Goal: Task Accomplishment & Management: Manage account settings

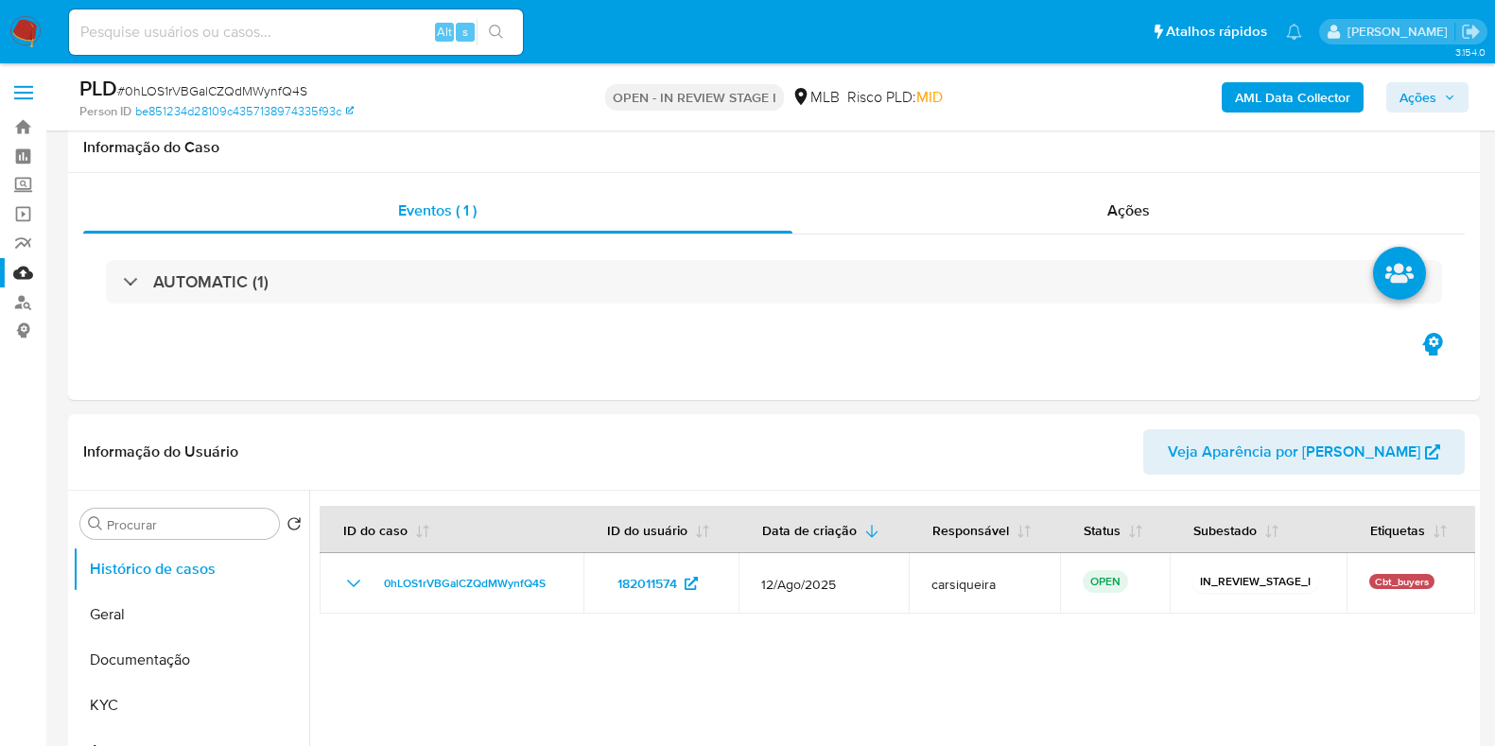
select select "10"
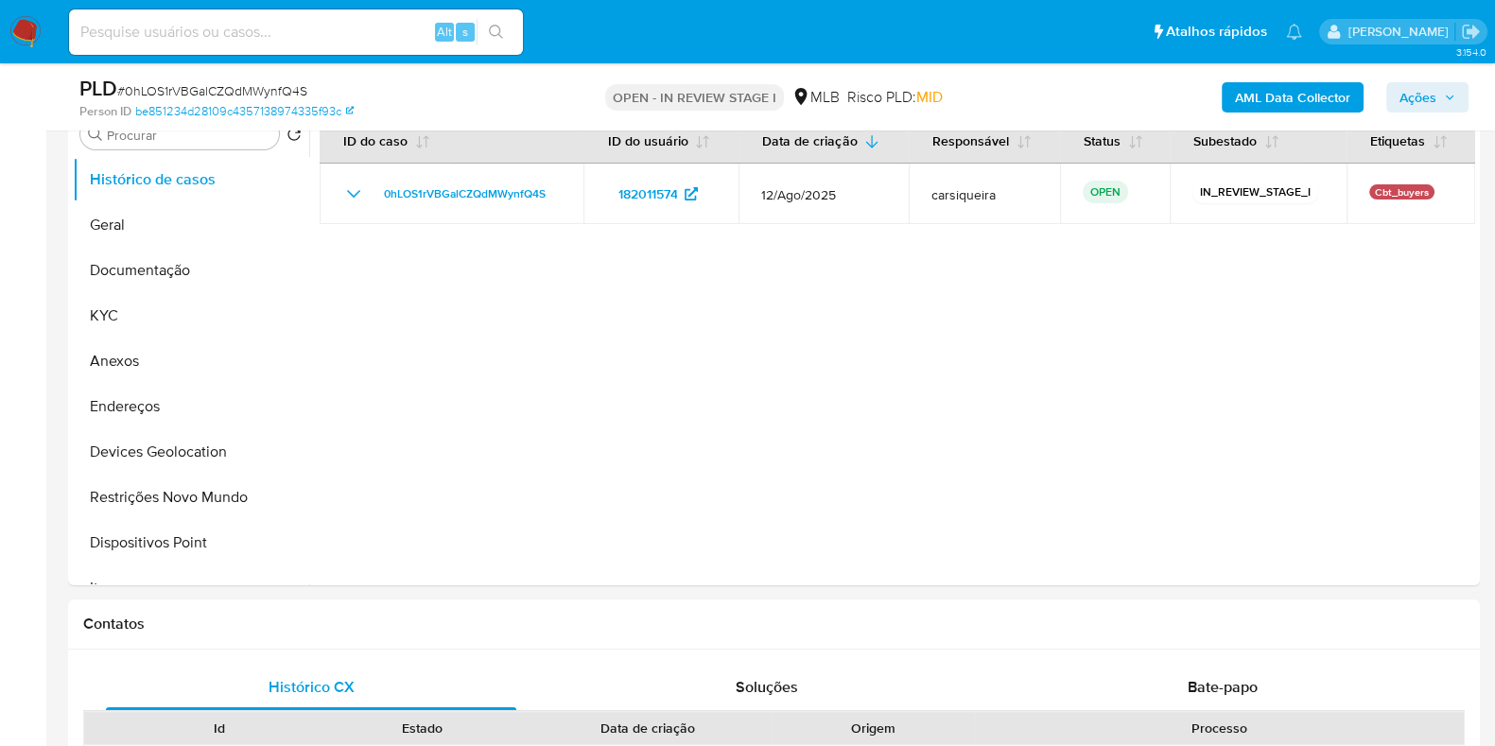
scroll to position [390, 0]
click at [177, 274] on button "Documentação" at bounding box center [183, 270] width 221 height 45
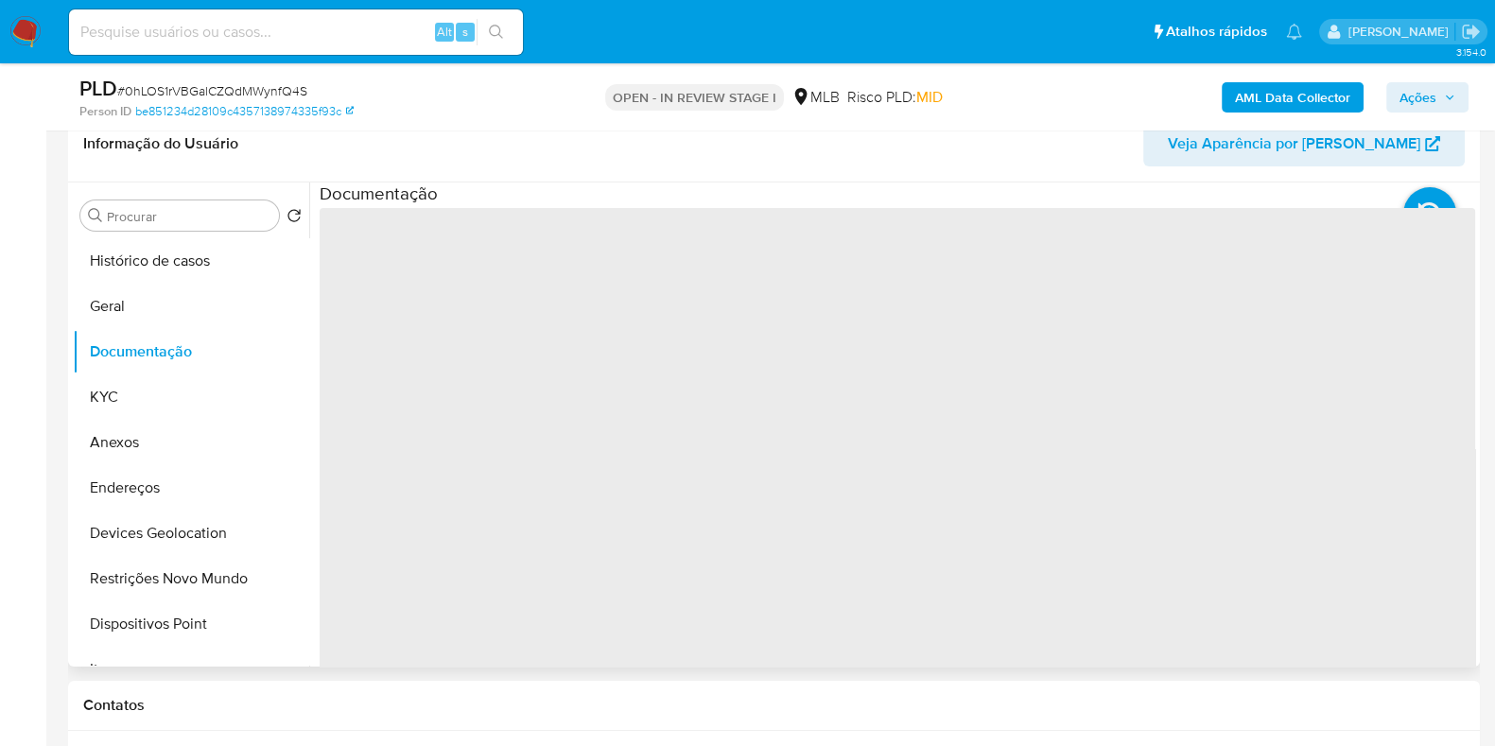
scroll to position [271, 0]
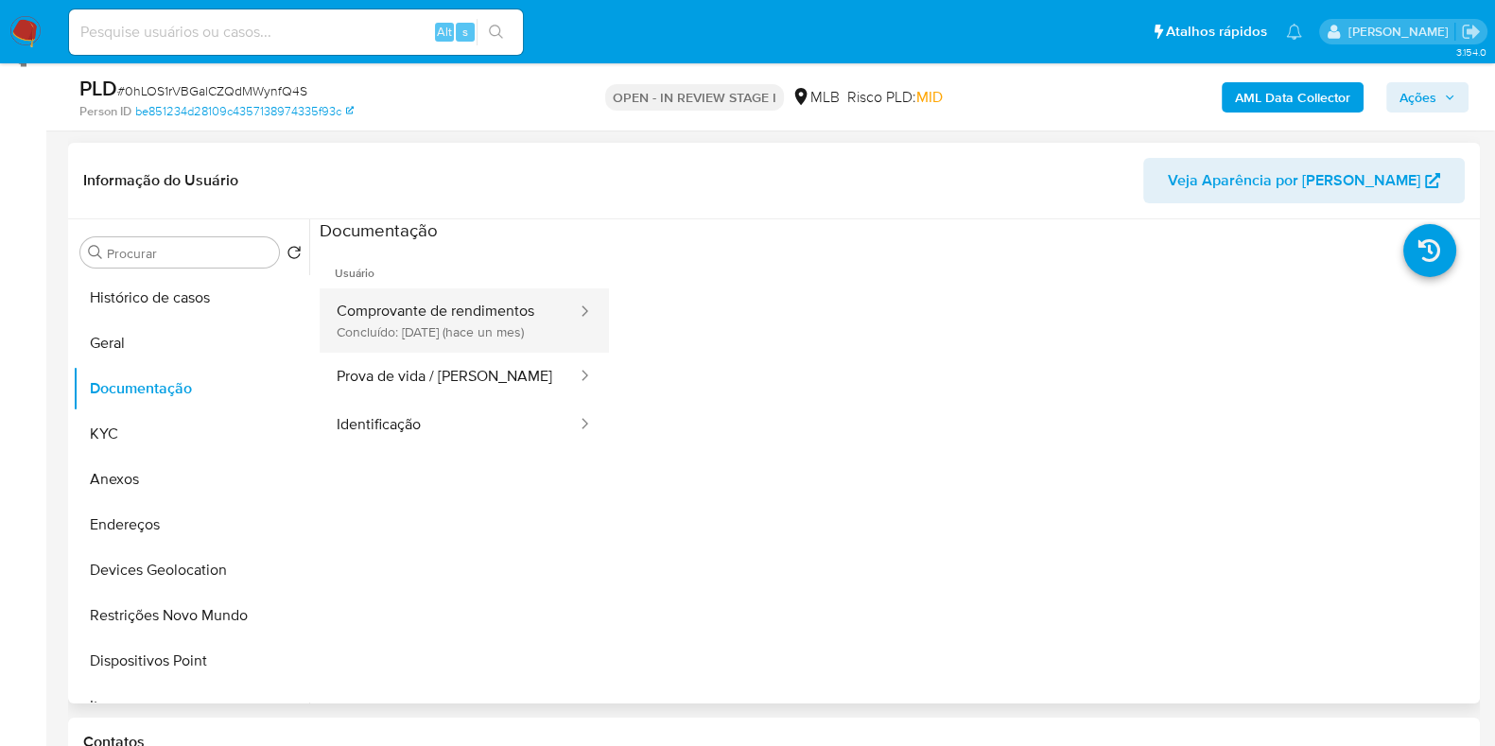
click at [442, 331] on button "Comprovante de rendimentos Concluído: 10/07/2025 (hace un mes)" at bounding box center [449, 320] width 259 height 64
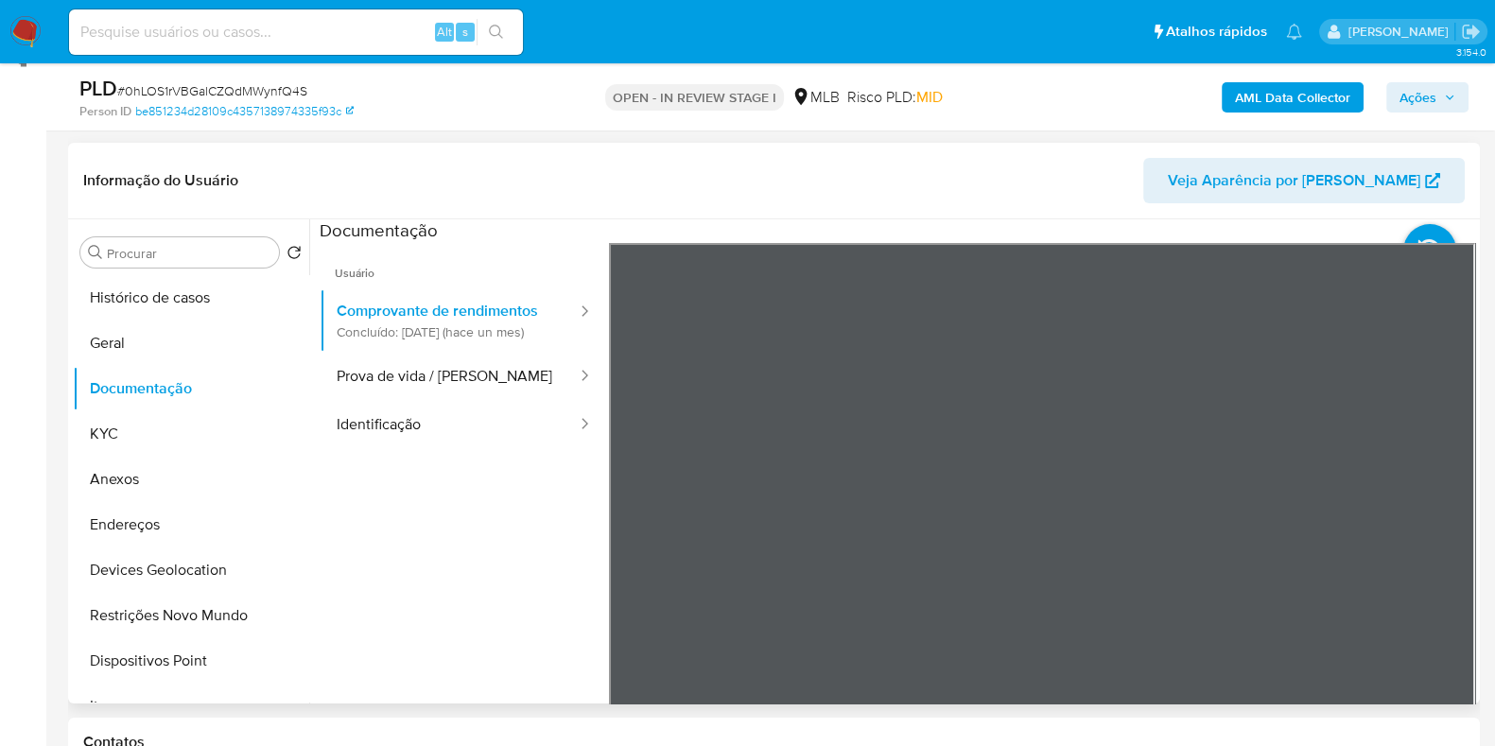
click at [1143, 214] on div "Informação do Usuário Veja Aparência por Pessoa Procurar Retornar ao pedido pad…" at bounding box center [774, 423] width 1412 height 561
click at [186, 331] on button "Geral" at bounding box center [183, 343] width 221 height 45
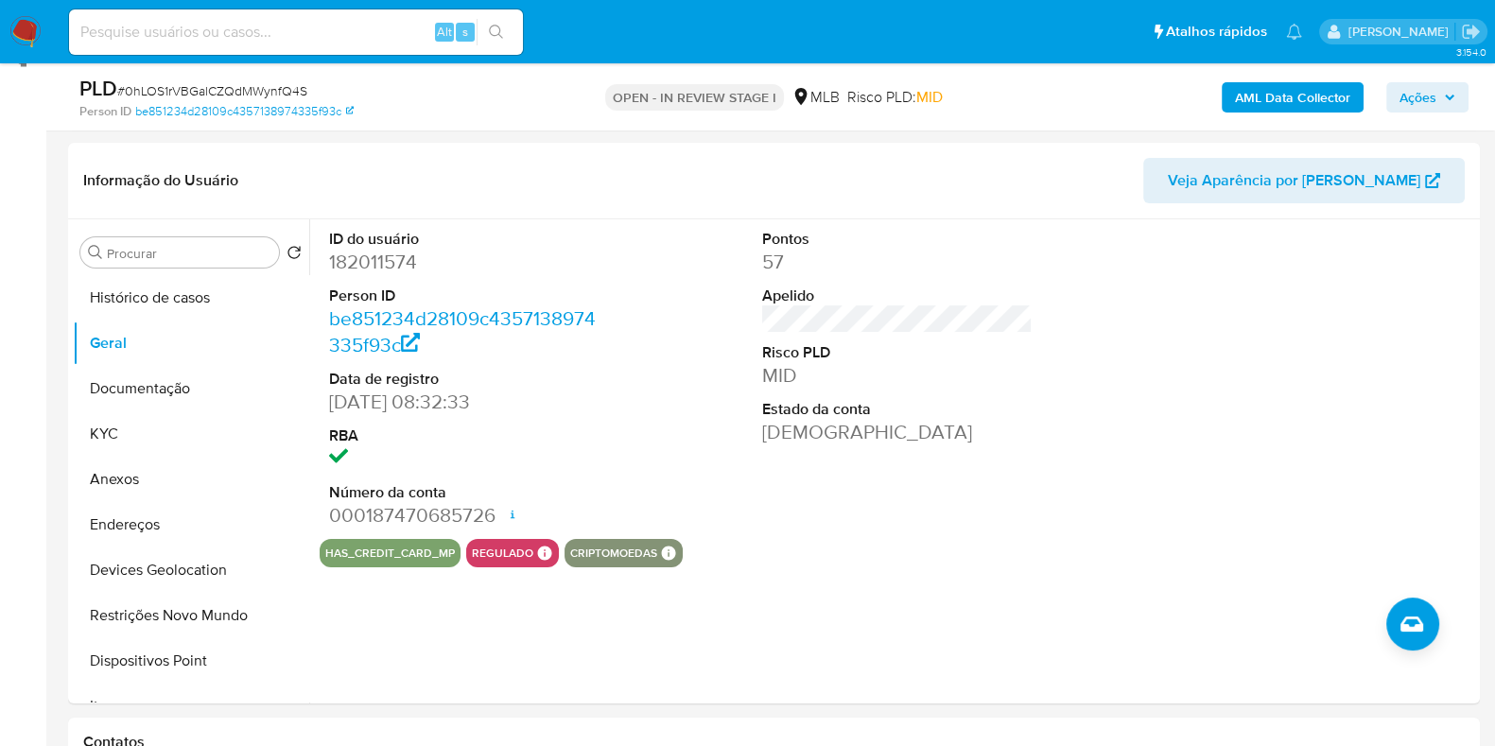
scroll to position [280, 0]
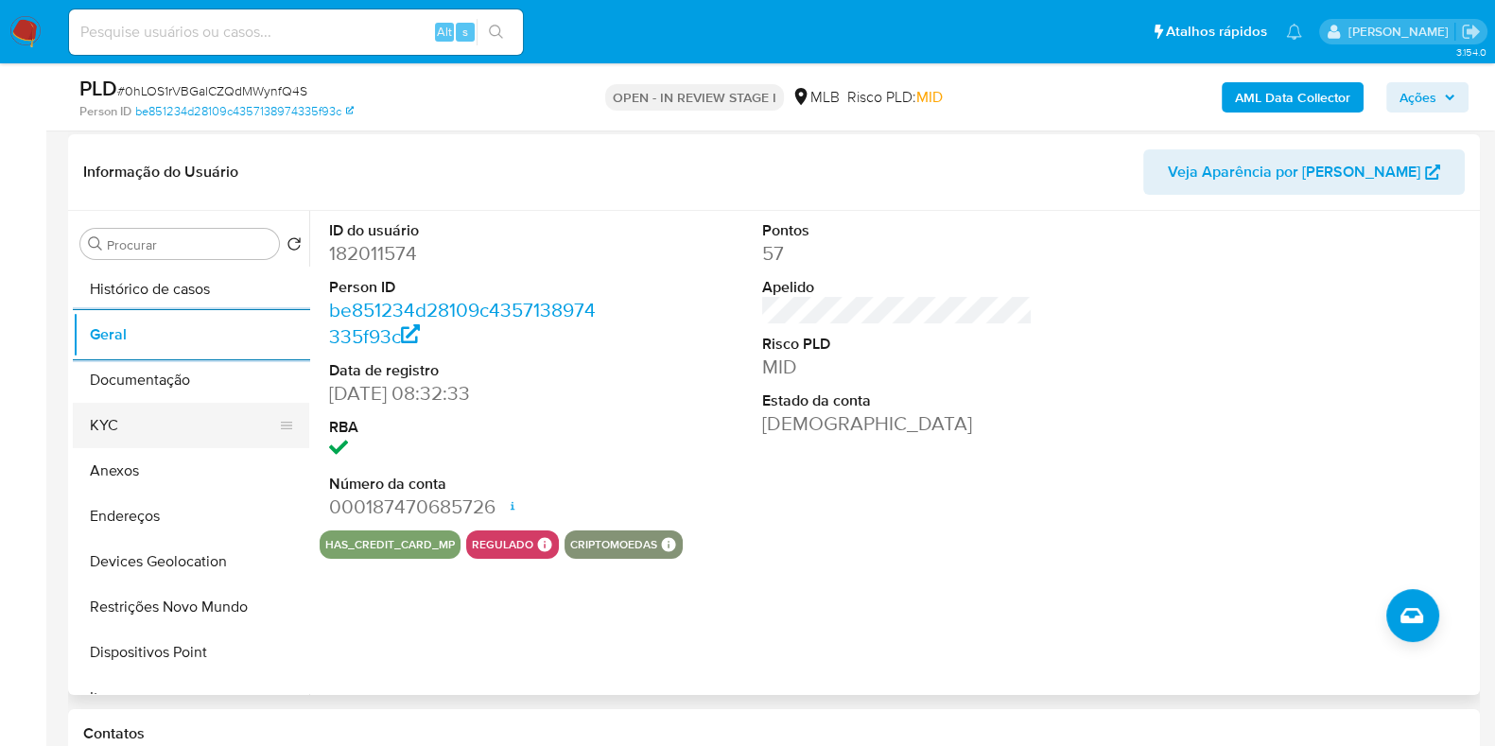
click at [126, 418] on button "KYC" at bounding box center [183, 425] width 221 height 45
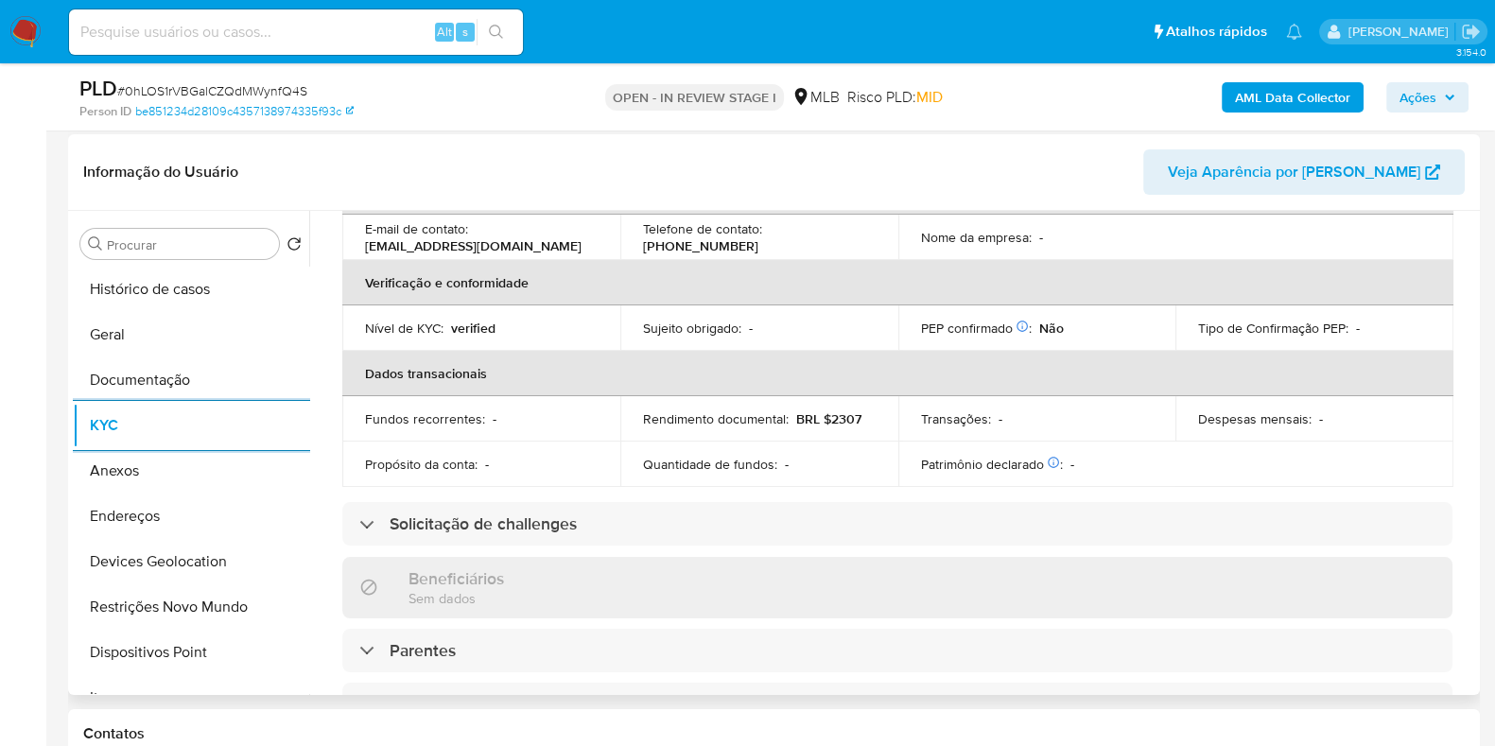
scroll to position [827, 0]
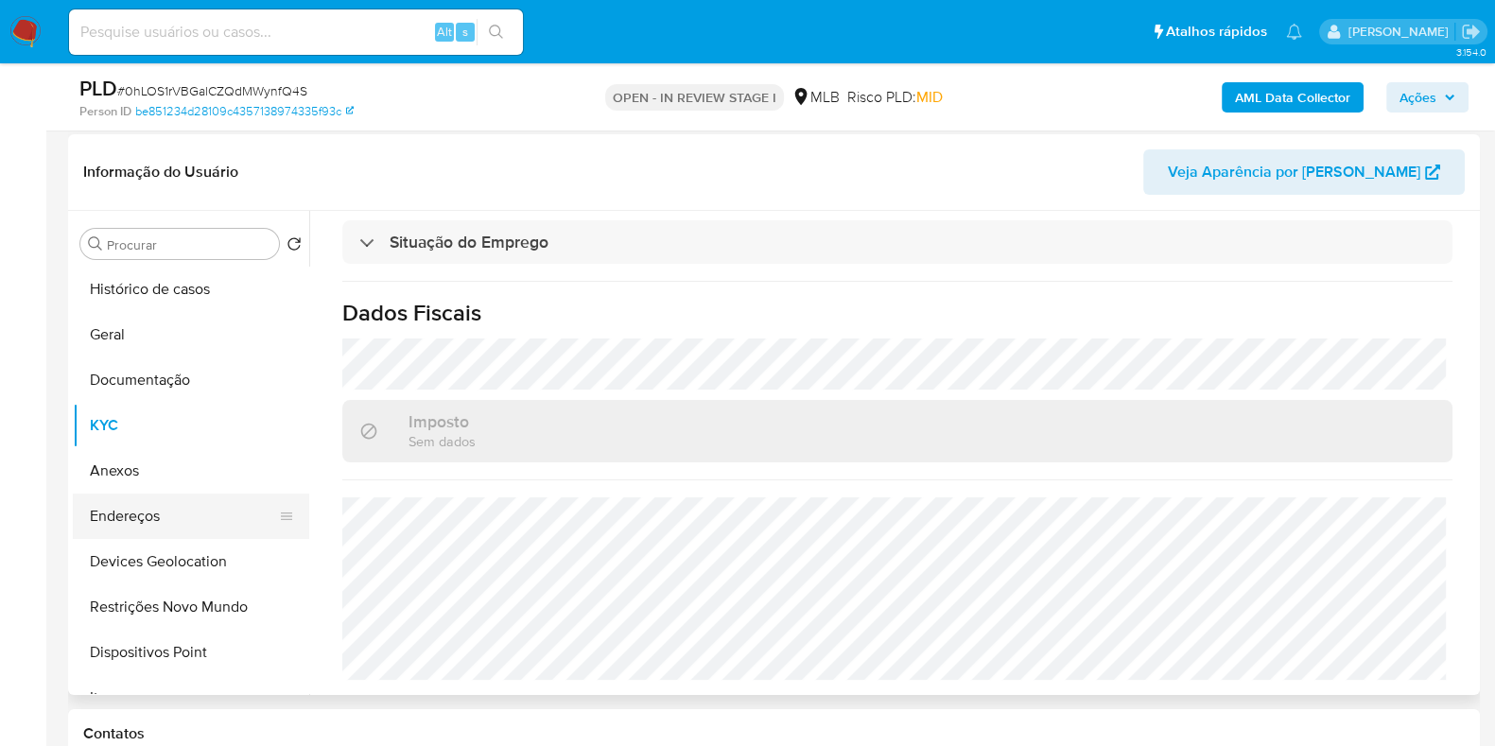
click at [175, 504] on button "Endereços" at bounding box center [183, 516] width 221 height 45
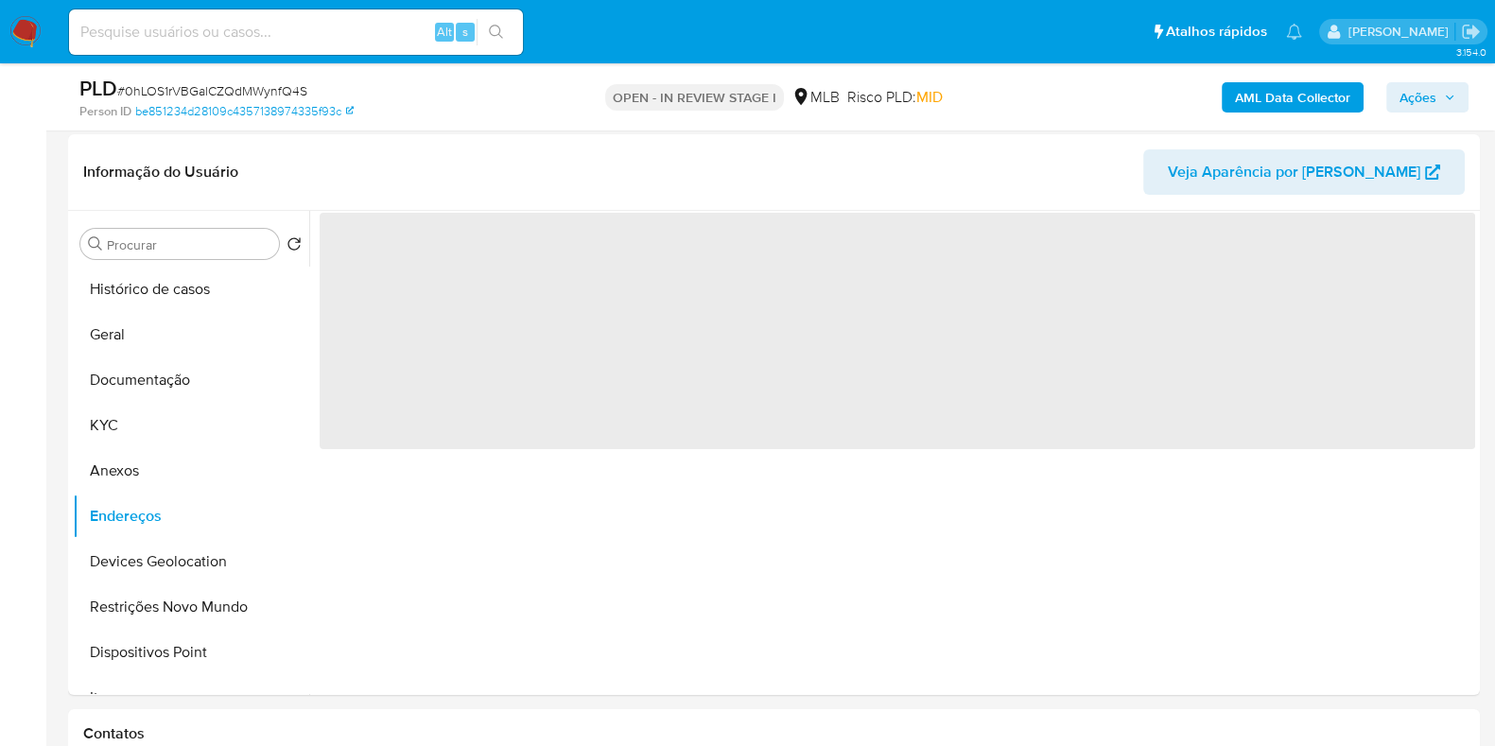
scroll to position [0, 0]
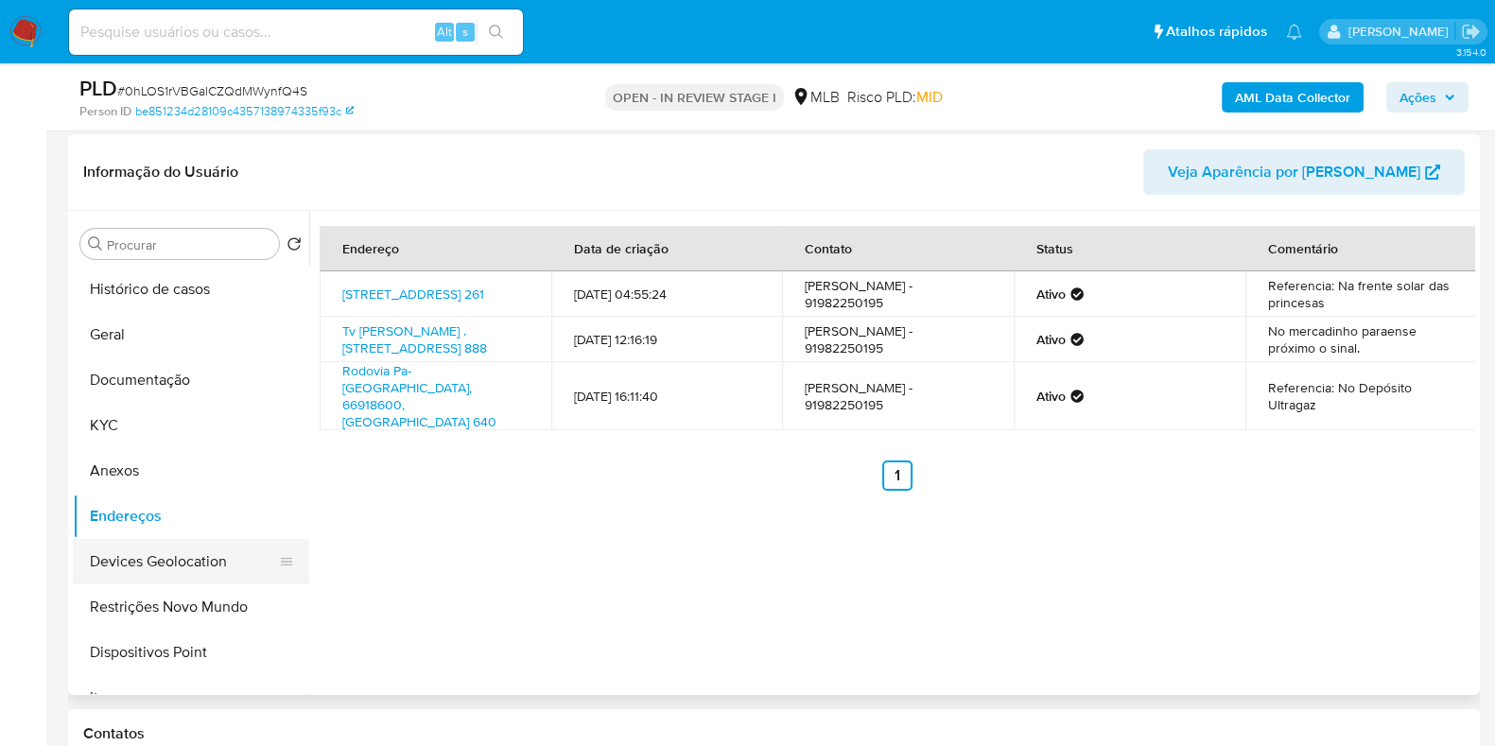
click at [228, 567] on button "Devices Geolocation" at bounding box center [183, 561] width 221 height 45
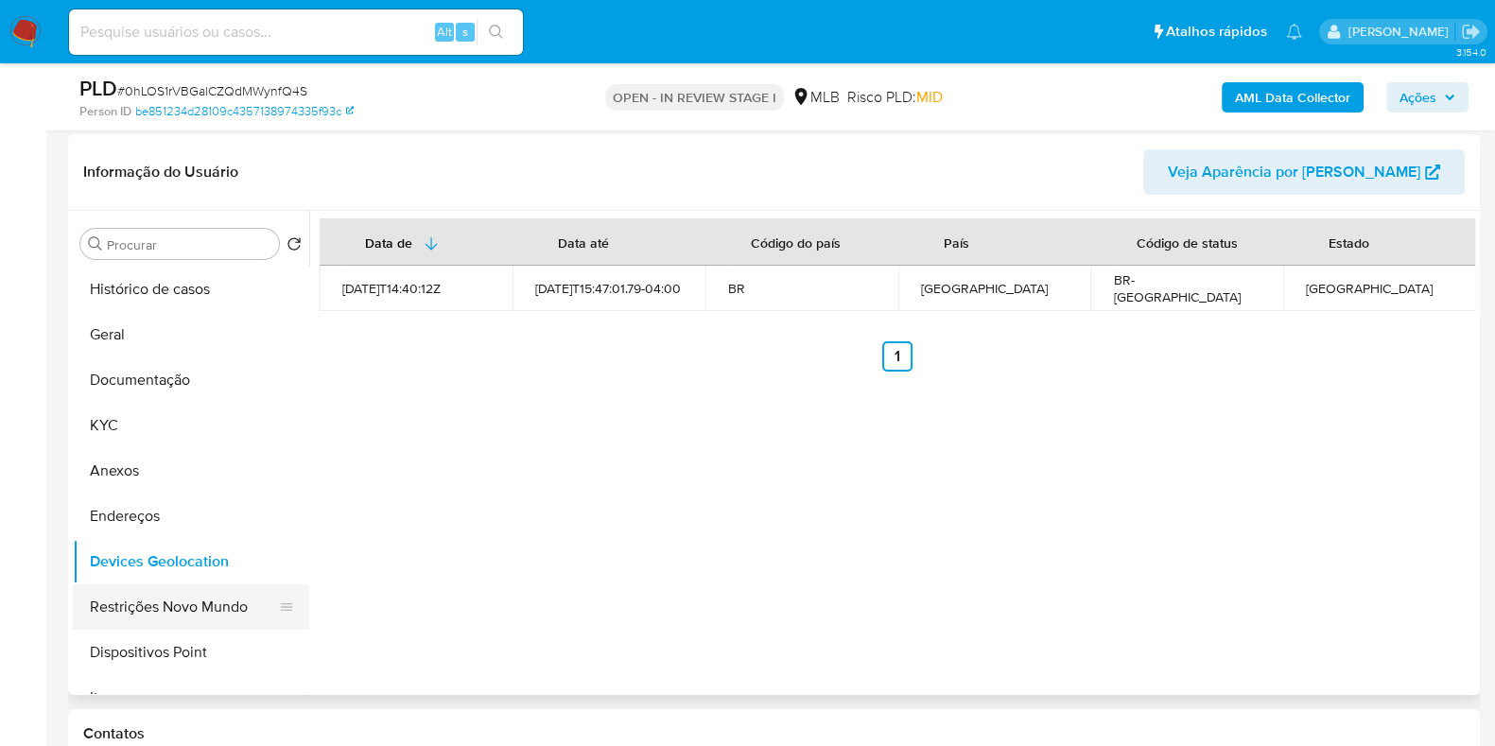
drag, startPoint x: 153, startPoint y: 604, endPoint x: 145, endPoint y: 595, distance: 12.7
click at [154, 601] on button "Restrições Novo Mundo" at bounding box center [183, 607] width 221 height 45
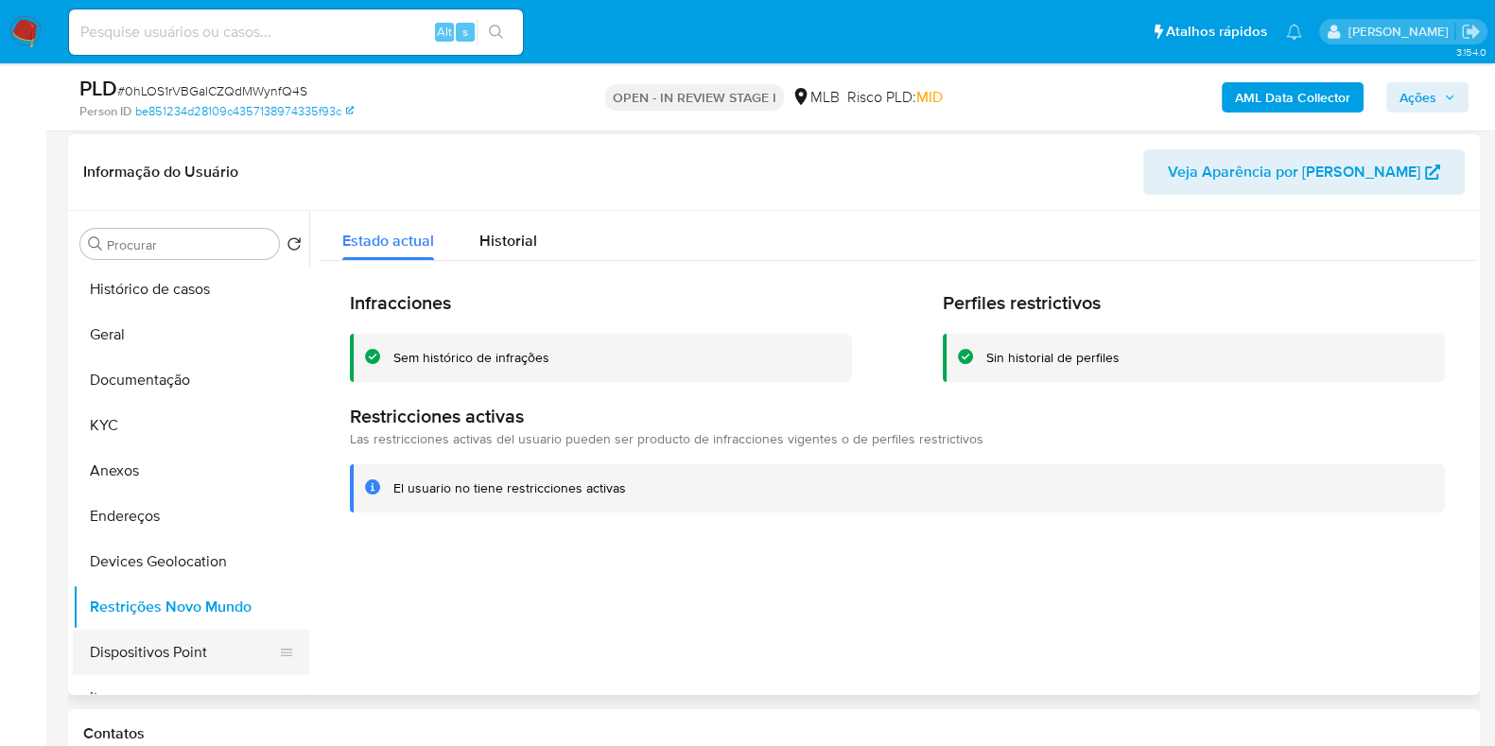
click at [183, 643] on button "Dispositivos Point" at bounding box center [183, 652] width 221 height 45
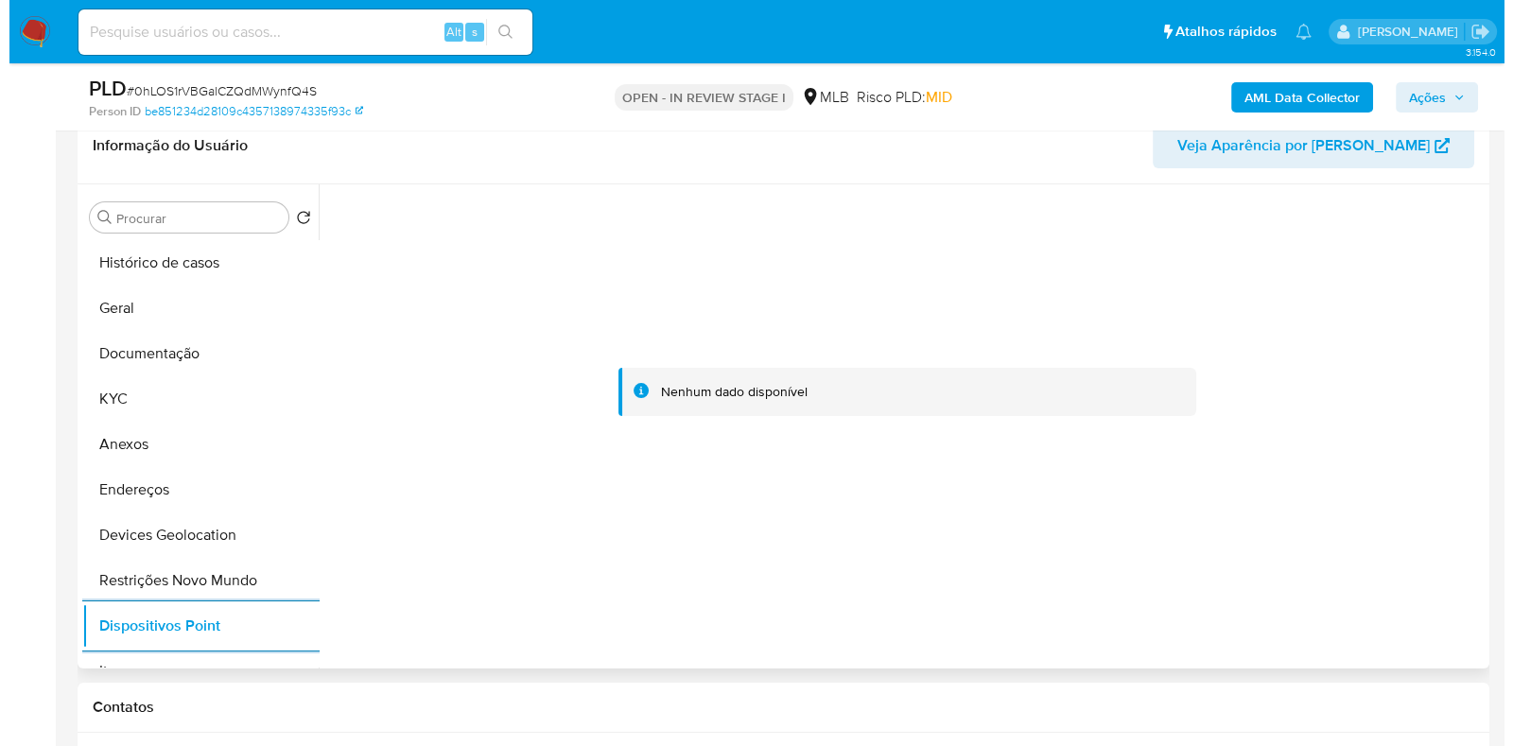
scroll to position [236, 0]
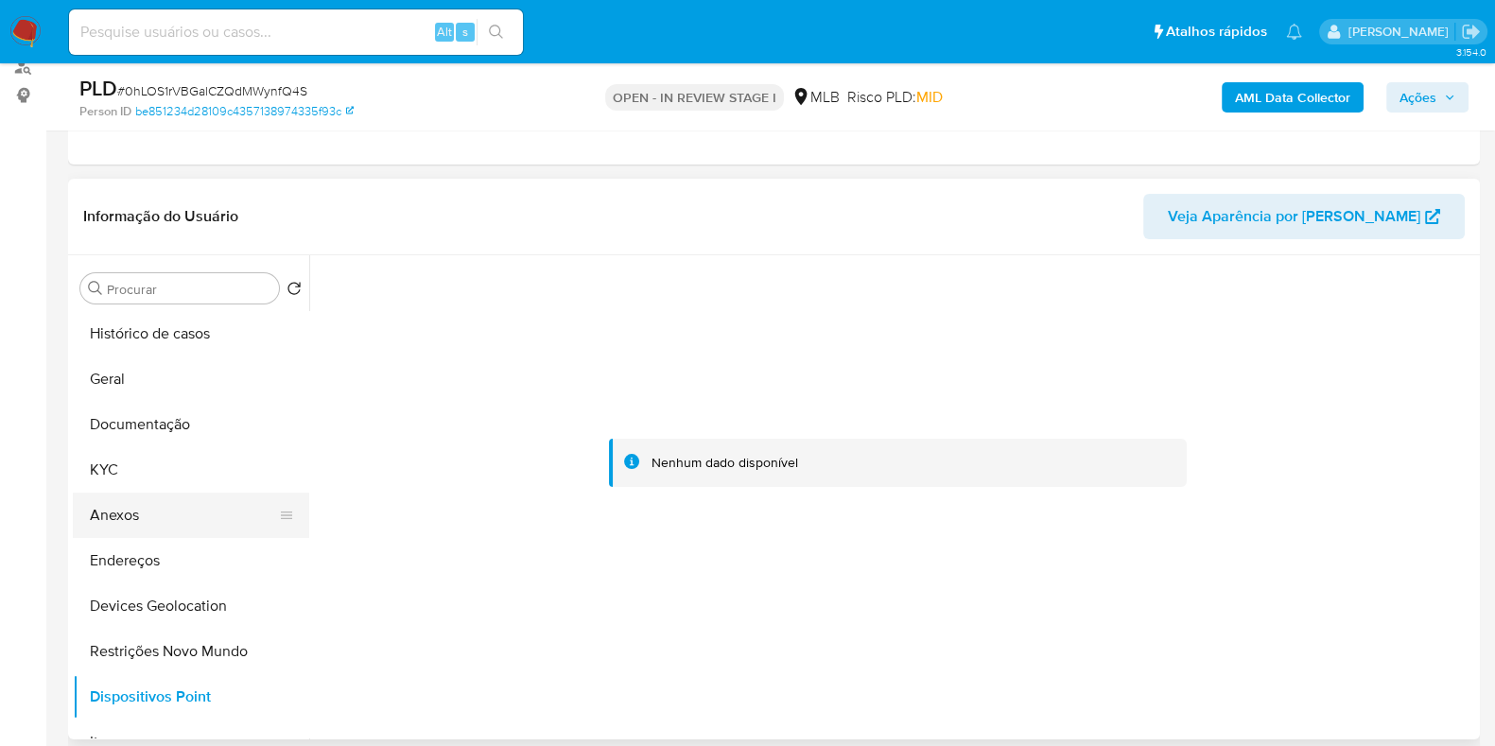
click at [180, 525] on button "Anexos" at bounding box center [183, 515] width 221 height 45
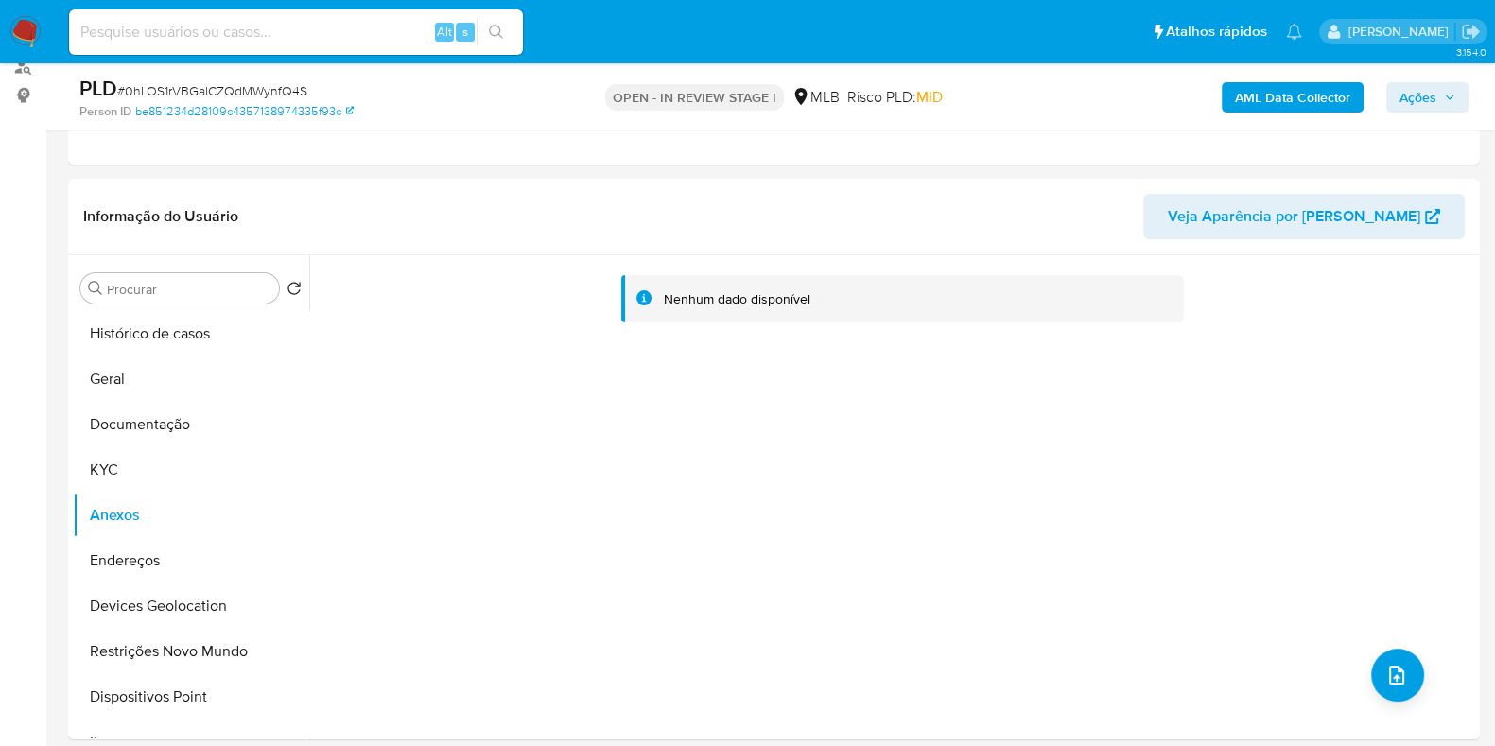
click at [1264, 84] on b "AML Data Collector" at bounding box center [1292, 97] width 115 height 30
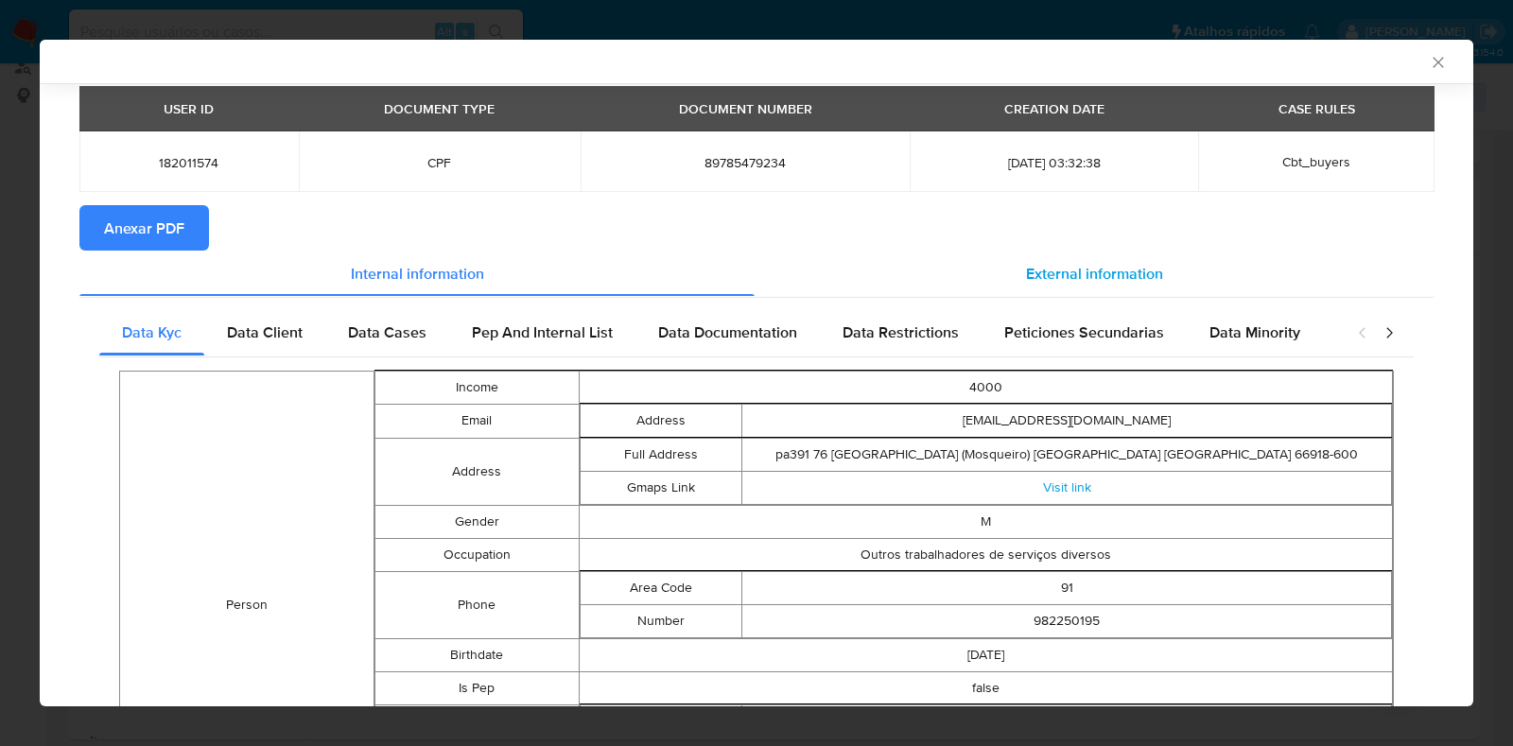
scroll to position [114, 0]
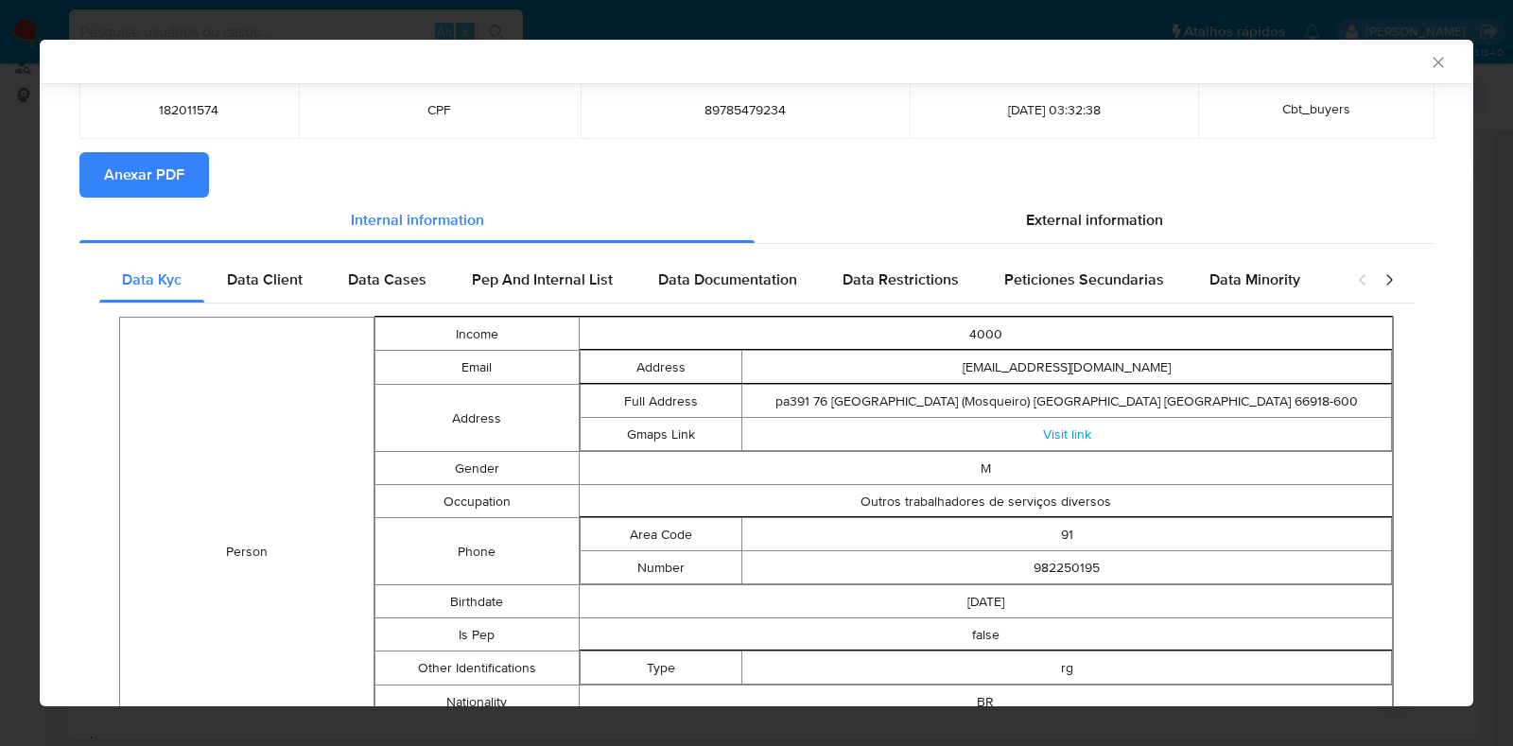
click at [164, 175] on span "Anexar PDF" at bounding box center [144, 175] width 80 height 42
click at [1429, 58] on icon "Fechar a janela" at bounding box center [1438, 62] width 19 height 19
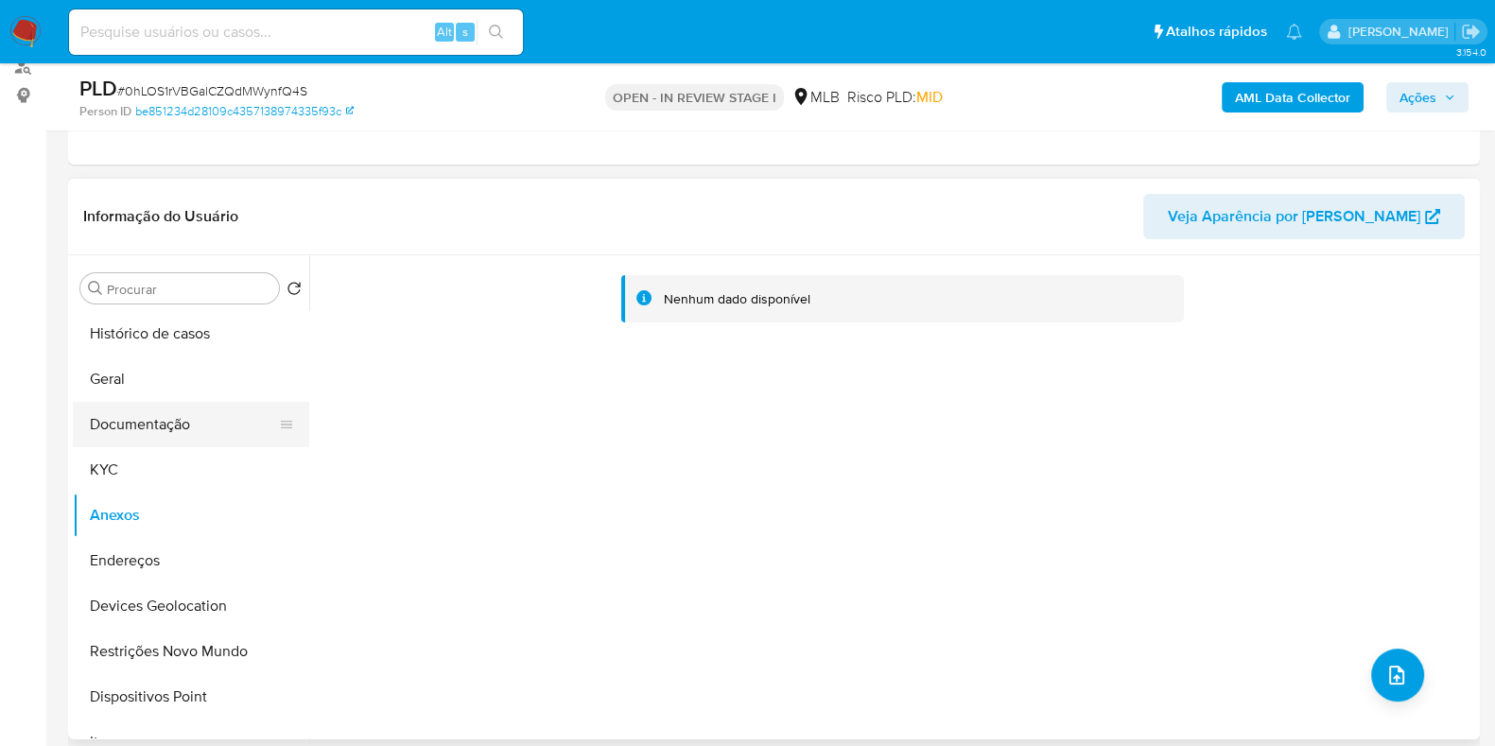
click at [147, 418] on button "Documentação" at bounding box center [183, 424] width 221 height 45
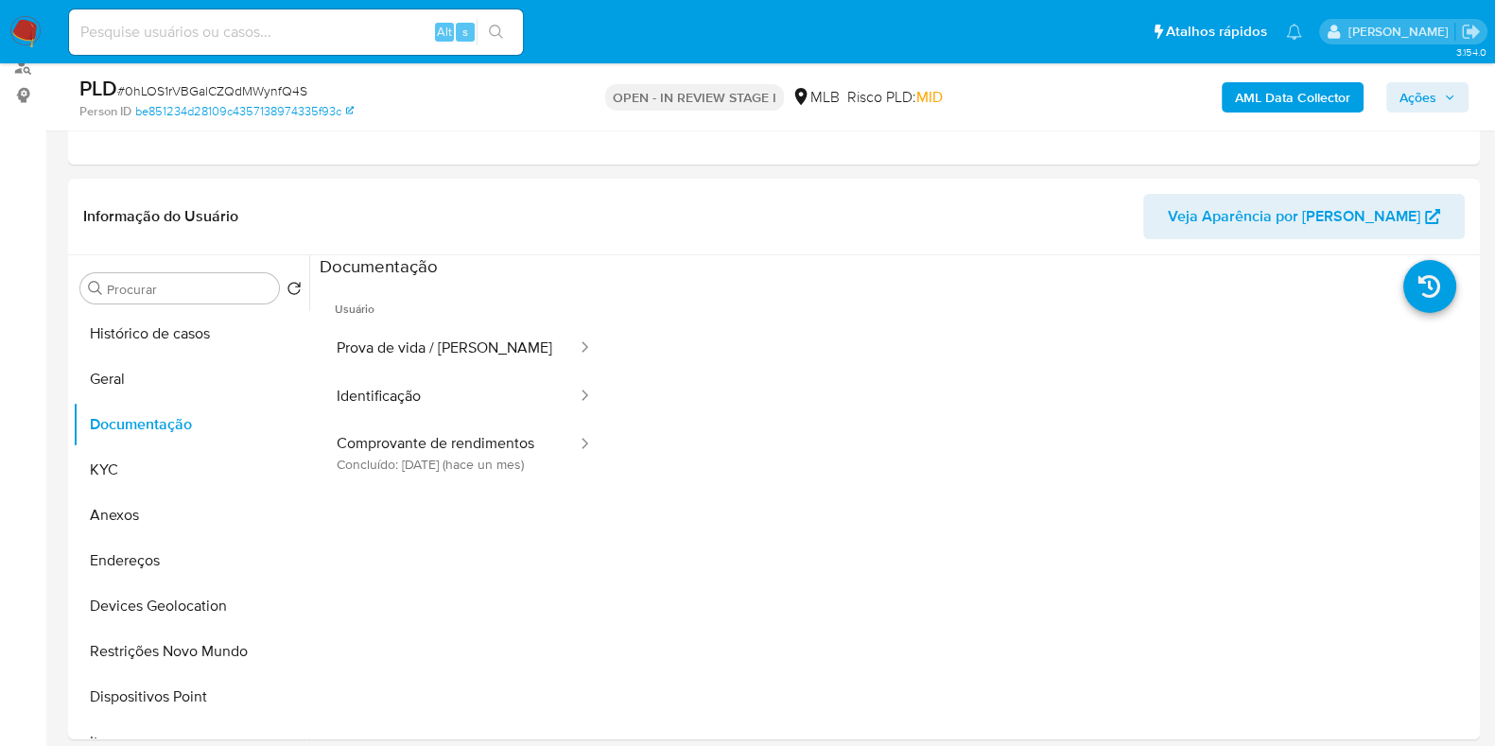
click at [1277, 89] on b "AML Data Collector" at bounding box center [1292, 97] width 115 height 30
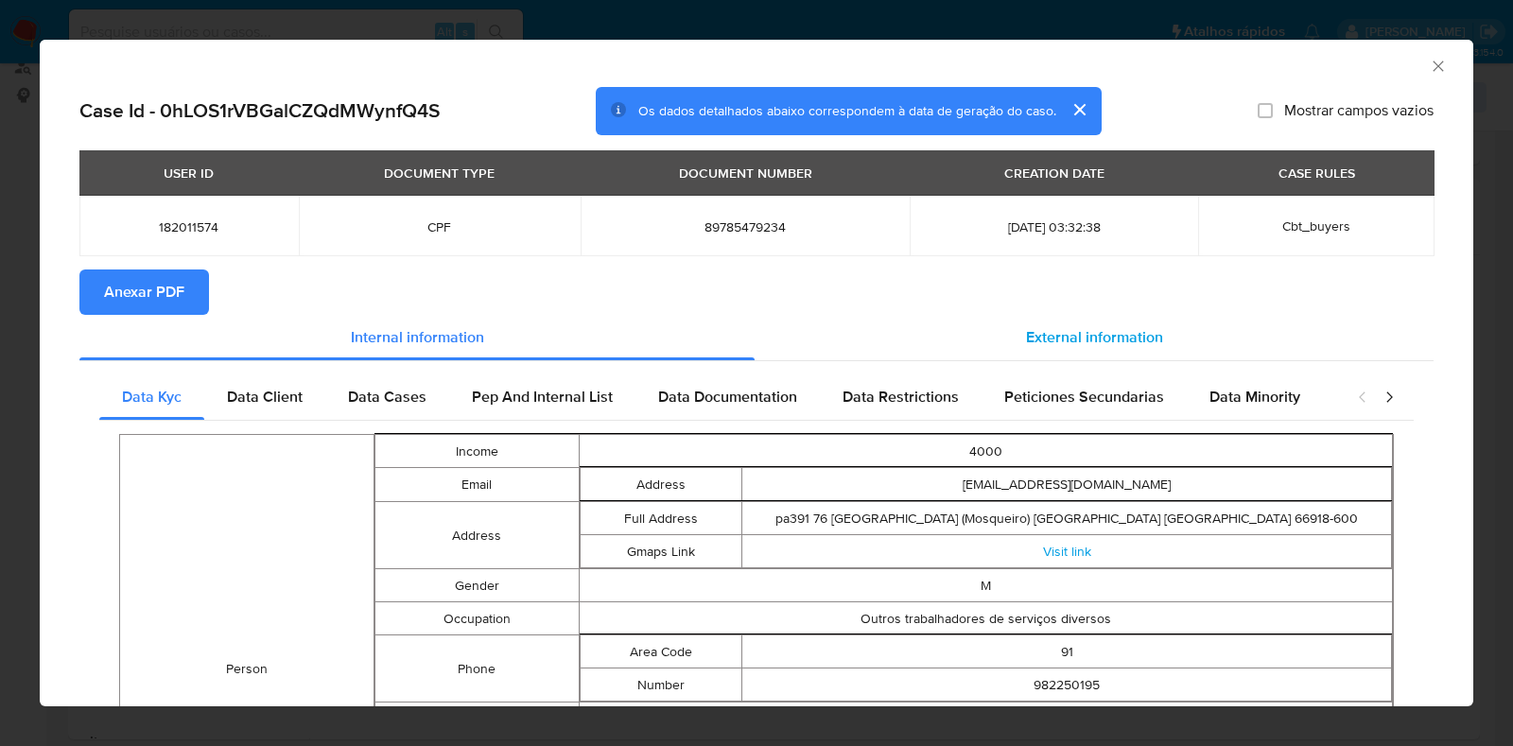
click at [1134, 326] on span "External information" at bounding box center [1094, 337] width 137 height 22
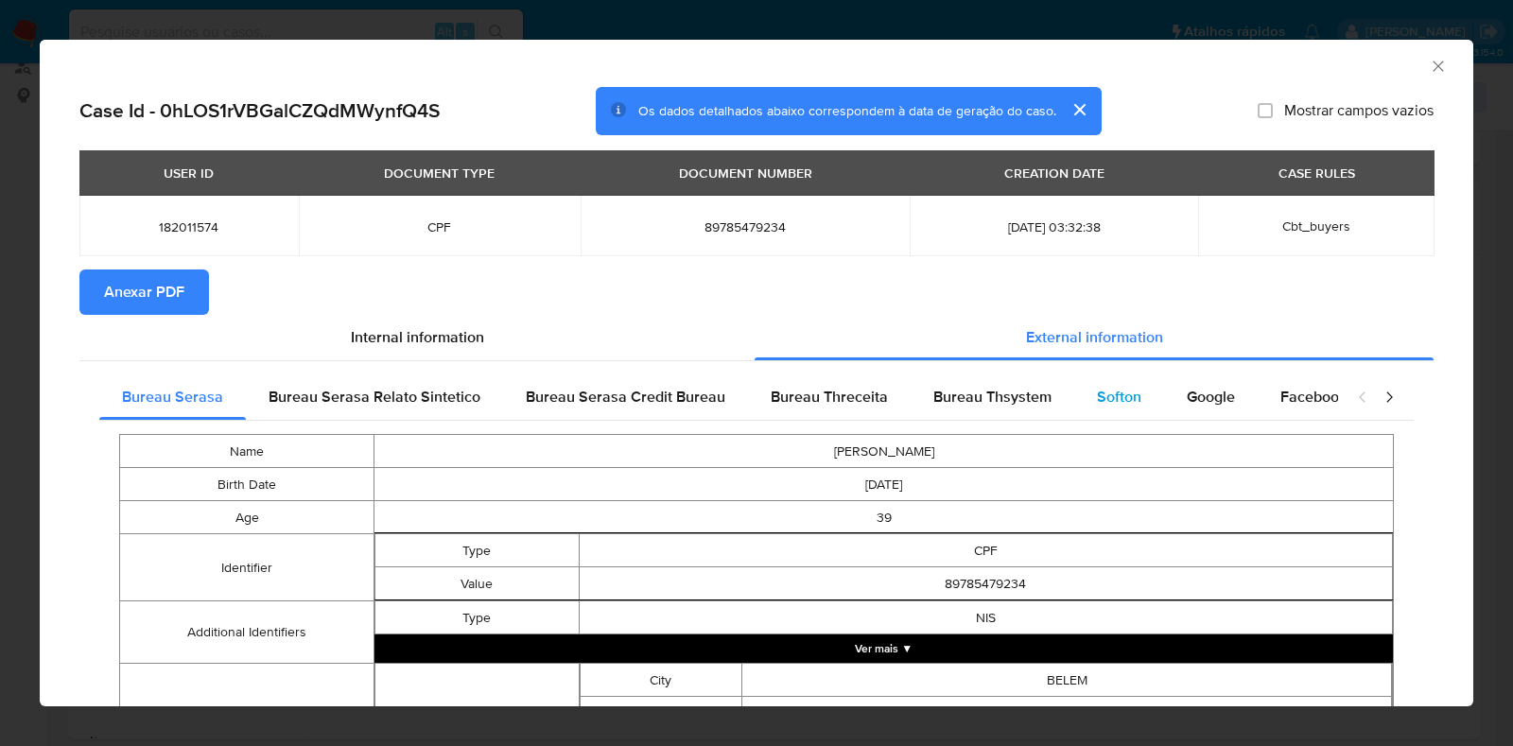
click at [1102, 393] on span "Softon" at bounding box center [1119, 397] width 44 height 22
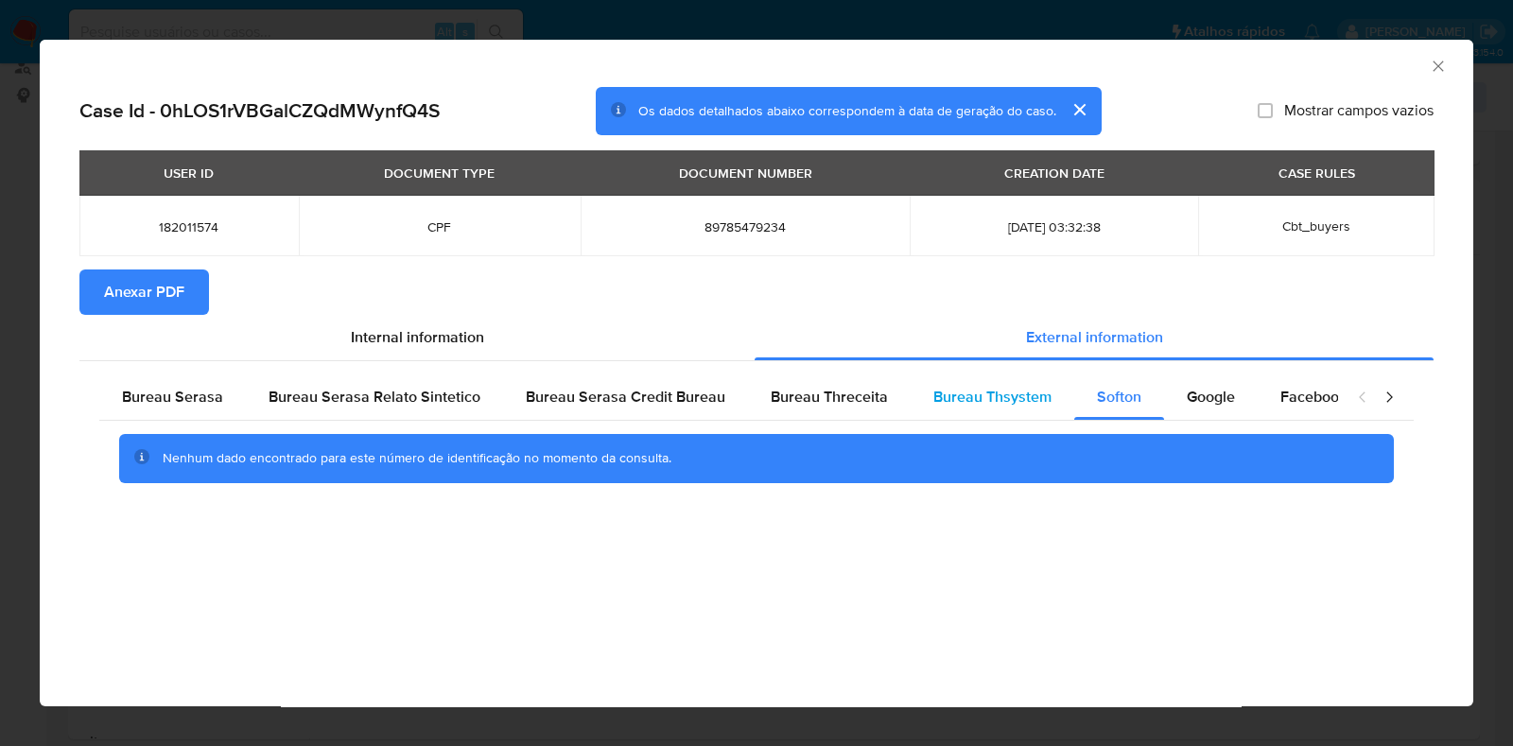
click at [1011, 397] on span "Bureau Thsystem" at bounding box center [993, 397] width 118 height 22
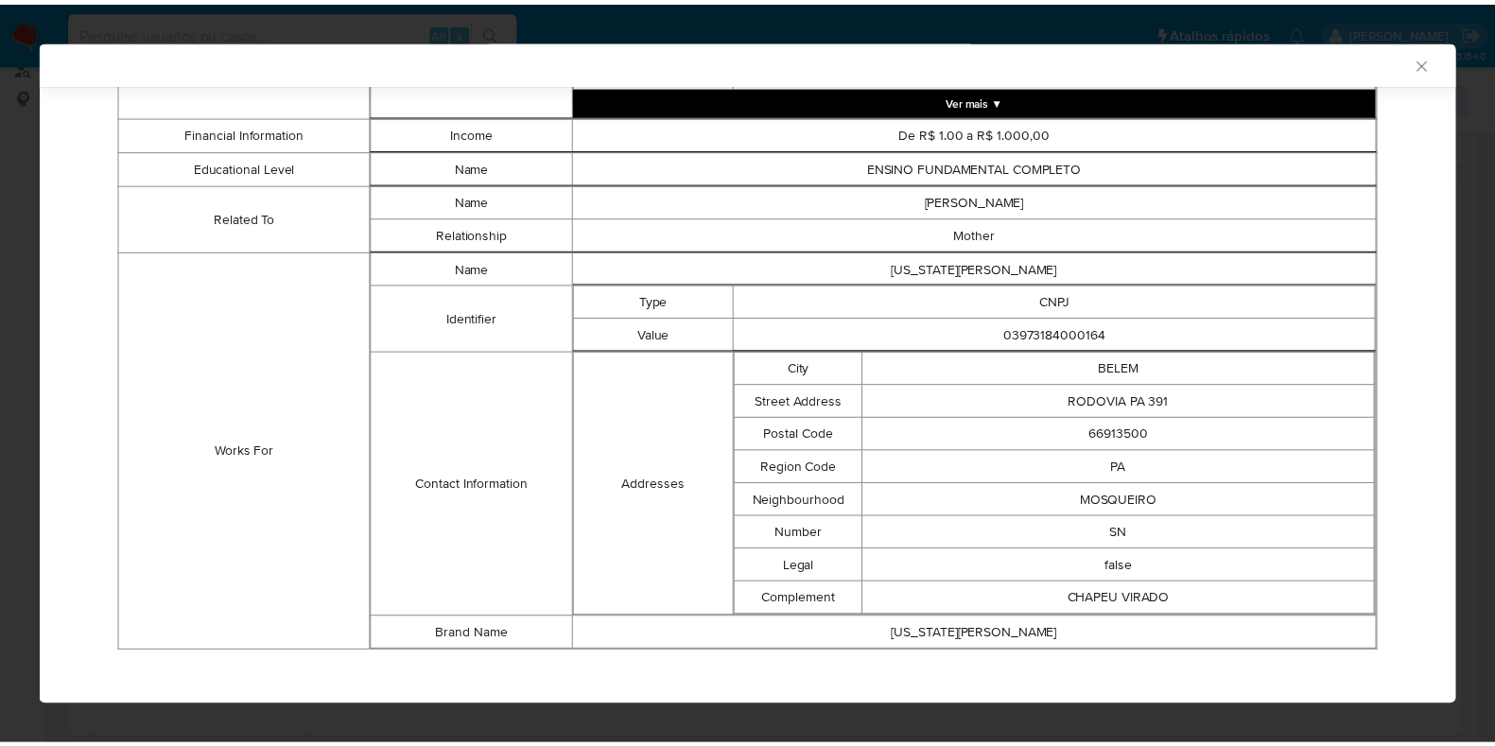
scroll to position [1094, 0]
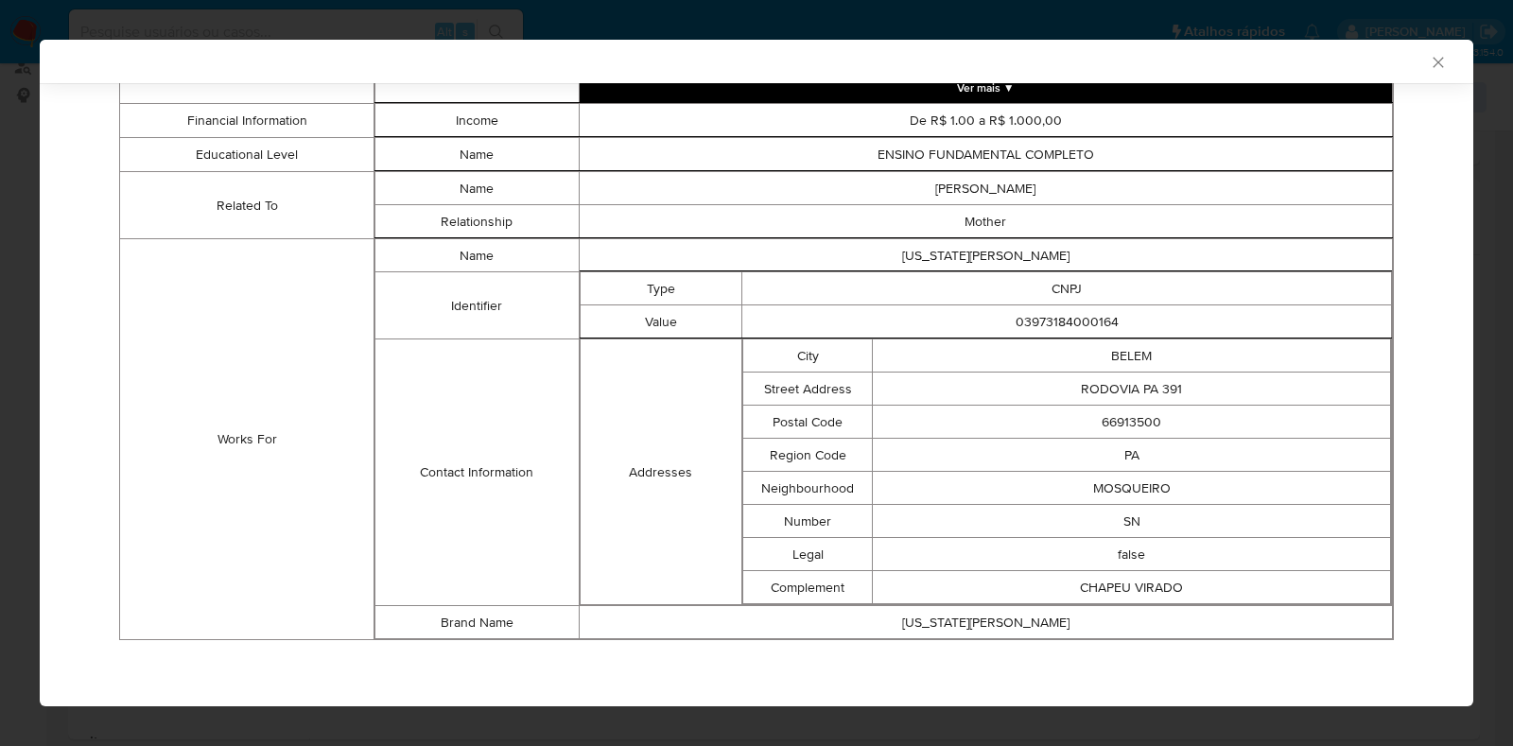
click at [0, 342] on div "AML Data Collector Case Id - 0hLOS1rVBGalCZQdMWynfQ4S Os dados detalhados abaix…" at bounding box center [756, 373] width 1513 height 746
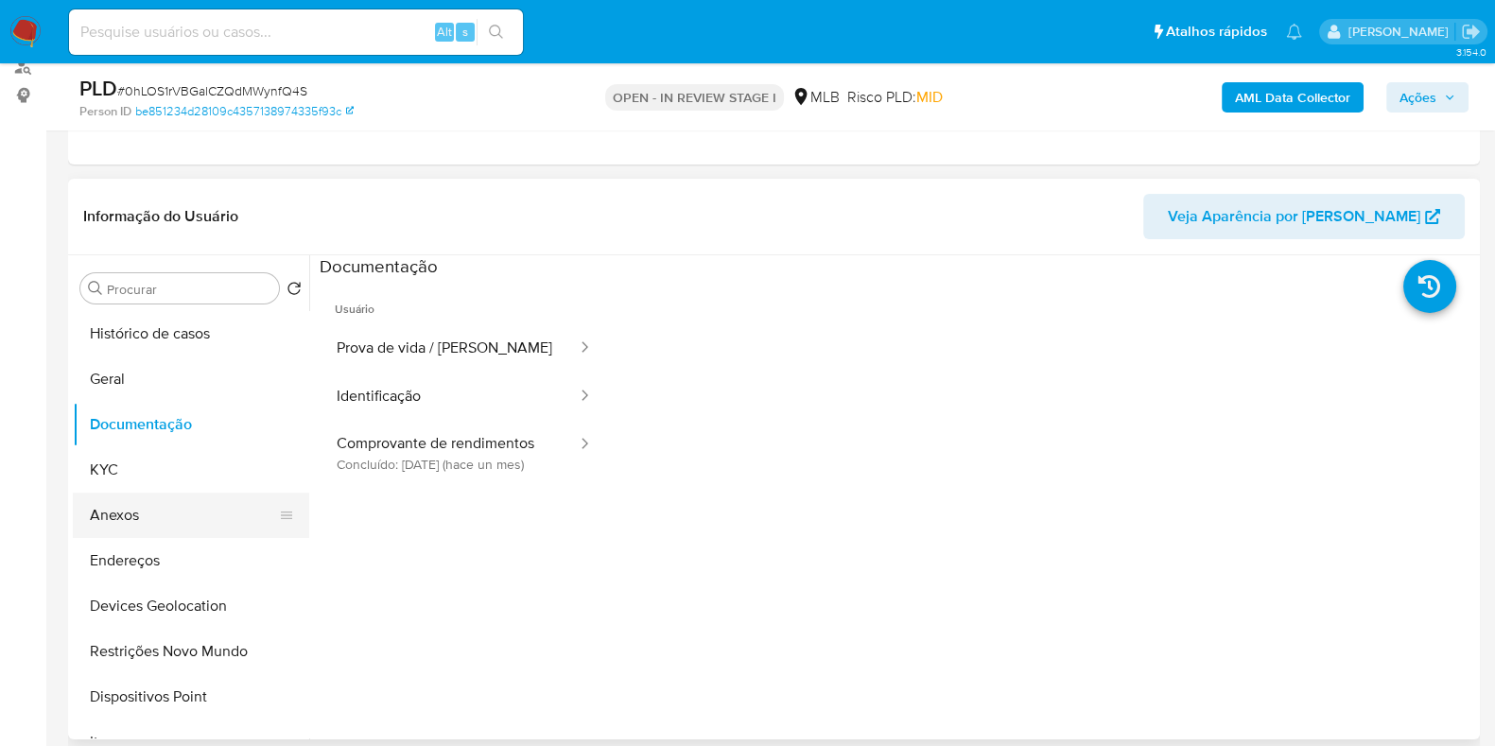
click at [140, 529] on button "Anexos" at bounding box center [183, 515] width 221 height 45
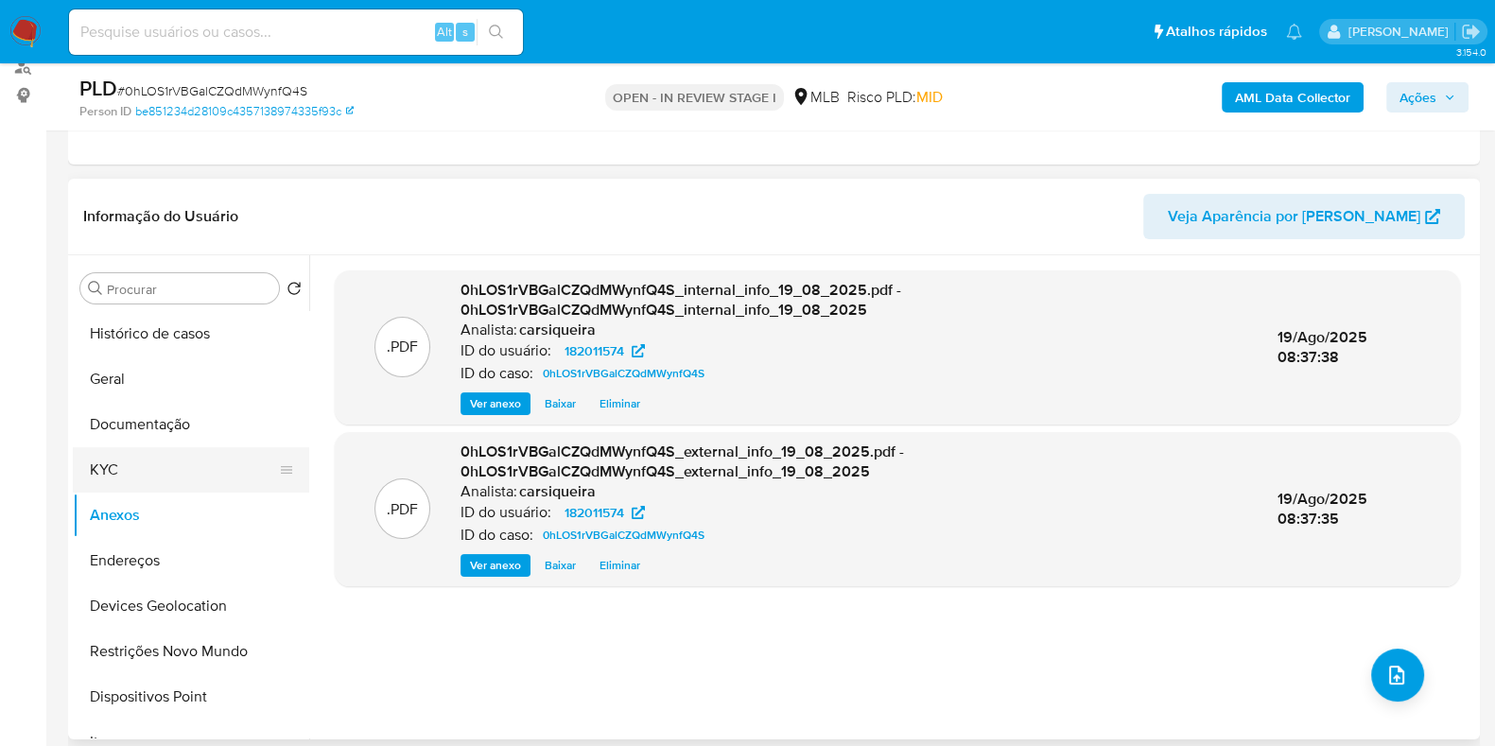
click at [166, 481] on button "KYC" at bounding box center [183, 469] width 221 height 45
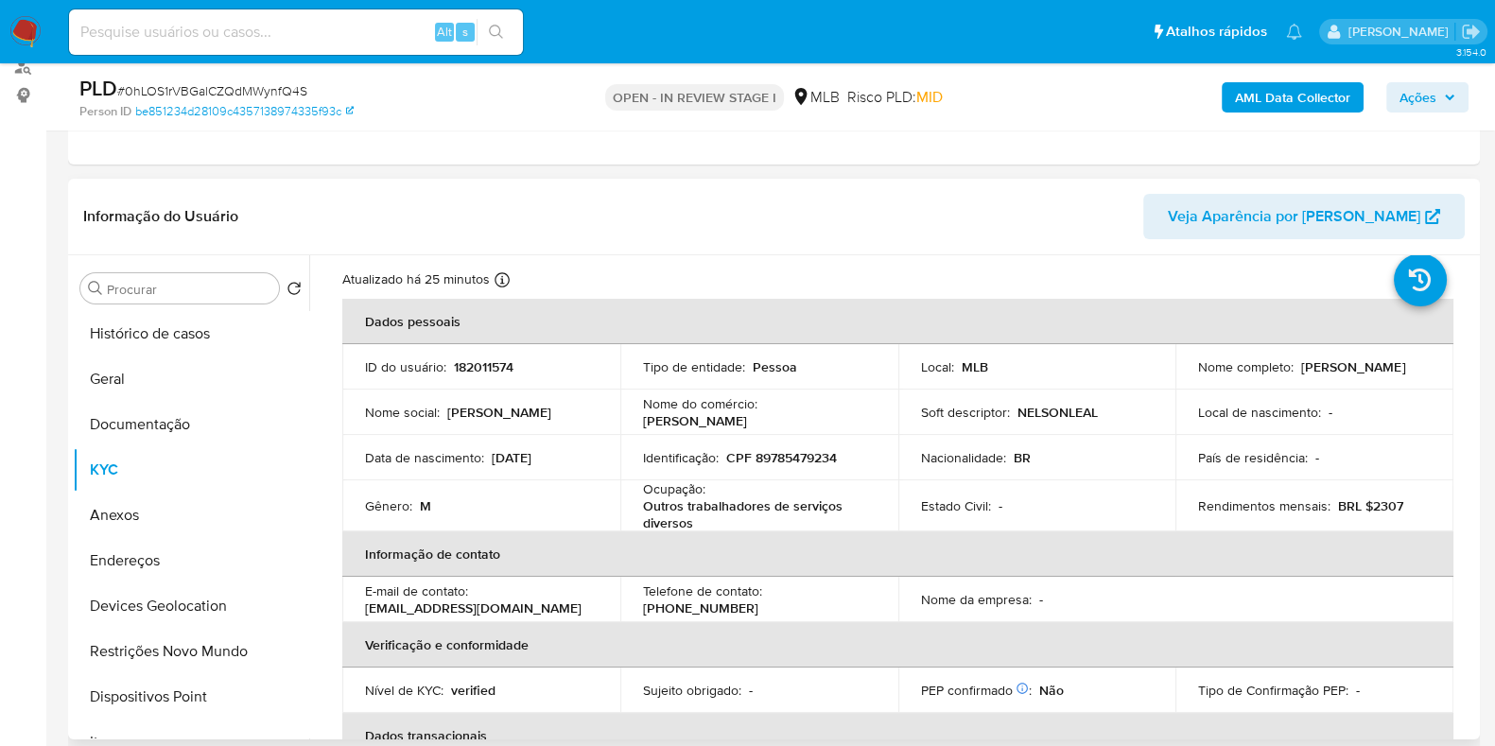
scroll to position [51, 0]
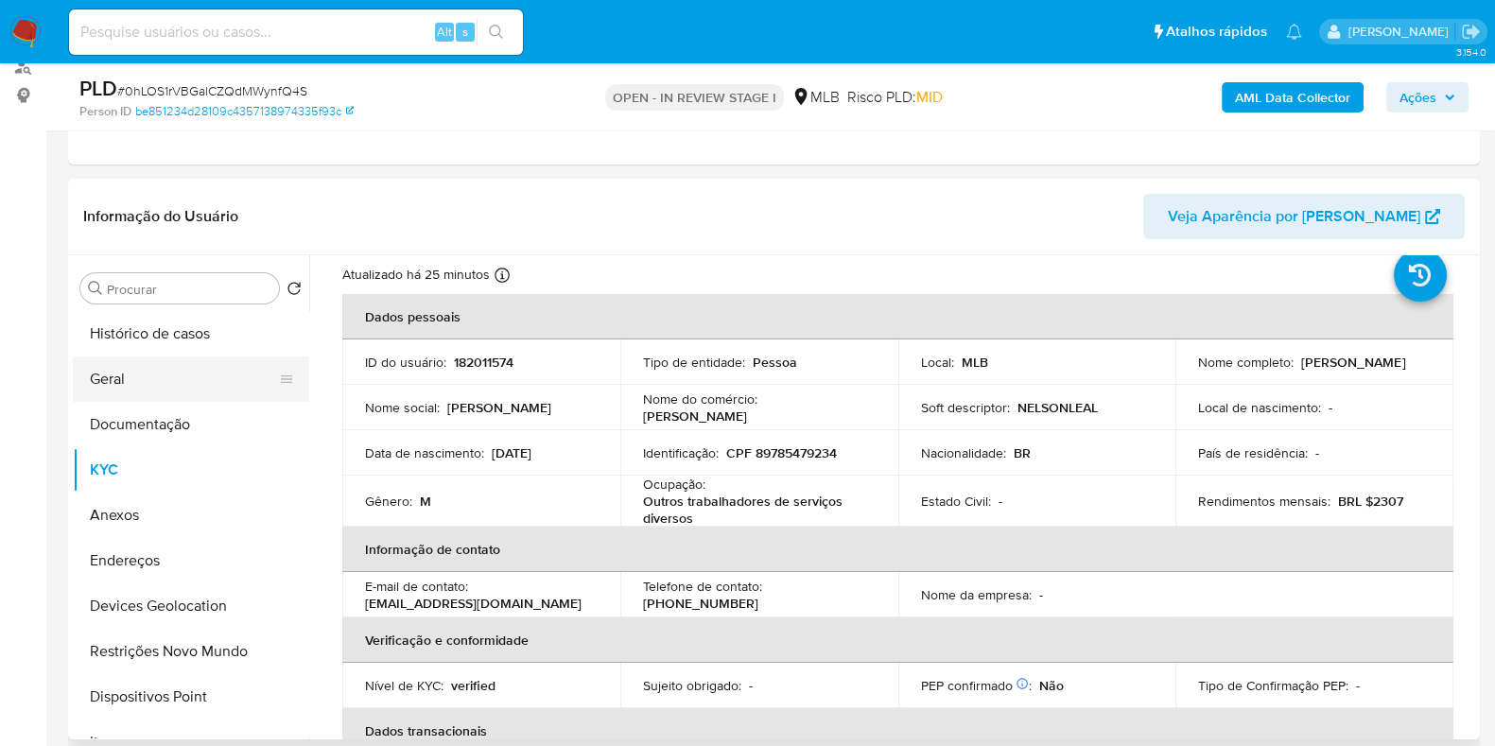
click at [205, 375] on button "Geral" at bounding box center [183, 379] width 221 height 45
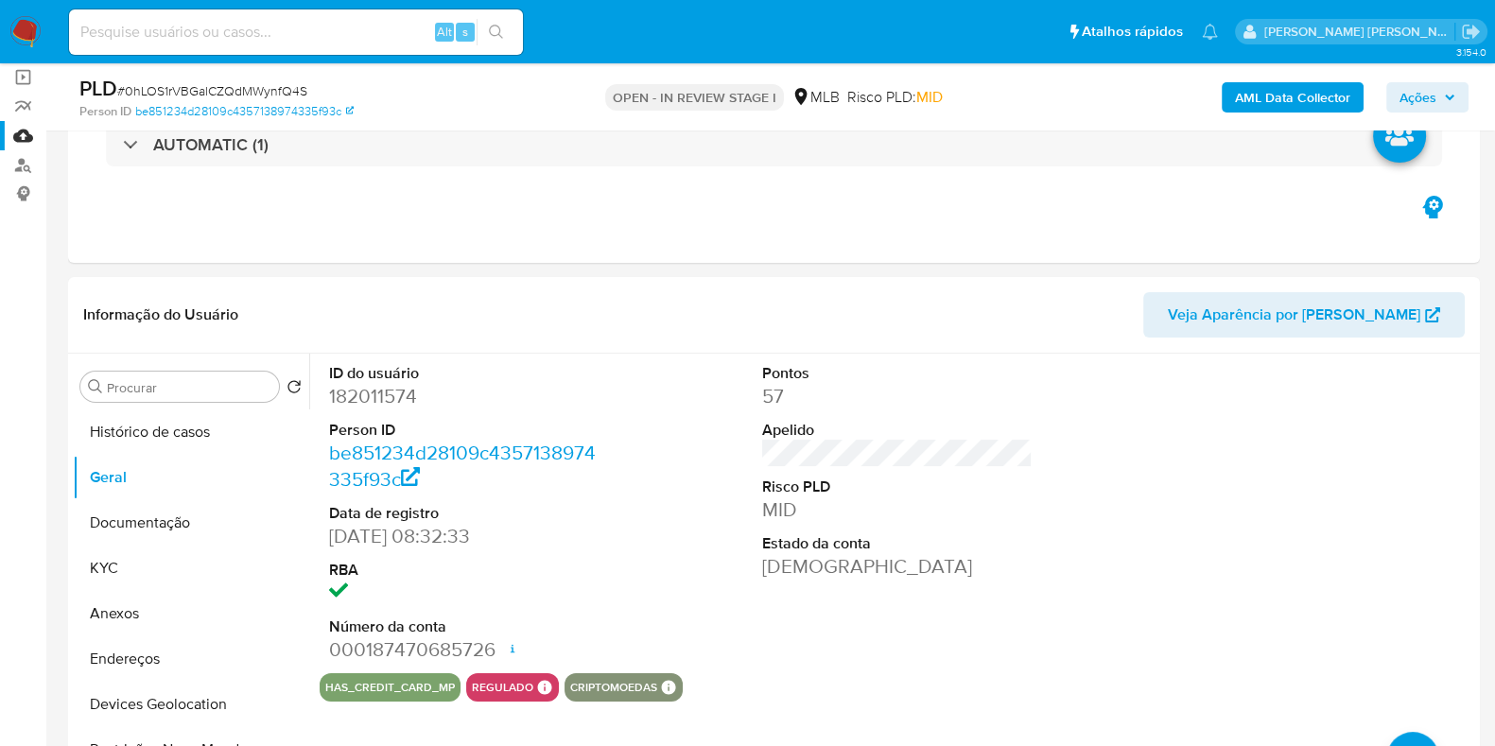
scroll to position [0, 0]
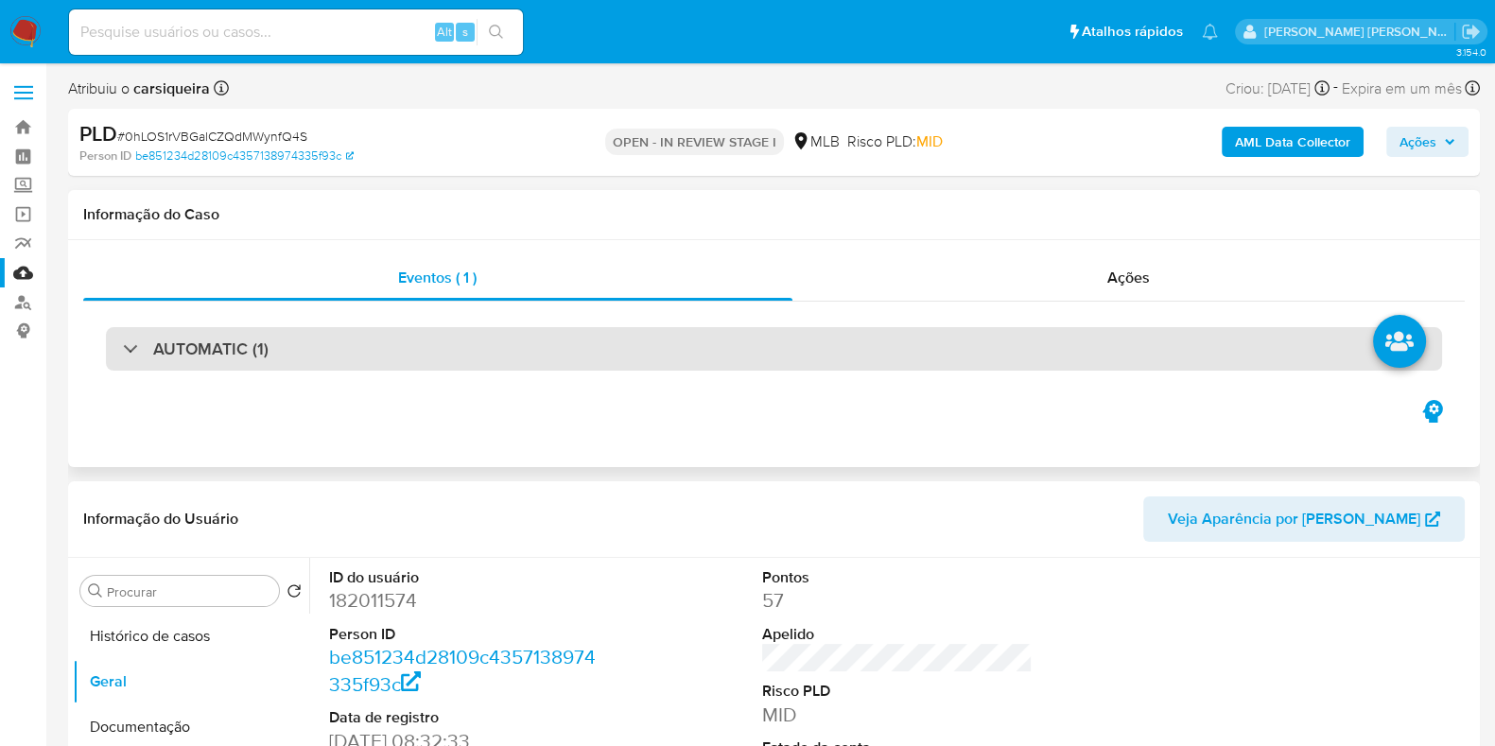
click at [639, 336] on div "AUTOMATIC (1)" at bounding box center [774, 349] width 1337 height 44
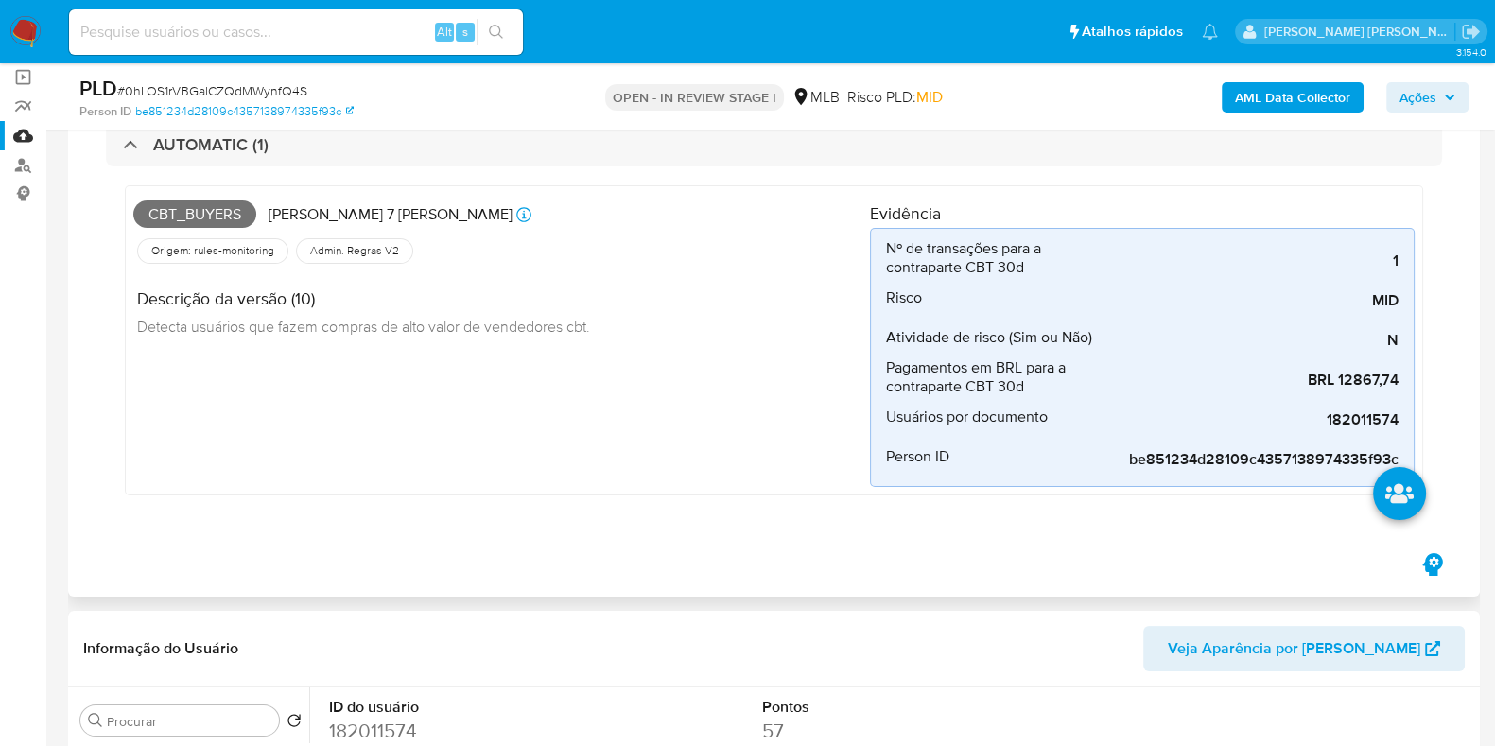
scroll to position [117, 0]
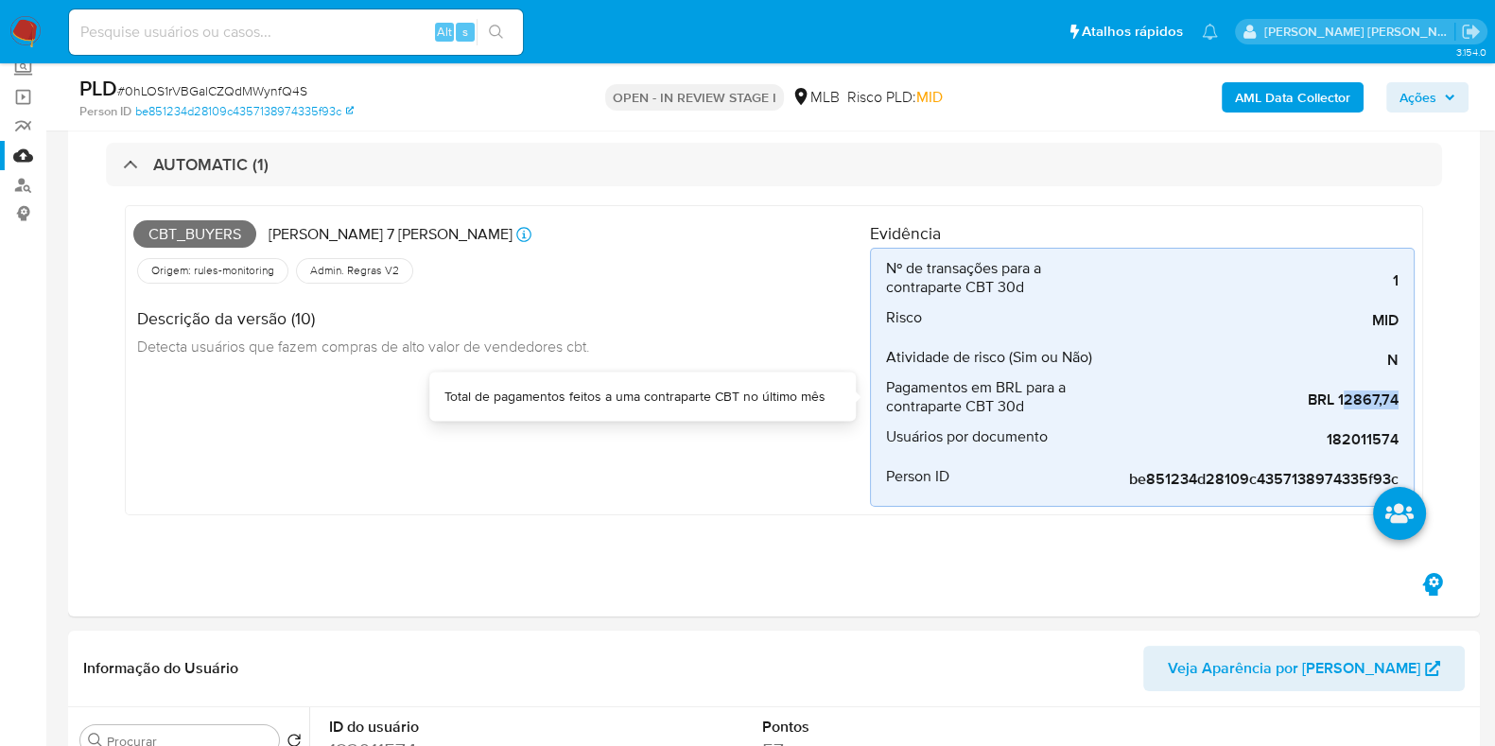
drag, startPoint x: 1344, startPoint y: 404, endPoint x: 1512, endPoint y: 339, distance: 180.6
click at [1464, 400] on div "AUTOMATIC (1) Cbt_buyers Criado há 7 dias Criado: 12/08/2025 00:32:38 Origem: r…" at bounding box center [774, 343] width 1382 height 452
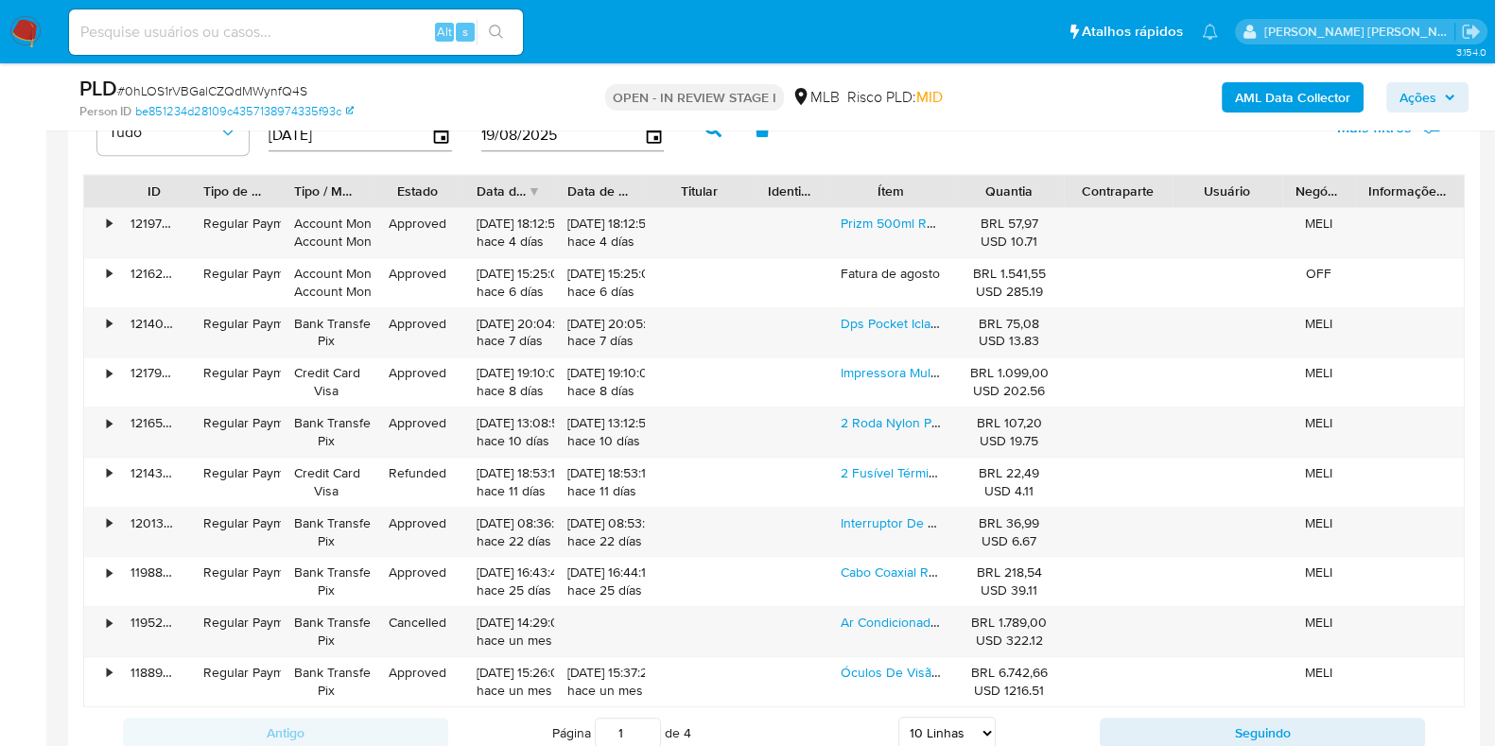
scroll to position [2542, 0]
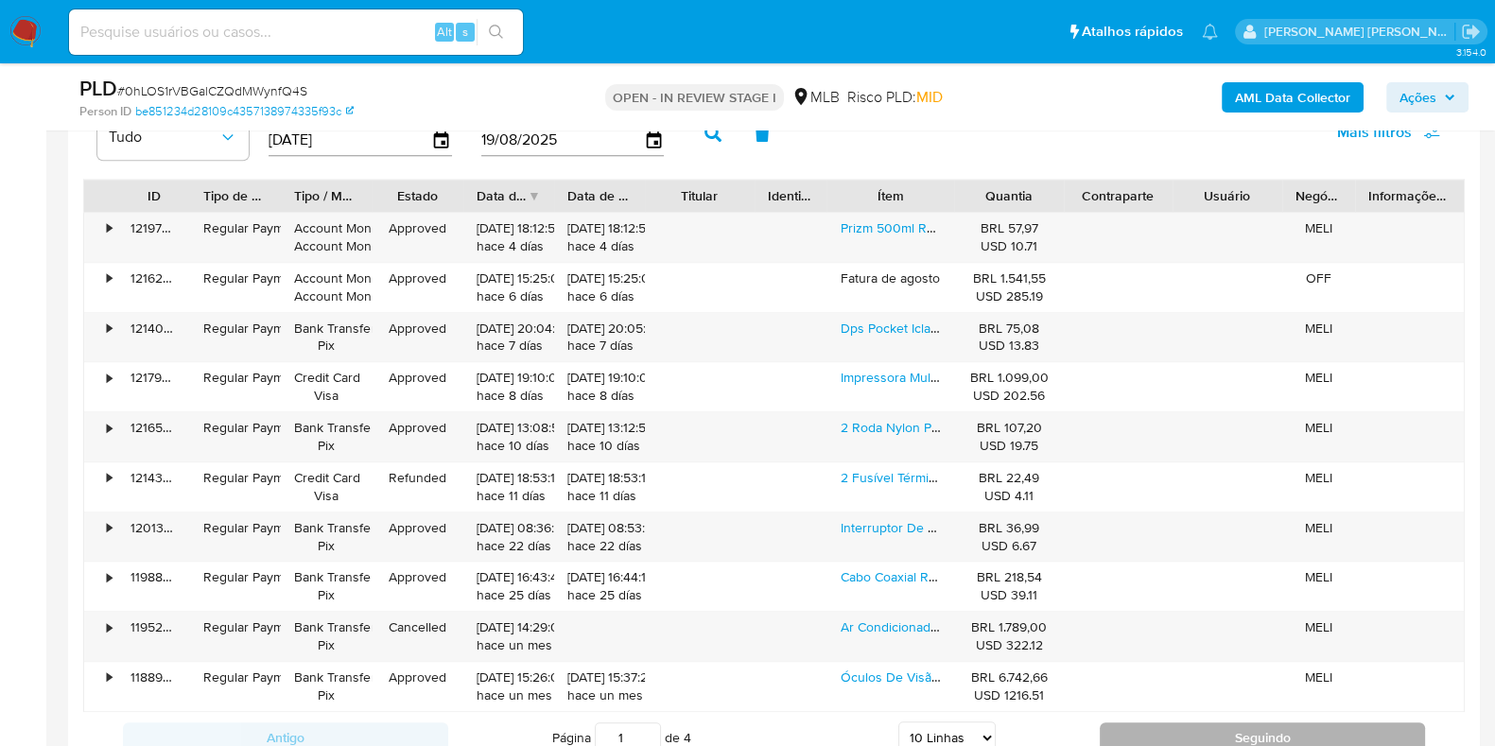
click at [1239, 728] on button "Seguindo" at bounding box center [1262, 738] width 325 height 30
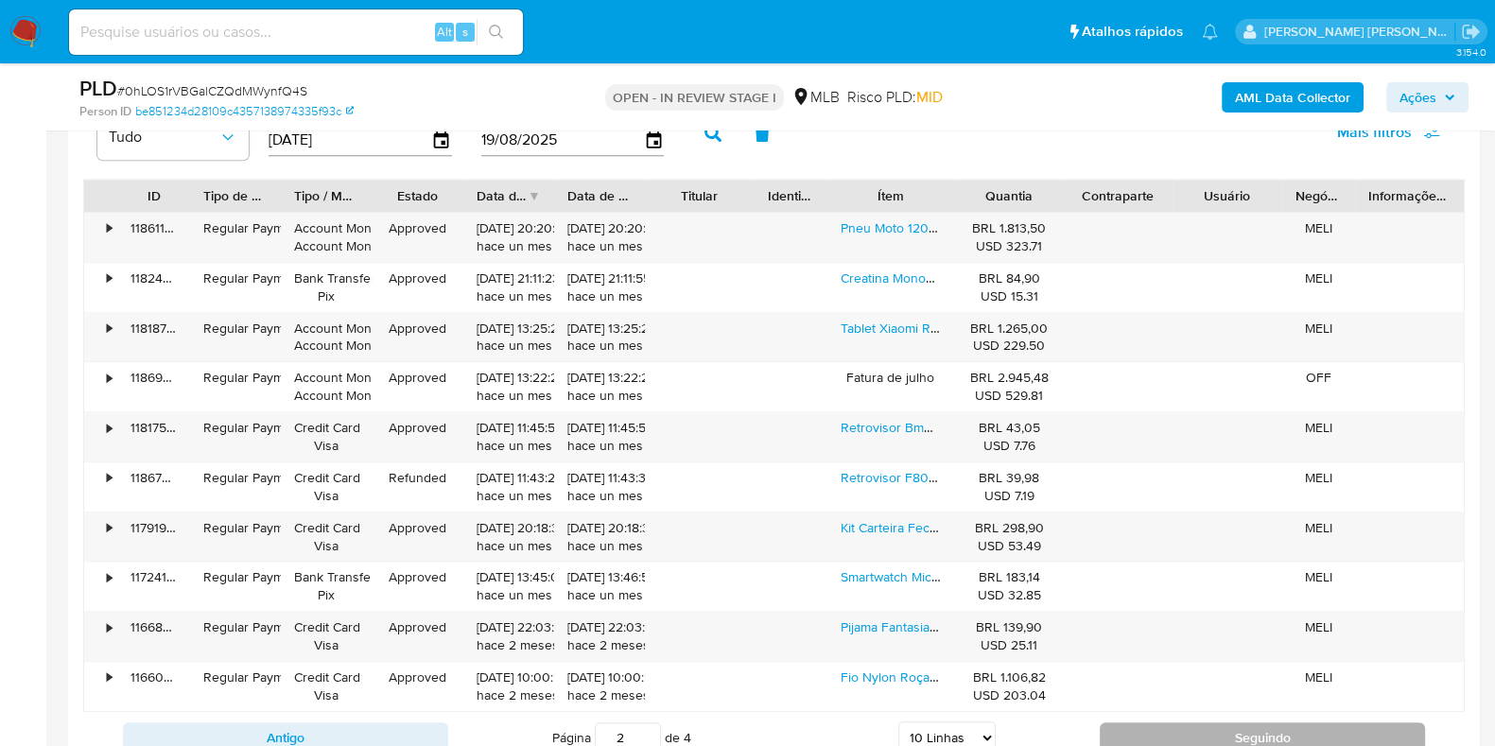
click at [1239, 728] on button "Seguindo" at bounding box center [1262, 738] width 325 height 30
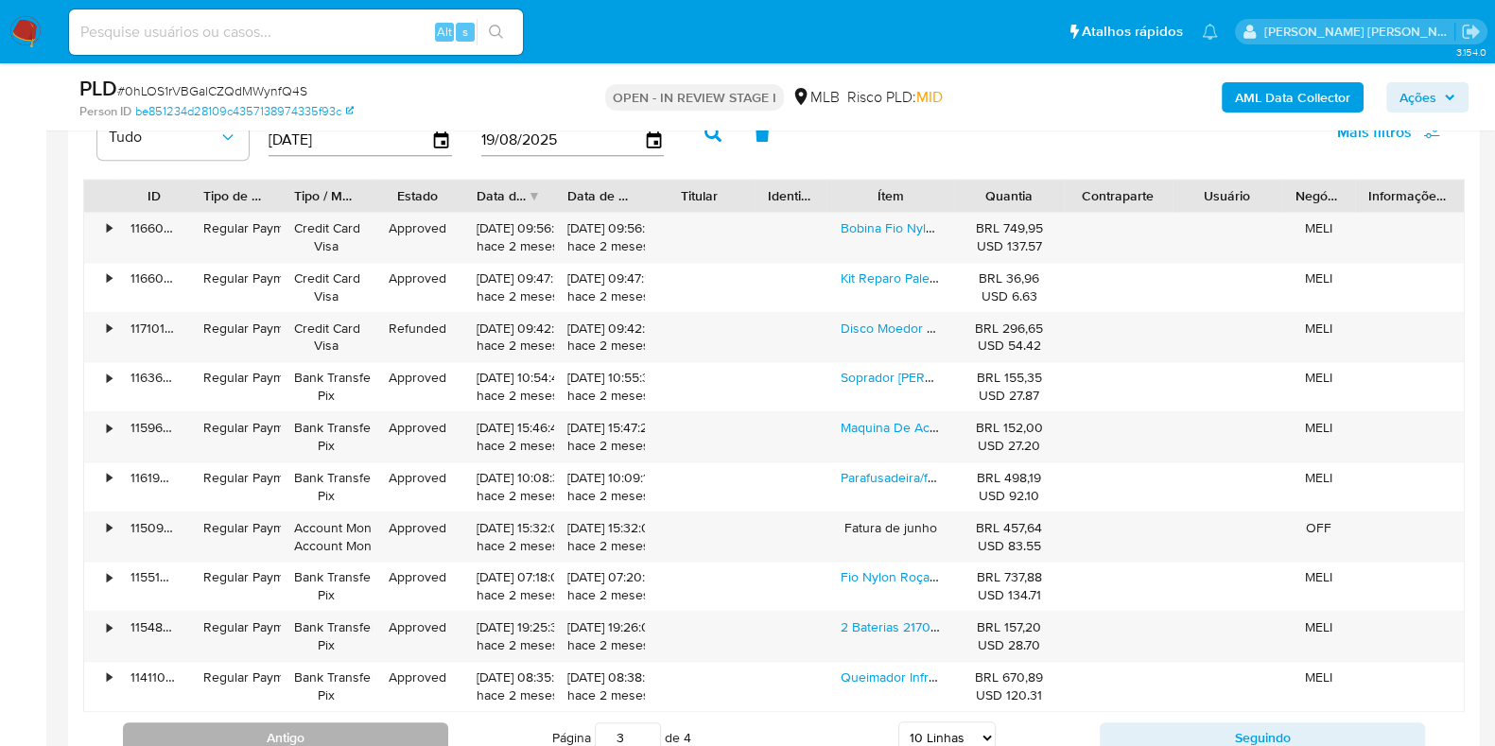
click at [386, 739] on button "Antigo" at bounding box center [285, 738] width 325 height 30
click at [389, 737] on button "Antigo" at bounding box center [285, 738] width 325 height 30
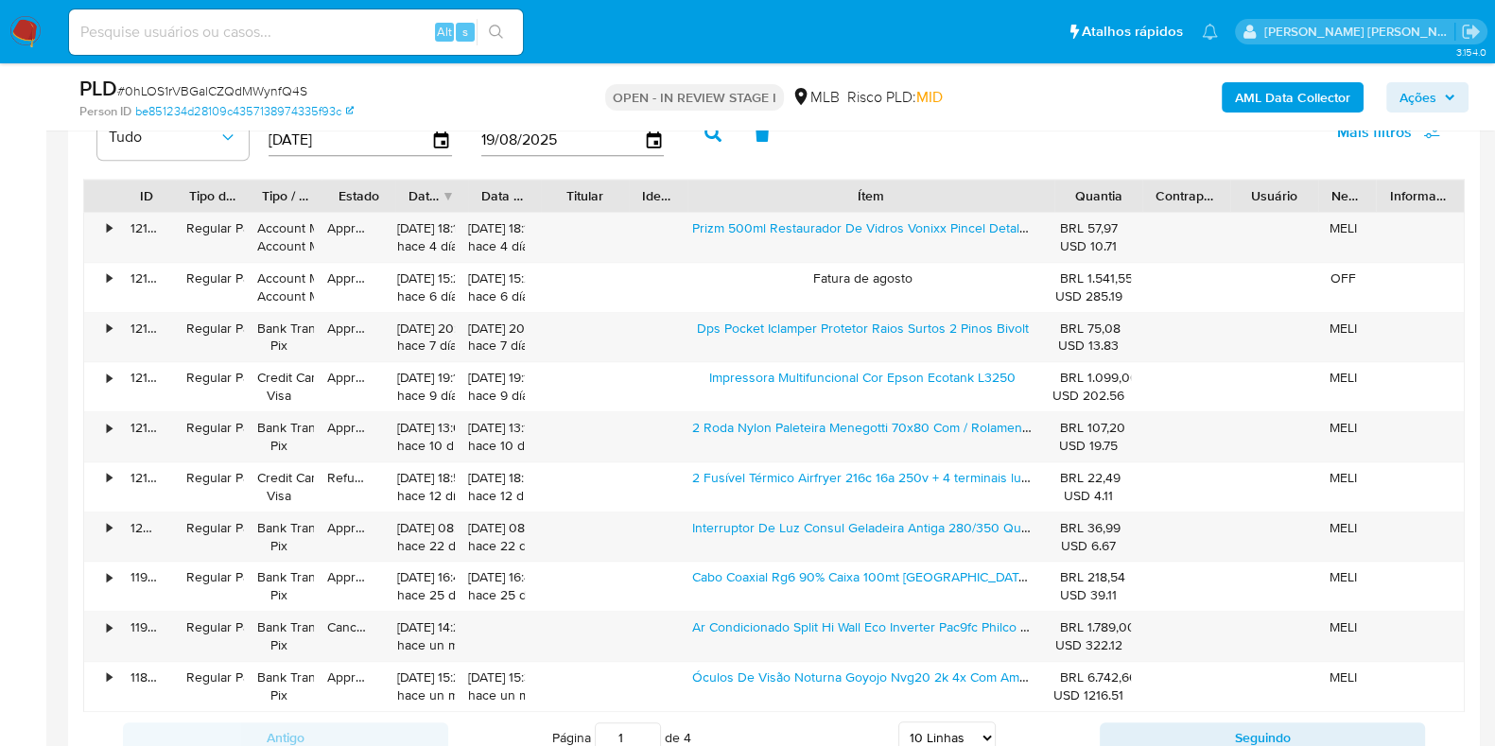
drag, startPoint x: 962, startPoint y: 194, endPoint x: 1215, endPoint y: 194, distance: 253.5
click at [1215, 194] on div "ID Tipo de operação Tipo / Método Estado Data de criação Data de aprovação Titu…" at bounding box center [774, 196] width 1380 height 32
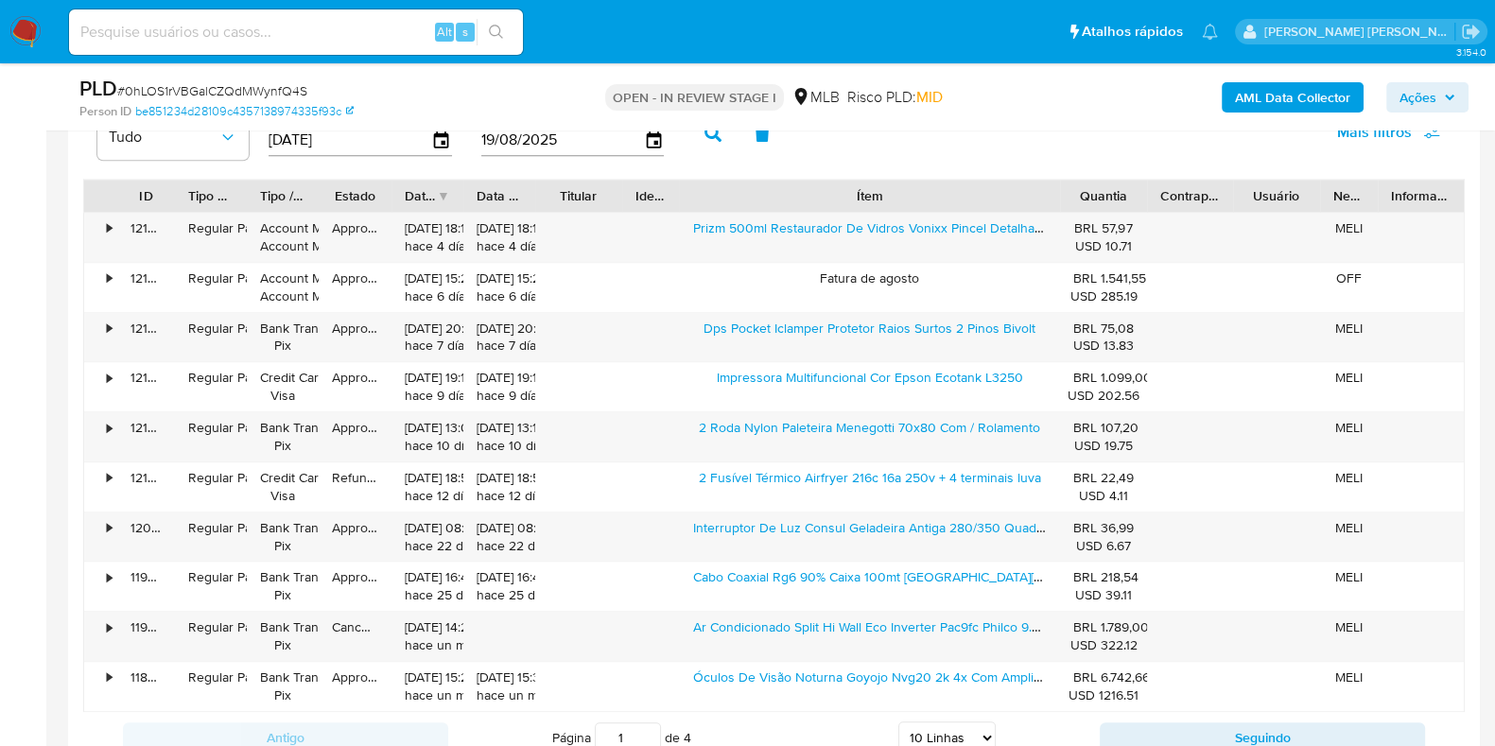
drag, startPoint x: 1214, startPoint y: 193, endPoint x: 1238, endPoint y: 199, distance: 25.2
click at [1233, 199] on div "Contraparte" at bounding box center [1190, 196] width 86 height 32
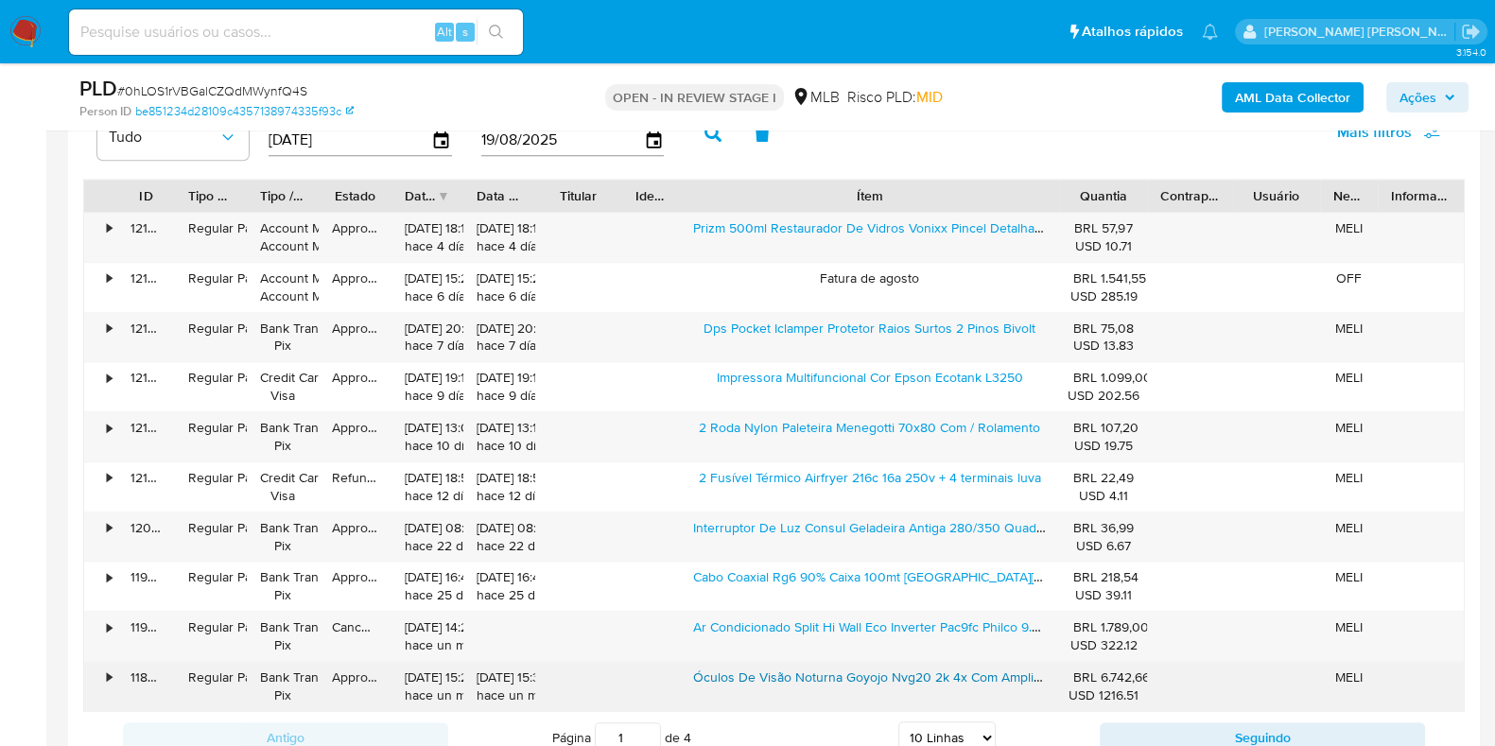
click at [820, 670] on link "Óculos De Visão Noturna Goyojo Nvg20 2k 4x Com Ampliação Par" at bounding box center [887, 677] width 391 height 19
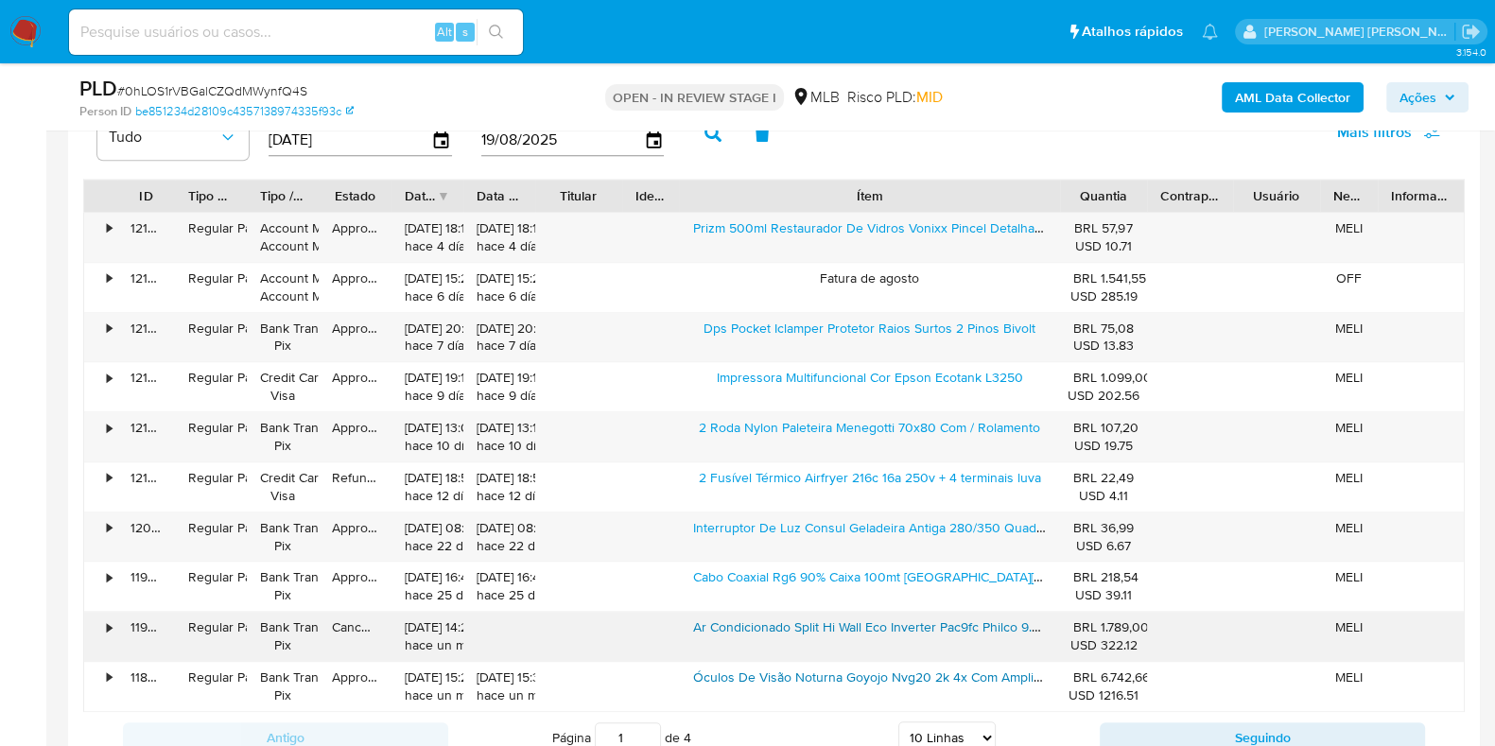
click at [822, 627] on link "Ar Condicionado Split Hi Wall Eco Inverter Pac9fc Philco 9.000 Btus Frio R-32" at bounding box center [918, 627] width 452 height 19
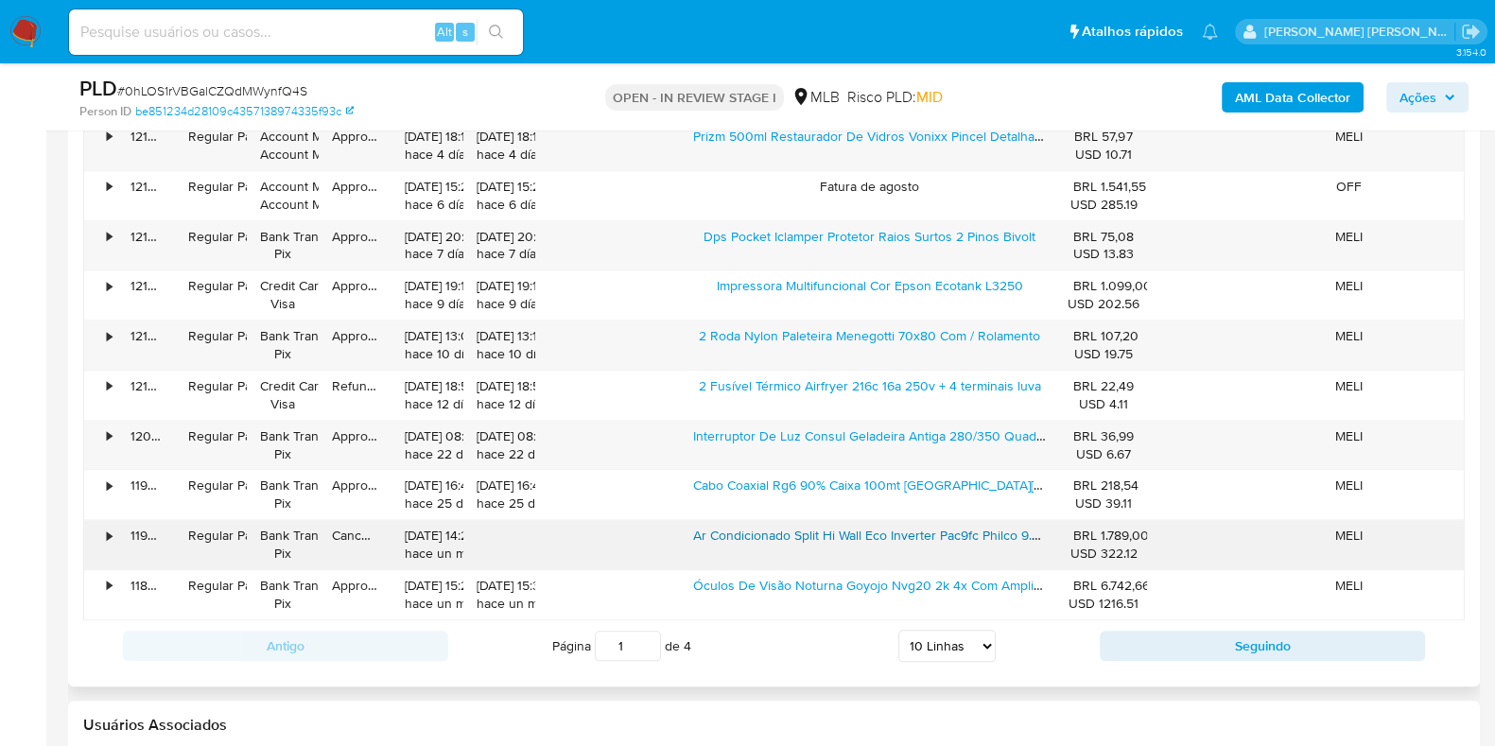
scroll to position [2633, 0]
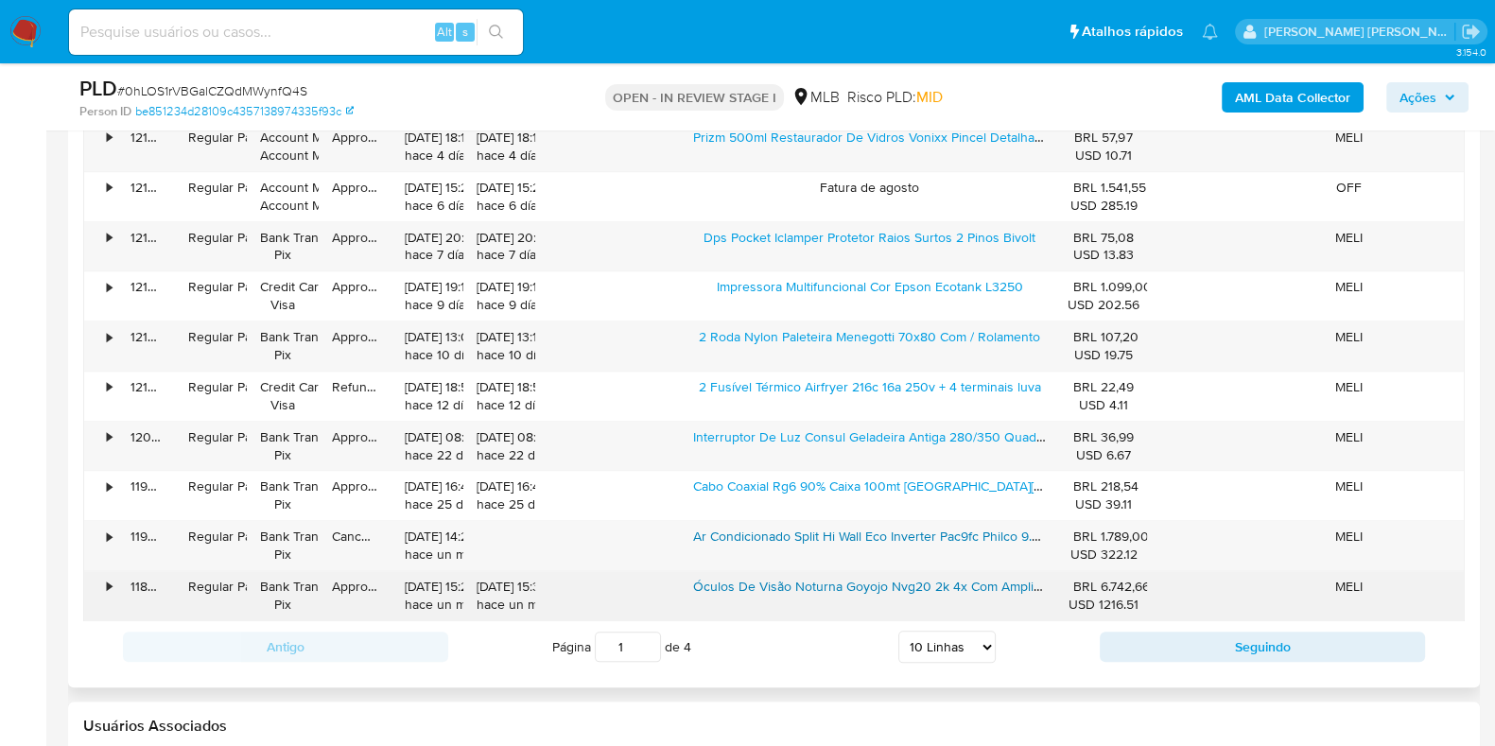
click at [865, 587] on link "Óculos De Visão Noturna Goyojo Nvg20 2k 4x Com Ampliação Par" at bounding box center [887, 586] width 391 height 19
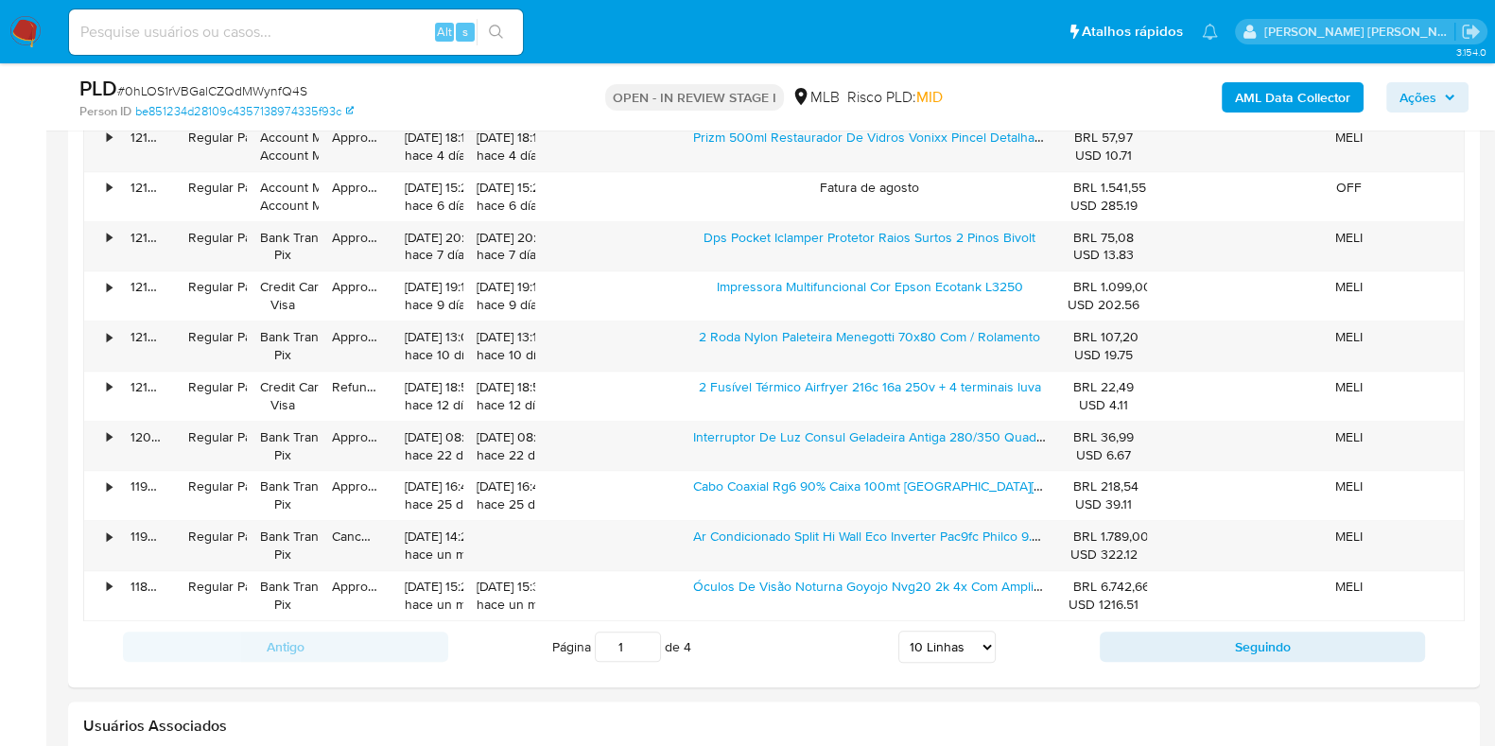
click at [1407, 87] on span "Ações" at bounding box center [1418, 97] width 37 height 30
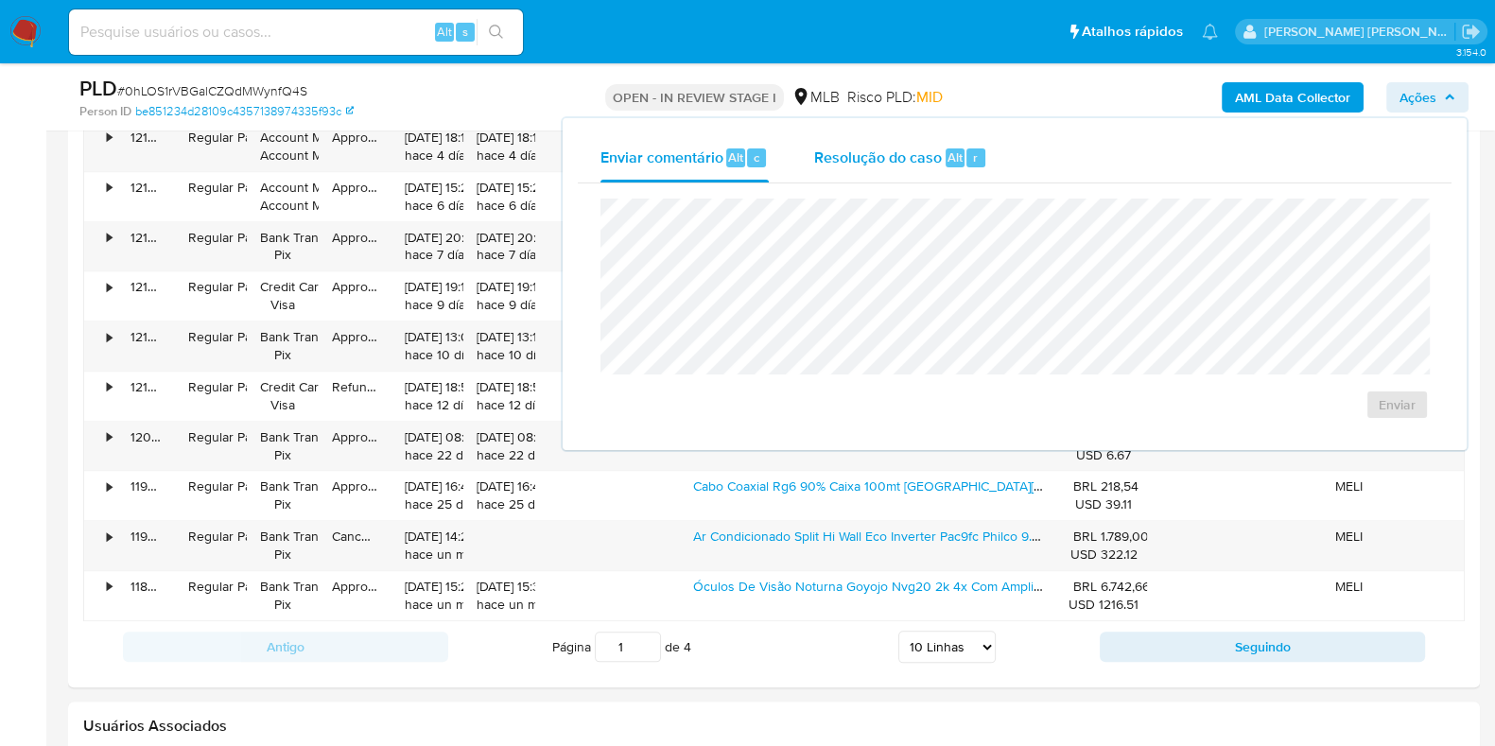
click at [852, 139] on div "Resolução do caso Alt r" at bounding box center [900, 157] width 173 height 49
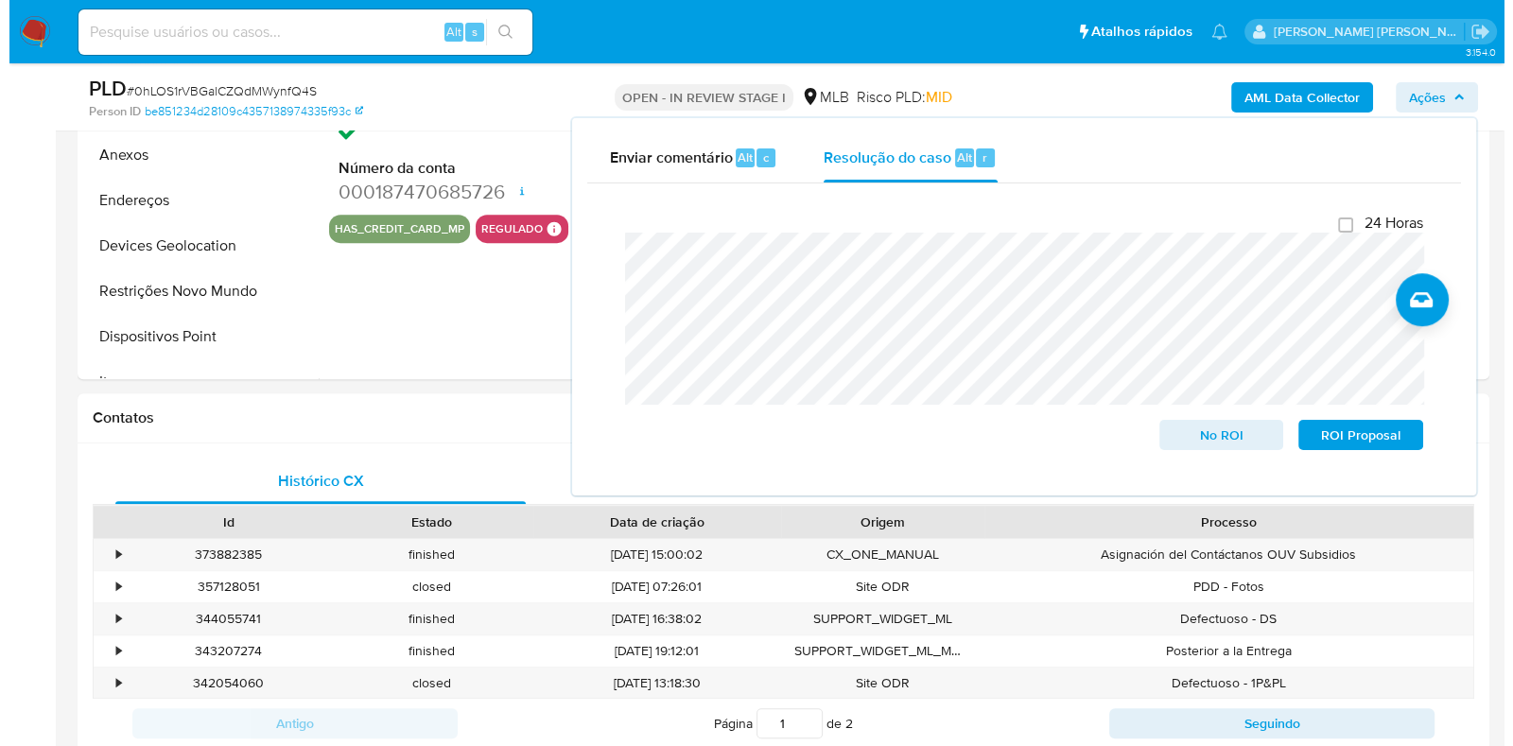
scroll to position [561, 0]
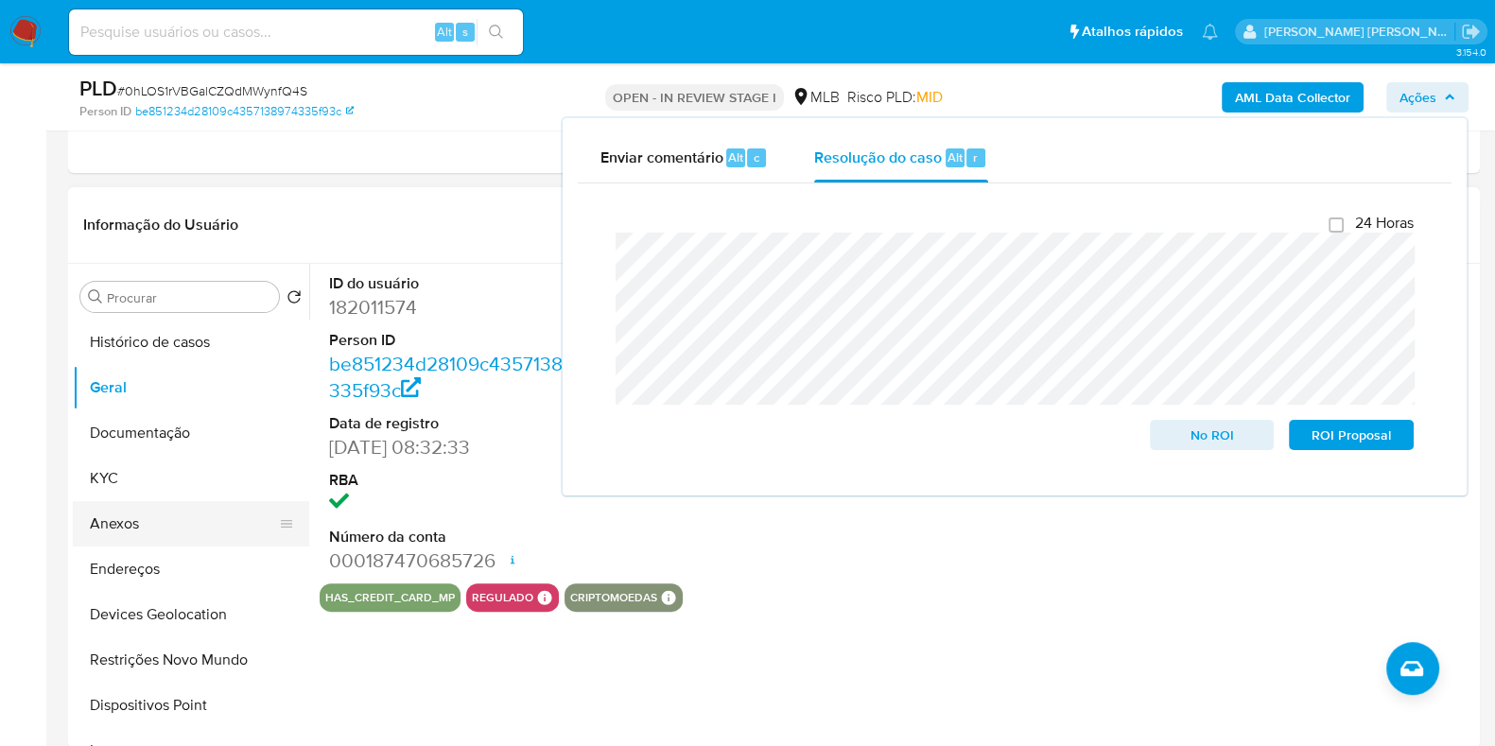
click at [165, 511] on button "Anexos" at bounding box center [183, 523] width 221 height 45
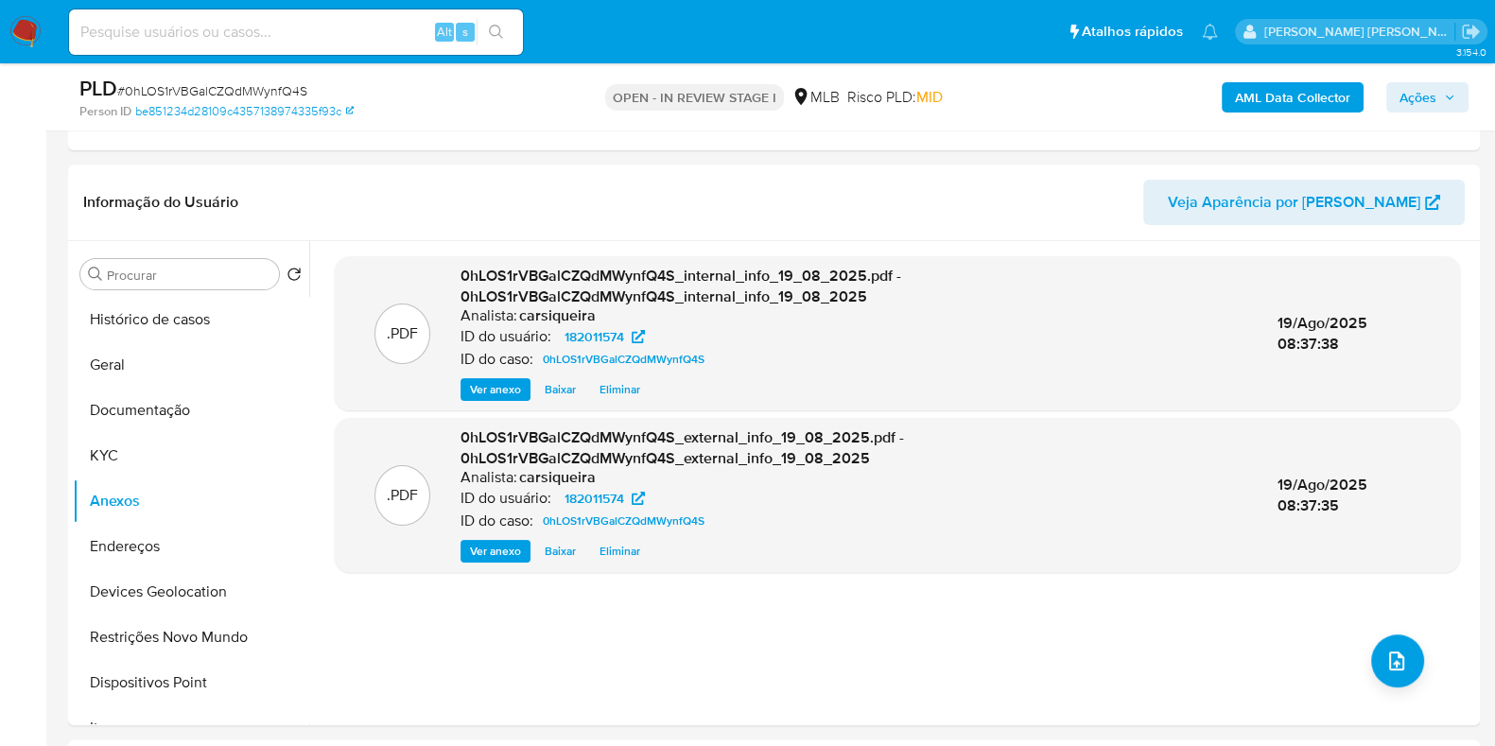
click at [1402, 106] on span "Ações" at bounding box center [1418, 97] width 37 height 30
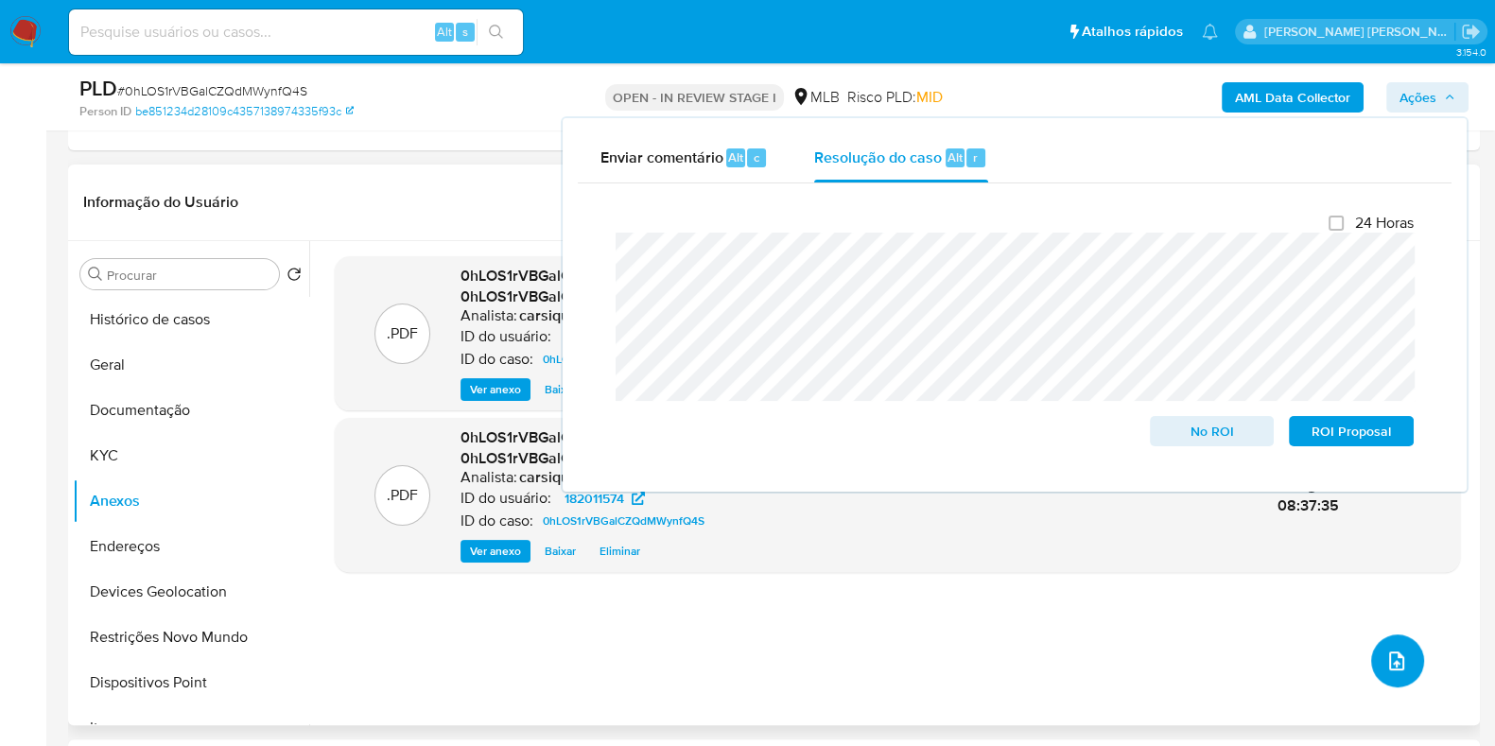
click at [1391, 667] on icon "upload-file" at bounding box center [1397, 661] width 23 height 23
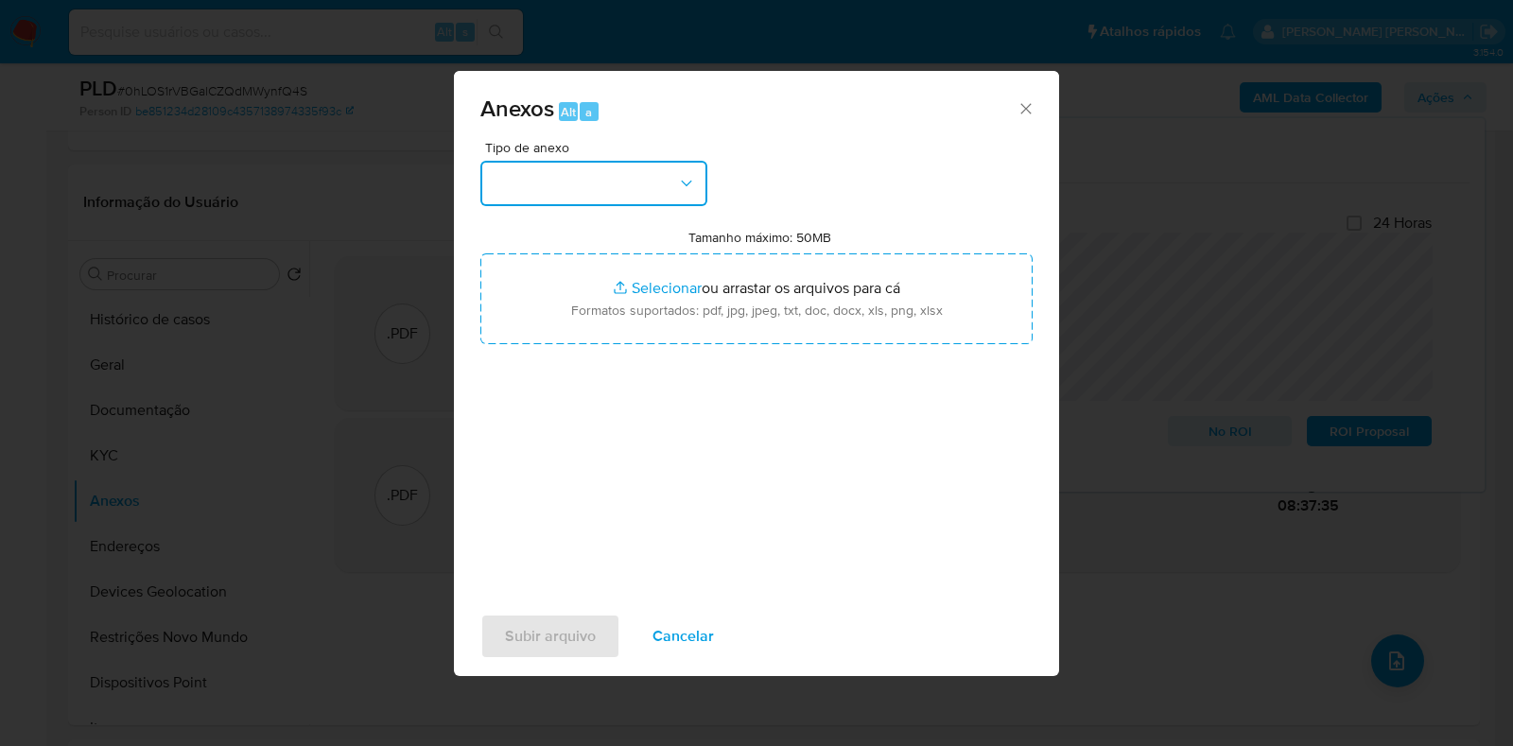
click at [573, 189] on button "button" at bounding box center [593, 183] width 227 height 45
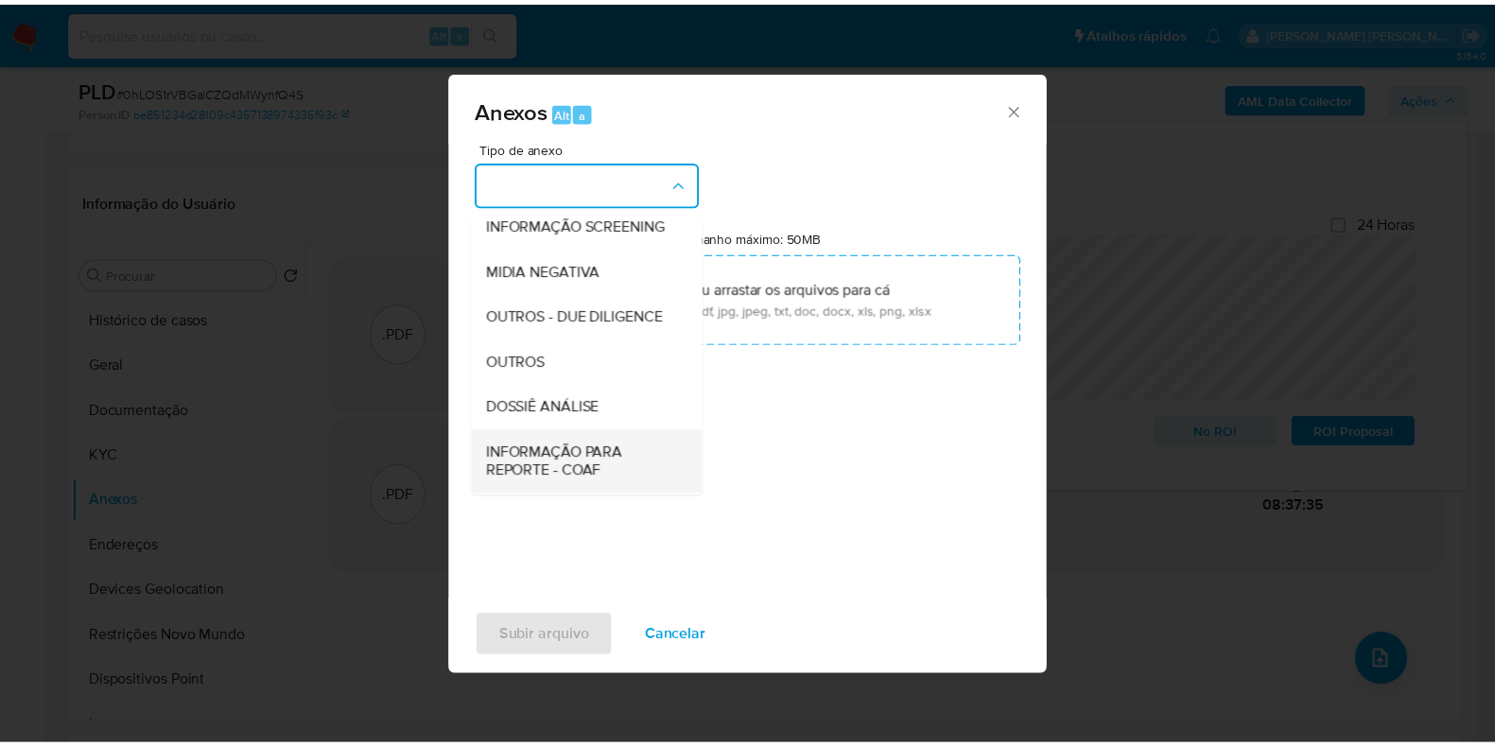
scroll to position [291, 0]
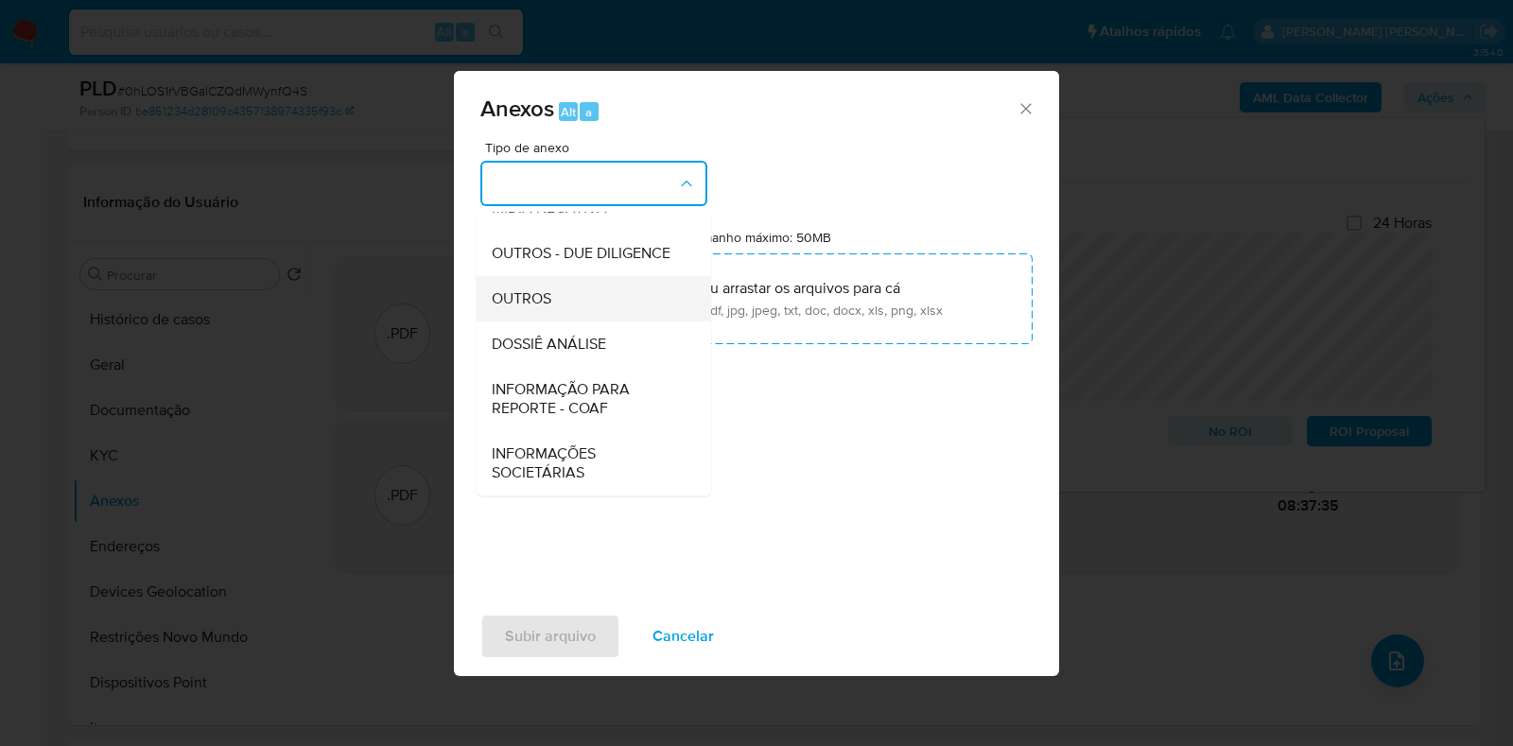
click at [550, 306] on span "OUTROS" at bounding box center [522, 298] width 60 height 19
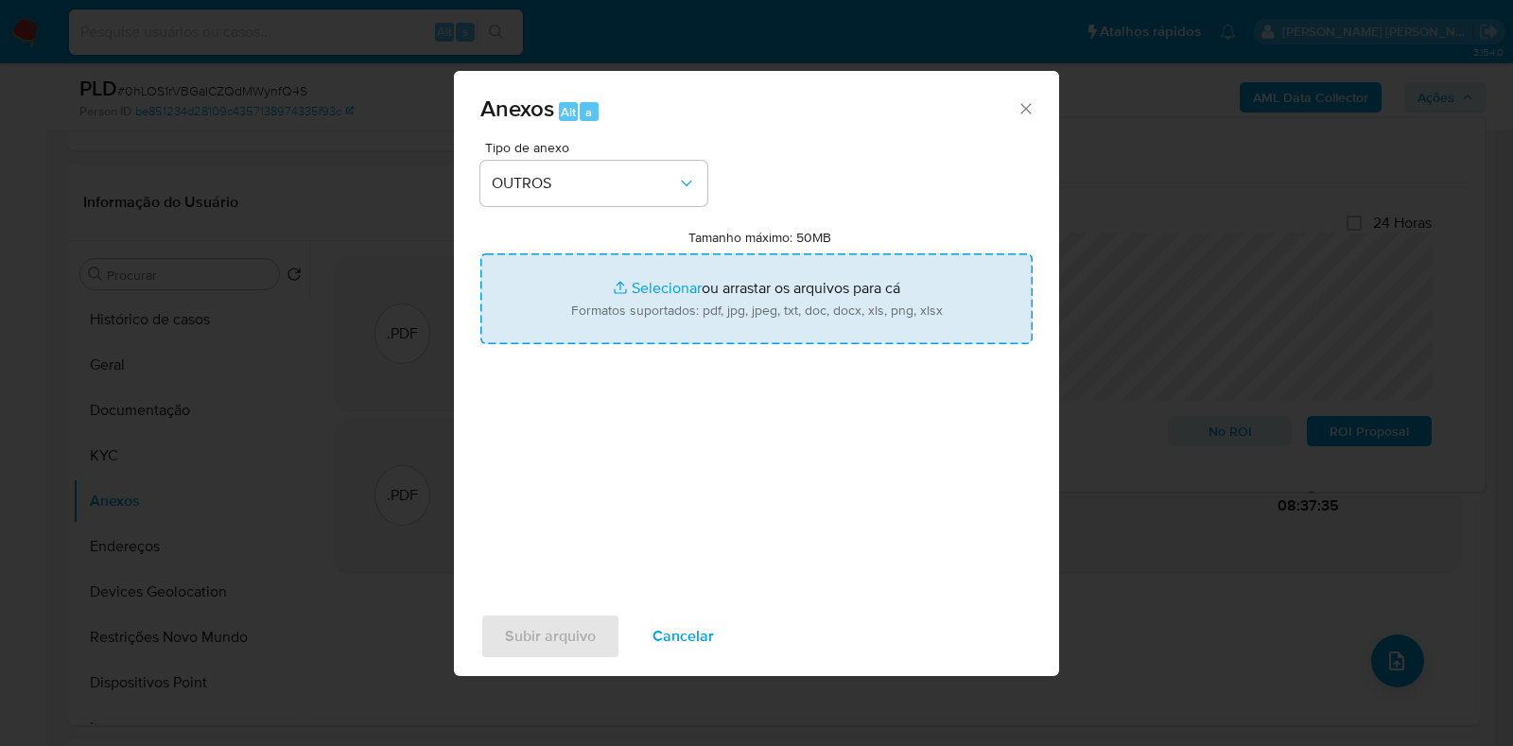
click at [634, 293] on input "Tamanho máximo: 50MB Selecionar arquivos" at bounding box center [756, 298] width 552 height 91
type input "C:\fakepath\CPF 89785479234 - NELSON LEAL DOS SANTOS - Documentos Google.pdf"
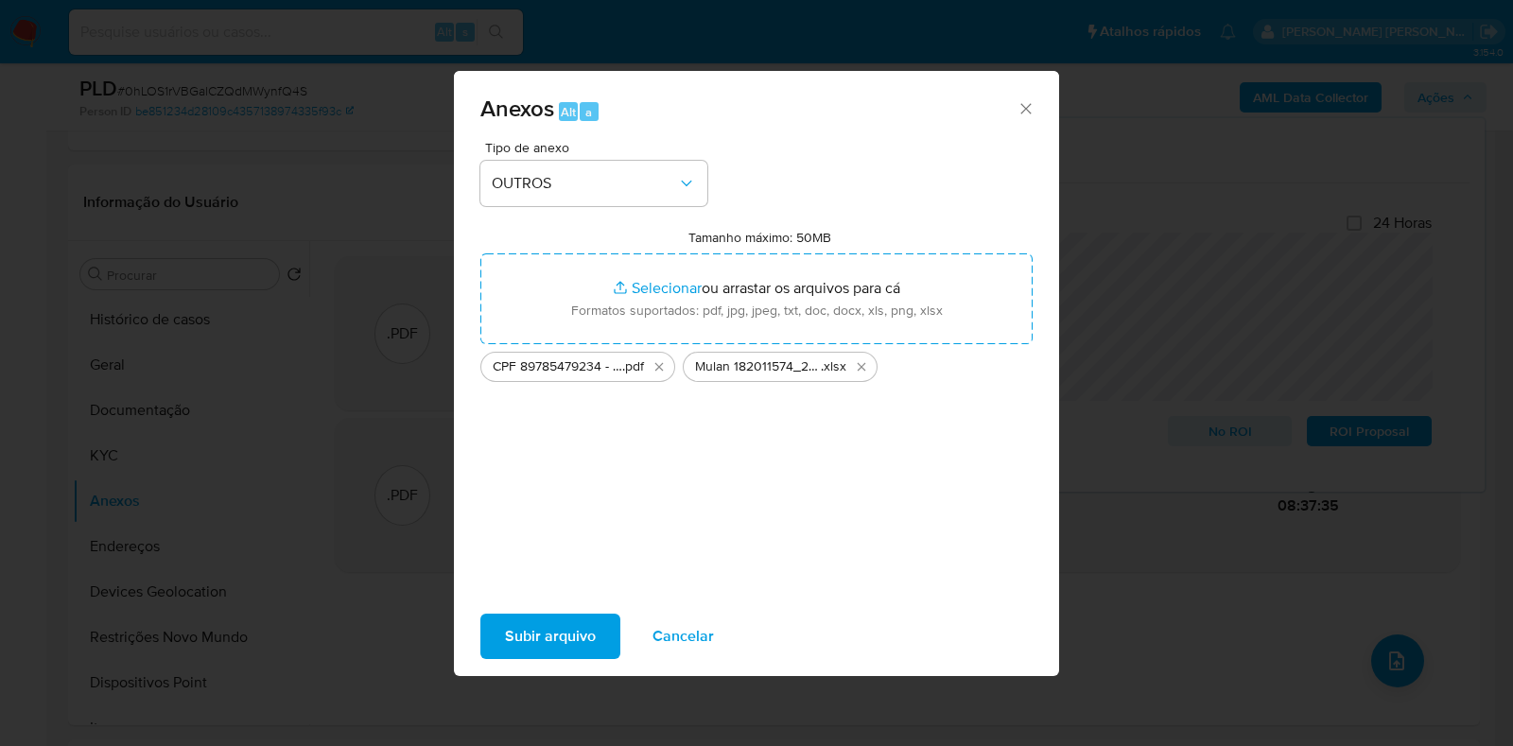
click at [581, 616] on span "Subir arquivo" at bounding box center [550, 637] width 91 height 42
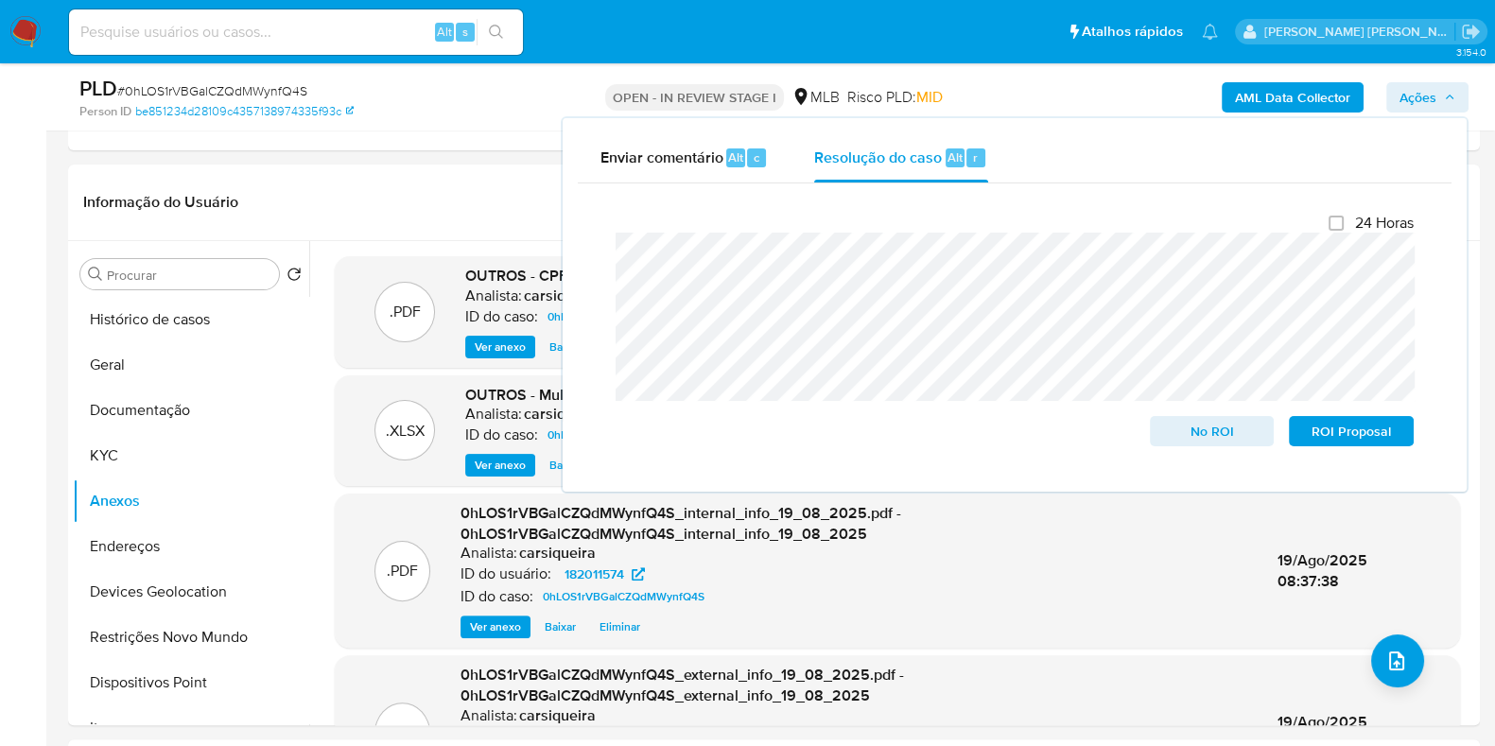
click at [1213, 445] on span "No ROI" at bounding box center [1212, 431] width 98 height 26
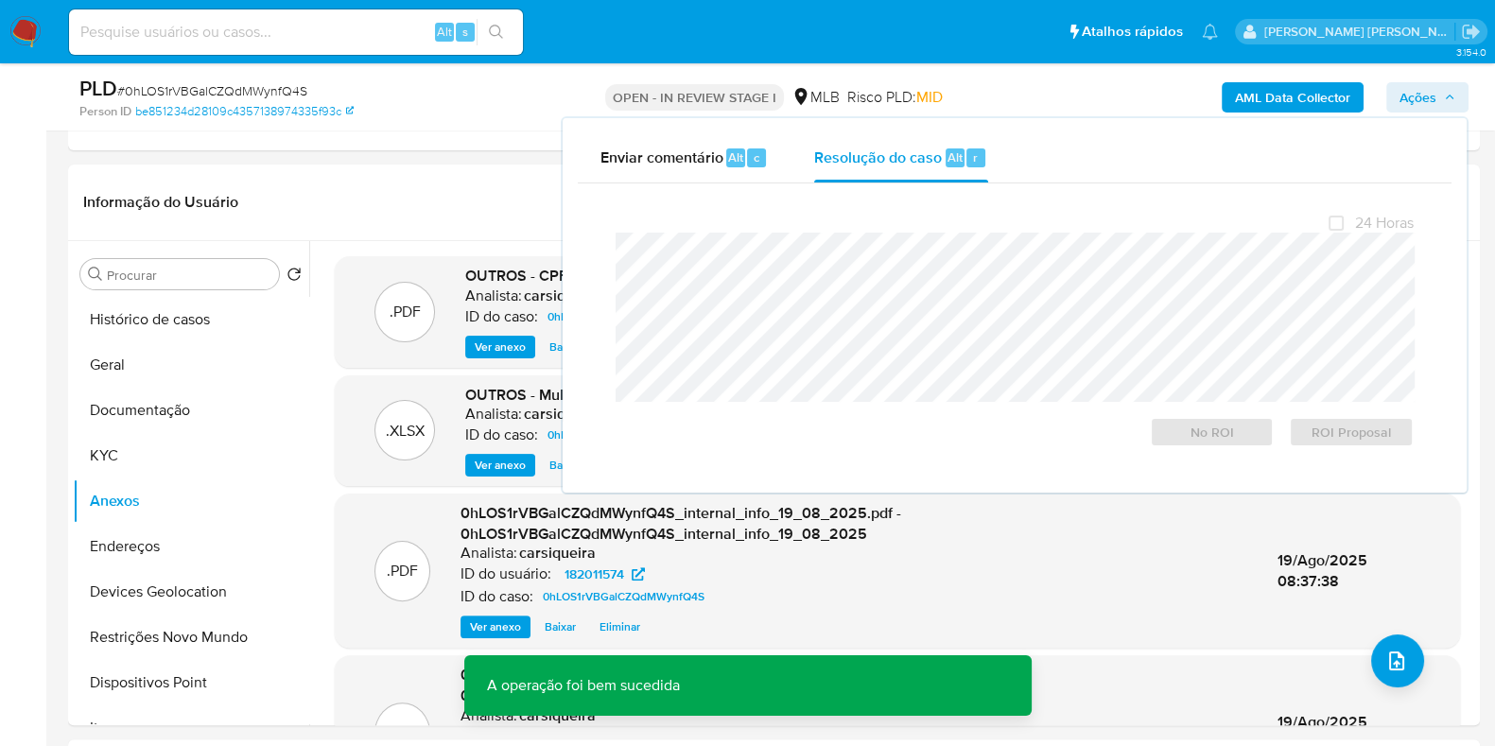
click at [264, 83] on span "# 0hLOS1rVBGalCZQdMWynfQ4S" at bounding box center [212, 90] width 190 height 19
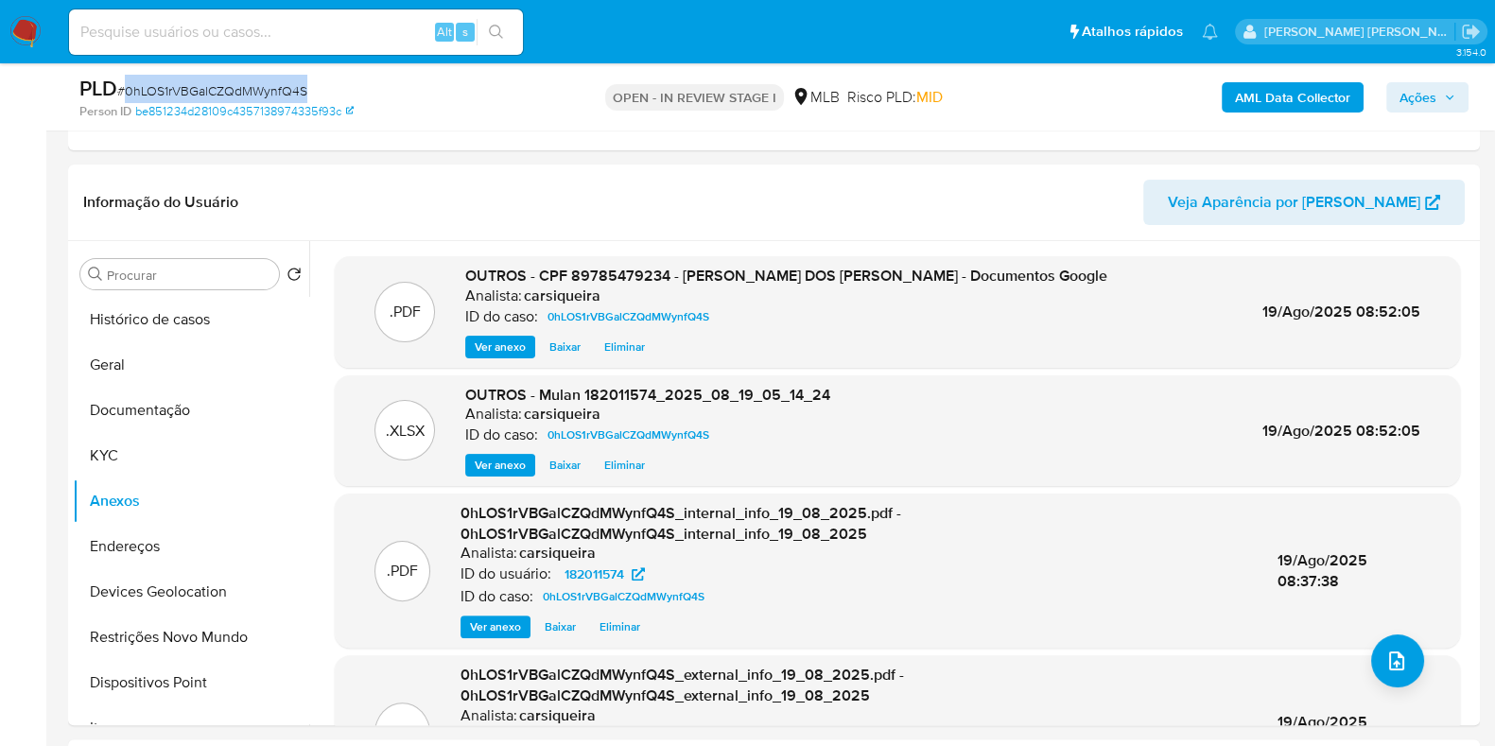
click at [264, 83] on span "# 0hLOS1rVBGalCZQdMWynfQ4S" at bounding box center [212, 90] width 190 height 19
copy span "0hLOS1rVBGalCZQdMWynfQ4S"
click at [265, 25] on input at bounding box center [296, 32] width 454 height 25
paste input "i1pQEq9LGi4UyOSHhv1TjVOp"
type input "i1pQEq9LGi4UyOSHhv1TjVOp"
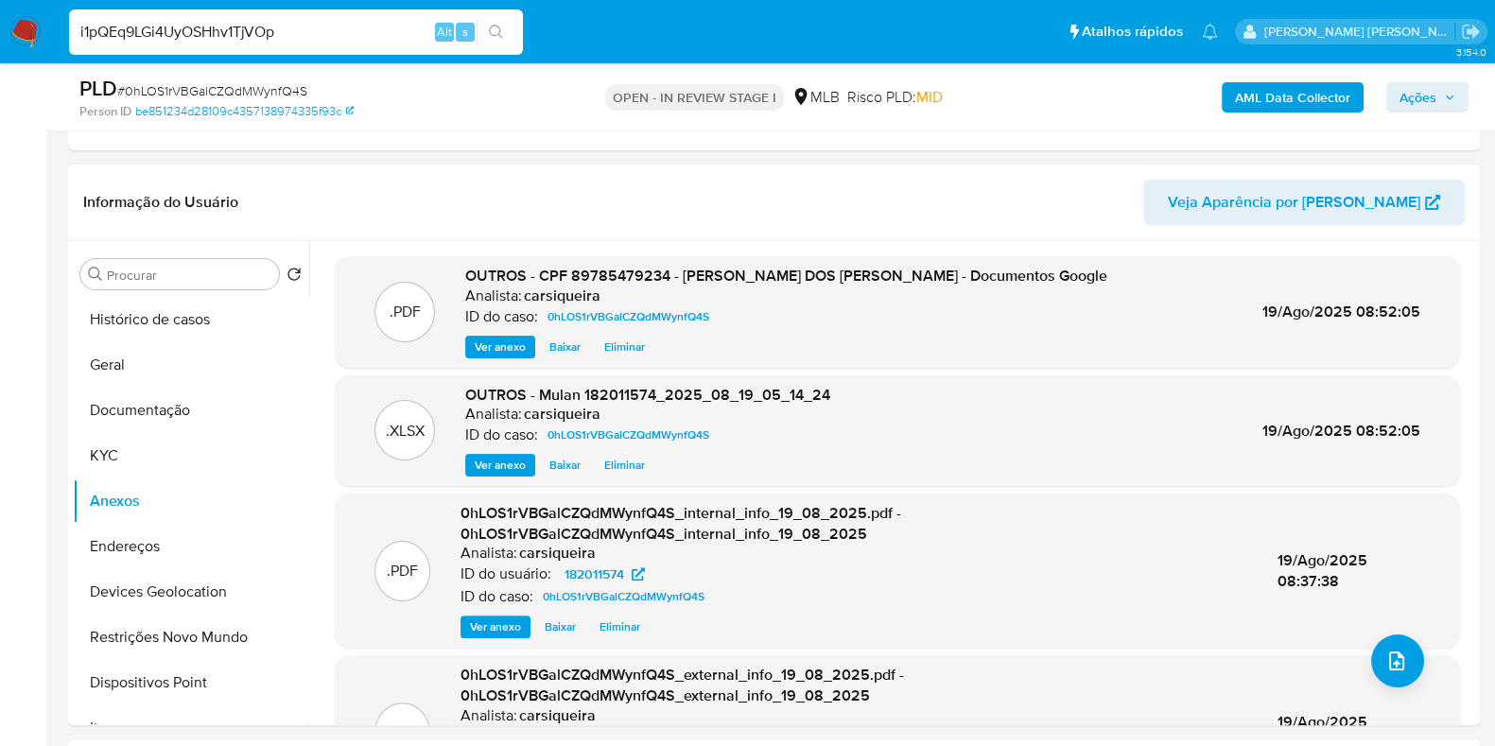
click at [1430, 118] on div "AML Data Collector Ações" at bounding box center [1240, 97] width 458 height 44
click at [1412, 80] on div "AML Data Collector Ações" at bounding box center [1240, 97] width 458 height 44
click at [1415, 109] on span "Ações" at bounding box center [1418, 97] width 37 height 30
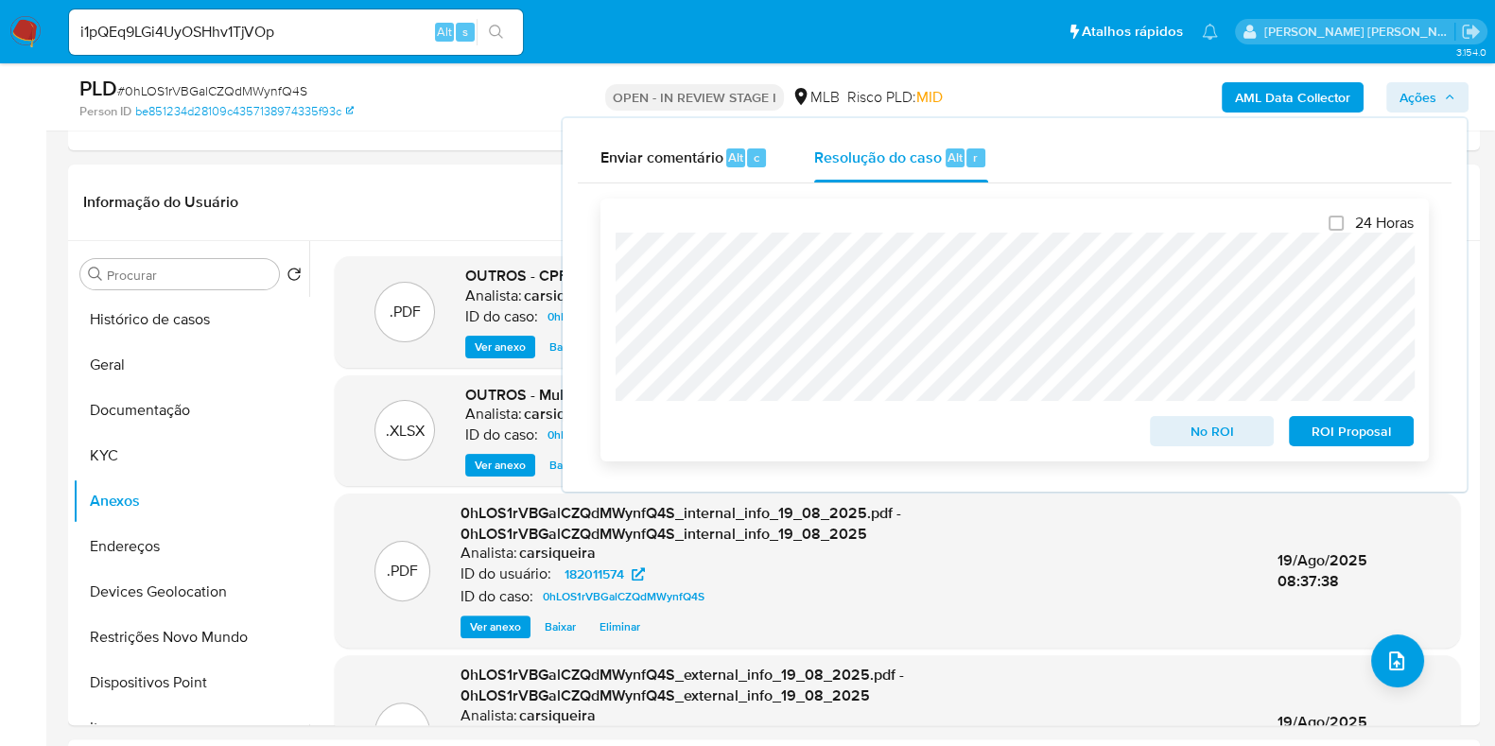
click at [1212, 428] on span "No ROI" at bounding box center [1212, 431] width 98 height 26
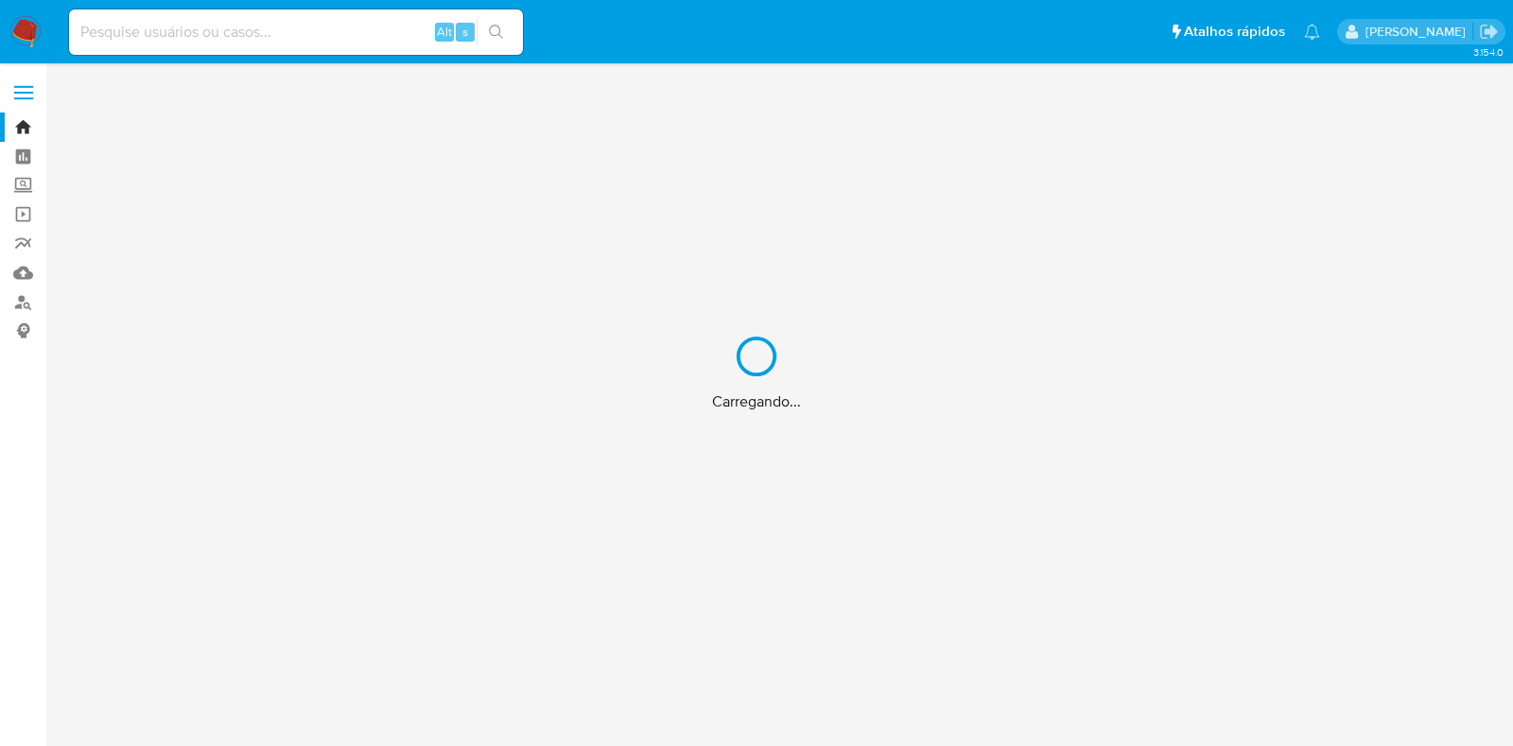
click at [14, 268] on div "Carregando..." at bounding box center [756, 373] width 1513 height 746
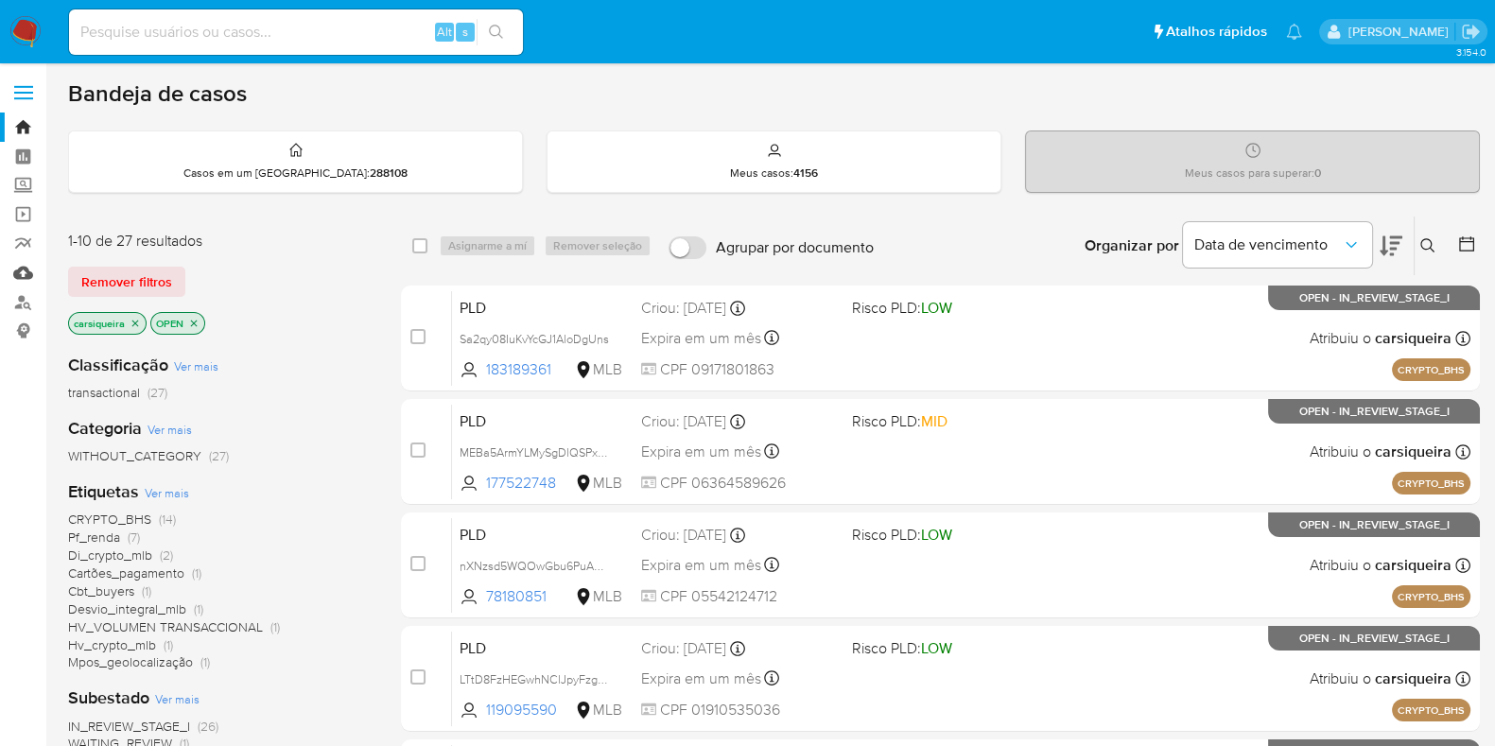
click at [24, 271] on link "Mulan" at bounding box center [112, 272] width 225 height 29
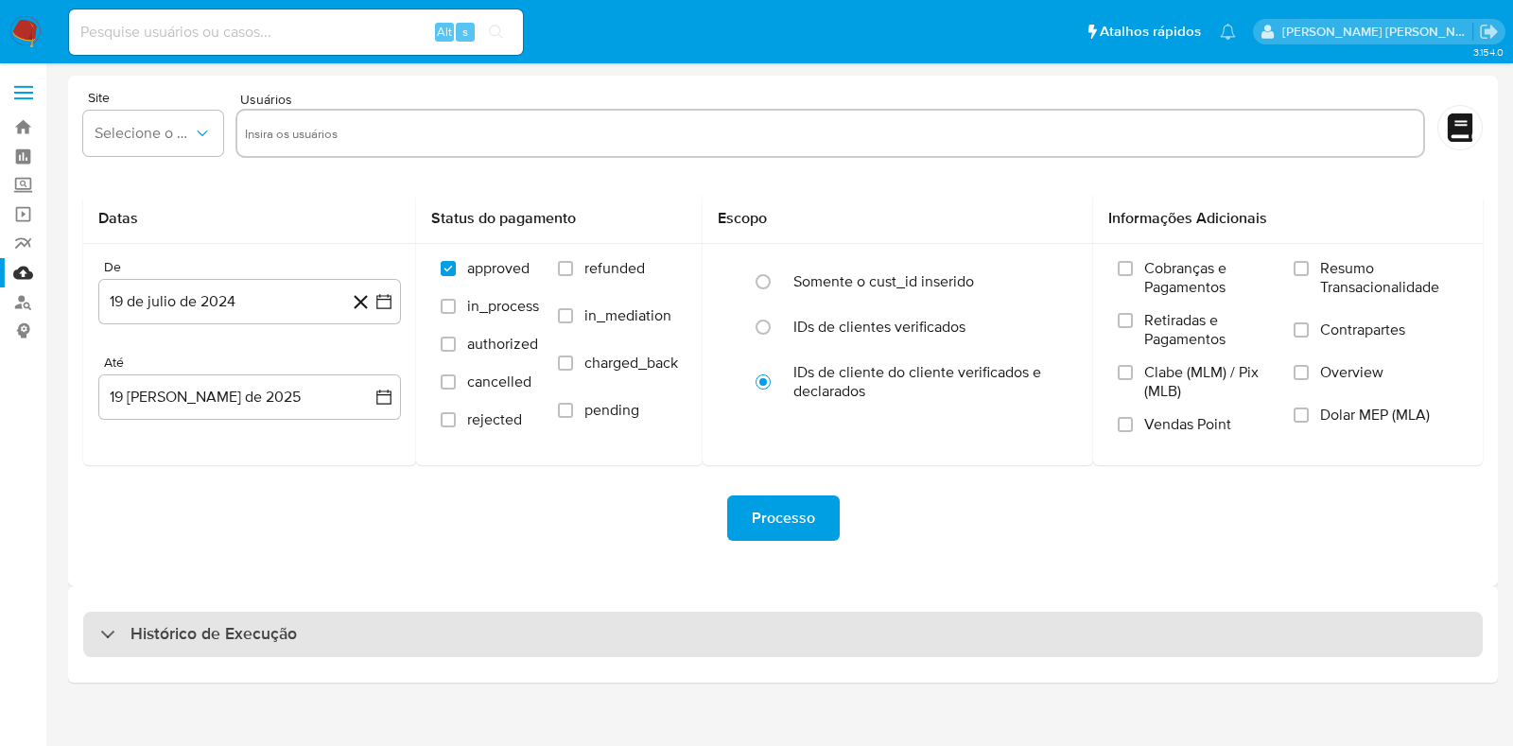
click at [209, 627] on h3 "Histórico de Execução" at bounding box center [214, 634] width 166 height 23
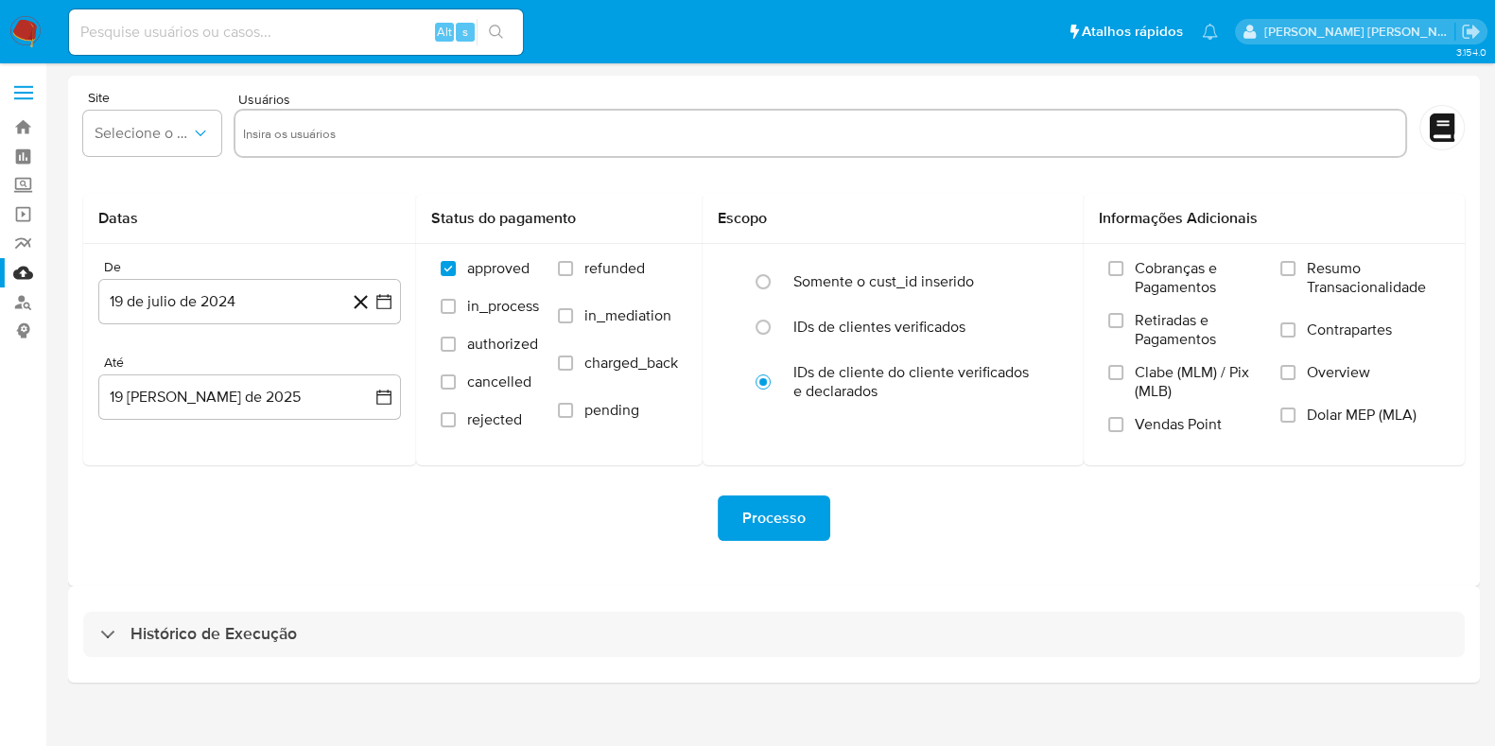
select select "10"
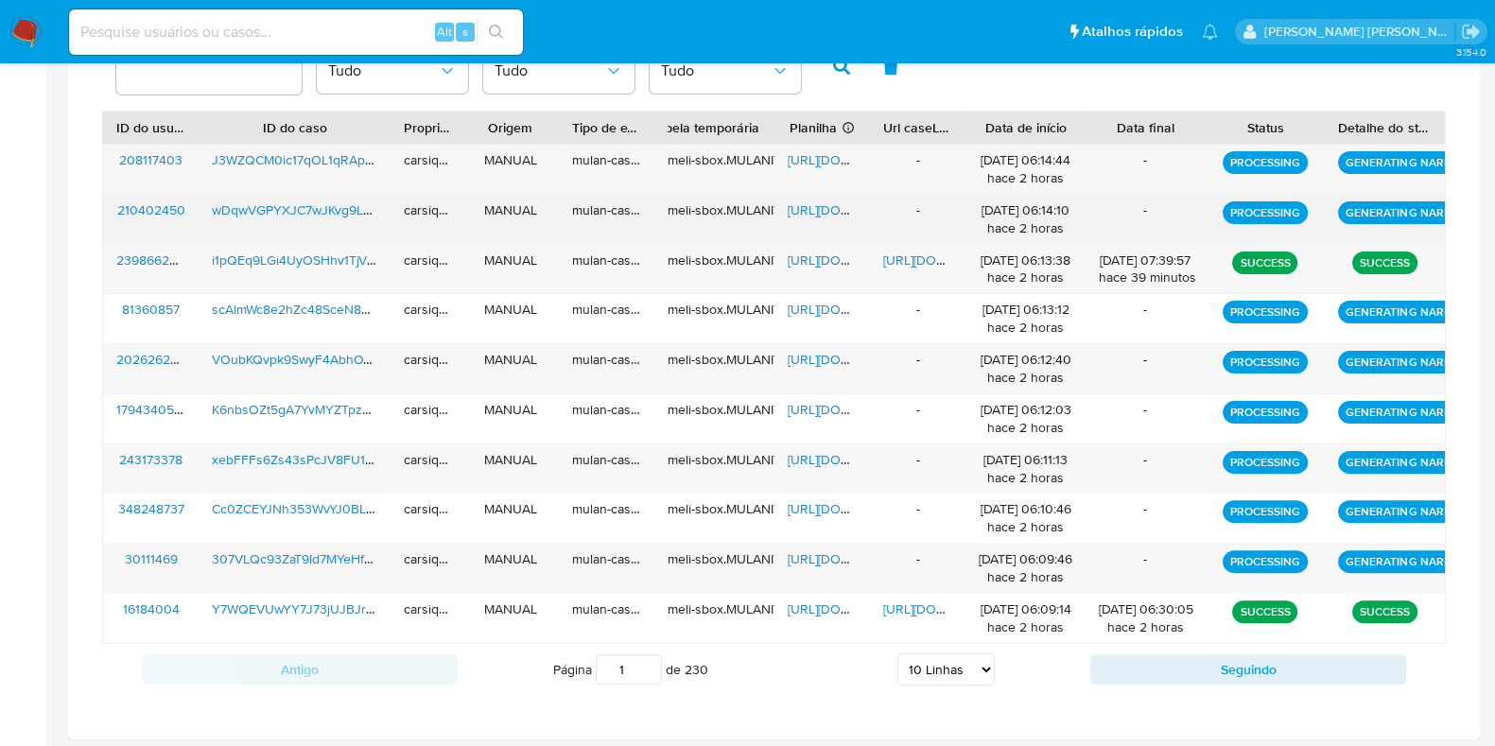
scroll to position [659, 0]
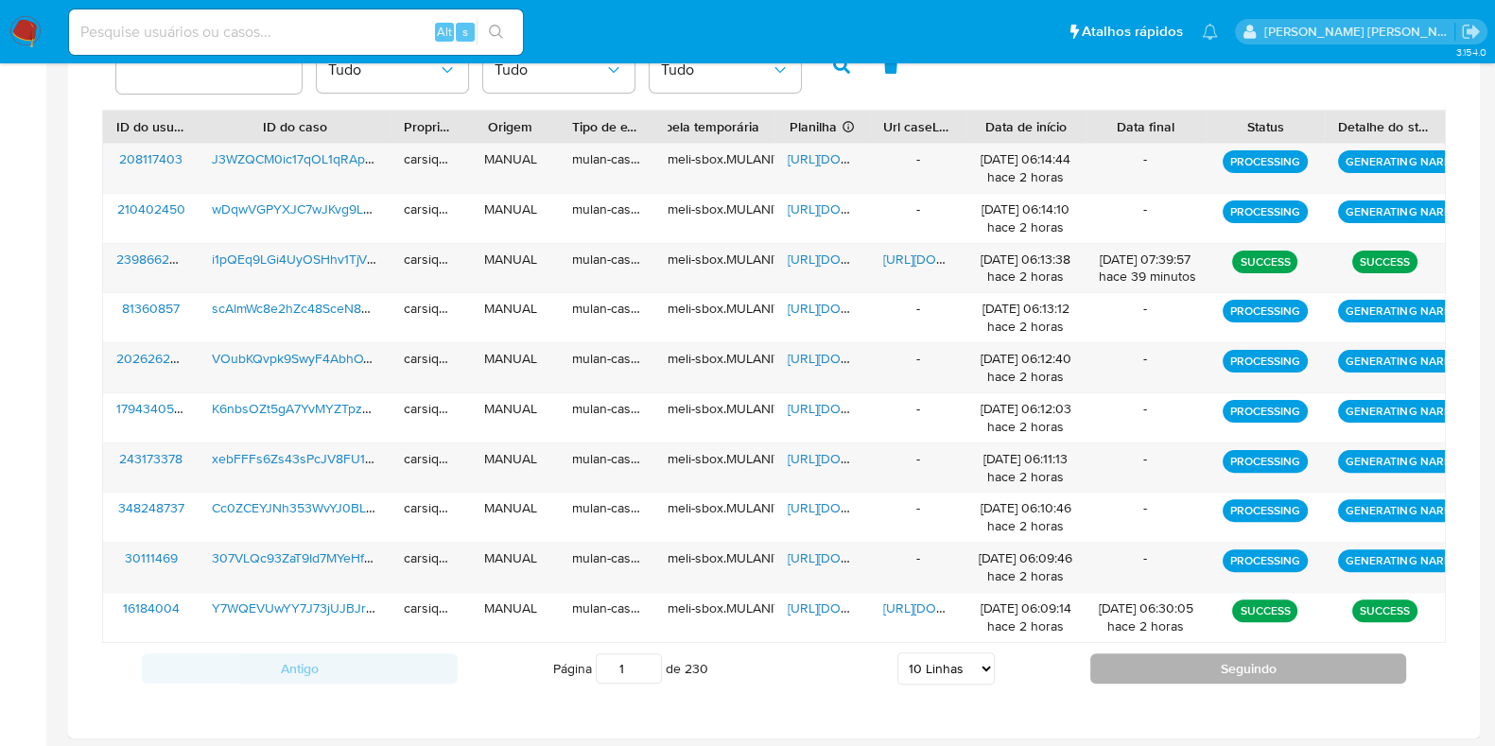
click at [1182, 670] on button "Seguindo" at bounding box center [1249, 669] width 316 height 30
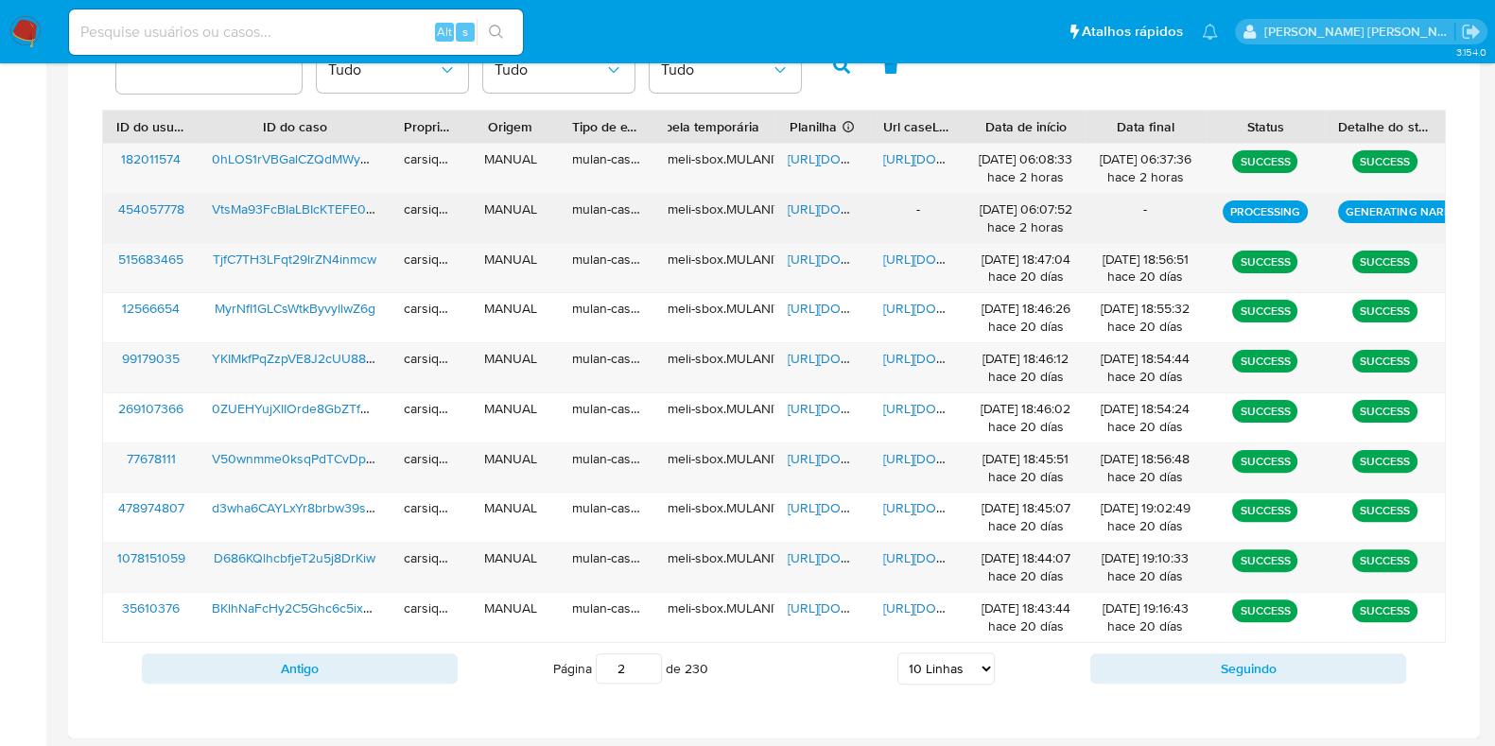
click at [1060, 201] on div "19/08/2025 06:07:52 hace 2 horas" at bounding box center [1026, 219] width 94 height 36
click at [1059, 201] on div "19/08/2025 06:07:52 hace 2 horas" at bounding box center [1026, 219] width 94 height 36
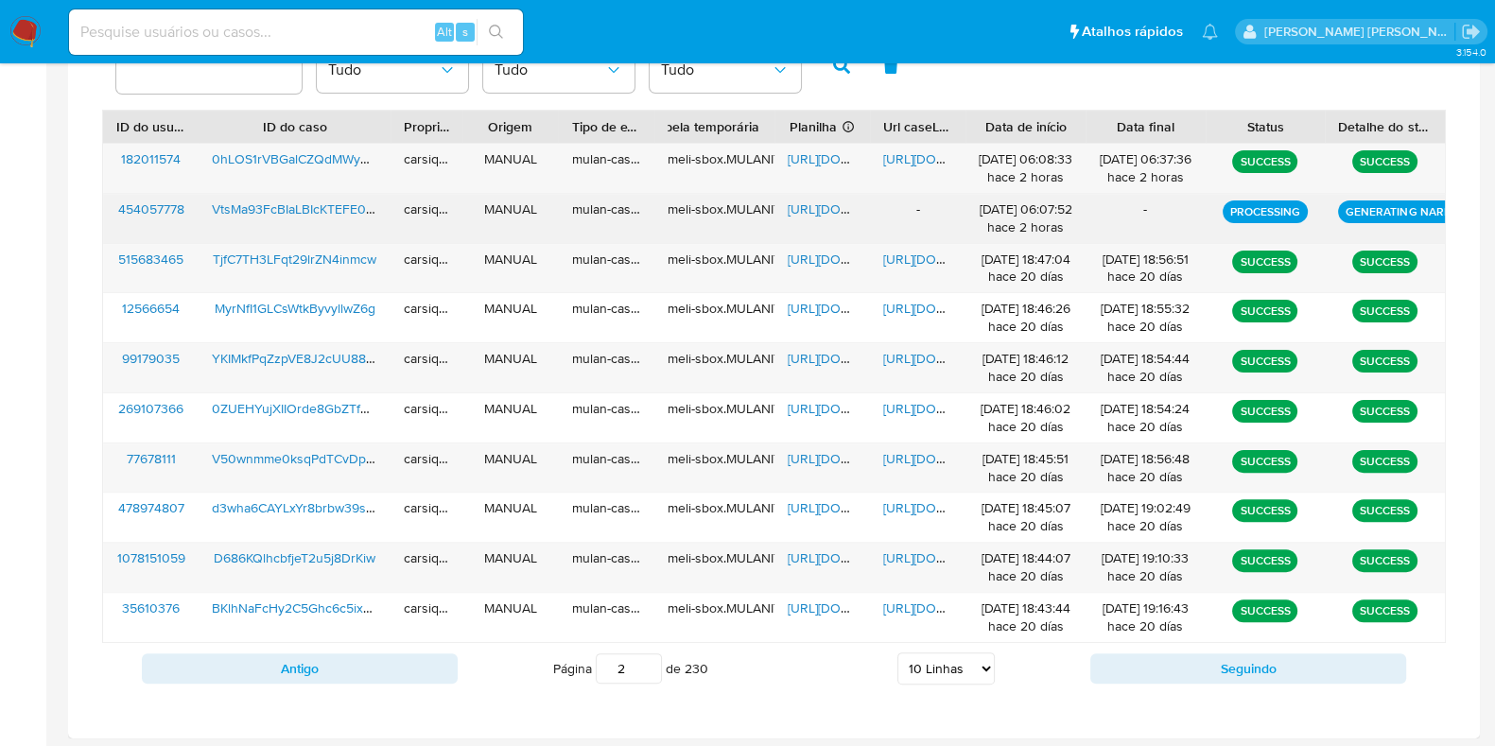
click at [1058, 201] on div "19/08/2025 06:07:52 hace 2 horas" at bounding box center [1026, 219] width 94 height 36
click at [1158, 209] on div "-" at bounding box center [1146, 210] width 94 height 18
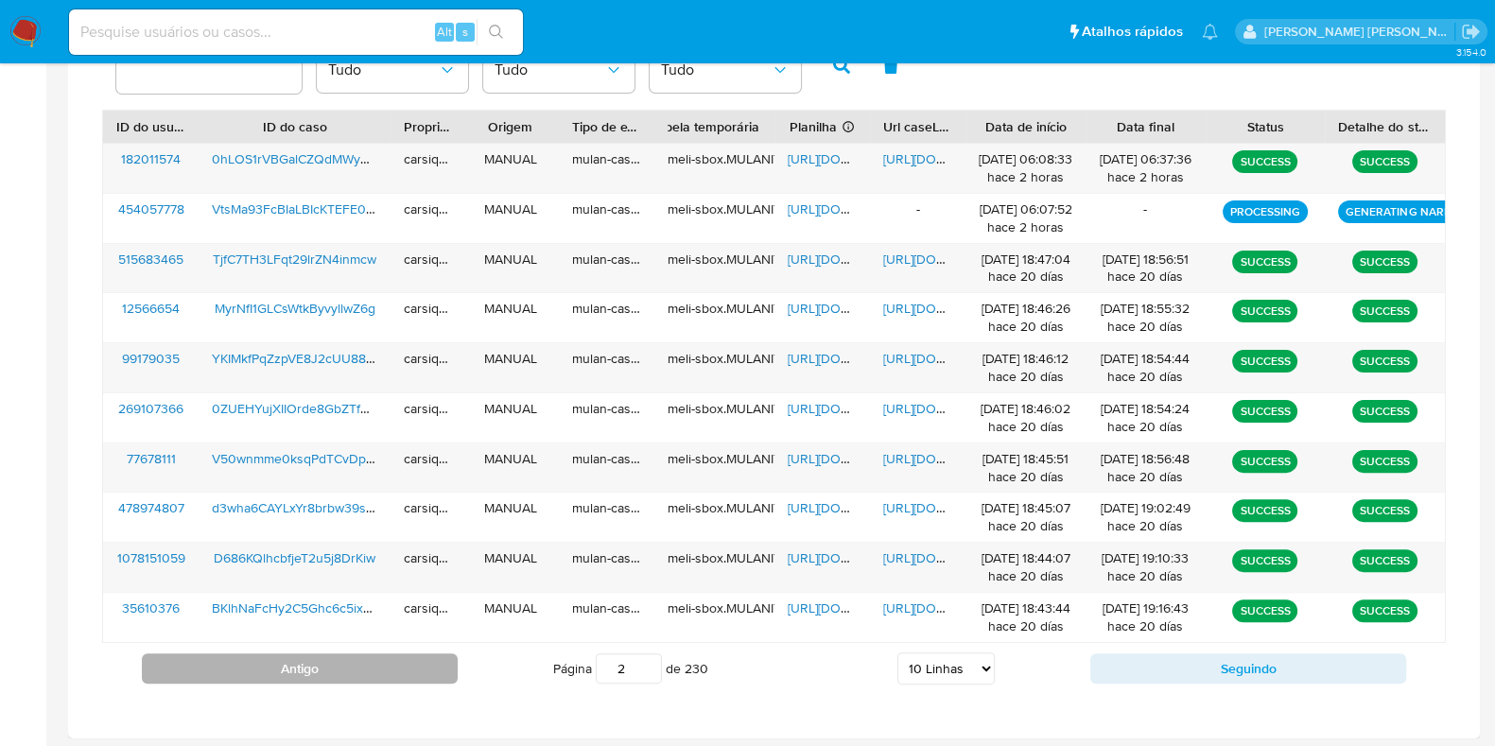
click at [411, 660] on button "Antigo" at bounding box center [300, 669] width 316 height 30
type input "1"
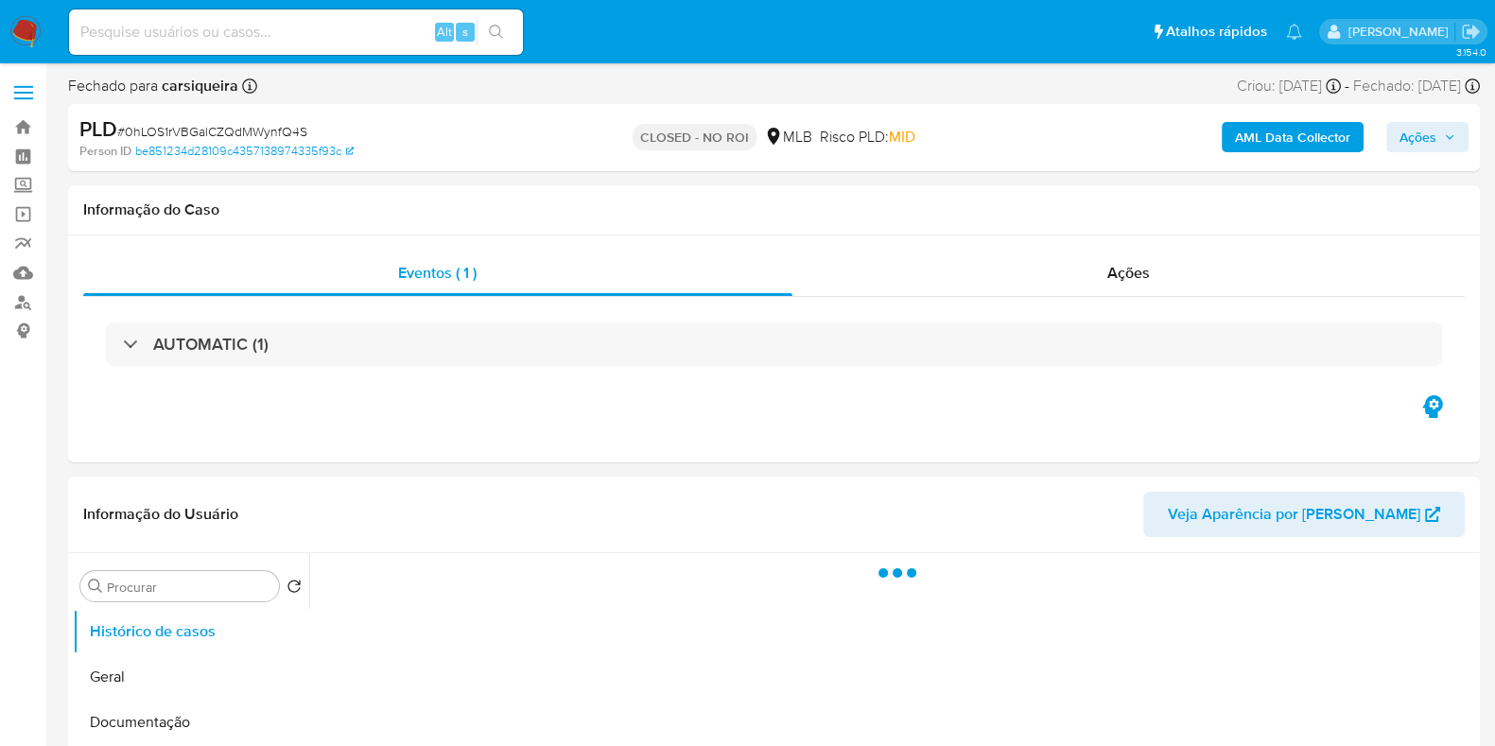
click at [44, 35] on nav "Pausado Ver notificaciones Alt s Atalhos rápidos Presiona las siguientes teclas…" at bounding box center [747, 31] width 1495 height 63
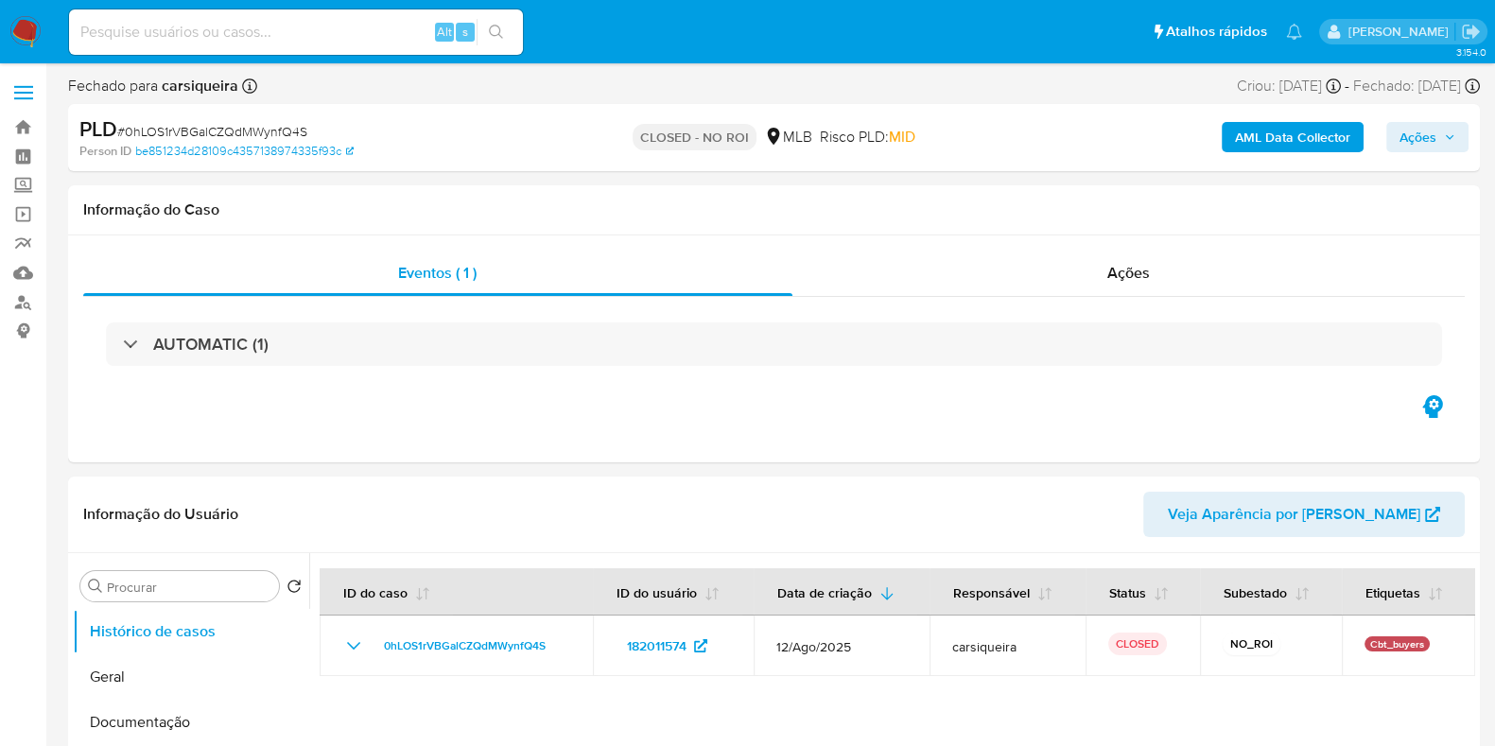
click at [250, 35] on input at bounding box center [296, 32] width 454 height 25
select select "10"
paste input "i1pQEq9LGi4UyOSHhv1TjVOp"
type input "i1pQEq9LGi4UyOSHhv1TjVOp"
click at [506, 35] on button "search-icon" at bounding box center [496, 32] width 39 height 26
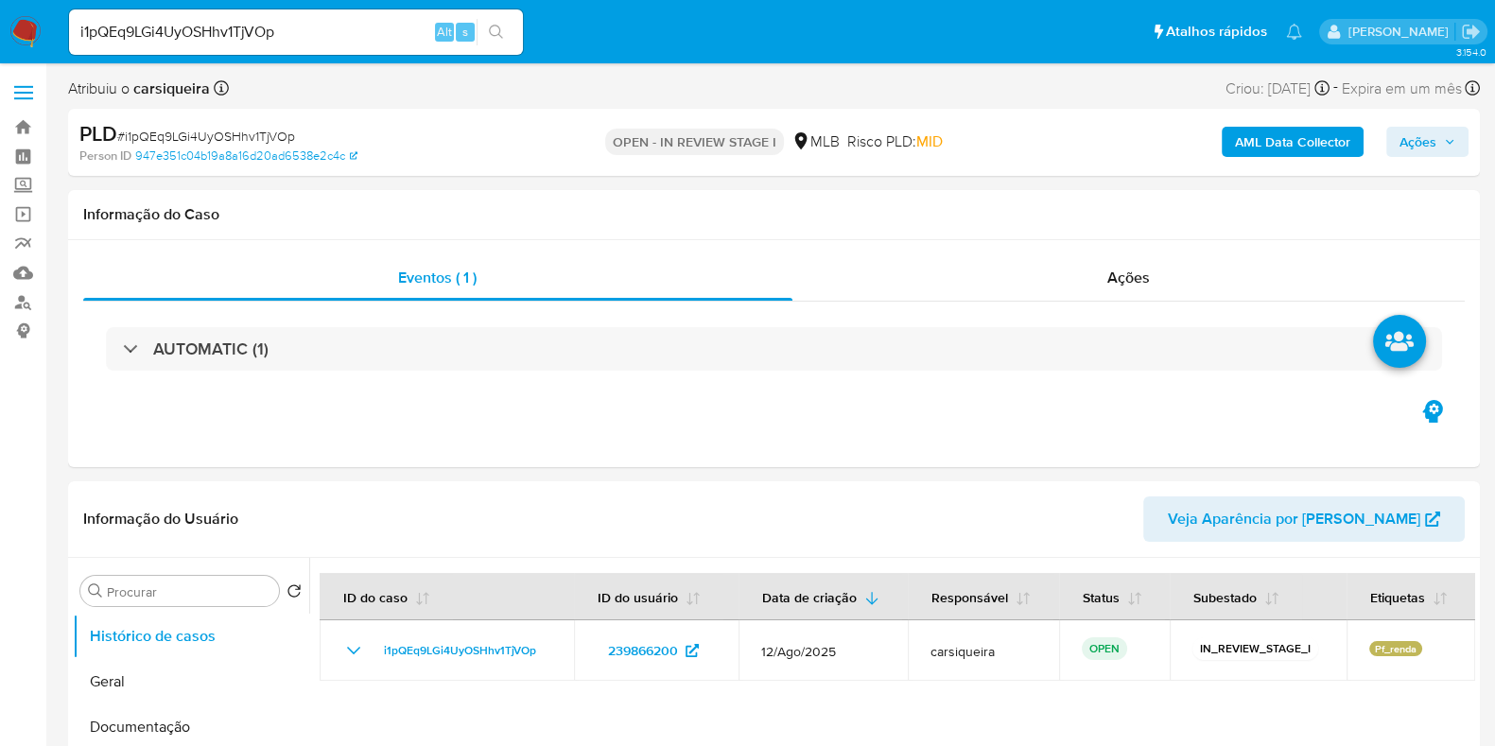
select select "10"
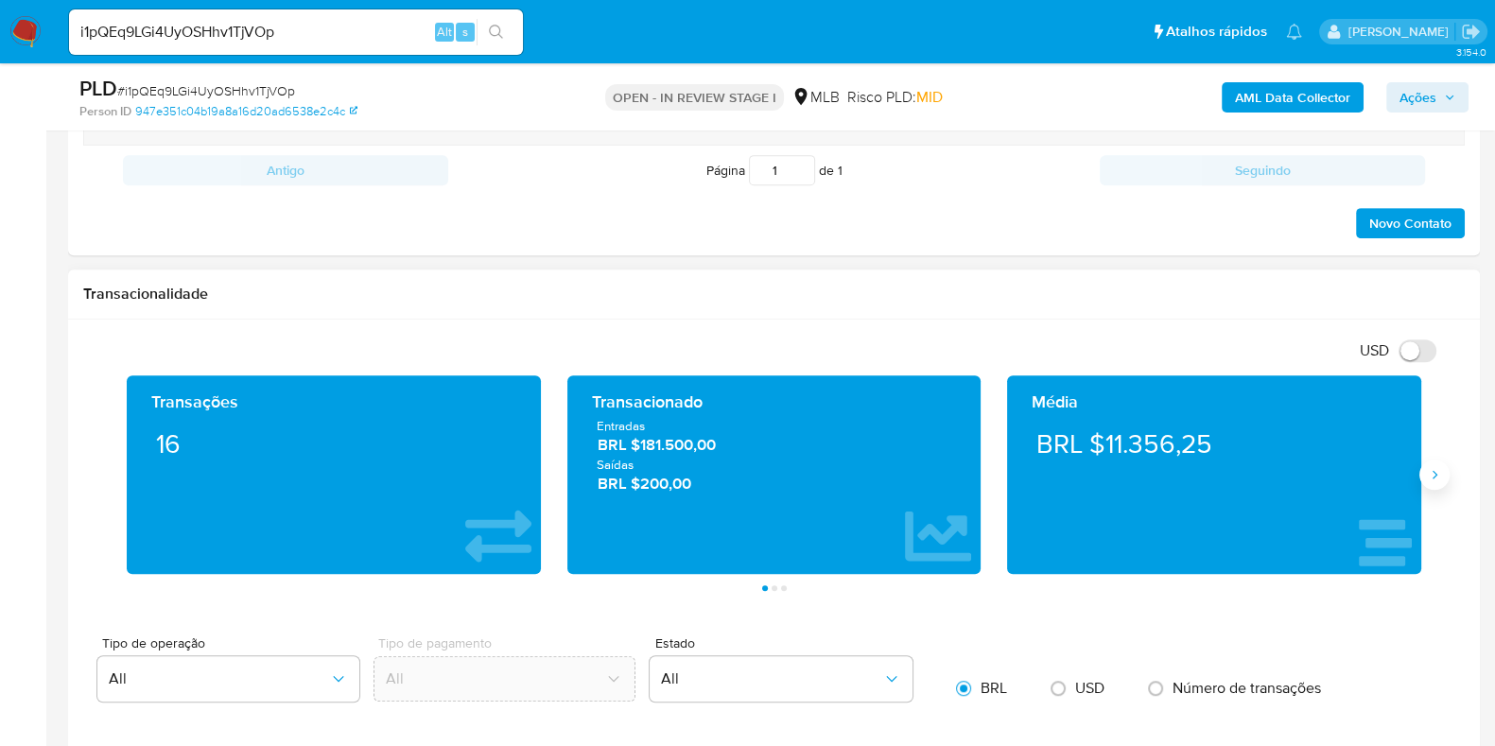
scroll to position [1160, 0]
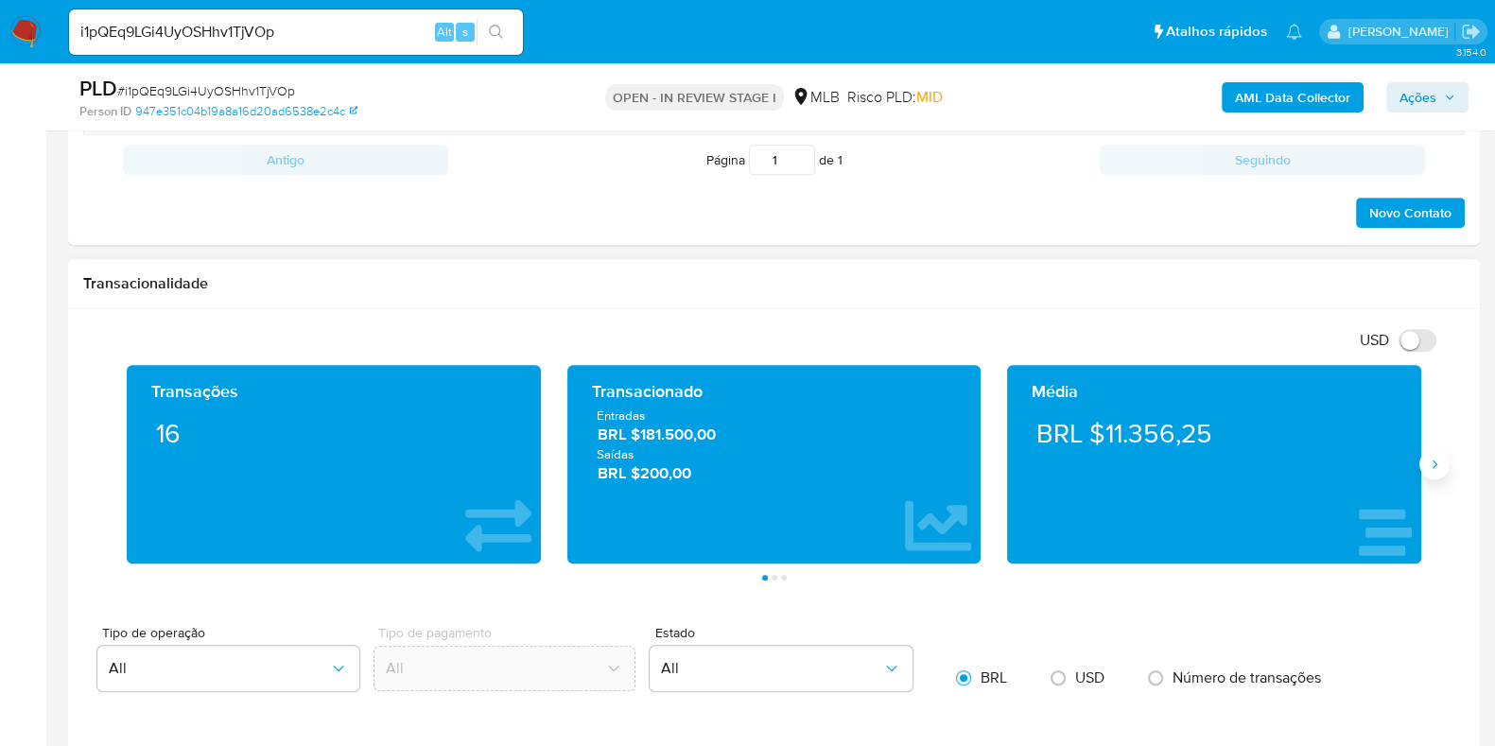
click at [1433, 470] on button "Siguiente" at bounding box center [1435, 464] width 30 height 30
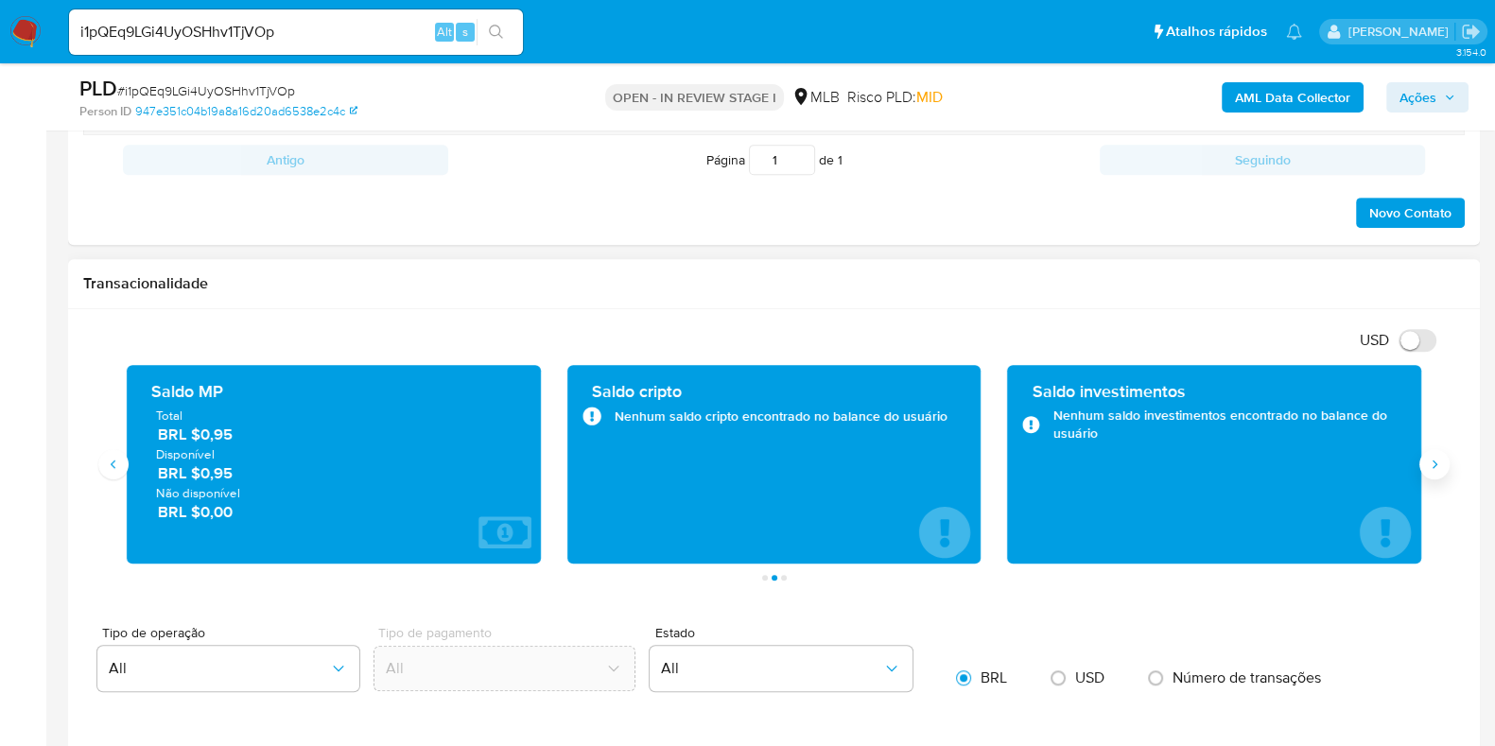
click at [1433, 470] on button "Siguiente" at bounding box center [1435, 464] width 30 height 30
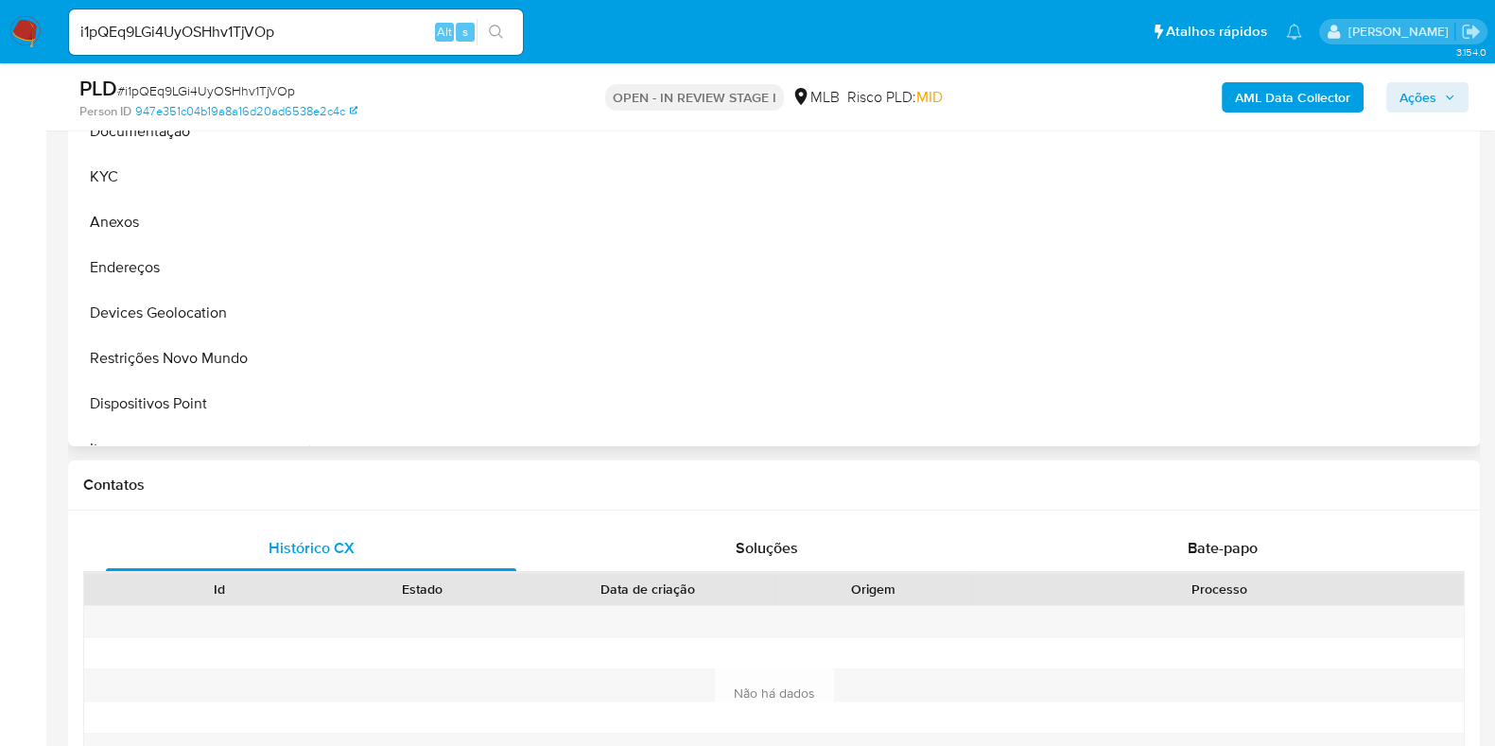
scroll to position [450, 0]
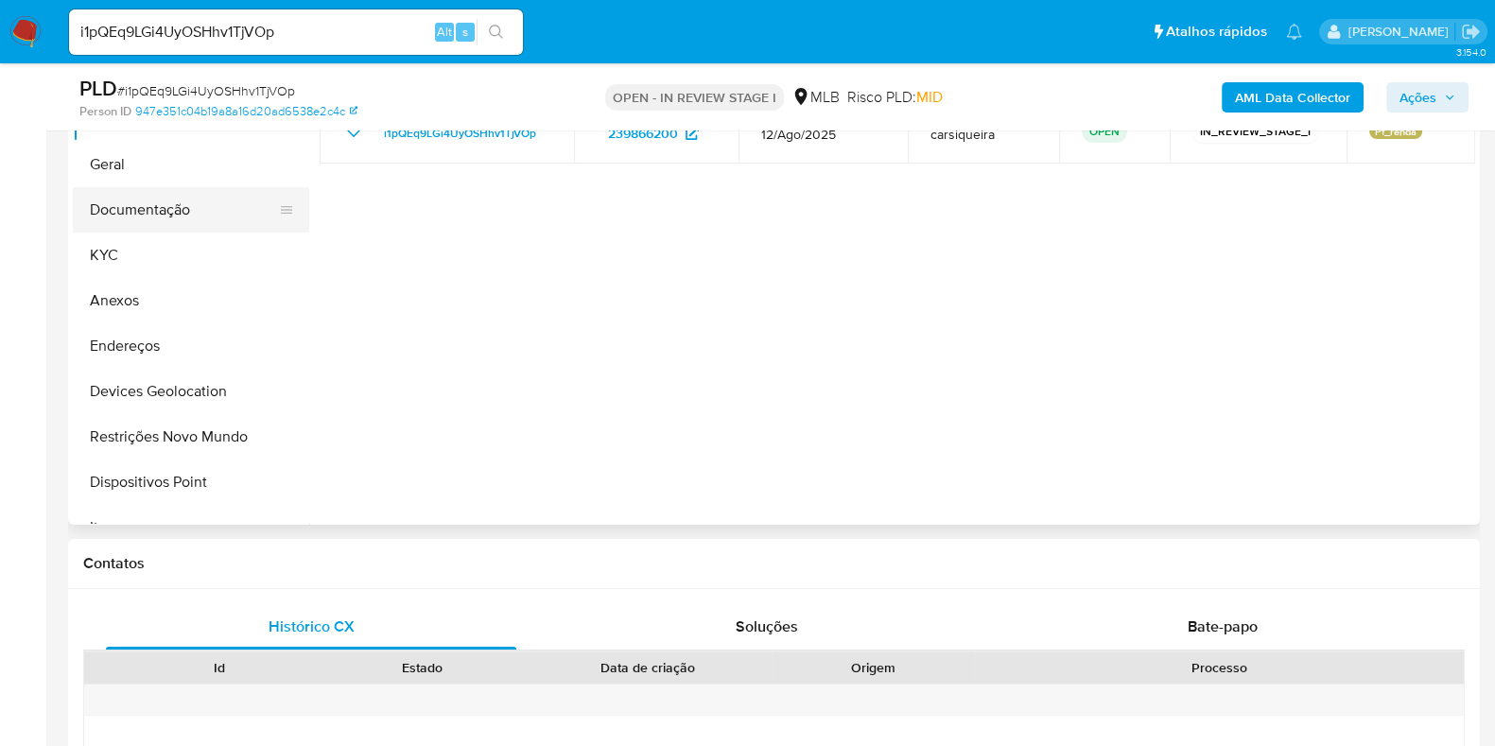
click at [167, 212] on button "Documentação" at bounding box center [183, 209] width 221 height 45
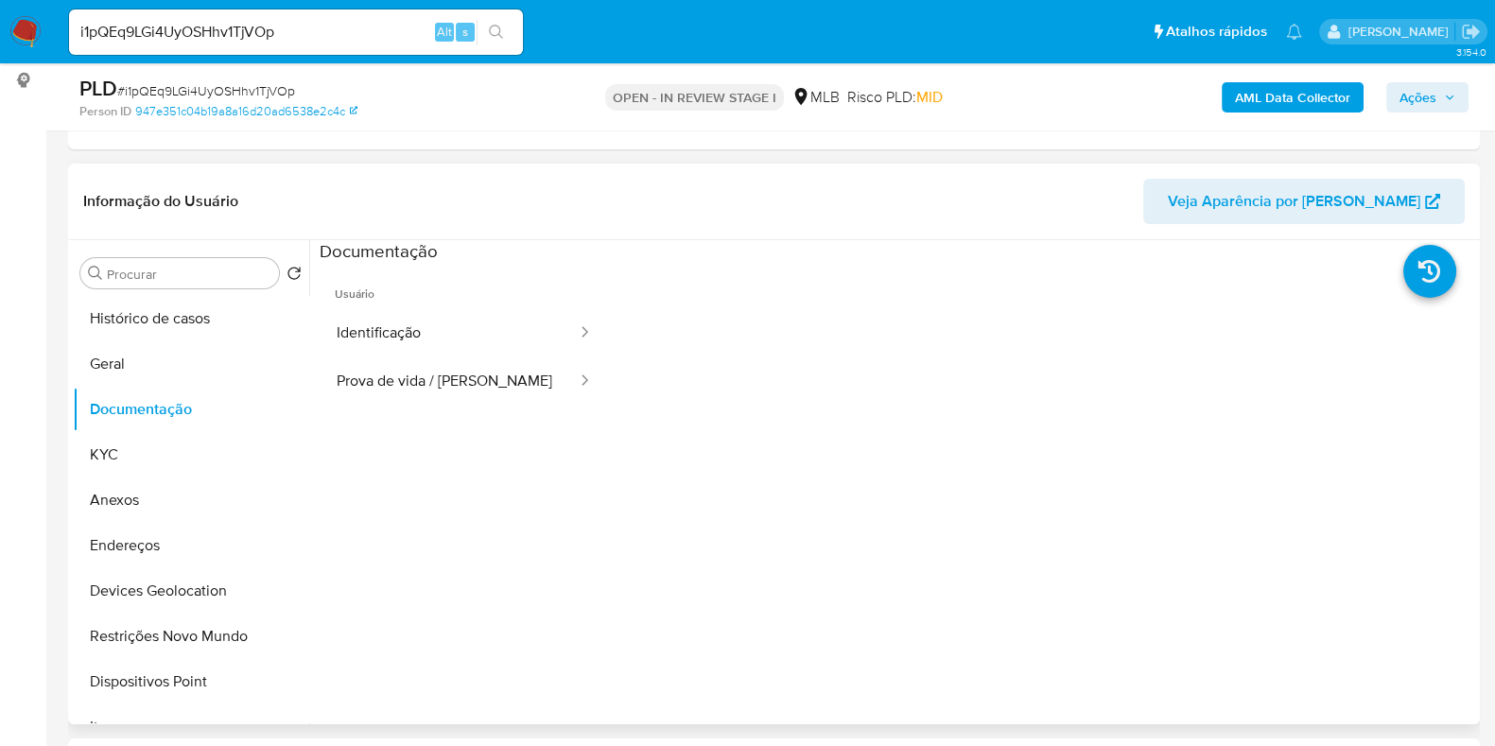
scroll to position [214, 0]
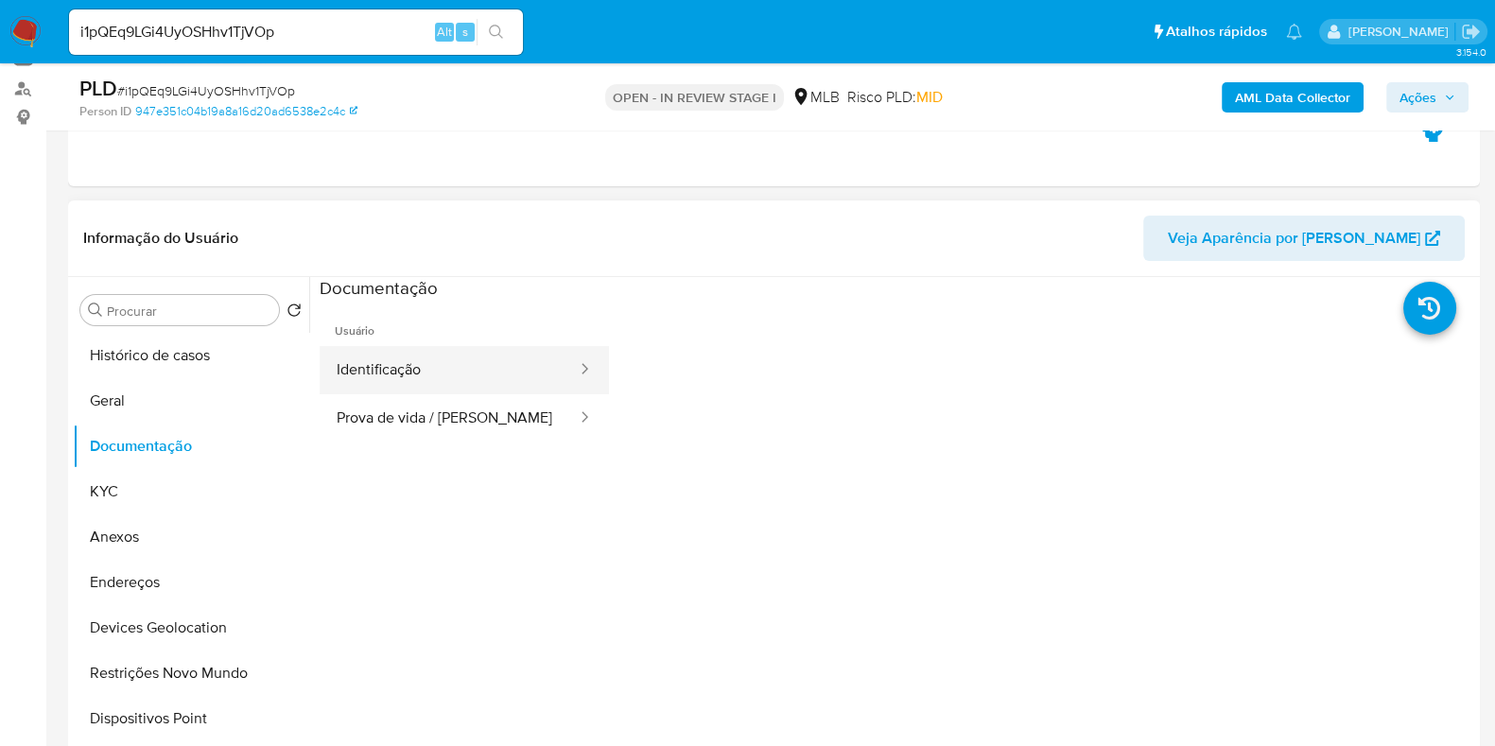
click at [416, 347] on button "Identificação" at bounding box center [449, 370] width 259 height 48
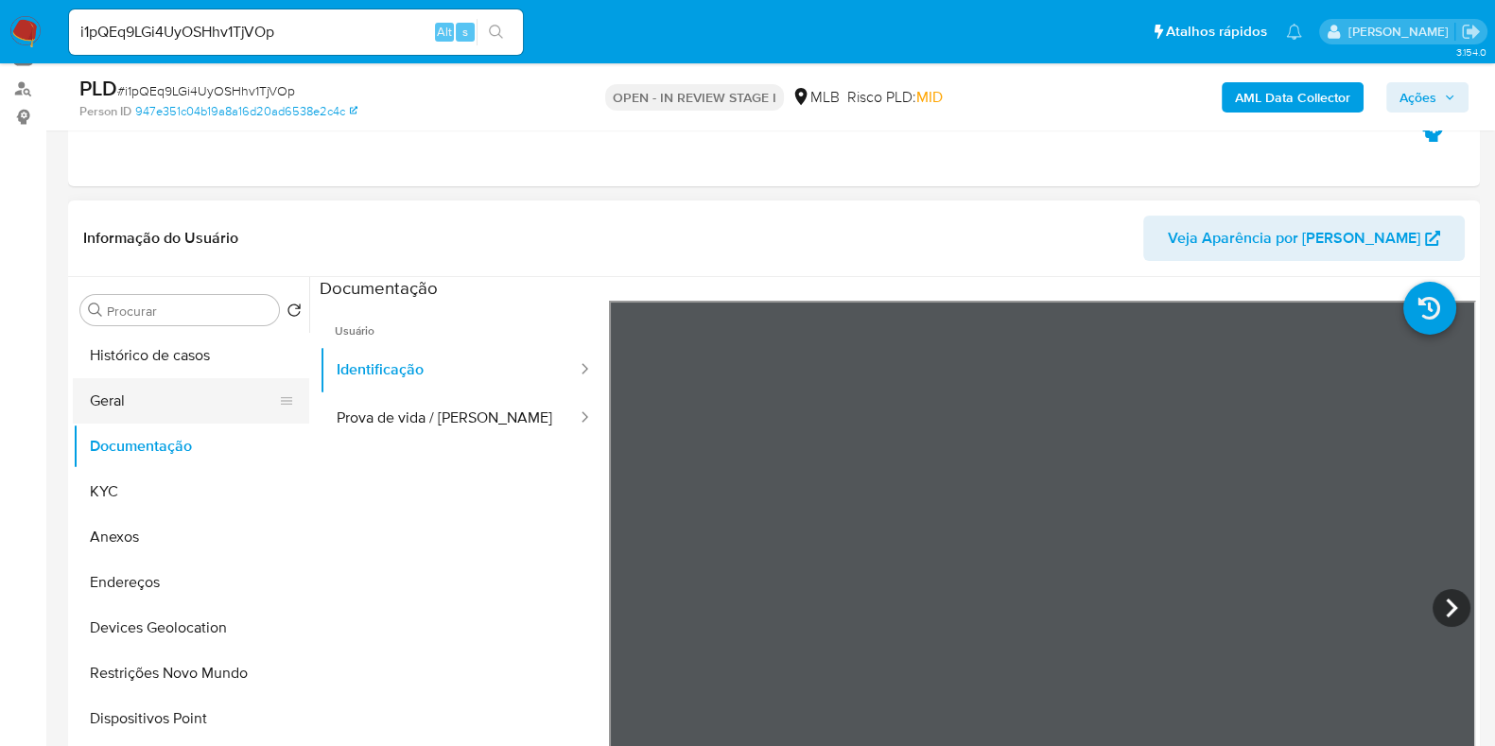
click at [156, 387] on button "Geral" at bounding box center [183, 400] width 221 height 45
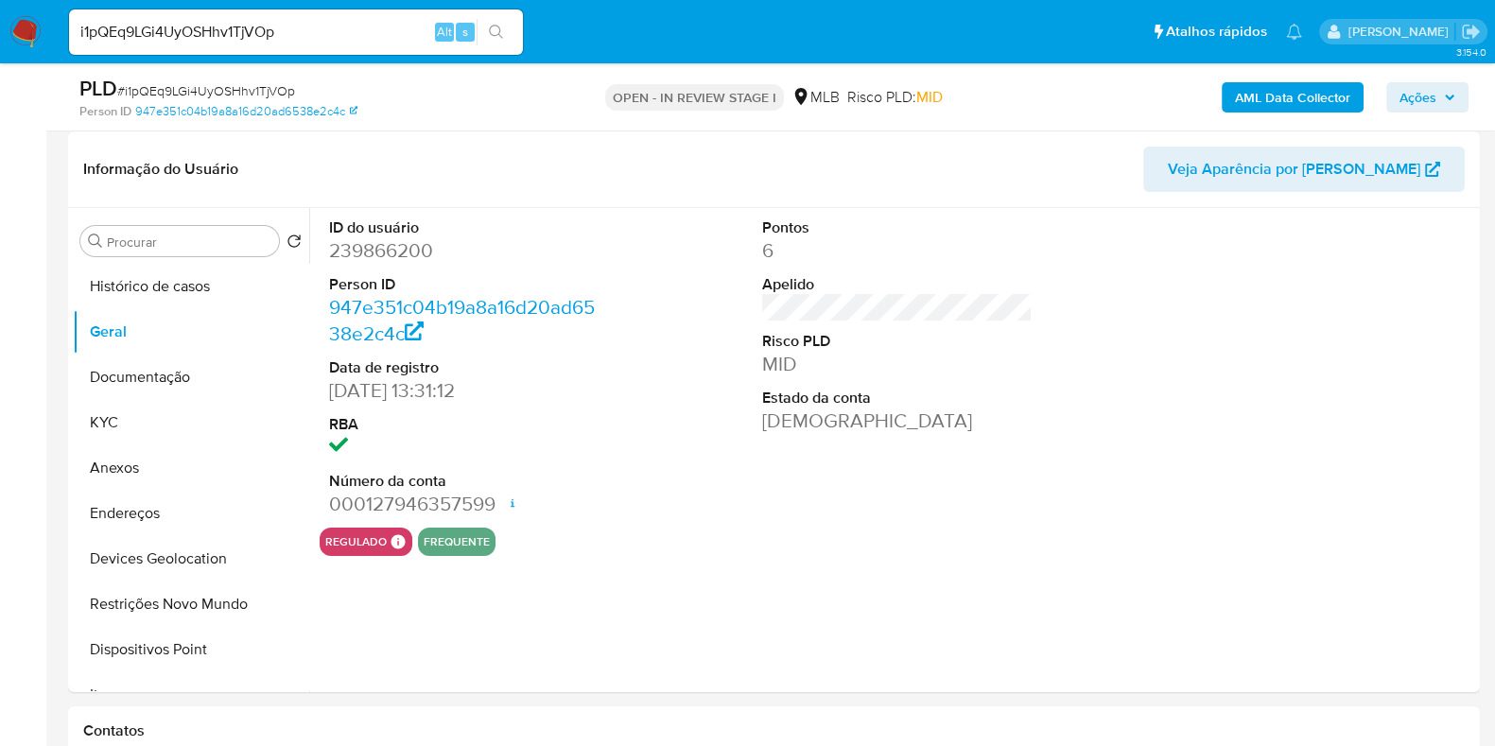
scroll to position [279, 0]
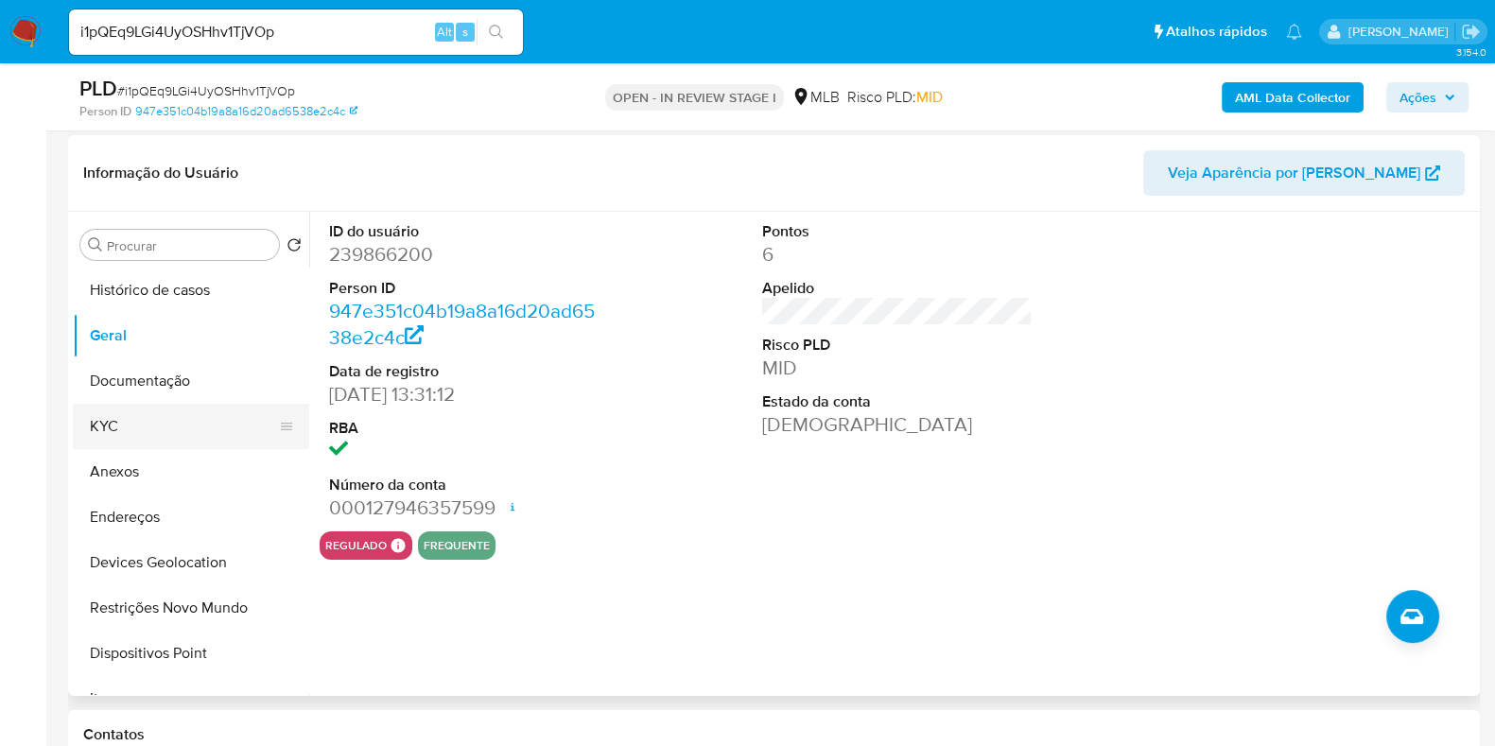
click at [227, 413] on button "KYC" at bounding box center [183, 426] width 221 height 45
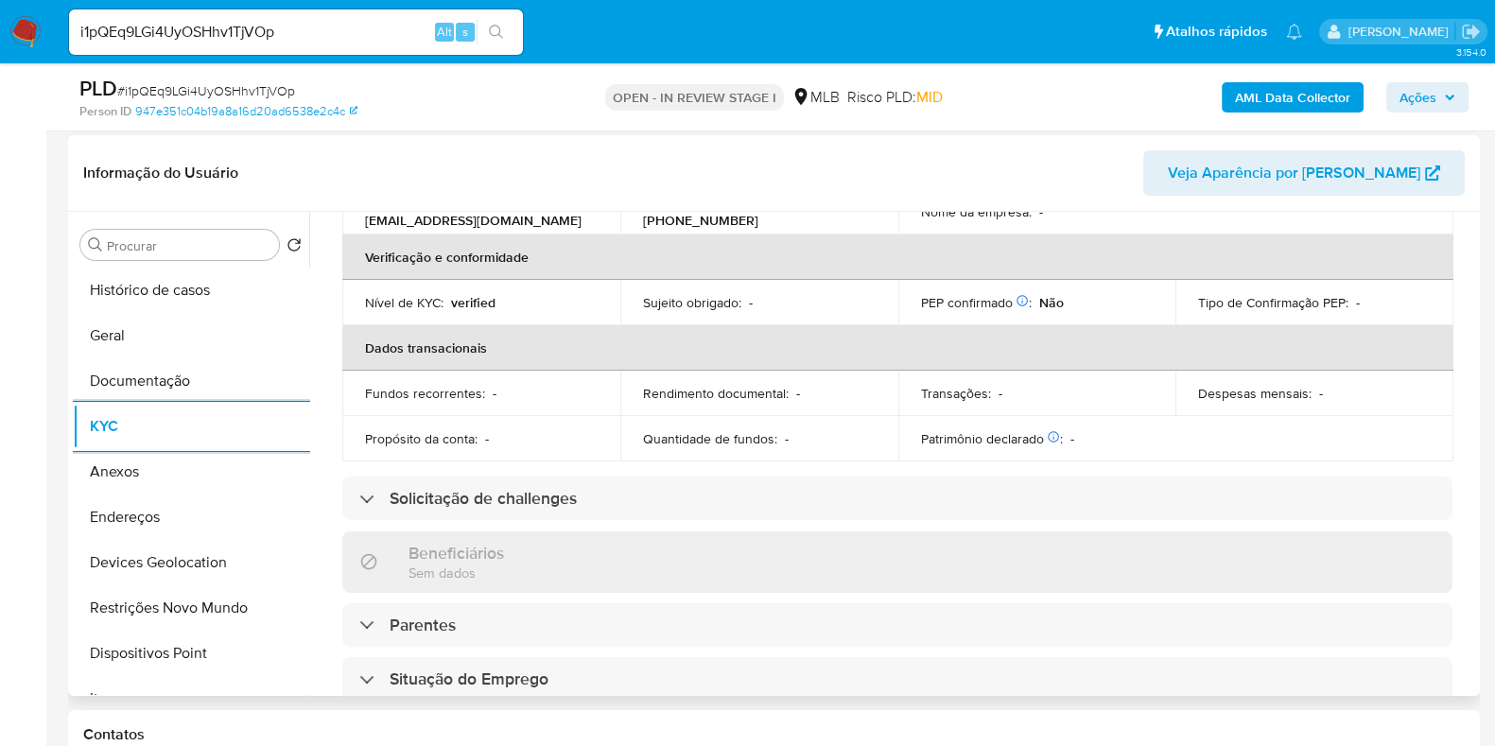
scroll to position [832, 0]
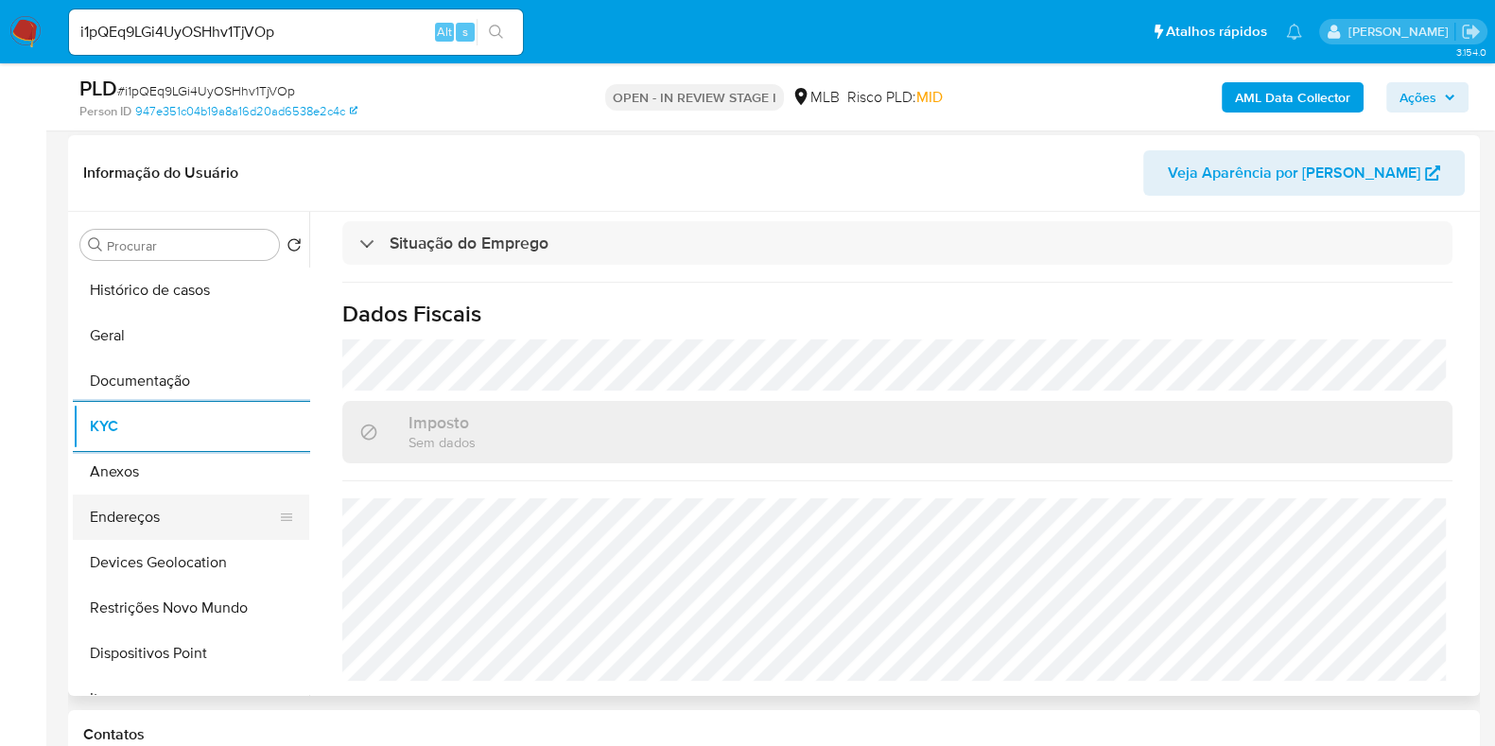
click at [139, 519] on button "Endereços" at bounding box center [183, 517] width 221 height 45
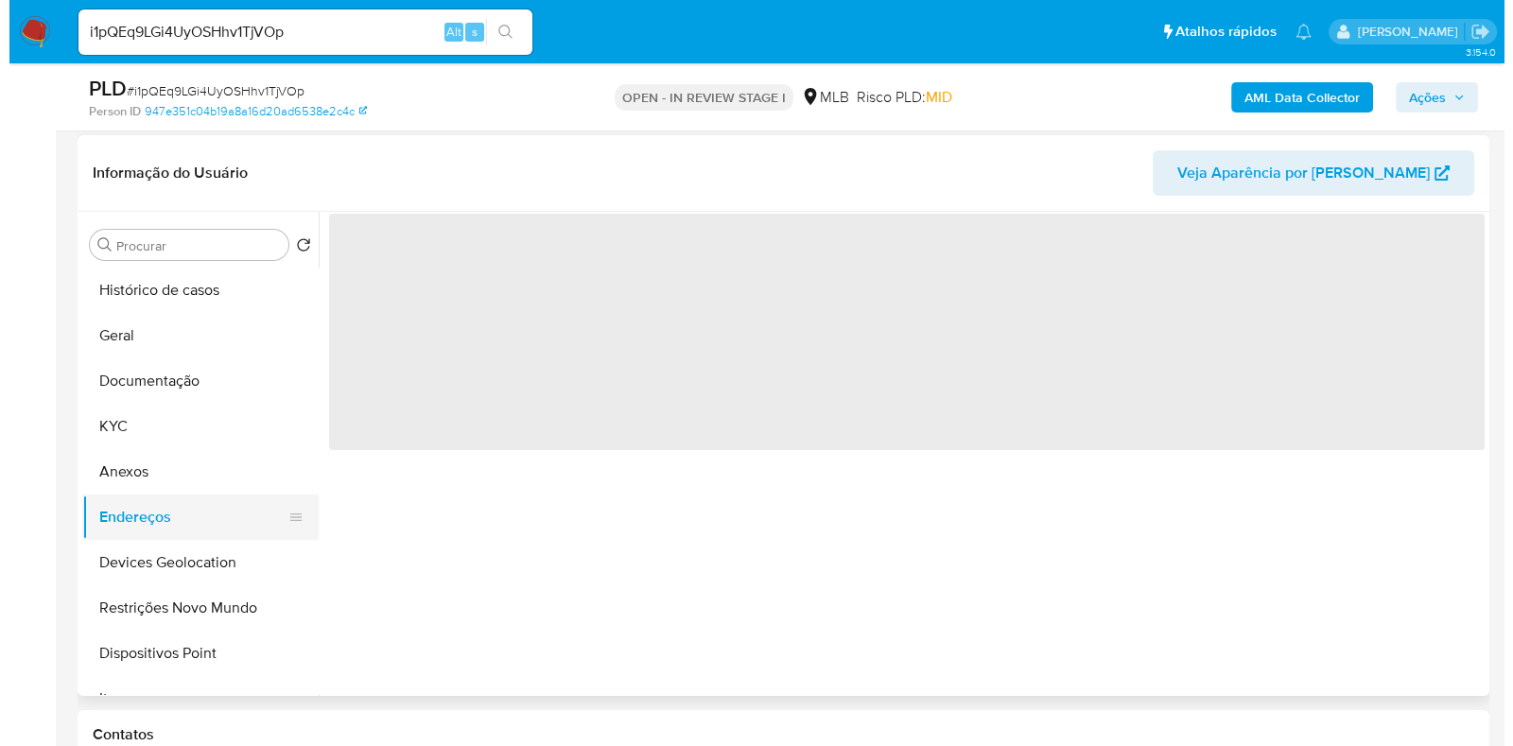
scroll to position [0, 0]
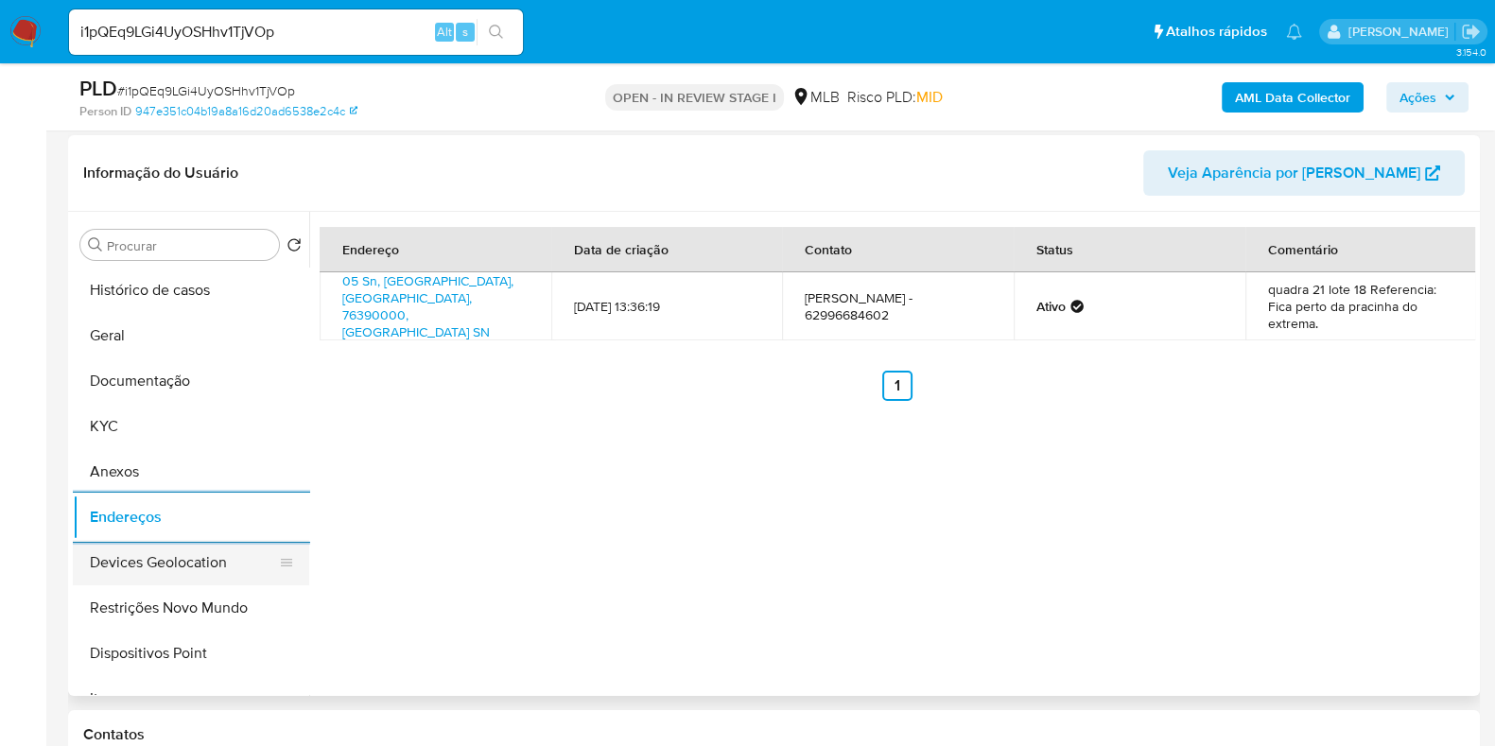
click at [188, 554] on button "Devices Geolocation" at bounding box center [183, 562] width 221 height 45
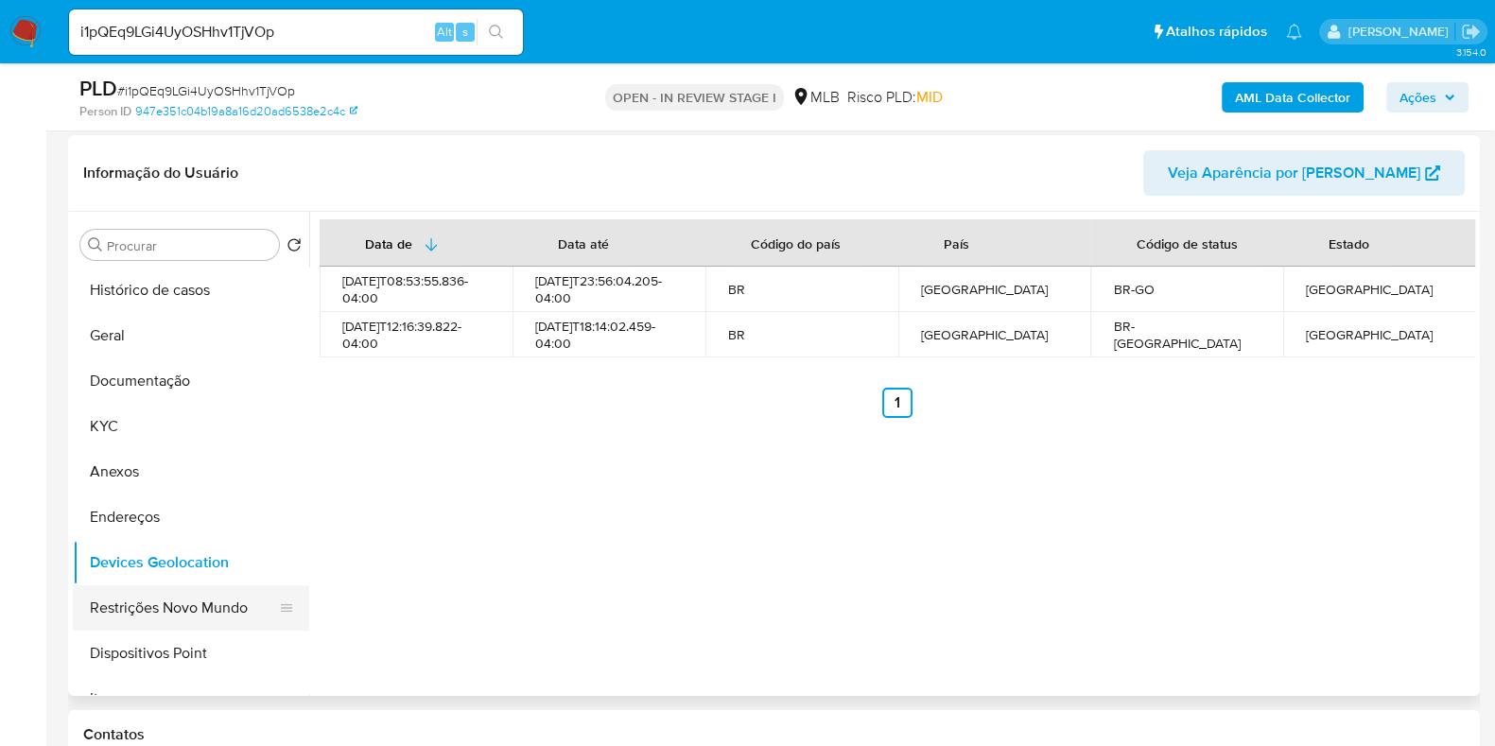
drag, startPoint x: 217, startPoint y: 613, endPoint x: 208, endPoint y: 625, distance: 15.0
click at [212, 618] on button "Restrições Novo Mundo" at bounding box center [183, 607] width 221 height 45
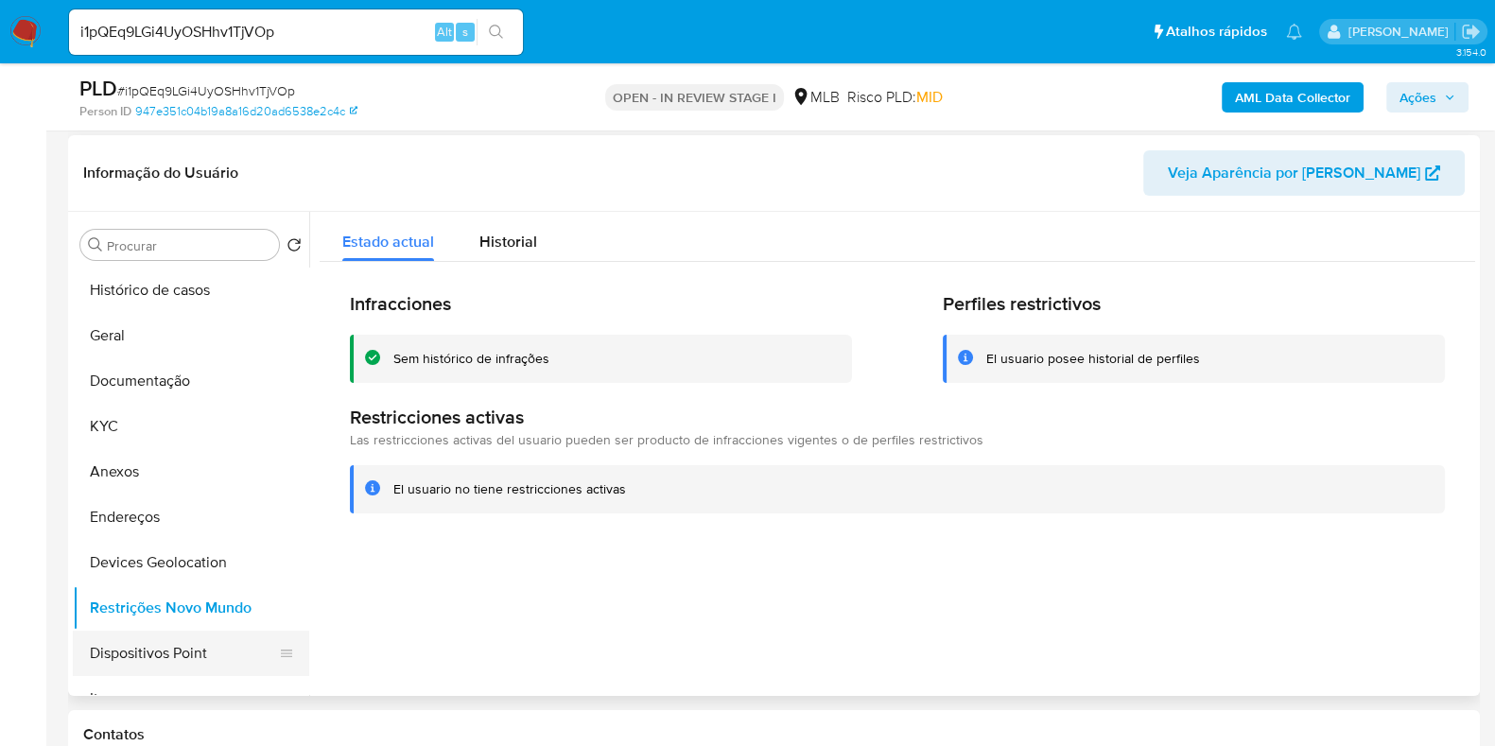
click at [251, 652] on button "Dispositivos Point" at bounding box center [183, 653] width 221 height 45
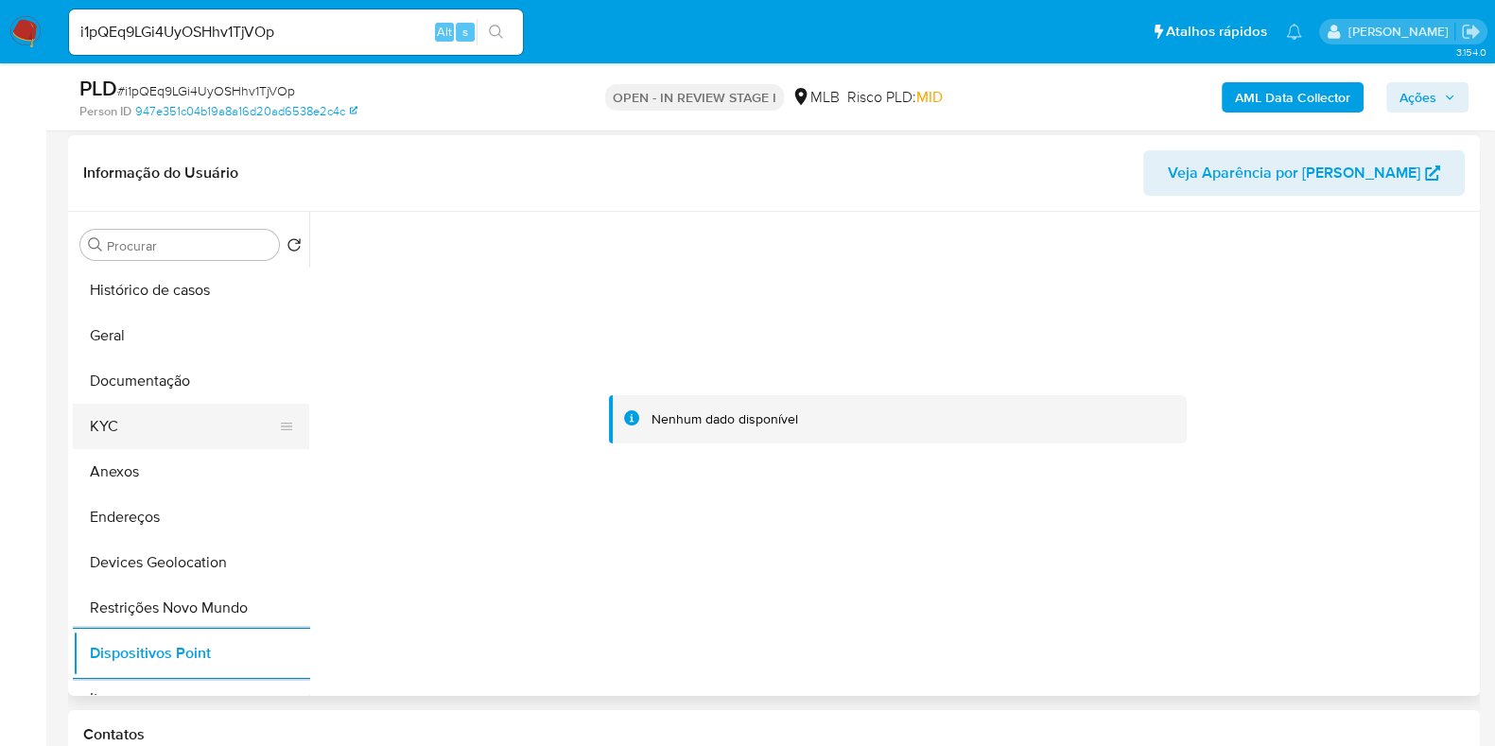
click at [225, 428] on button "KYC" at bounding box center [183, 426] width 221 height 45
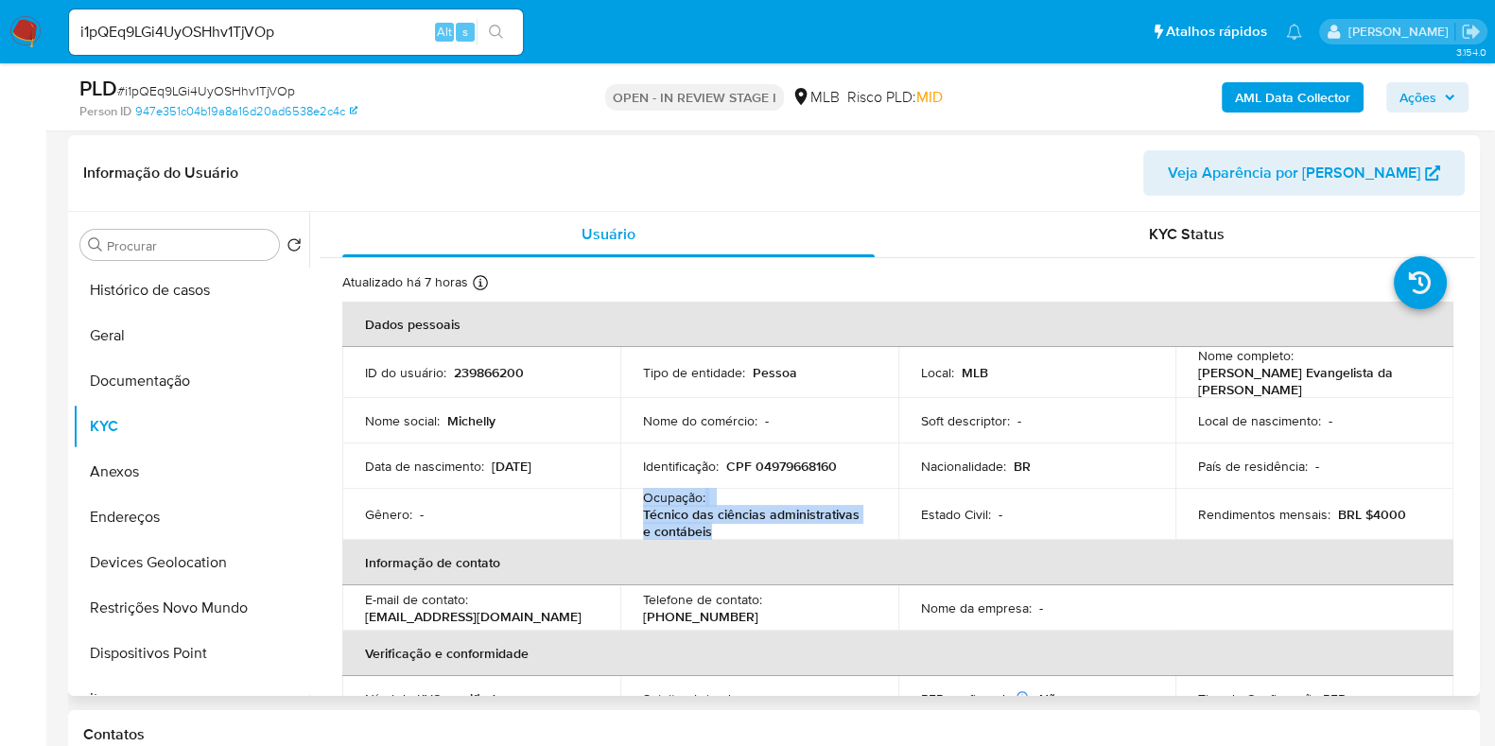
drag, startPoint x: 739, startPoint y: 523, endPoint x: 638, endPoint y: 499, distance: 103.0
click at [638, 499] on td "Ocupação : Técnico das ciências administrativas e contábeis" at bounding box center [759, 508] width 278 height 51
copy div "Ocupação : Técnico das ciências administrativas e contábeis"
click at [127, 325] on button "Geral" at bounding box center [183, 335] width 221 height 45
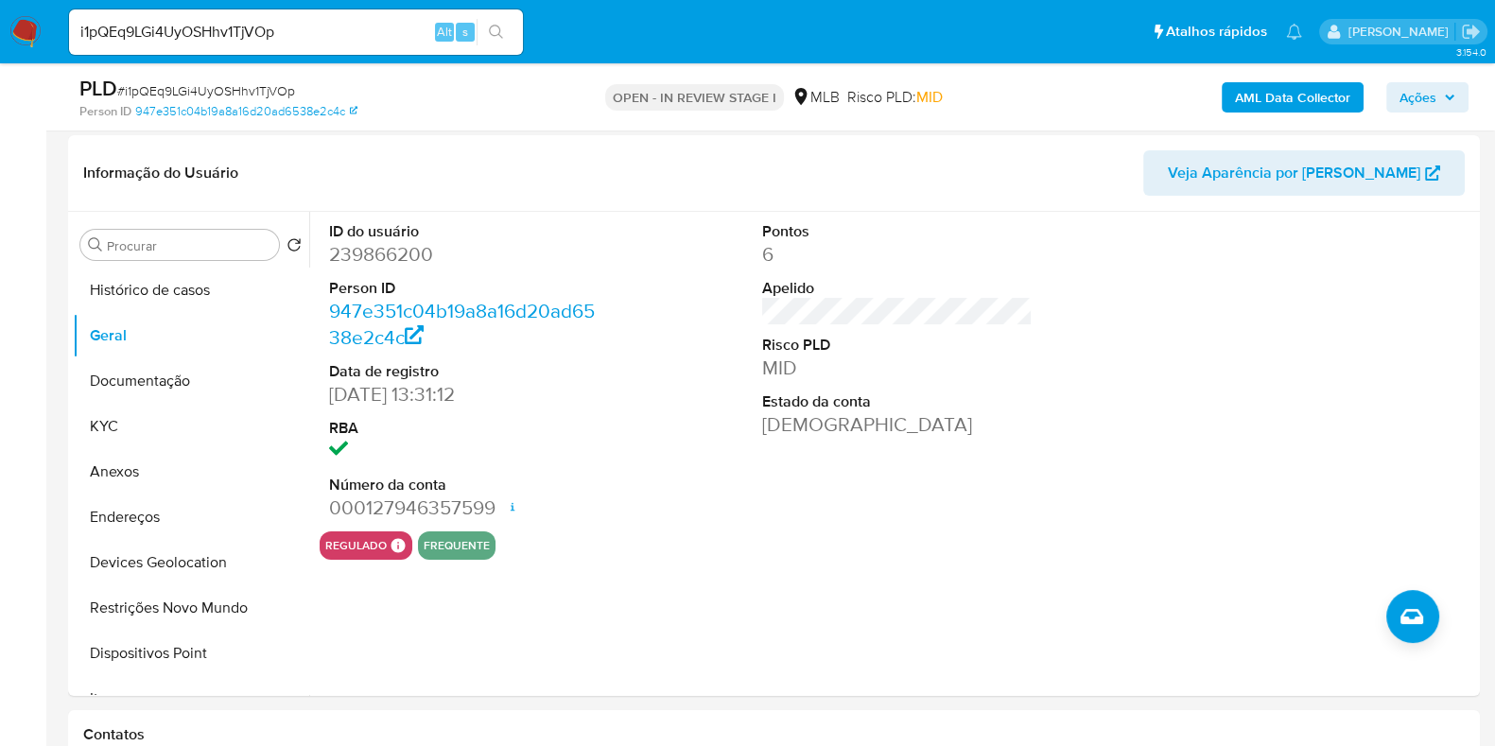
click at [1239, 101] on b "AML Data Collector" at bounding box center [1292, 97] width 115 height 30
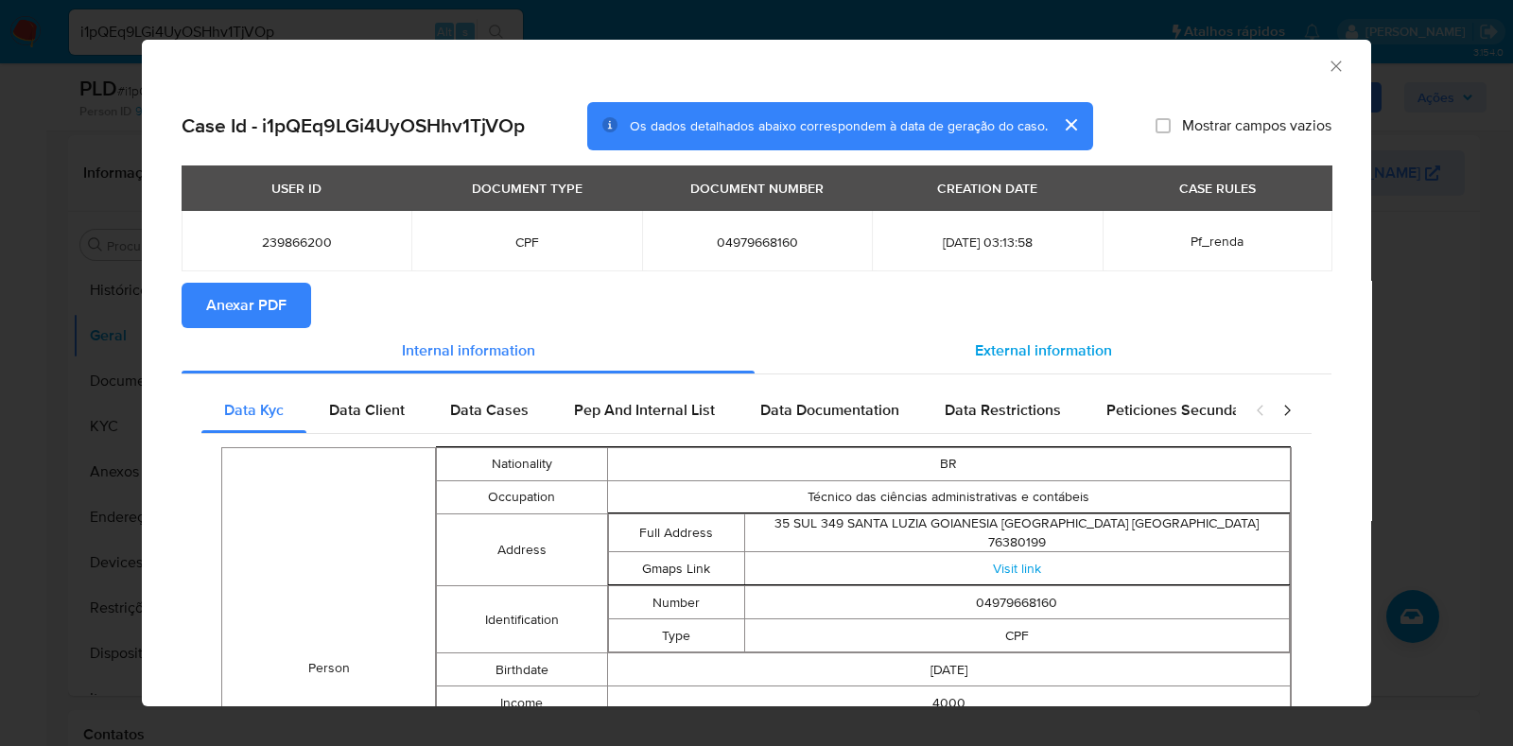
click at [1069, 346] on span "External information" at bounding box center [1043, 351] width 137 height 22
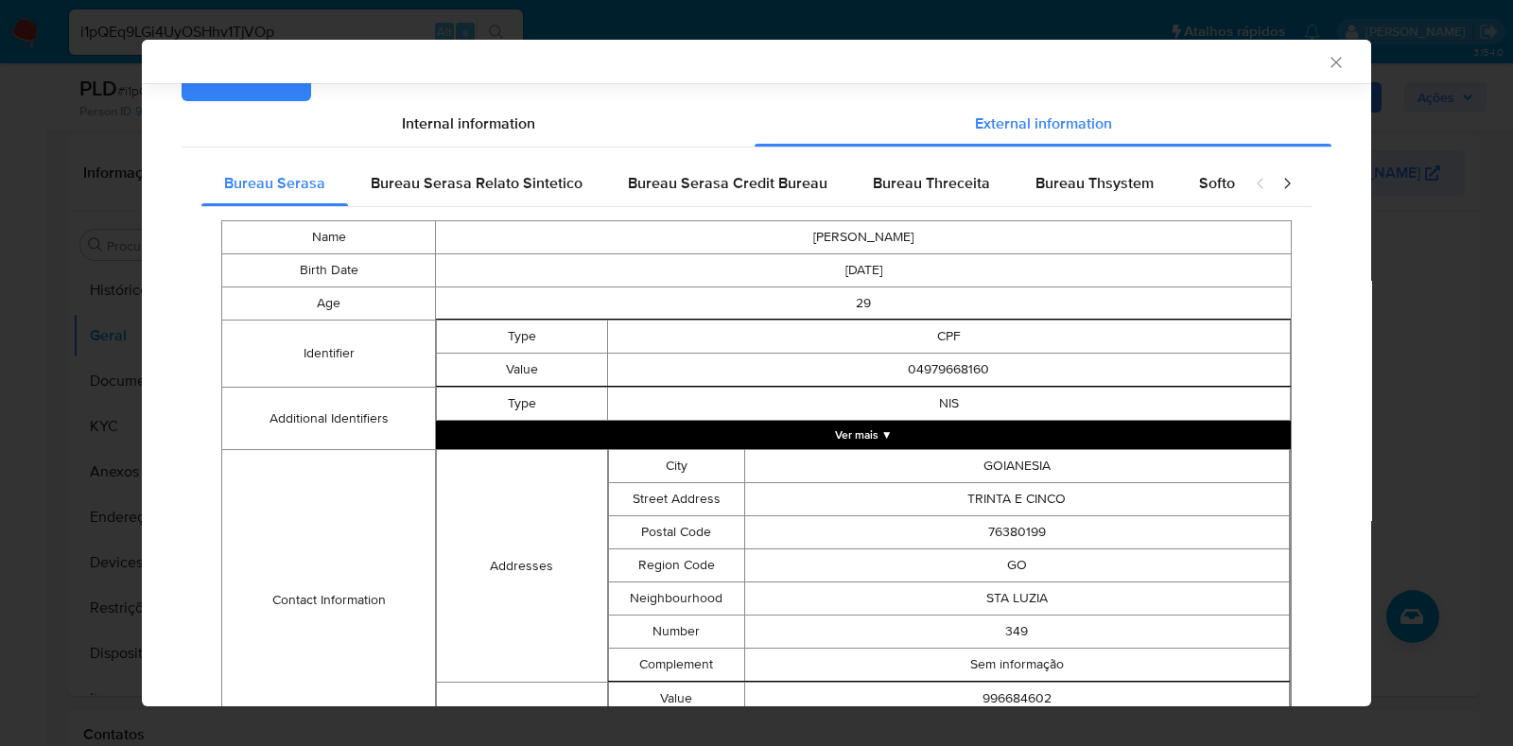
scroll to position [232, 0]
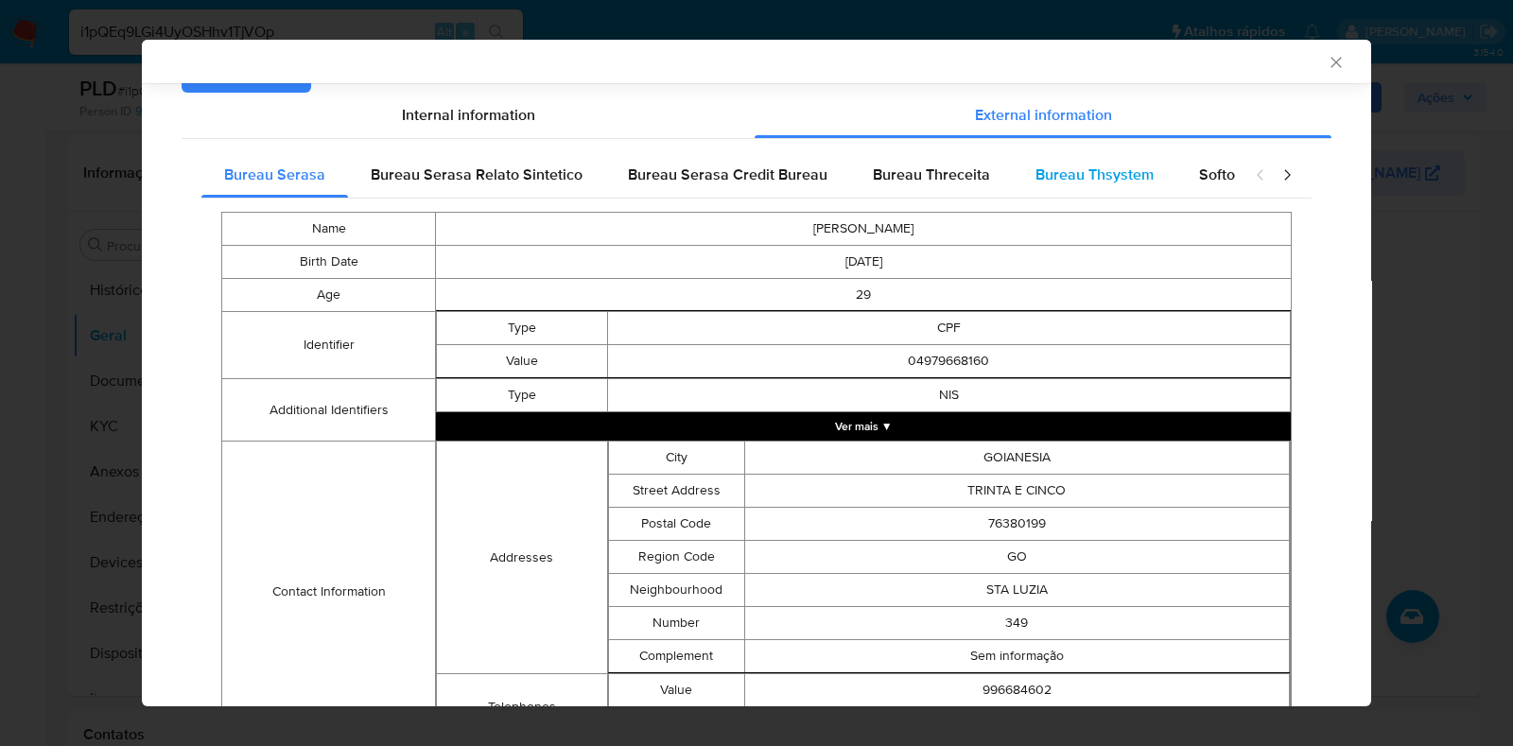
click at [1121, 180] on span "Bureau Thsystem" at bounding box center [1095, 175] width 118 height 22
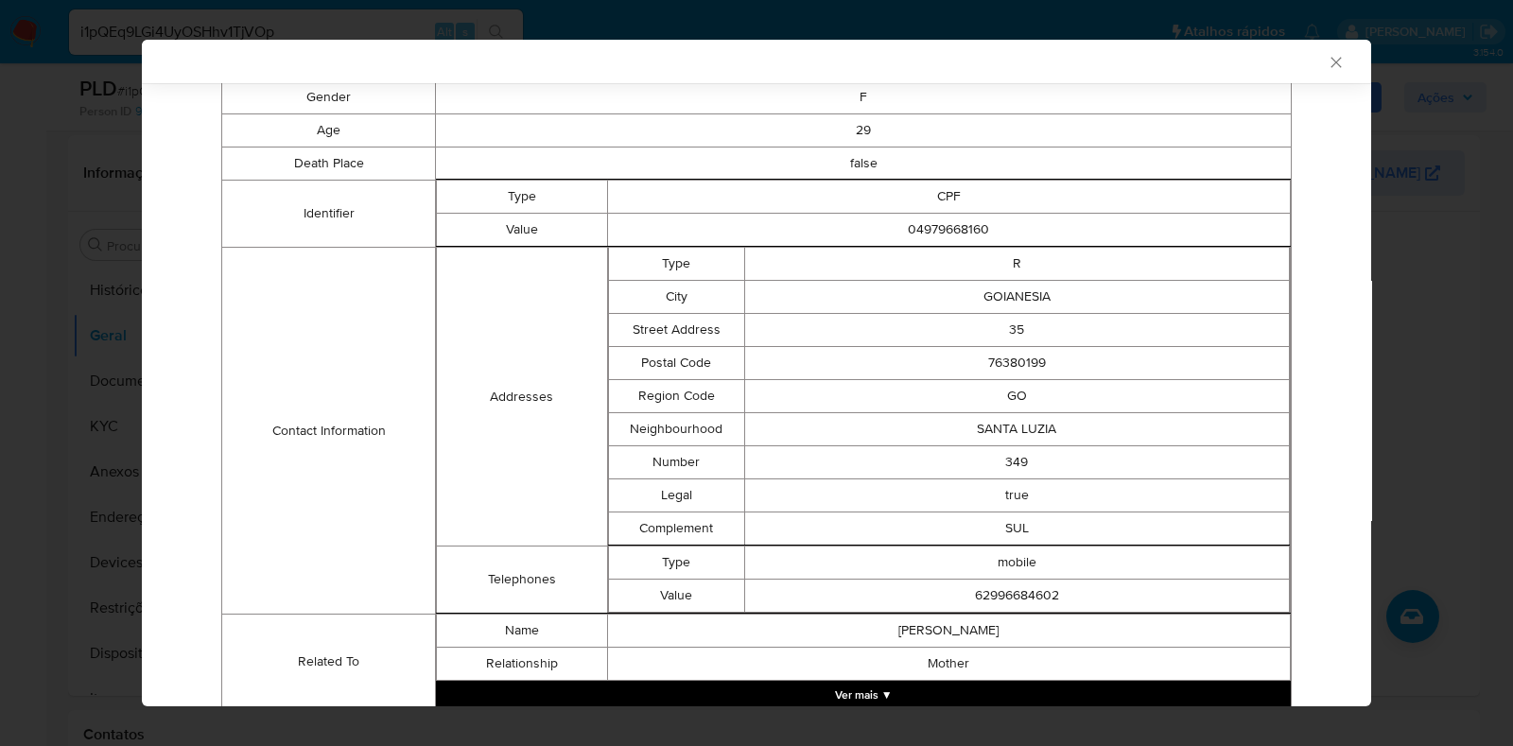
scroll to position [502, 0]
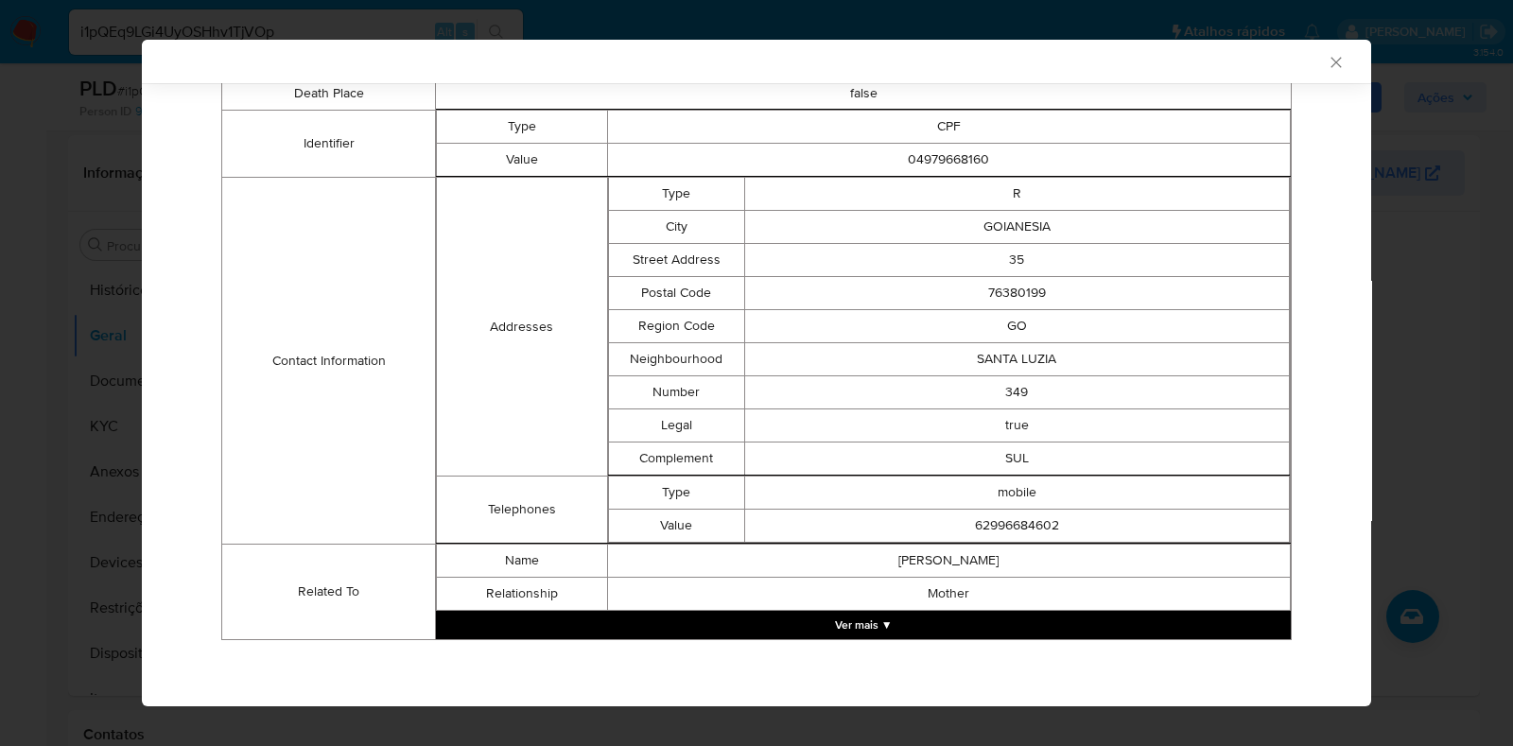
click at [0, 376] on div "AML Data Collector Case Id - i1pQEq9LGi4UyOSHhv1TjVOp Os dados detalhados abaix…" at bounding box center [756, 373] width 1513 height 746
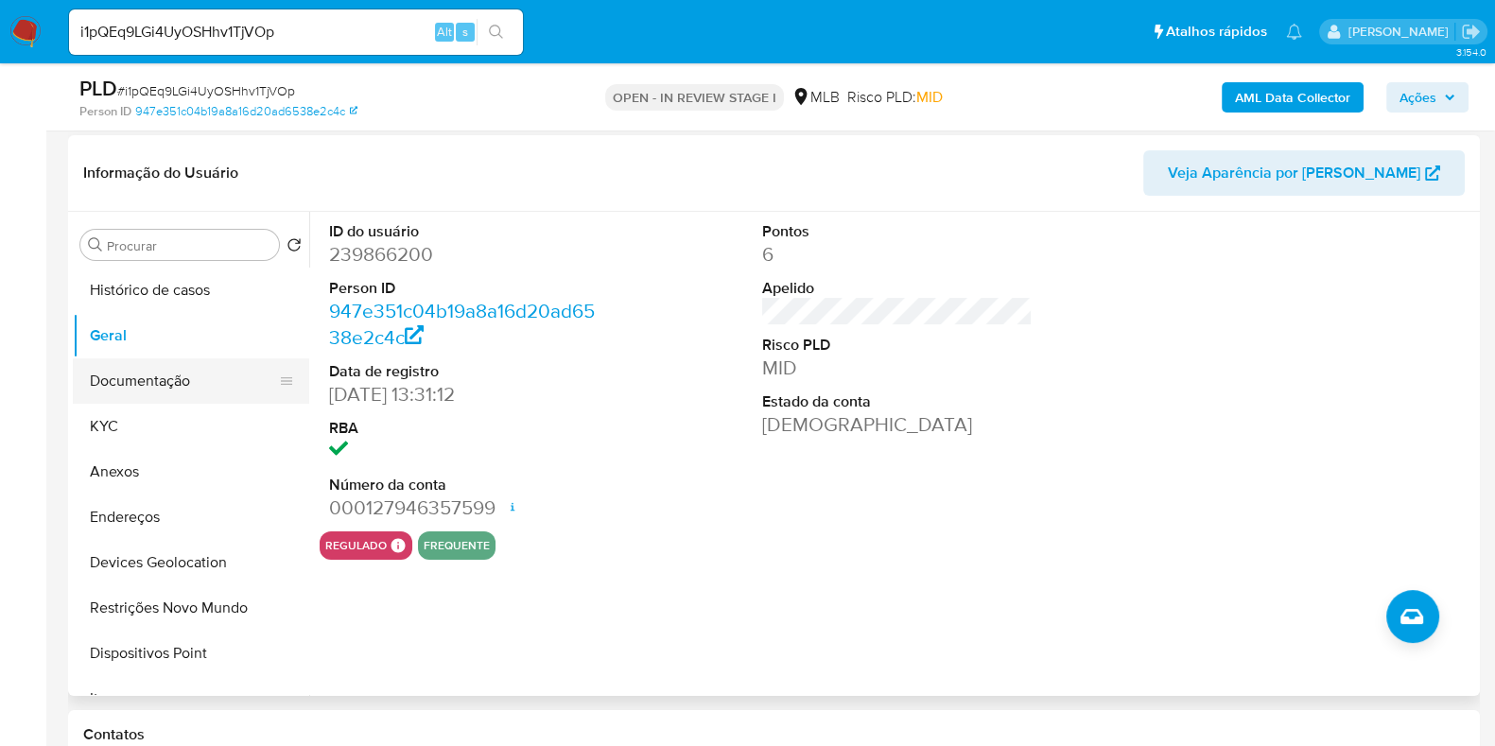
click at [190, 377] on button "Documentação" at bounding box center [183, 380] width 221 height 45
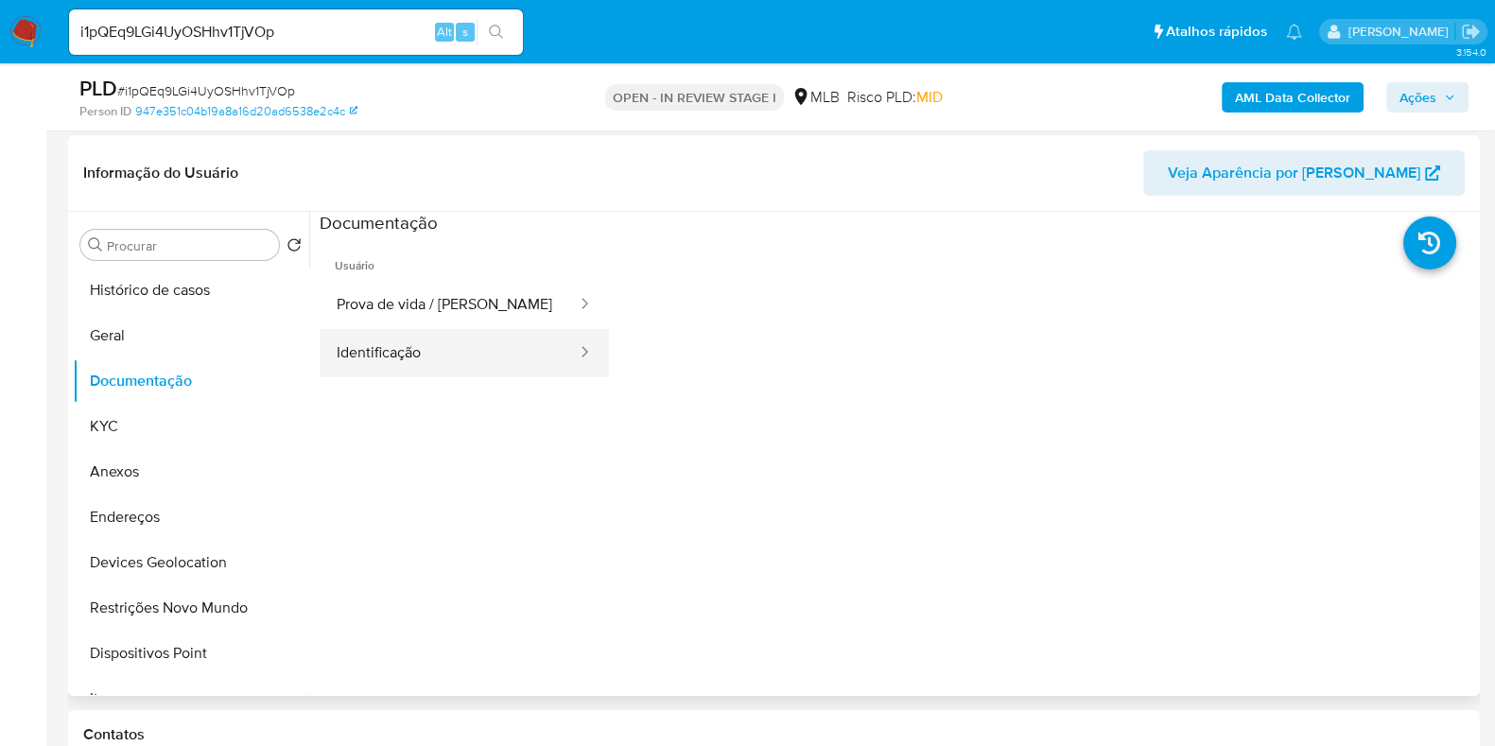
click at [375, 358] on button "Identificação" at bounding box center [449, 353] width 259 height 48
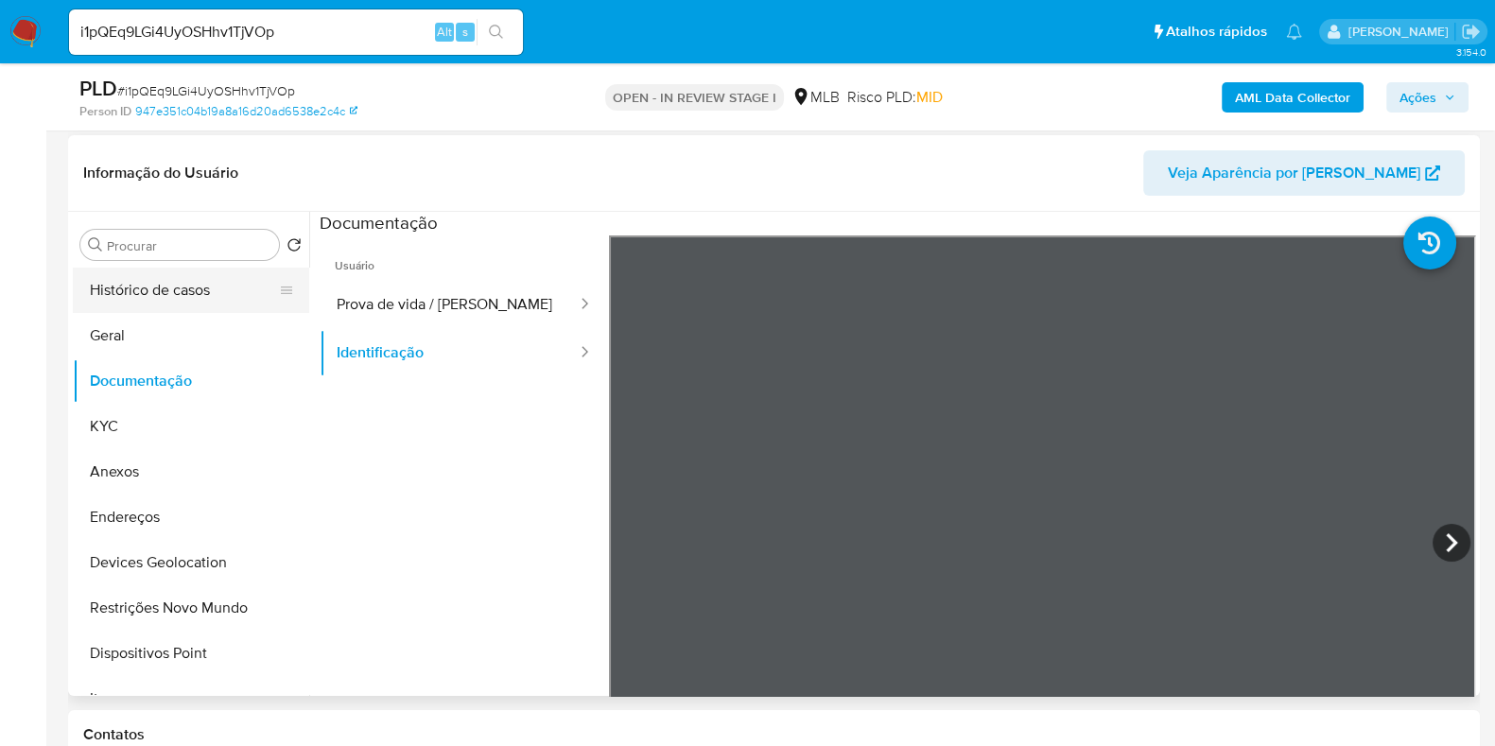
click at [196, 276] on button "Histórico de casos" at bounding box center [183, 290] width 221 height 45
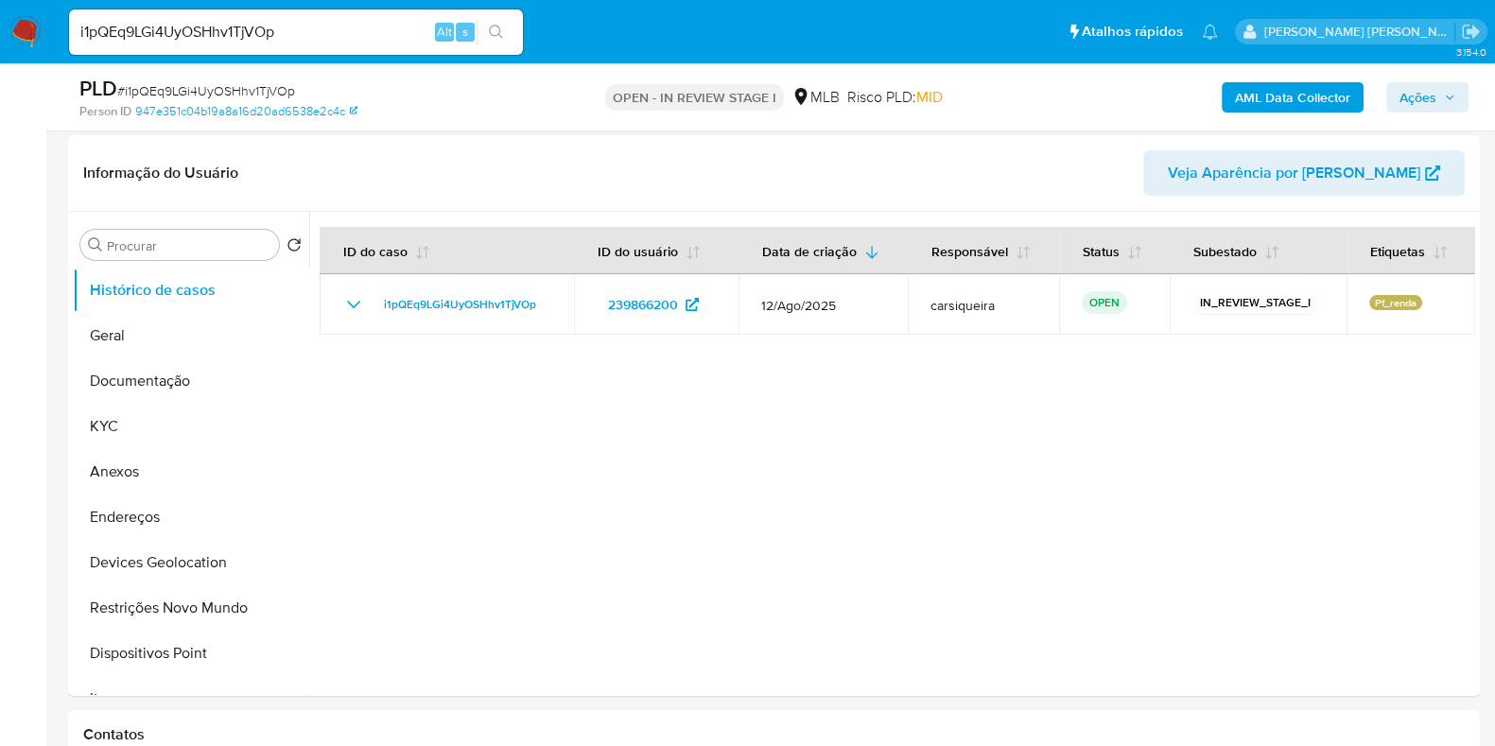
click at [1432, 92] on span "Ações" at bounding box center [1418, 97] width 37 height 30
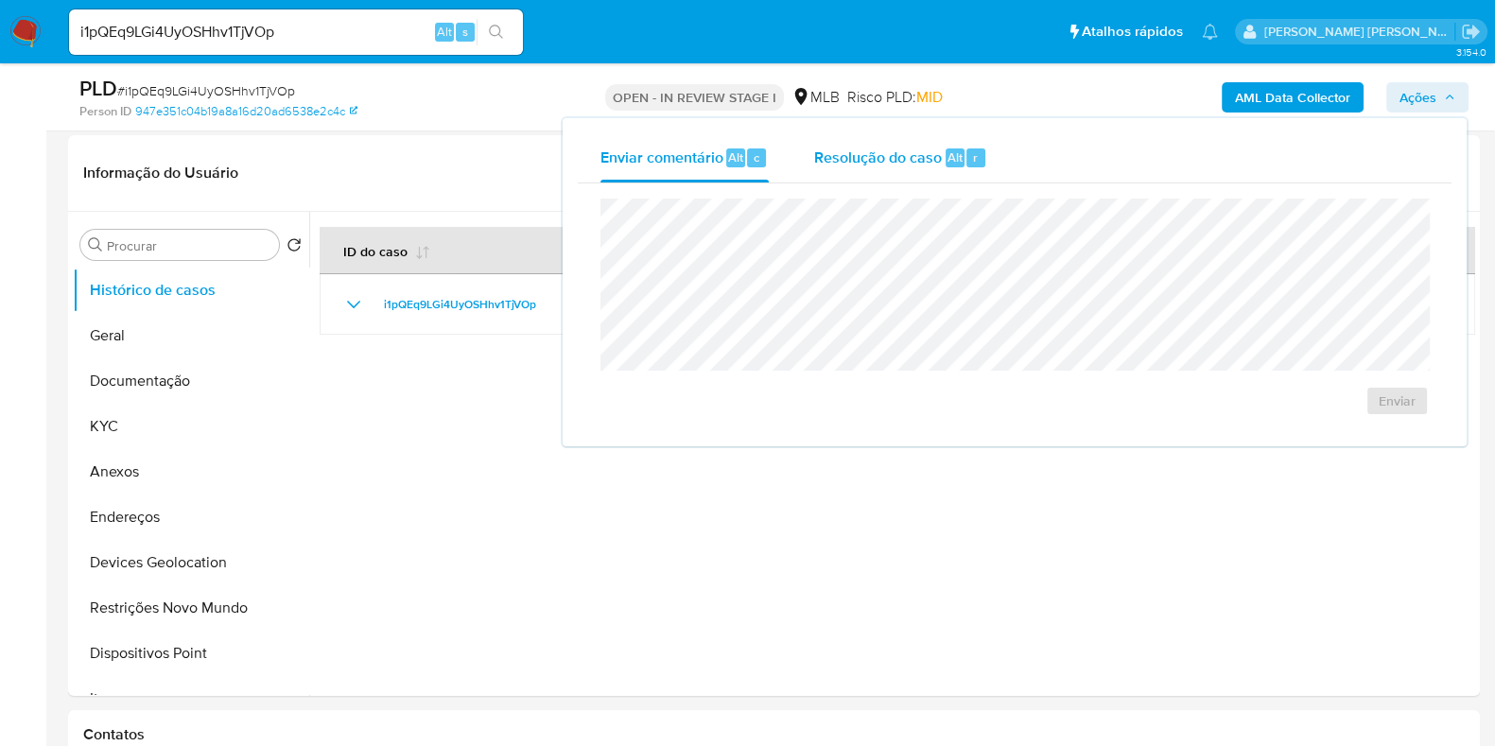
click at [927, 158] on span "Resolução do caso" at bounding box center [878, 157] width 128 height 22
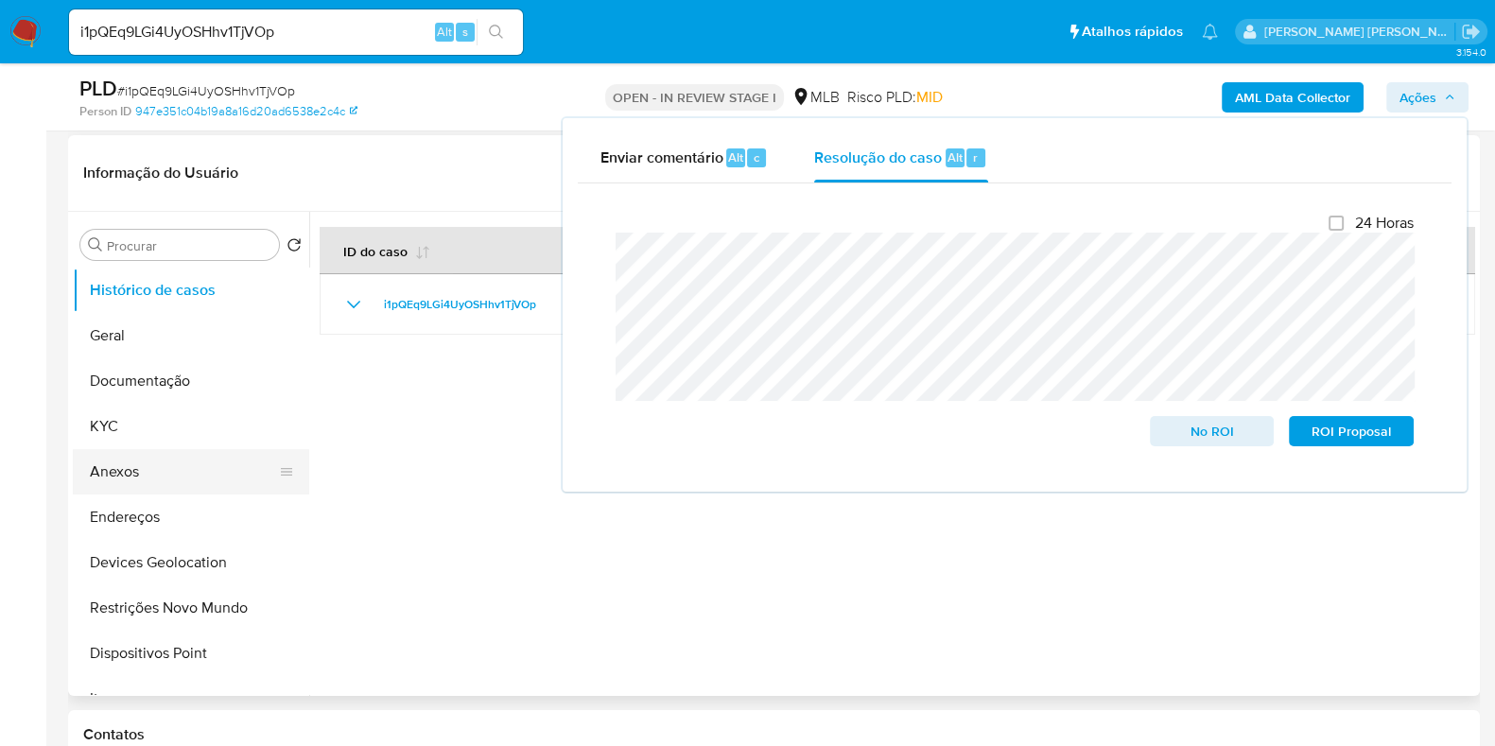
click at [163, 463] on button "Anexos" at bounding box center [183, 471] width 221 height 45
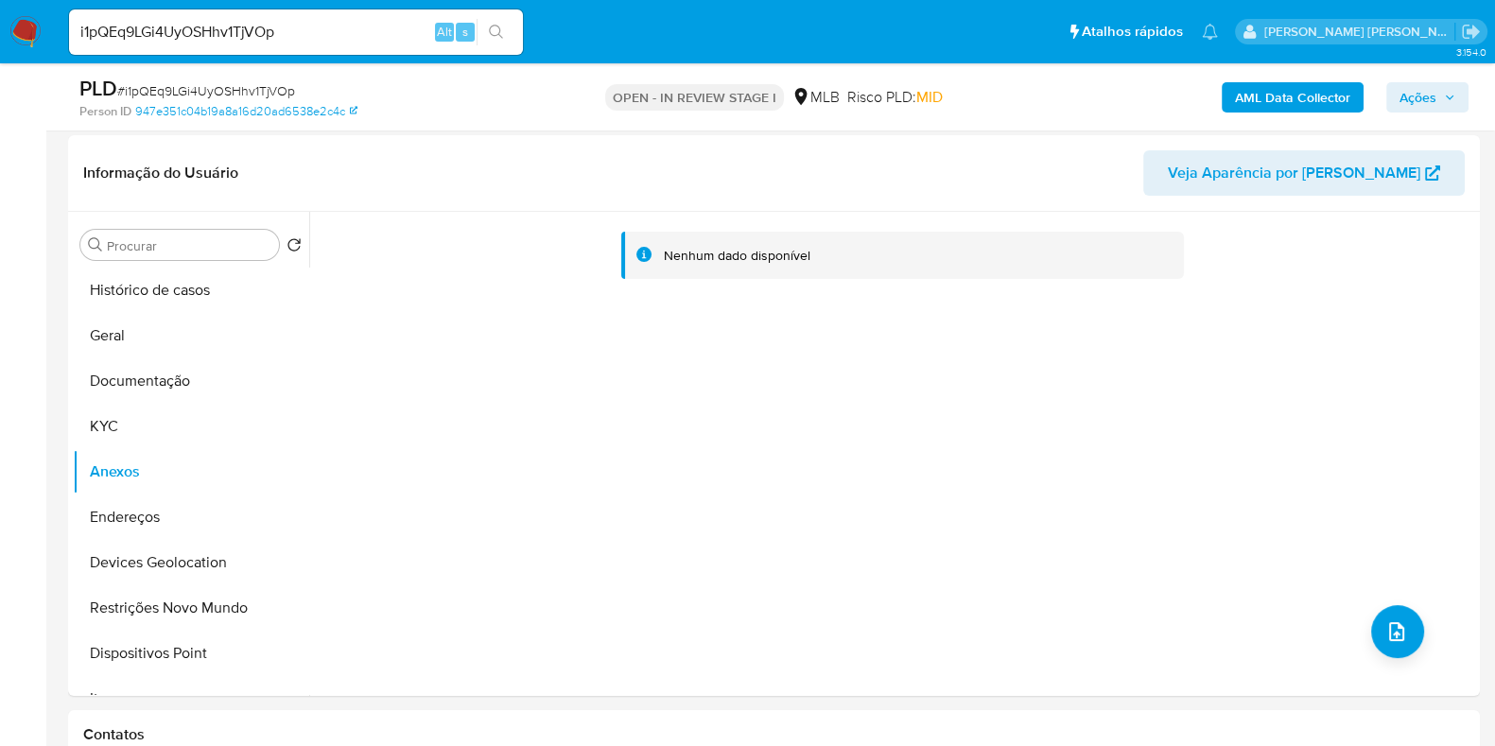
click at [1295, 92] on b "AML Data Collector" at bounding box center [1292, 97] width 115 height 30
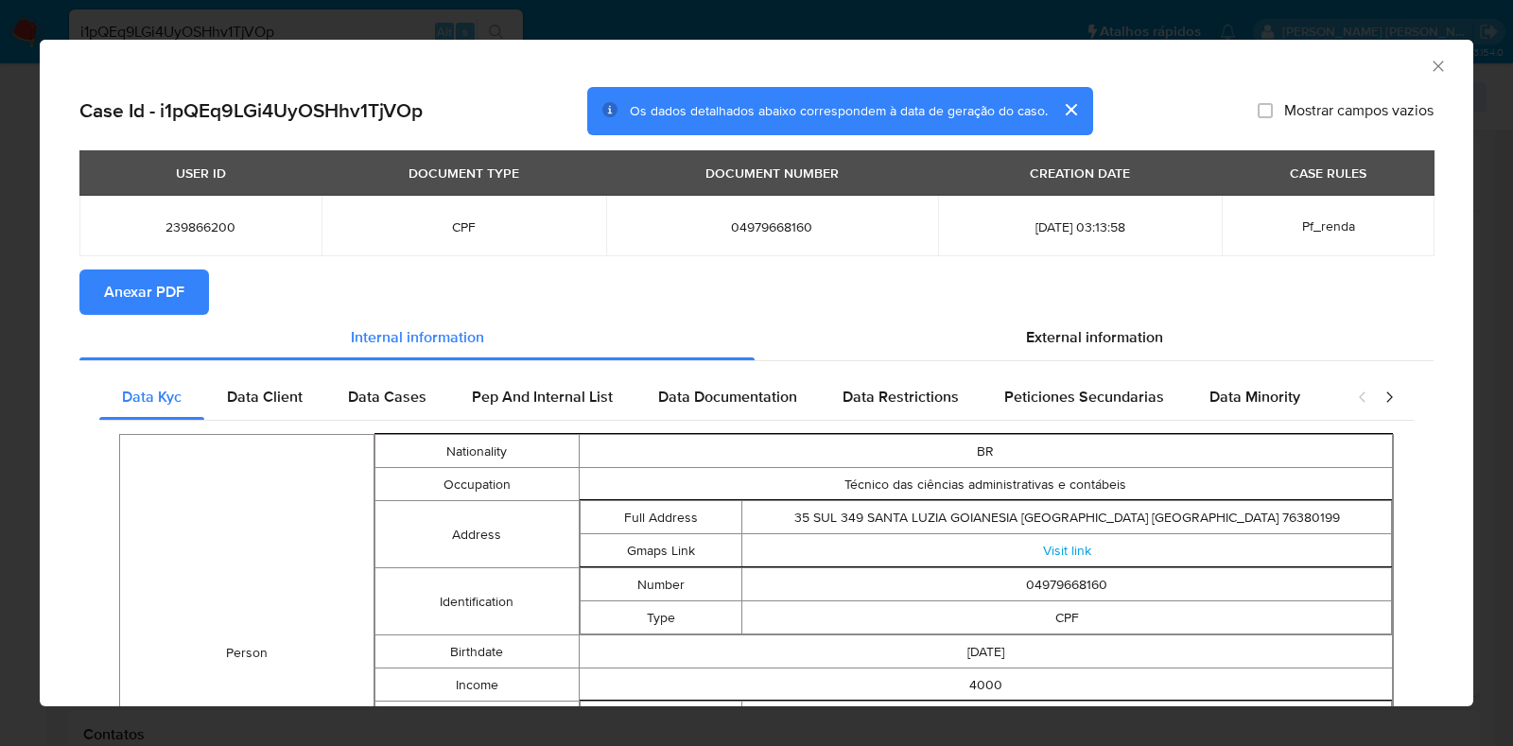
click at [145, 290] on span "Anexar PDF" at bounding box center [144, 292] width 80 height 42
drag, startPoint x: 1421, startPoint y: 63, endPoint x: 60, endPoint y: 288, distance: 1379.4
click at [1429, 62] on icon "Fechar a janela" at bounding box center [1438, 66] width 19 height 19
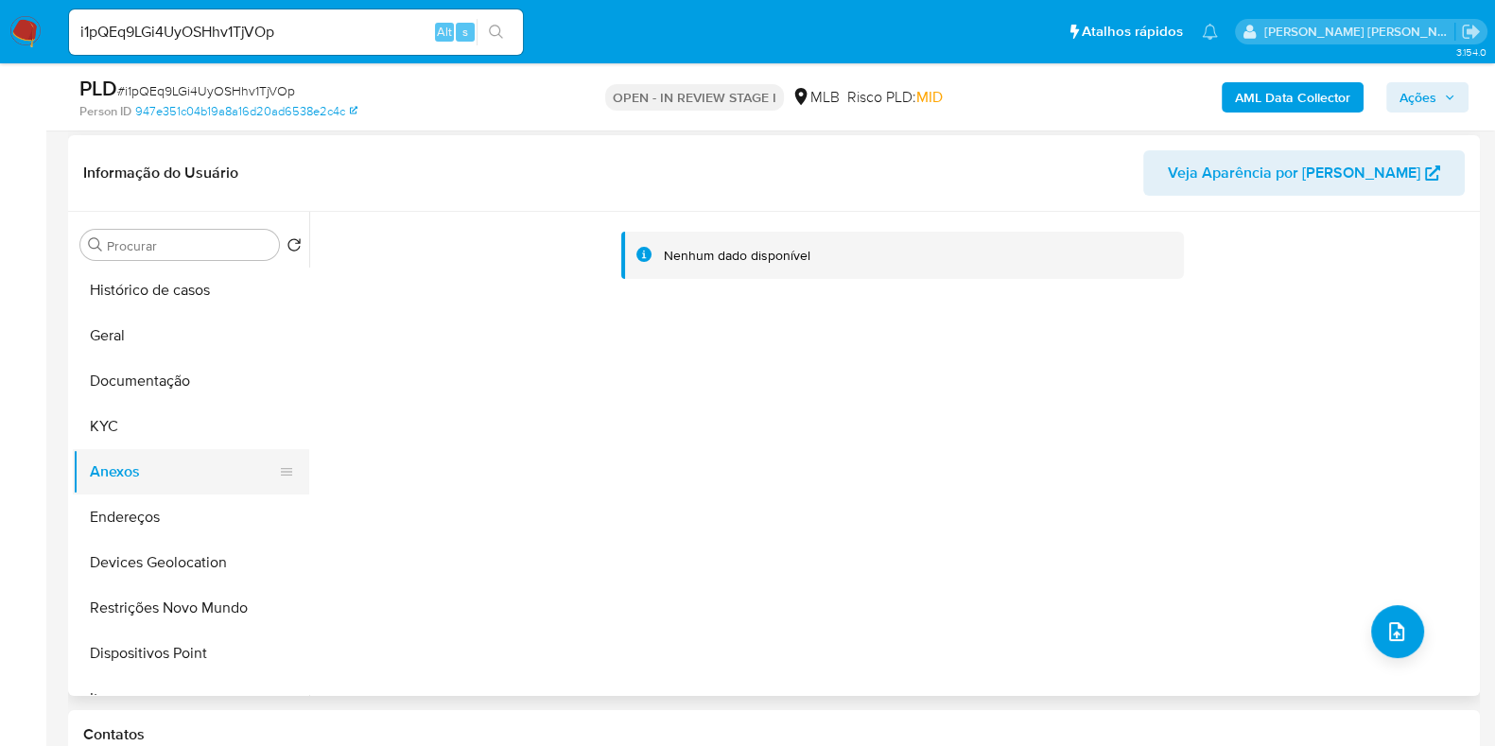
click at [142, 468] on button "Anexos" at bounding box center [183, 471] width 221 height 45
click at [124, 428] on button "KYC" at bounding box center [183, 426] width 221 height 45
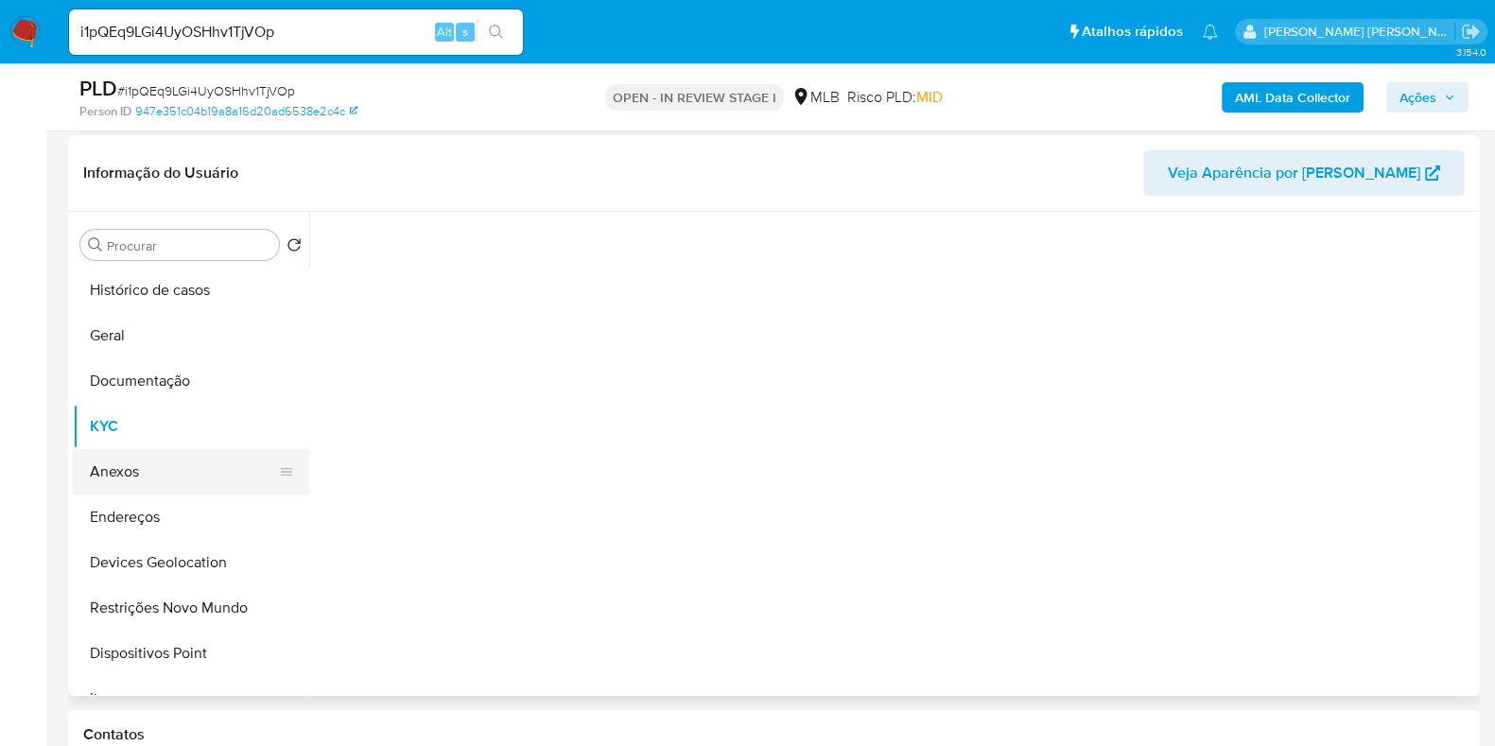
click at [128, 471] on button "Anexos" at bounding box center [183, 471] width 221 height 45
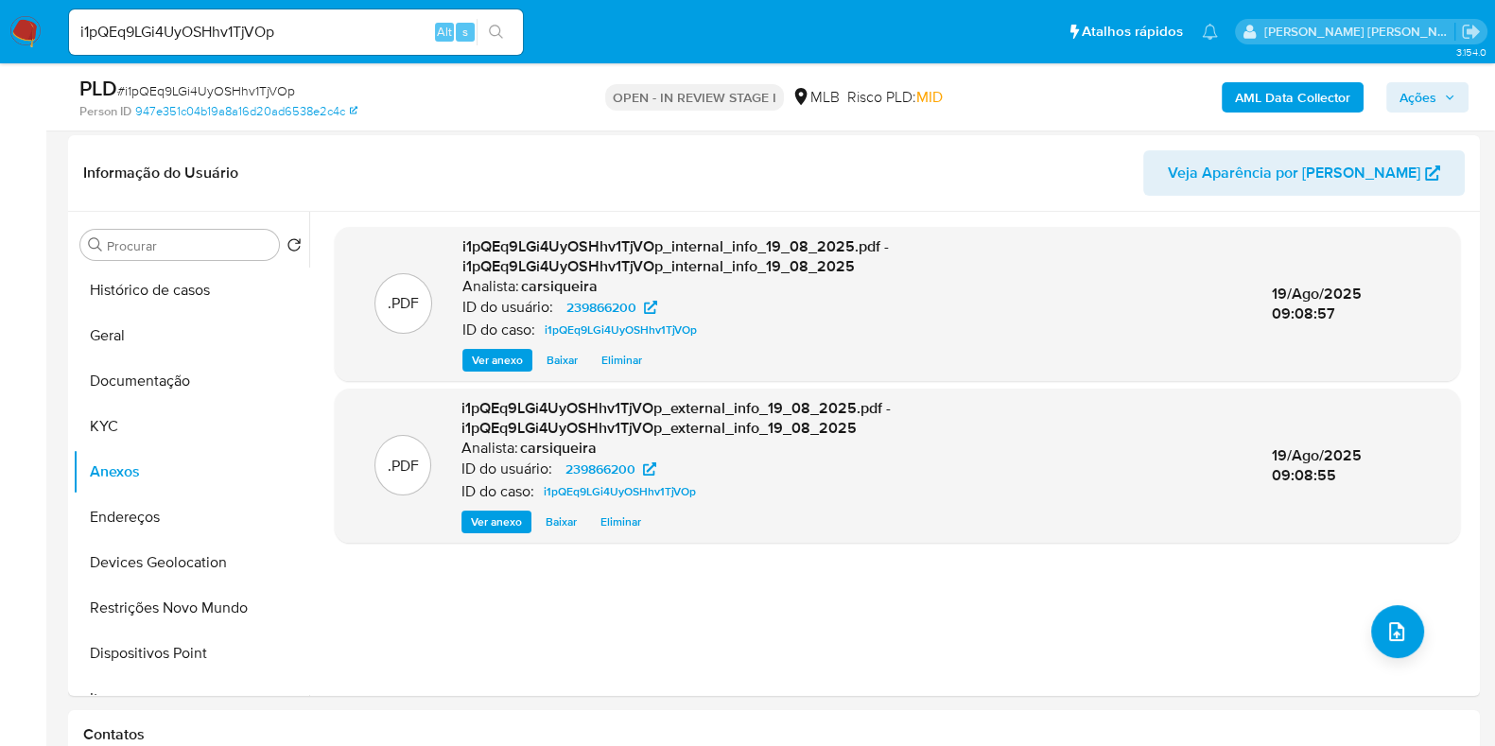
click at [1440, 84] on span "Ações" at bounding box center [1428, 97] width 56 height 26
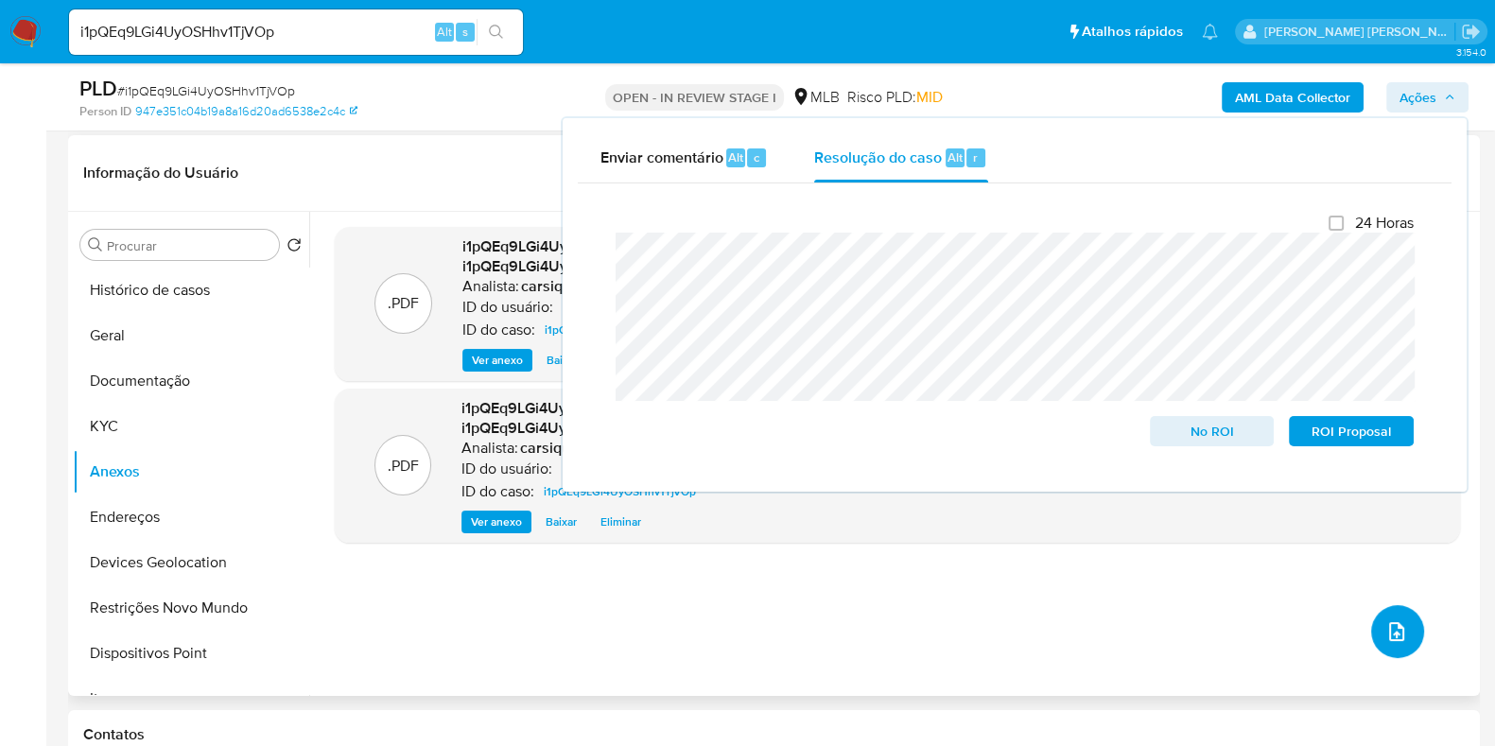
click at [1386, 624] on icon "upload-file" at bounding box center [1397, 631] width 23 height 23
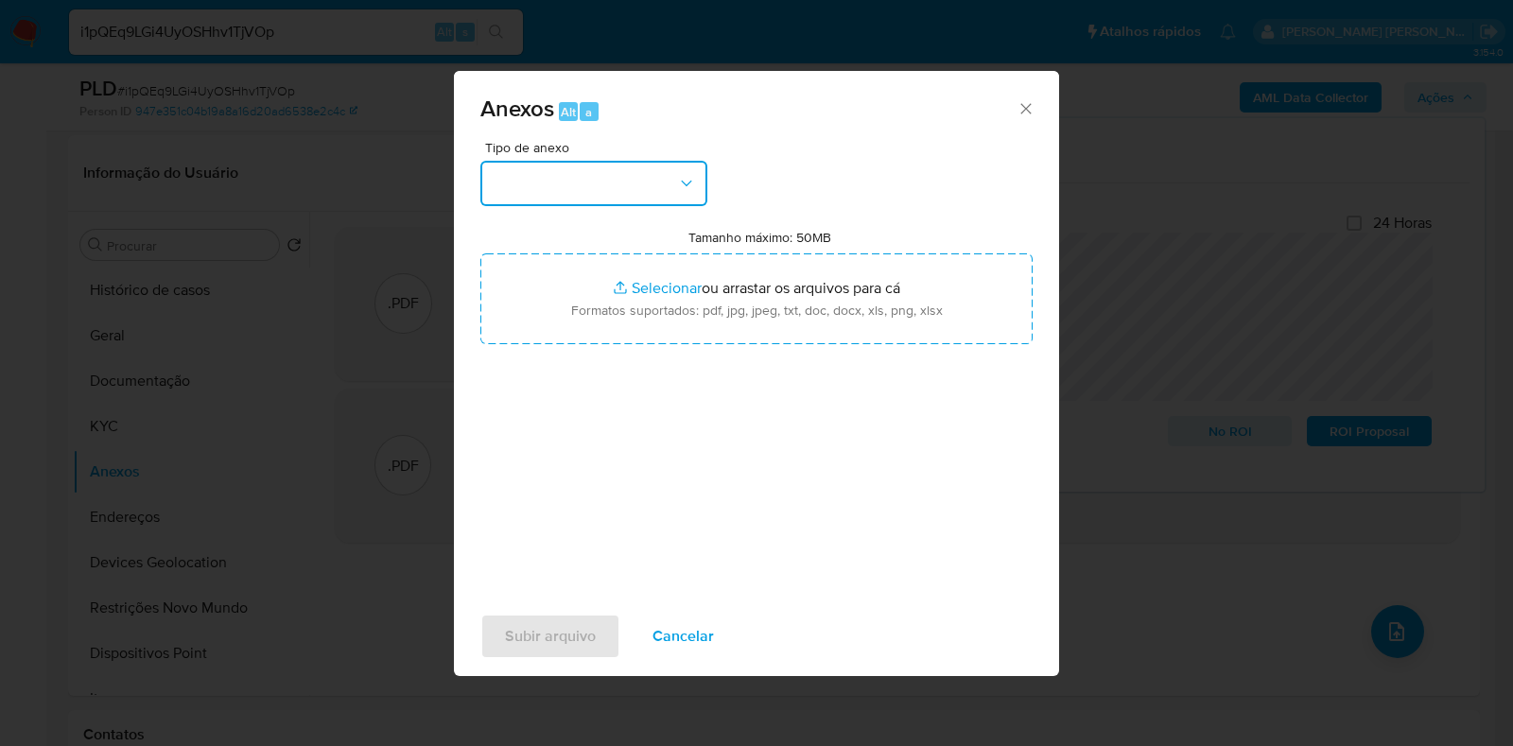
click at [607, 172] on button "button" at bounding box center [593, 183] width 227 height 45
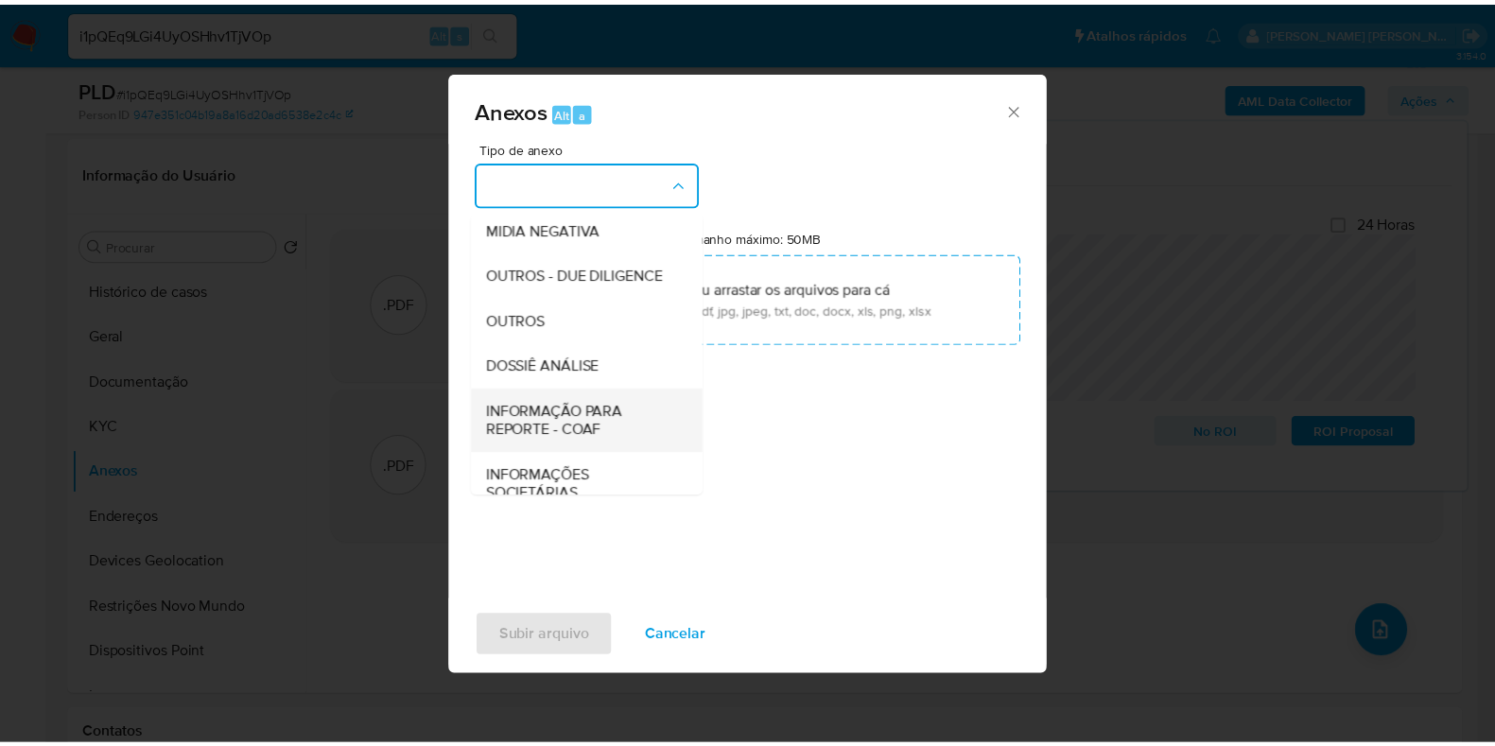
scroll to position [291, 0]
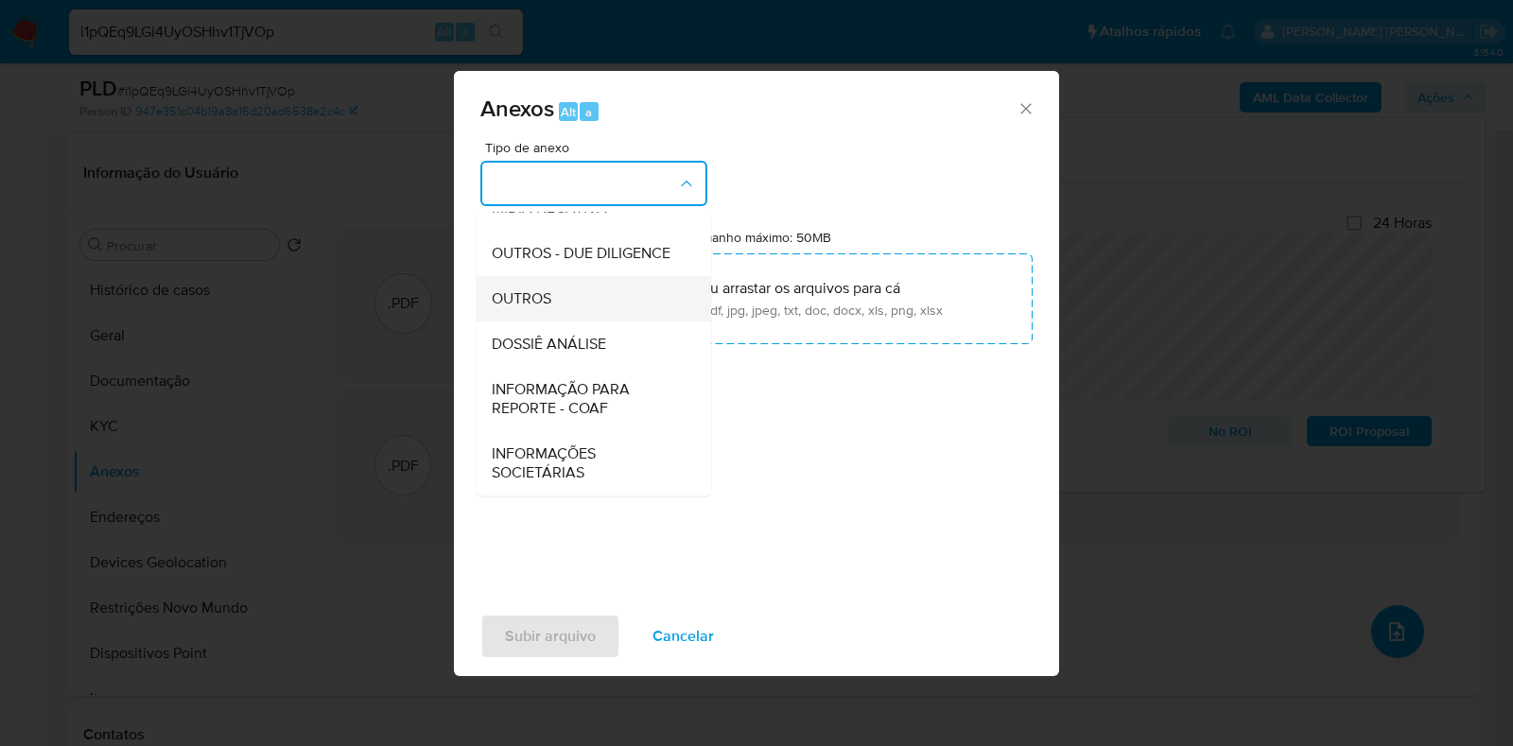
click at [538, 293] on span "OUTROS" at bounding box center [522, 298] width 60 height 19
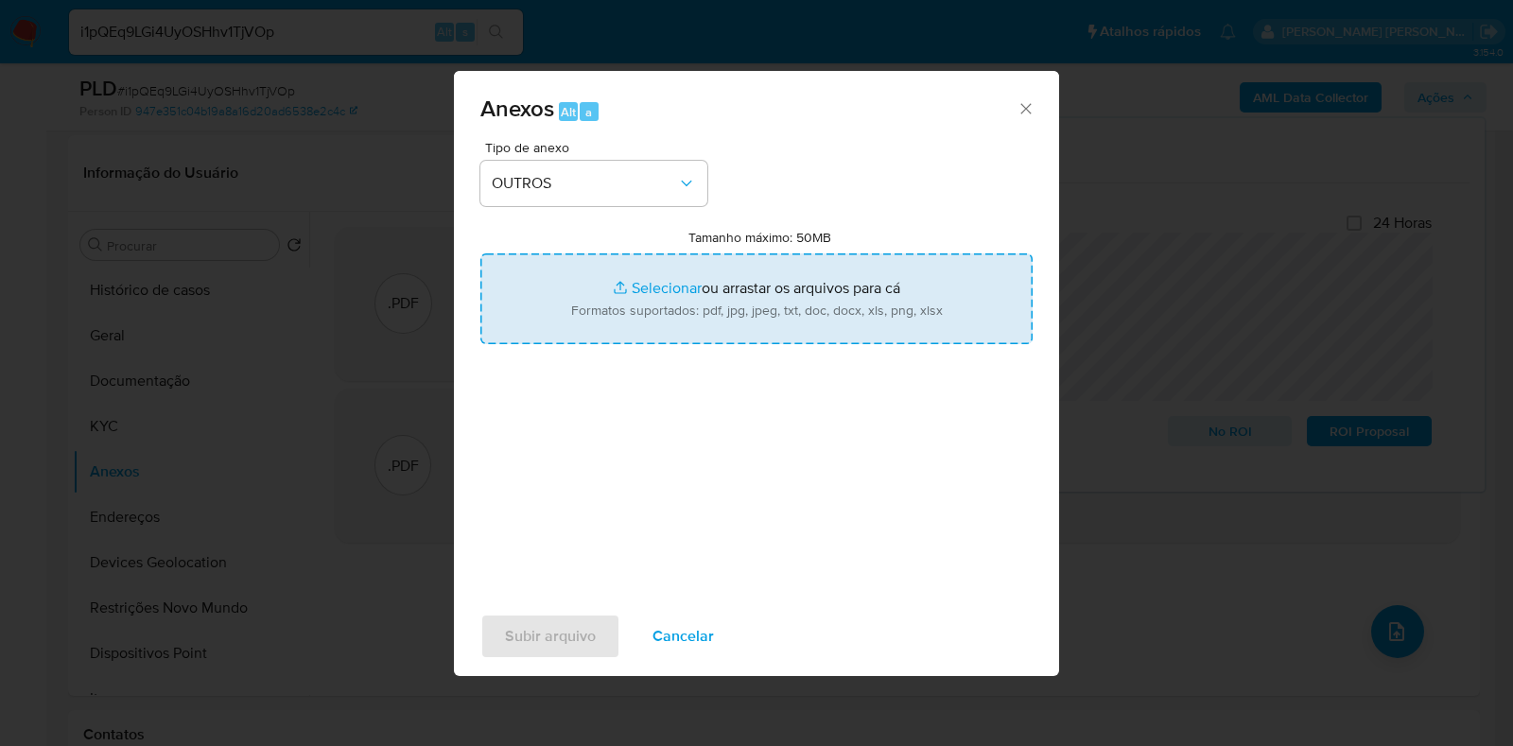
click at [640, 275] on input "Tamanho máximo: 50MB Selecionar arquivos" at bounding box center [756, 298] width 552 height 91
type input "C:\fakepath\CPF 04979668160 - MICHELLY MALKA EVANGELISTA DA SILVEIRA NEVES - Do…"
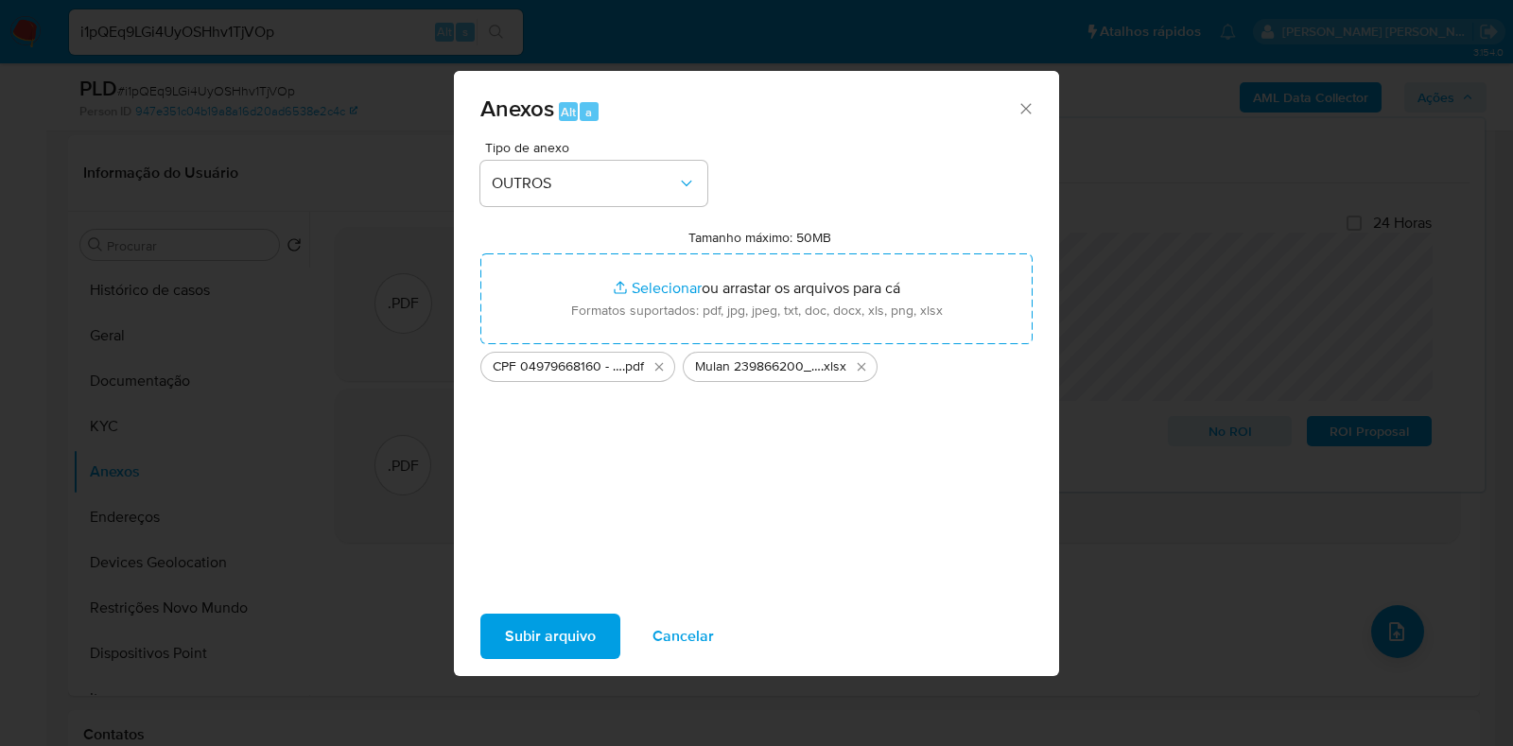
click at [558, 632] on span "Subir arquivo" at bounding box center [550, 637] width 91 height 42
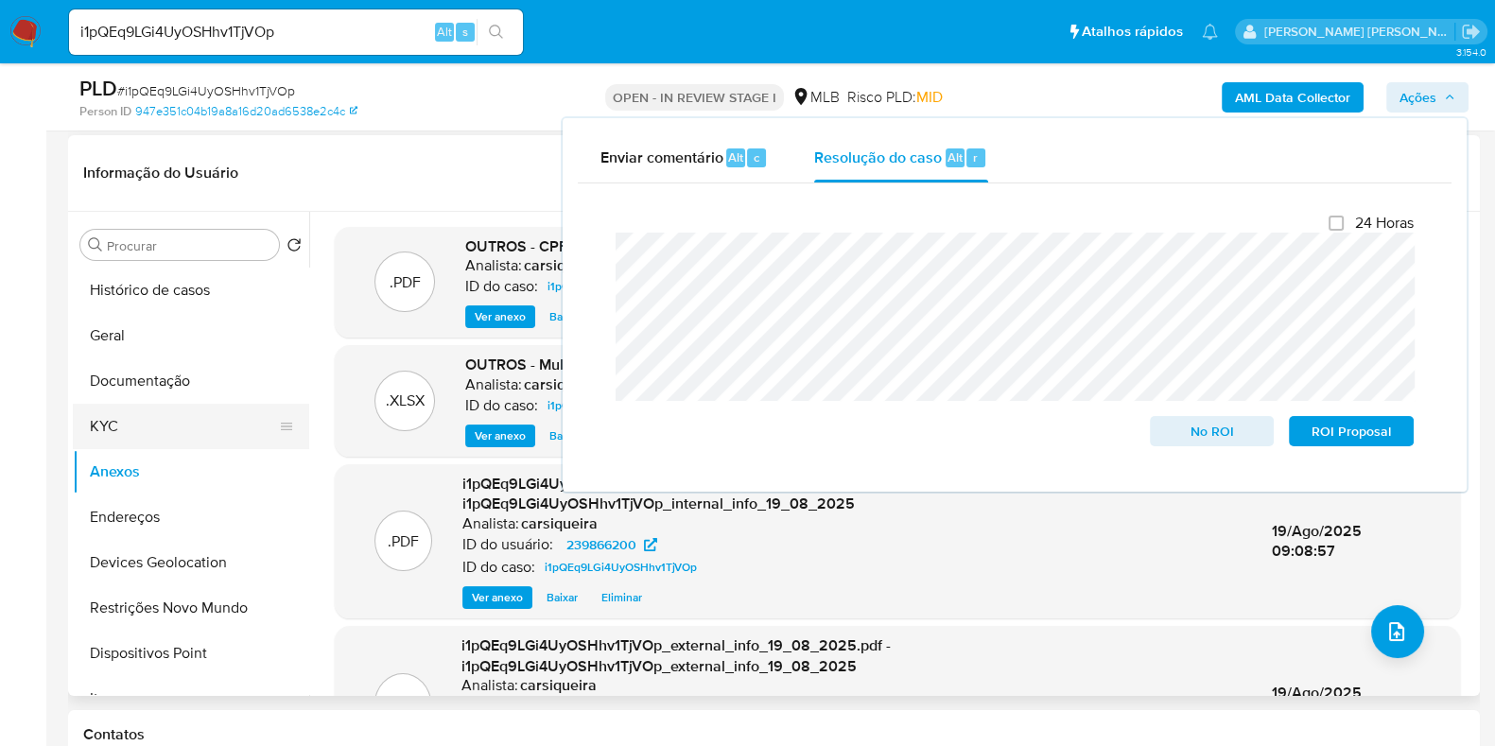
click at [143, 425] on button "KYC" at bounding box center [183, 426] width 221 height 45
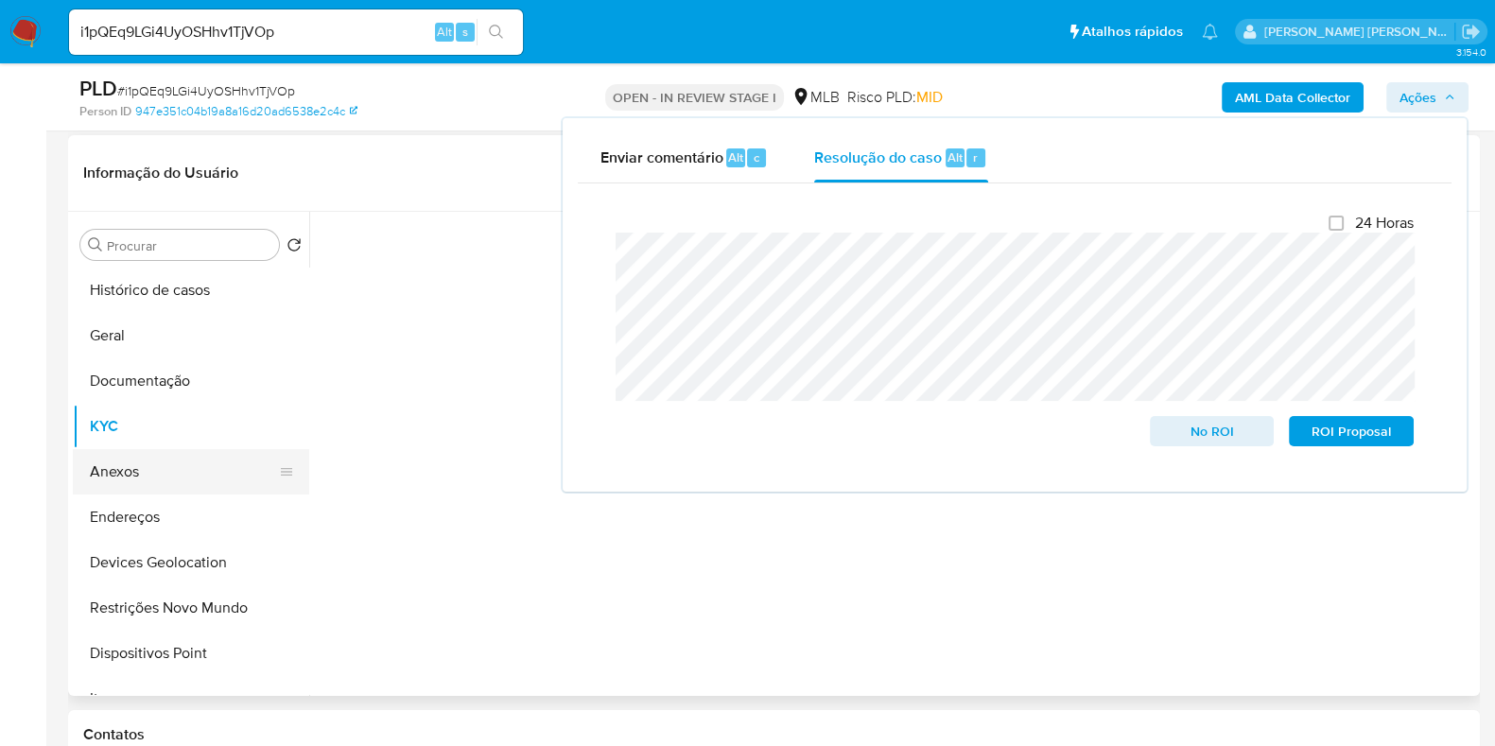
click at [138, 457] on button "Anexos" at bounding box center [183, 471] width 221 height 45
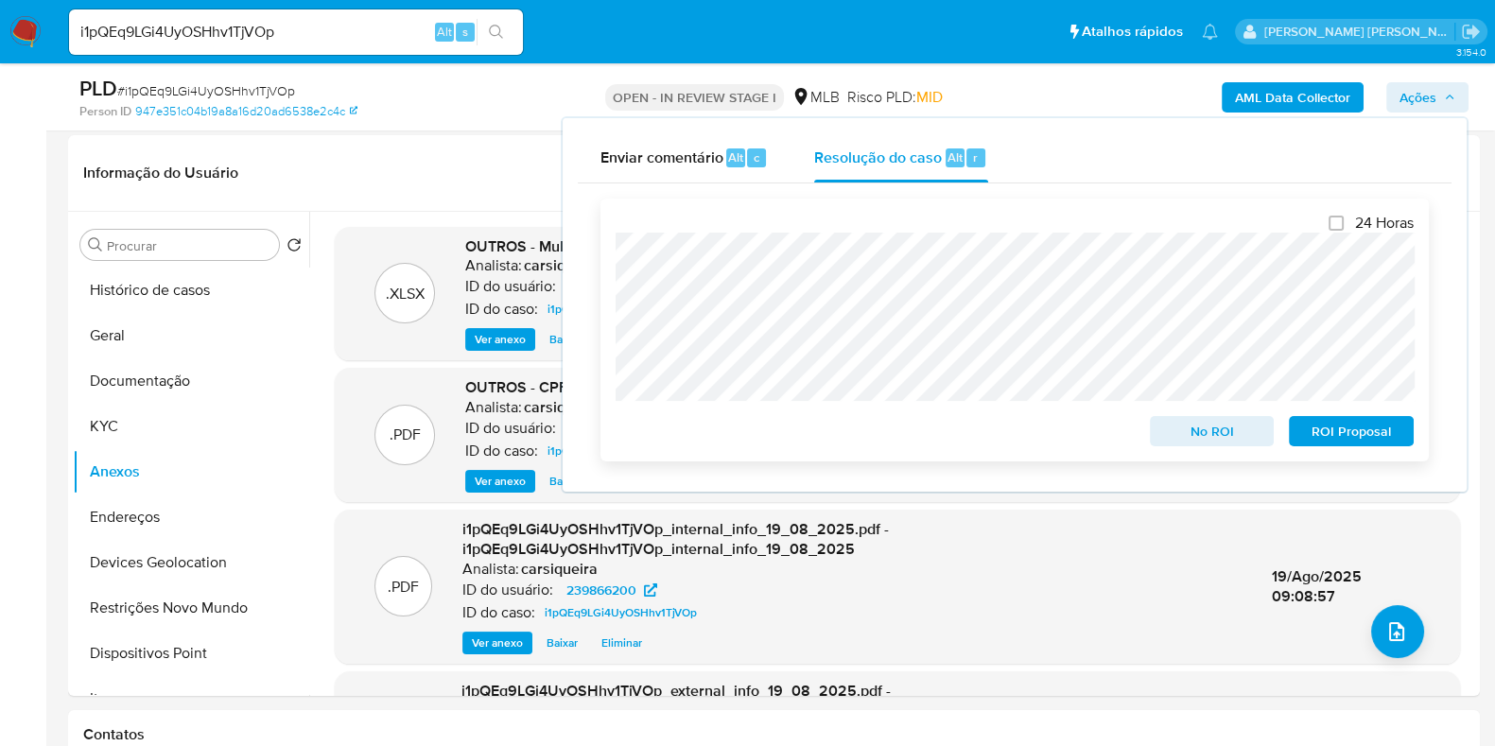
click at [1183, 420] on span "No ROI" at bounding box center [1212, 431] width 98 height 26
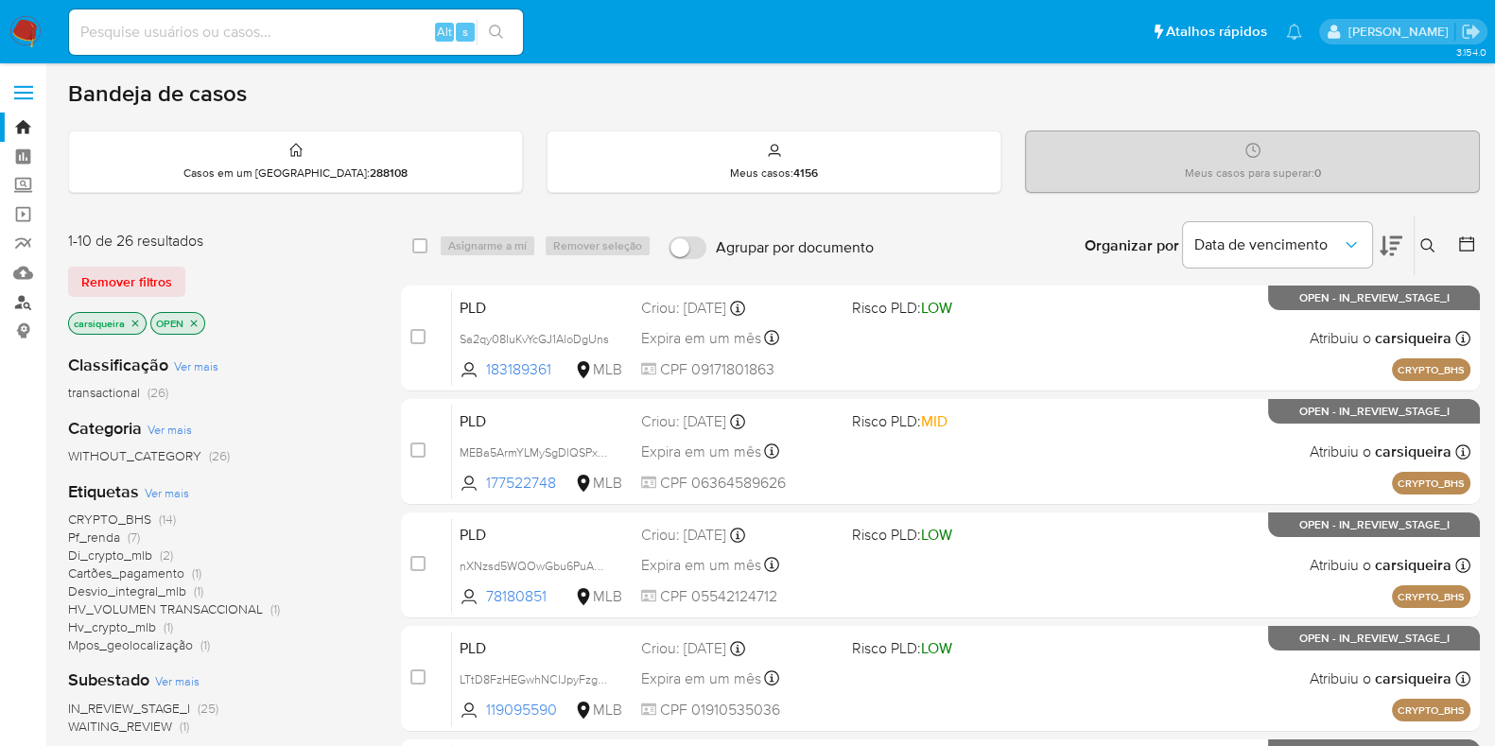
click at [24, 306] on link "Localizador de pessoas" at bounding box center [112, 302] width 225 height 29
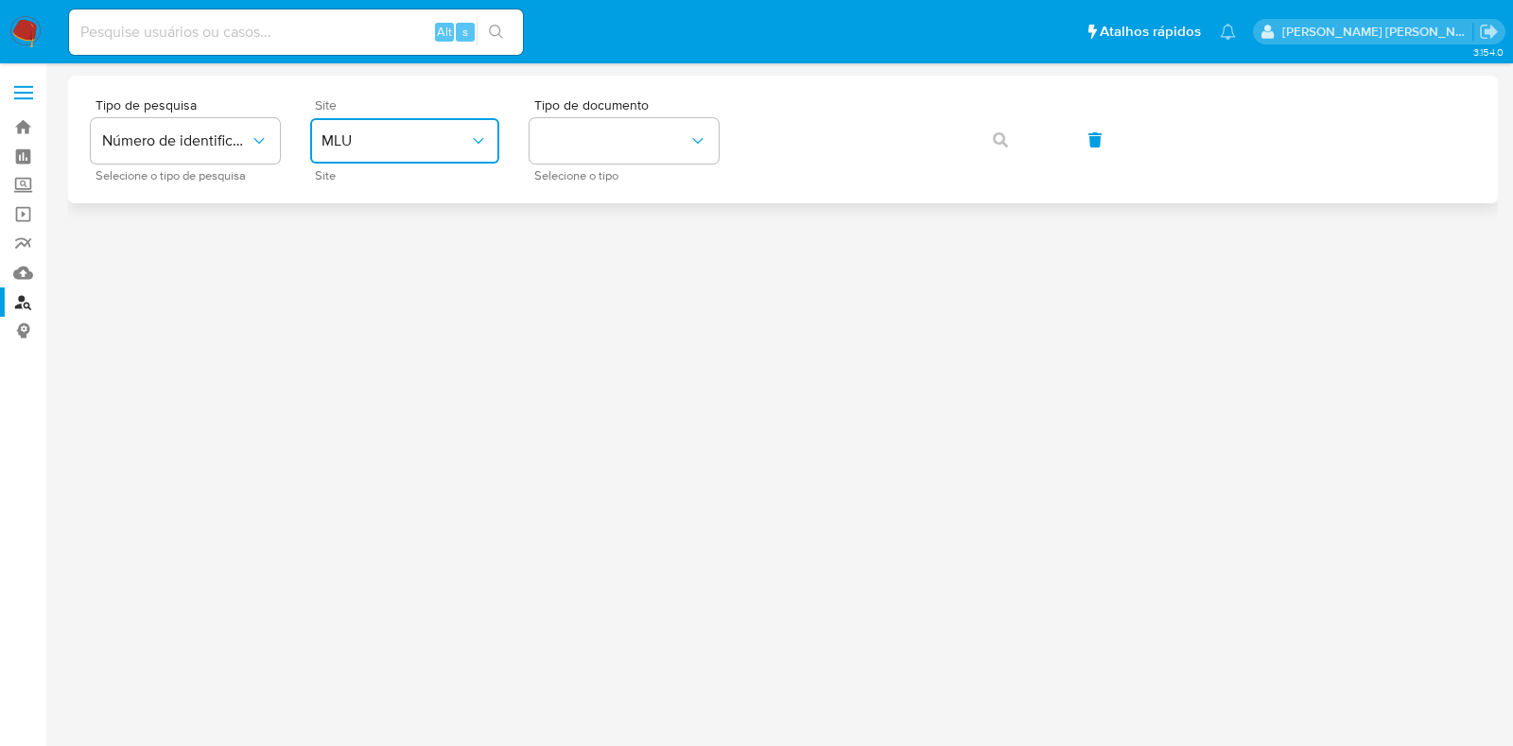
click at [393, 158] on button "MLU" at bounding box center [404, 140] width 189 height 45
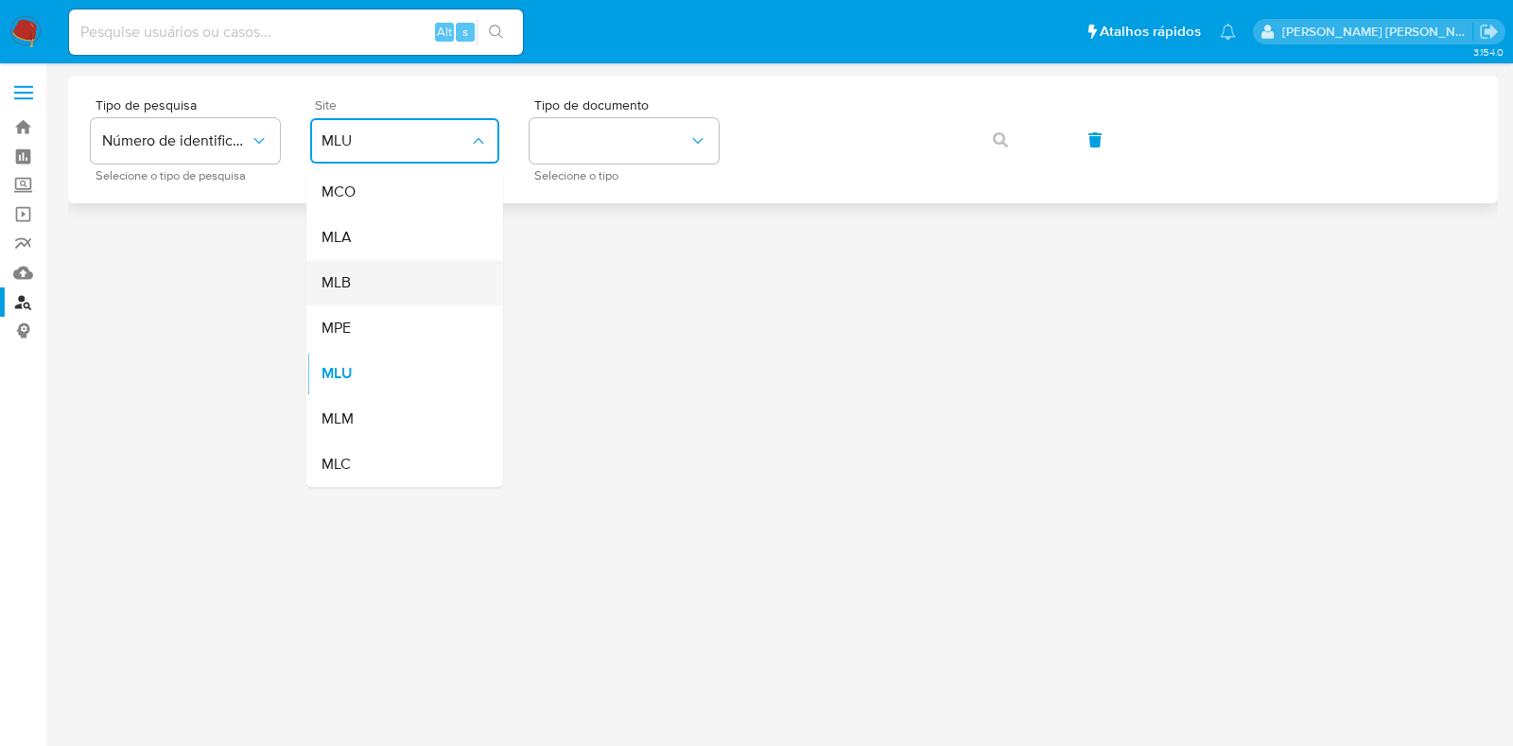
click at [428, 276] on div "MLB" at bounding box center [399, 282] width 155 height 45
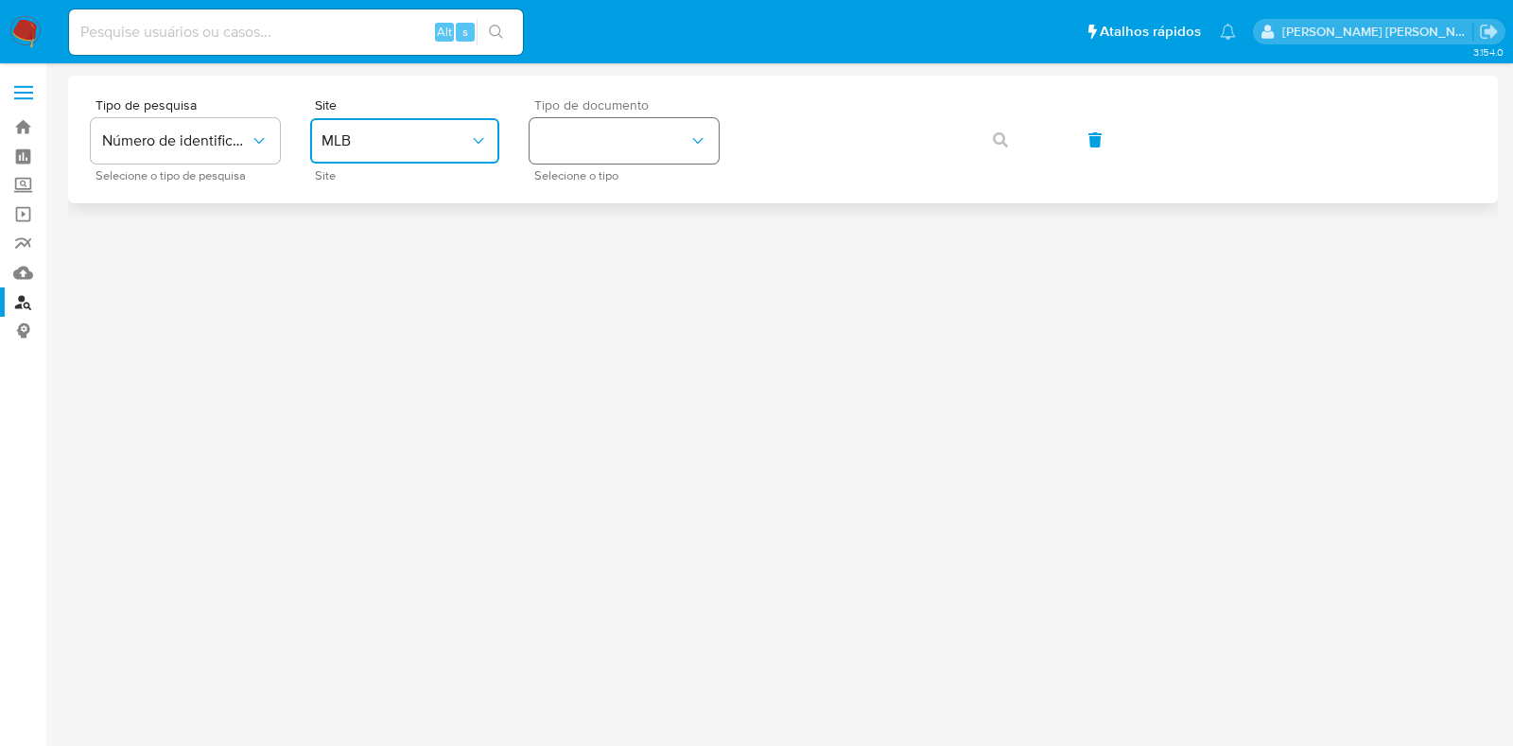
click at [660, 138] on button "identificationType" at bounding box center [624, 140] width 189 height 45
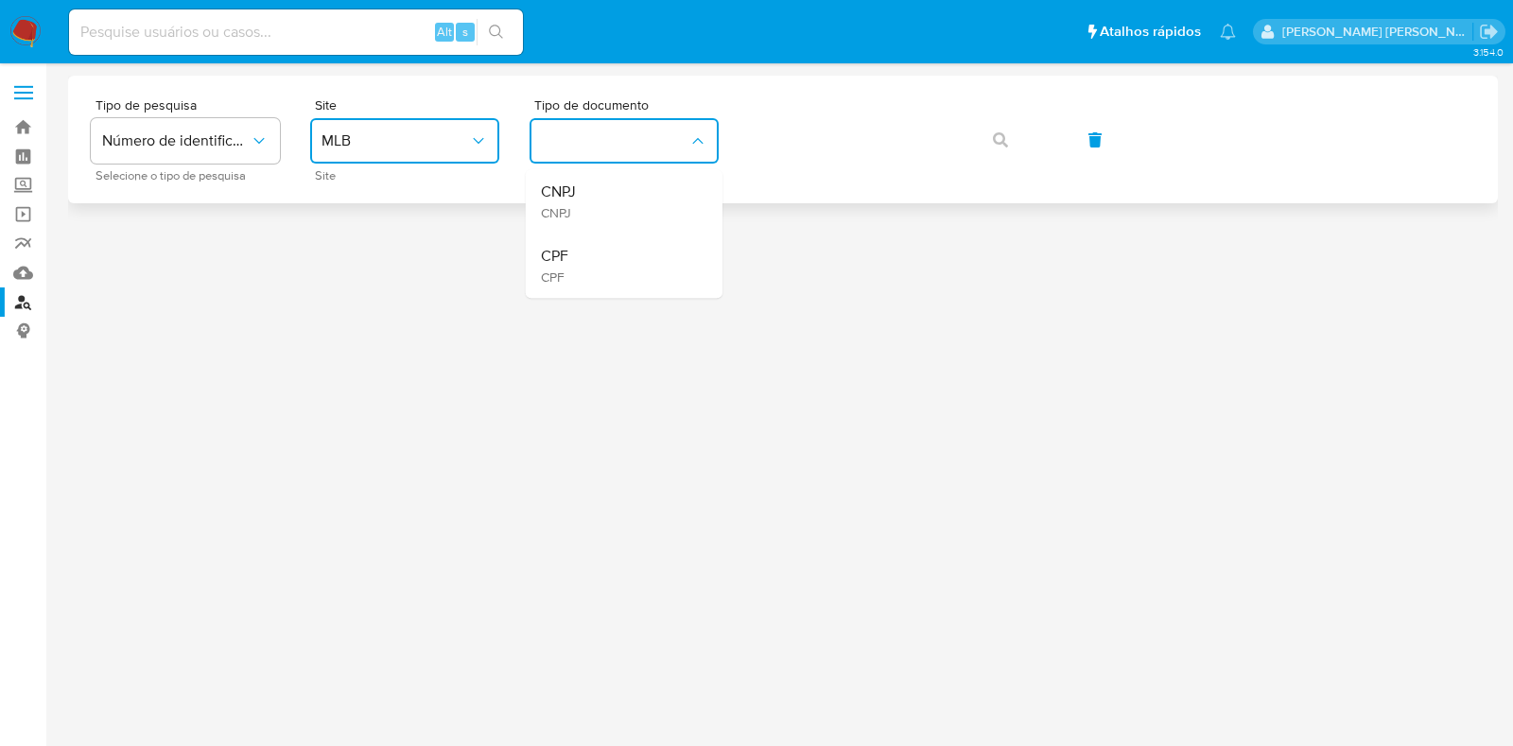
drag, startPoint x: 644, startPoint y: 271, endPoint x: 777, endPoint y: 172, distance: 165.5
click at [644, 267] on div "CPF CPF" at bounding box center [618, 266] width 155 height 64
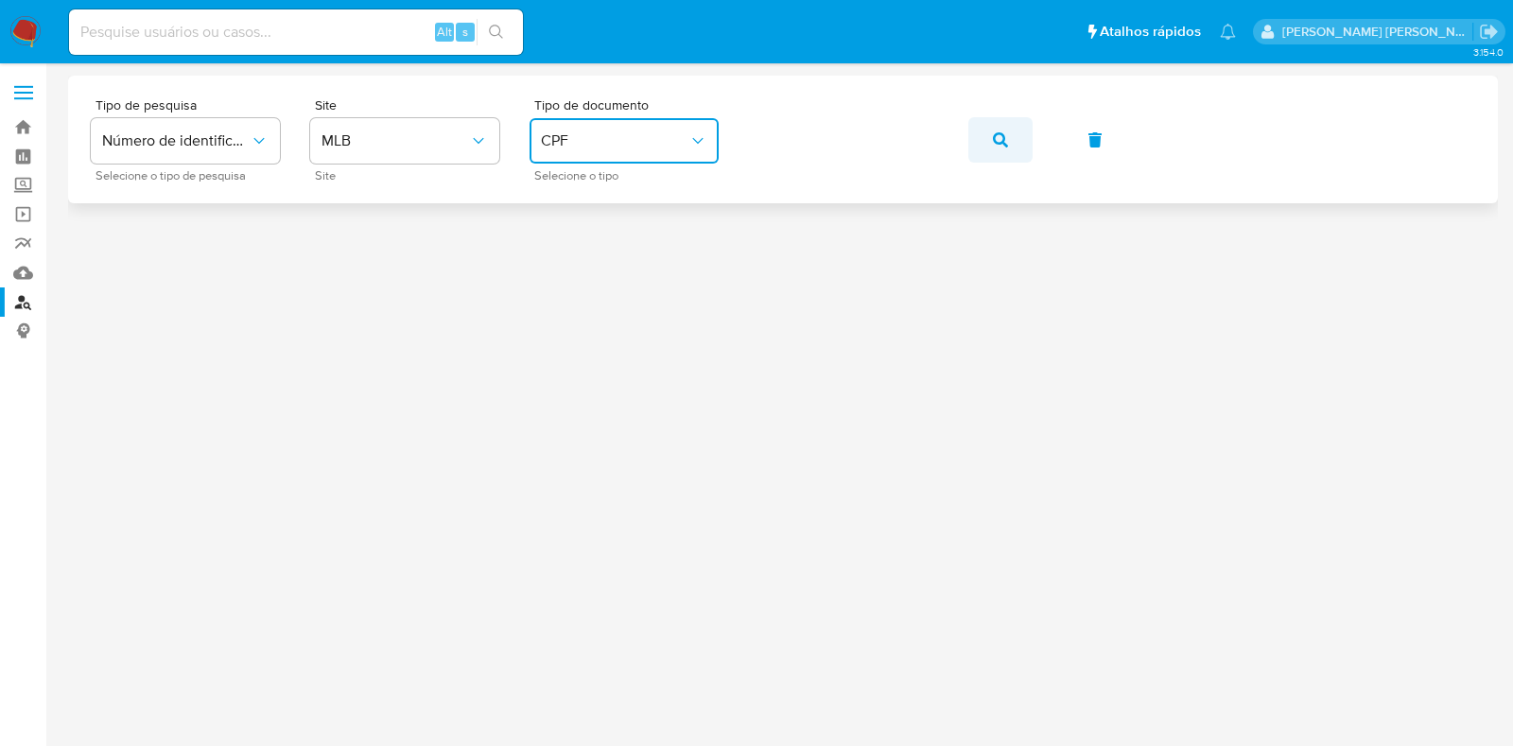
click at [984, 149] on button "button" at bounding box center [1001, 139] width 64 height 45
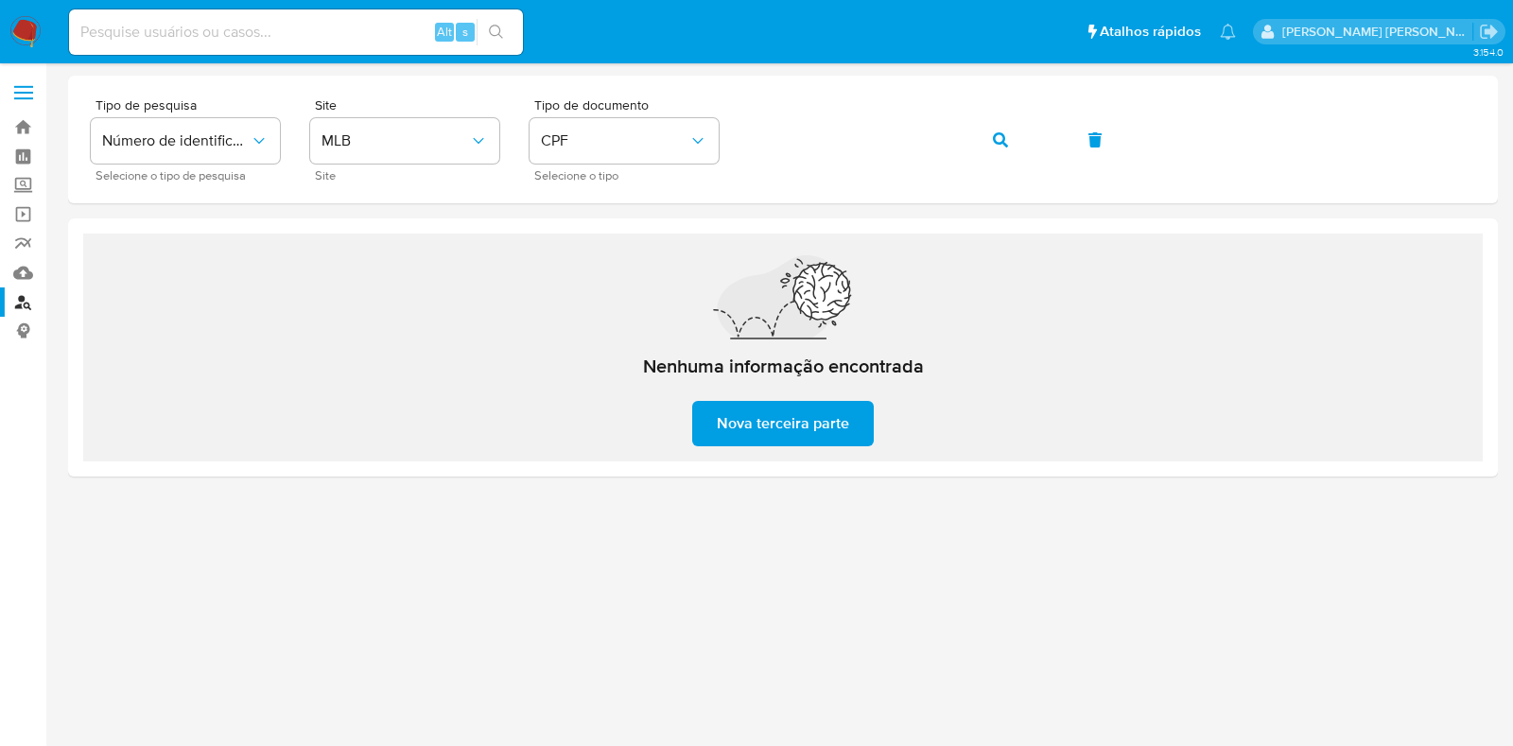
click at [274, 44] on input at bounding box center [296, 32] width 454 height 25
paste input "1059098442"
type input "1059098442"
click at [502, 32] on icon "search-icon" at bounding box center [496, 32] width 15 height 15
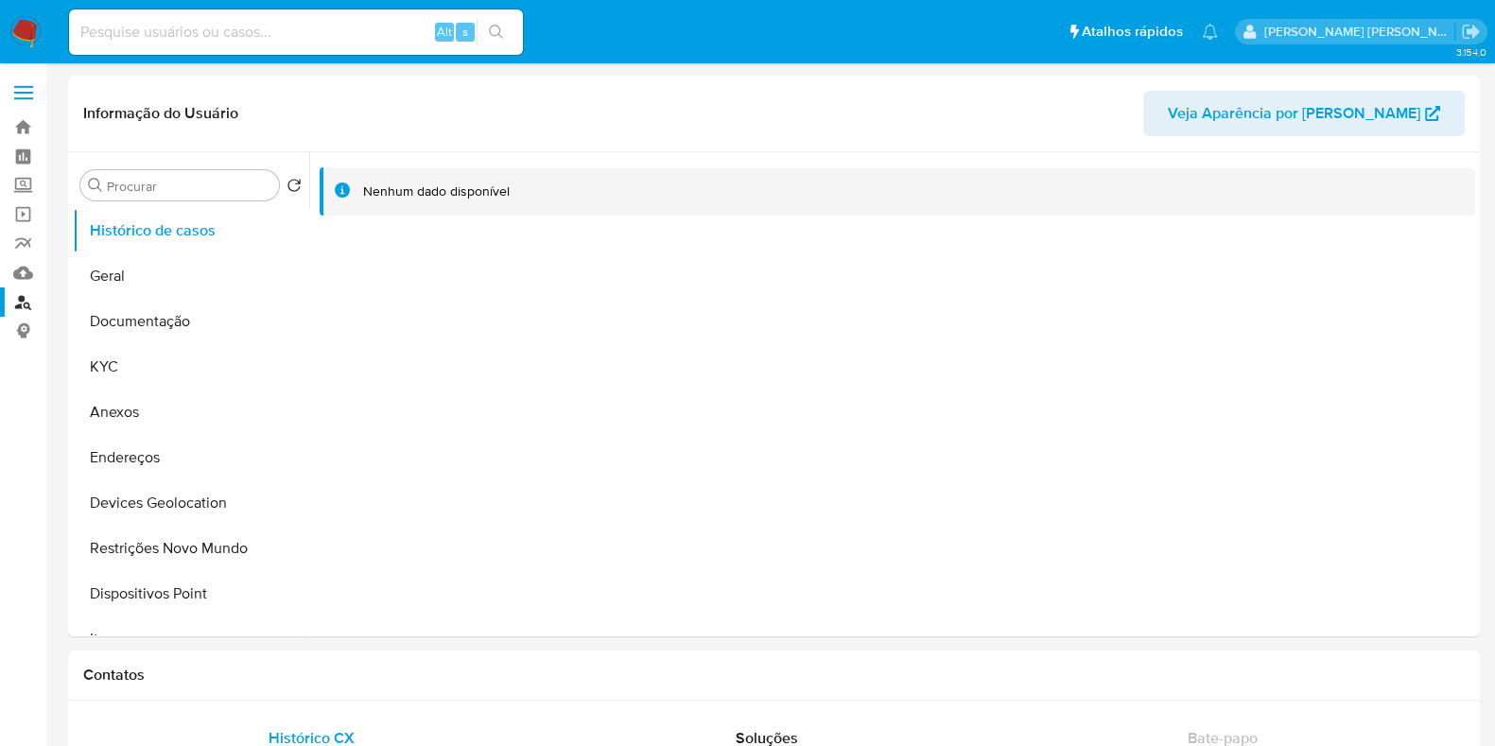
select select "10"
click at [149, 316] on button "Documentação" at bounding box center [183, 321] width 221 height 45
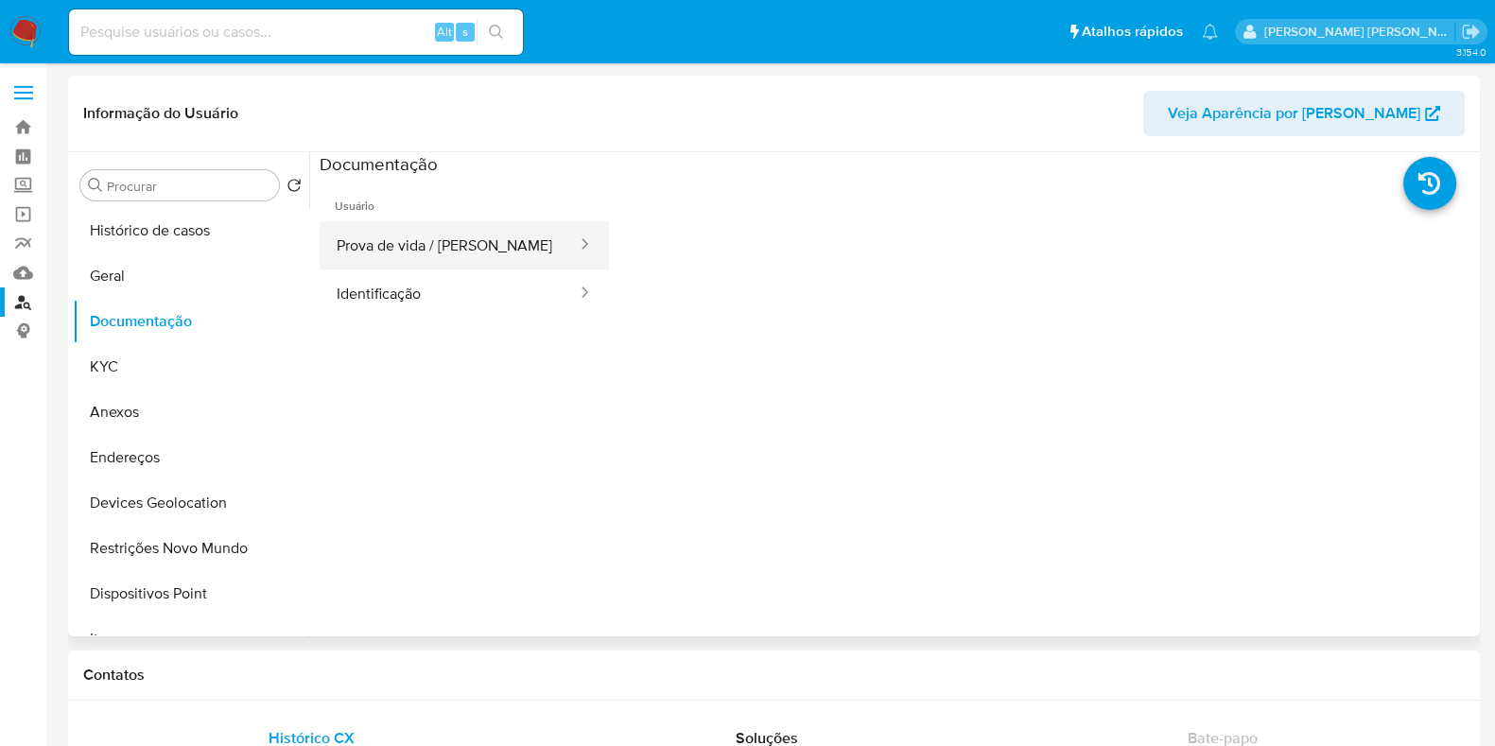
click at [391, 250] on button "Prova de vida / Selfie" at bounding box center [449, 245] width 259 height 48
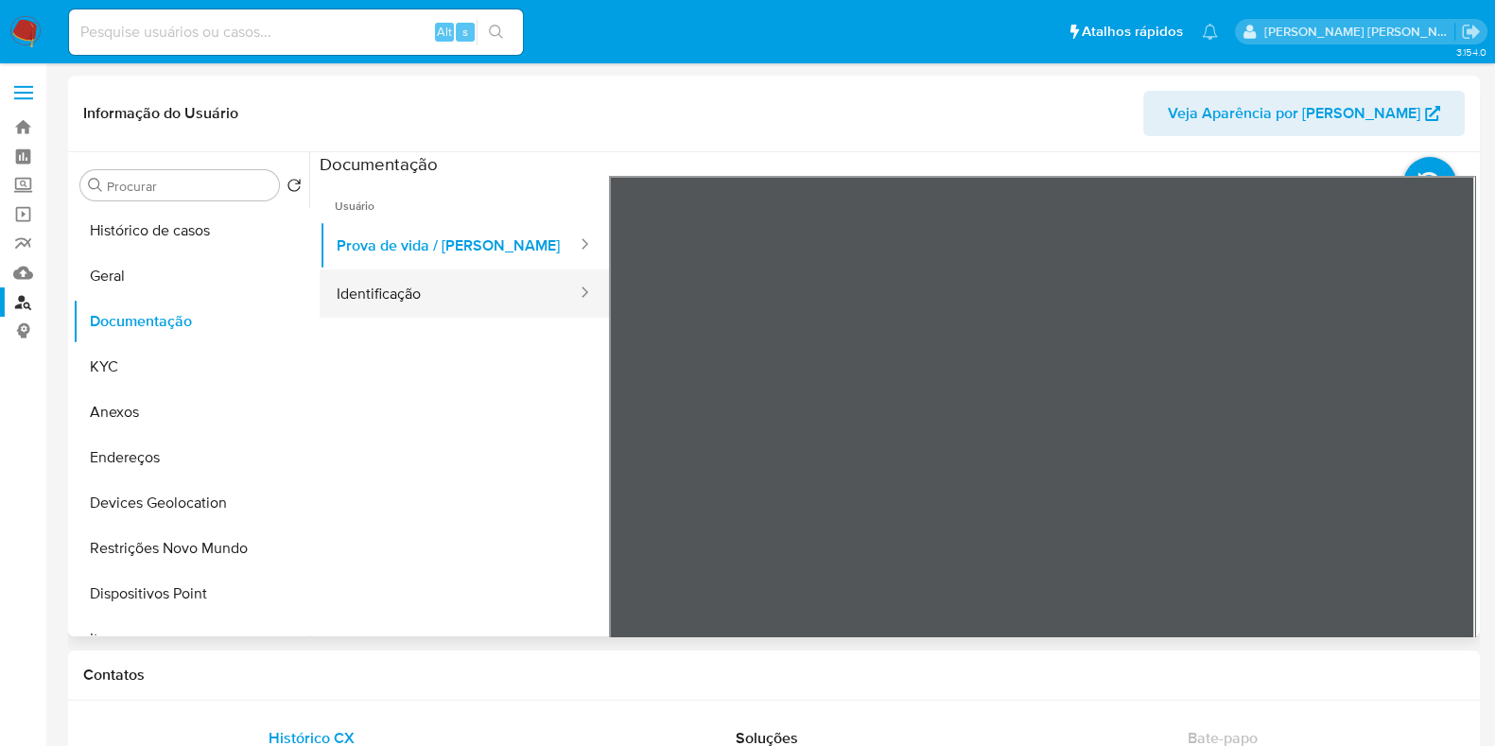
click at [416, 295] on button "Identificação" at bounding box center [449, 294] width 259 height 48
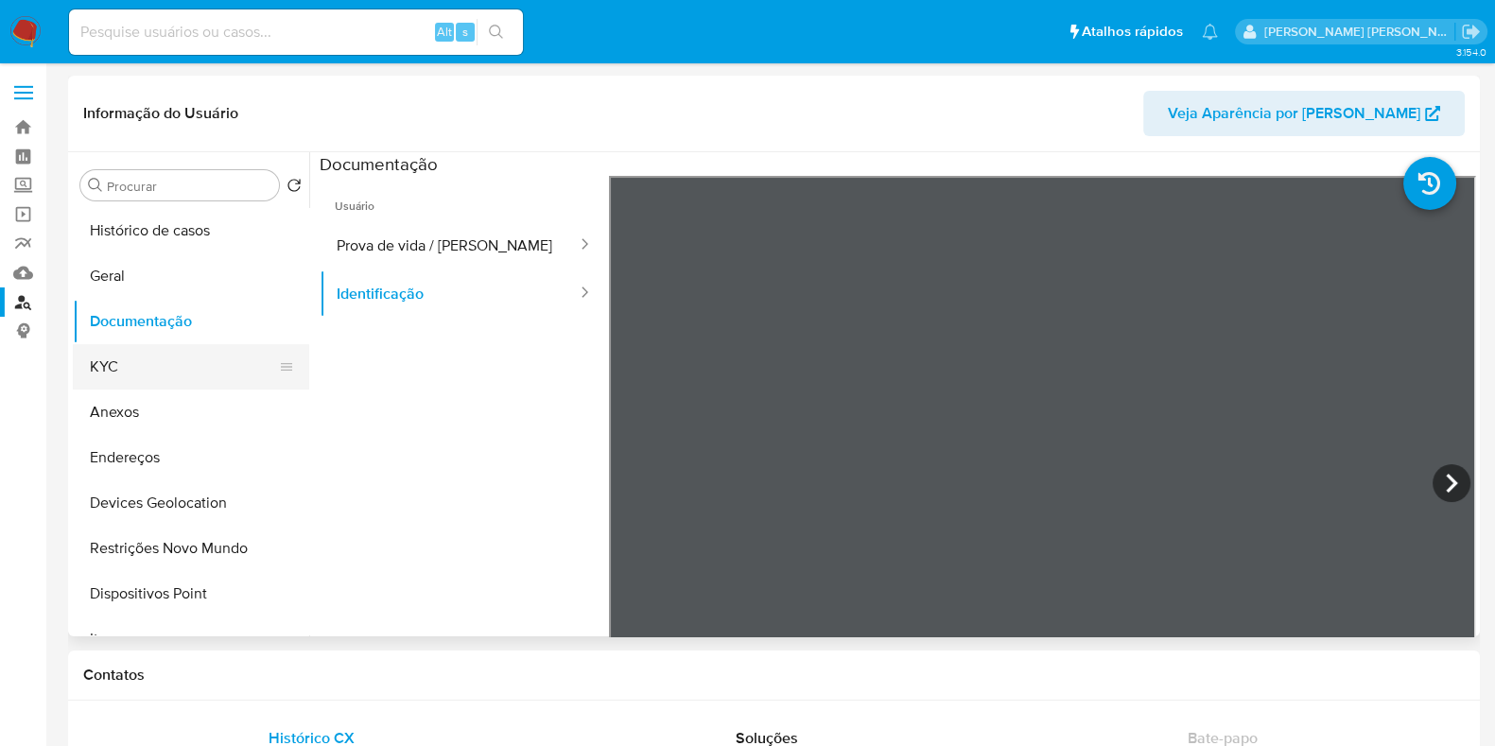
click at [215, 359] on button "KYC" at bounding box center [183, 366] width 221 height 45
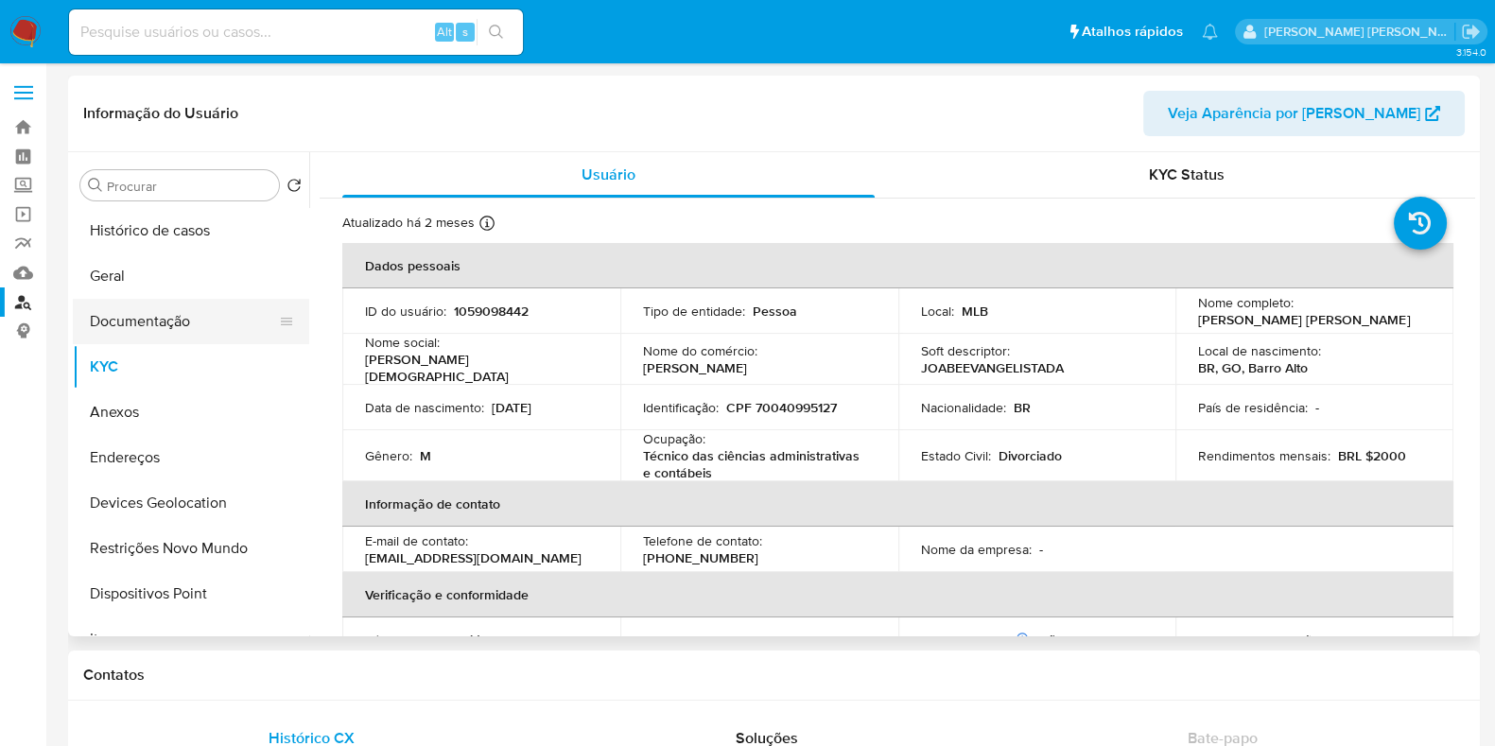
click at [152, 322] on button "Documentação" at bounding box center [183, 321] width 221 height 45
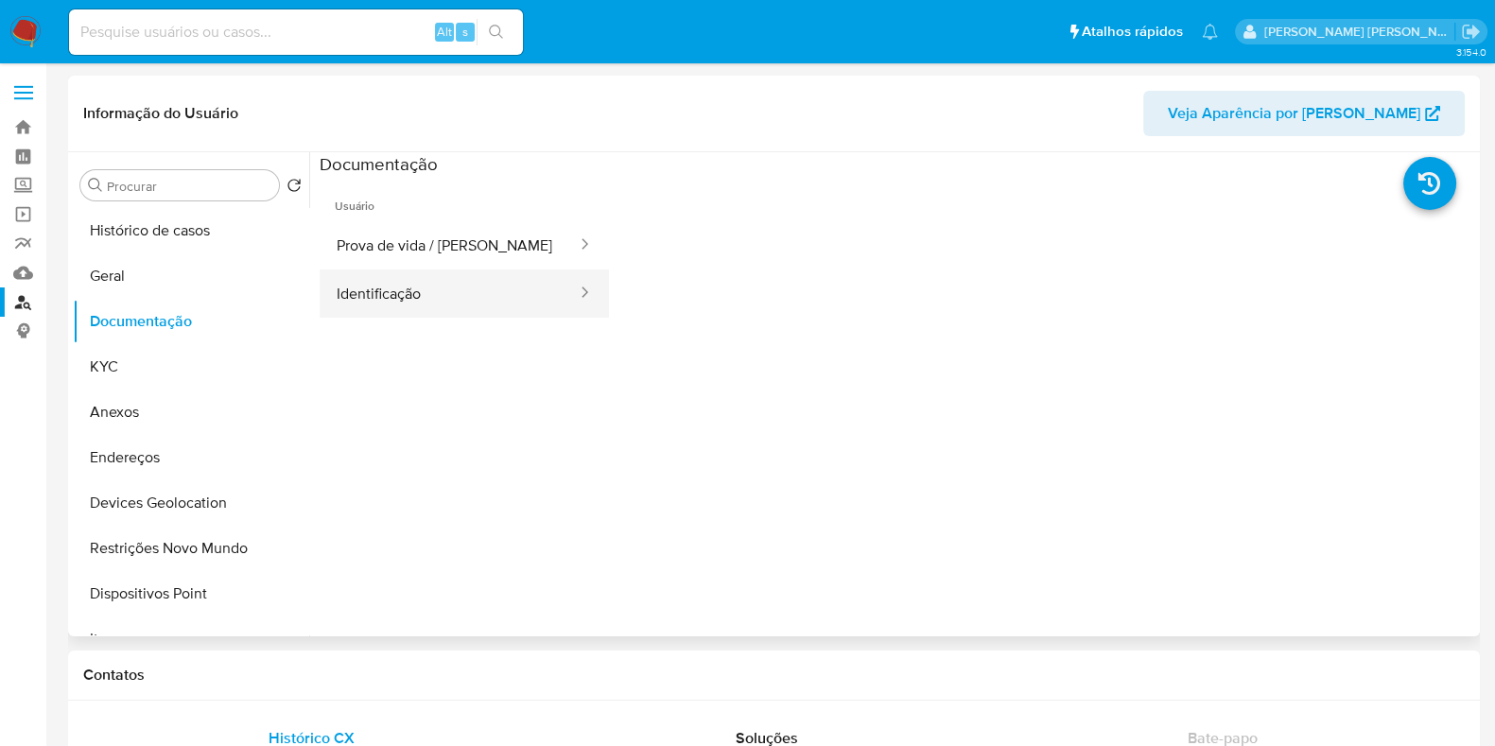
click at [409, 293] on button "Identificação" at bounding box center [449, 294] width 259 height 48
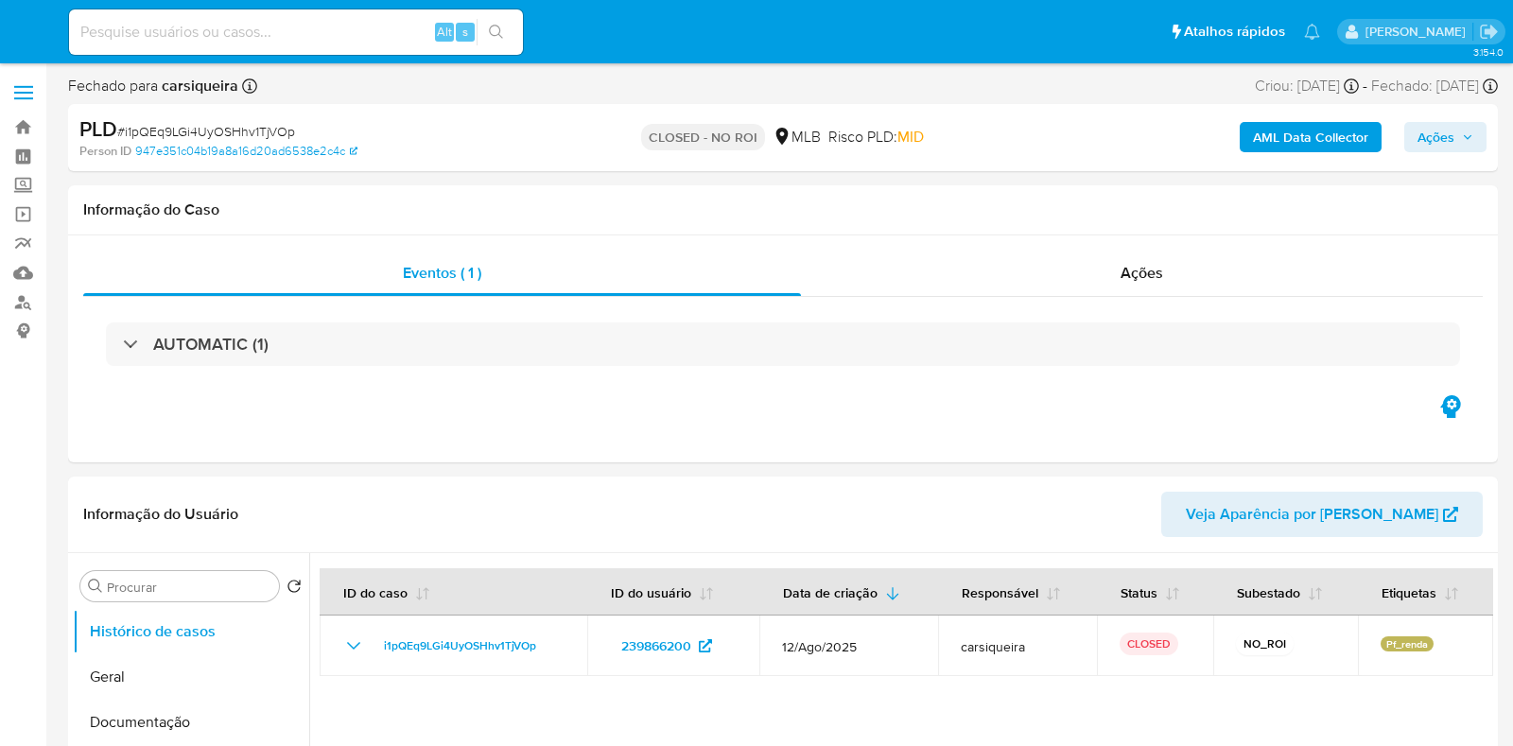
select select "10"
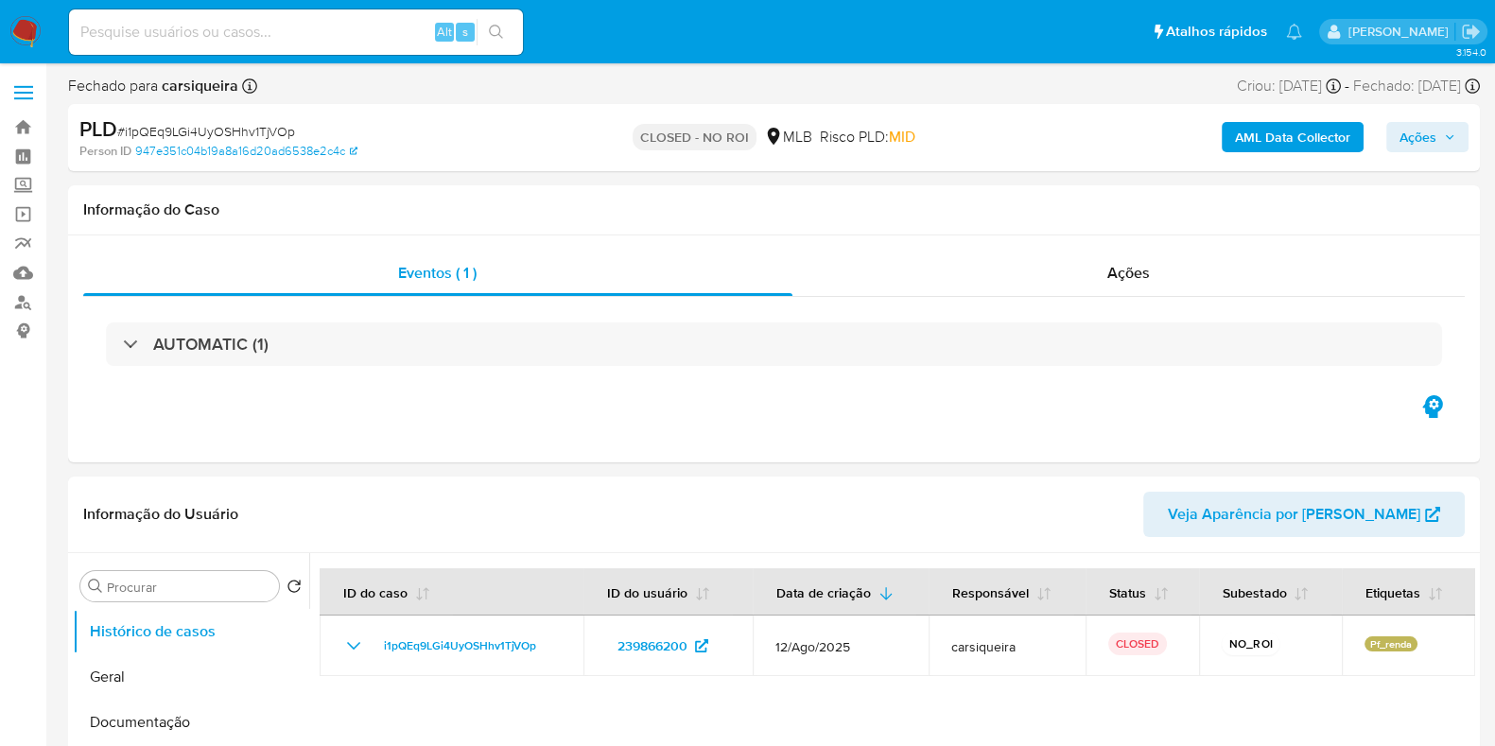
click at [26, 40] on img at bounding box center [25, 32] width 32 height 32
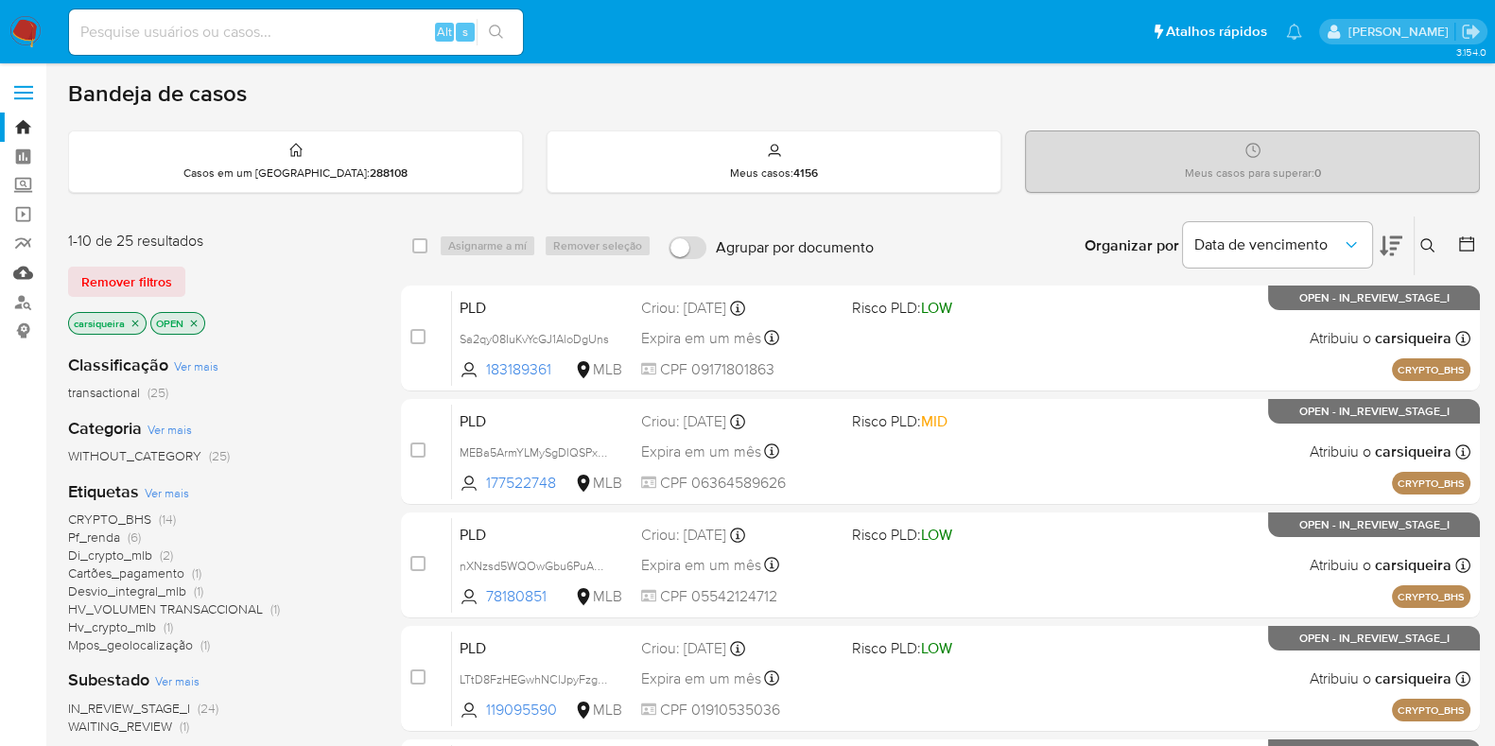
click at [20, 272] on link "Mulan" at bounding box center [112, 272] width 225 height 29
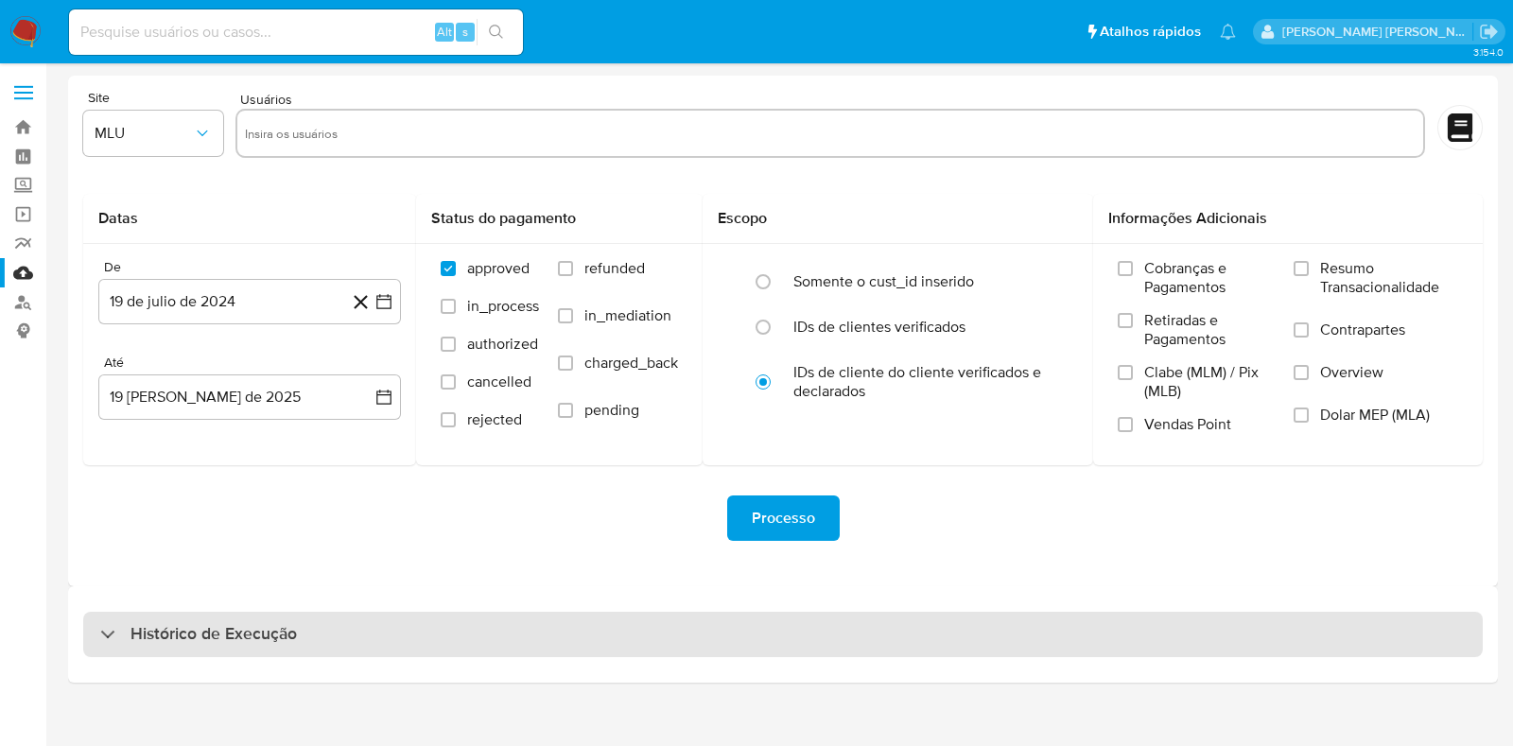
click at [109, 630] on div "Histórico de Execução" at bounding box center [198, 634] width 197 height 23
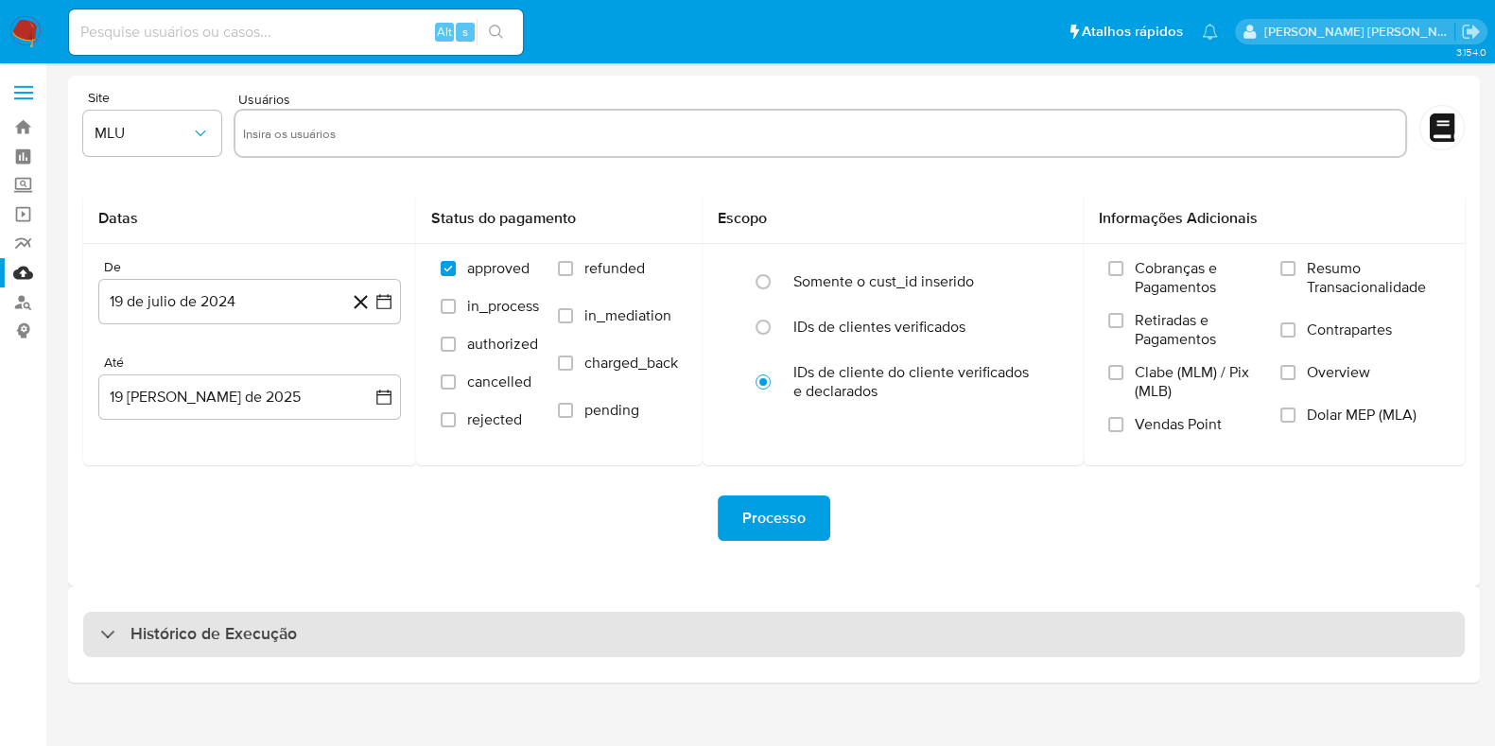
select select "10"
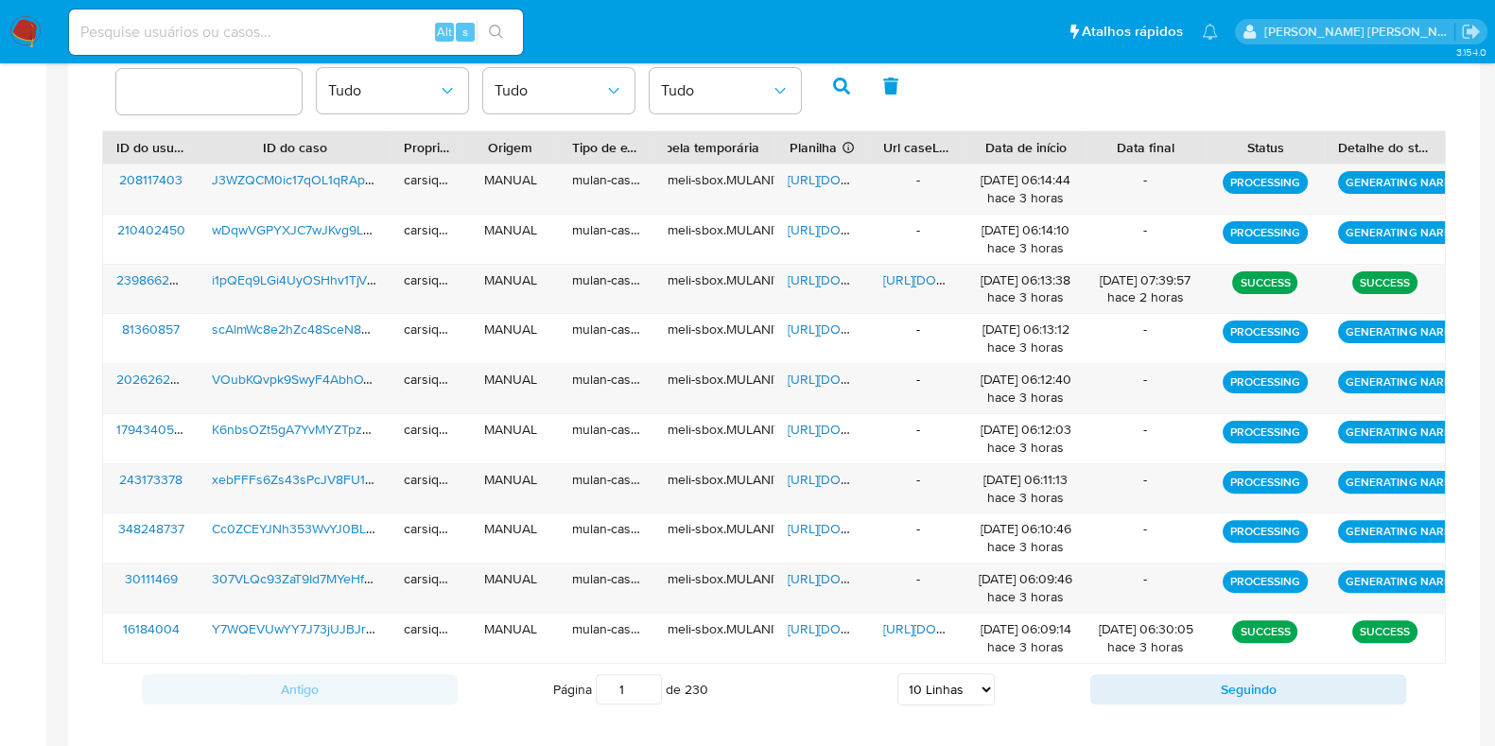
scroll to position [659, 0]
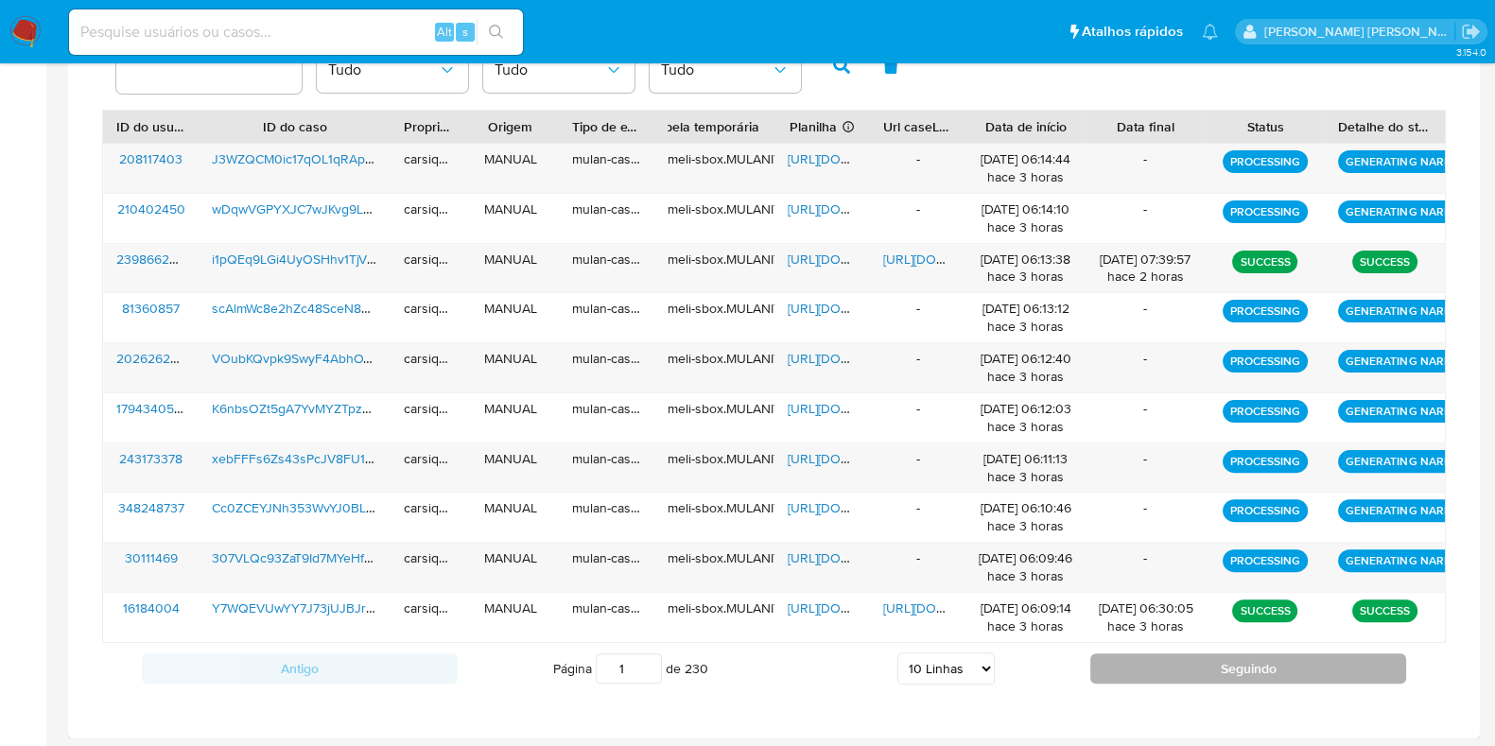
click at [1172, 664] on button "Seguindo" at bounding box center [1249, 669] width 316 height 30
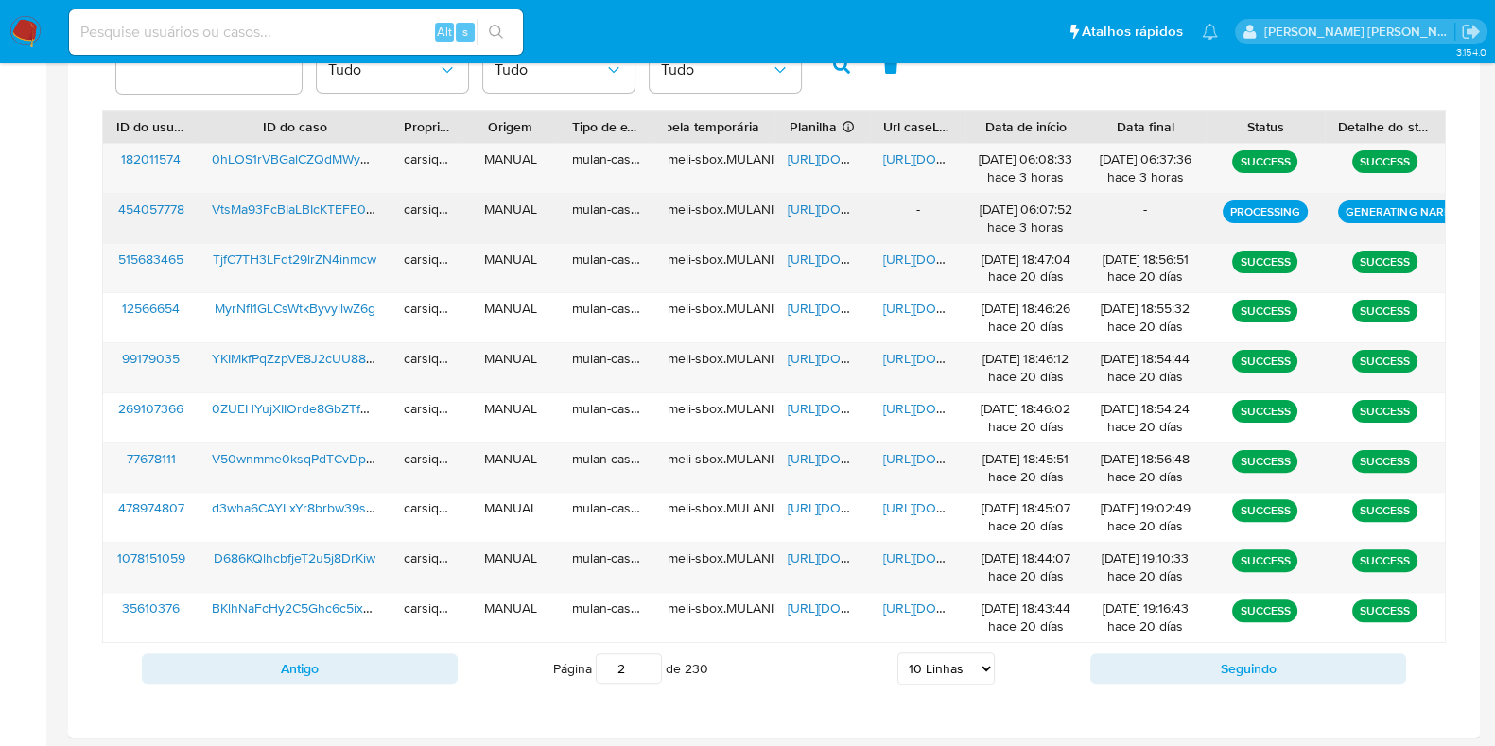
click at [1144, 207] on div "-" at bounding box center [1146, 210] width 94 height 18
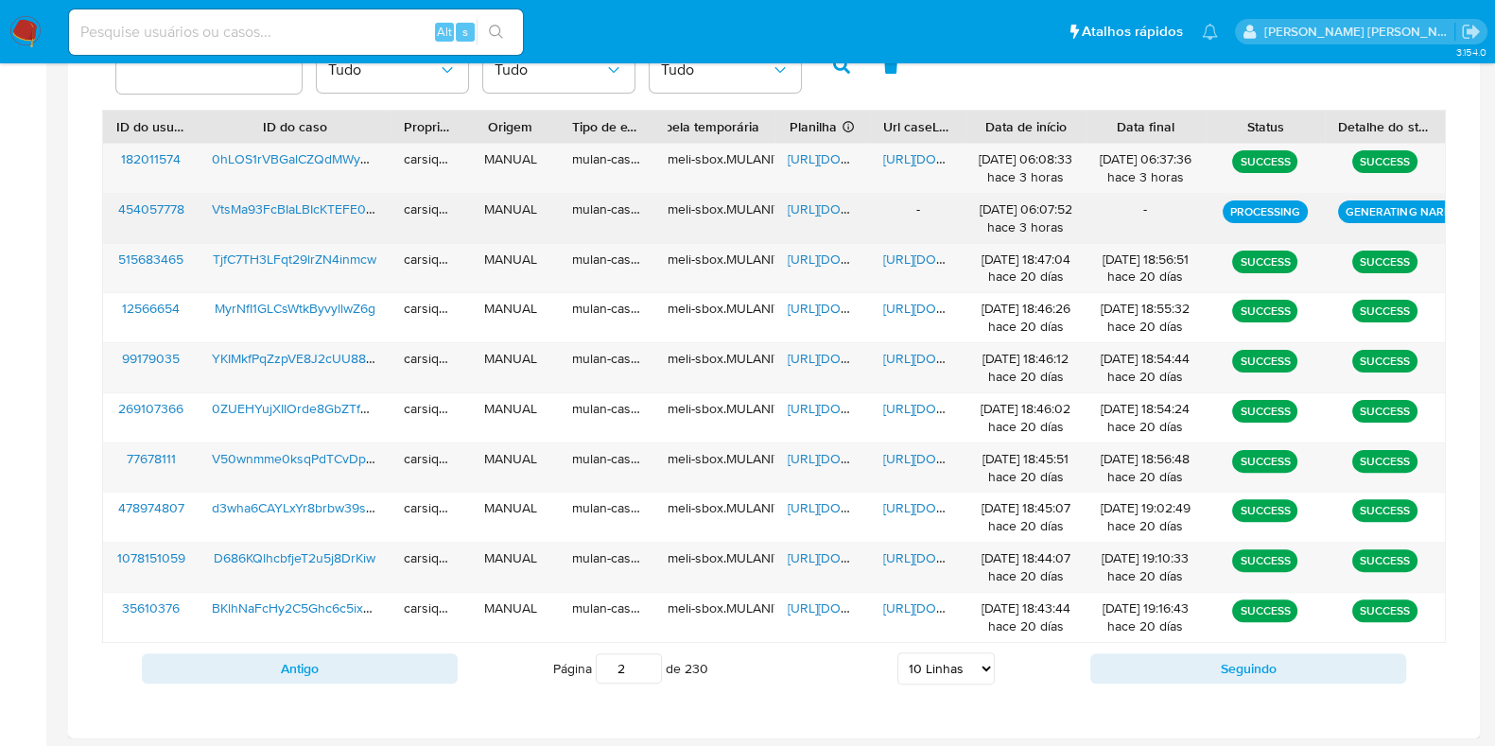
click at [1144, 207] on div "-" at bounding box center [1146, 210] width 94 height 18
click at [1144, 210] on div "-" at bounding box center [1146, 210] width 94 height 18
drag, startPoint x: 1144, startPoint y: 210, endPoint x: 1142, endPoint y: 231, distance: 21.0
click at [1144, 211] on div "-" at bounding box center [1146, 210] width 94 height 18
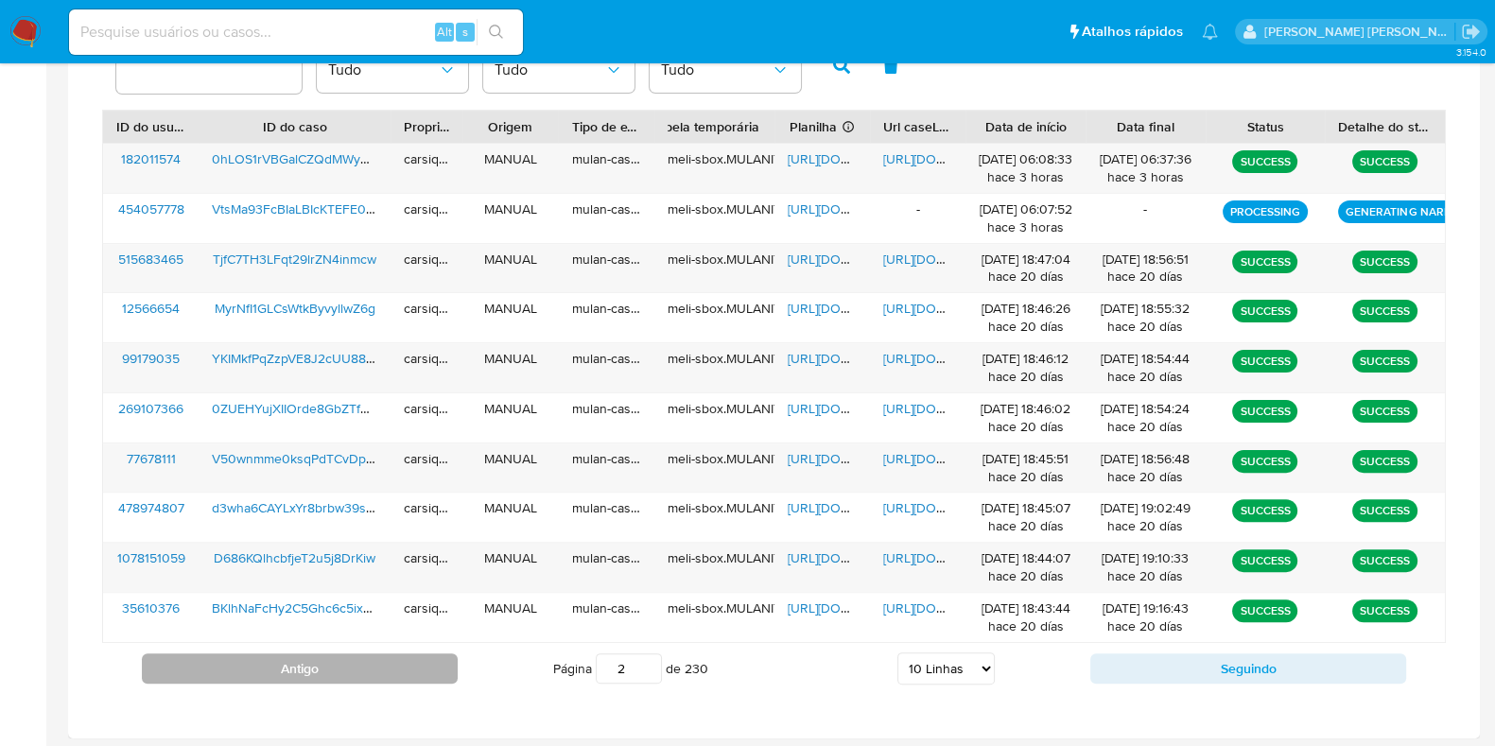
click at [374, 670] on button "Antigo" at bounding box center [300, 669] width 316 height 30
type input "1"
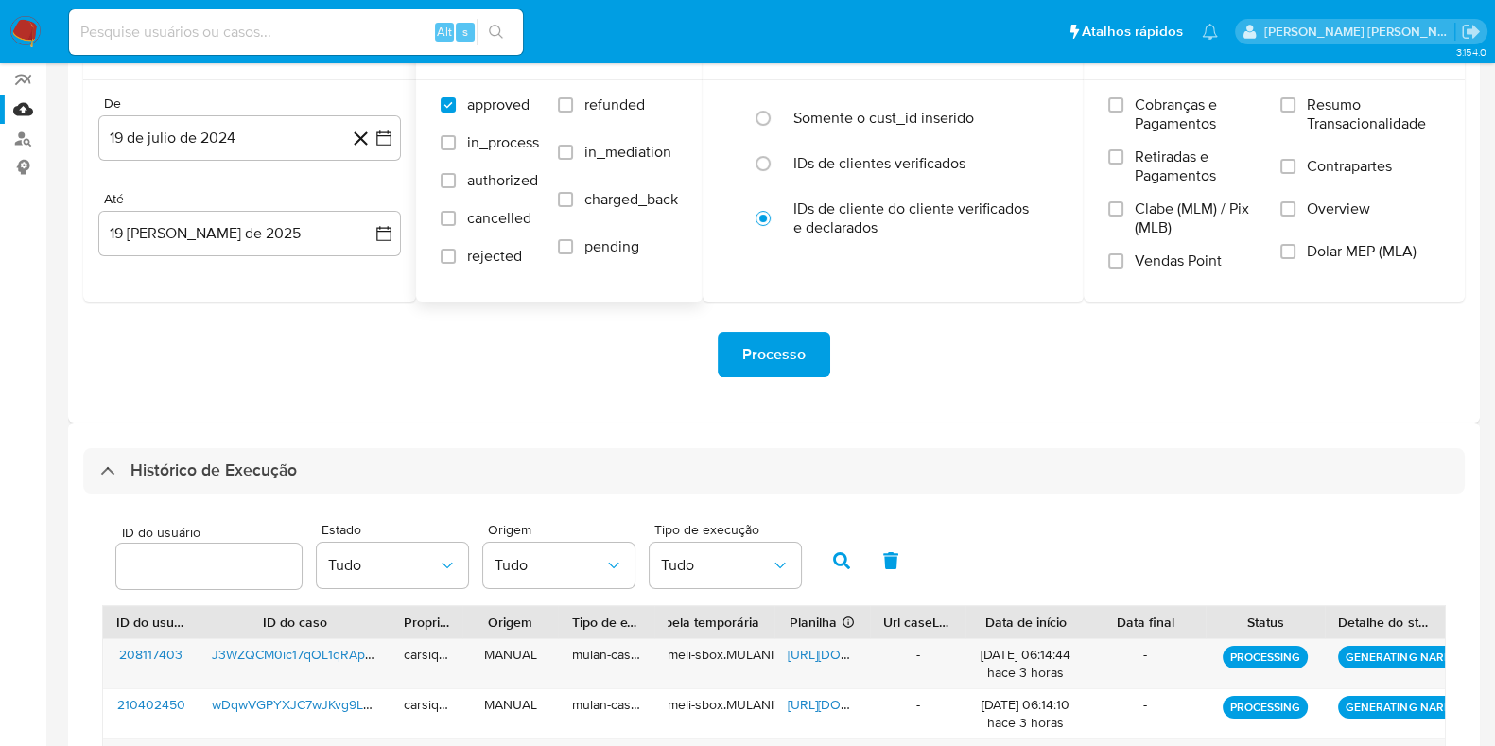
scroll to position [0, 0]
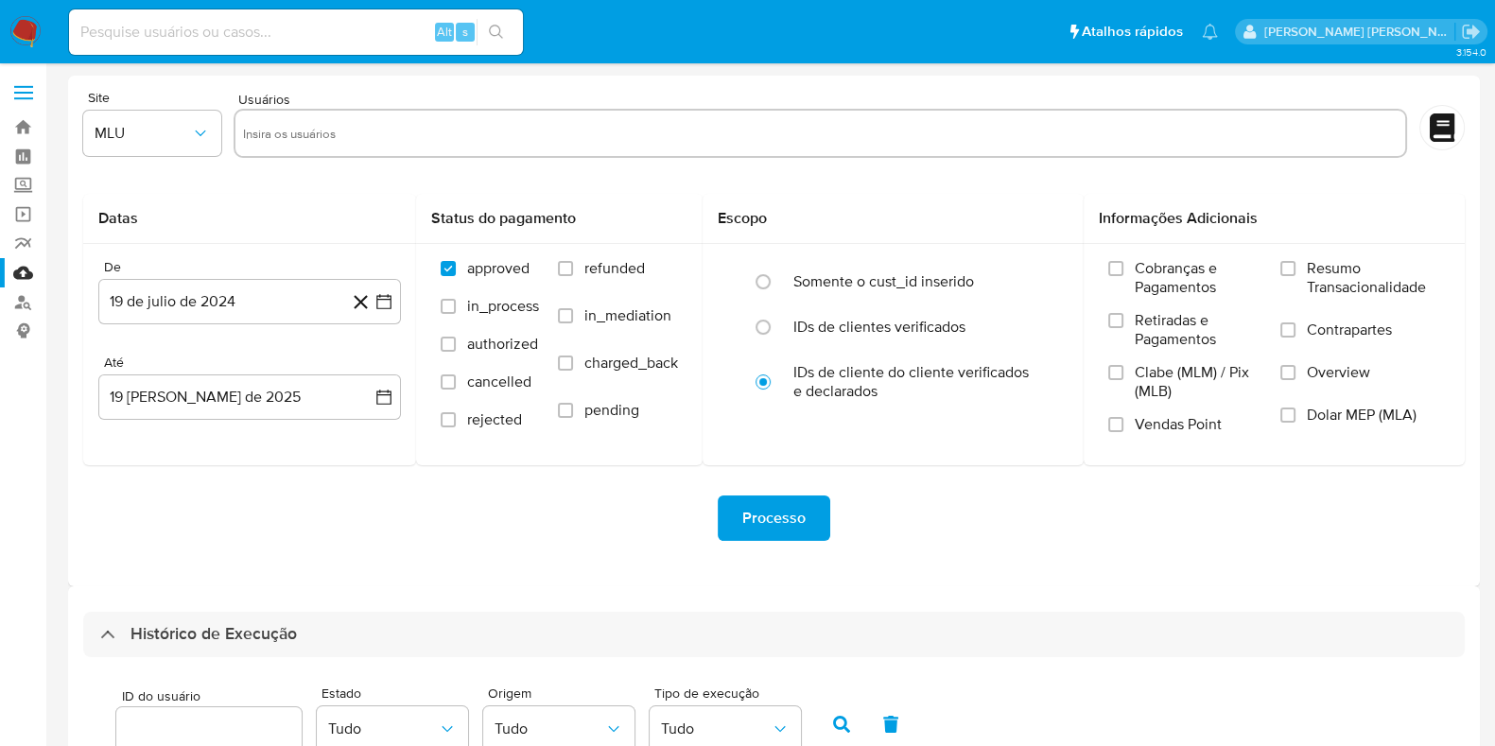
click at [24, 35] on img at bounding box center [25, 32] width 32 height 32
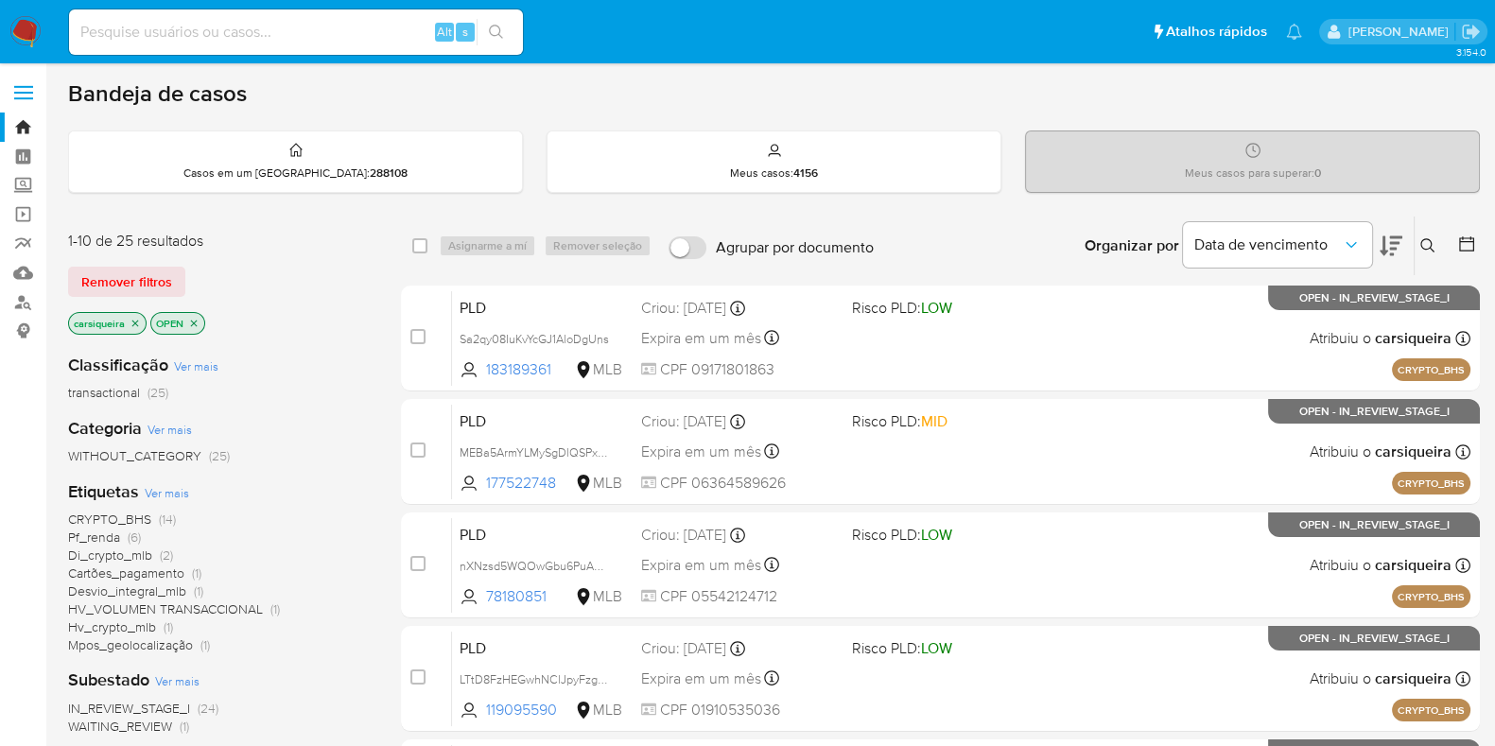
click at [150, 21] on input at bounding box center [296, 32] width 454 height 25
paste input "xebFFFs6Zs43sPcJV8FU1Zc4"
type input "xebFFFs6Zs43sPcJV8FU1Zc4"
click at [498, 27] on icon "search-icon" at bounding box center [496, 32] width 15 height 15
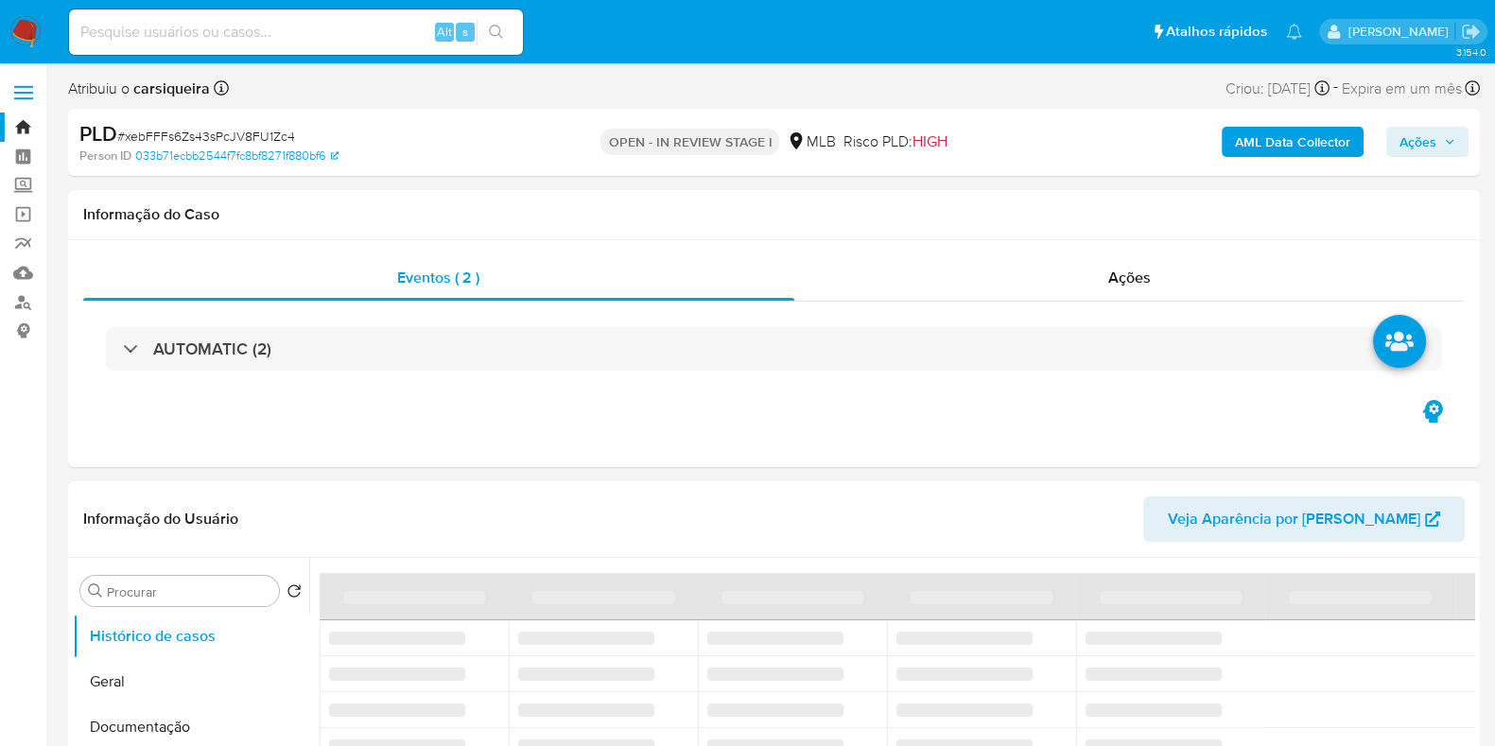
select select "10"
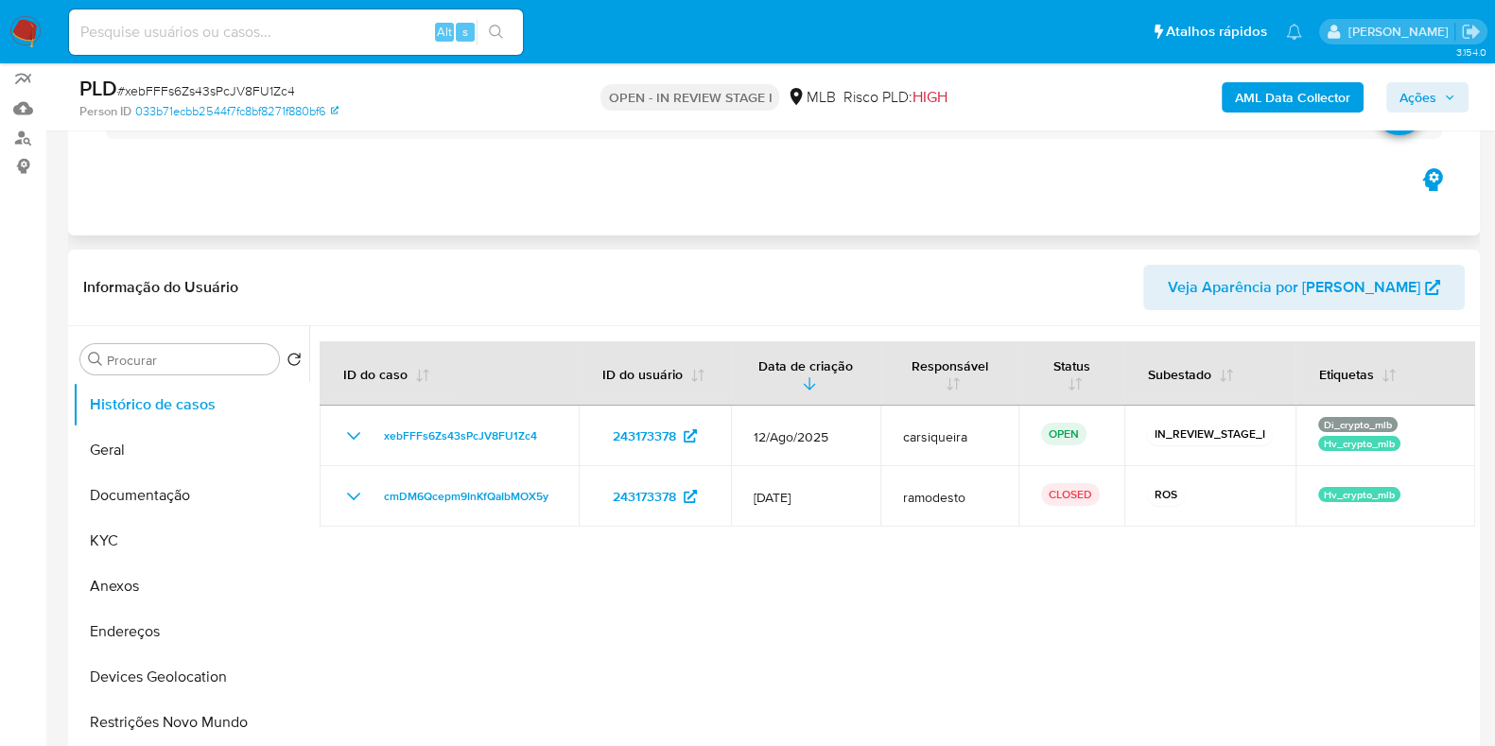
scroll to position [236, 0]
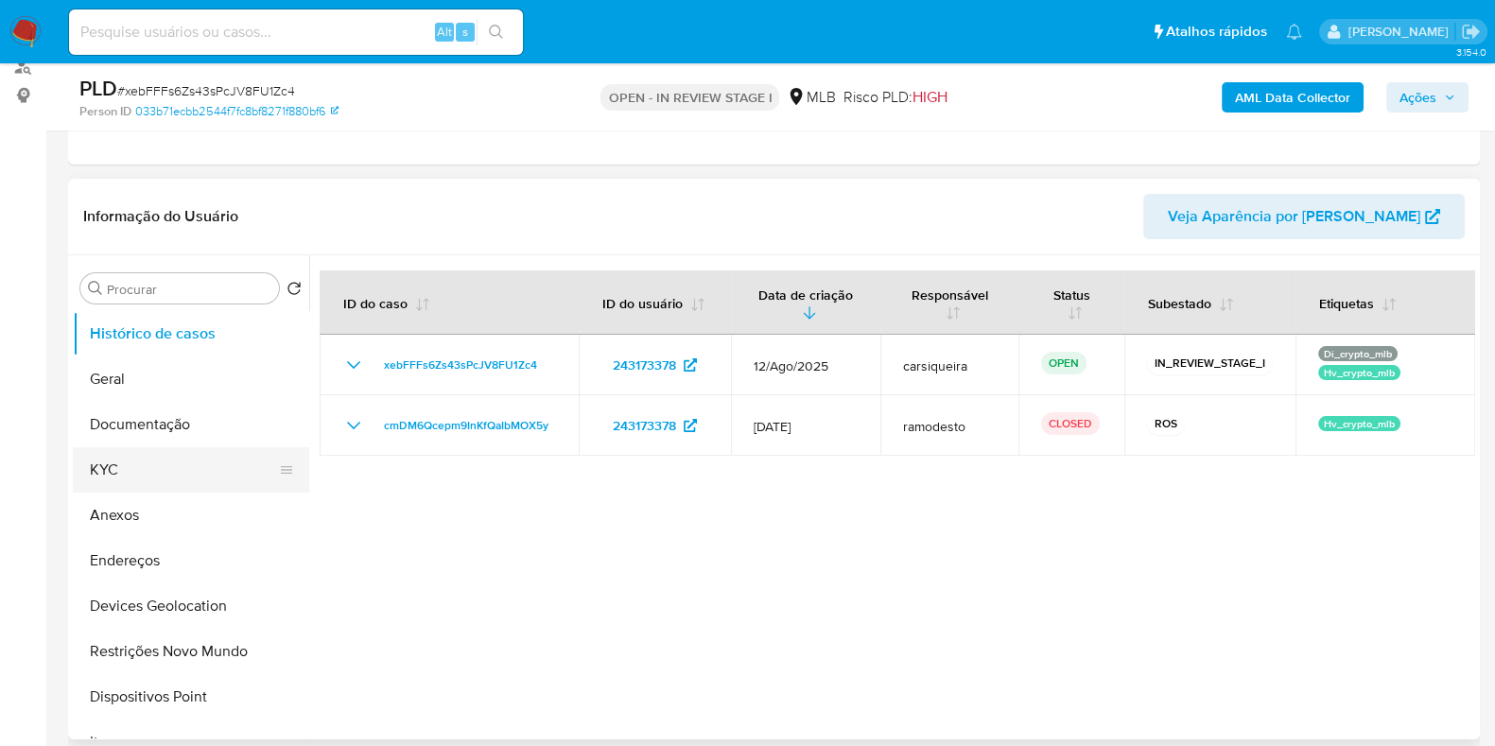
click at [132, 479] on button "KYC" at bounding box center [183, 469] width 221 height 45
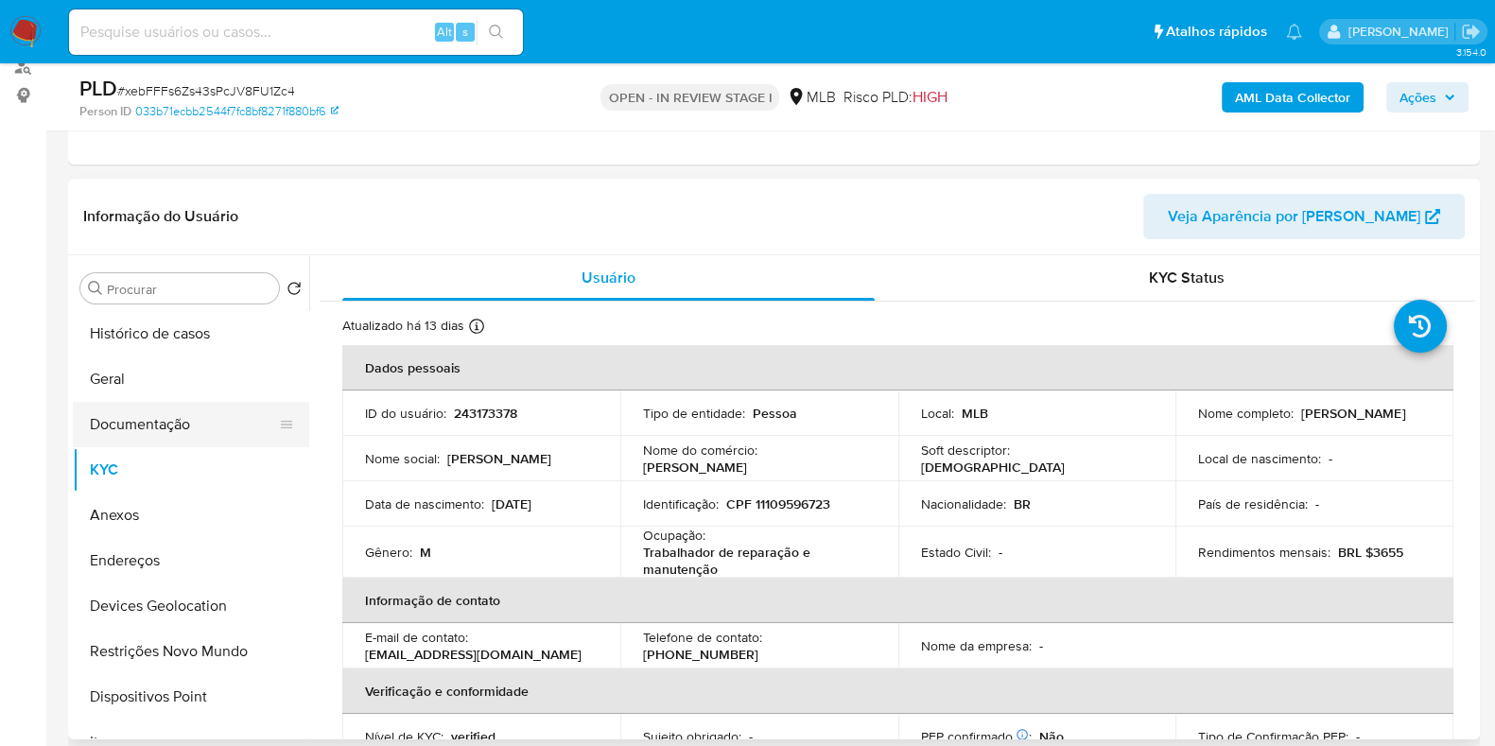
click at [209, 402] on button "Documentação" at bounding box center [183, 424] width 221 height 45
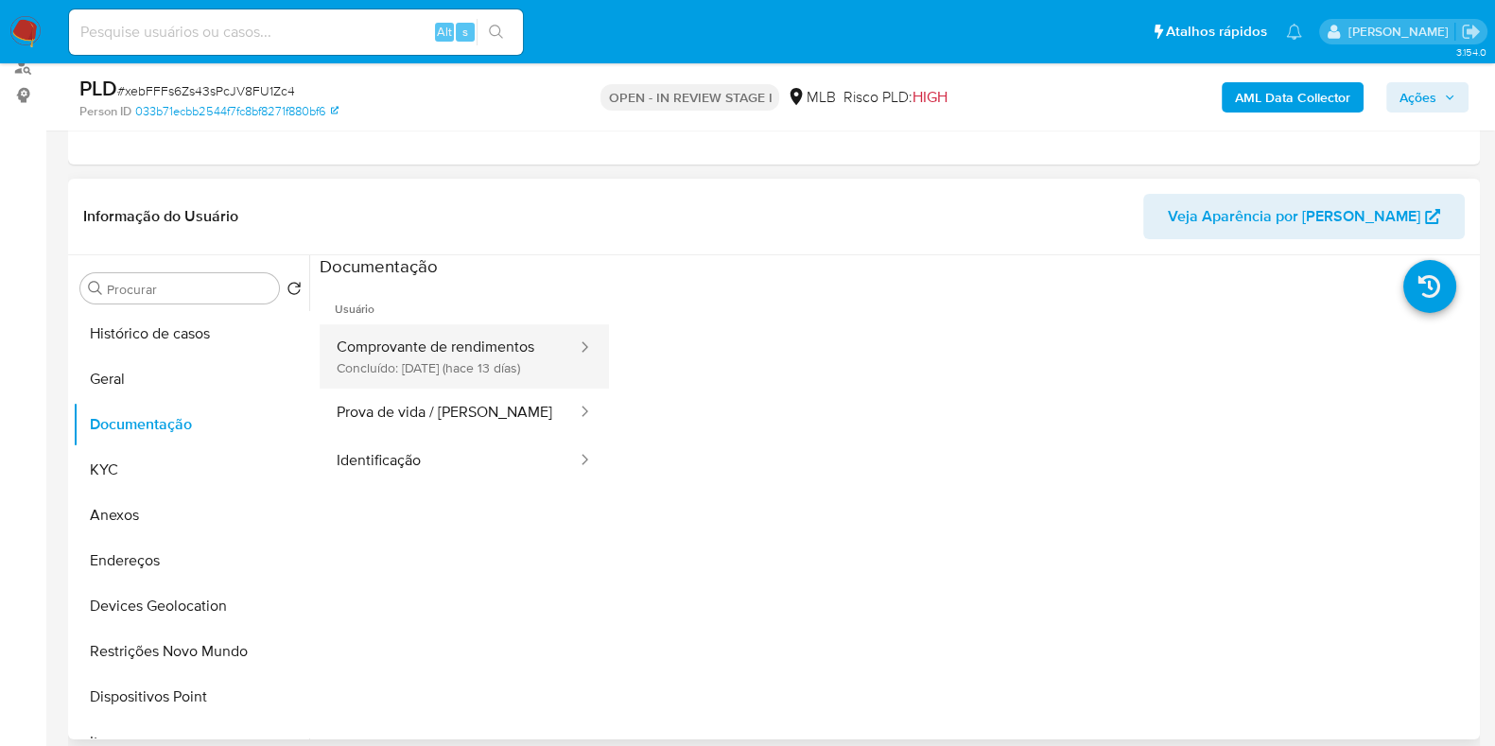
click at [470, 349] on button "Comprovante de rendimentos Concluído: 06/08/2025 (hace 13 días)" at bounding box center [449, 356] width 259 height 64
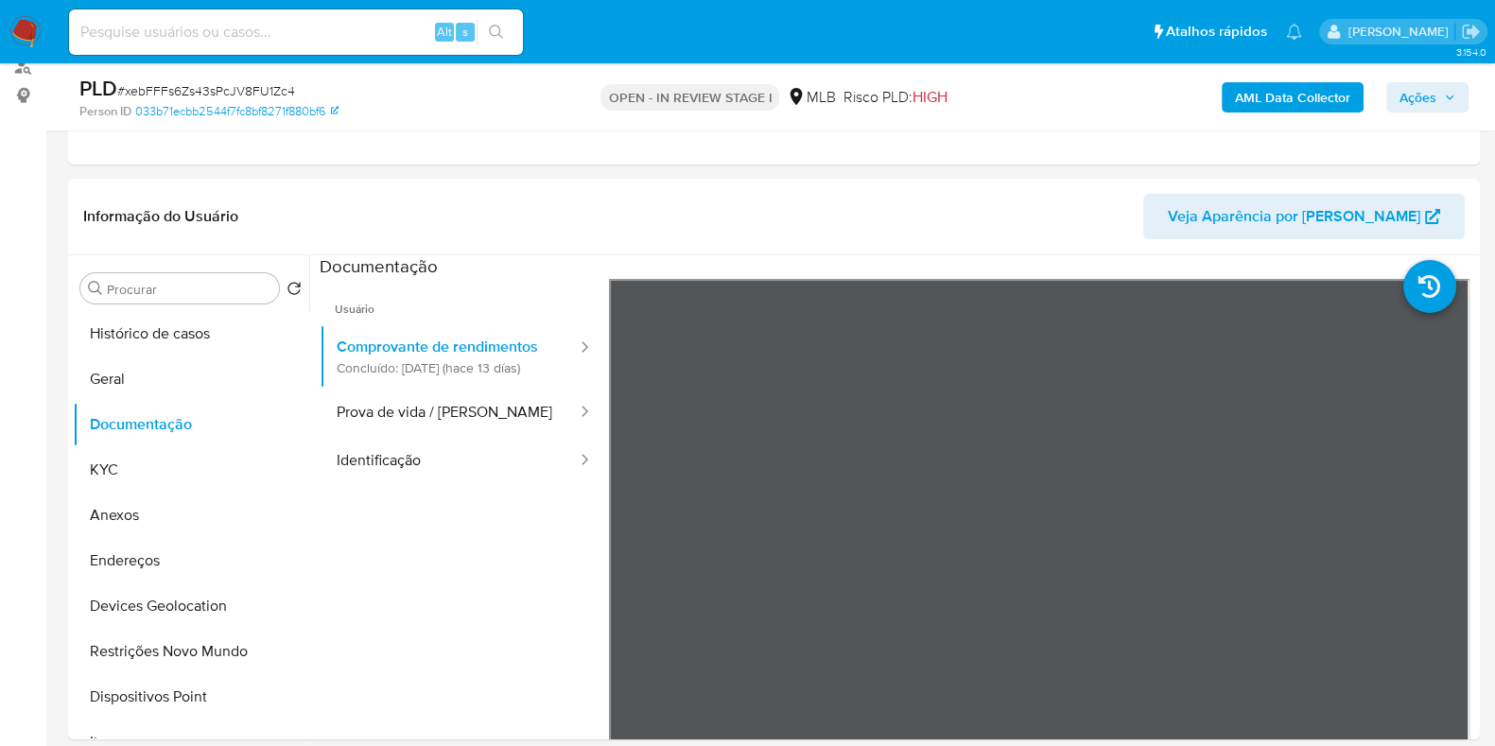
click at [242, 38] on input at bounding box center [296, 32] width 454 height 25
paste input "210402450"
type input "210402450"
click at [489, 29] on icon "search-icon" at bounding box center [496, 32] width 15 height 15
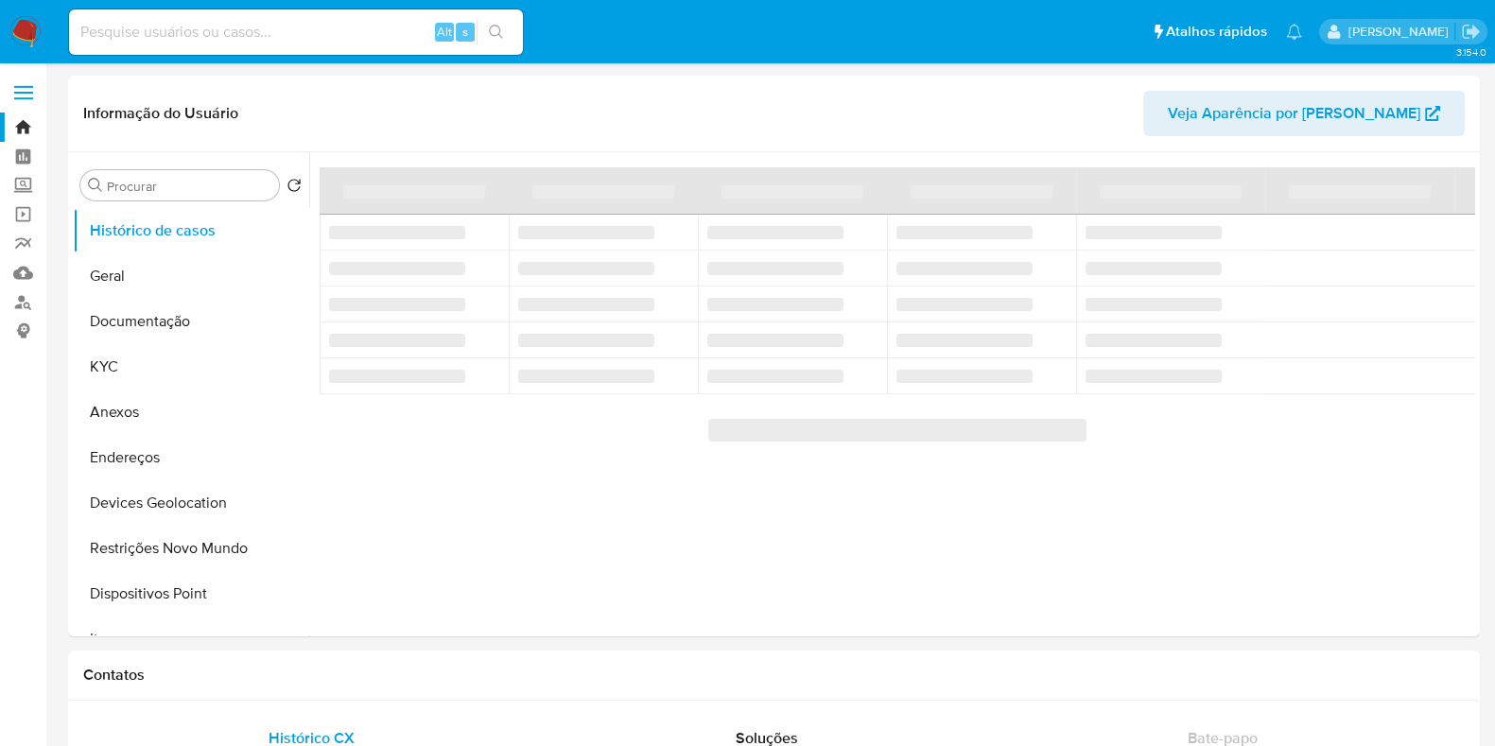
select select "10"
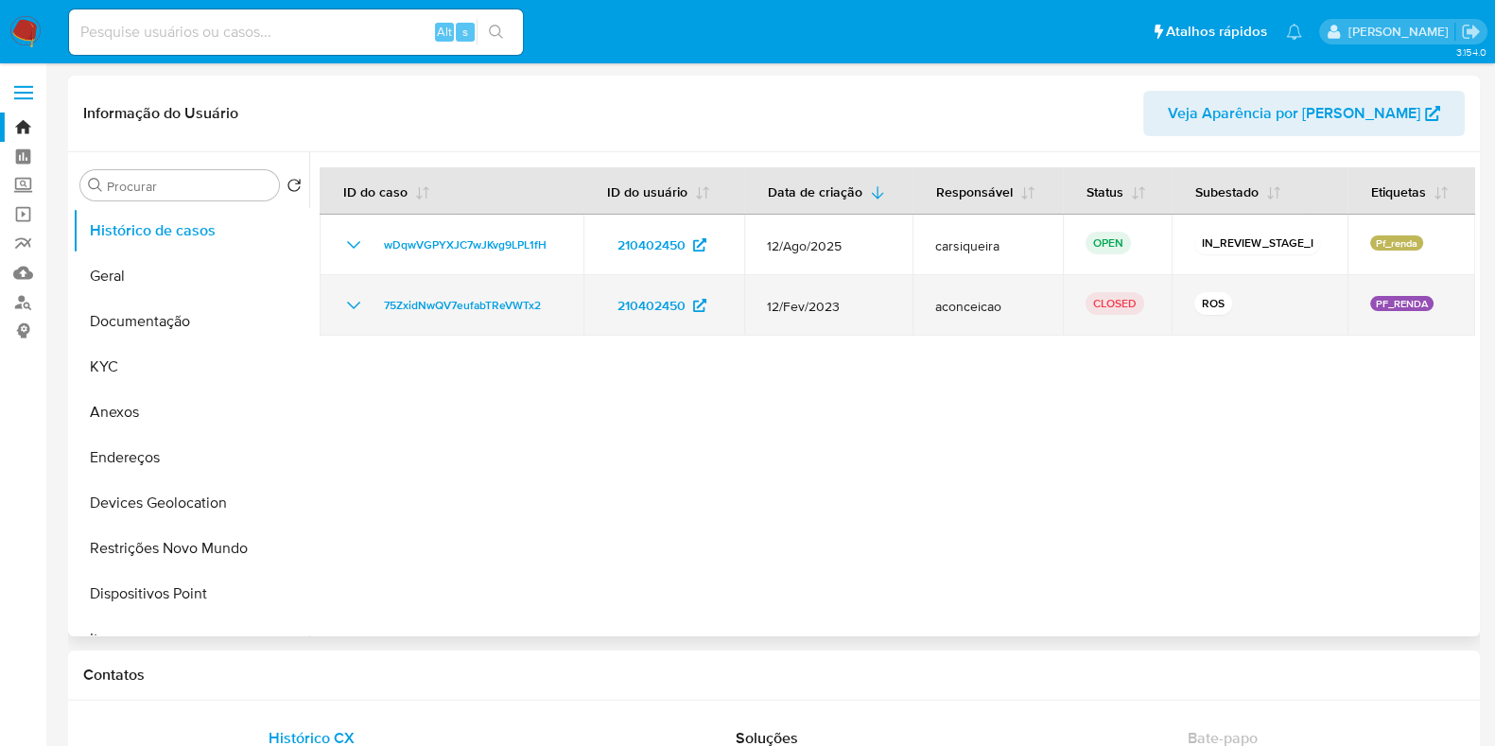
click at [342, 295] on icon "Mostrar/Ocultar" at bounding box center [353, 305] width 23 height 23
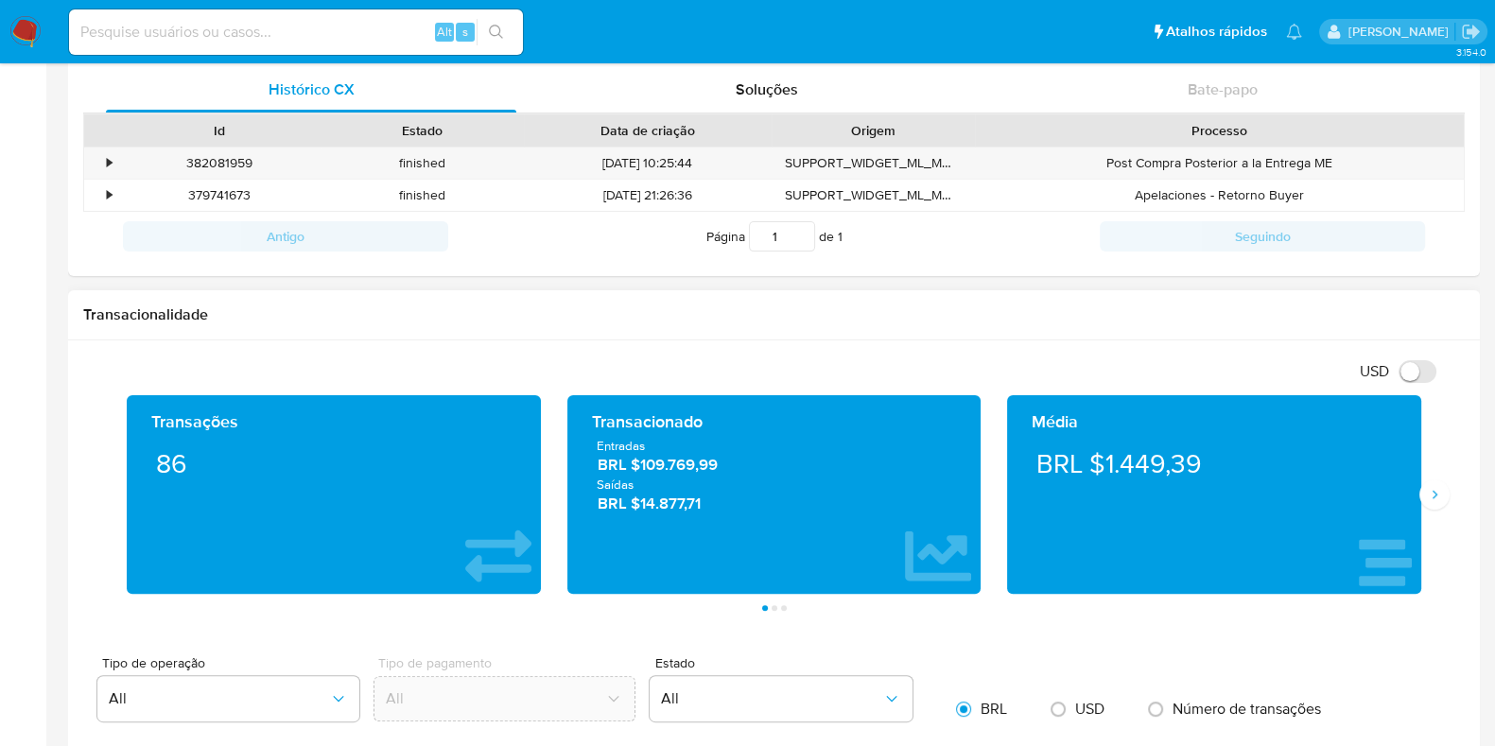
scroll to position [945, 0]
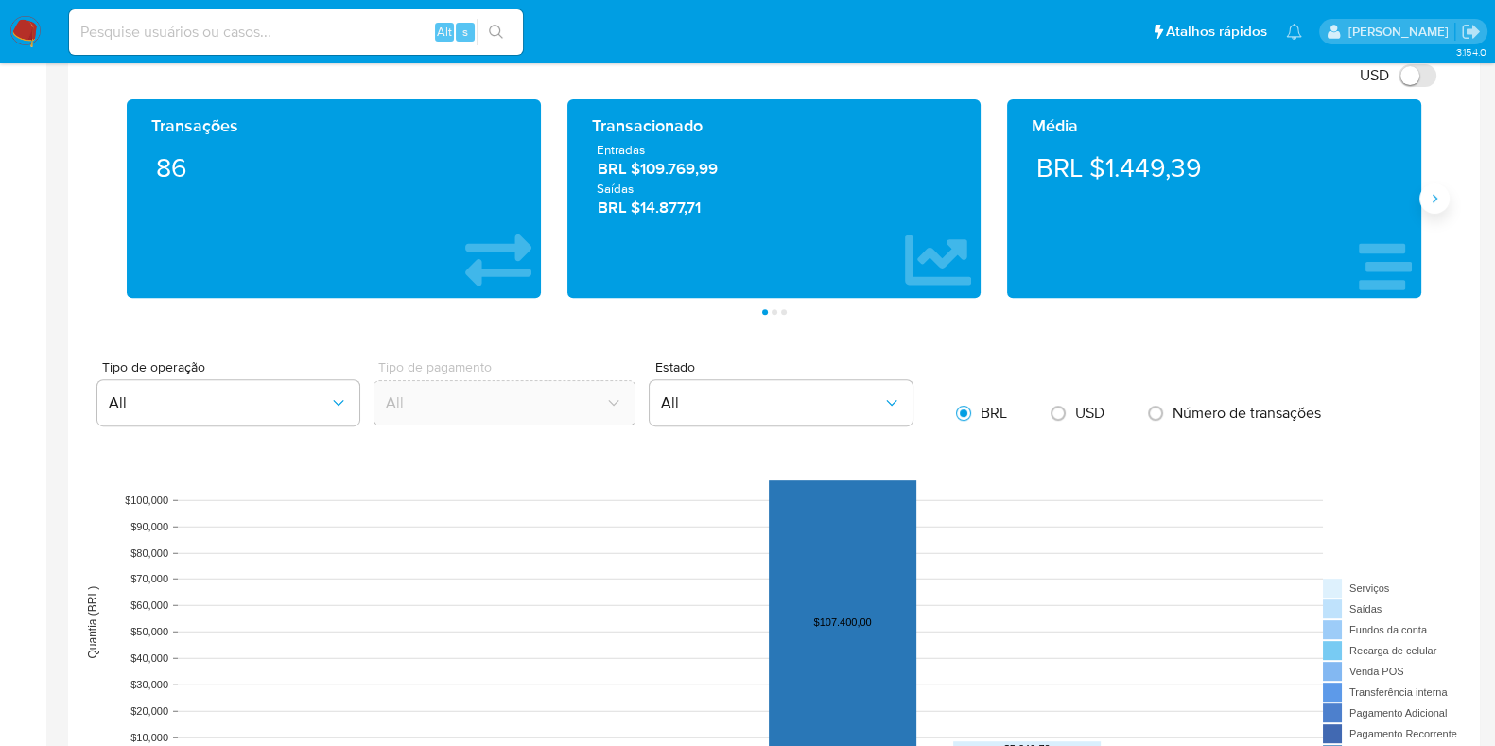
click at [1440, 201] on icon "Siguiente" at bounding box center [1434, 198] width 15 height 15
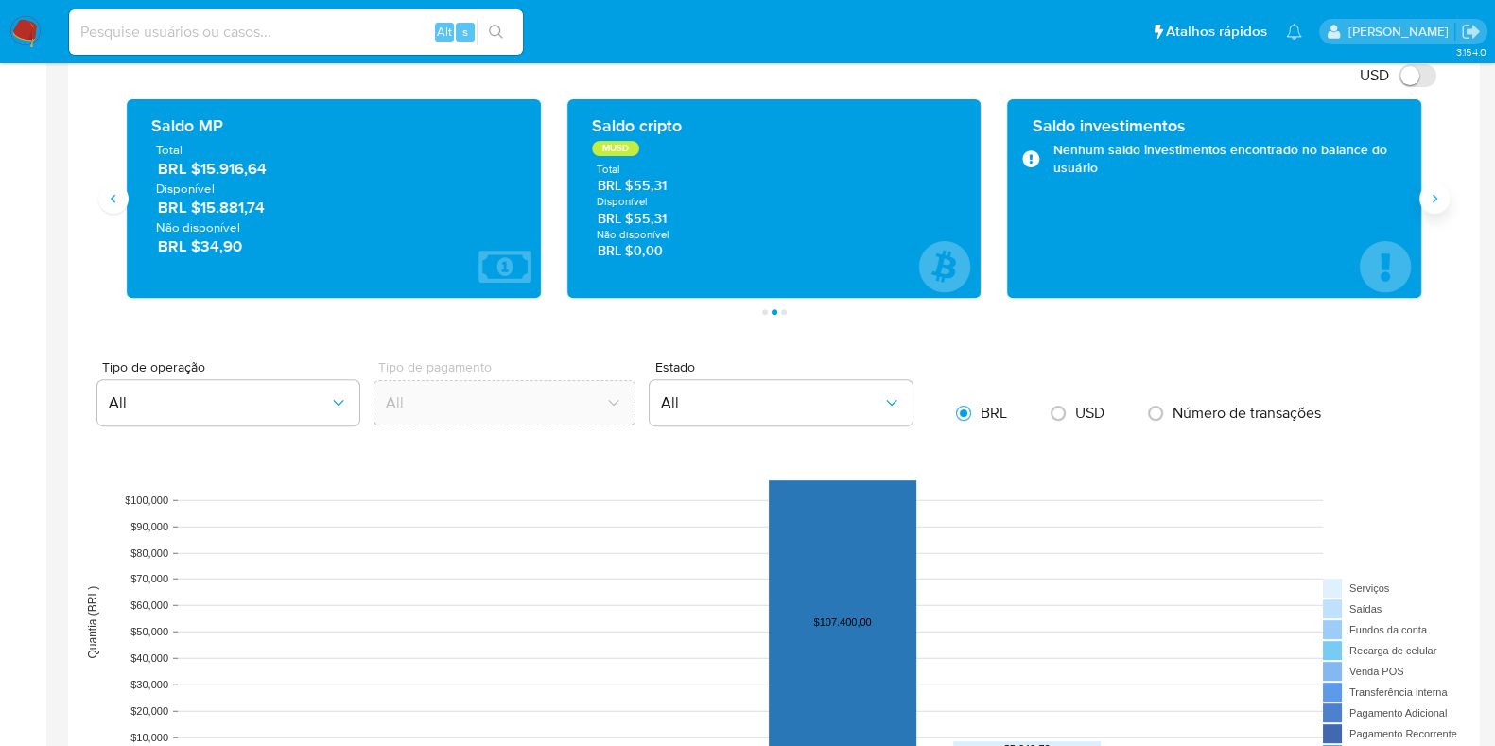
click at [1440, 201] on icon "Siguiente" at bounding box center [1434, 198] width 15 height 15
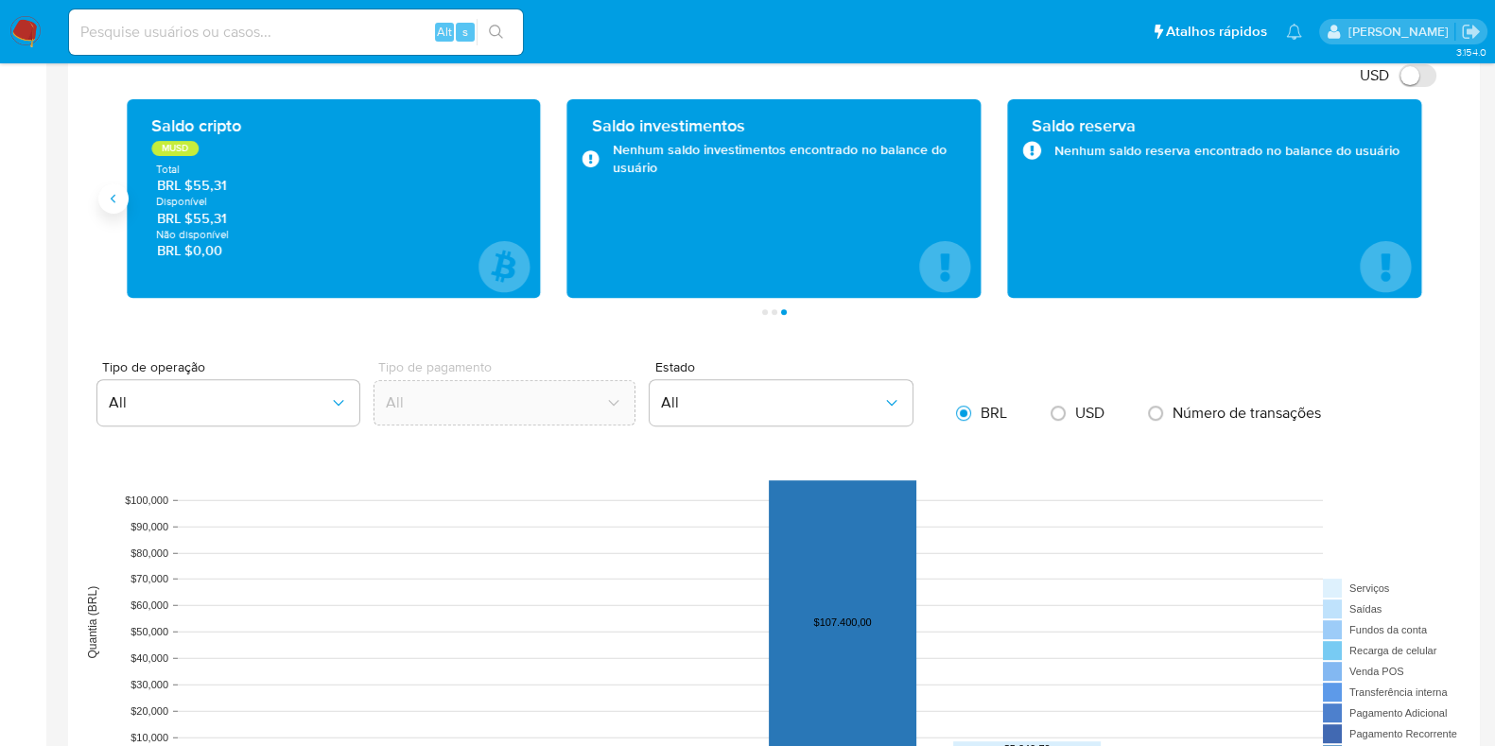
click at [114, 195] on icon "Anterior" at bounding box center [113, 199] width 5 height 9
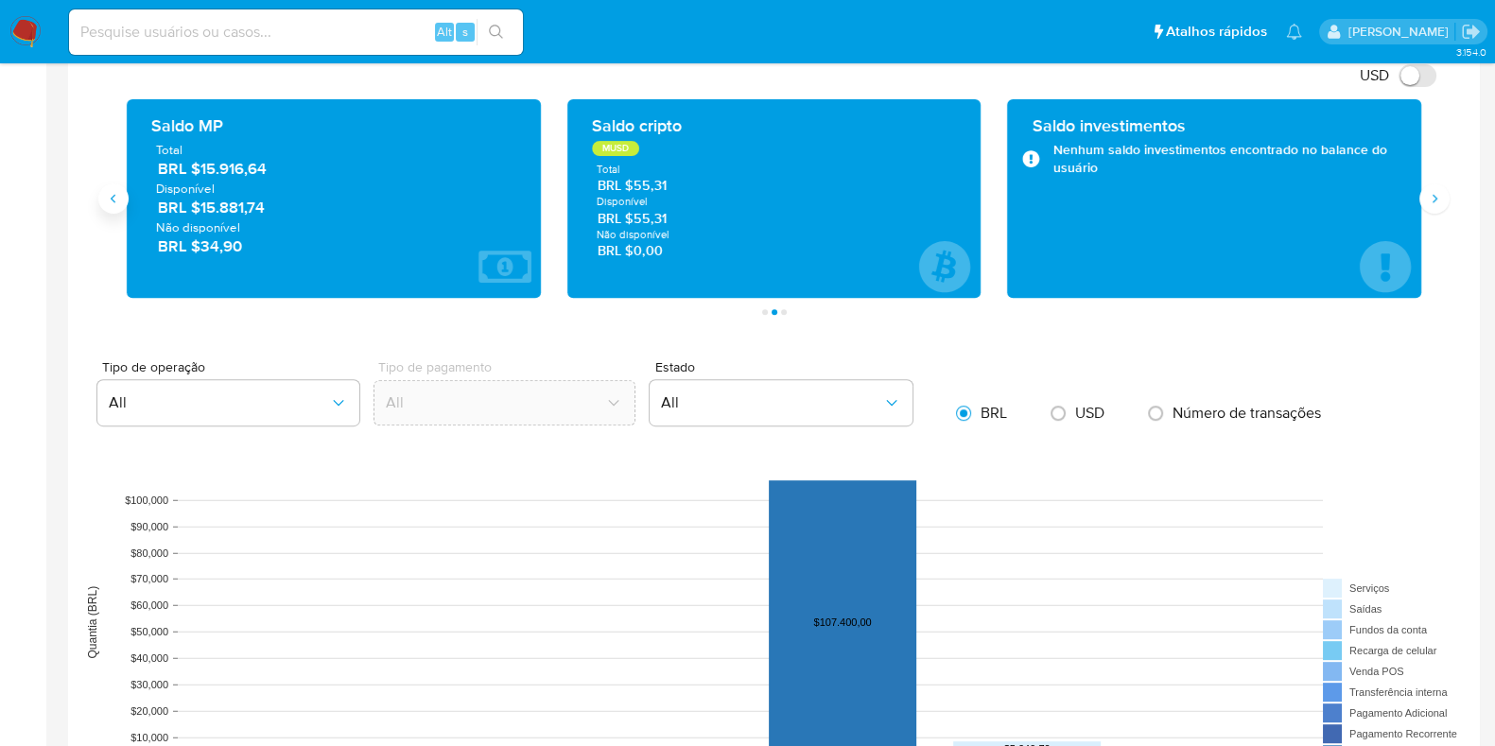
click at [114, 202] on icon "Anterior" at bounding box center [113, 198] width 15 height 15
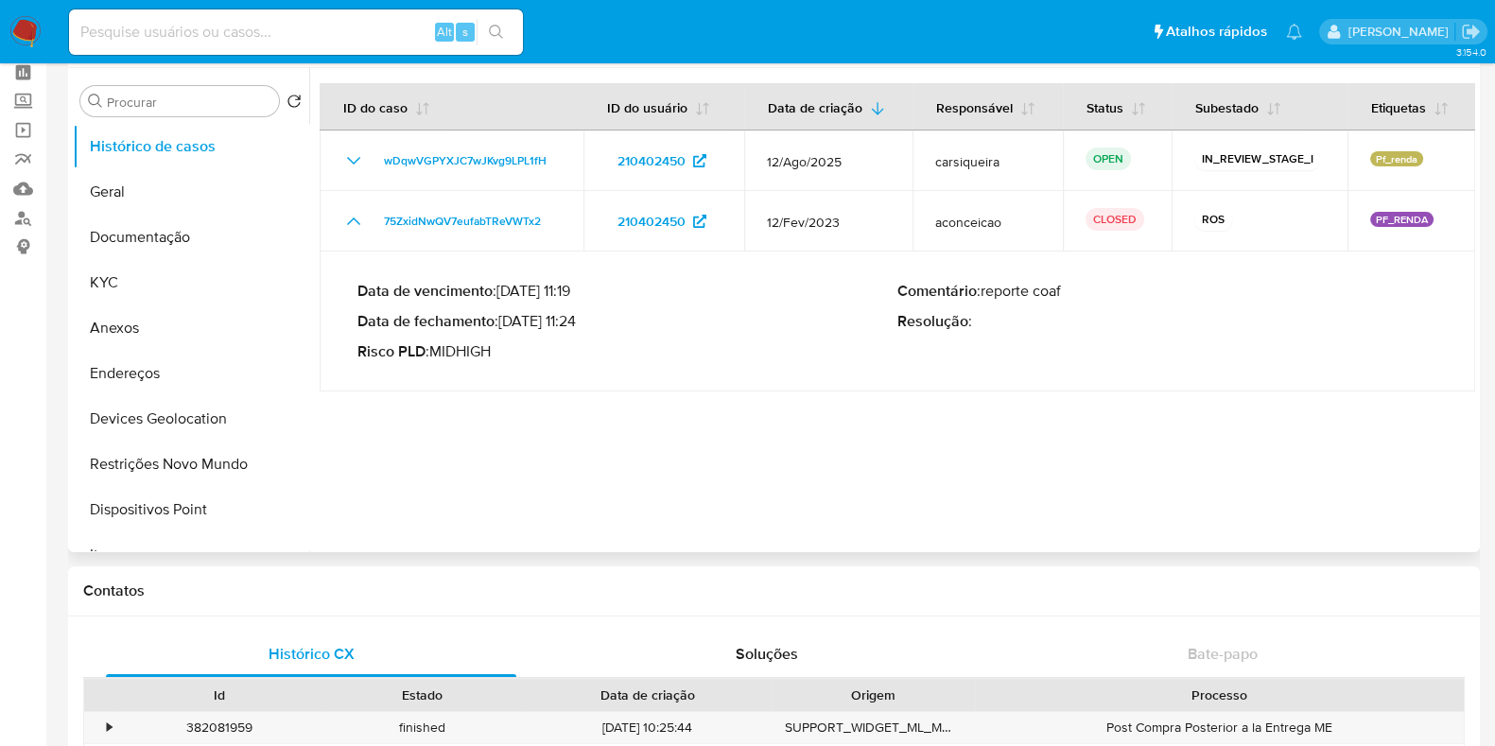
scroll to position [0, 0]
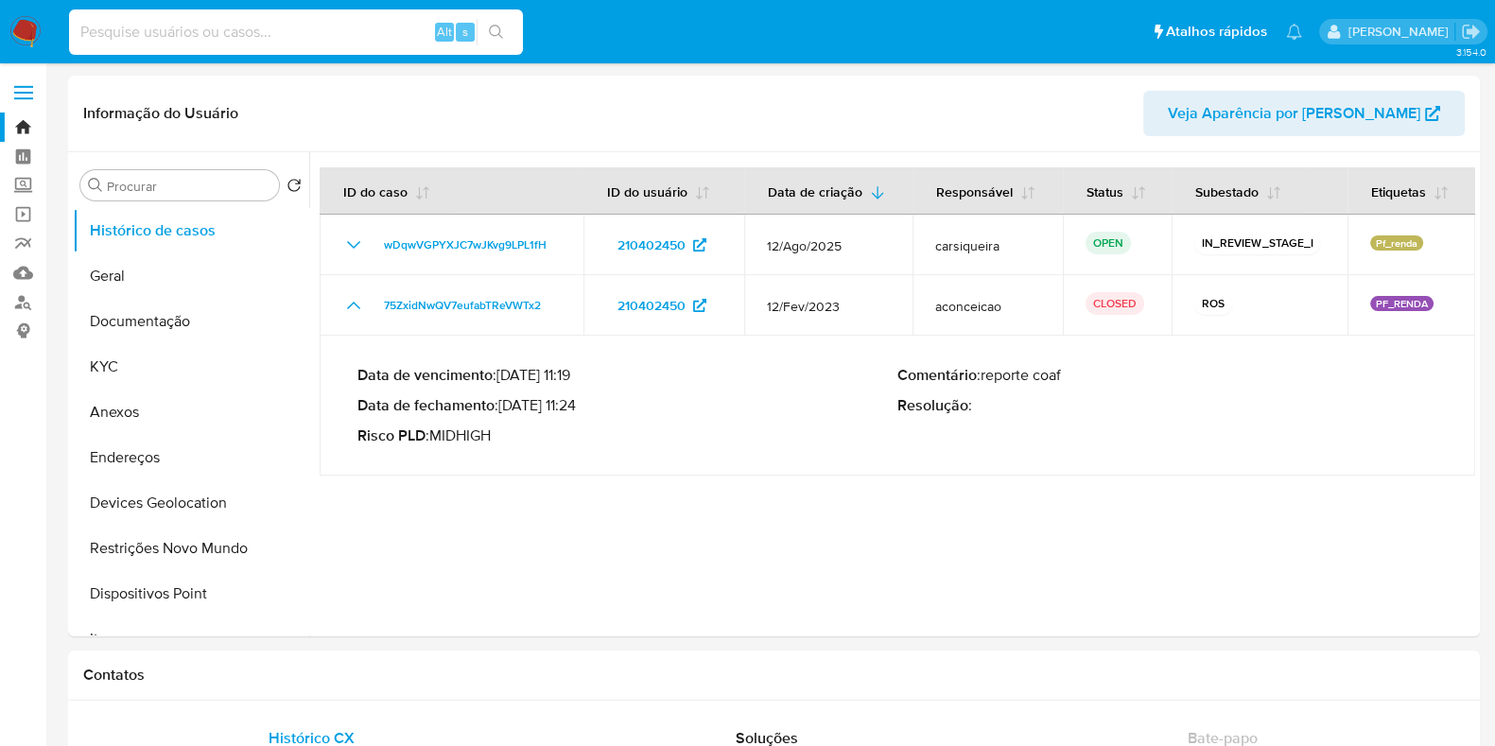
click at [246, 32] on input at bounding box center [296, 32] width 454 height 25
paste input "wDqwVGPYXJC7wJKvg9LPL1fH"
type input "wDqwVGPYXJC7wJKvg9LPL1fH"
click at [489, 26] on icon "search-icon" at bounding box center [496, 32] width 15 height 15
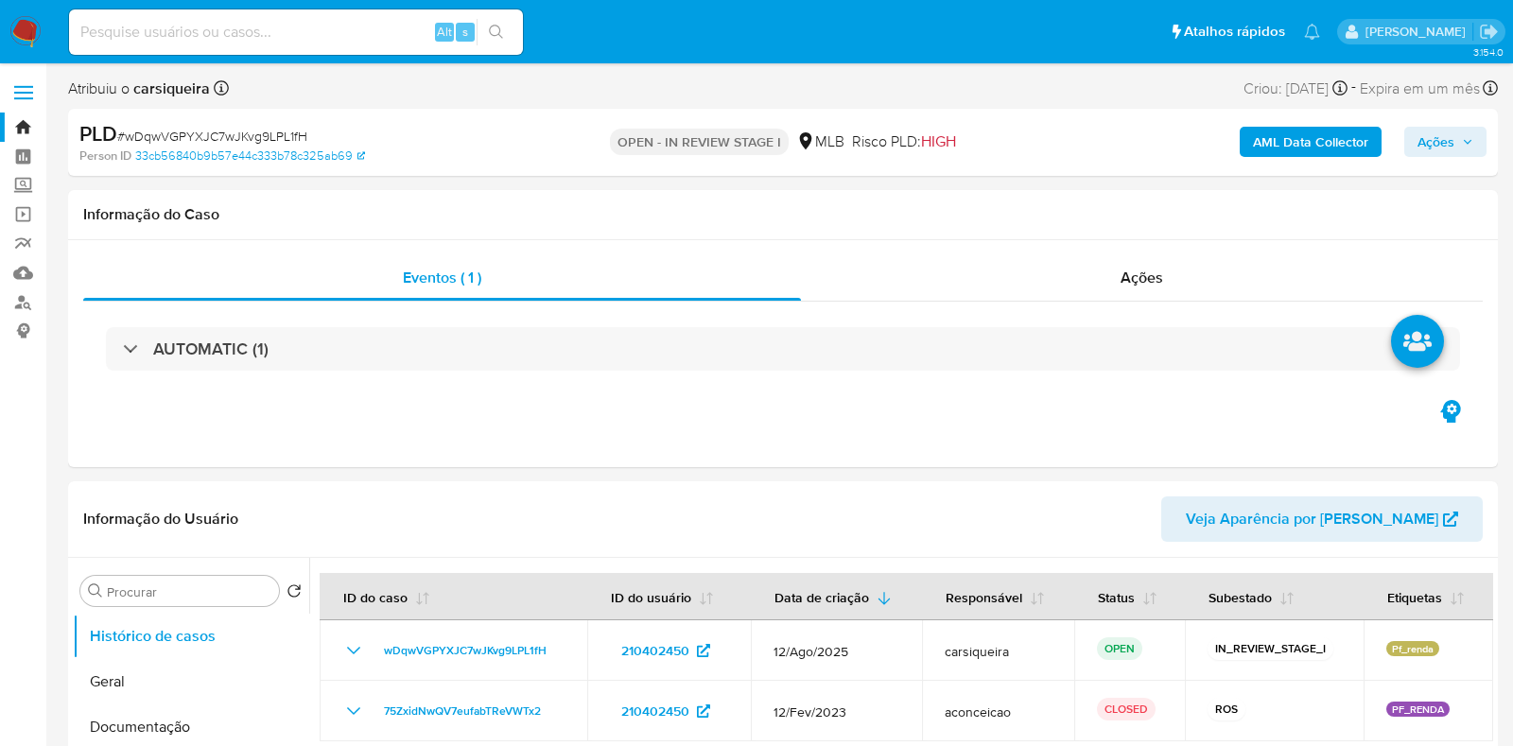
select select "10"
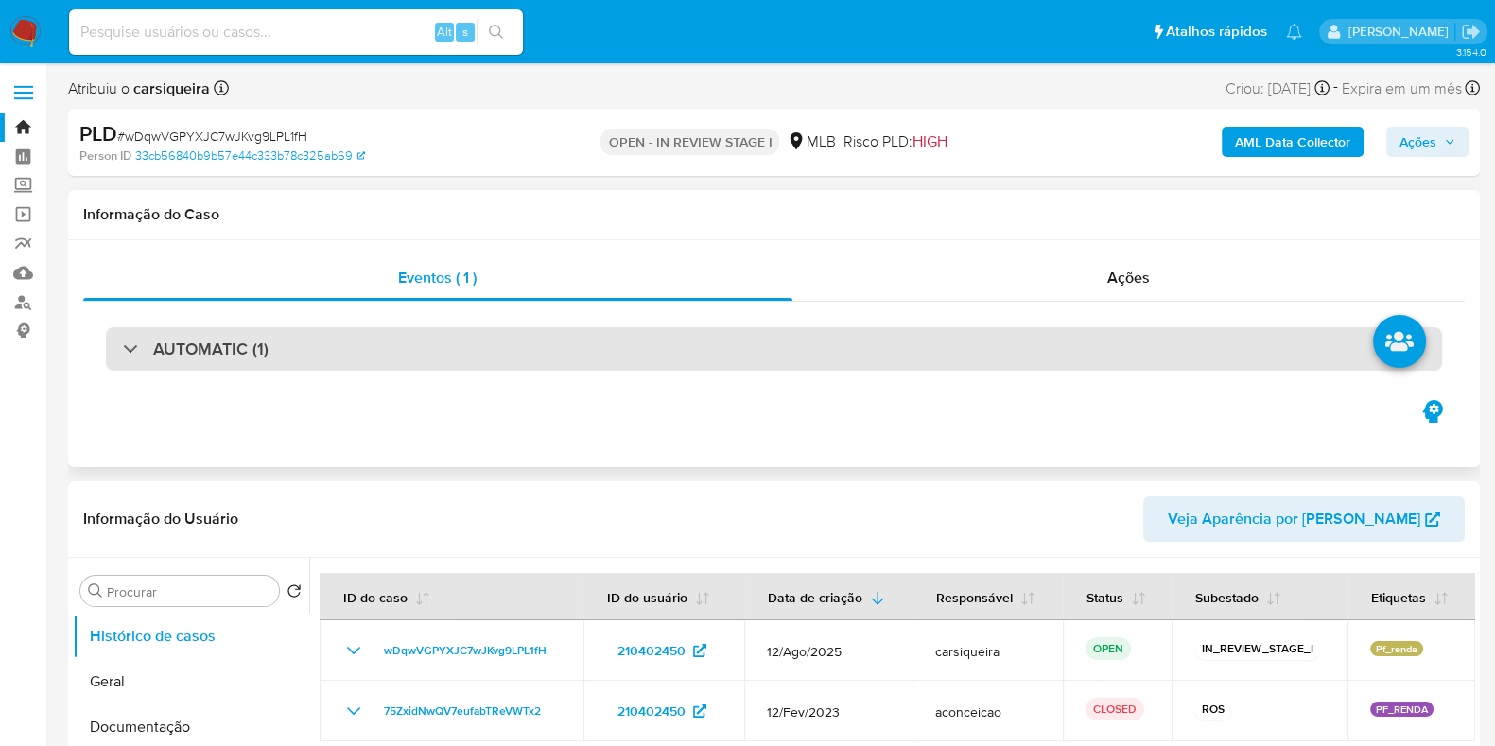
scroll to position [236, 0]
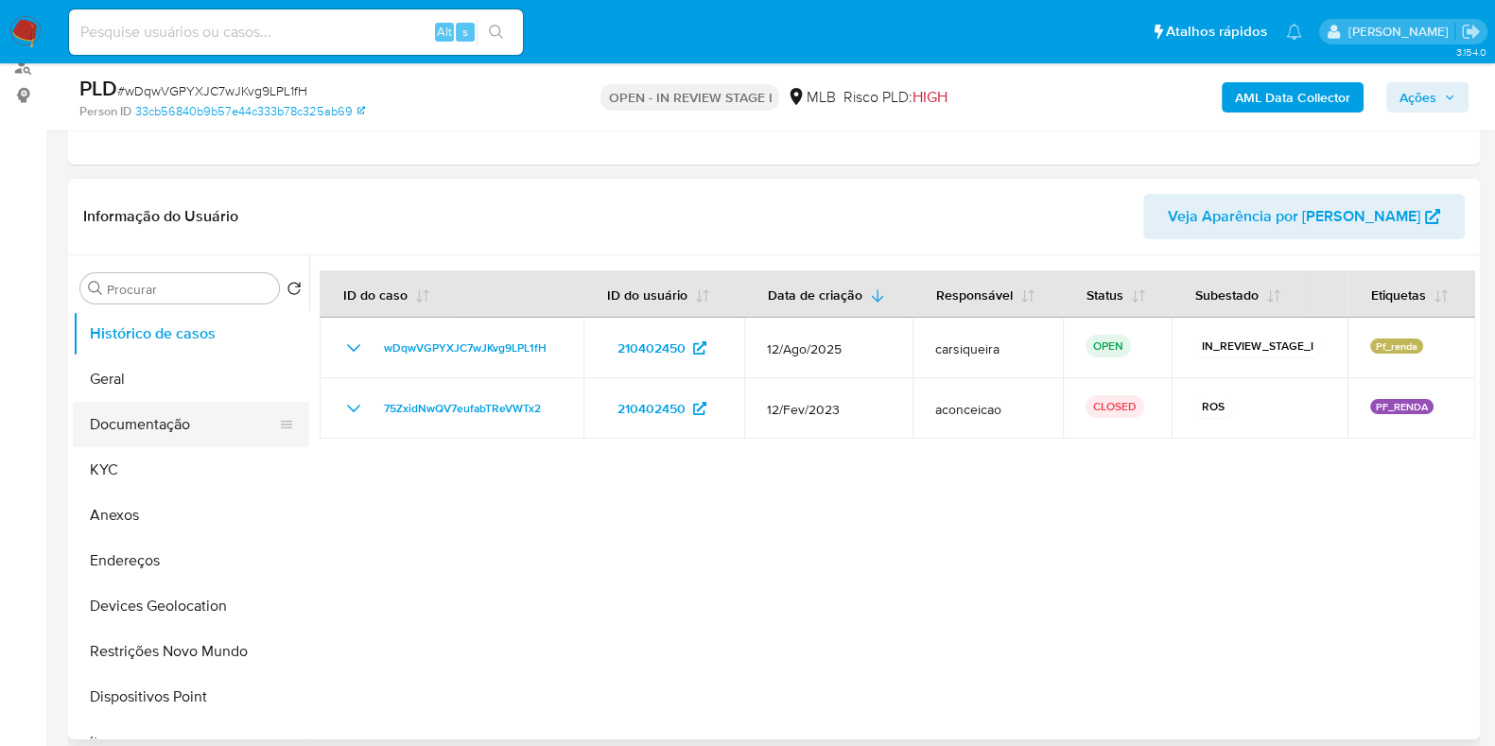
click at [211, 431] on button "Documentação" at bounding box center [183, 424] width 221 height 45
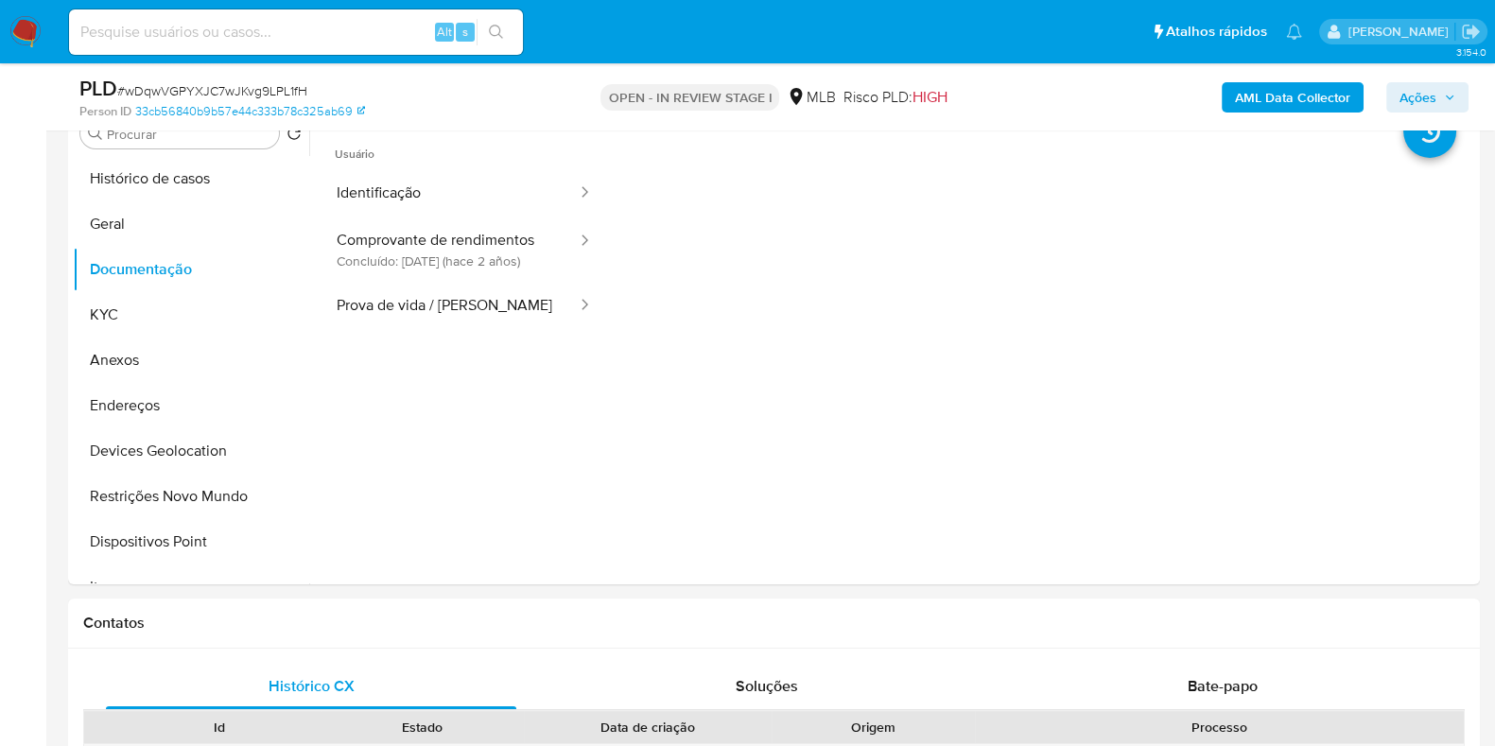
scroll to position [395, 0]
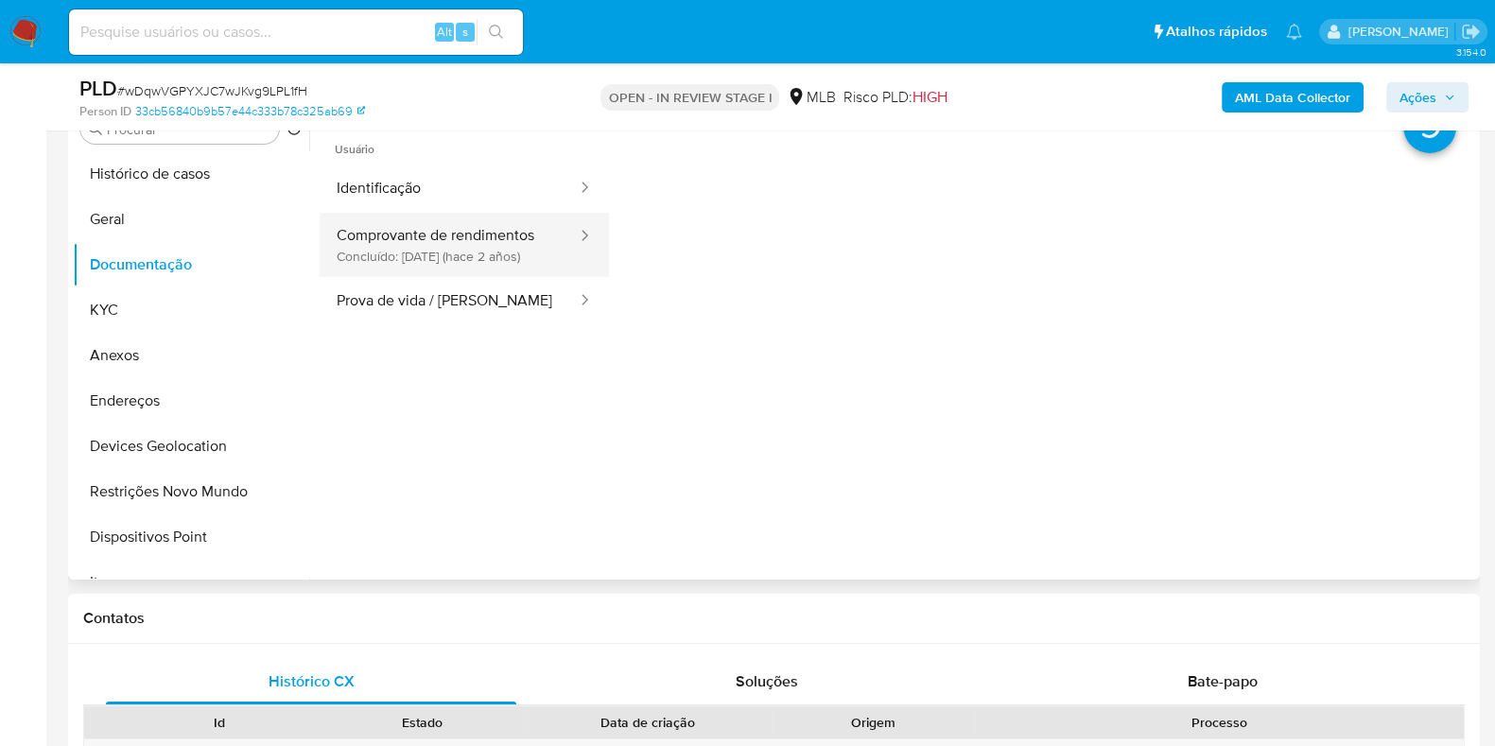
click at [564, 254] on div at bounding box center [579, 245] width 30 height 64
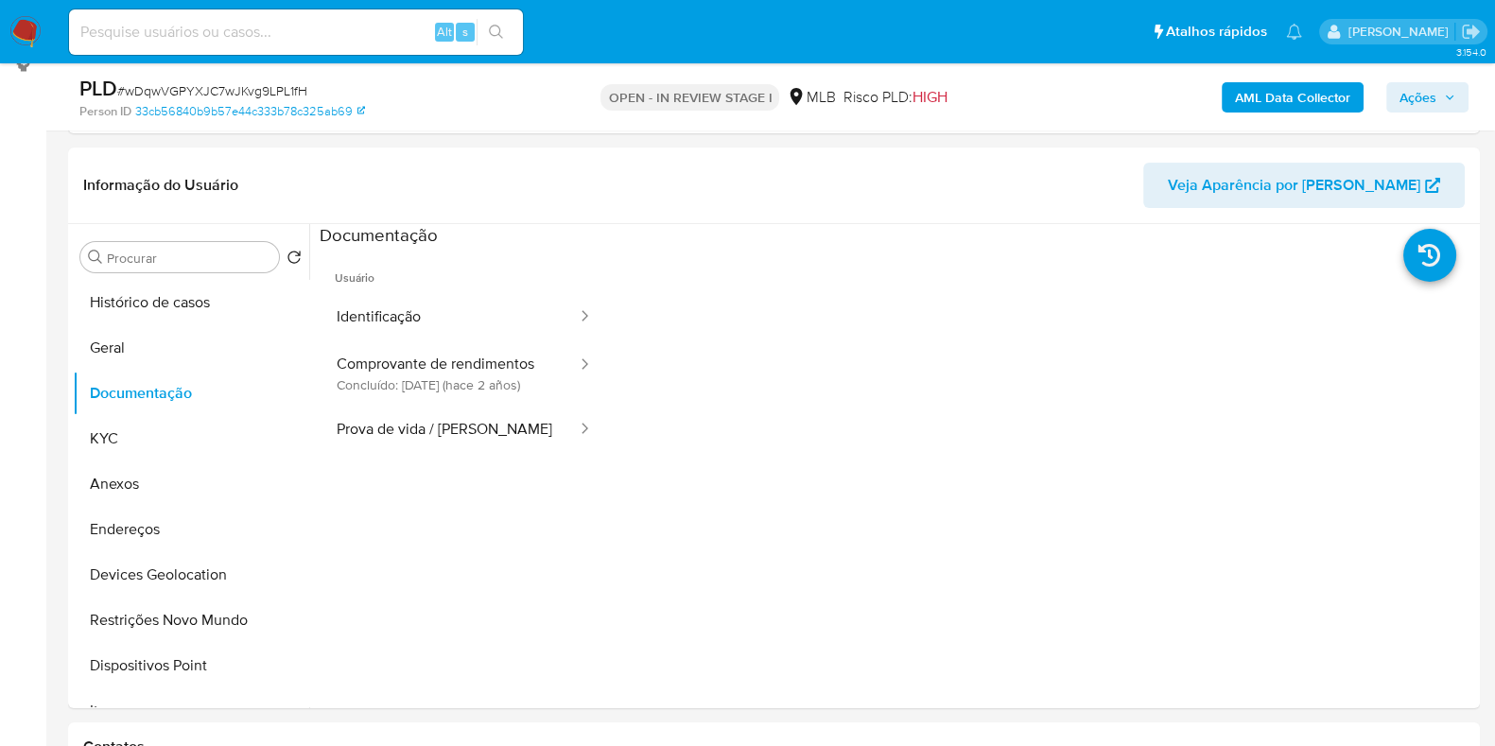
scroll to position [279, 0]
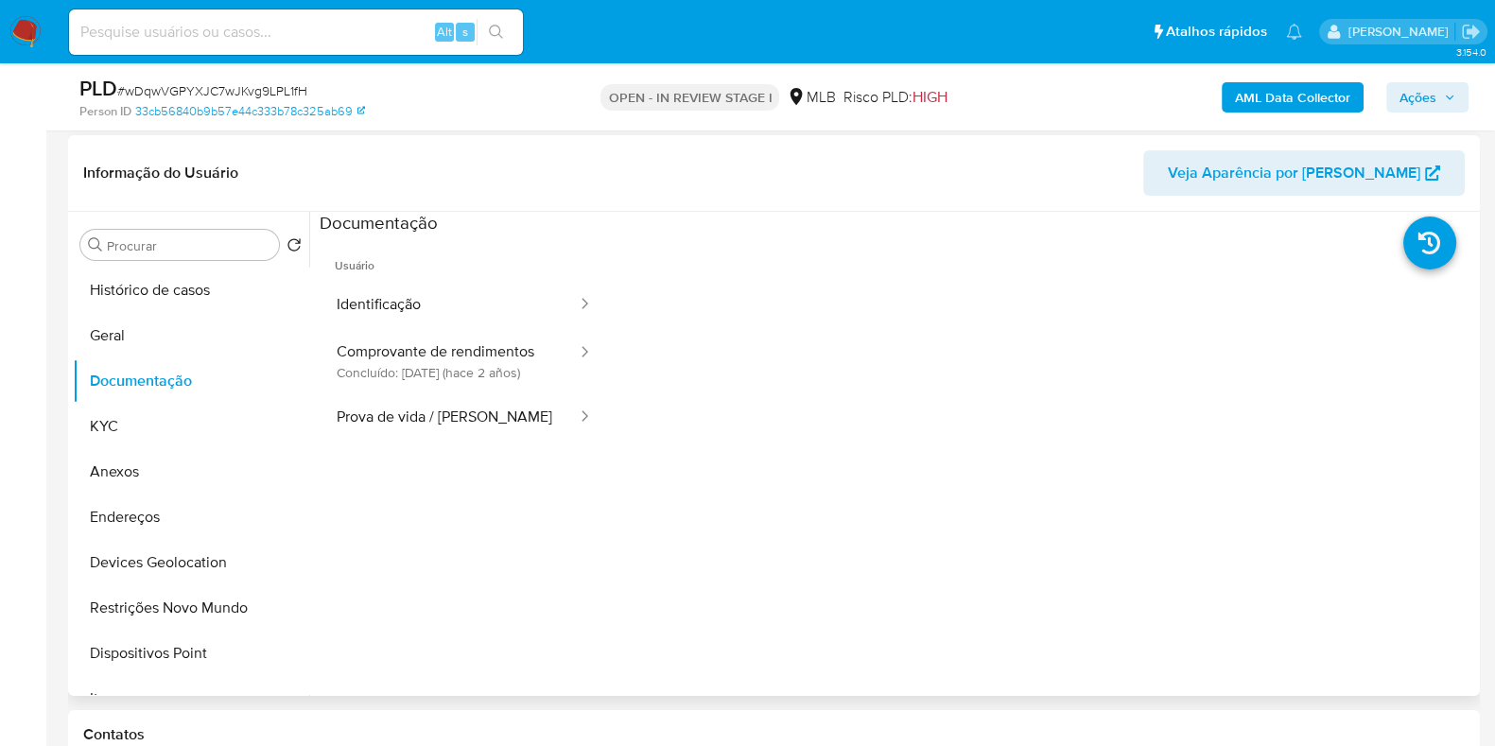
click at [1121, 422] on div at bounding box center [1042, 538] width 867 height 605
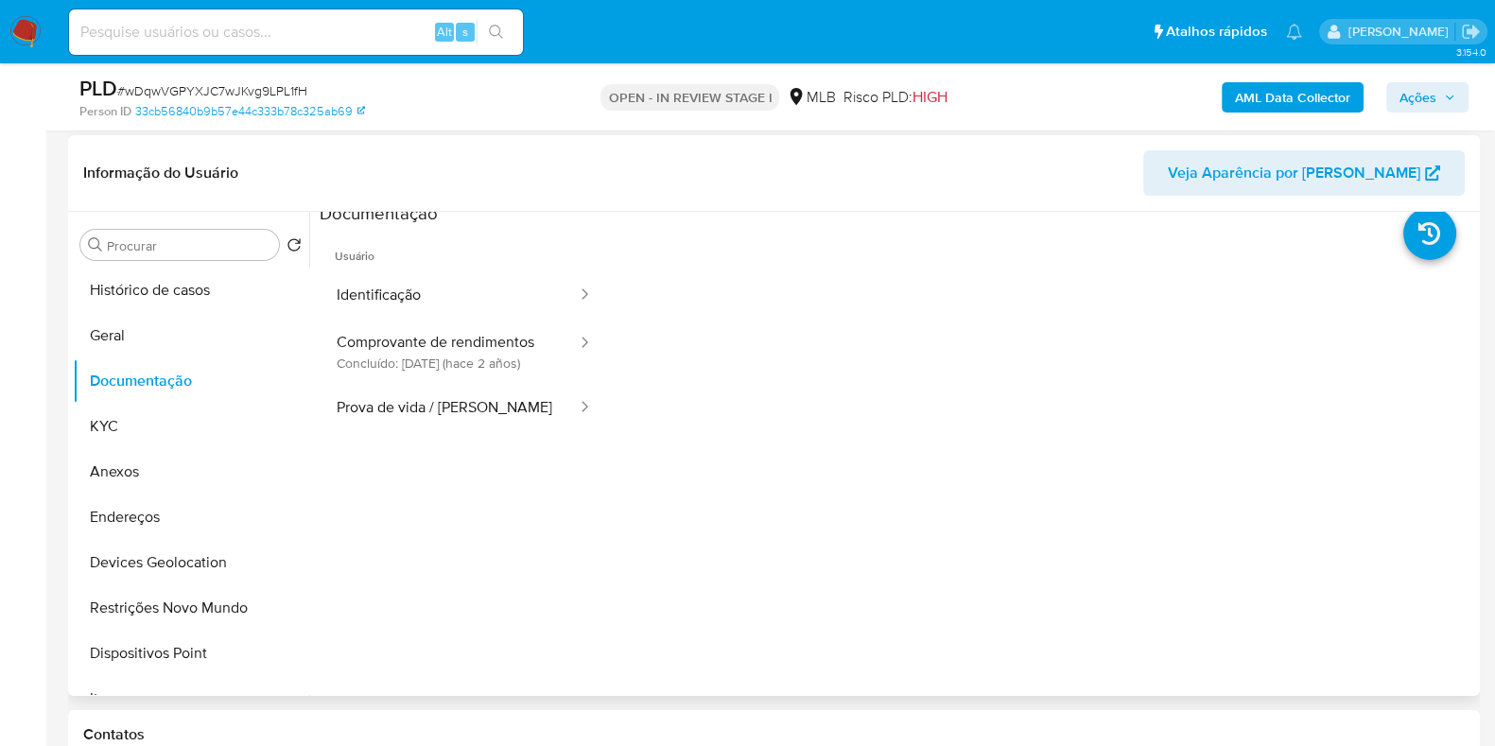
scroll to position [117, 0]
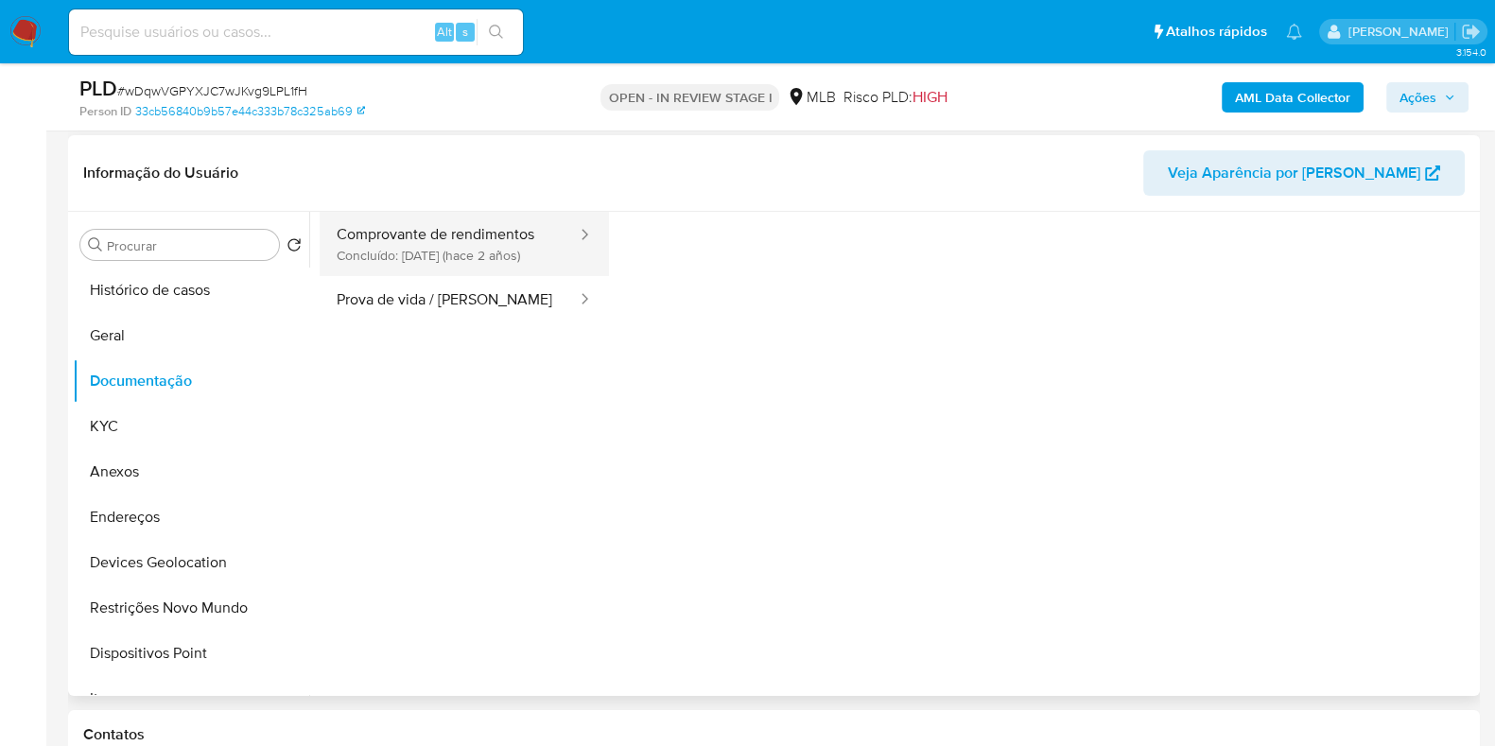
drag, startPoint x: 1069, startPoint y: 466, endPoint x: 438, endPoint y: 249, distance: 667.3
click at [438, 249] on button "Comprovante de rendimentos Concluído: 13/12/2023 (hace 2 años)" at bounding box center [449, 244] width 259 height 64
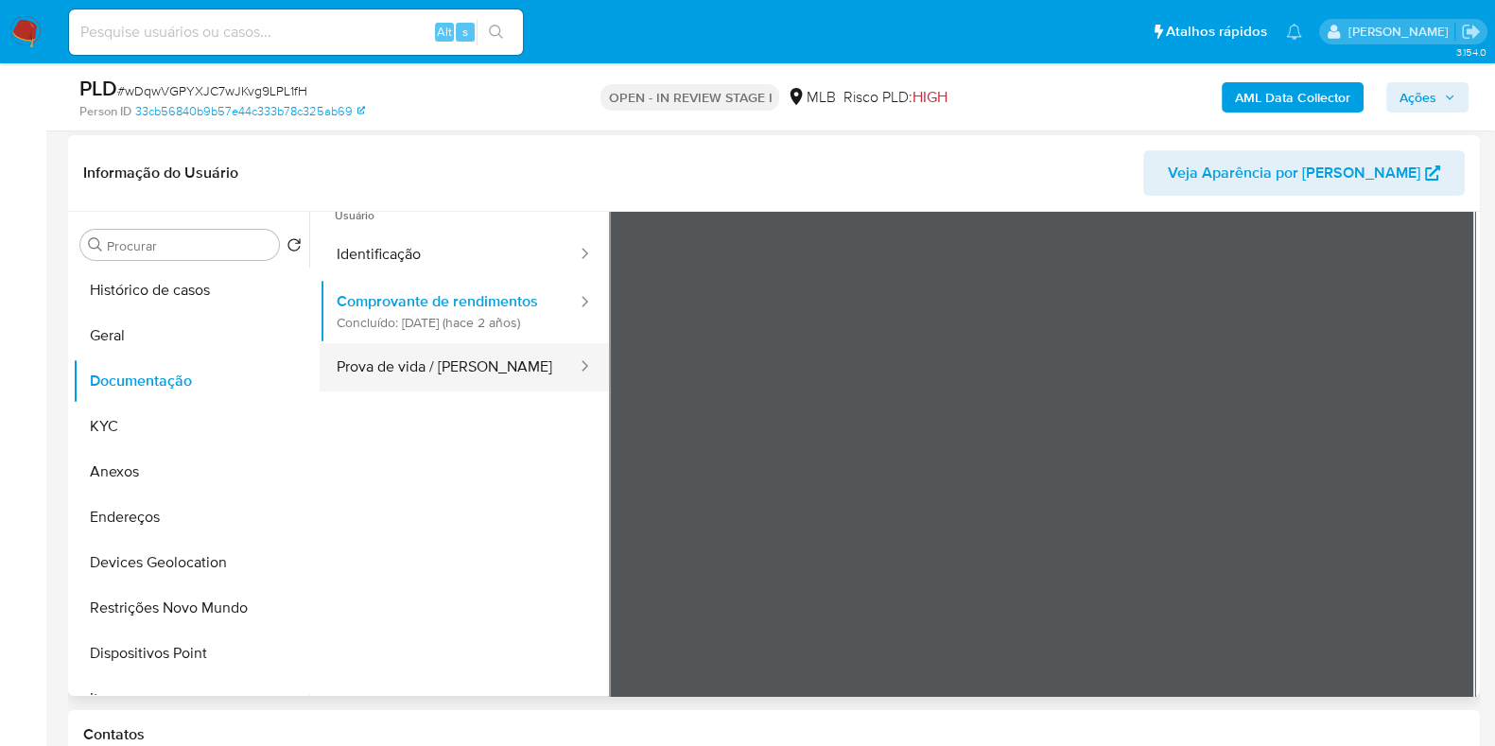
scroll to position [0, 0]
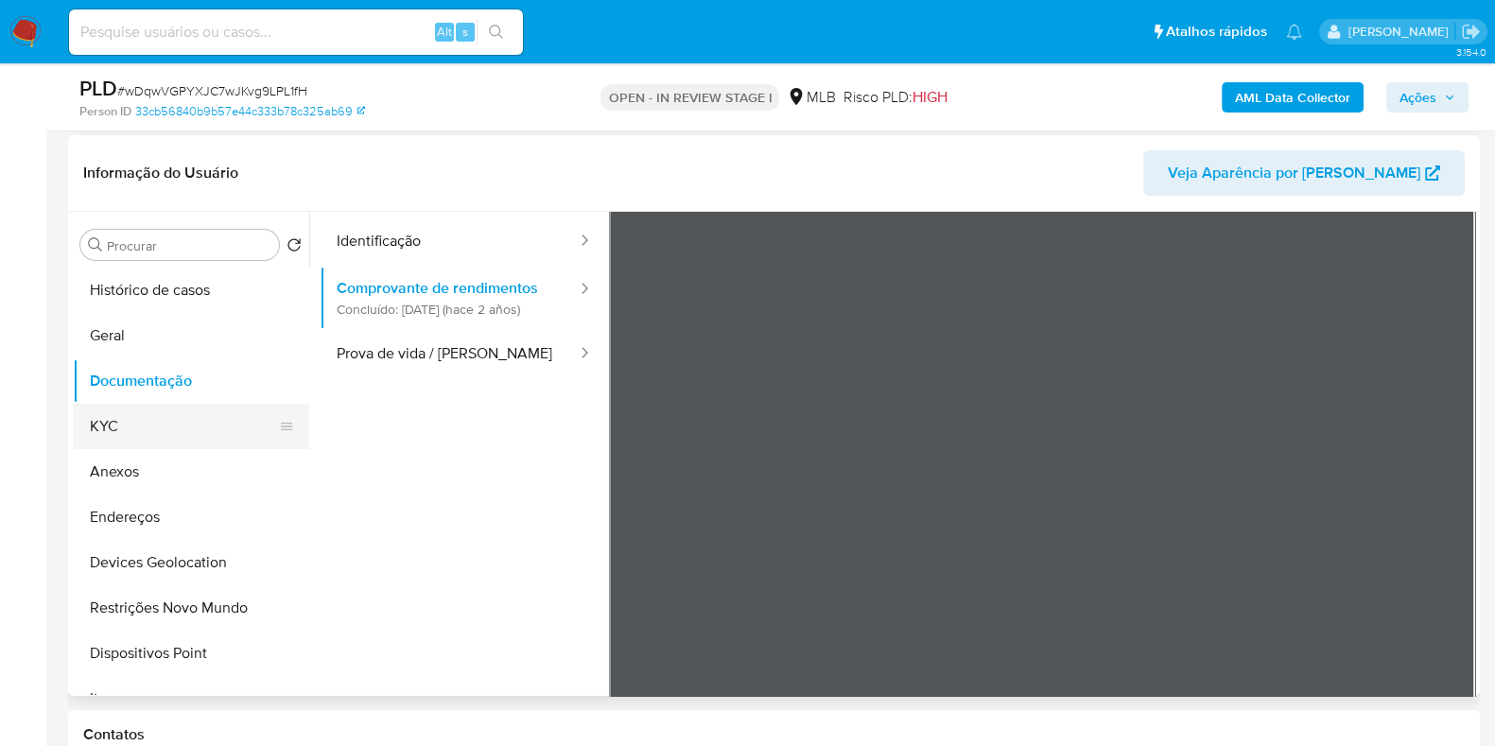
scroll to position [117, 0]
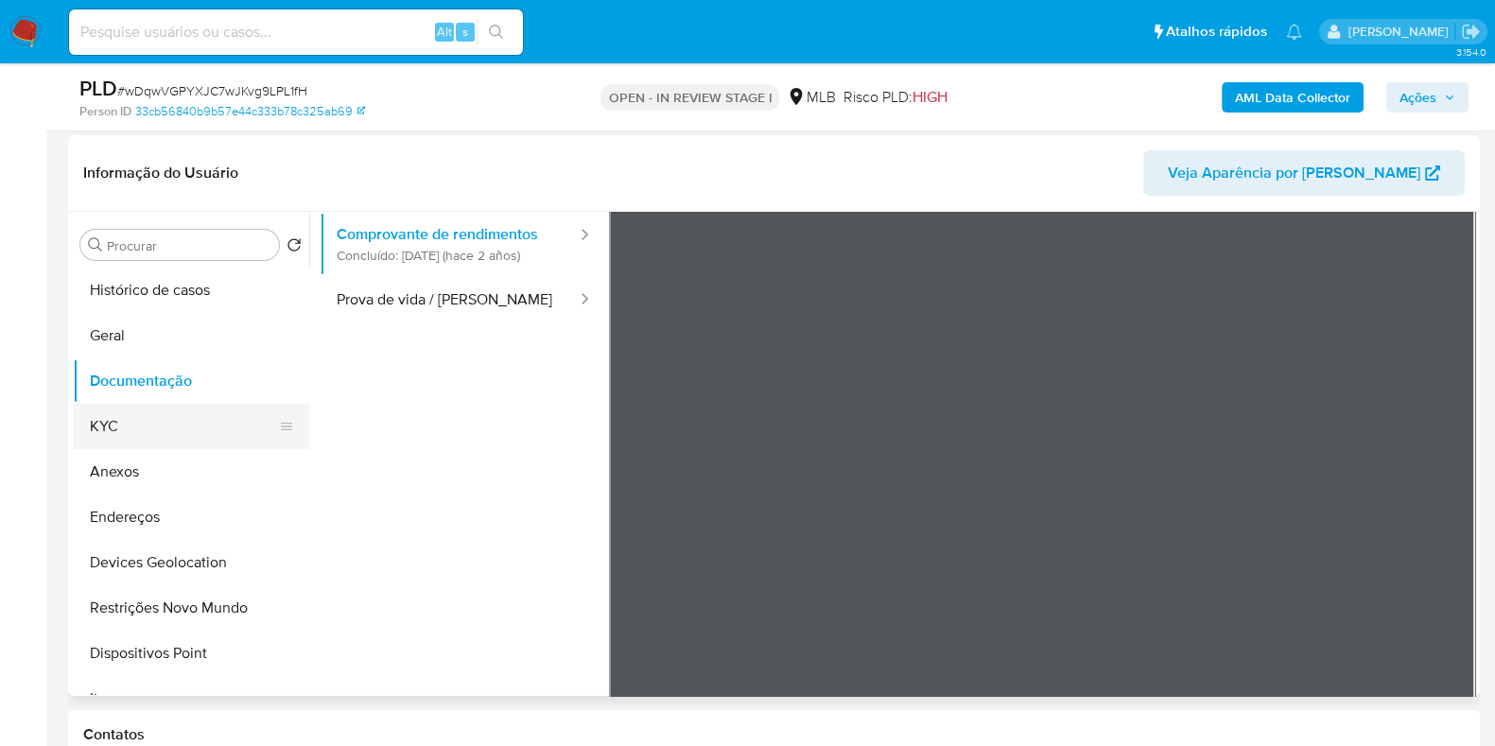
click at [183, 420] on button "KYC" at bounding box center [183, 426] width 221 height 45
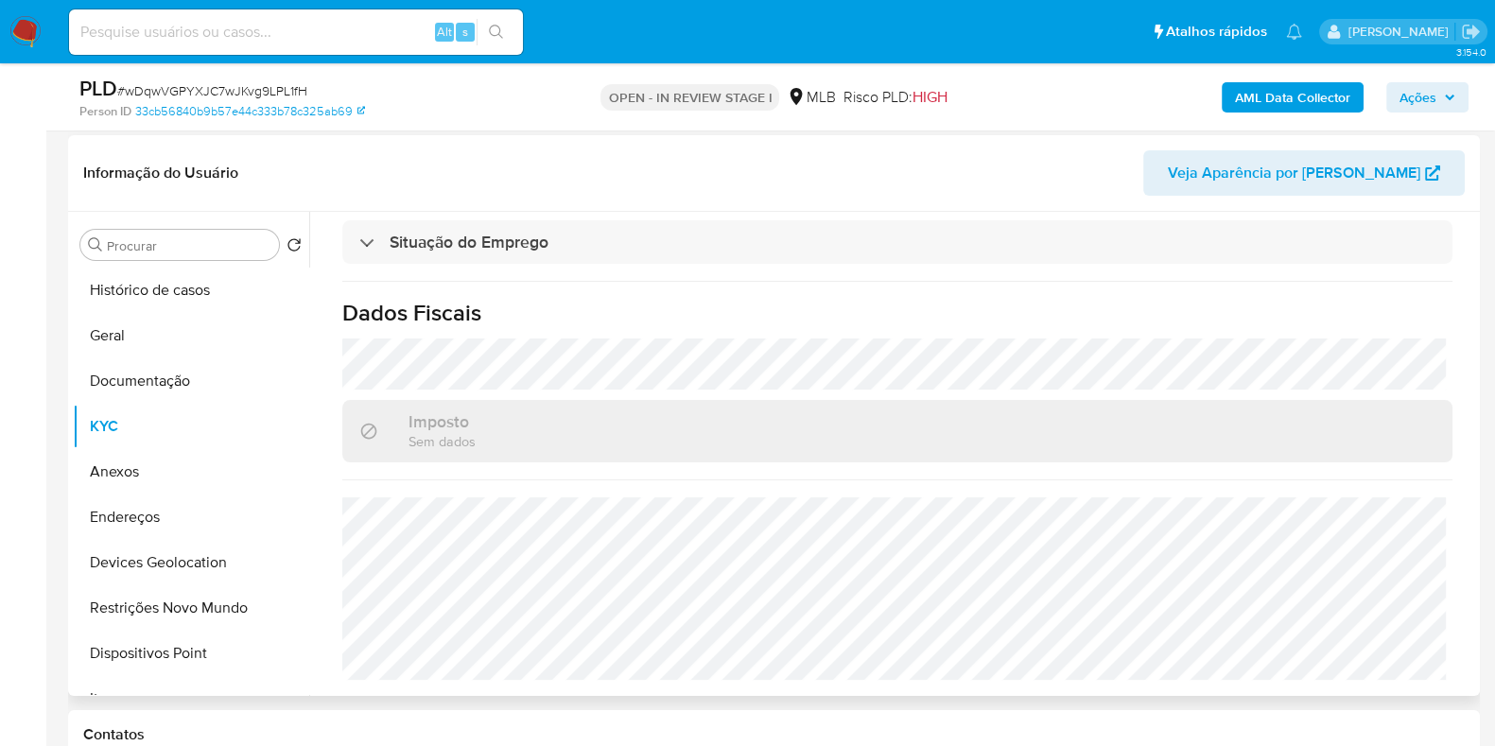
scroll to position [844, 0]
click at [175, 520] on button "Endereços" at bounding box center [183, 517] width 221 height 45
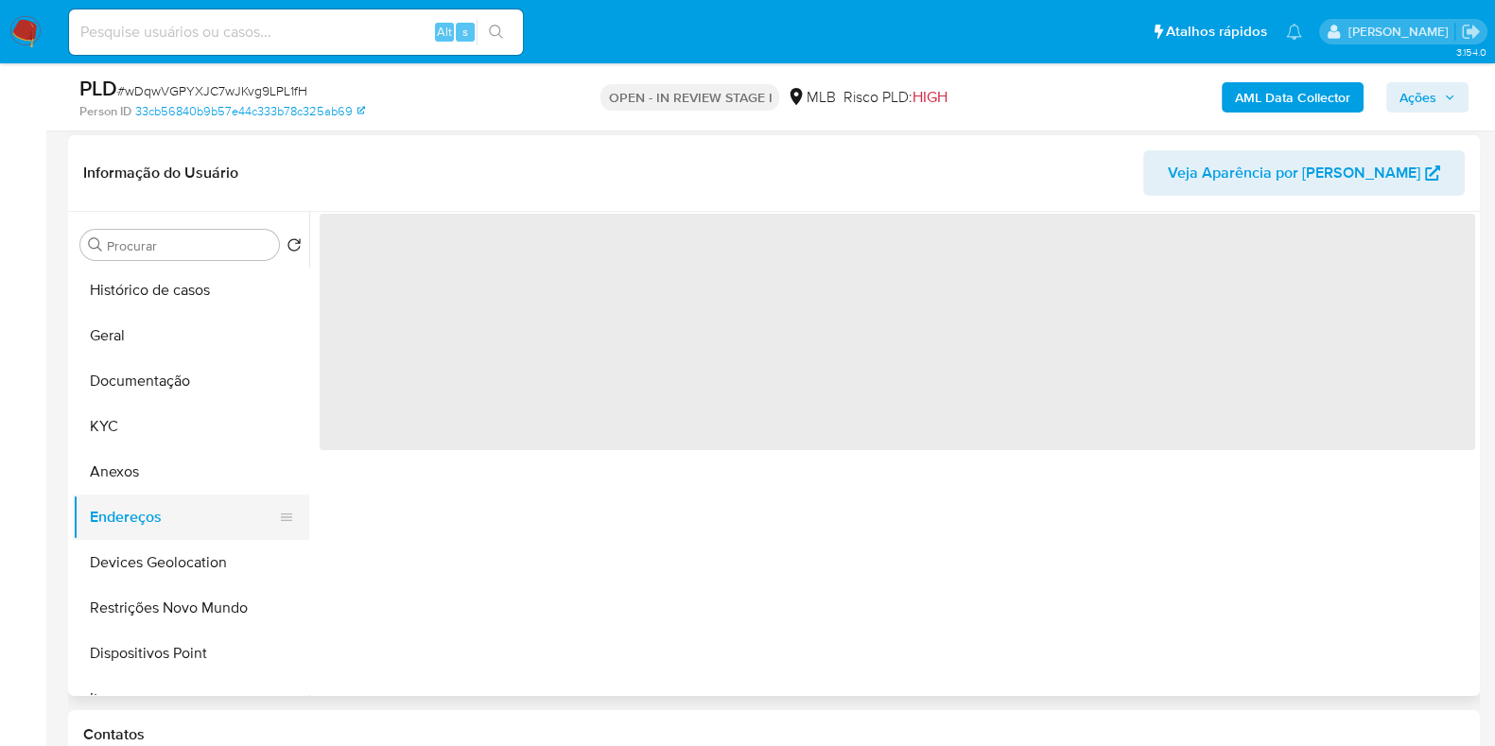
scroll to position [0, 0]
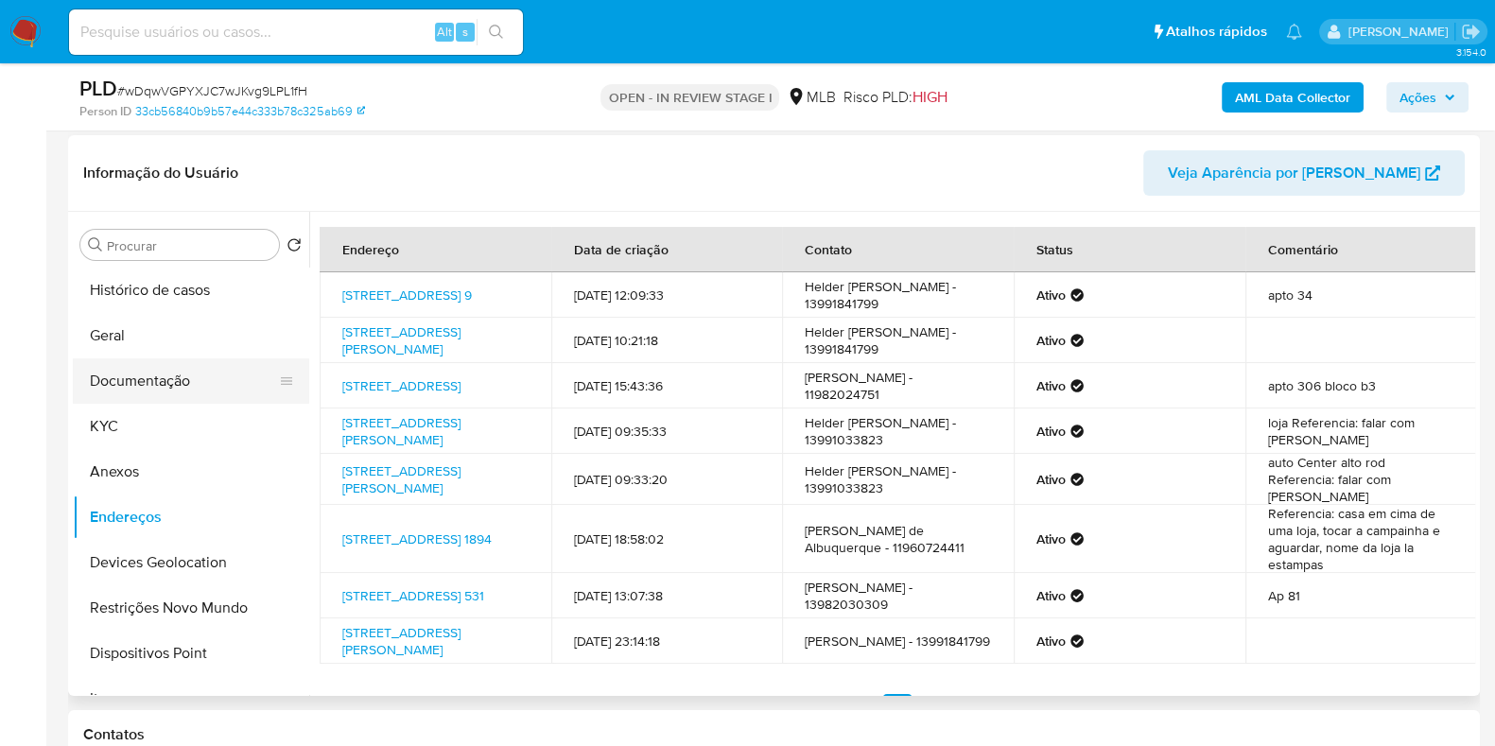
click at [200, 388] on button "Documentação" at bounding box center [183, 380] width 221 height 45
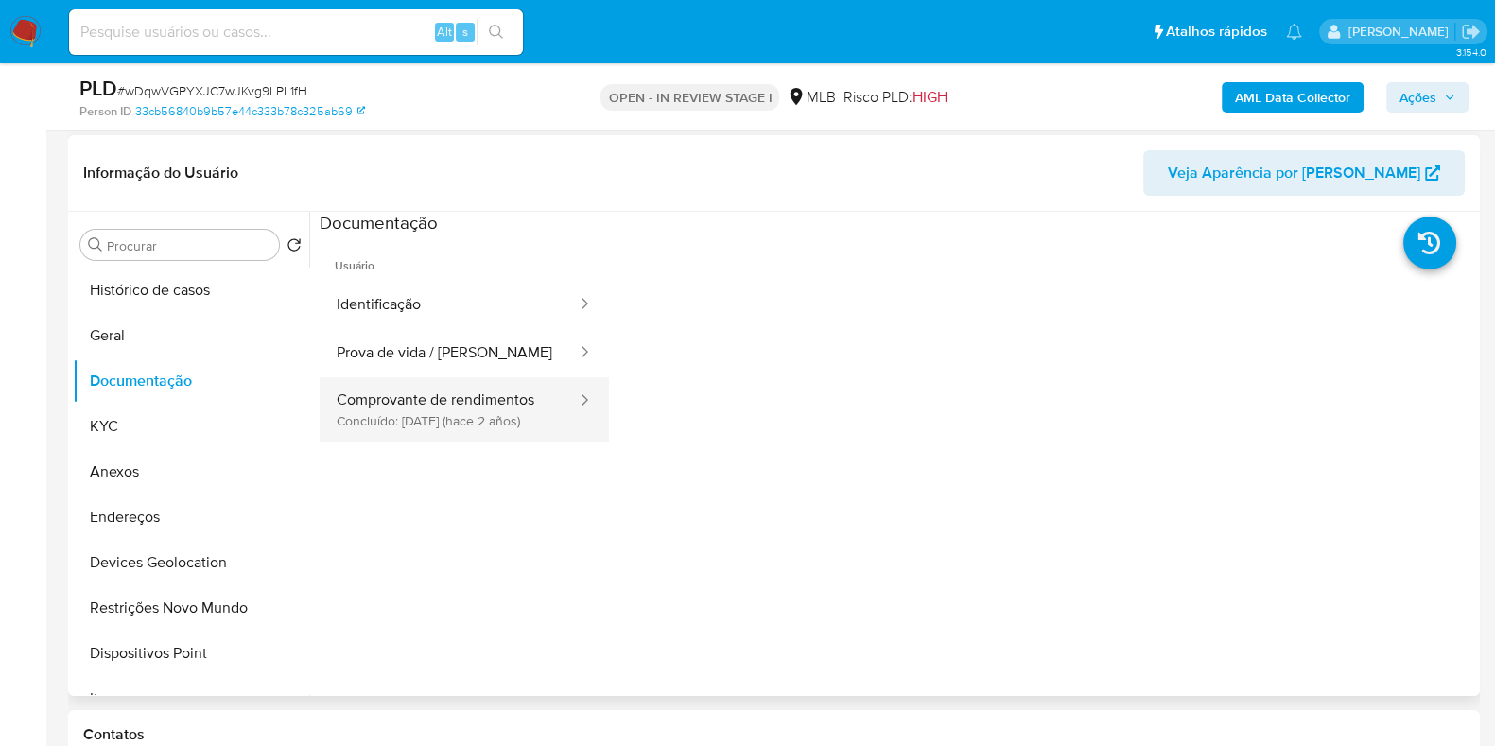
click at [450, 411] on button "Comprovante de rendimentos Concluído: 13/12/2023 (hace 2 años)" at bounding box center [449, 409] width 259 height 64
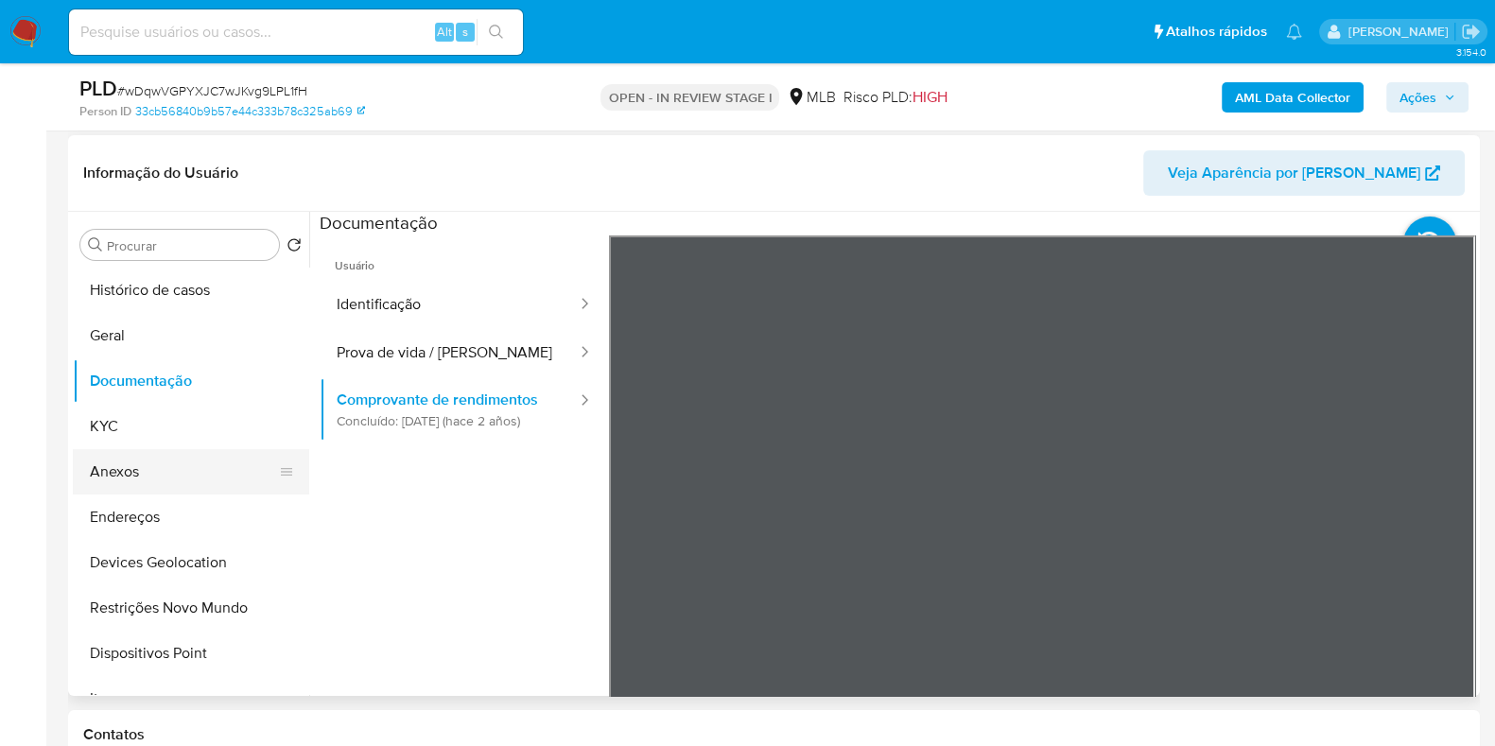
click at [197, 460] on button "Anexos" at bounding box center [183, 471] width 221 height 45
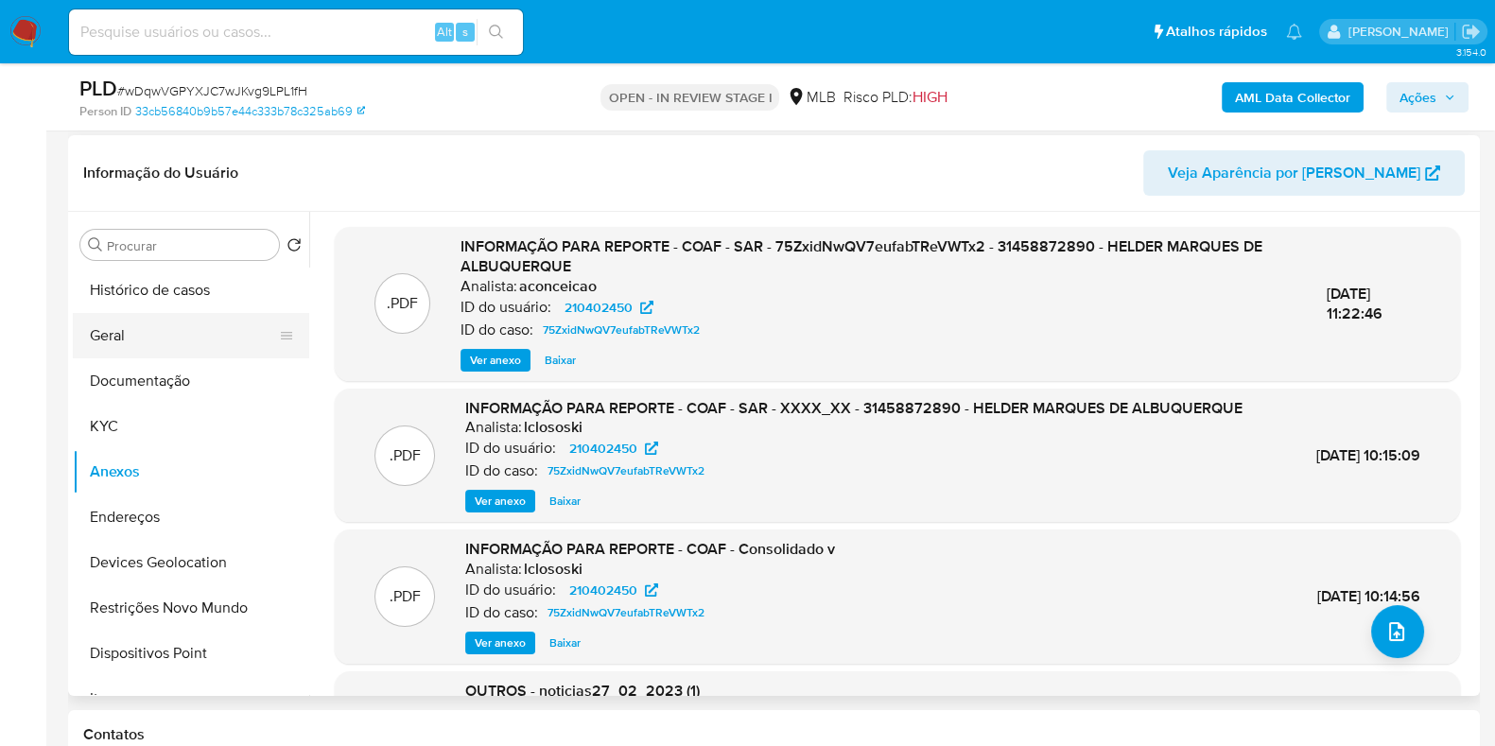
click at [148, 342] on button "Geral" at bounding box center [183, 335] width 221 height 45
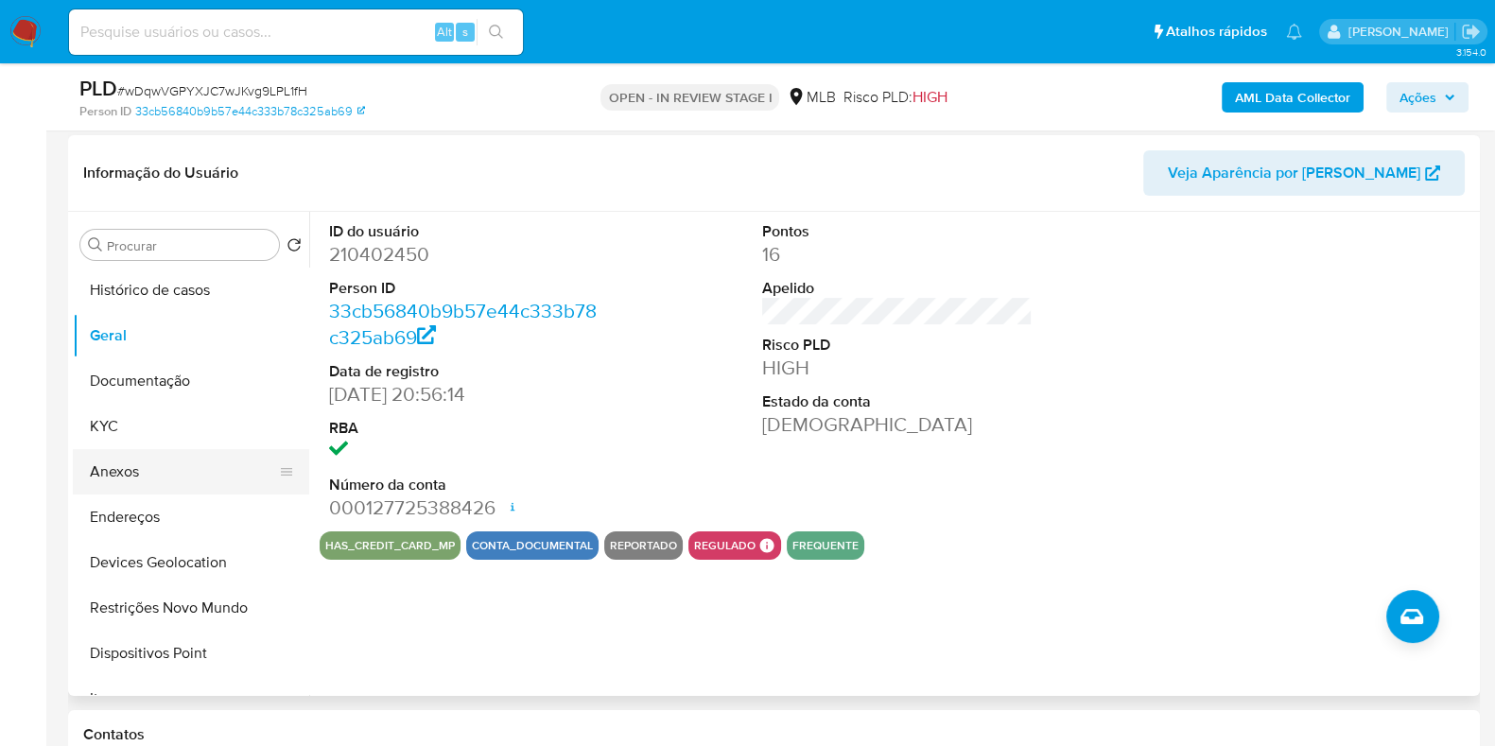
click at [161, 449] on button "Anexos" at bounding box center [183, 471] width 221 height 45
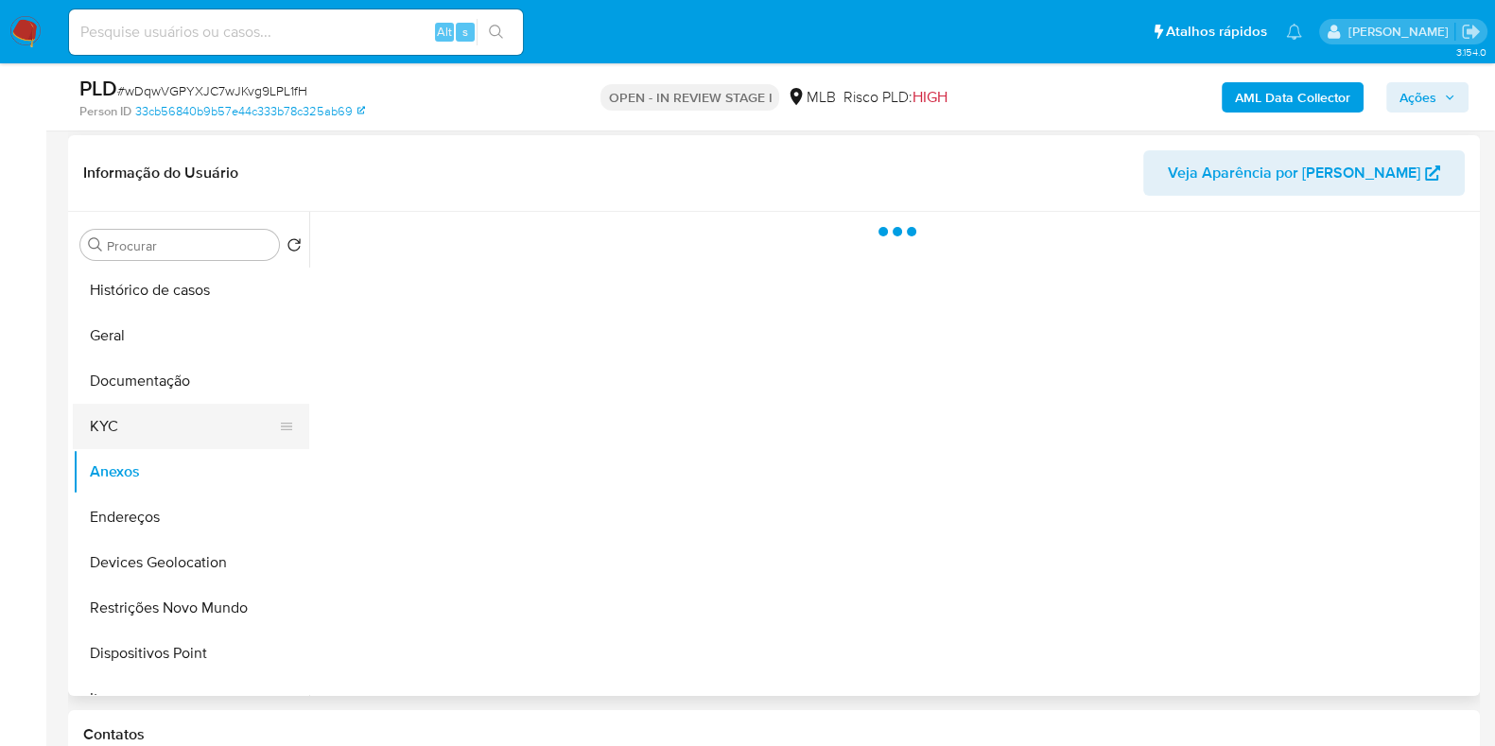
click at [151, 438] on button "KYC" at bounding box center [183, 426] width 221 height 45
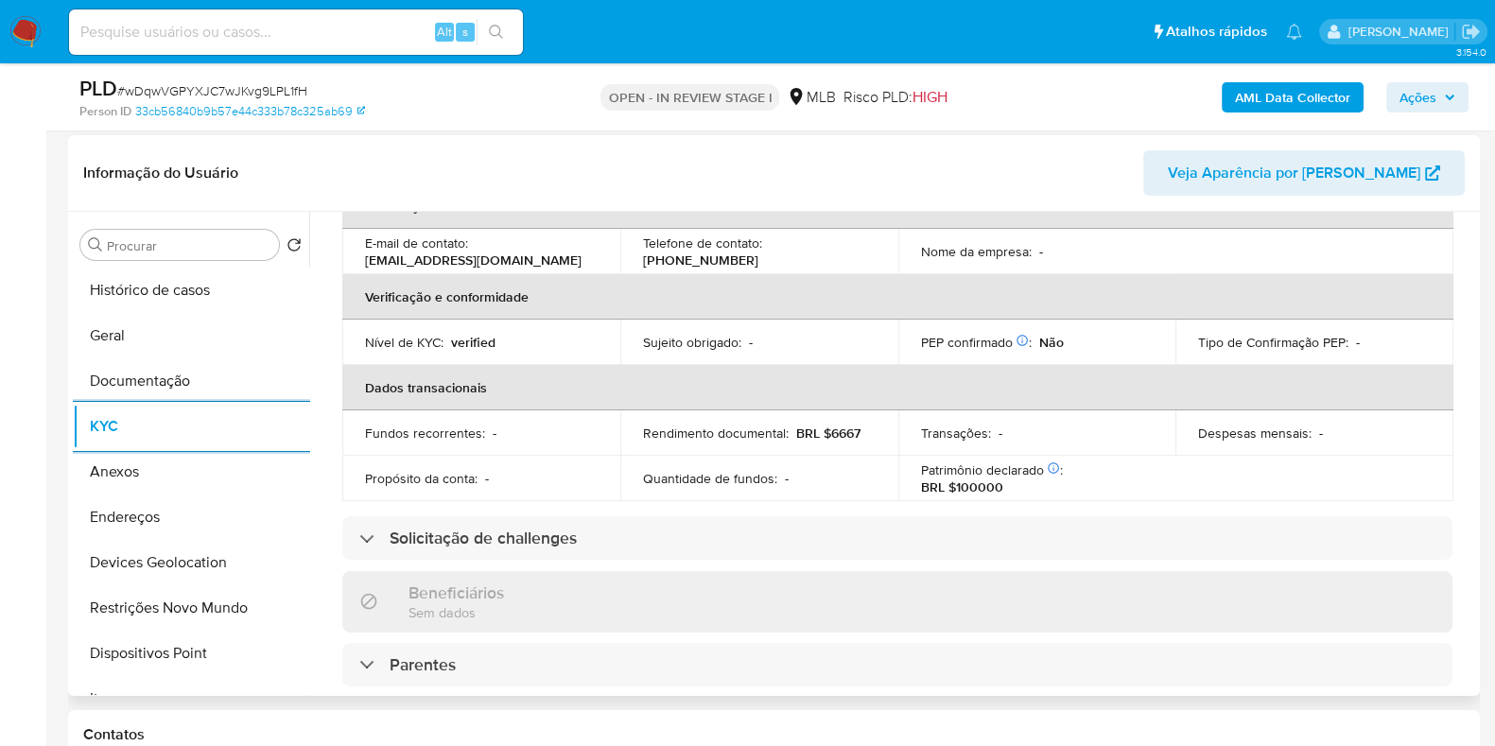
scroll to position [844, 0]
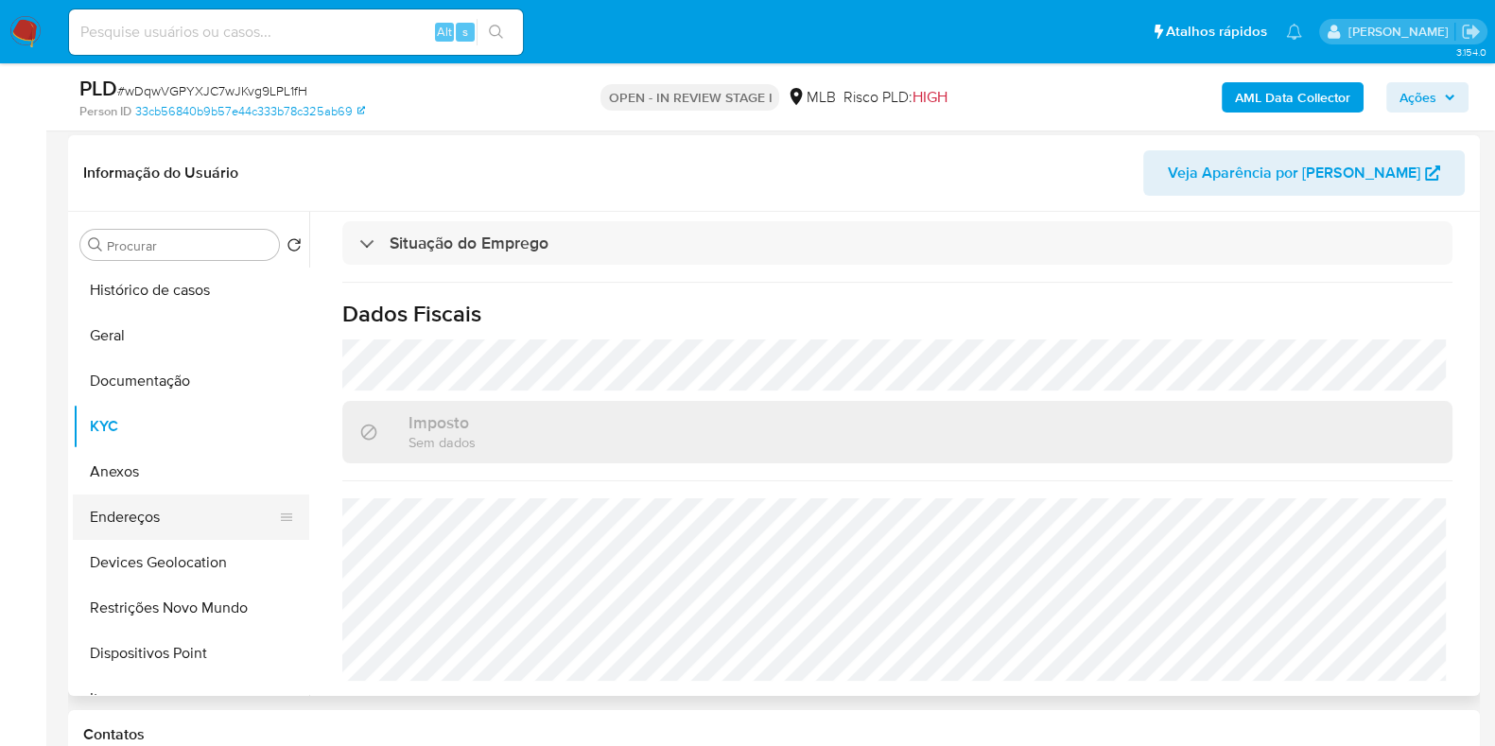
click at [176, 507] on button "Endereços" at bounding box center [183, 517] width 221 height 45
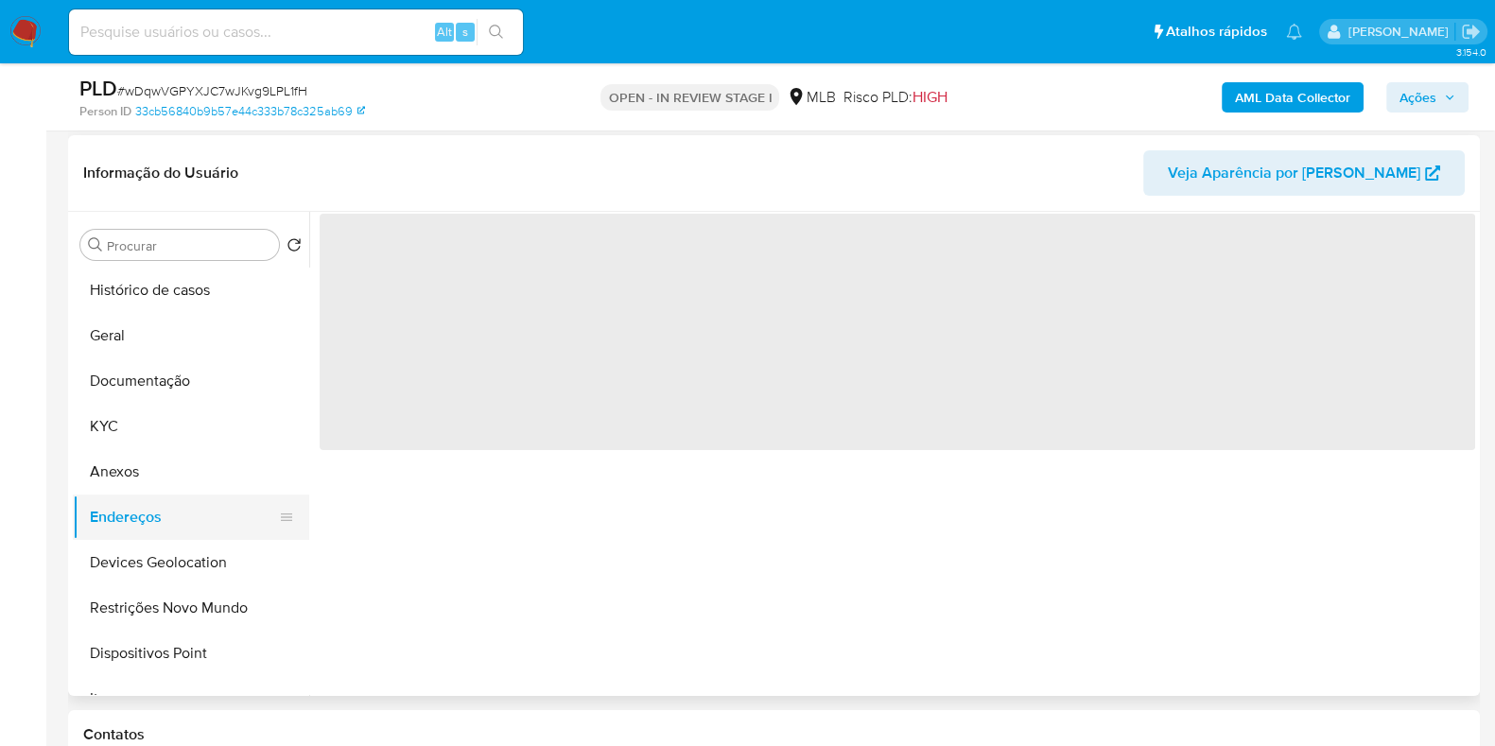
scroll to position [0, 0]
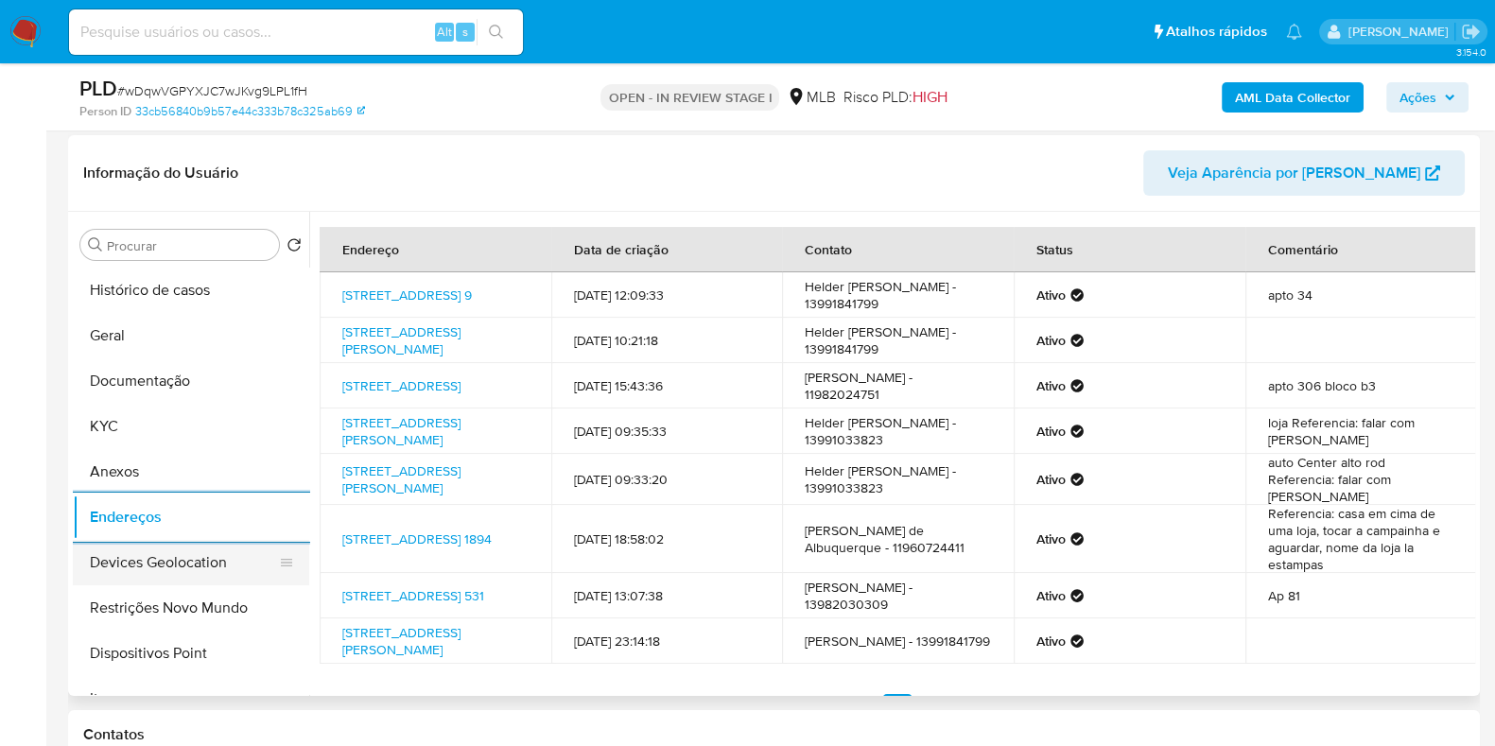
click at [199, 555] on button "Devices Geolocation" at bounding box center [183, 562] width 221 height 45
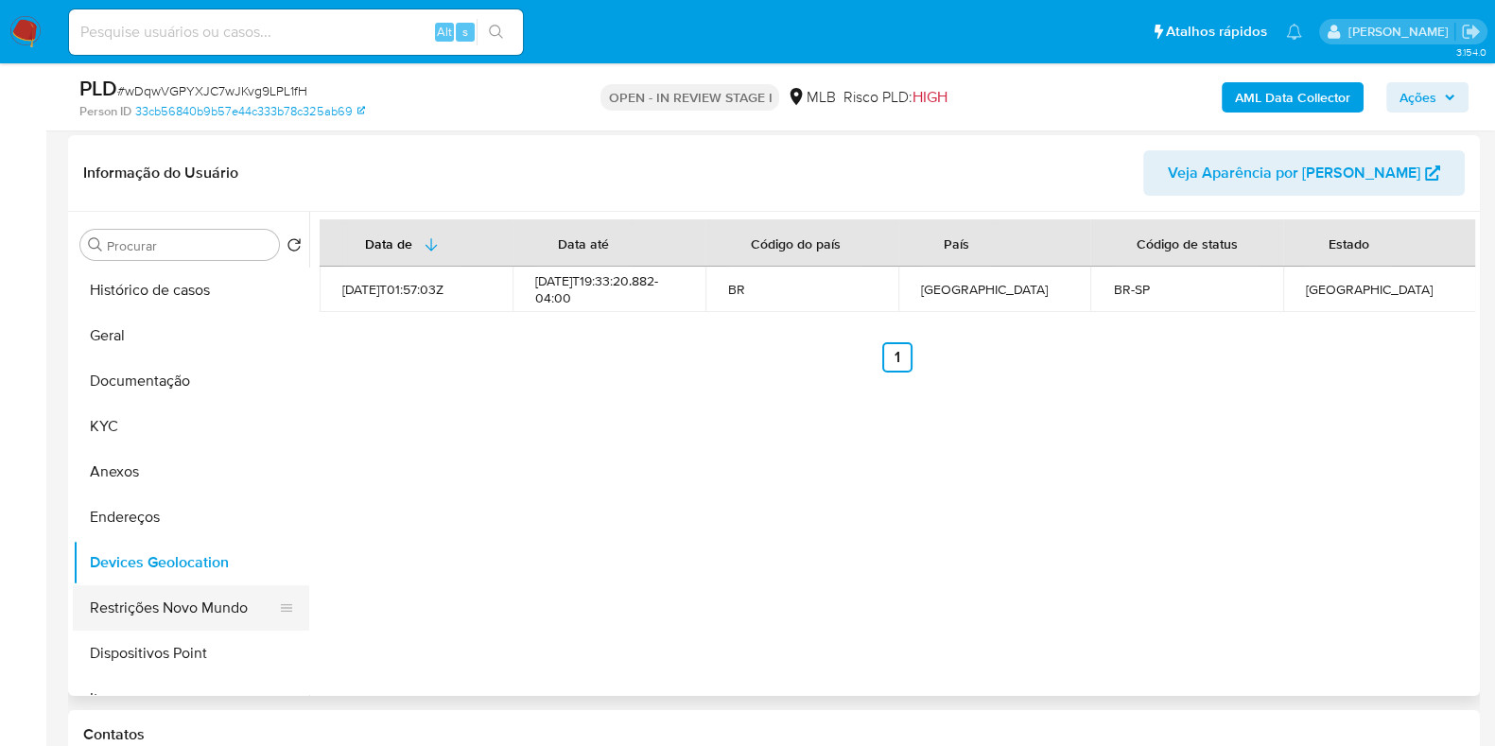
click at [207, 609] on button "Restrições Novo Mundo" at bounding box center [183, 607] width 221 height 45
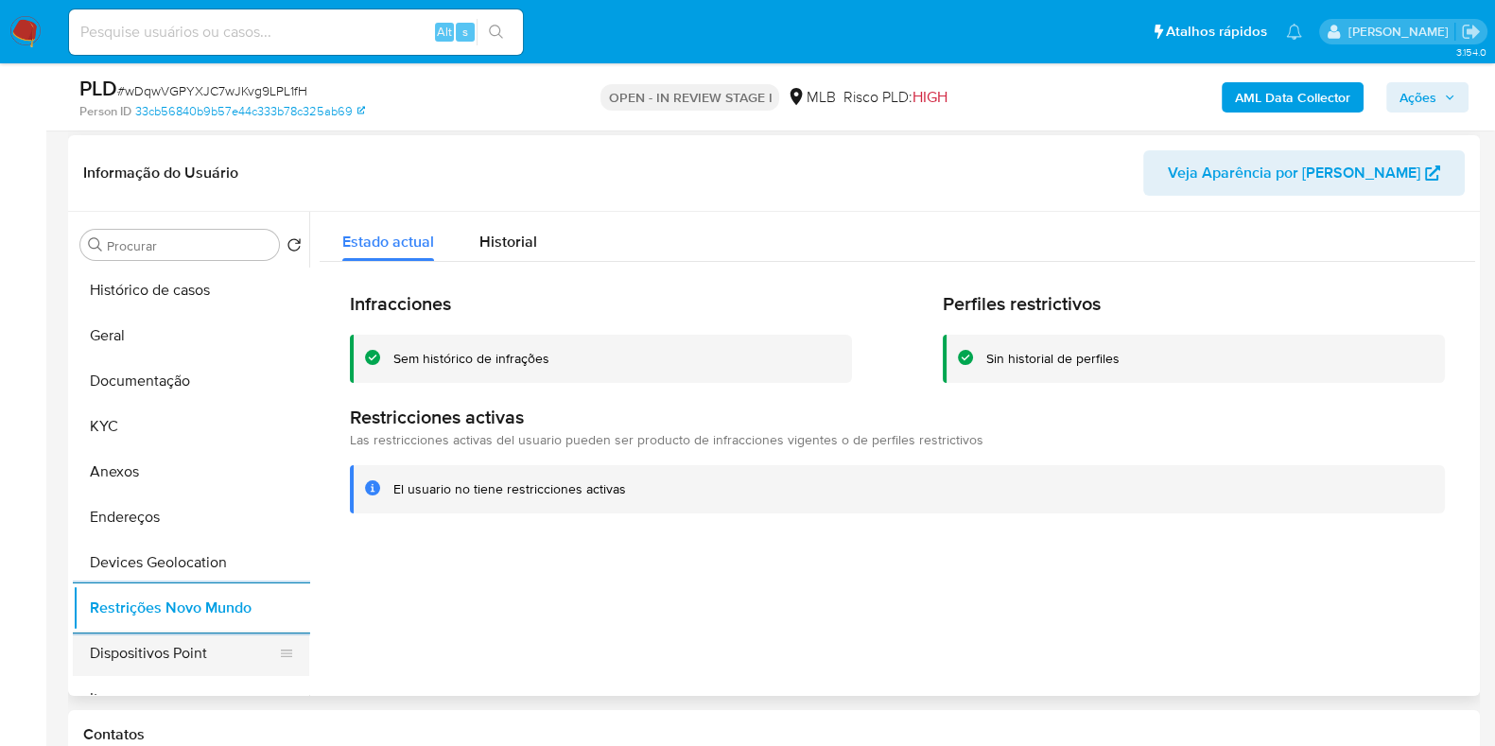
click at [238, 659] on button "Dispositivos Point" at bounding box center [183, 653] width 221 height 45
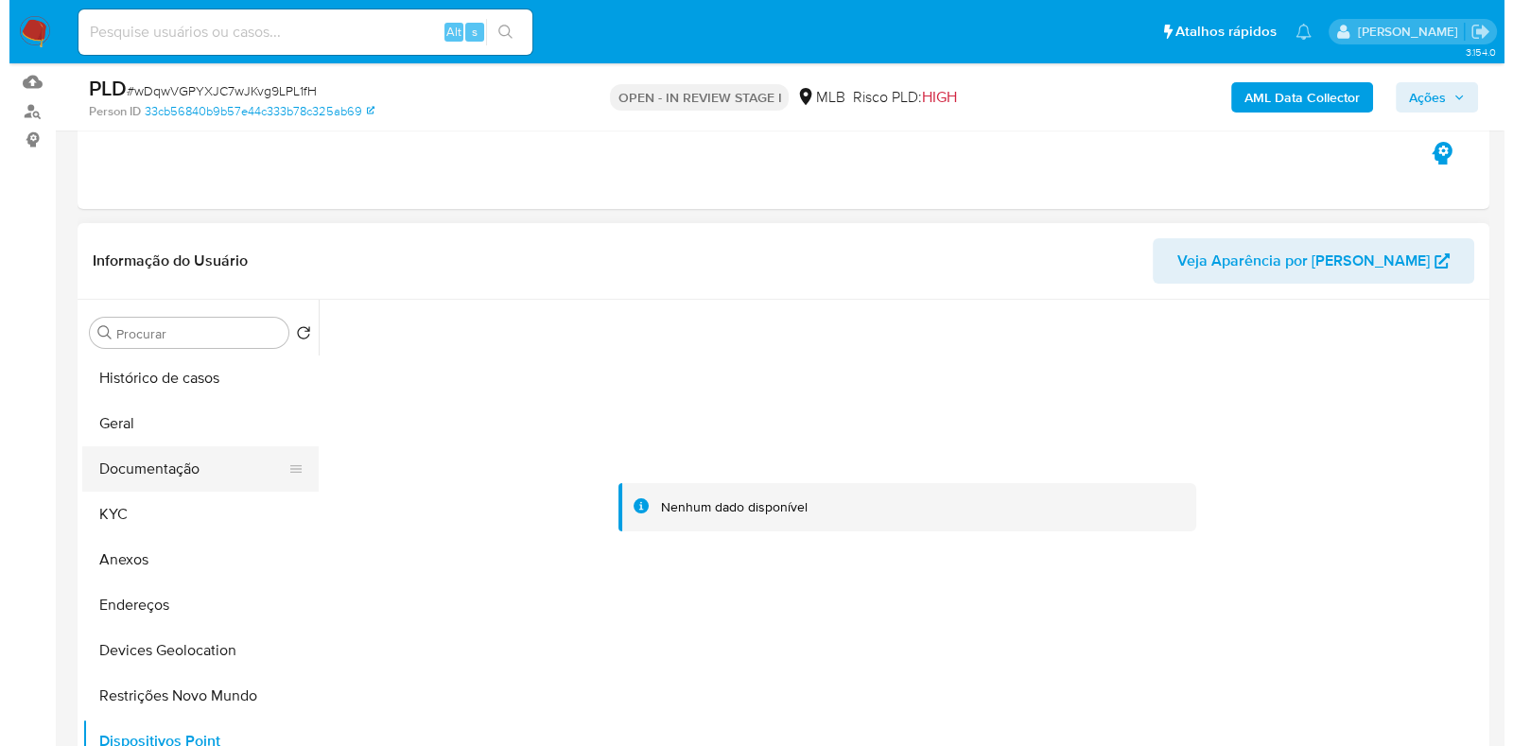
scroll to position [355, 0]
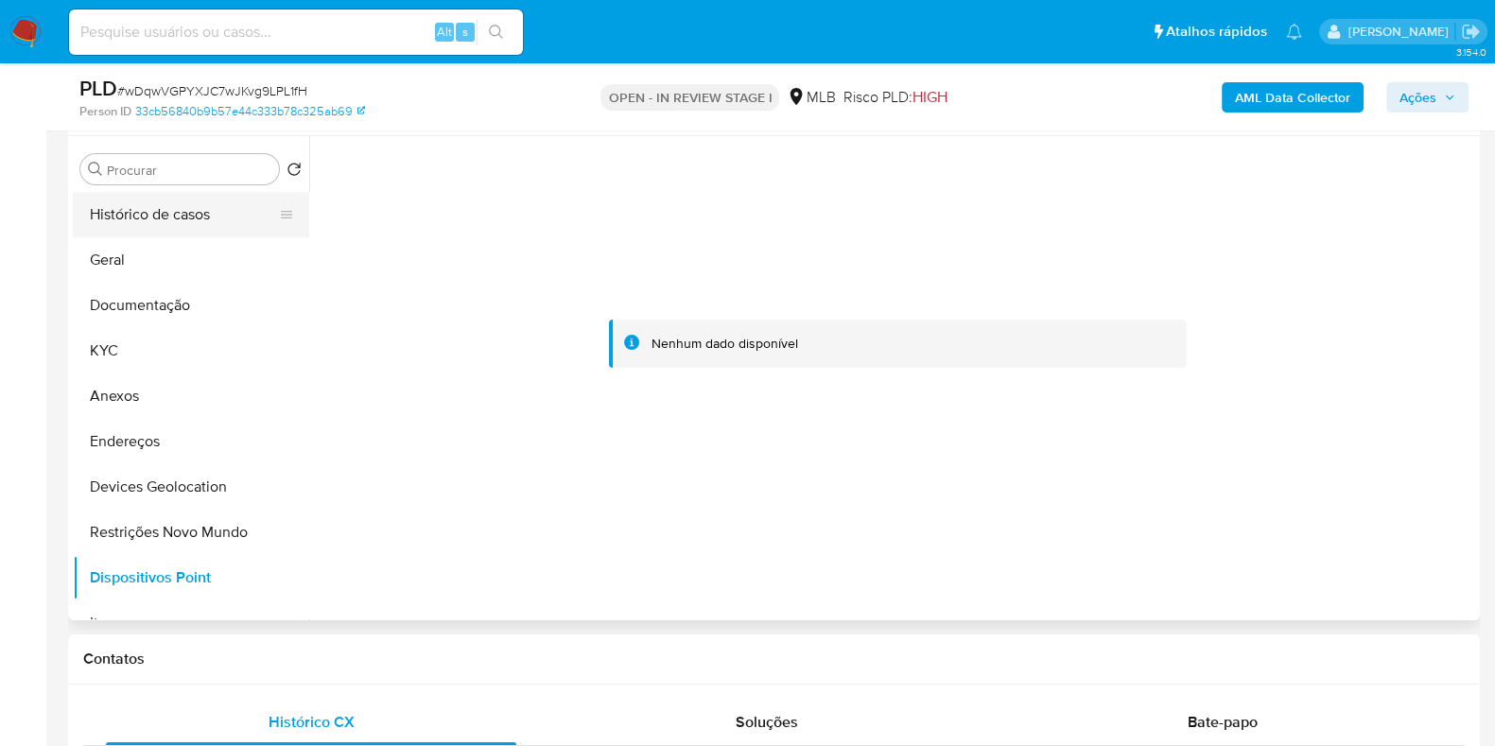
click at [160, 219] on button "Histórico de casos" at bounding box center [183, 214] width 221 height 45
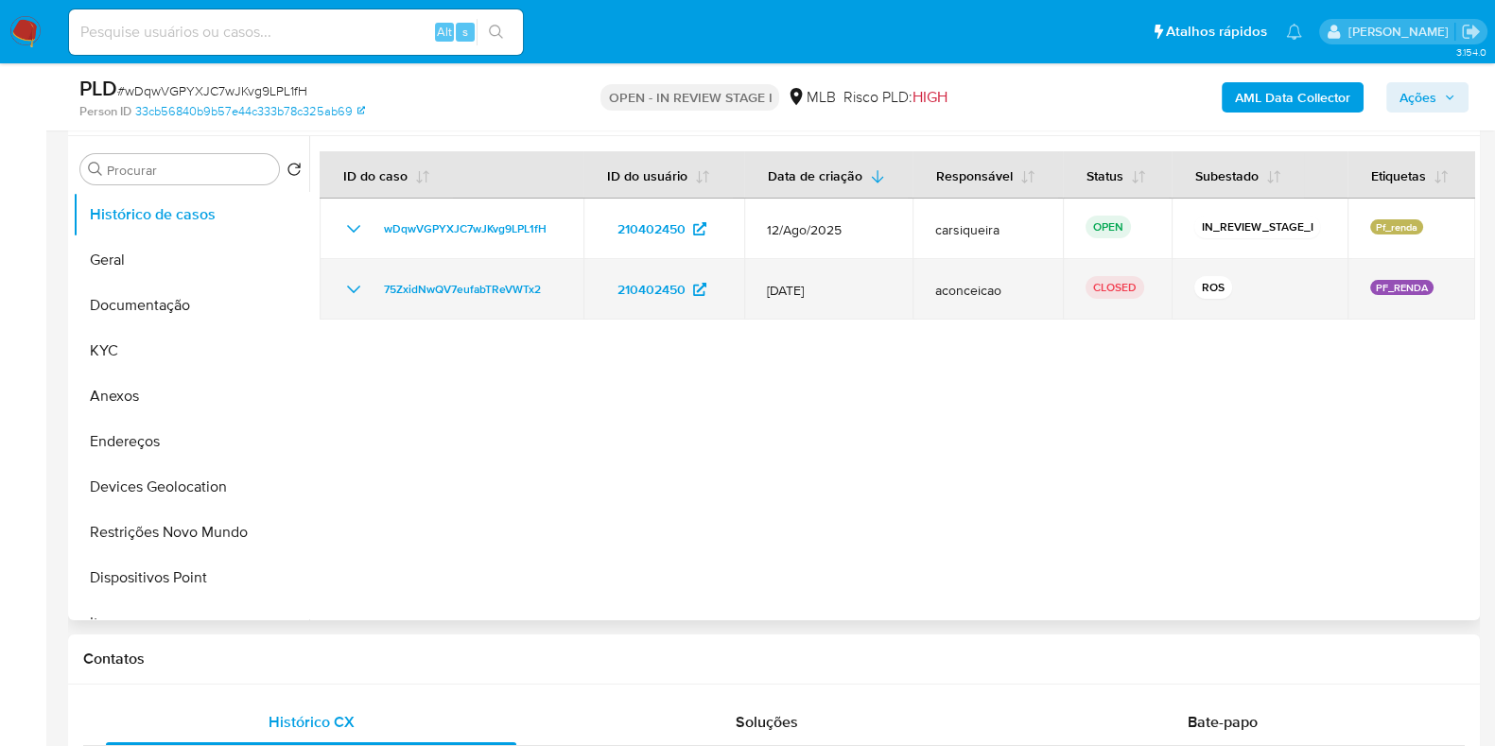
click at [342, 287] on icon "Mostrar/Ocultar" at bounding box center [353, 289] width 23 height 23
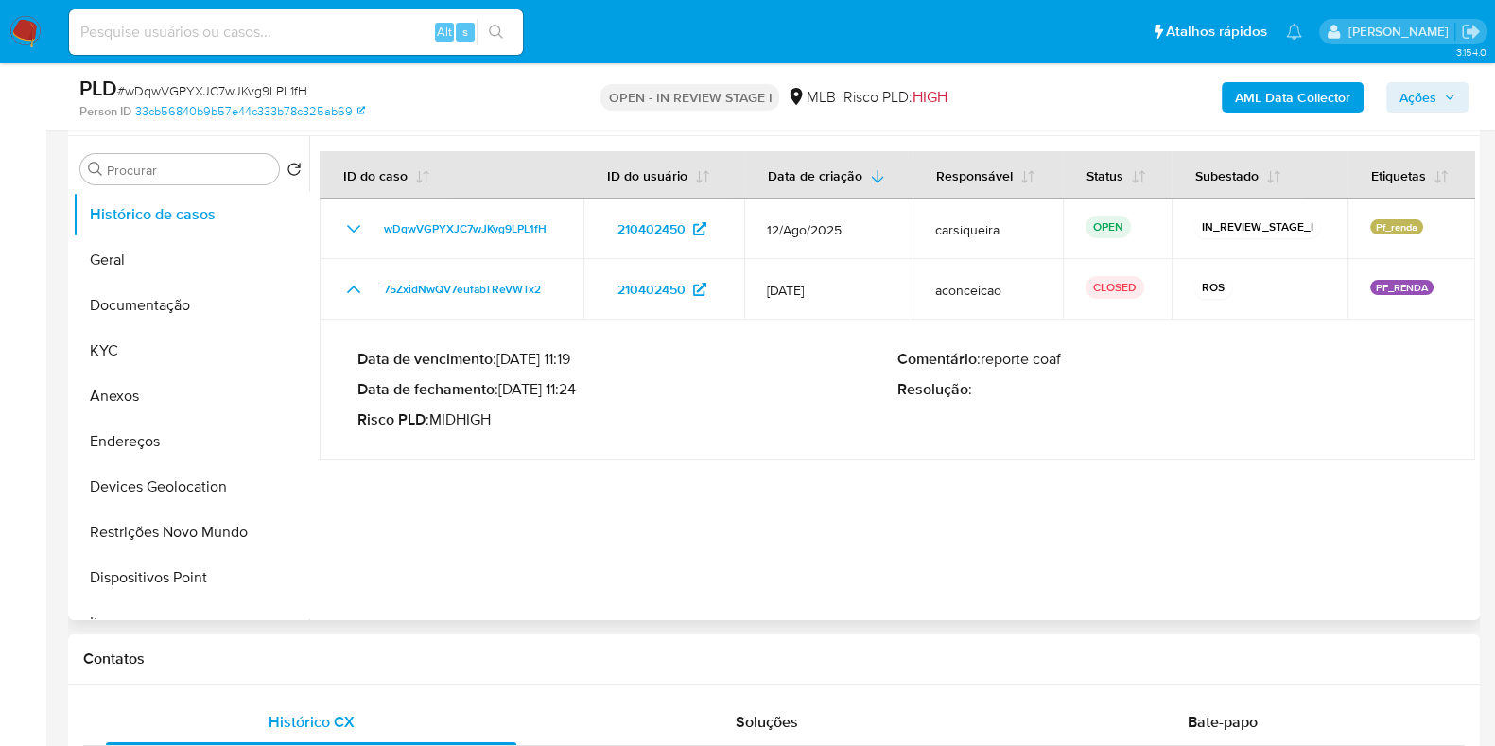
drag, startPoint x: 508, startPoint y: 387, endPoint x: 582, endPoint y: 393, distance: 74.0
click at [582, 393] on p "Data de fechamento : 09/03/2023 11:24" at bounding box center [628, 389] width 540 height 19
click at [171, 312] on button "Documentação" at bounding box center [183, 305] width 221 height 45
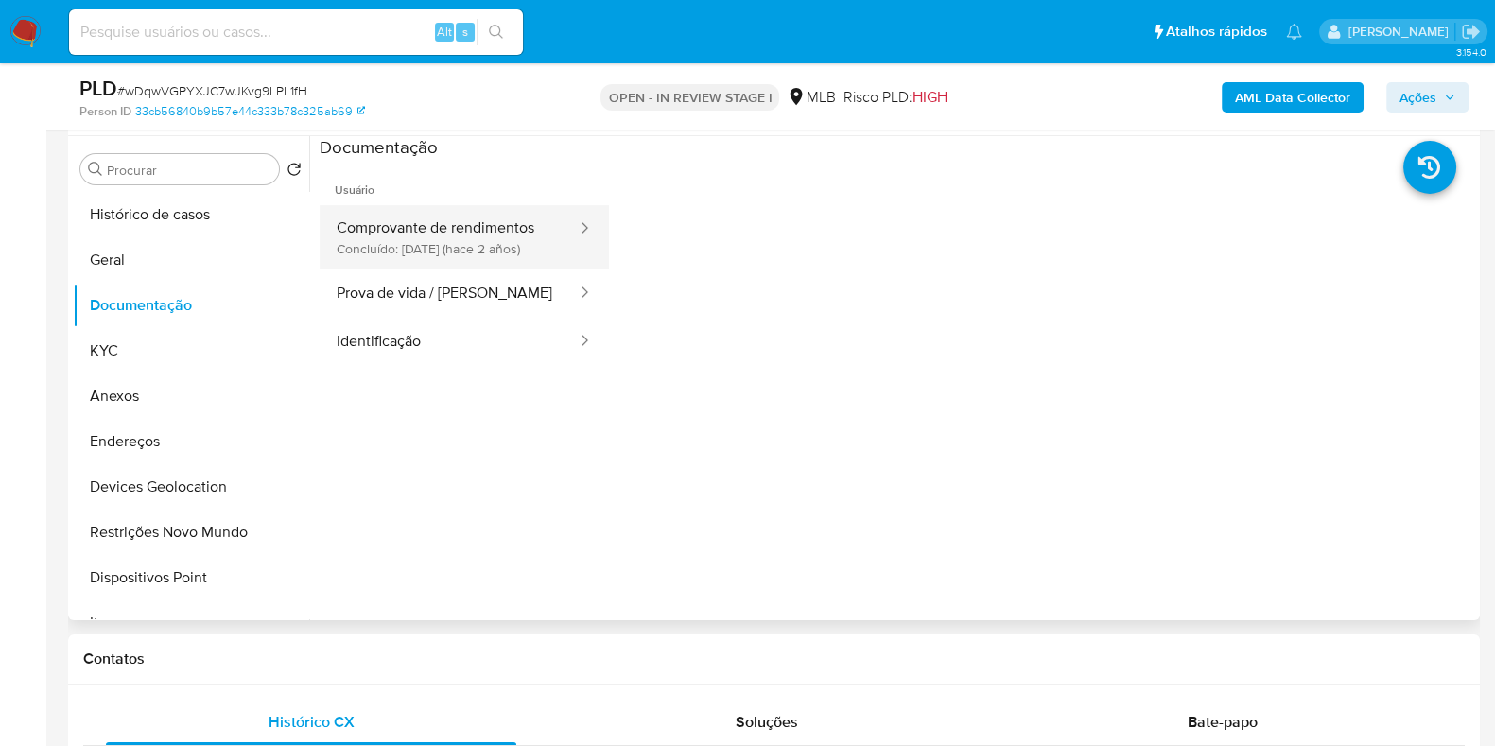
click at [564, 238] on div at bounding box center [579, 229] width 30 height 22
click at [361, 230] on button "Comprovante de rendimentos Concluído: 13/12/2023 (hace 2 años)" at bounding box center [449, 237] width 259 height 64
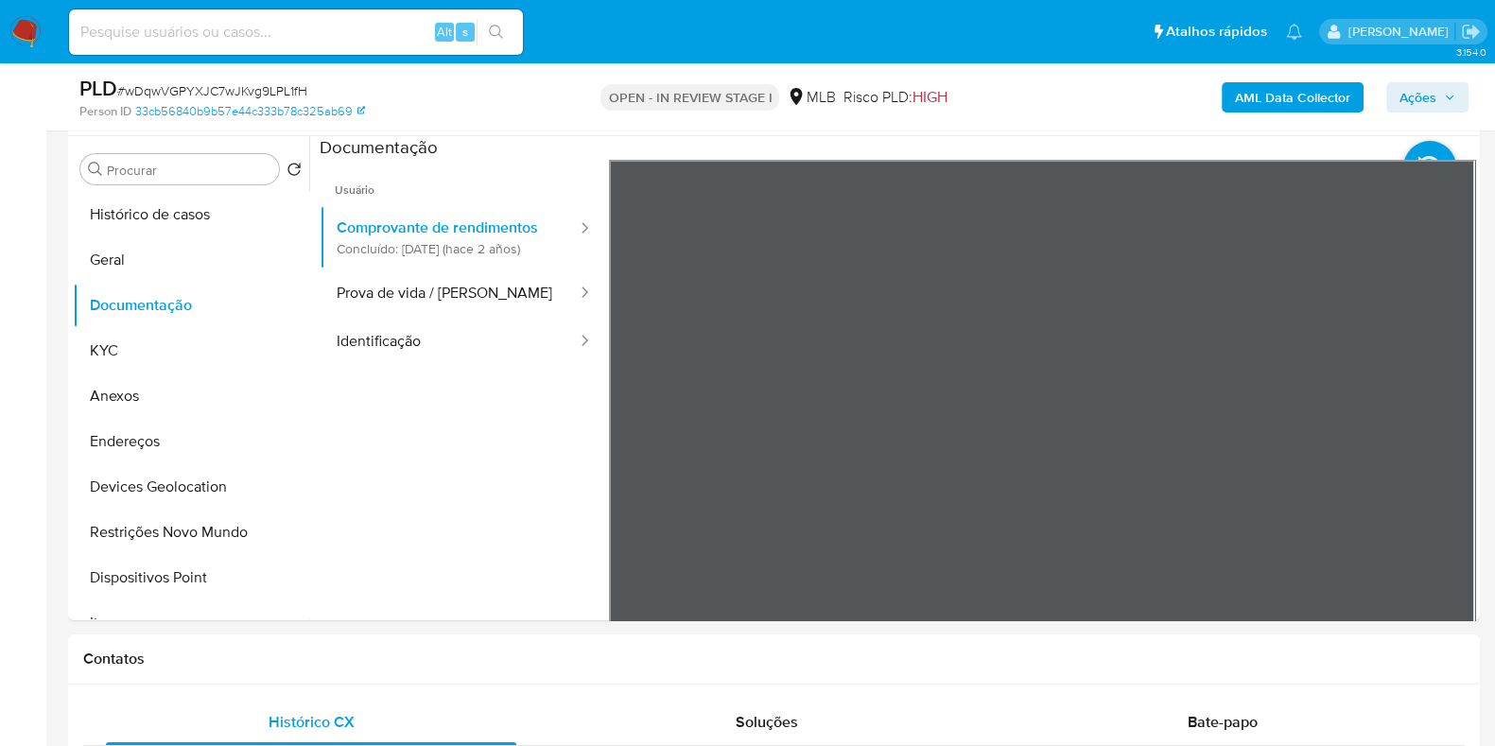
click at [210, 348] on button "KYC" at bounding box center [183, 350] width 221 height 45
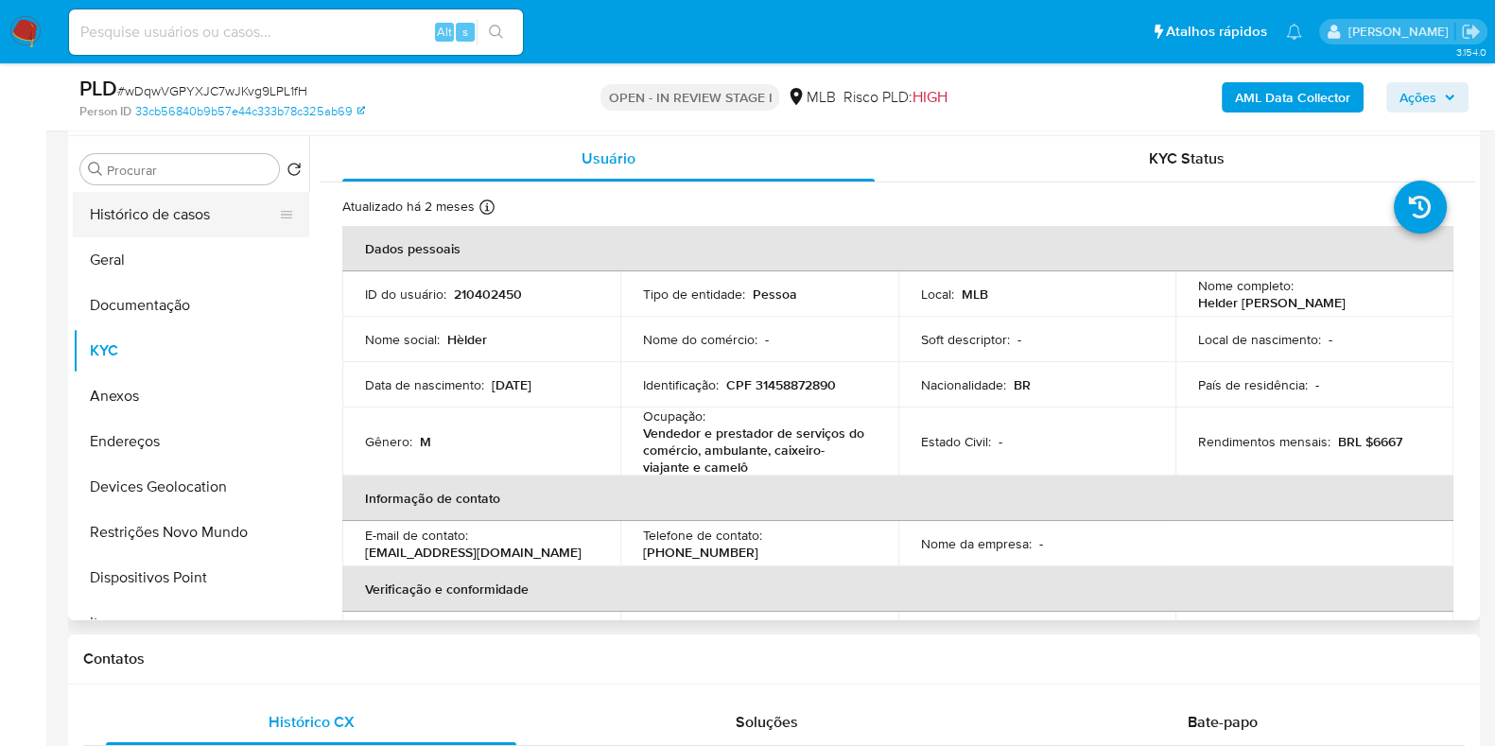
click at [143, 219] on button "Histórico de casos" at bounding box center [183, 214] width 221 height 45
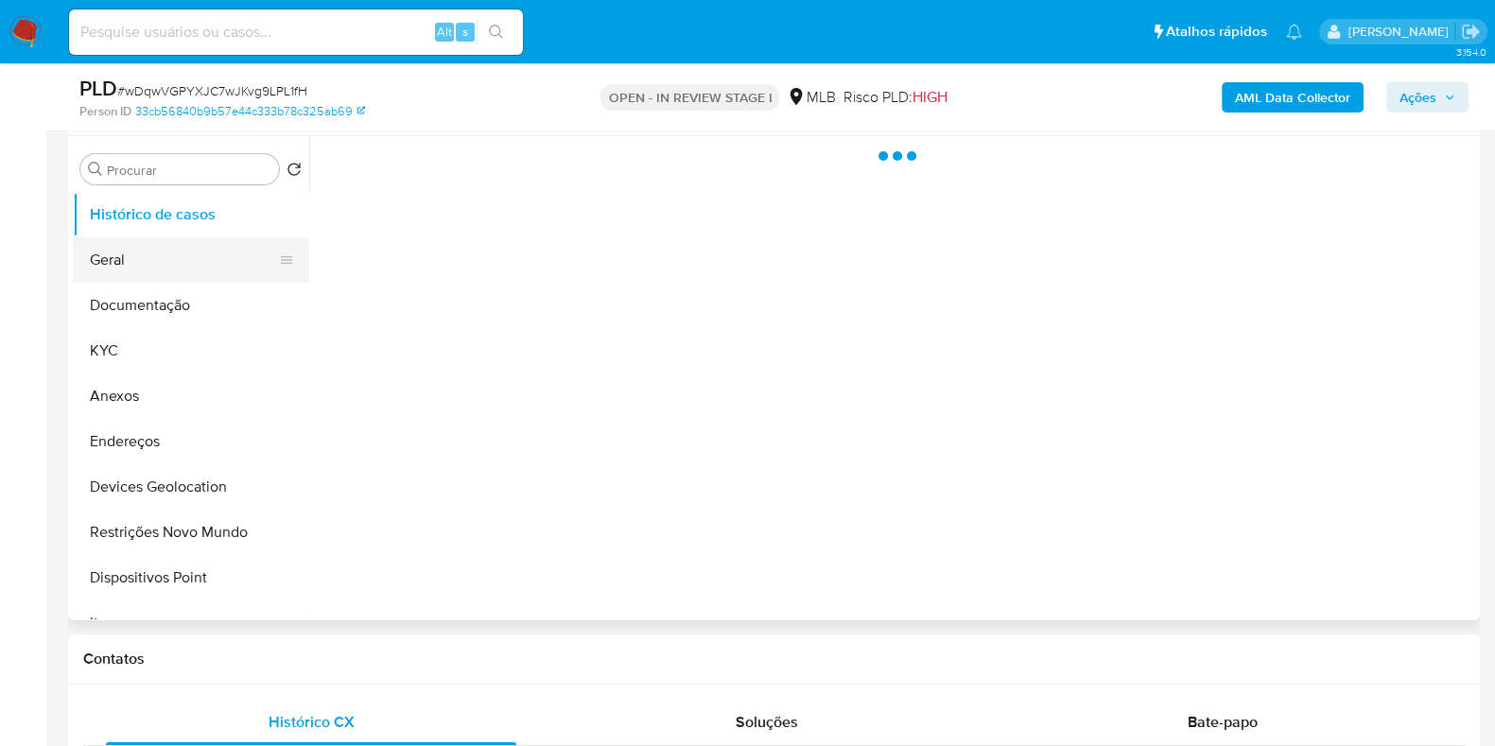
click at [158, 247] on button "Geral" at bounding box center [183, 259] width 221 height 45
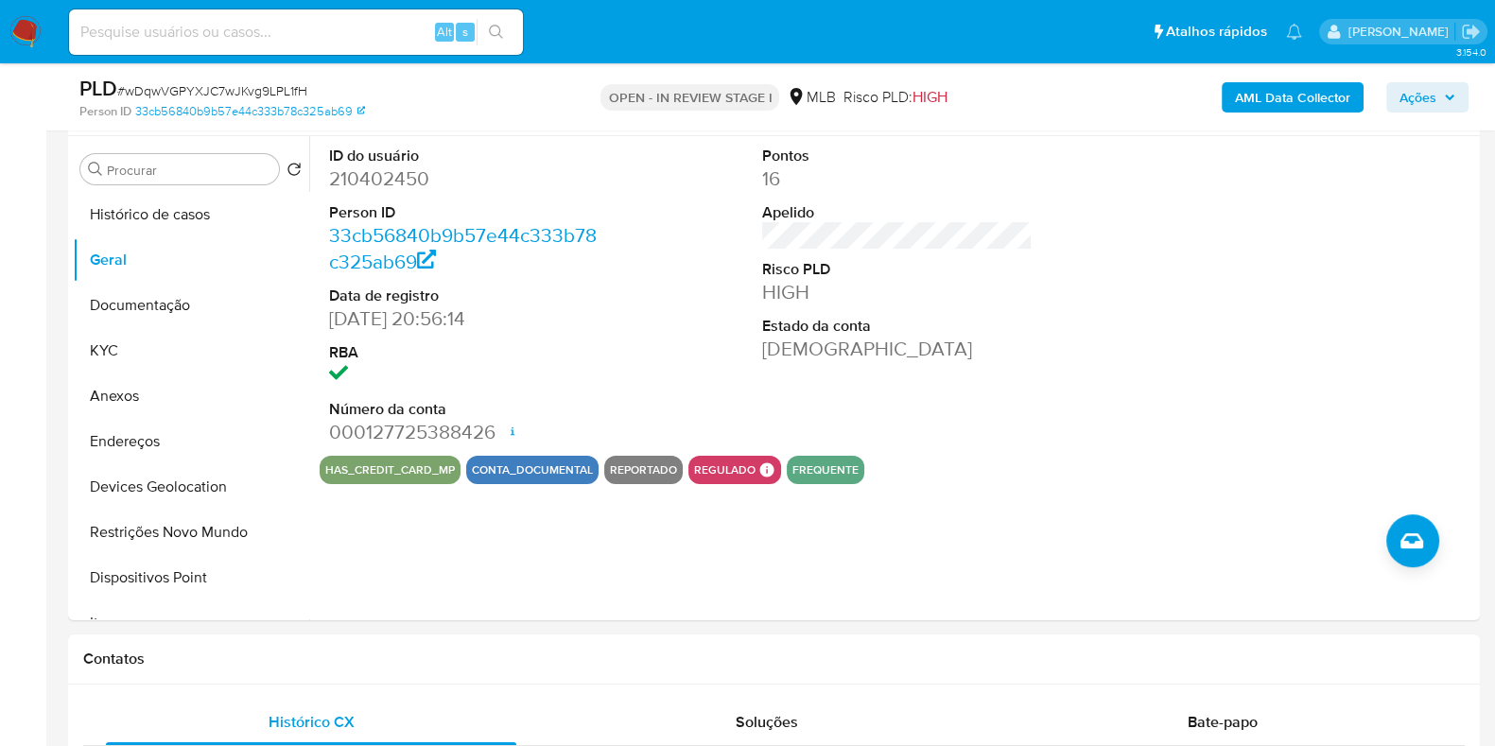
click at [1273, 96] on b "AML Data Collector" at bounding box center [1292, 97] width 115 height 30
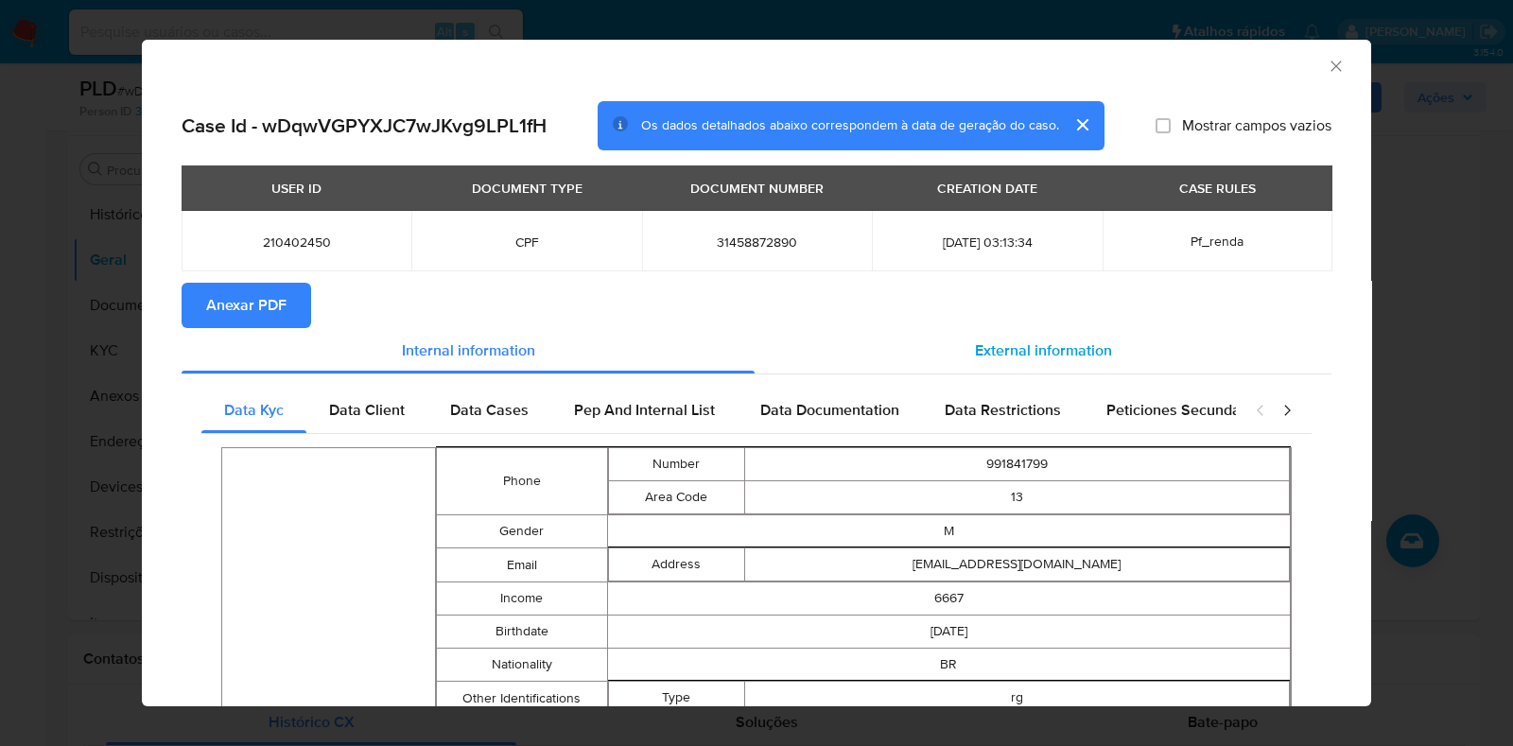
click at [993, 354] on span "External information" at bounding box center [1043, 351] width 137 height 22
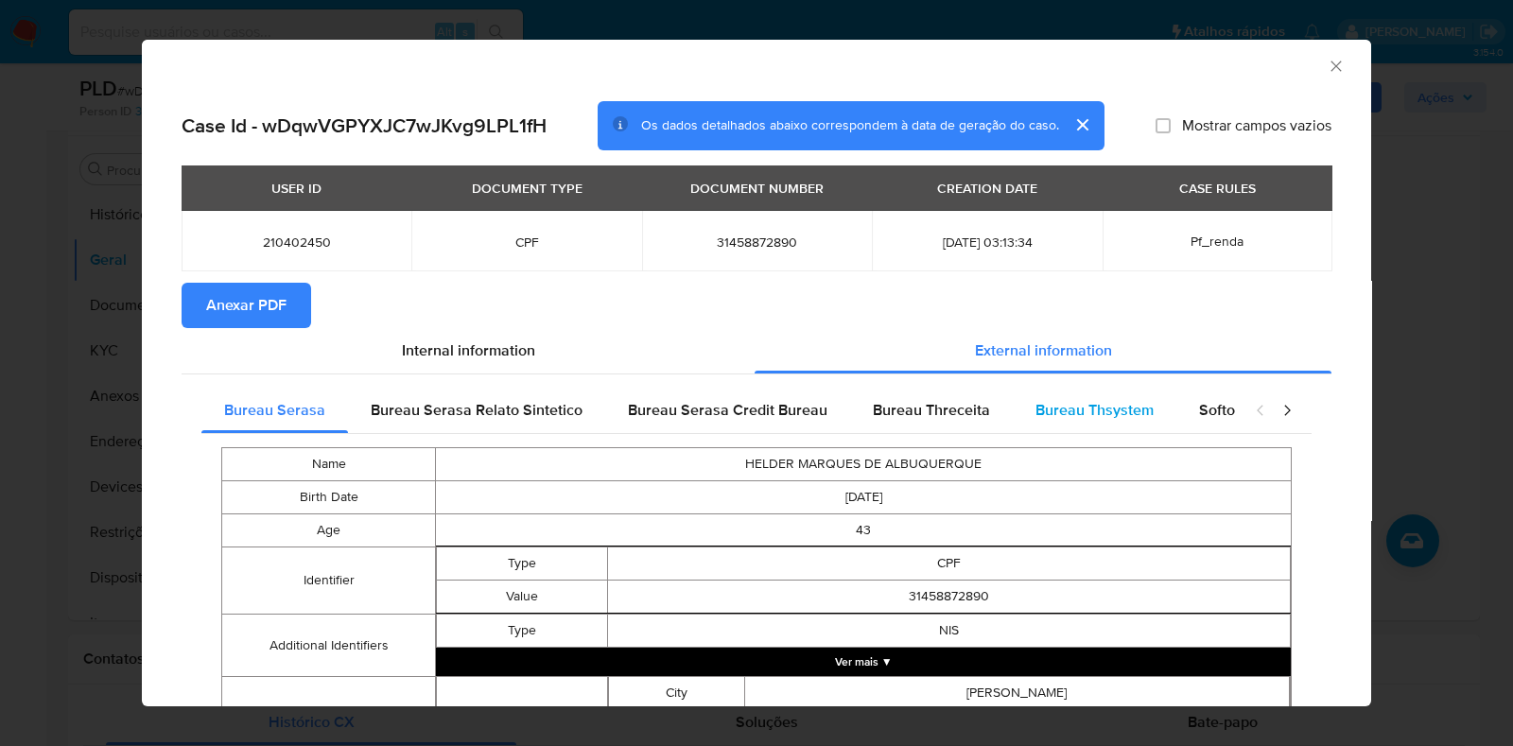
click at [1104, 428] on div "Bureau Thsystem" at bounding box center [1095, 410] width 164 height 45
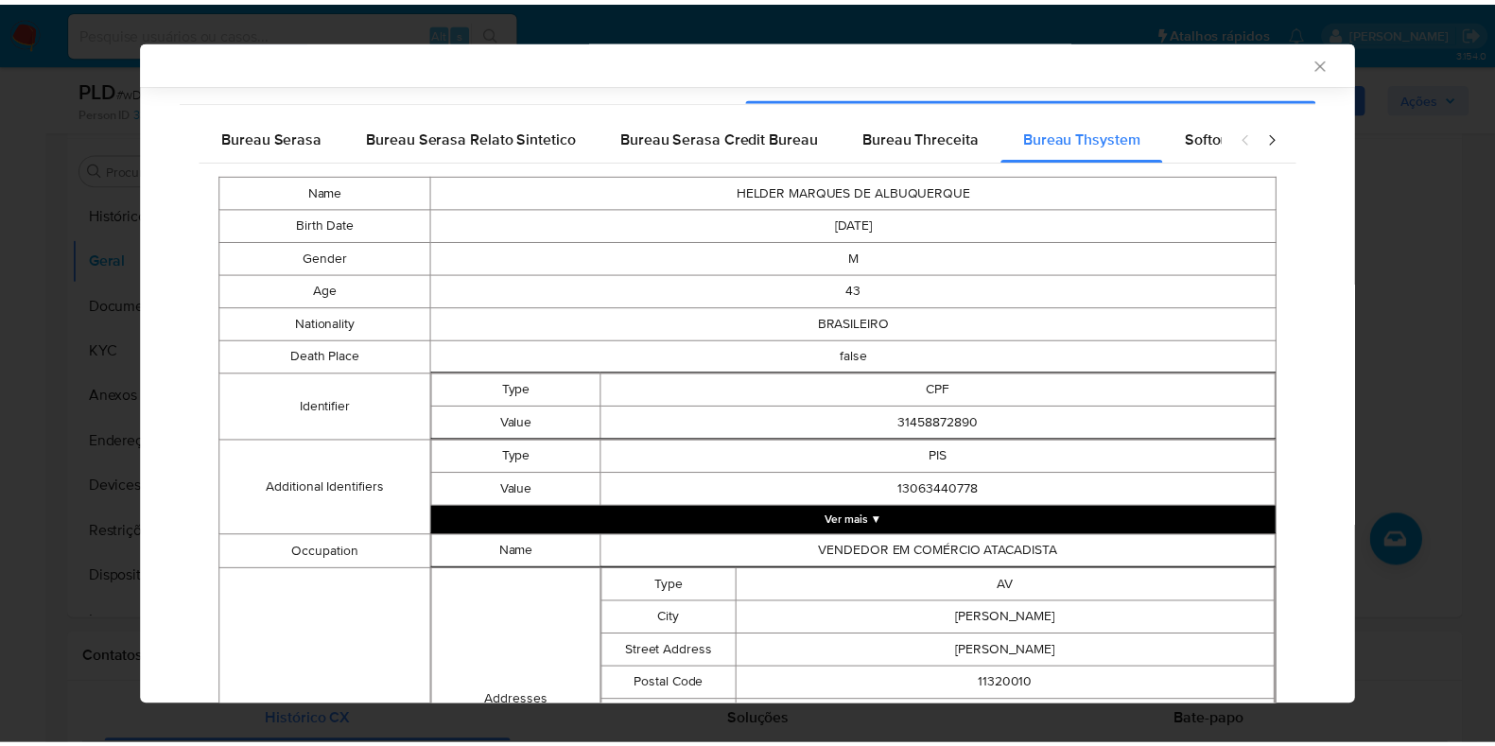
scroll to position [696, 0]
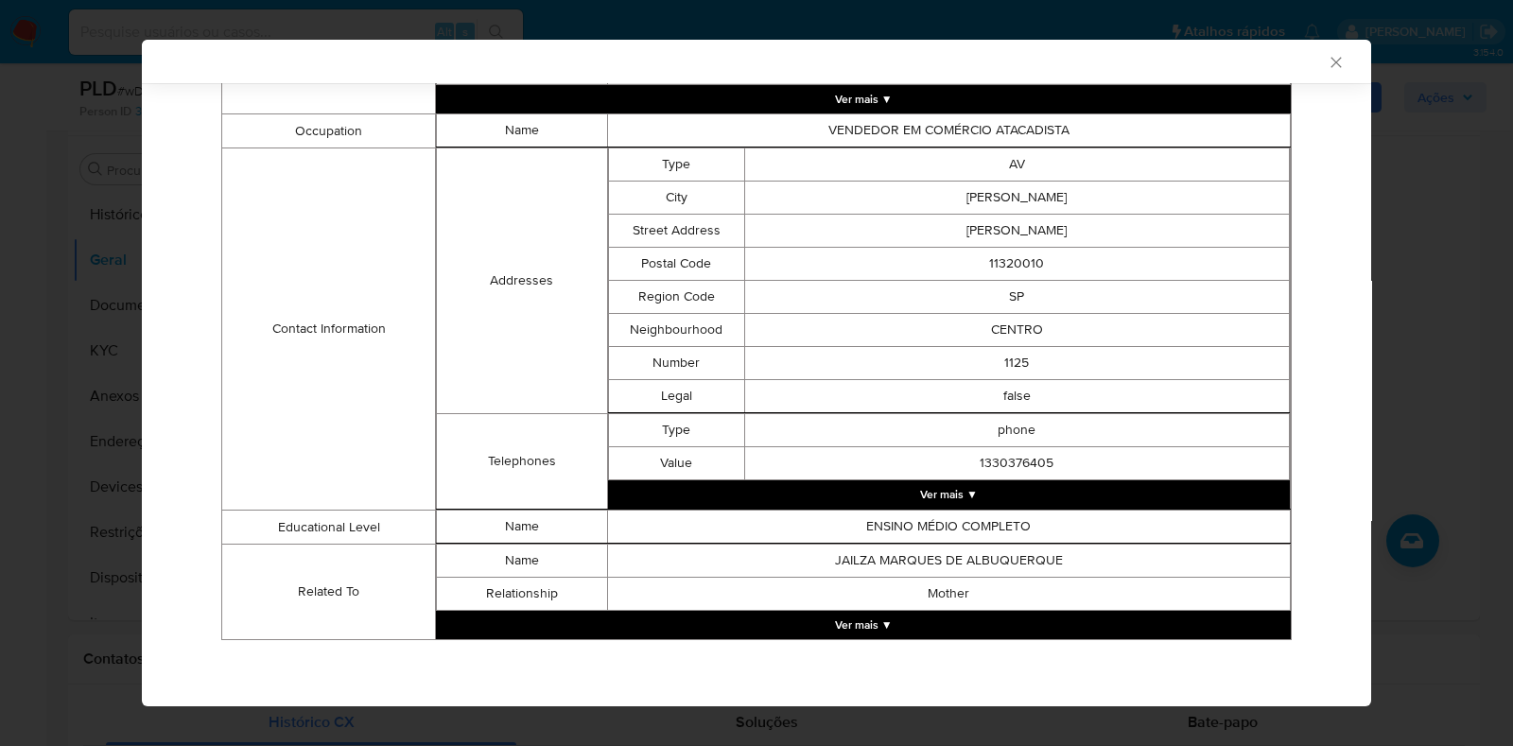
click at [1512, 201] on div "AML Data Collector Case Id - wDqwVGPYXJC7wJKvg9LPL1fH Os dados detalhados abaix…" at bounding box center [756, 373] width 1513 height 746
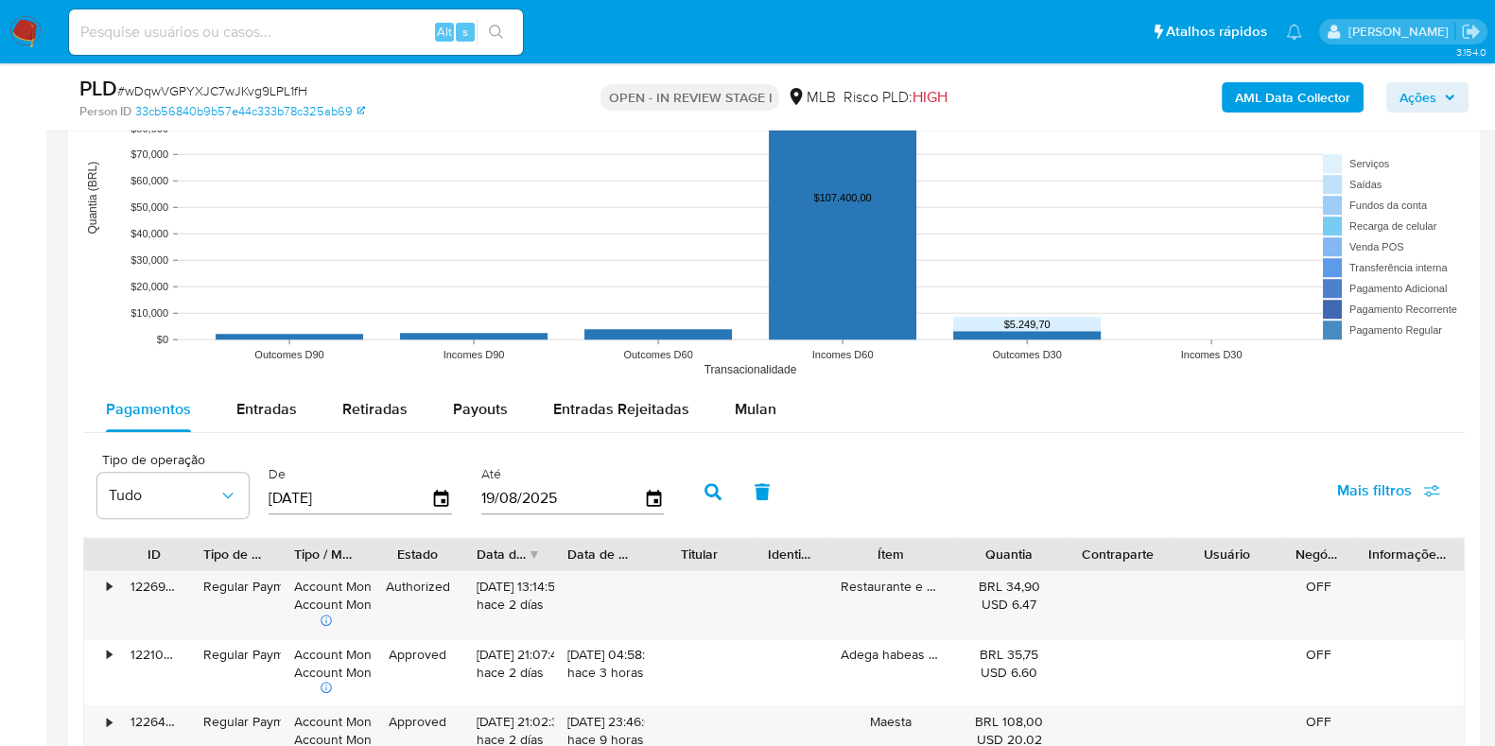
scroll to position [1773, 0]
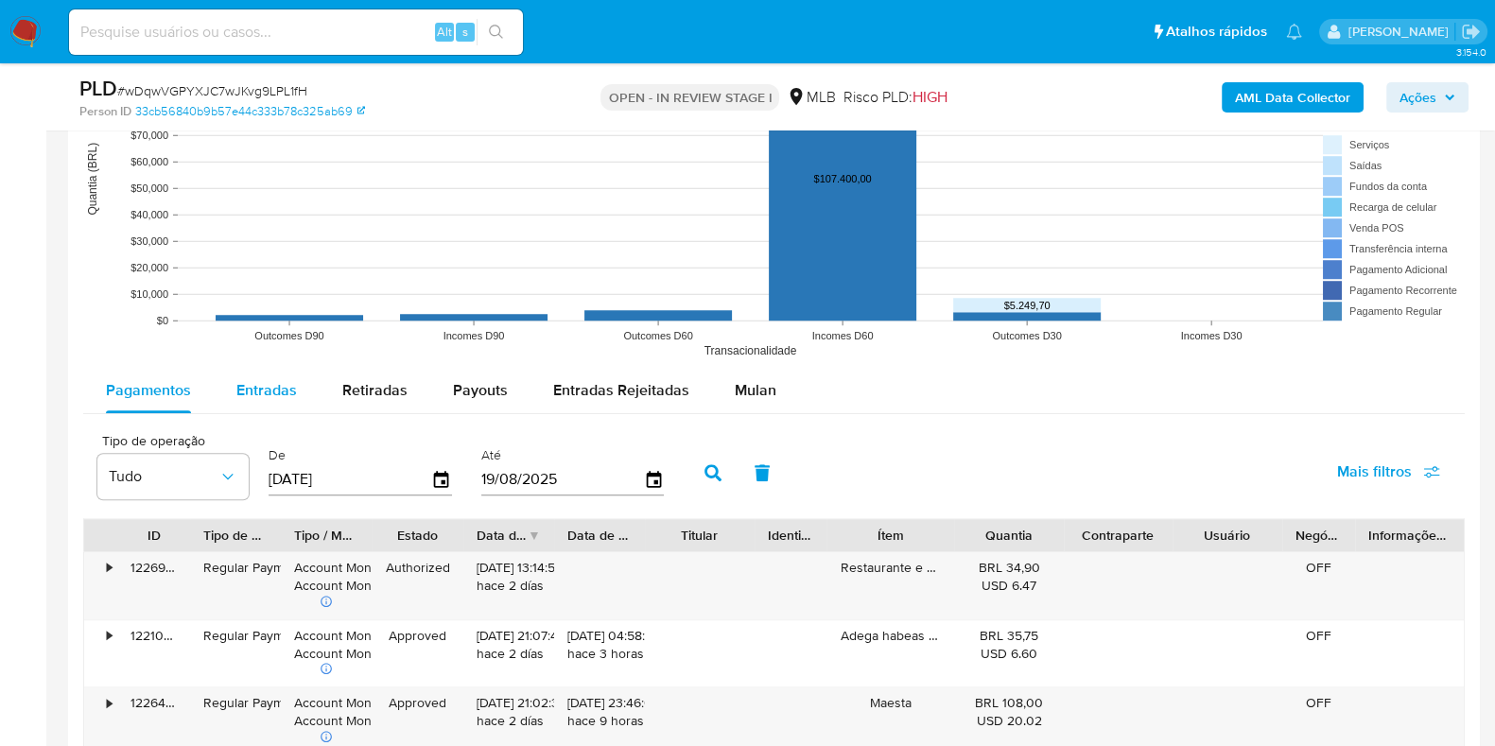
click at [254, 393] on span "Entradas" at bounding box center [266, 390] width 61 height 22
select select "10"
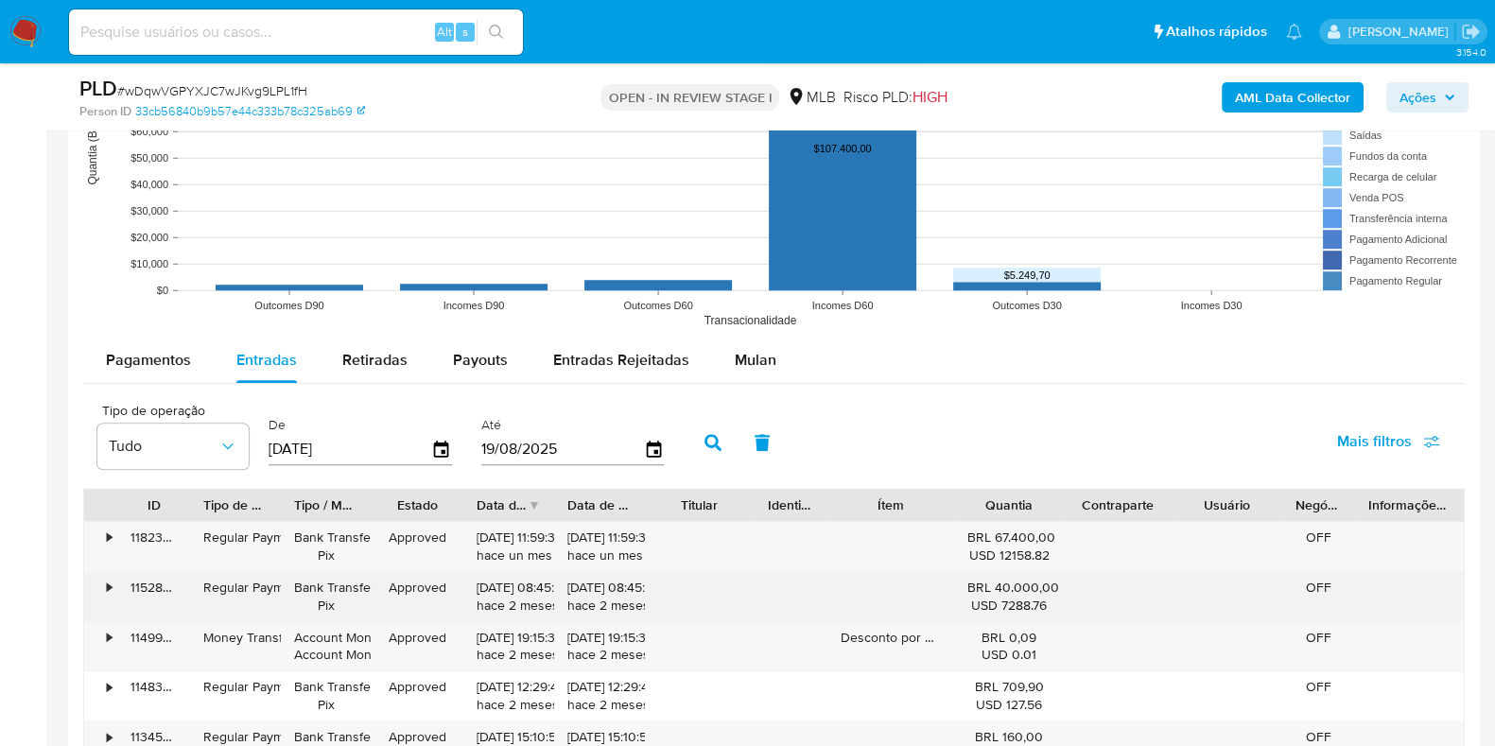
scroll to position [1891, 0]
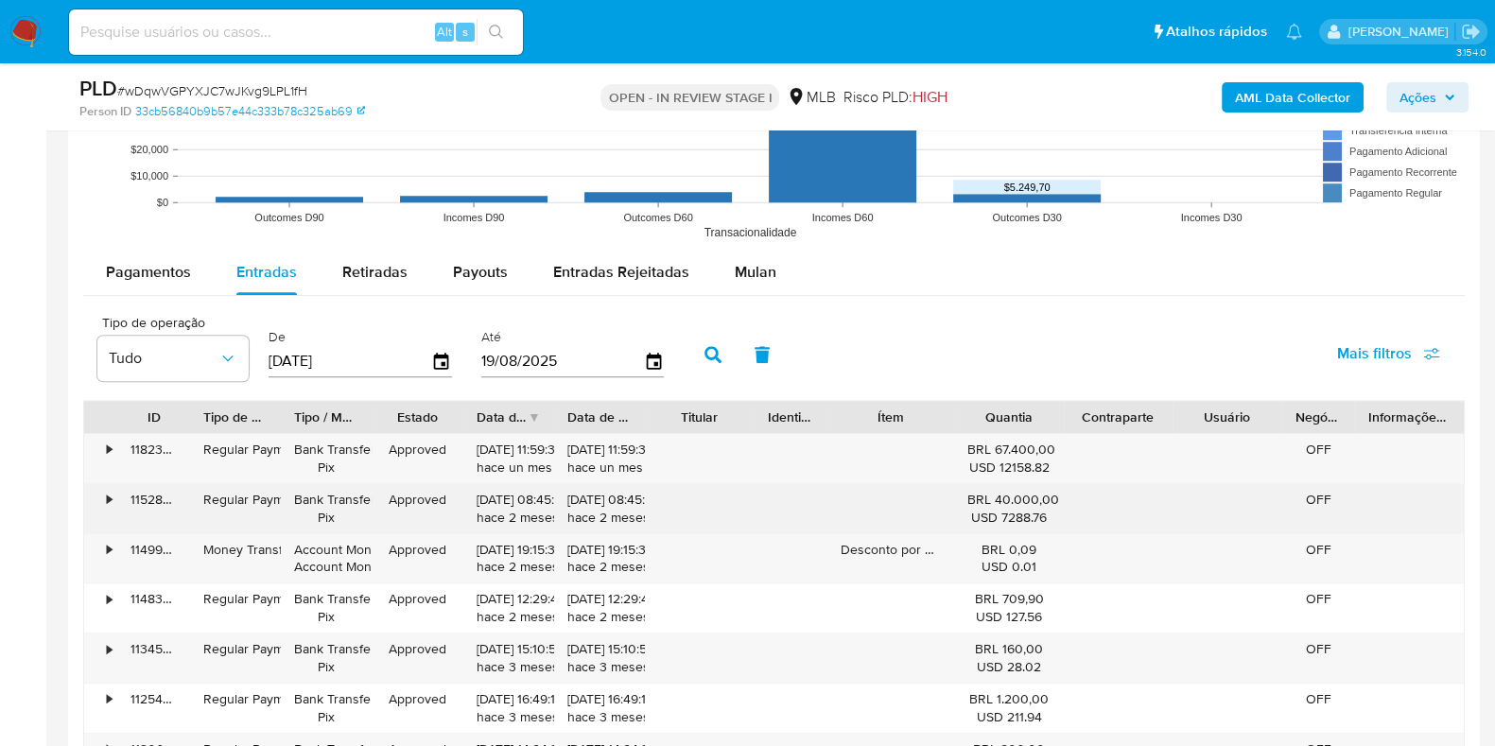
click at [93, 500] on div "•" at bounding box center [100, 508] width 33 height 49
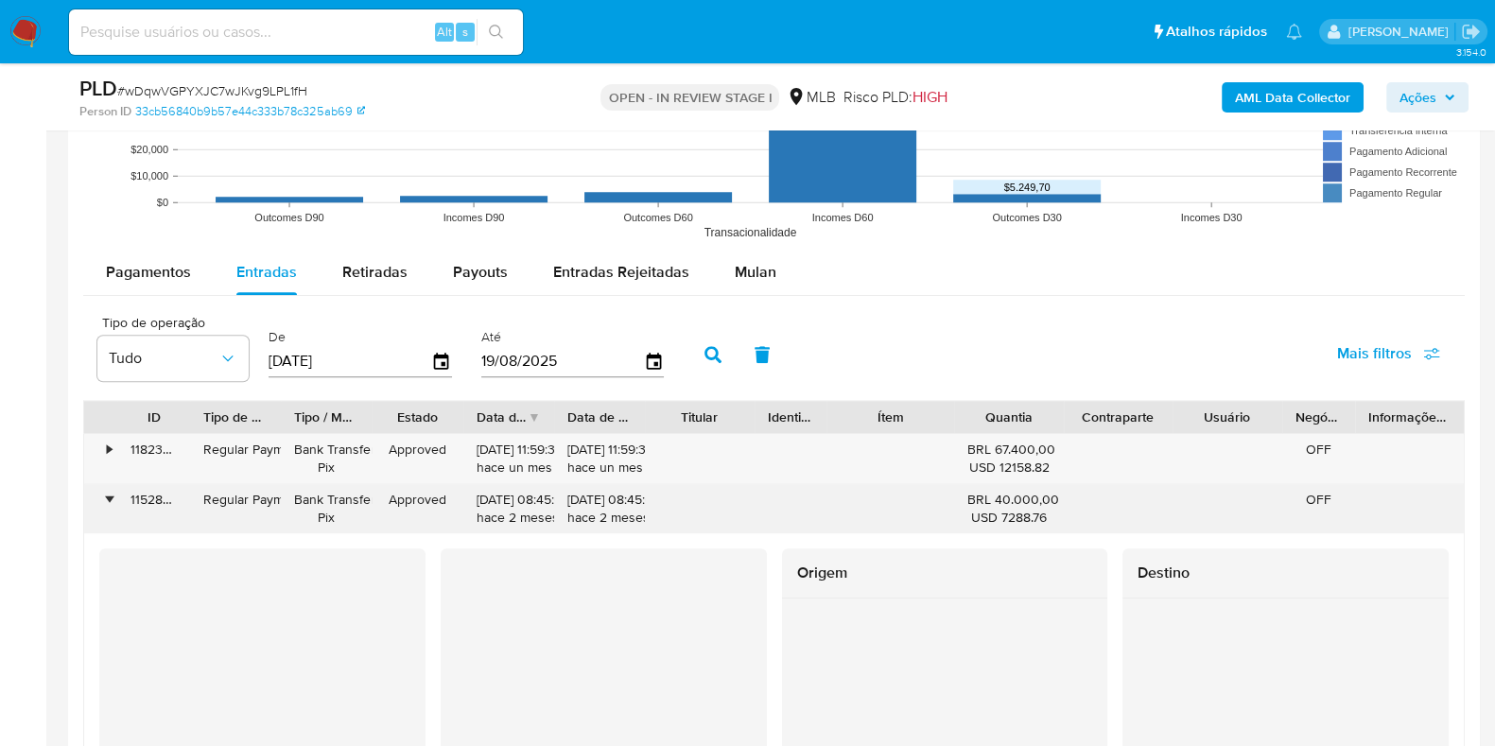
click at [107, 486] on div "•" at bounding box center [100, 508] width 33 height 49
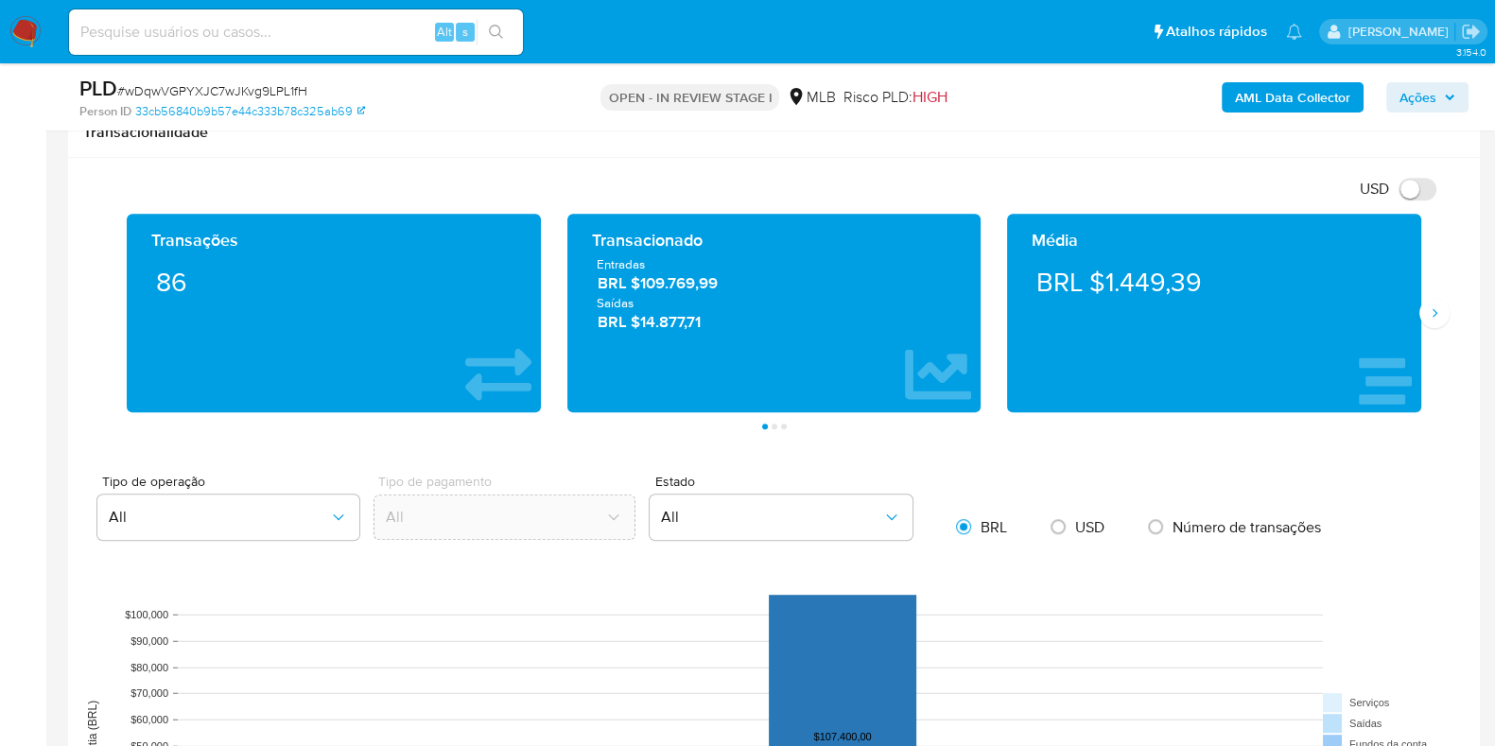
scroll to position [1206, 0]
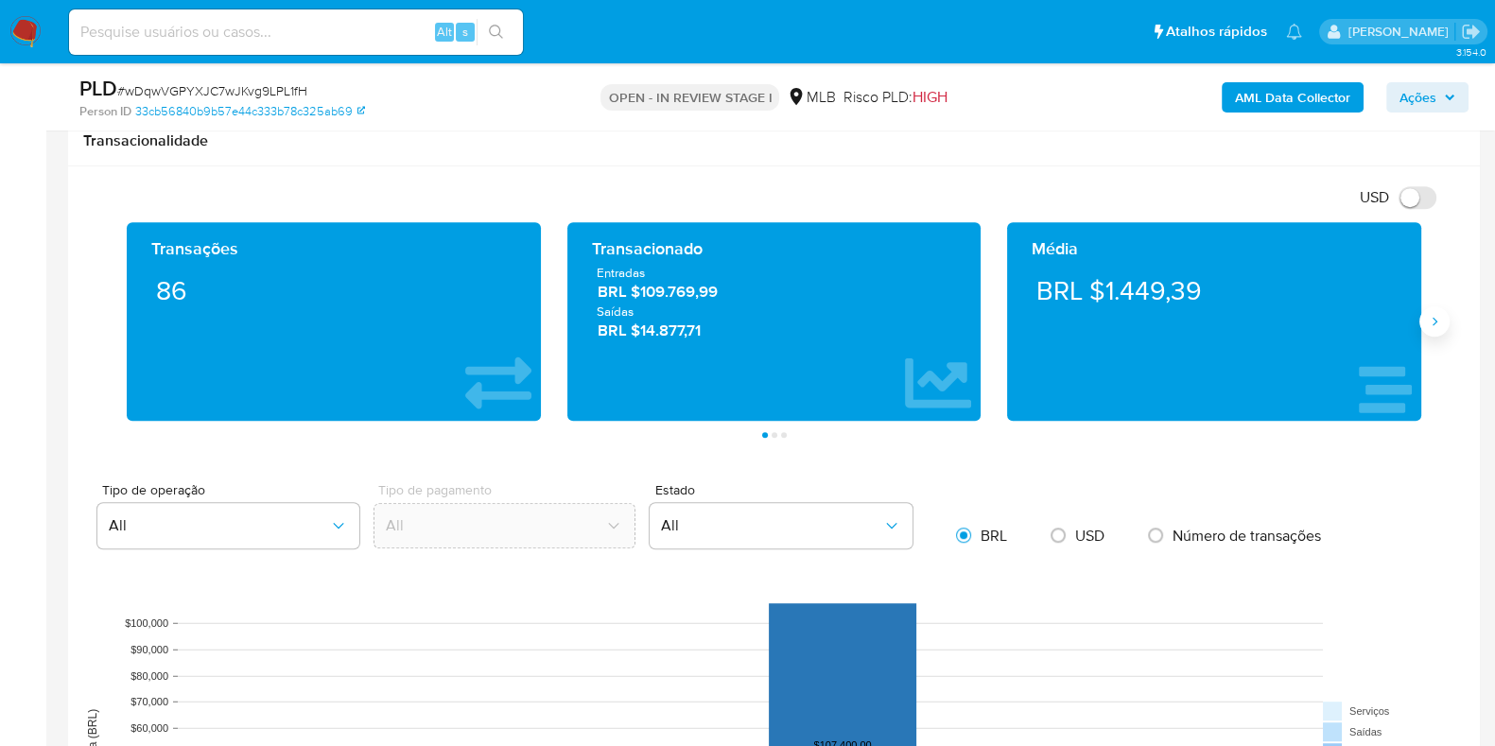
click at [1441, 314] on icon "Siguiente" at bounding box center [1434, 321] width 15 height 15
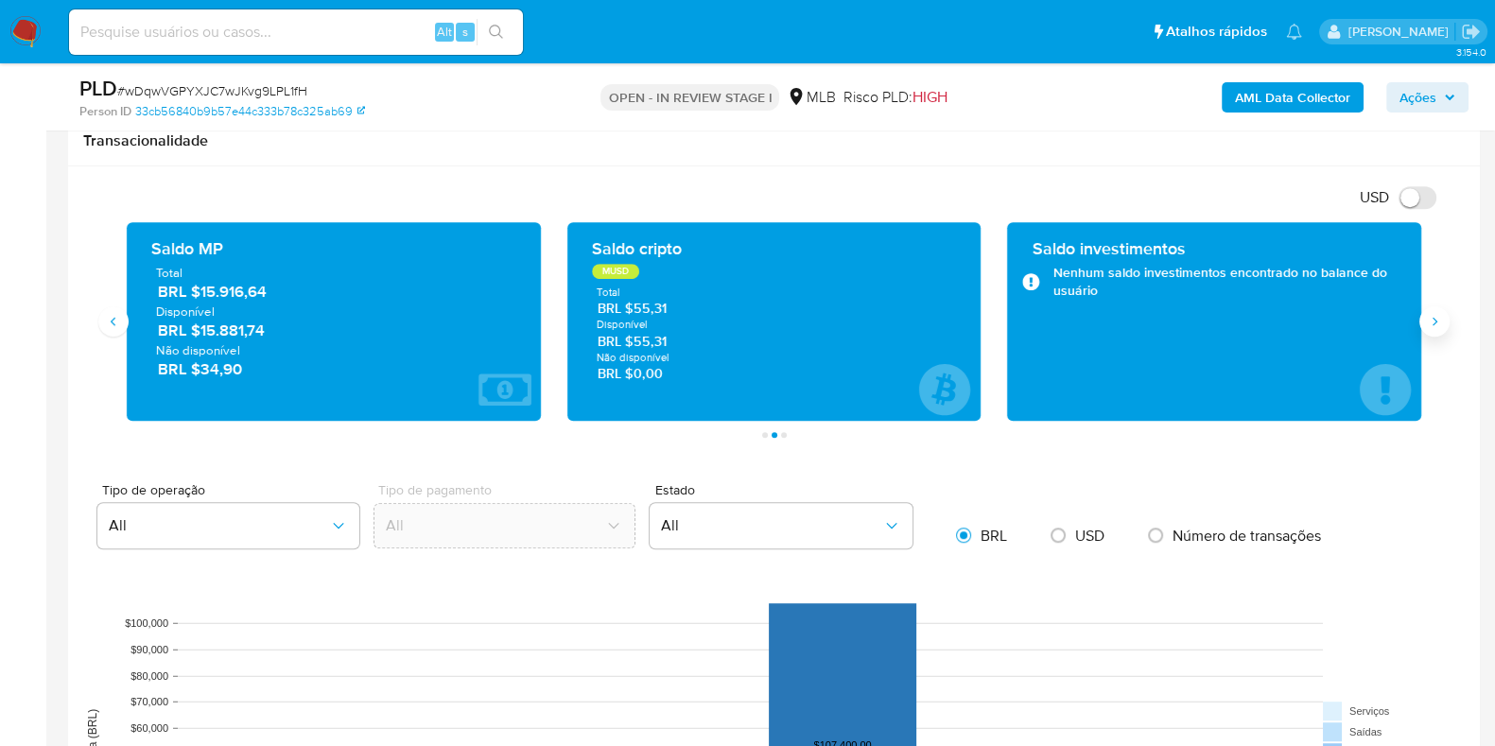
click at [1441, 314] on icon "Siguiente" at bounding box center [1434, 321] width 15 height 15
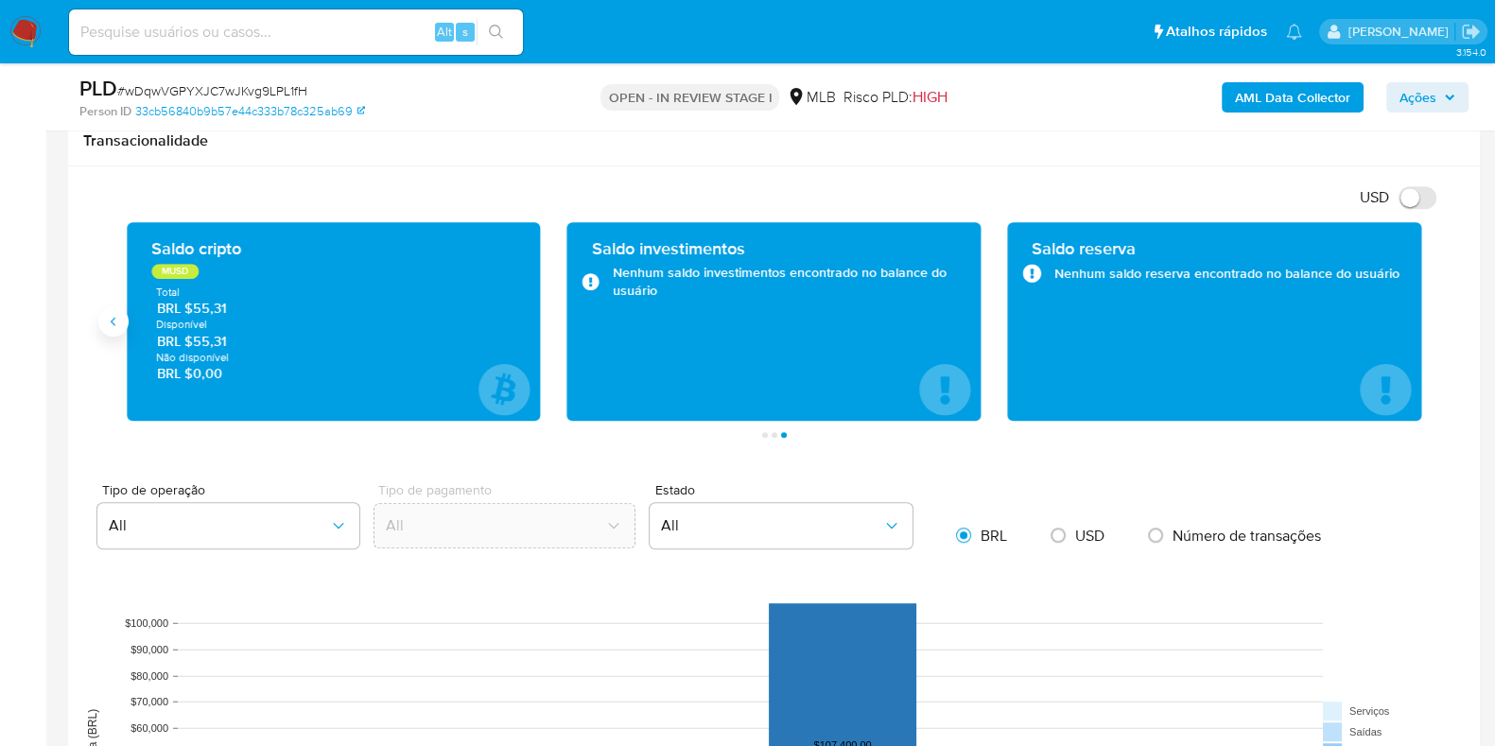
click at [123, 318] on button "Anterior" at bounding box center [113, 321] width 30 height 30
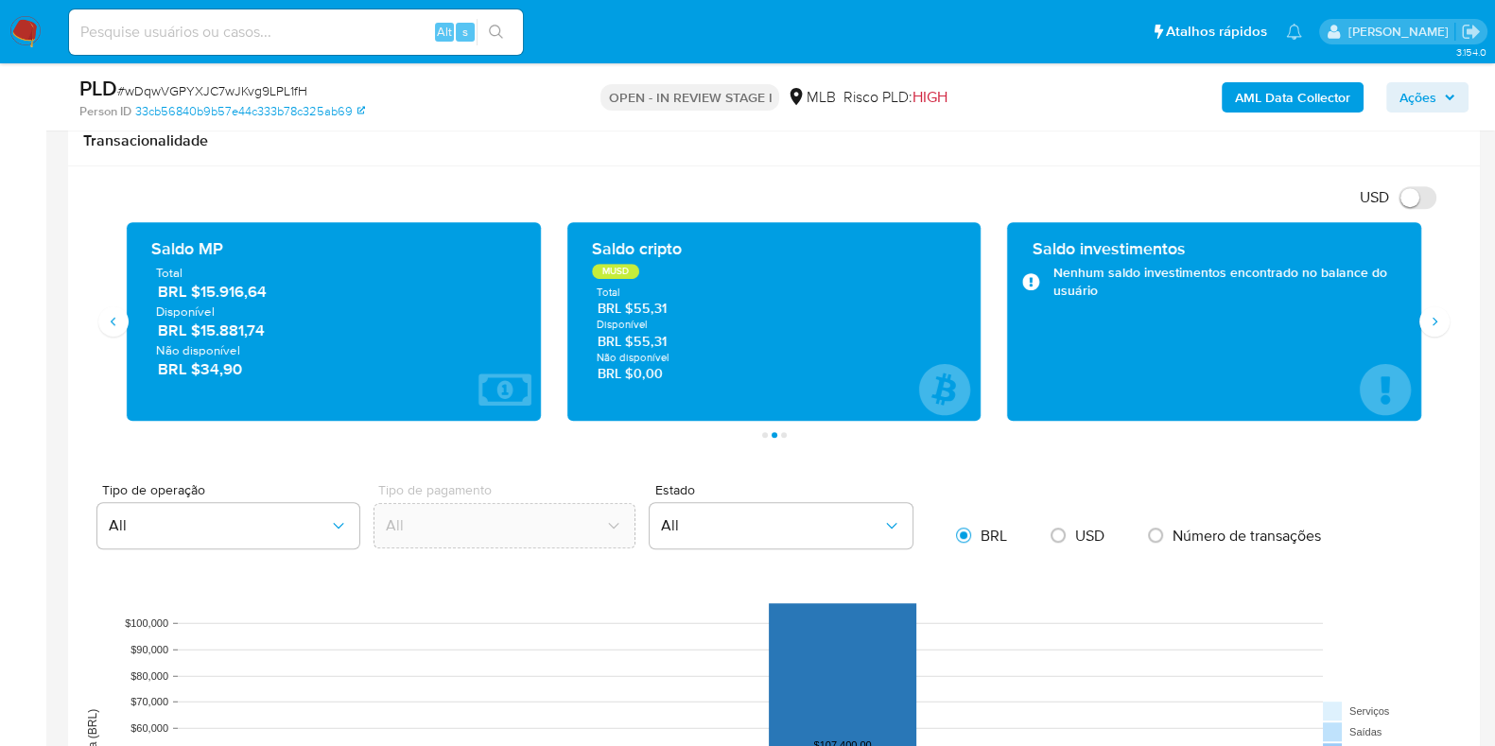
drag, startPoint x: 288, startPoint y: 334, endPoint x: 197, endPoint y: 332, distance: 90.8
click at [197, 332] on span "BRL $15.881,74" at bounding box center [335, 331] width 354 height 22
click at [1415, 91] on span "Ações" at bounding box center [1418, 97] width 37 height 30
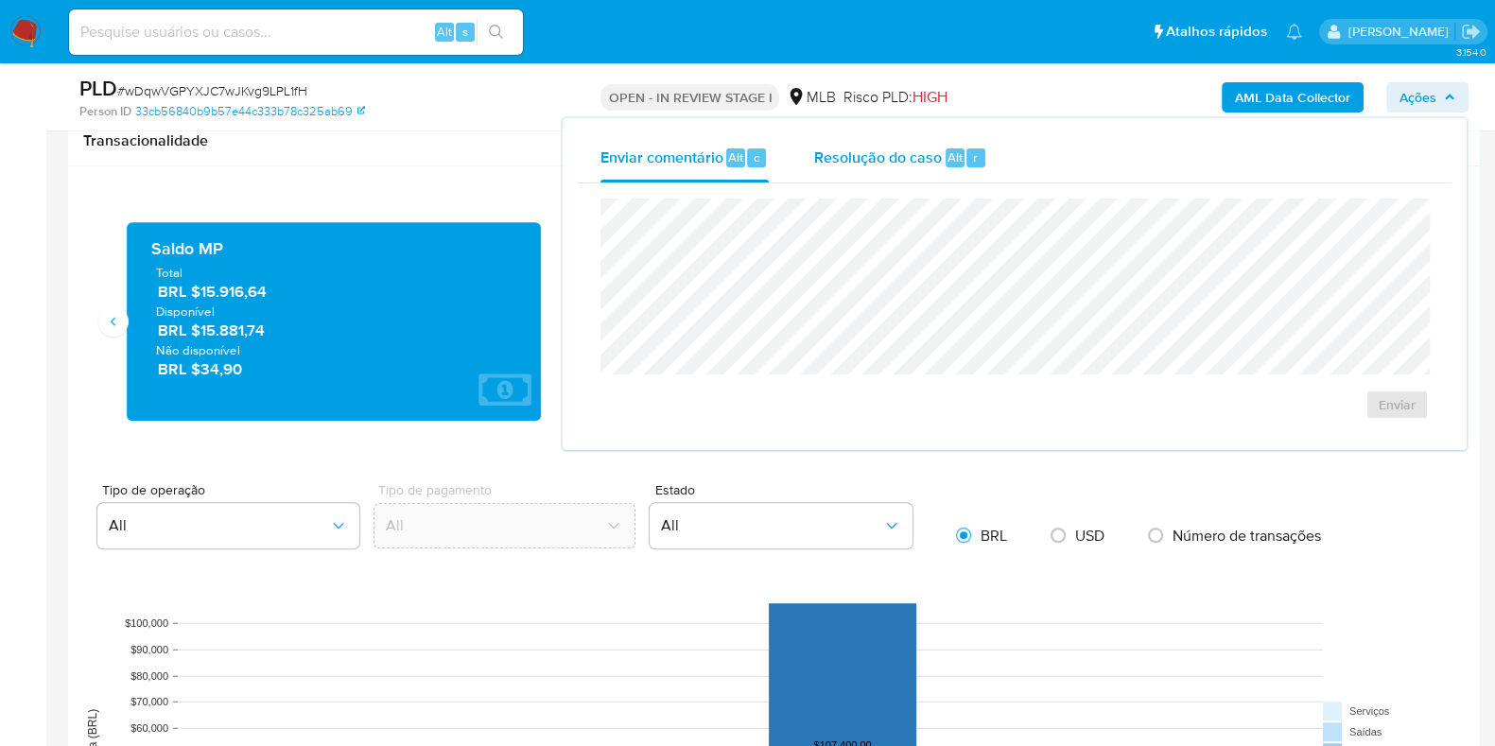
click at [841, 166] on span "Resolução do caso" at bounding box center [878, 157] width 128 height 22
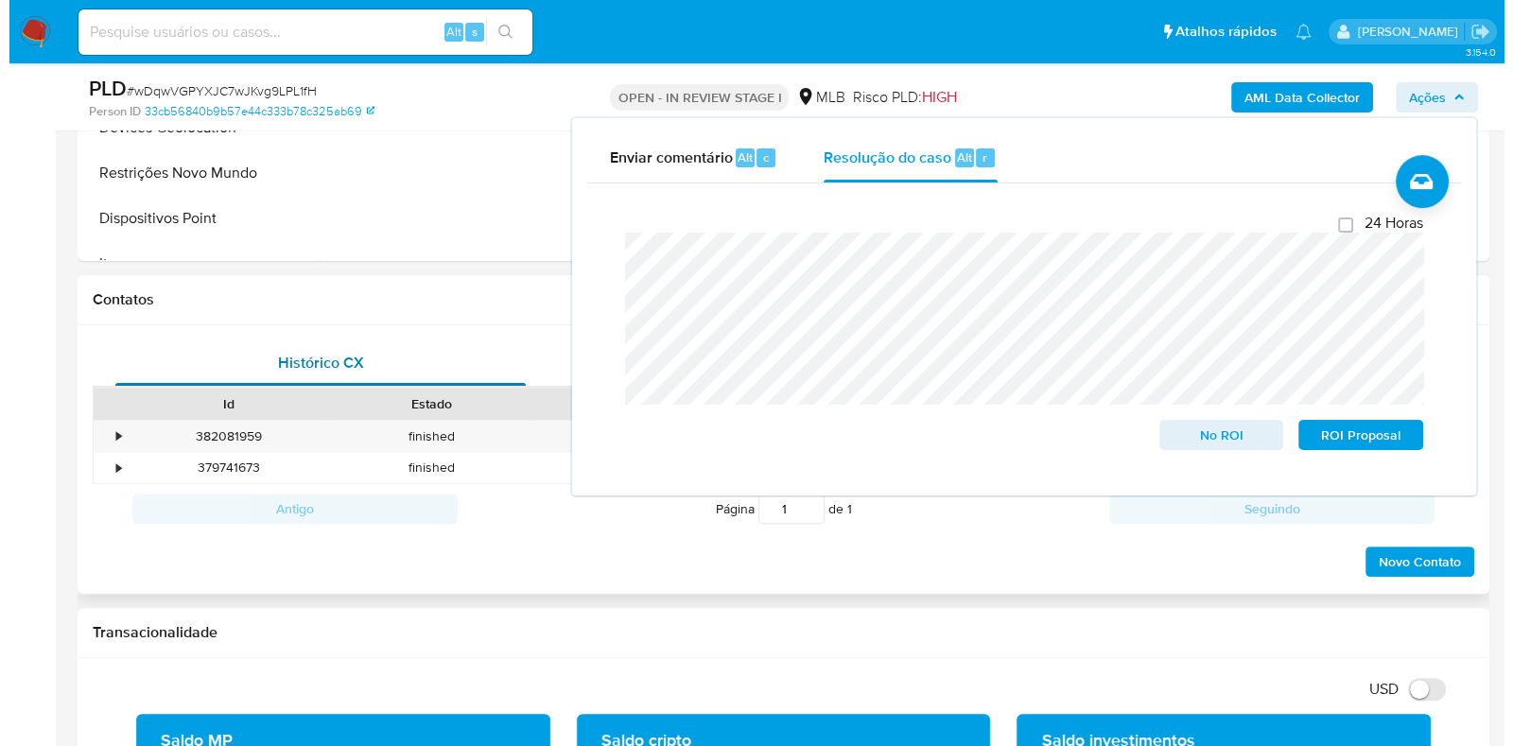
scroll to position [260, 0]
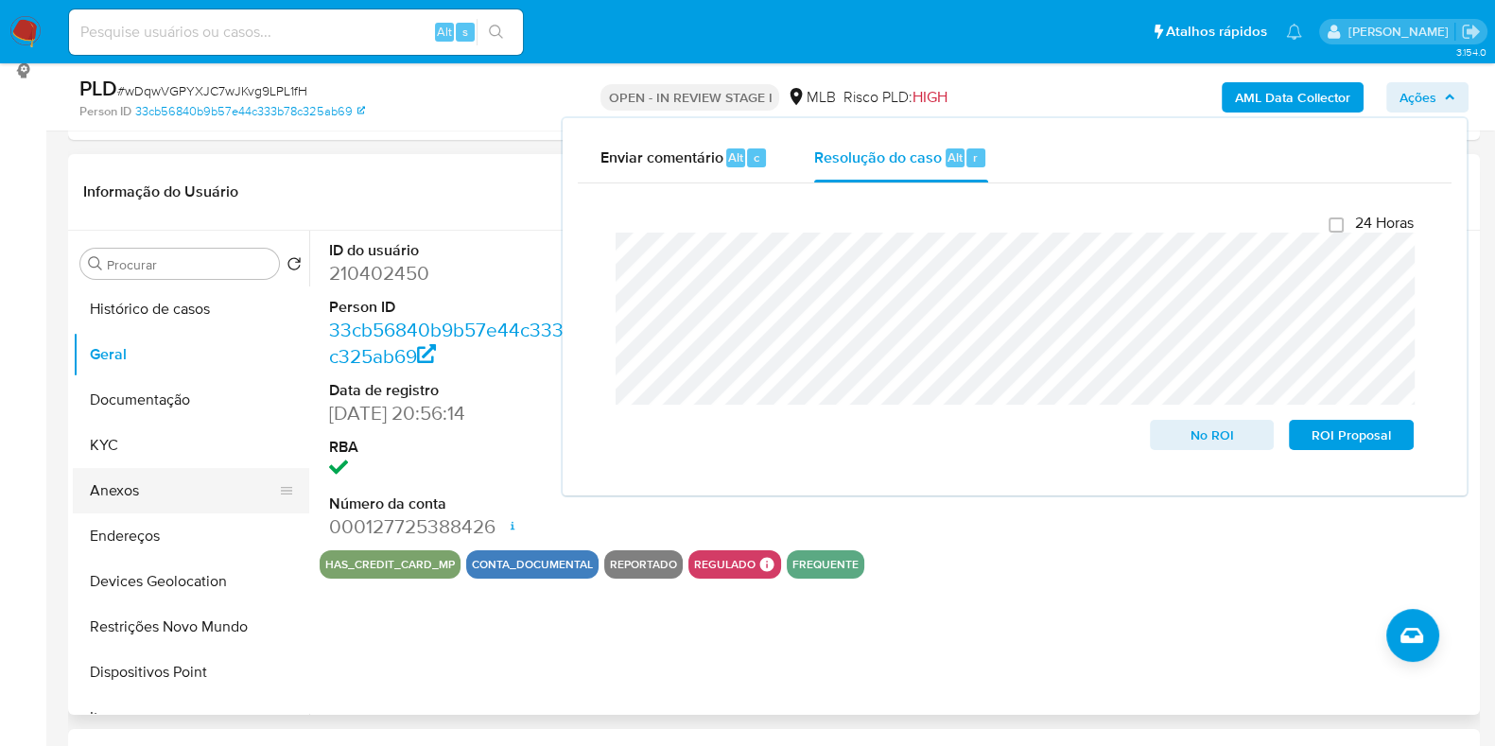
click at [196, 501] on button "Anexos" at bounding box center [183, 490] width 221 height 45
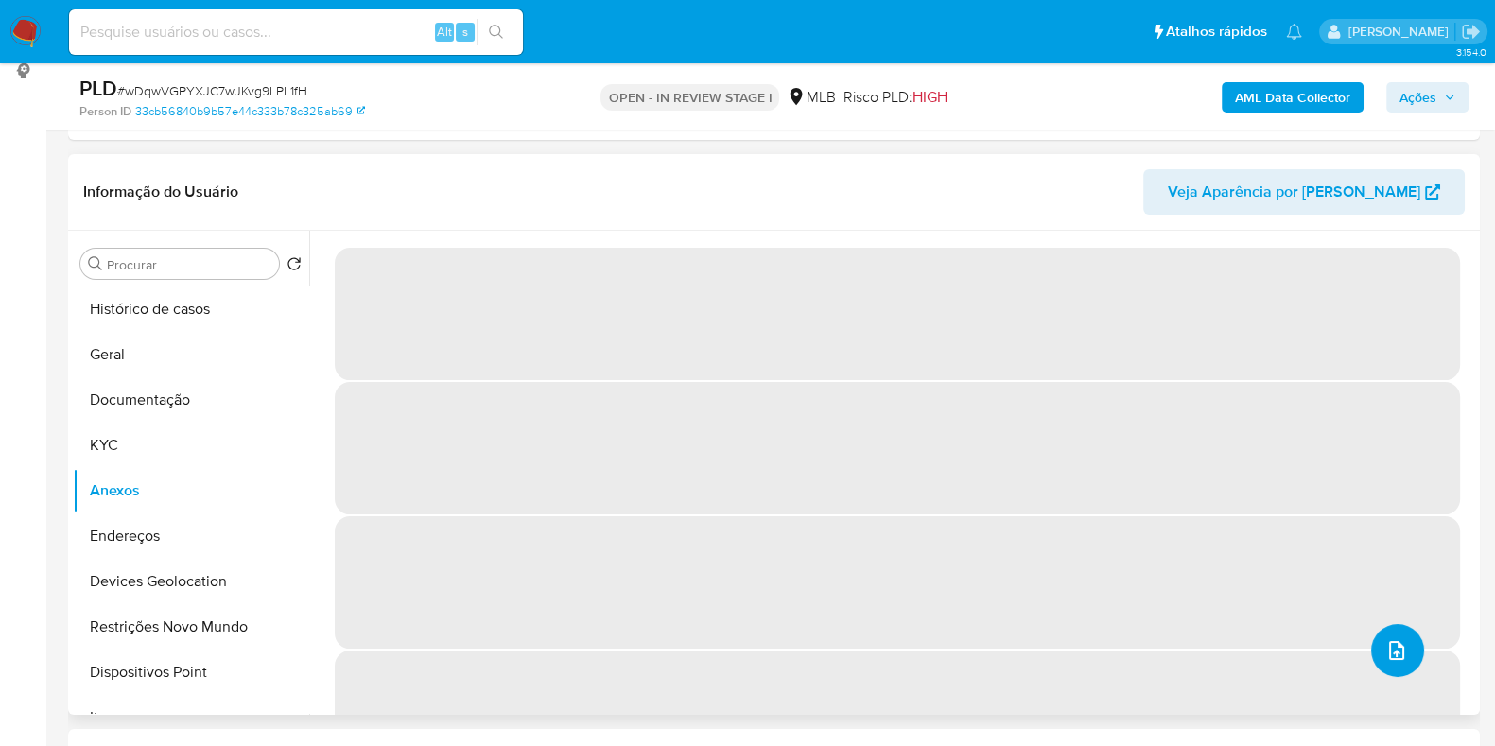
click at [1390, 641] on icon "upload-file" at bounding box center [1397, 650] width 23 height 23
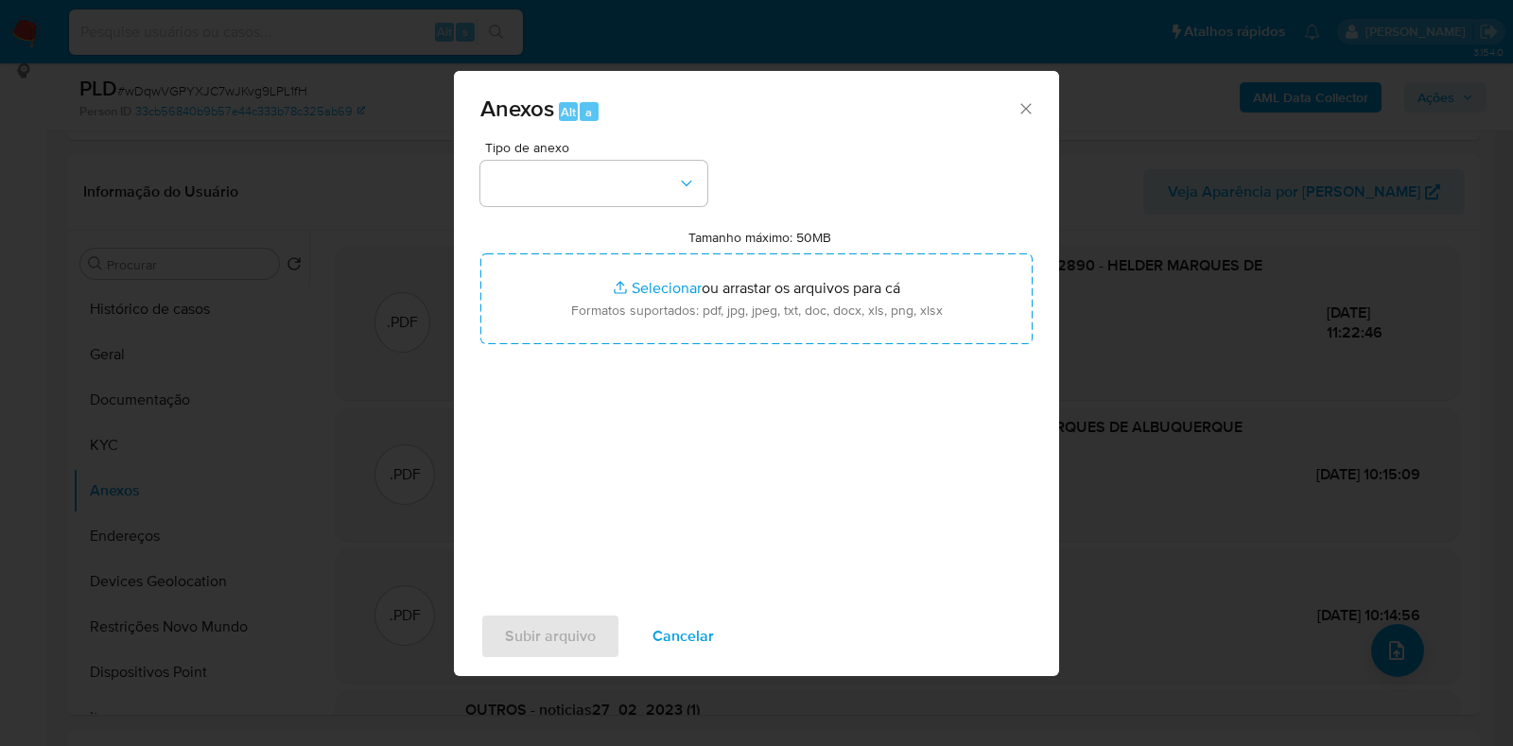
click at [556, 147] on span "Tipo de anexo" at bounding box center [598, 147] width 227 height 13
click at [573, 185] on button "button" at bounding box center [593, 183] width 227 height 45
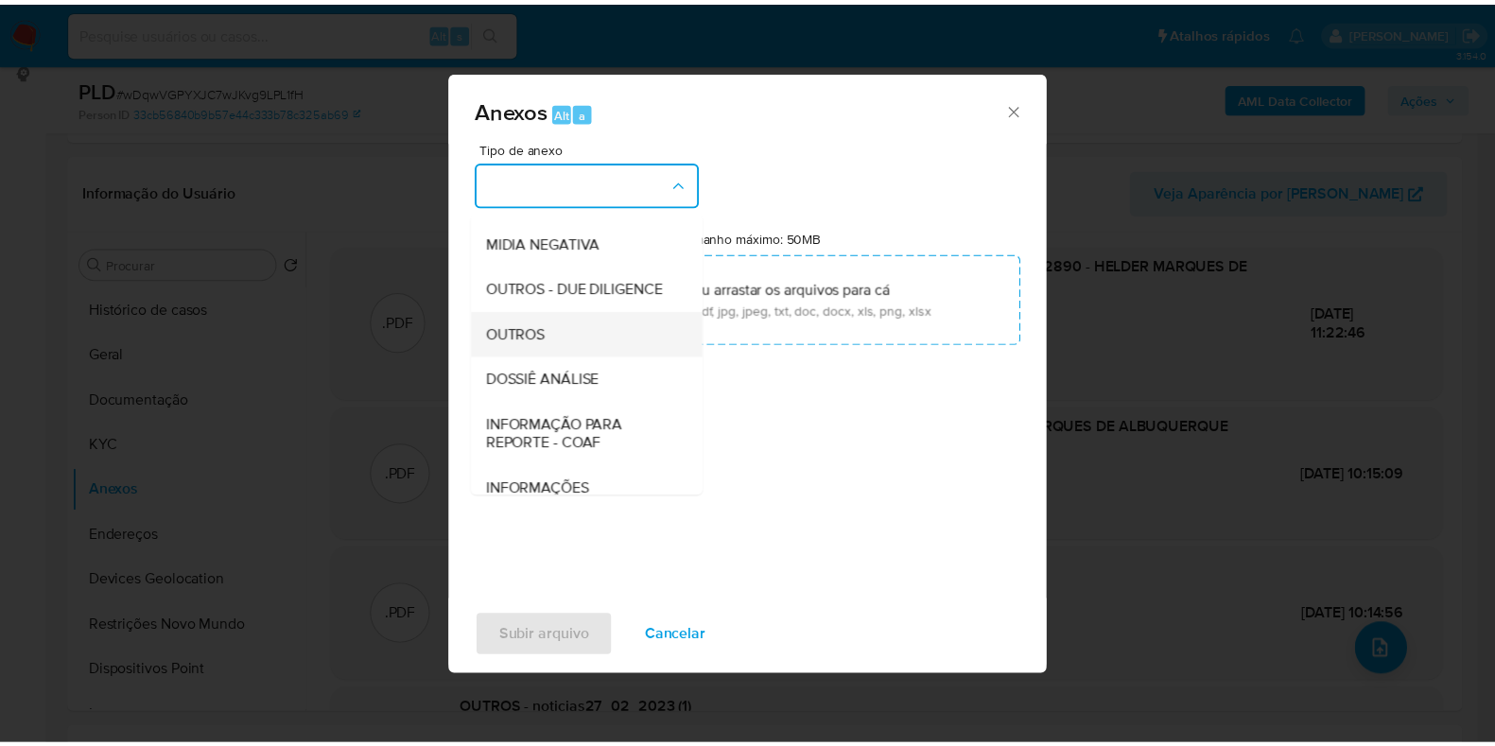
scroll to position [291, 0]
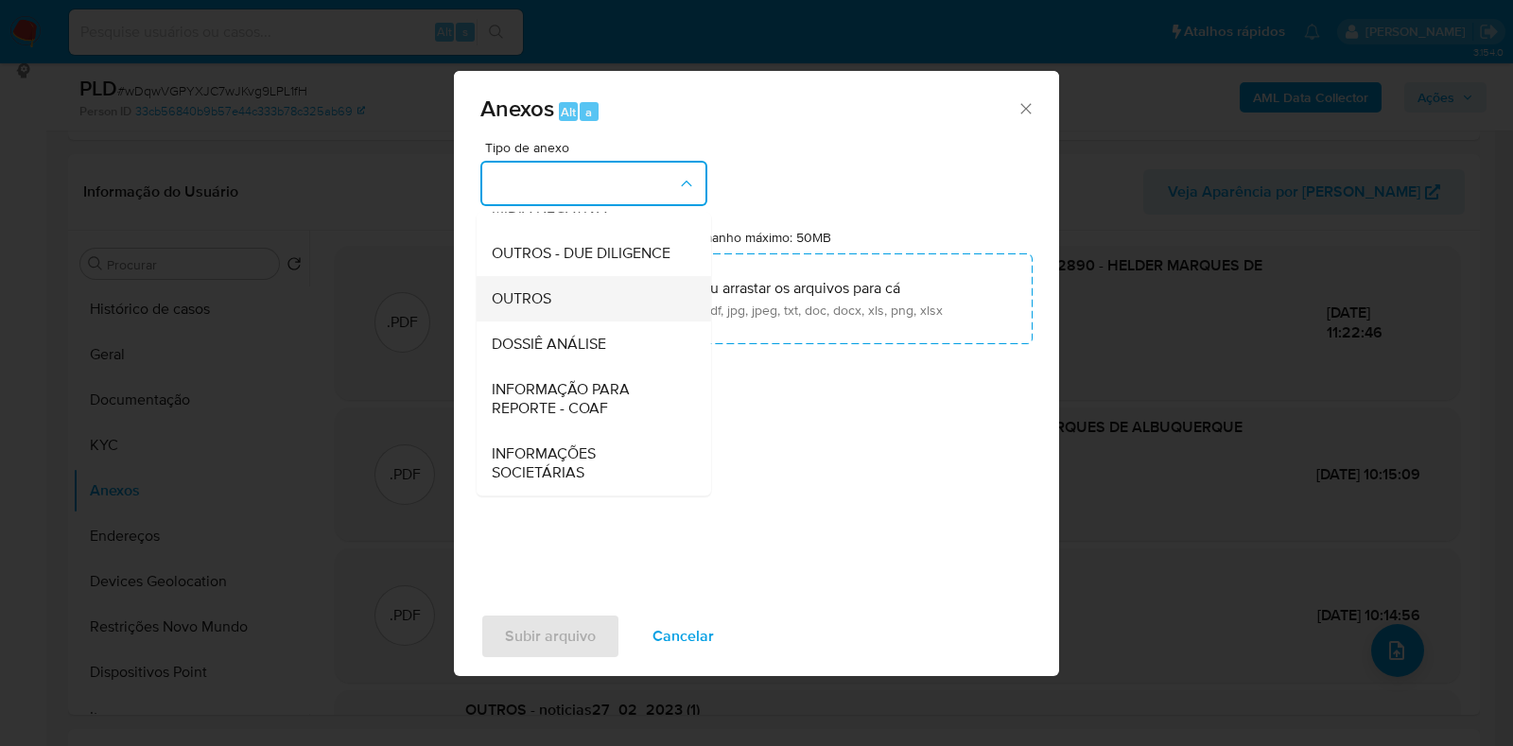
click at [558, 283] on div "OUTROS" at bounding box center [588, 298] width 193 height 45
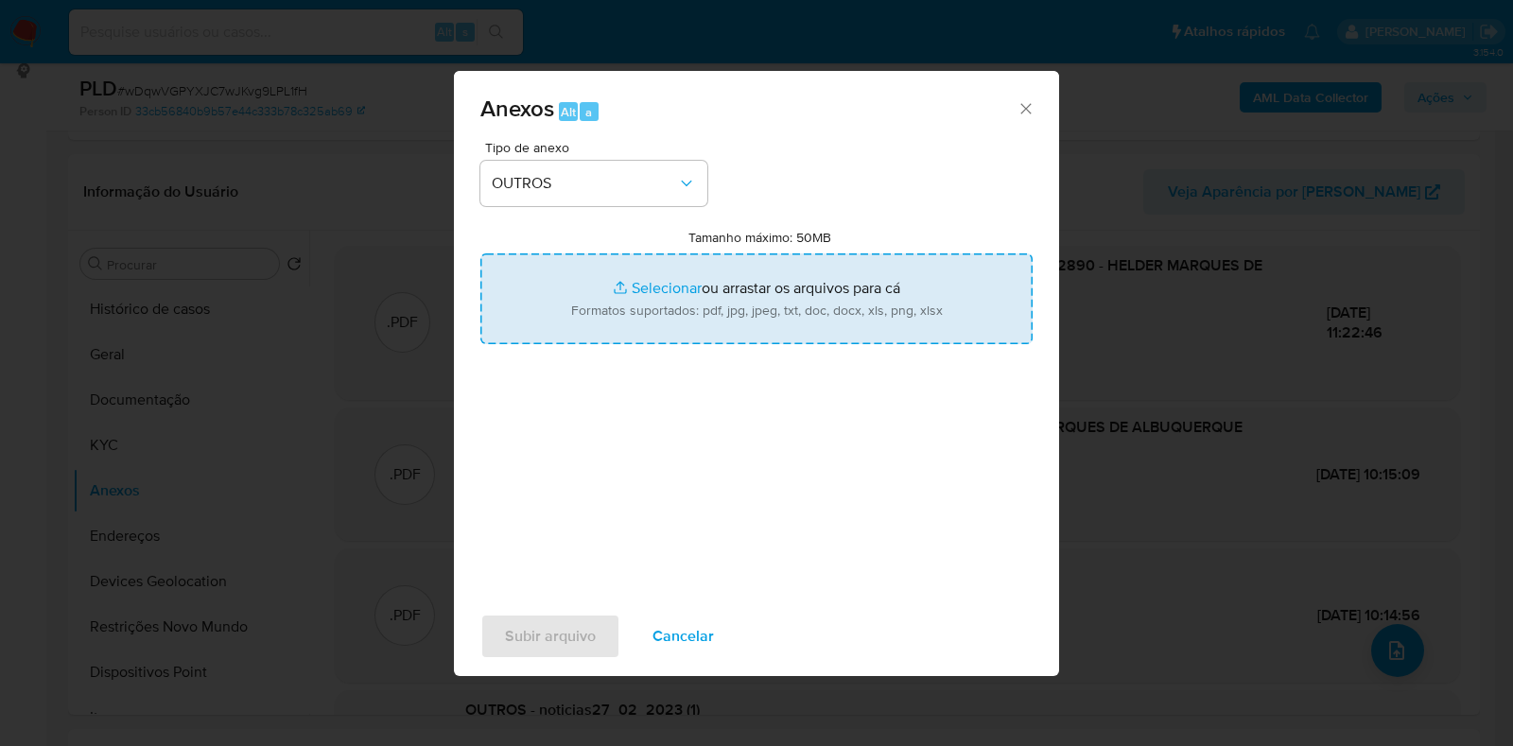
click at [664, 288] on input "Tamanho máximo: 50MB Selecionar arquivos" at bounding box center [756, 298] width 552 height 91
type input "C:\fakepath\CPF 31458872890 - HELDER MARQUES DE ALBUQUERQUE - Documentos Google…"
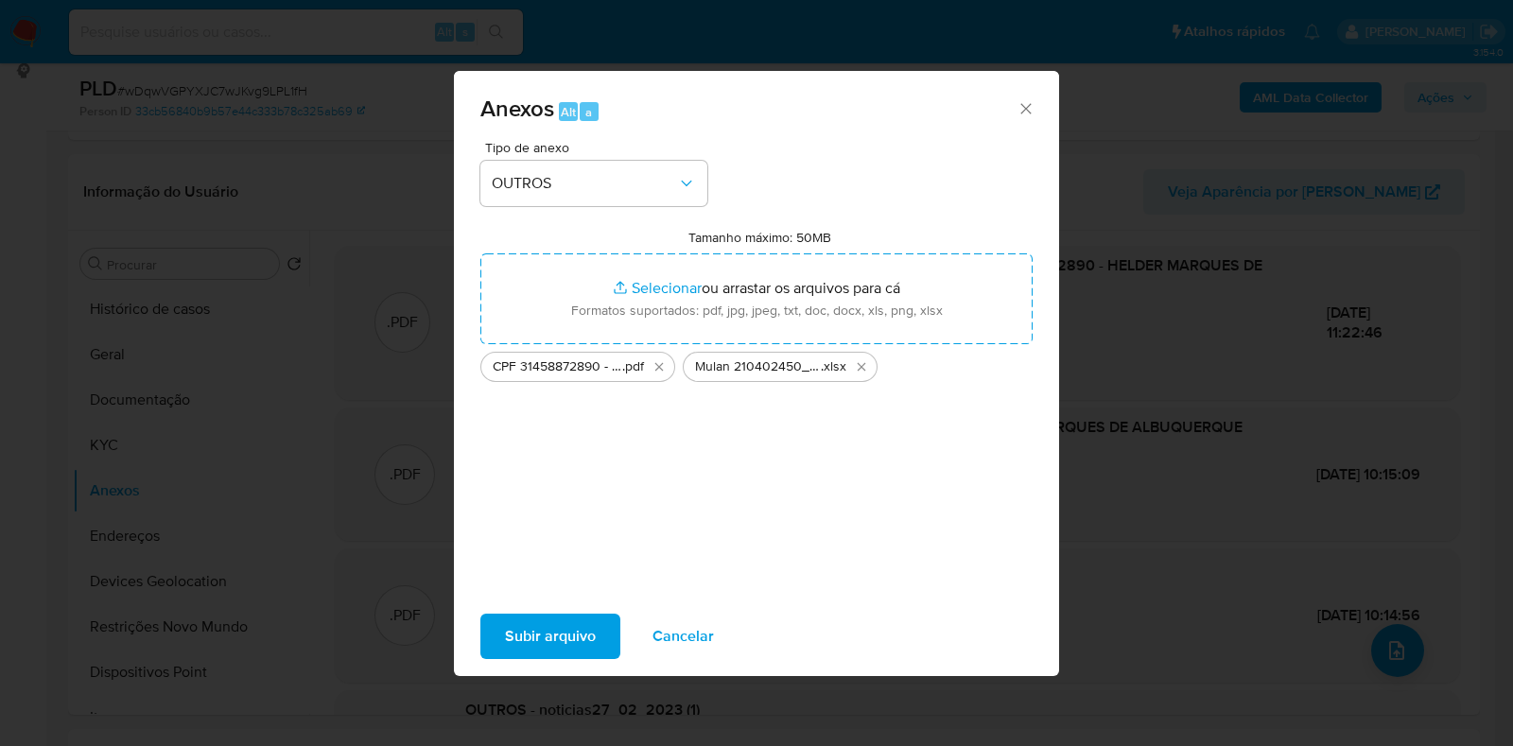
click at [614, 638] on button "Subir arquivo" at bounding box center [550, 636] width 140 height 45
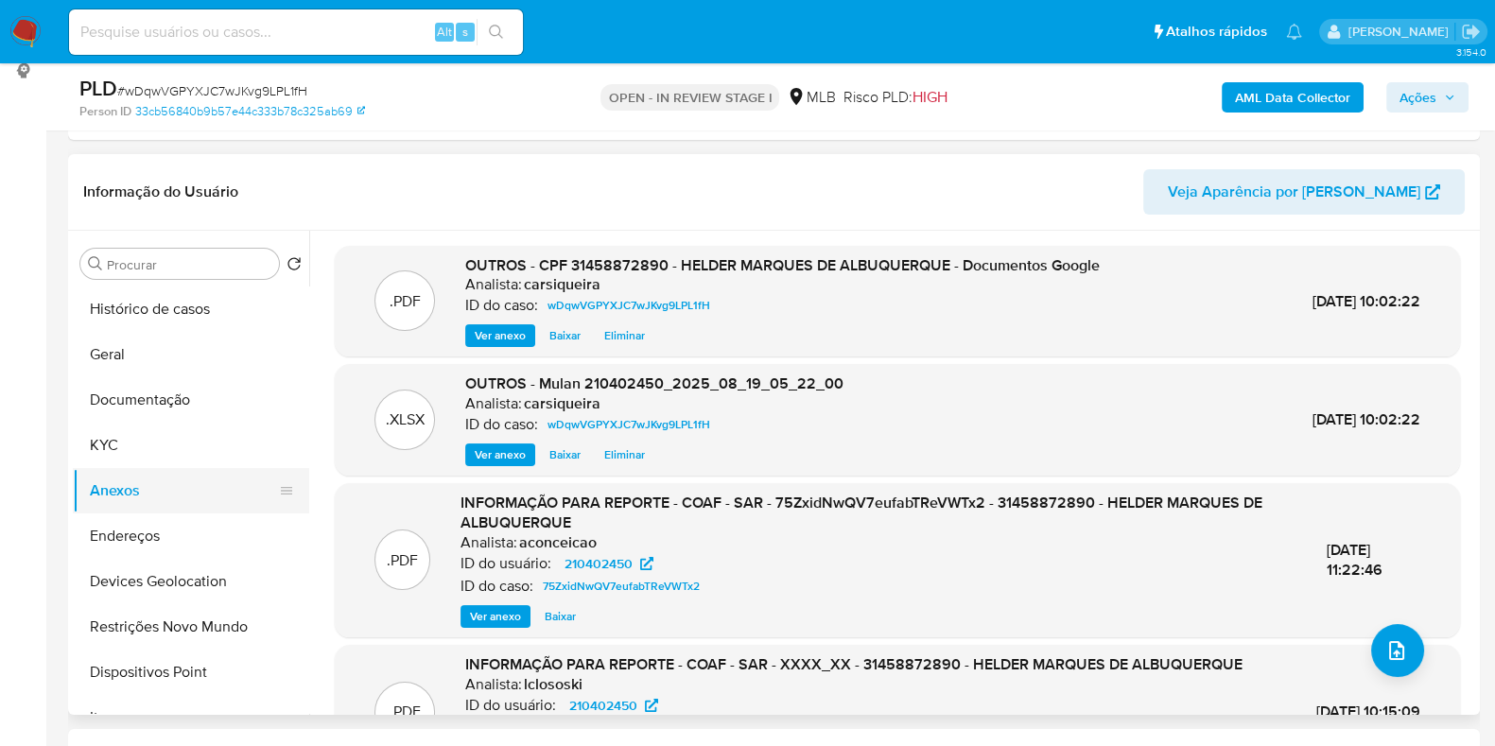
click at [189, 470] on button "Anexos" at bounding box center [183, 490] width 221 height 45
click at [184, 454] on button "KYC" at bounding box center [183, 445] width 221 height 45
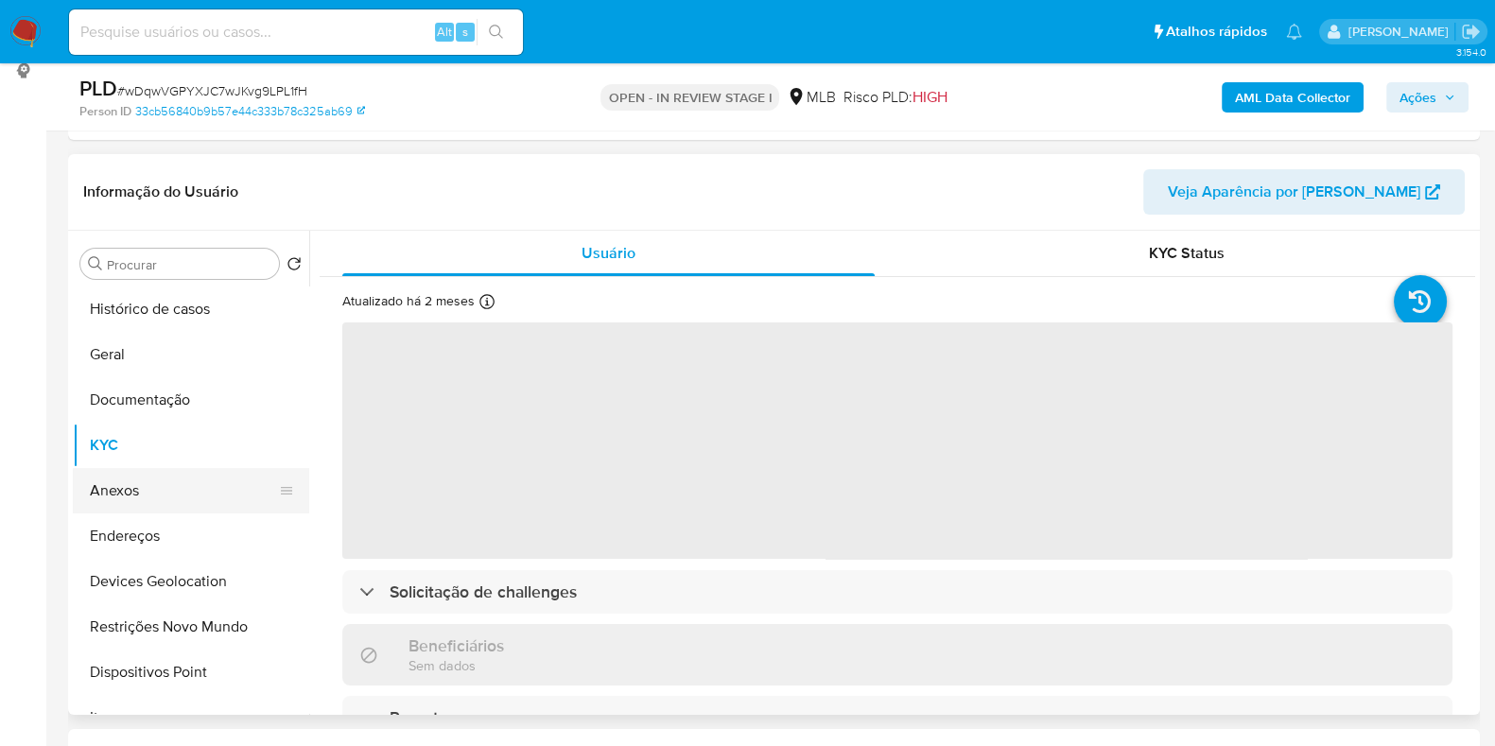
click at [188, 483] on button "Anexos" at bounding box center [183, 490] width 221 height 45
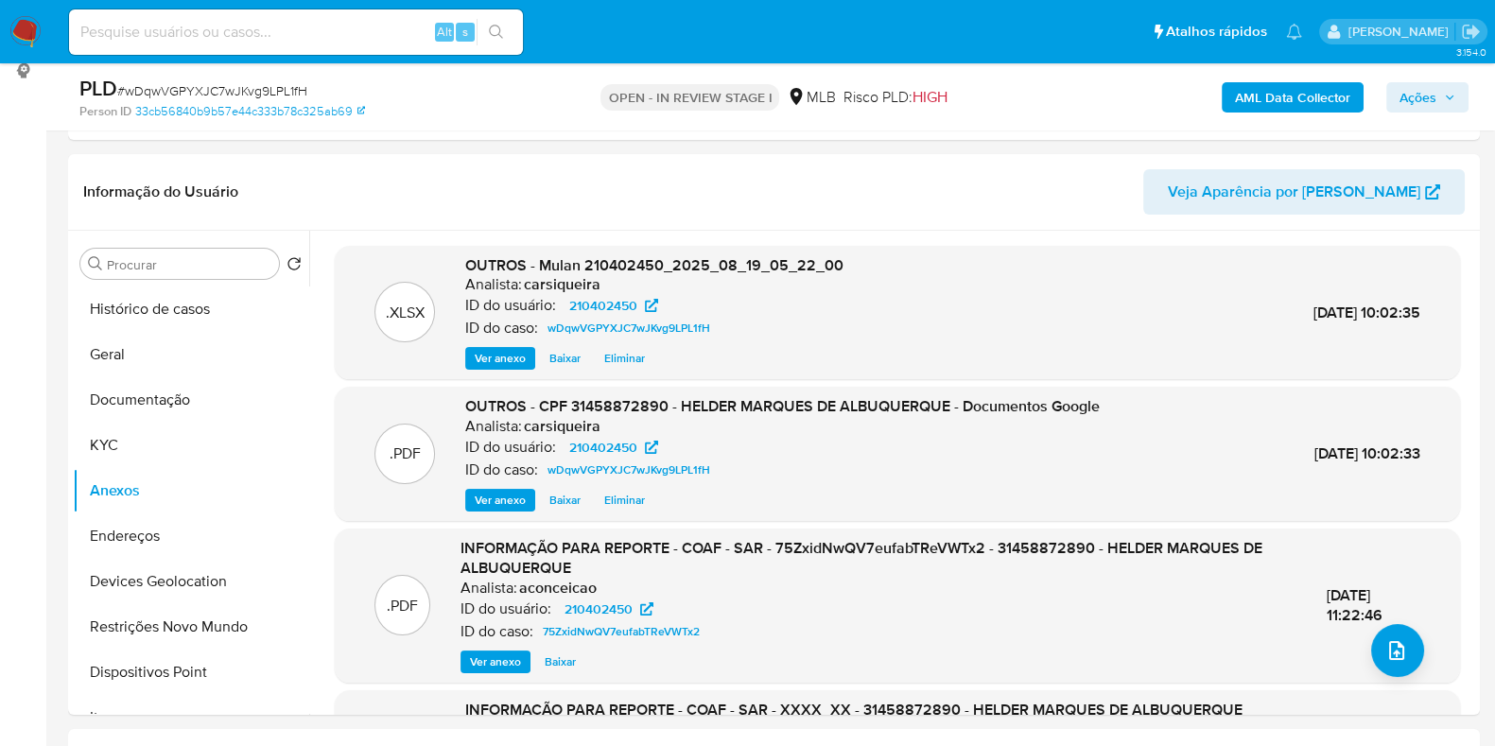
click at [1425, 99] on span "Ações" at bounding box center [1418, 97] width 37 height 30
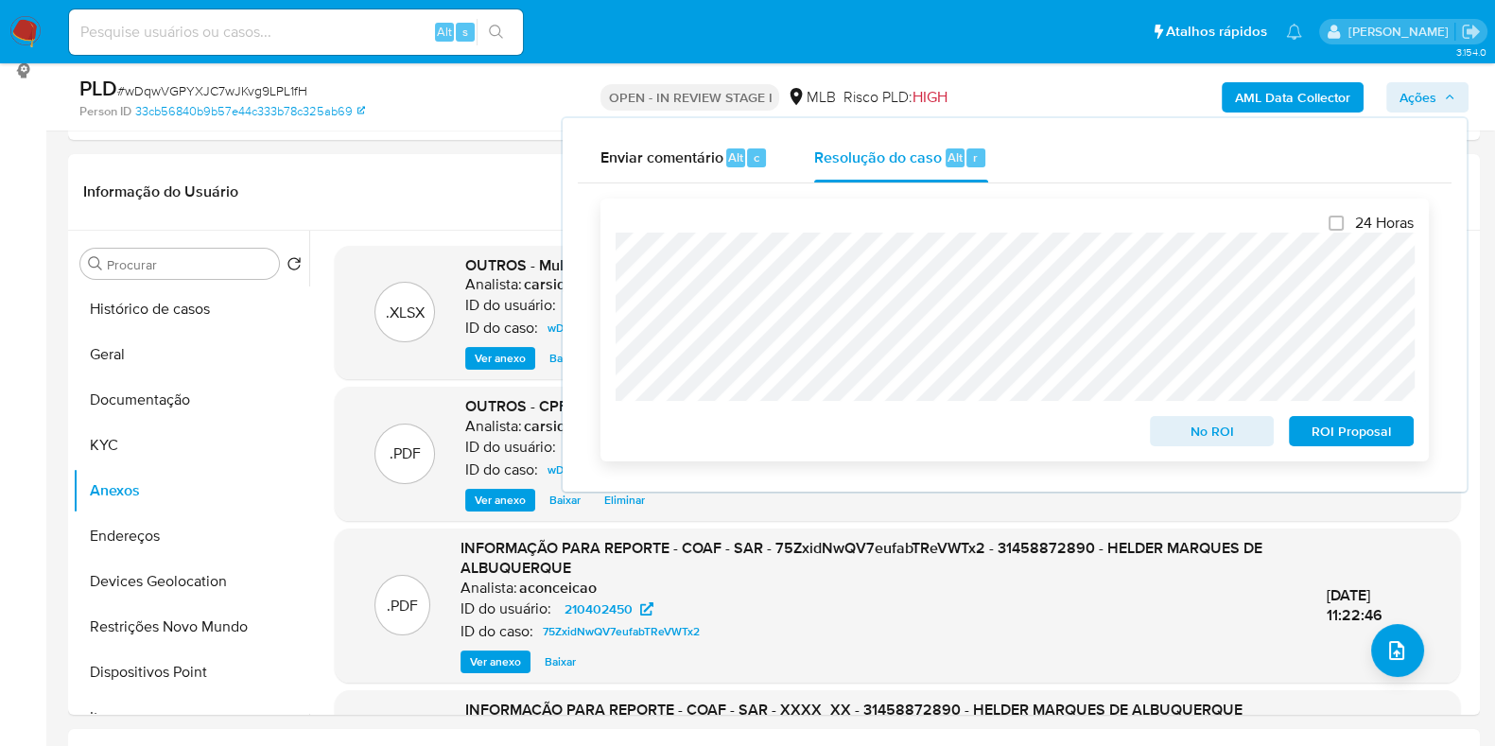
click at [1218, 425] on span "No ROI" at bounding box center [1212, 431] width 98 height 26
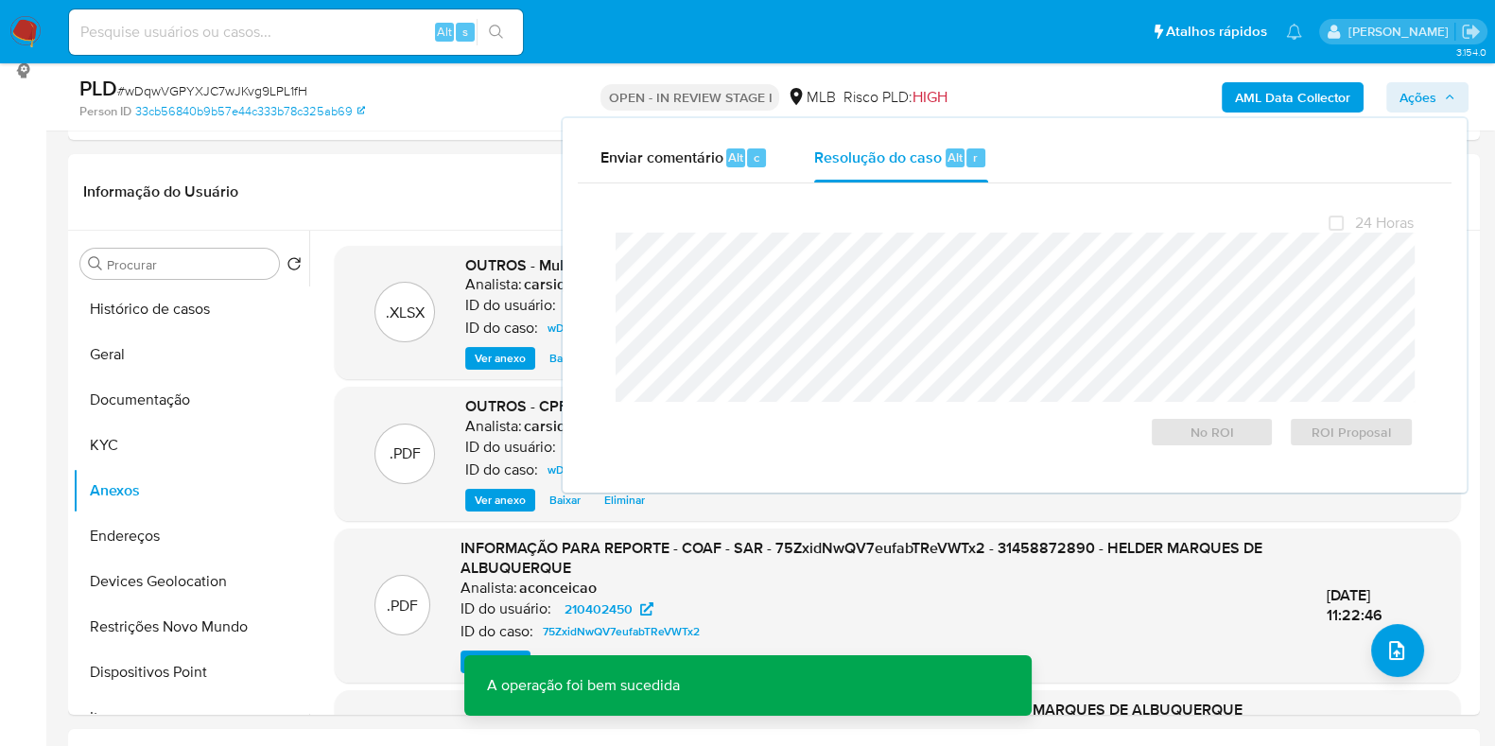
click at [214, 92] on span "# wDqwVGPYXJC7wJKvg9LPL1fH" at bounding box center [212, 90] width 190 height 19
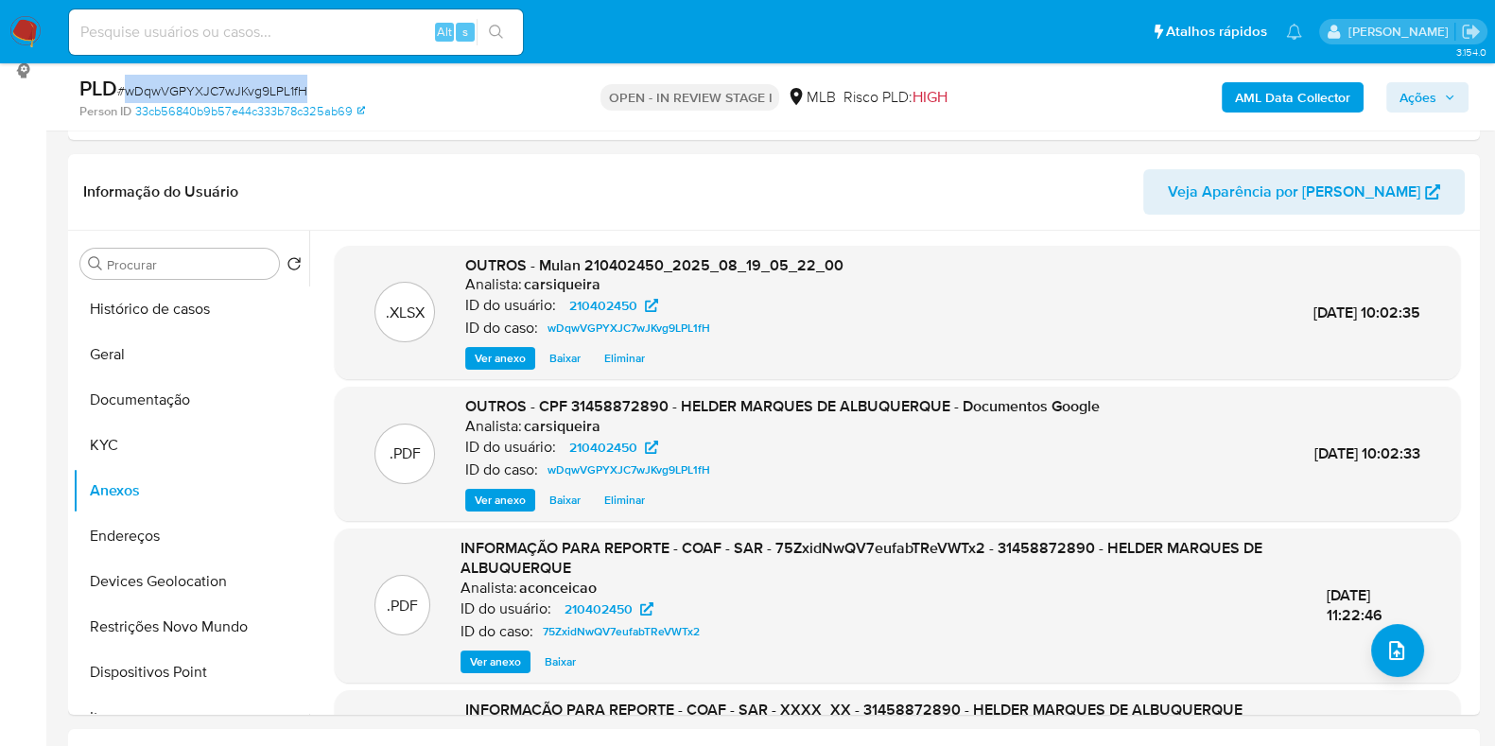
copy span "wDqwVGPYXJC7wJKvg9LPL1fH"
click at [1428, 101] on span "Ações" at bounding box center [1418, 97] width 37 height 30
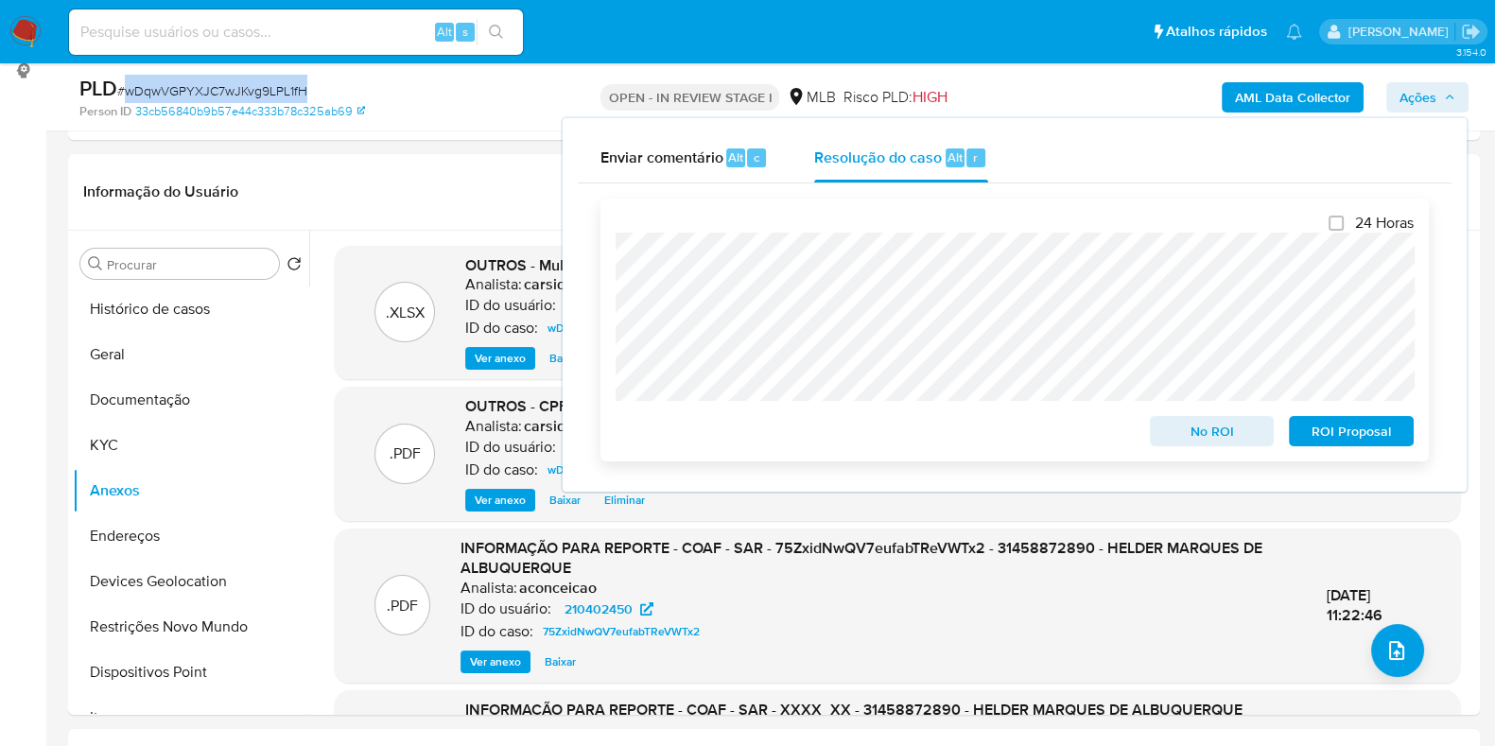
click at [1217, 426] on span "No ROI" at bounding box center [1212, 431] width 98 height 26
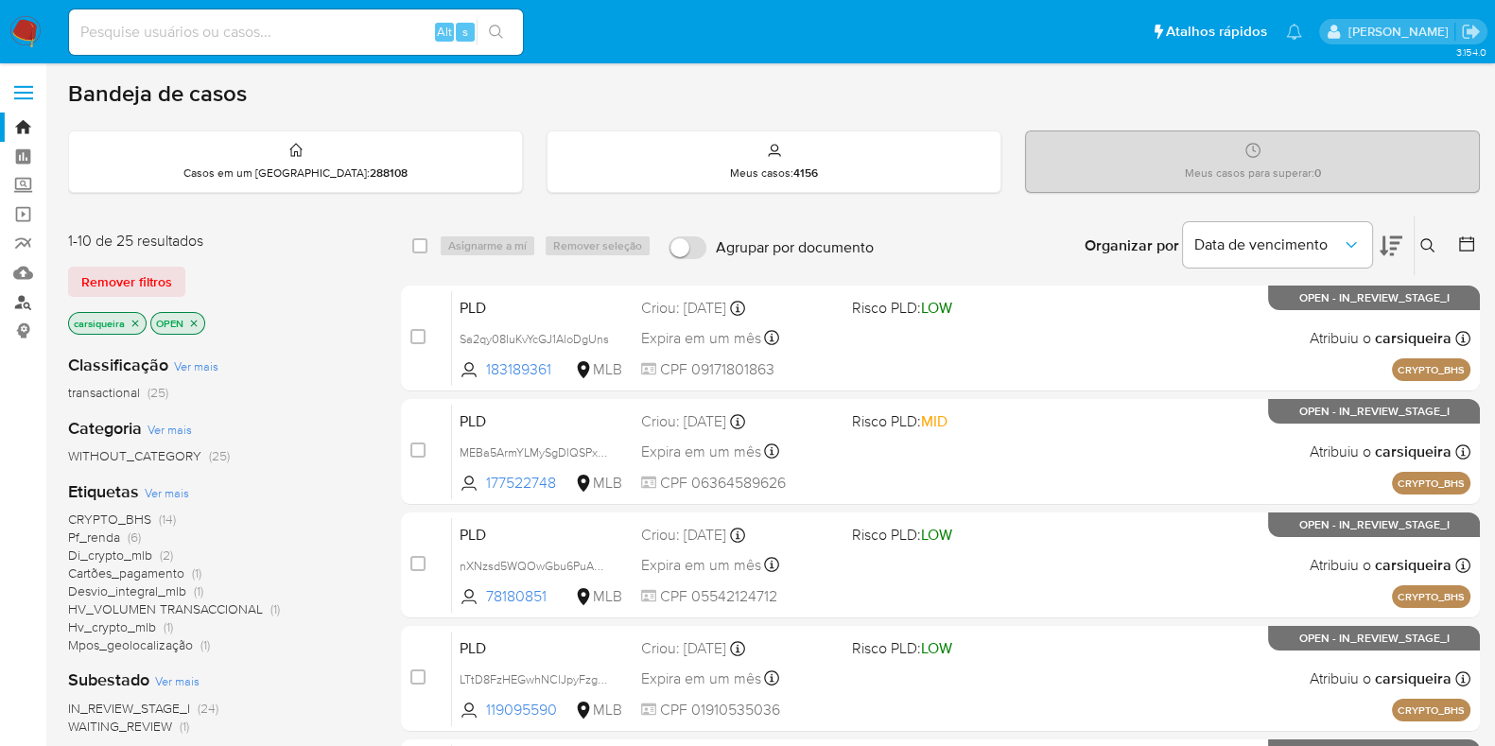
click at [24, 296] on link "Localizador de pessoas" at bounding box center [112, 302] width 225 height 29
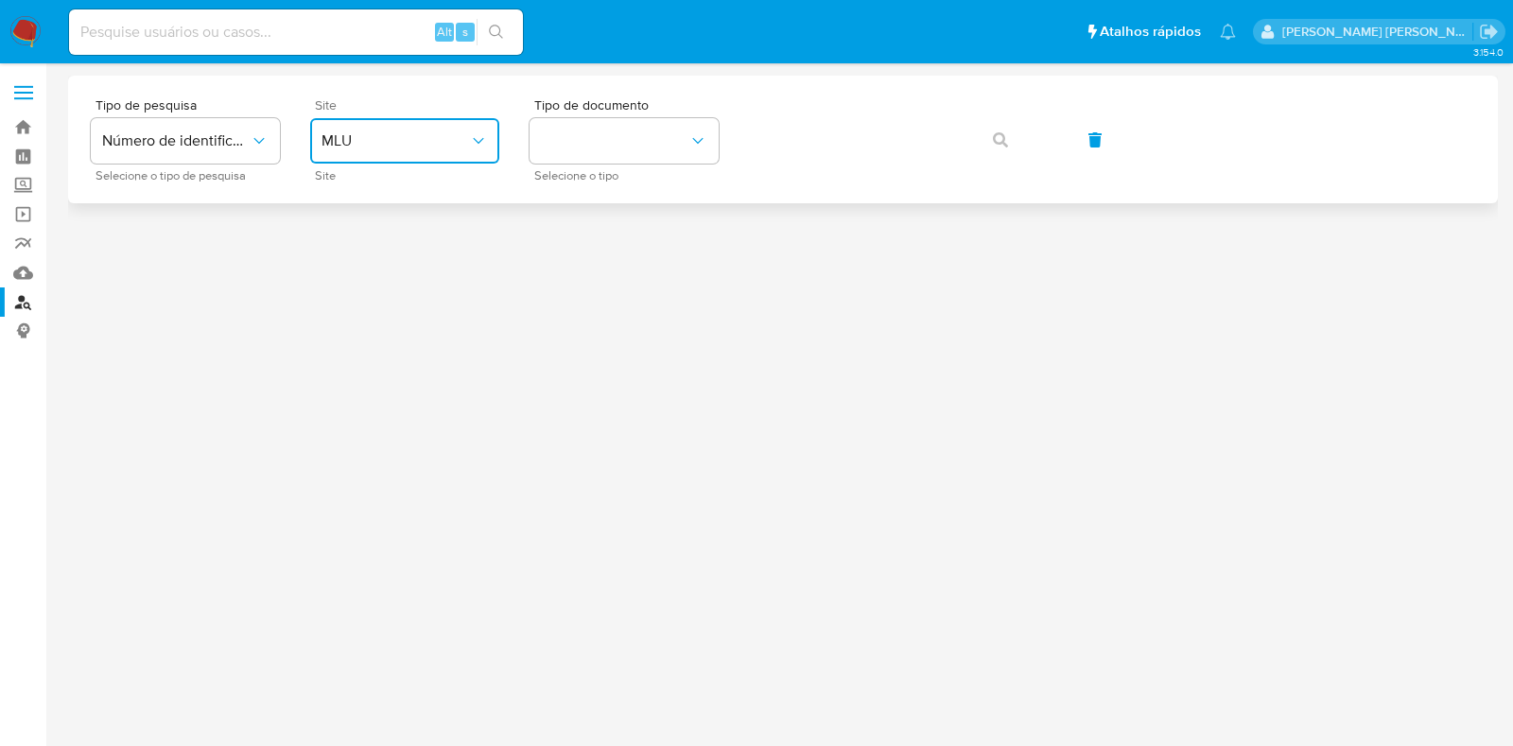
click at [437, 125] on button "MLU" at bounding box center [404, 140] width 189 height 45
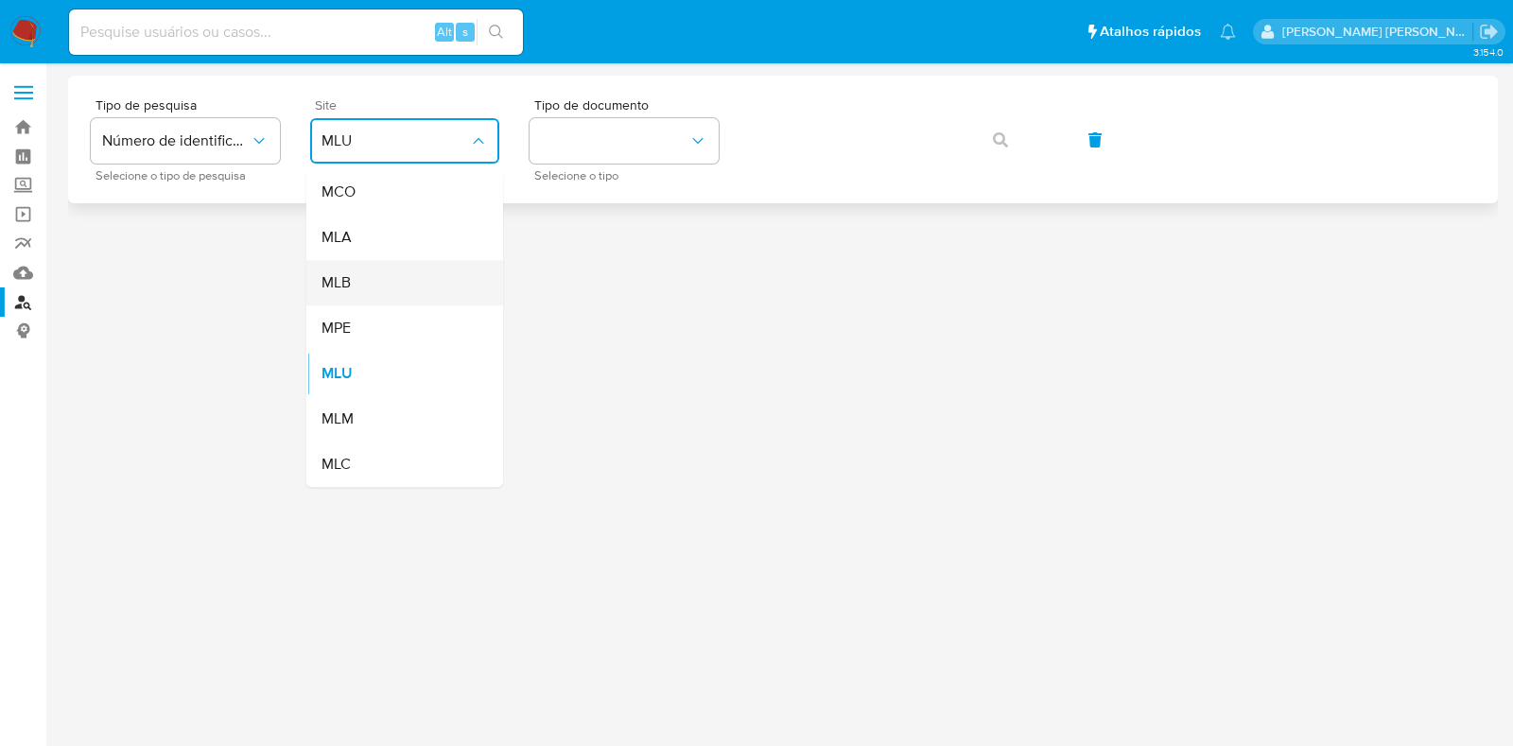
click at [383, 286] on div "MLB" at bounding box center [399, 282] width 155 height 45
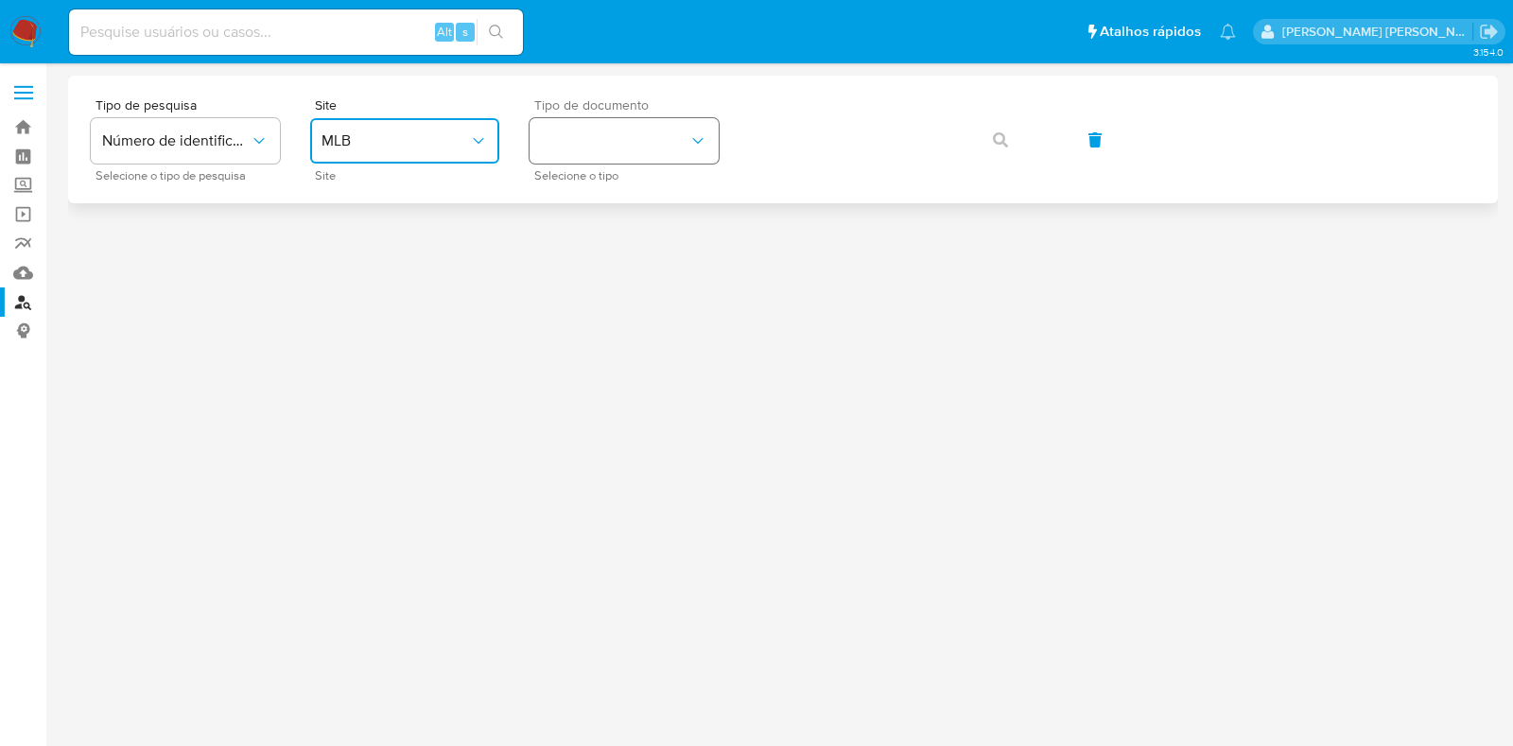
click at [578, 130] on button "identificationType" at bounding box center [624, 140] width 189 height 45
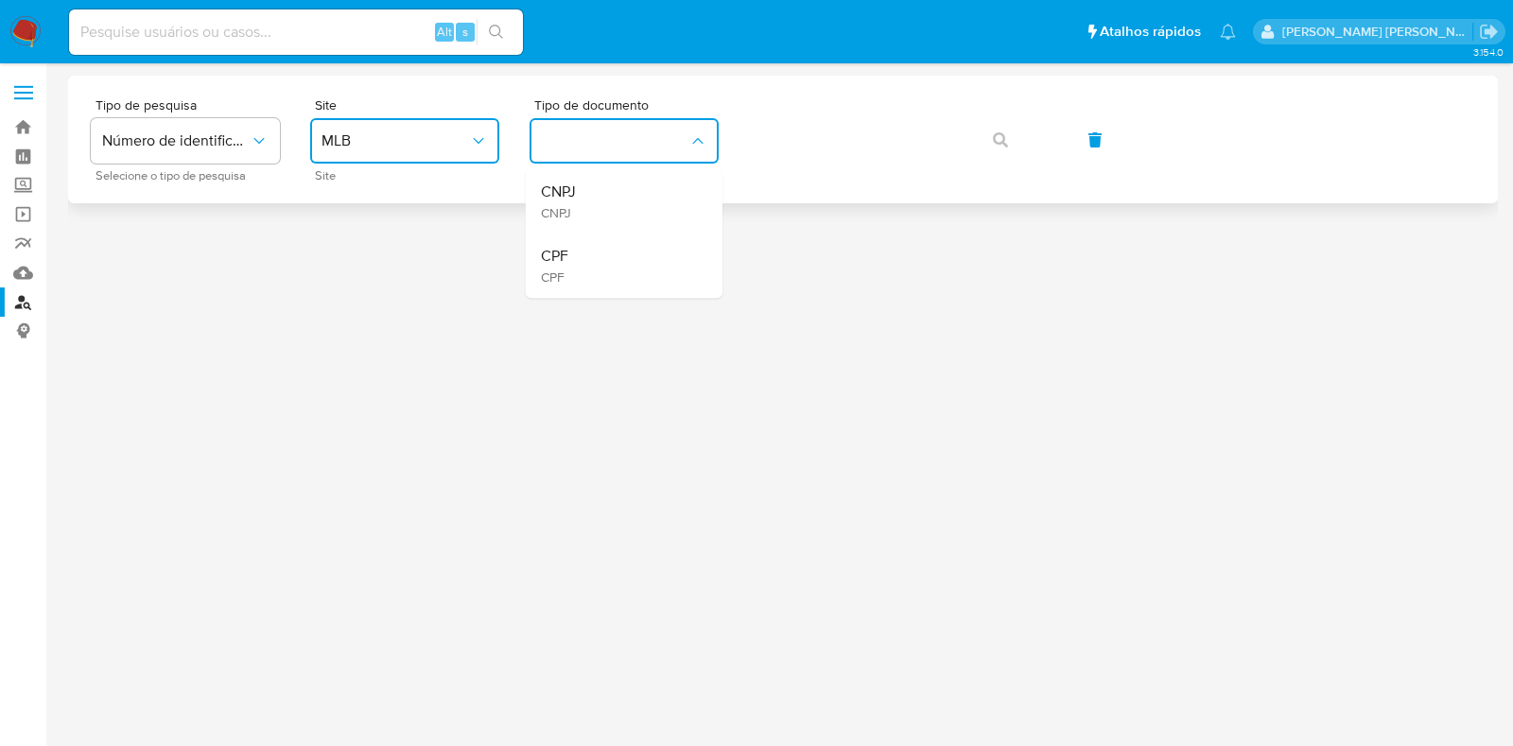
drag, startPoint x: 617, startPoint y: 247, endPoint x: 761, endPoint y: 178, distance: 160.3
click at [620, 248] on div "CPF CPF" at bounding box center [618, 266] width 155 height 64
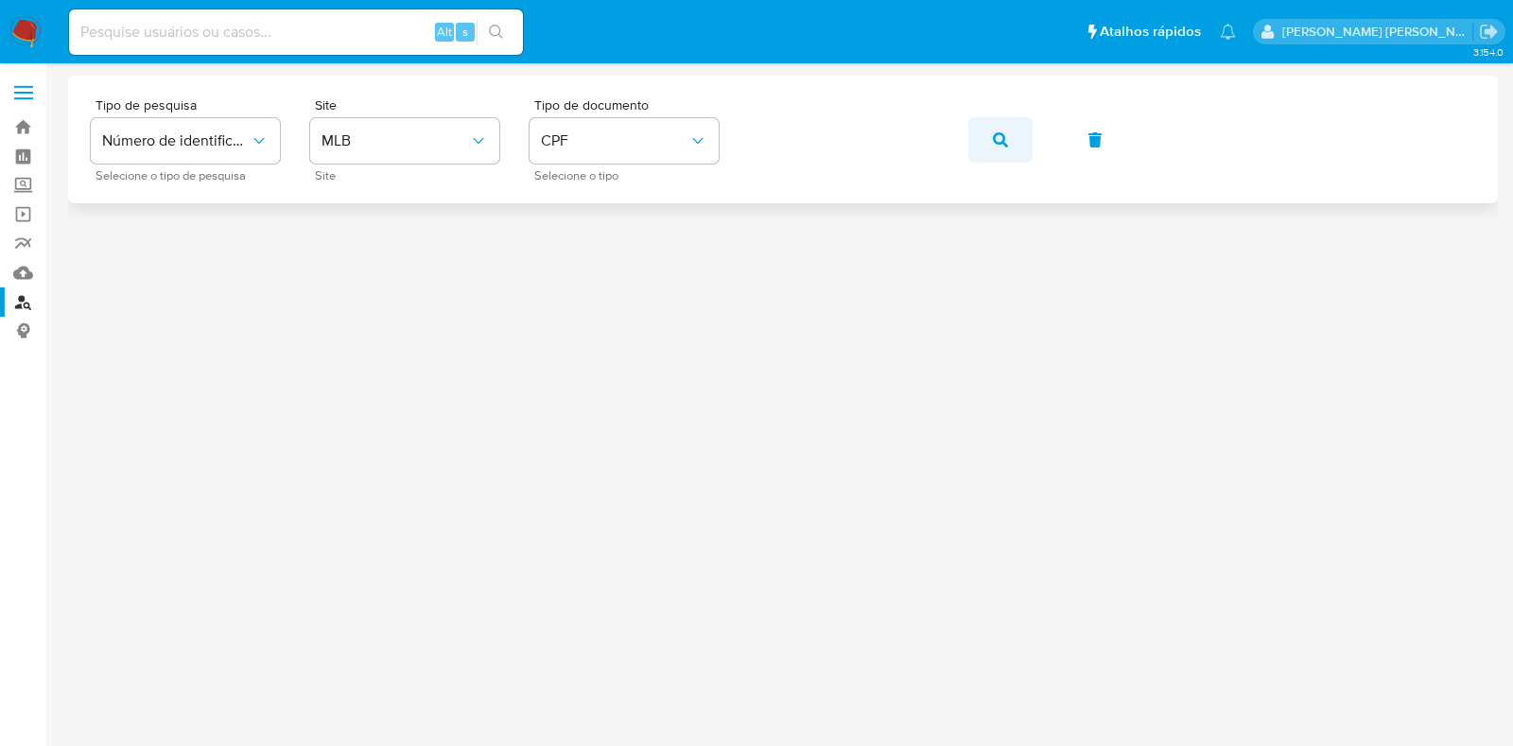
click at [994, 150] on span "button" at bounding box center [1000, 140] width 15 height 42
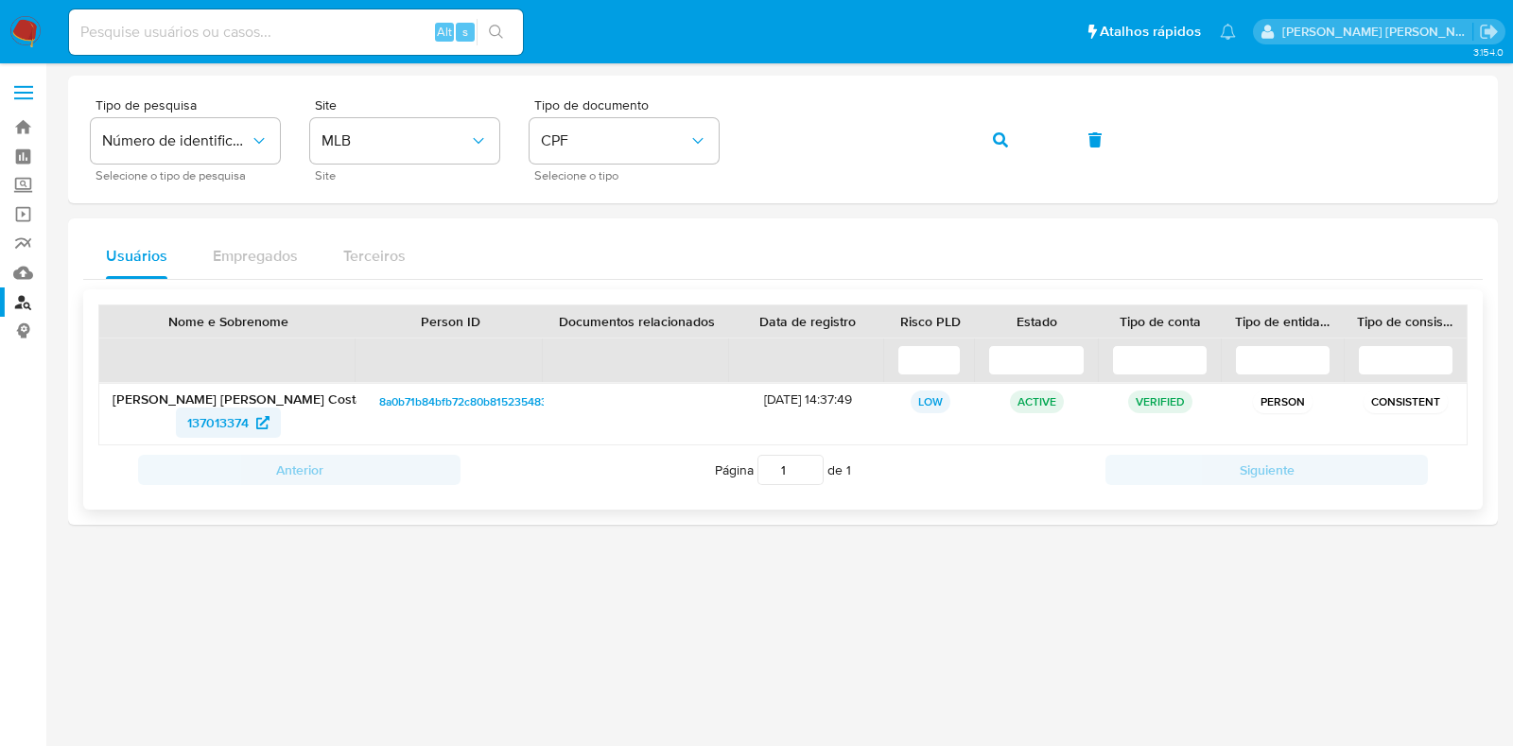
click at [212, 419] on span "137013374" at bounding box center [217, 423] width 61 height 30
click at [646, 144] on span "CPF" at bounding box center [615, 140] width 148 height 19
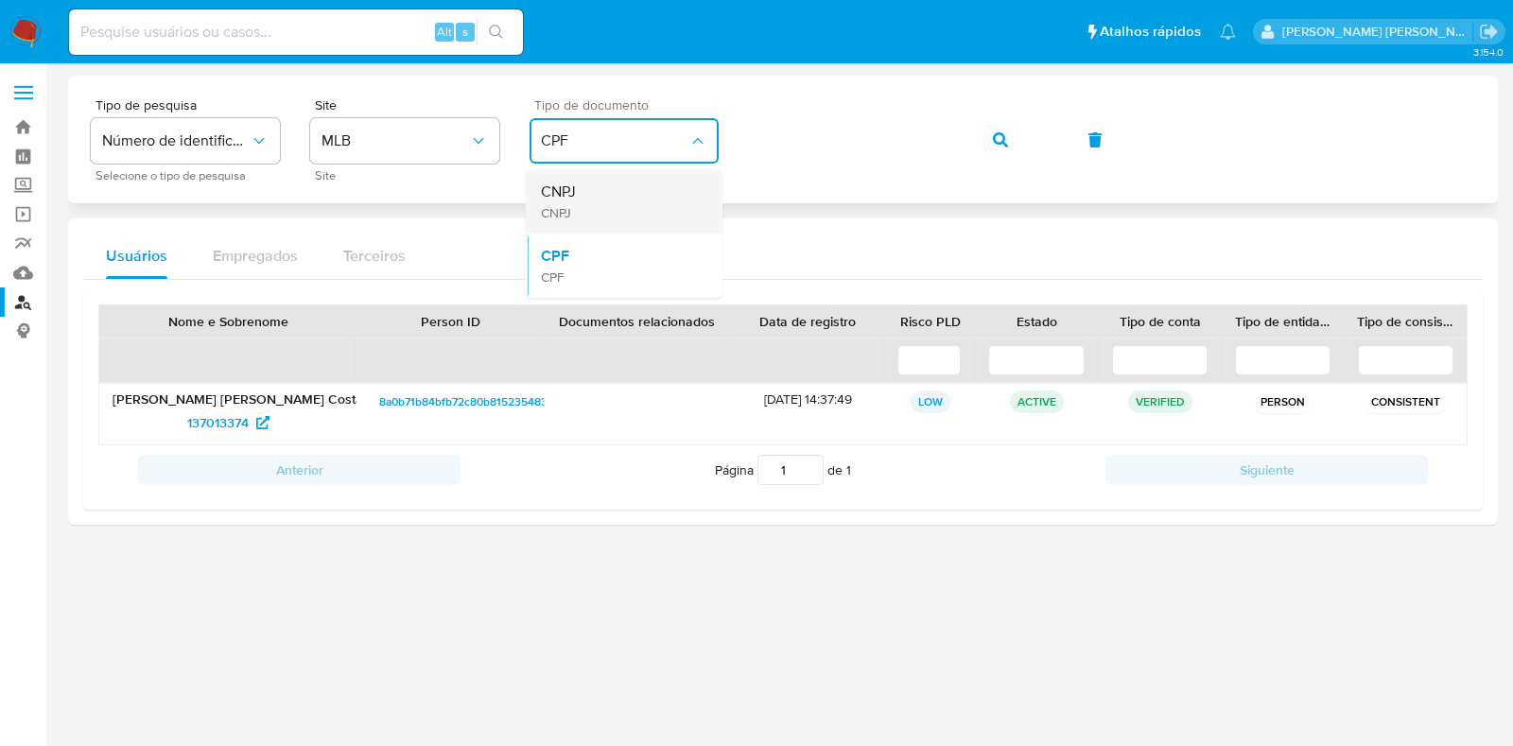
click at [597, 209] on div "CNPJ CNPJ" at bounding box center [618, 201] width 155 height 64
click at [996, 138] on icon "button" at bounding box center [1000, 139] width 15 height 15
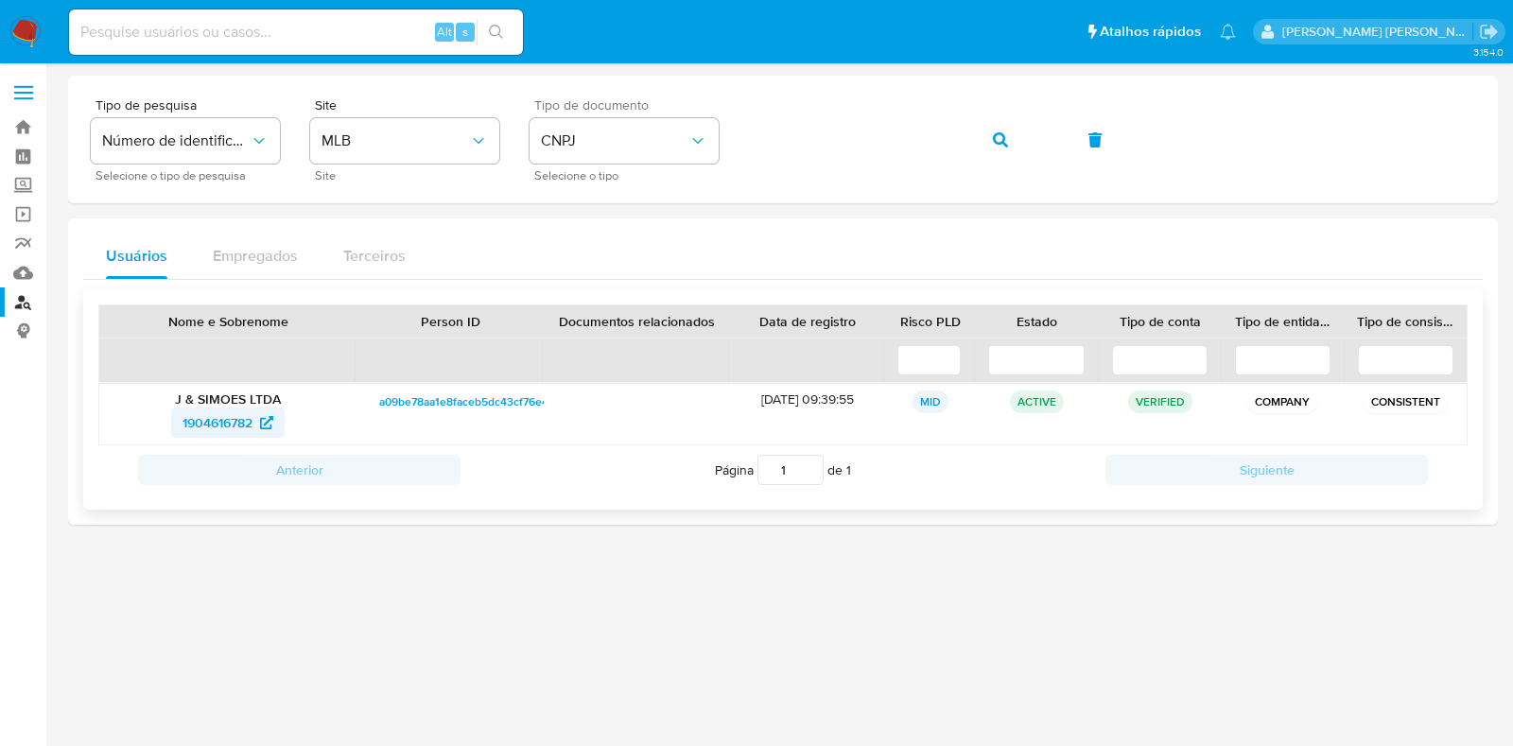
click at [213, 418] on span "1904616782" at bounding box center [218, 423] width 70 height 30
click at [591, 132] on span "CNPJ" at bounding box center [615, 140] width 148 height 19
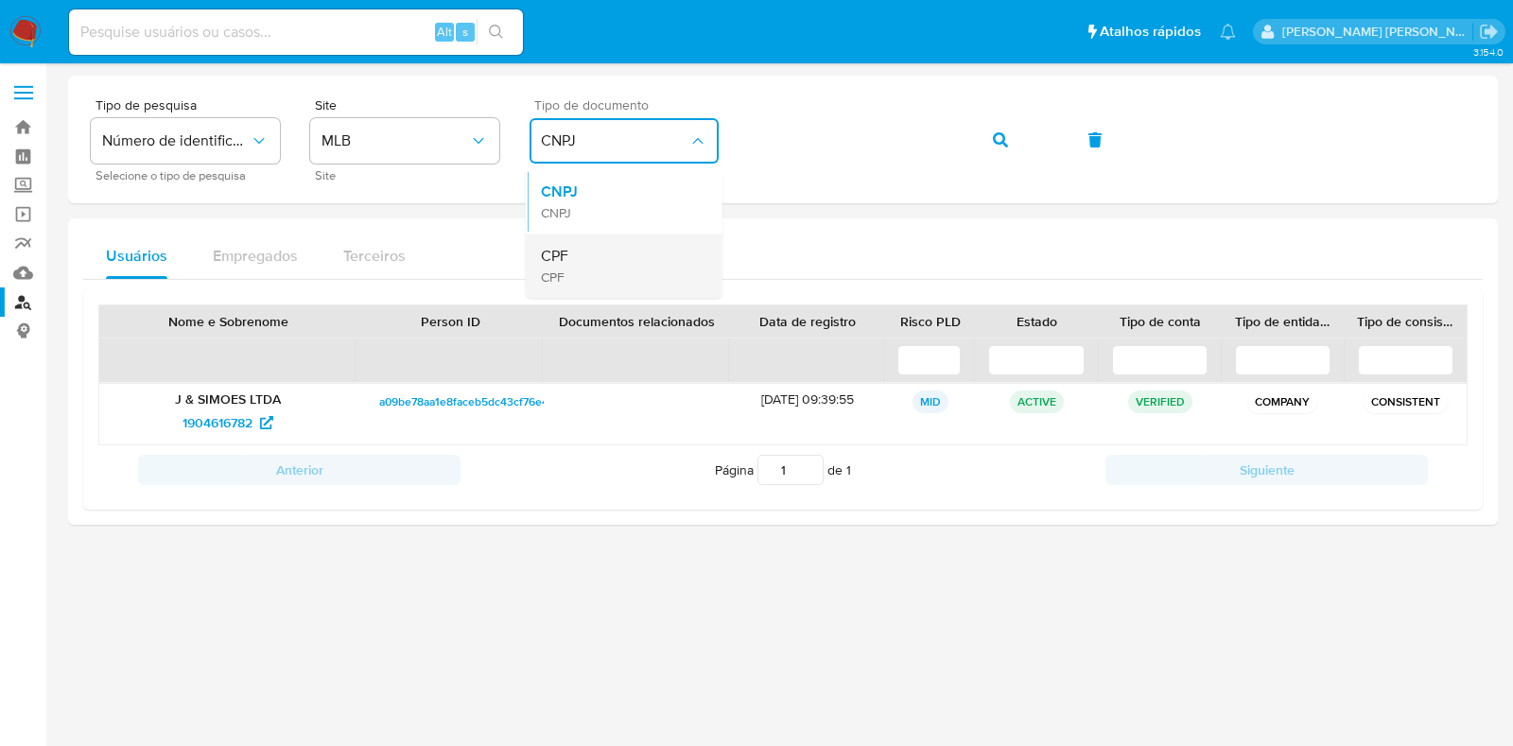
click at [620, 268] on div "CPF CPF" at bounding box center [618, 266] width 155 height 64
click at [996, 139] on icon "button" at bounding box center [1000, 139] width 15 height 15
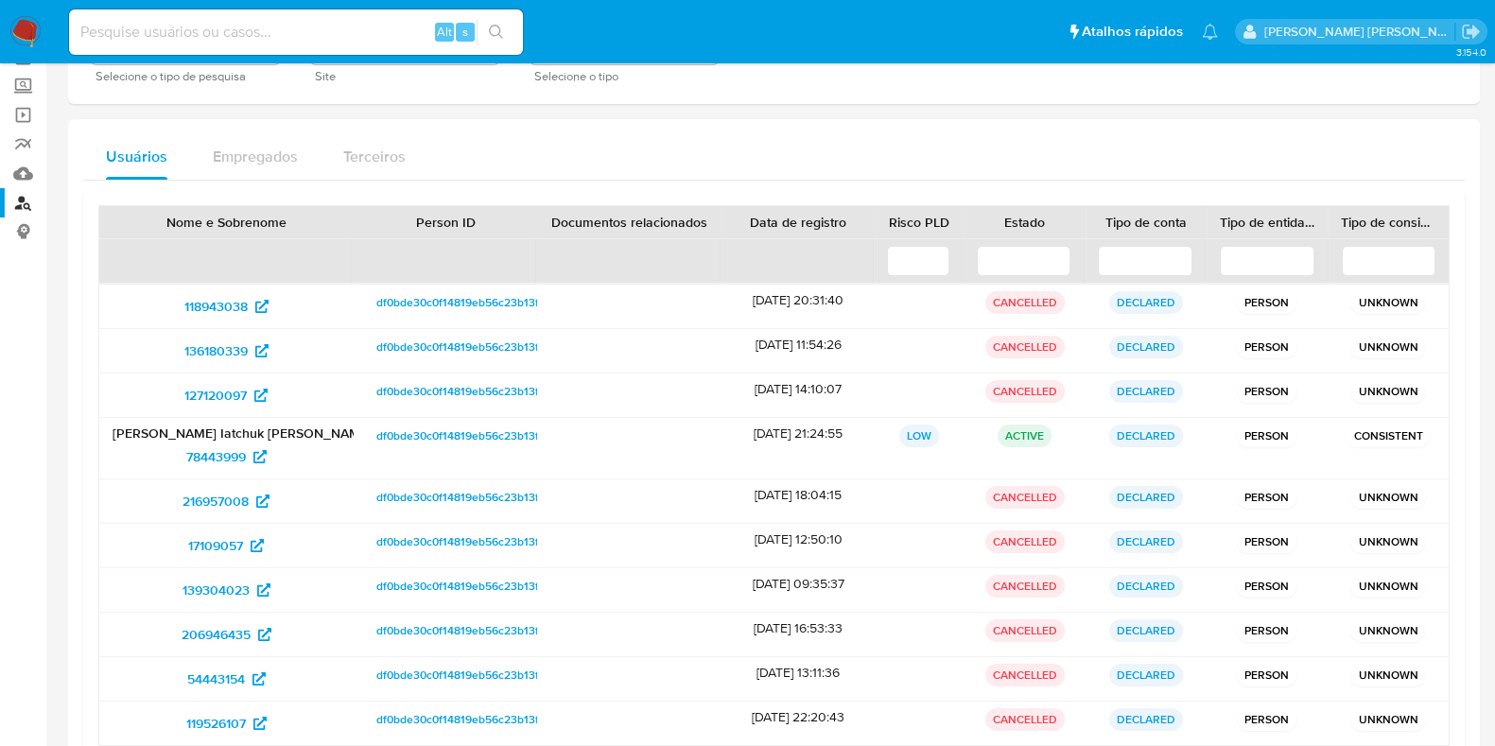
scroll to position [202, 0]
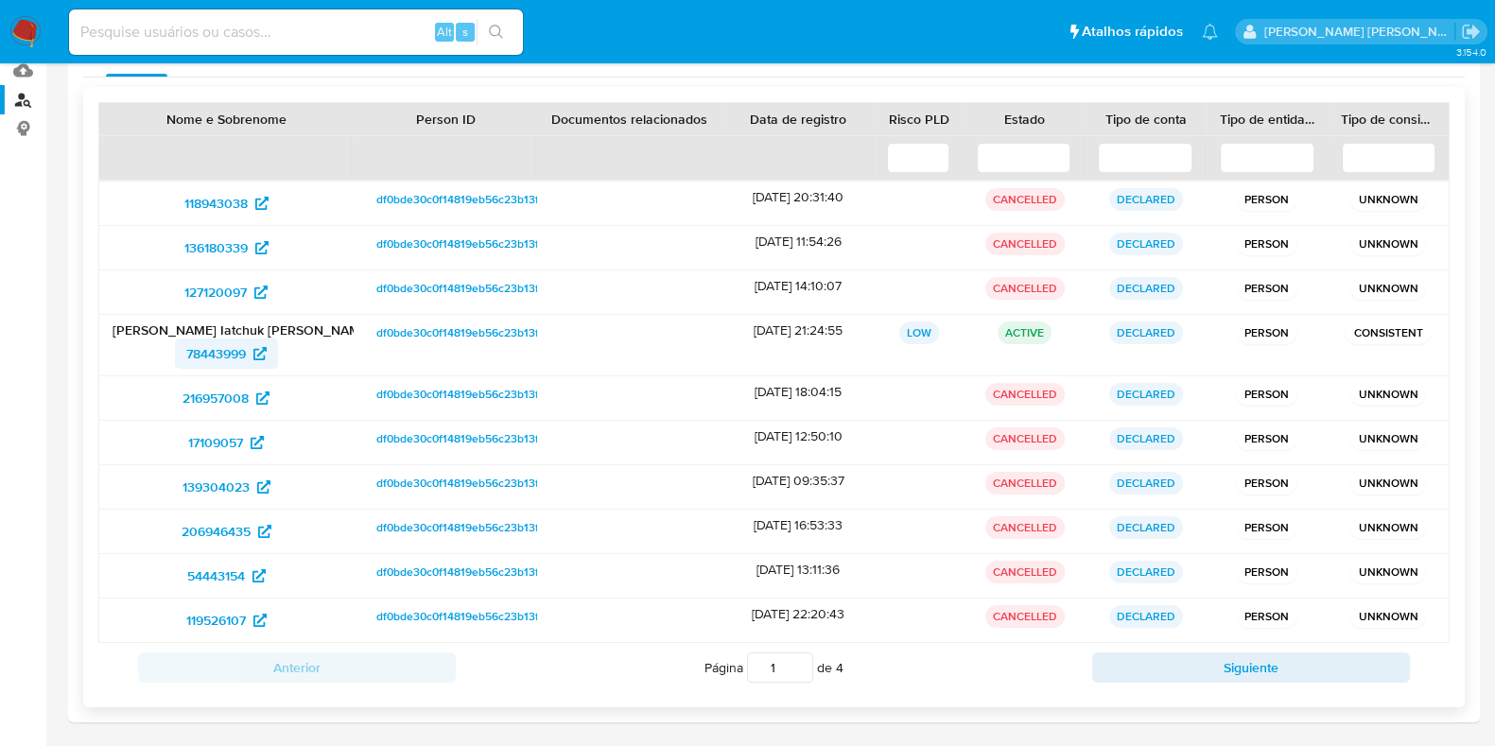
click at [217, 342] on span "78443999" at bounding box center [216, 354] width 60 height 30
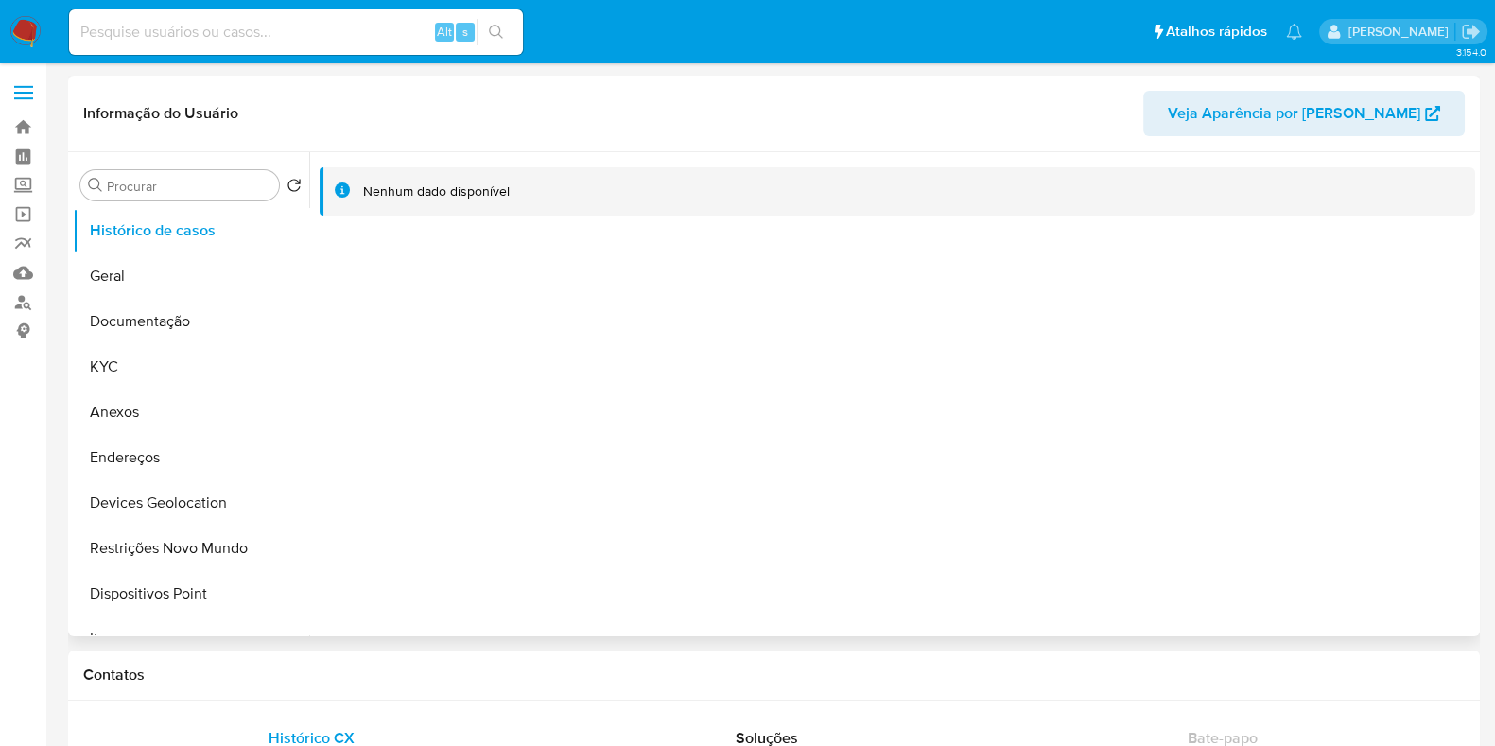
select select "10"
click at [166, 376] on button "KYC" at bounding box center [183, 366] width 221 height 45
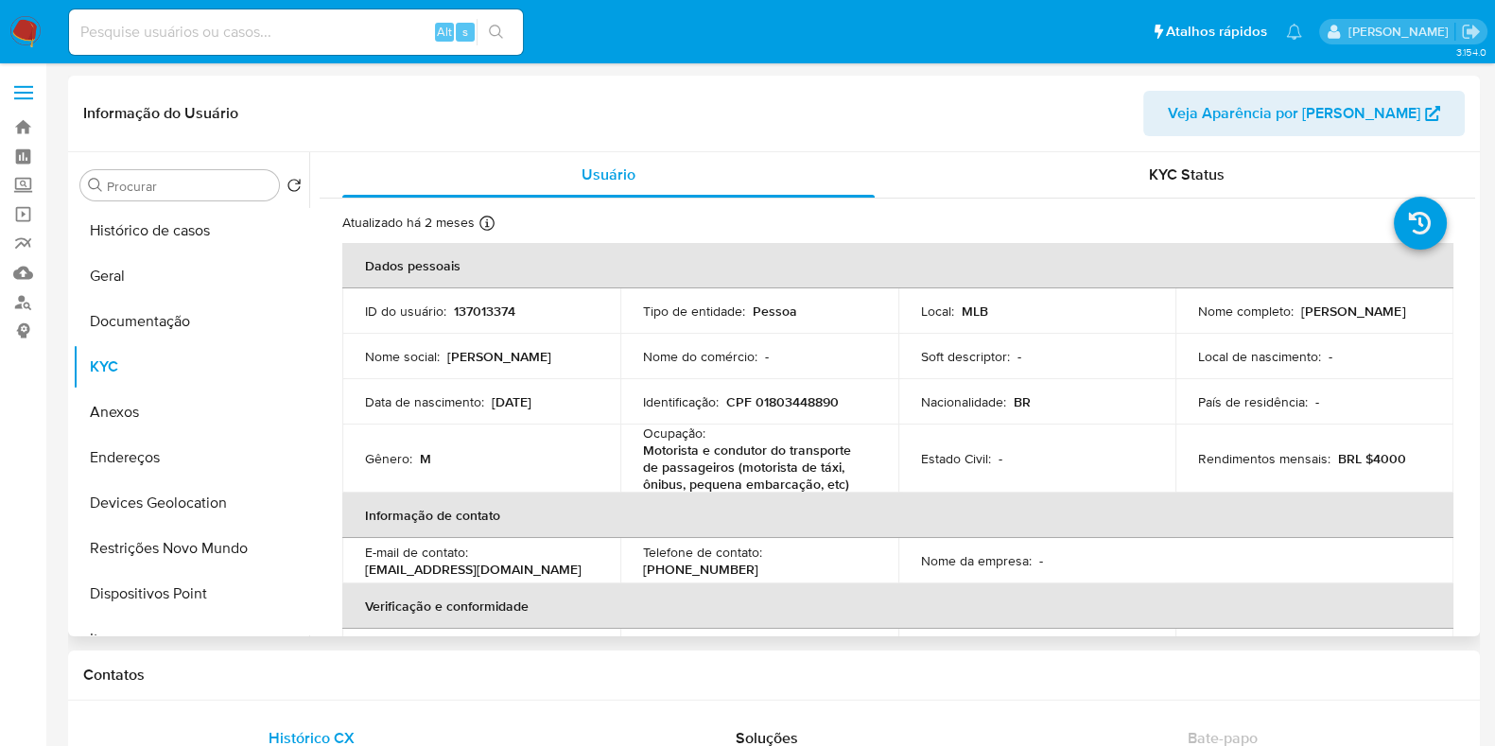
click at [810, 404] on p "CPF 01803448890" at bounding box center [782, 401] width 113 height 17
copy p "01803448890"
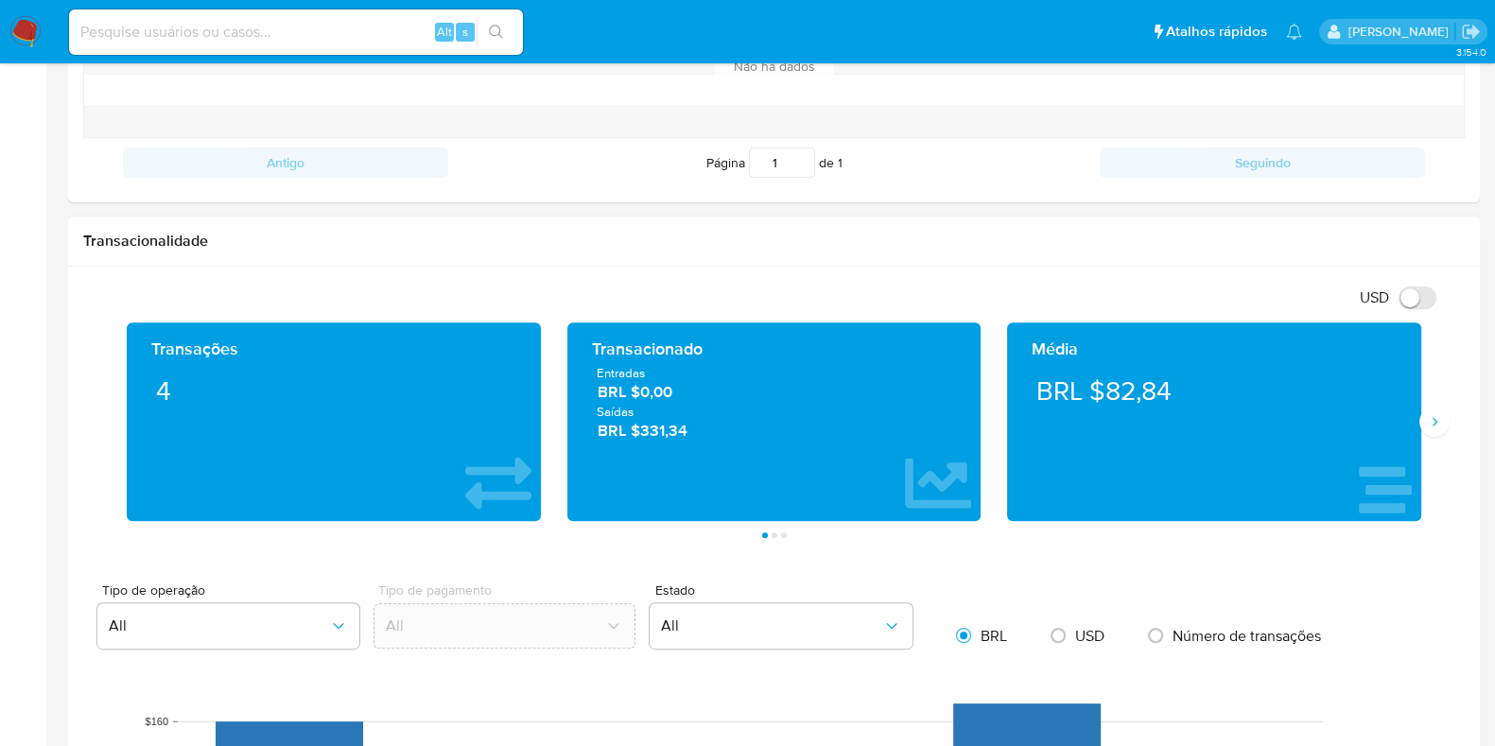
scroll to position [827, 0]
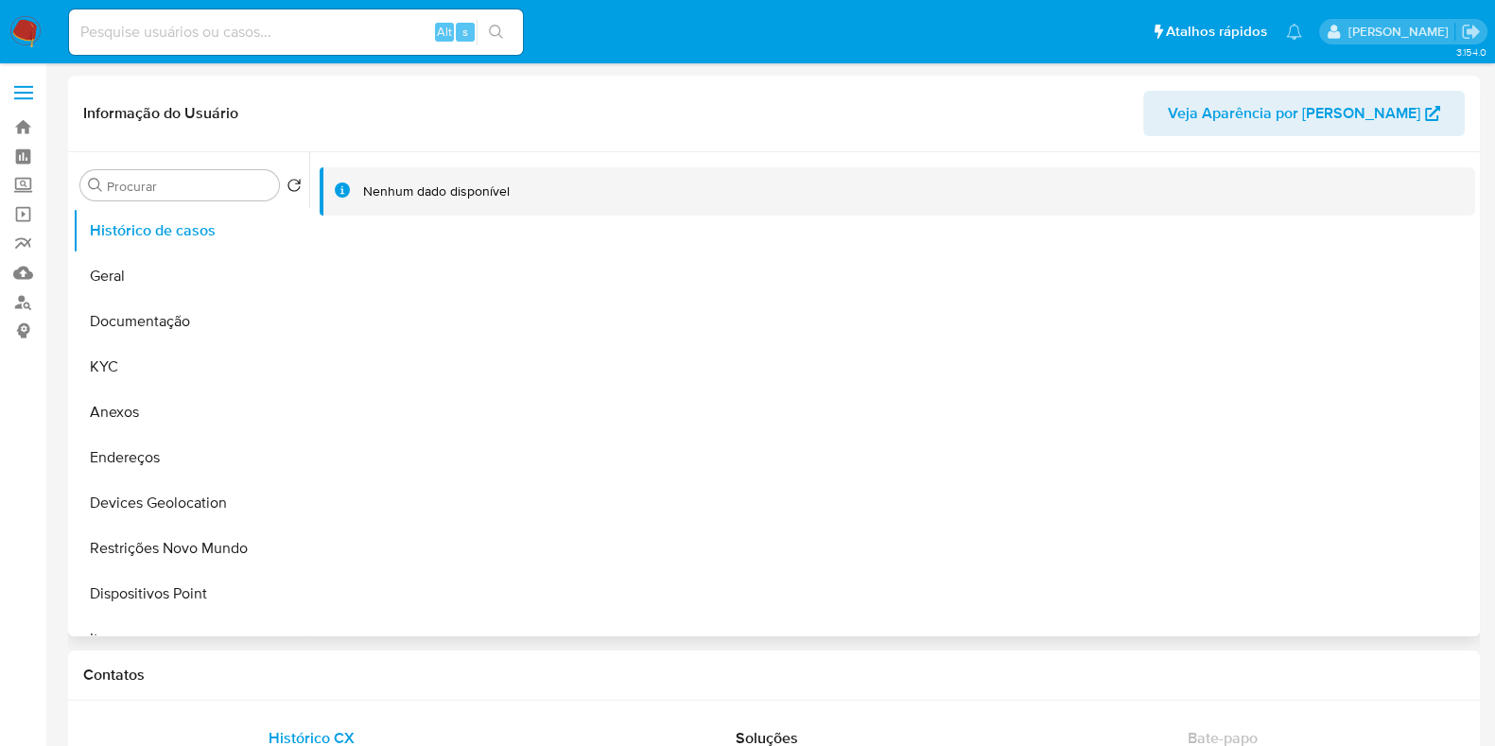
select select "10"
click at [156, 369] on button "KYC" at bounding box center [183, 366] width 221 height 45
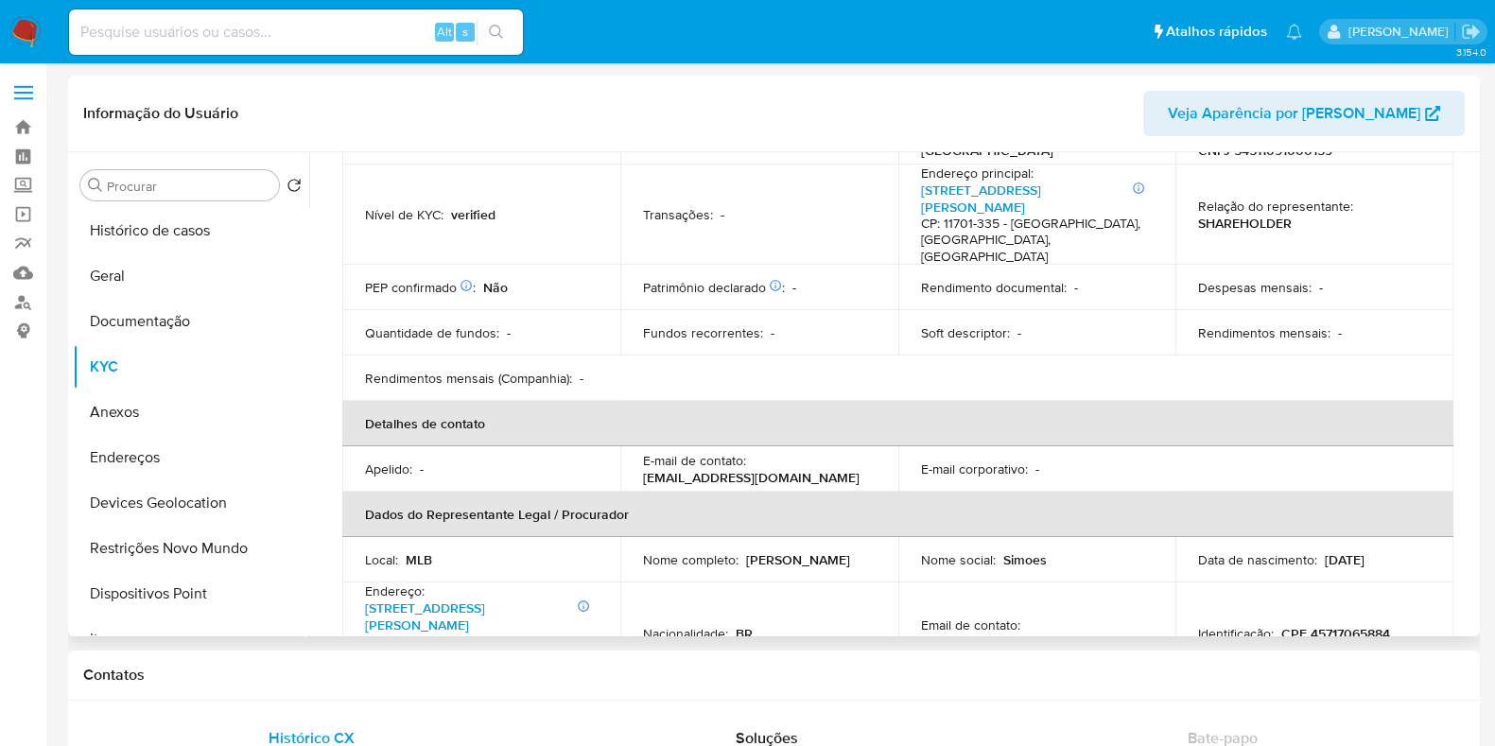
scroll to position [355, 0]
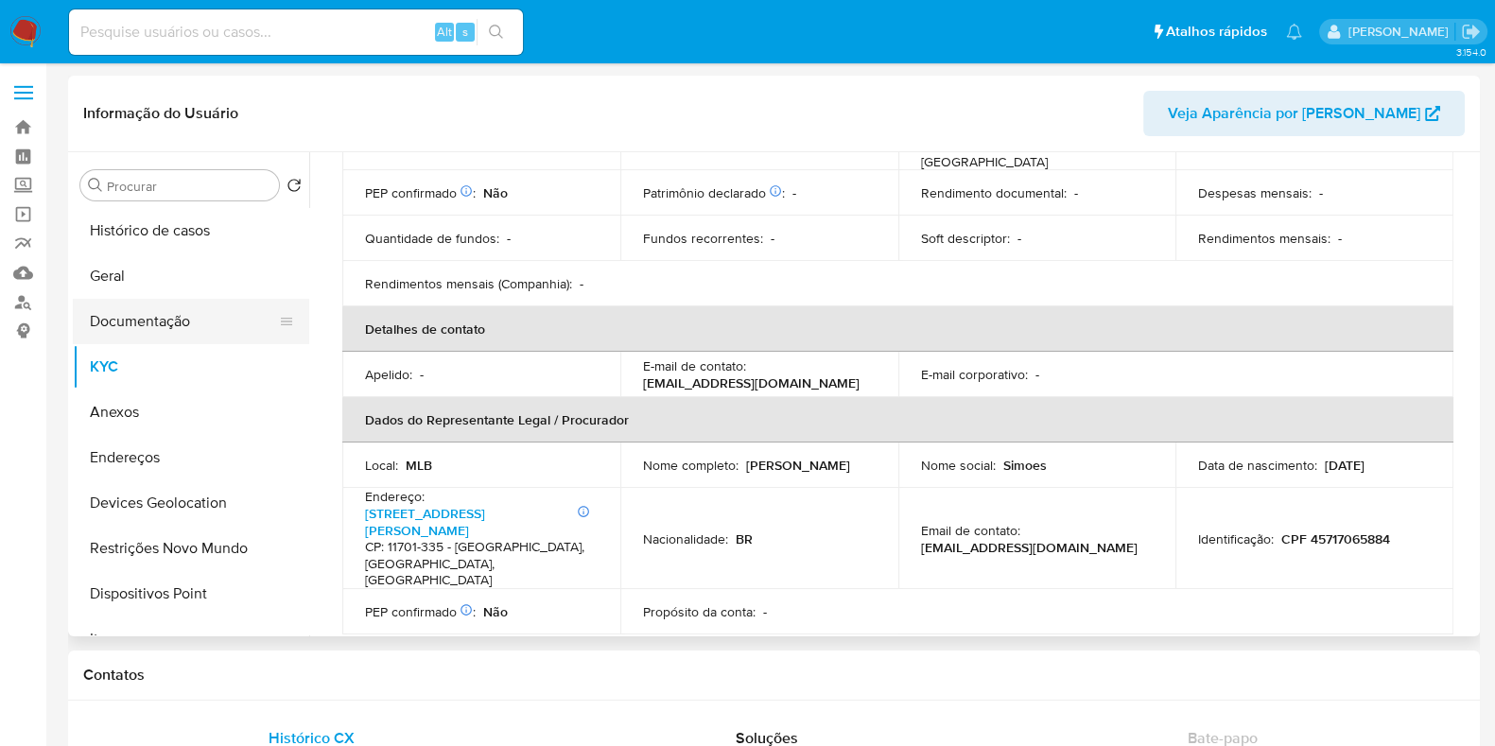
click at [163, 318] on button "Documentação" at bounding box center [183, 321] width 221 height 45
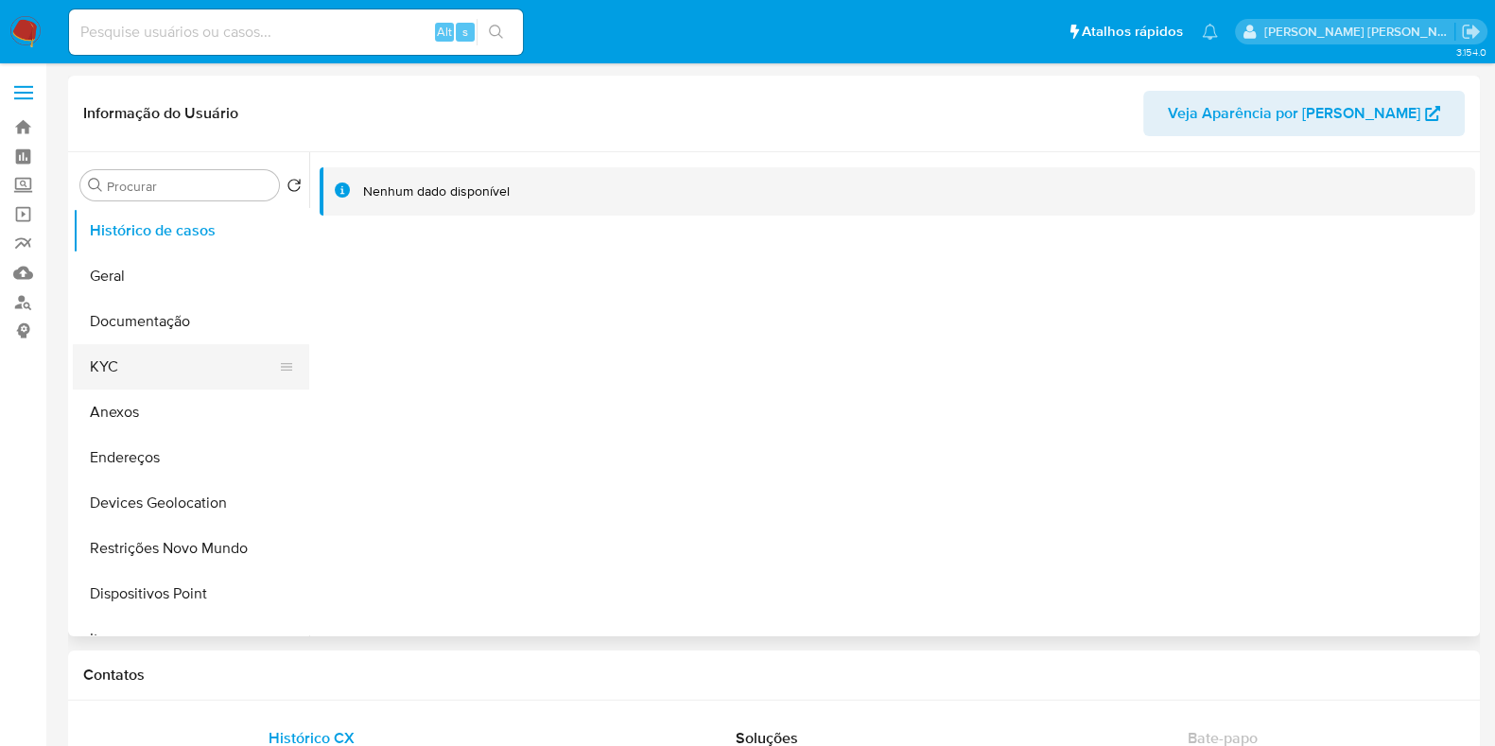
select select "10"
click at [173, 215] on button "Histórico de casos" at bounding box center [183, 230] width 221 height 45
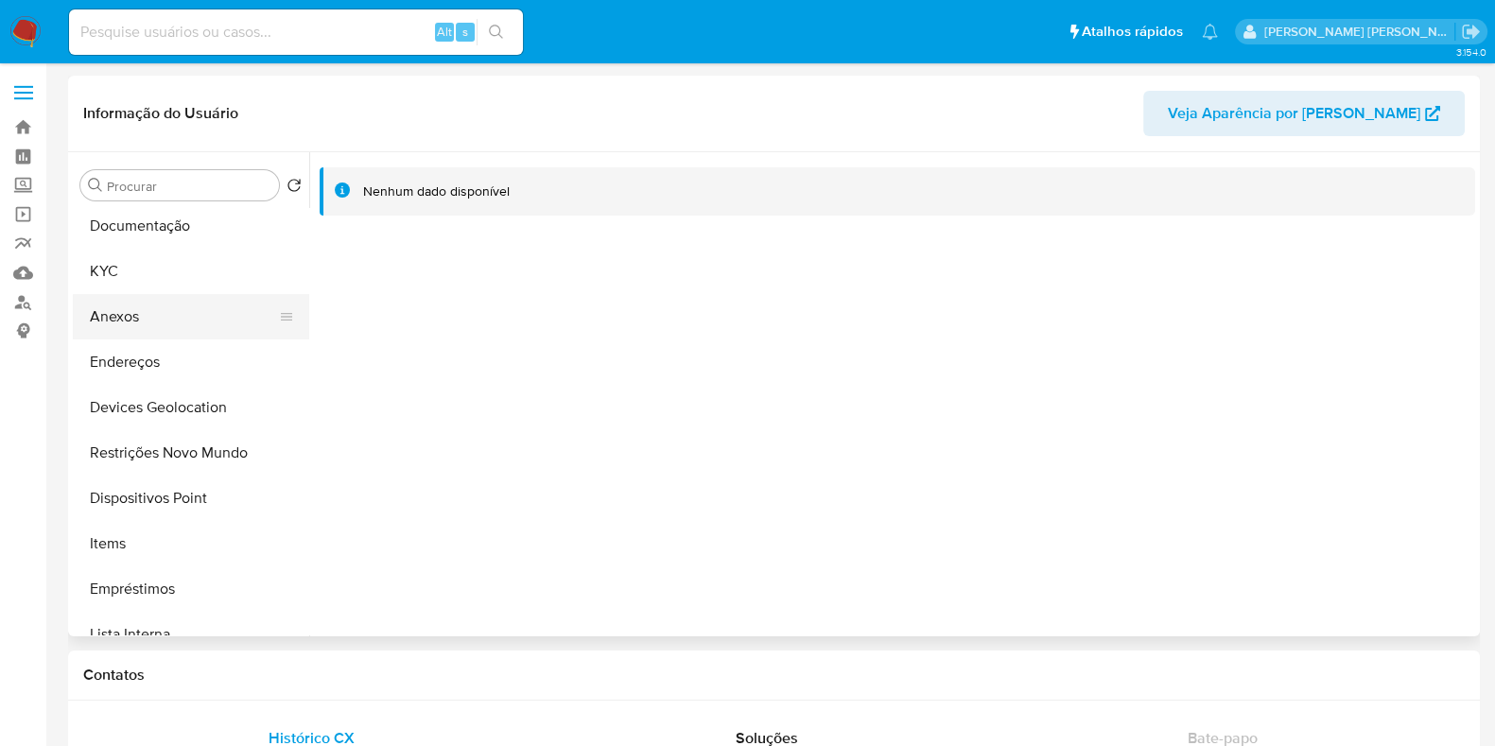
scroll to position [117, 0]
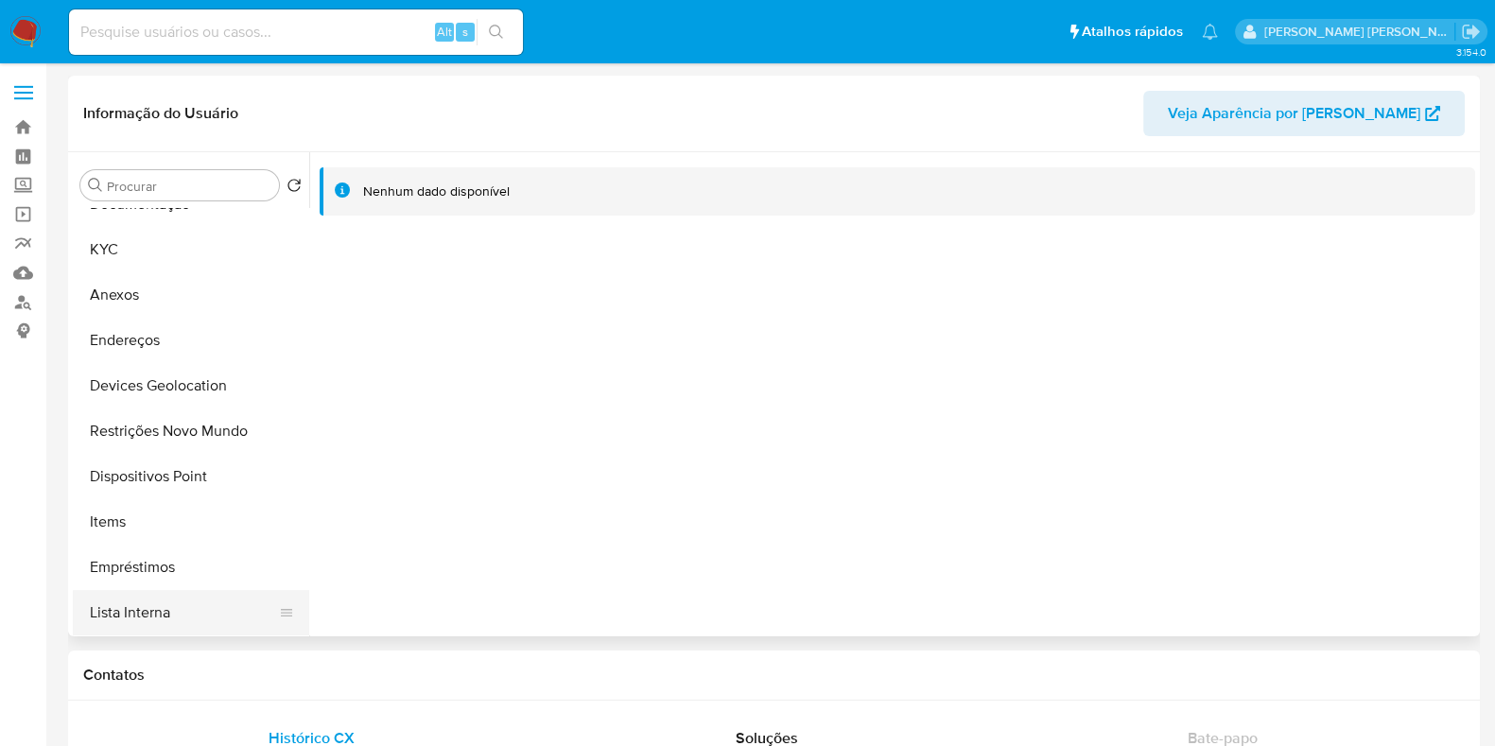
click at [185, 600] on button "Lista Interna" at bounding box center [183, 612] width 221 height 45
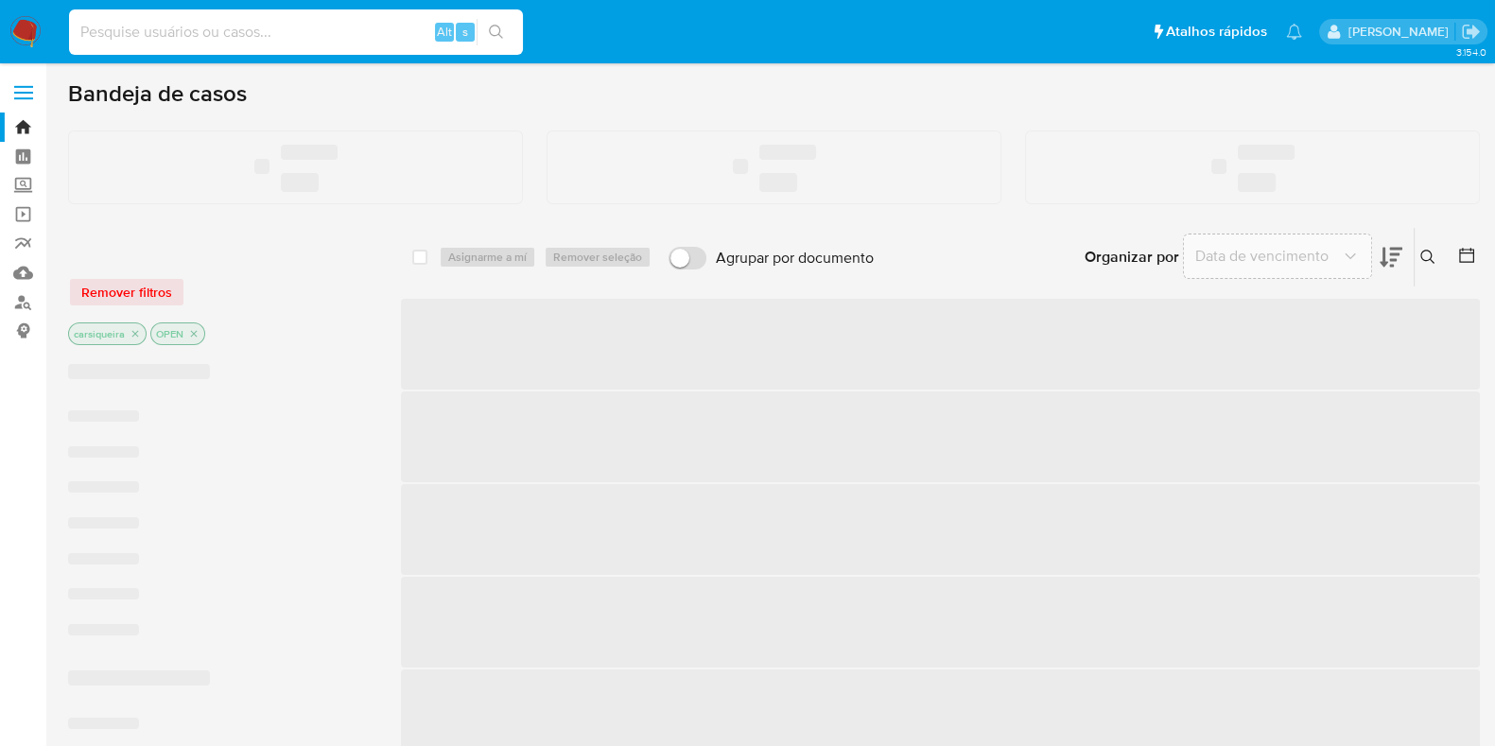
click at [237, 33] on input at bounding box center [296, 32] width 454 height 25
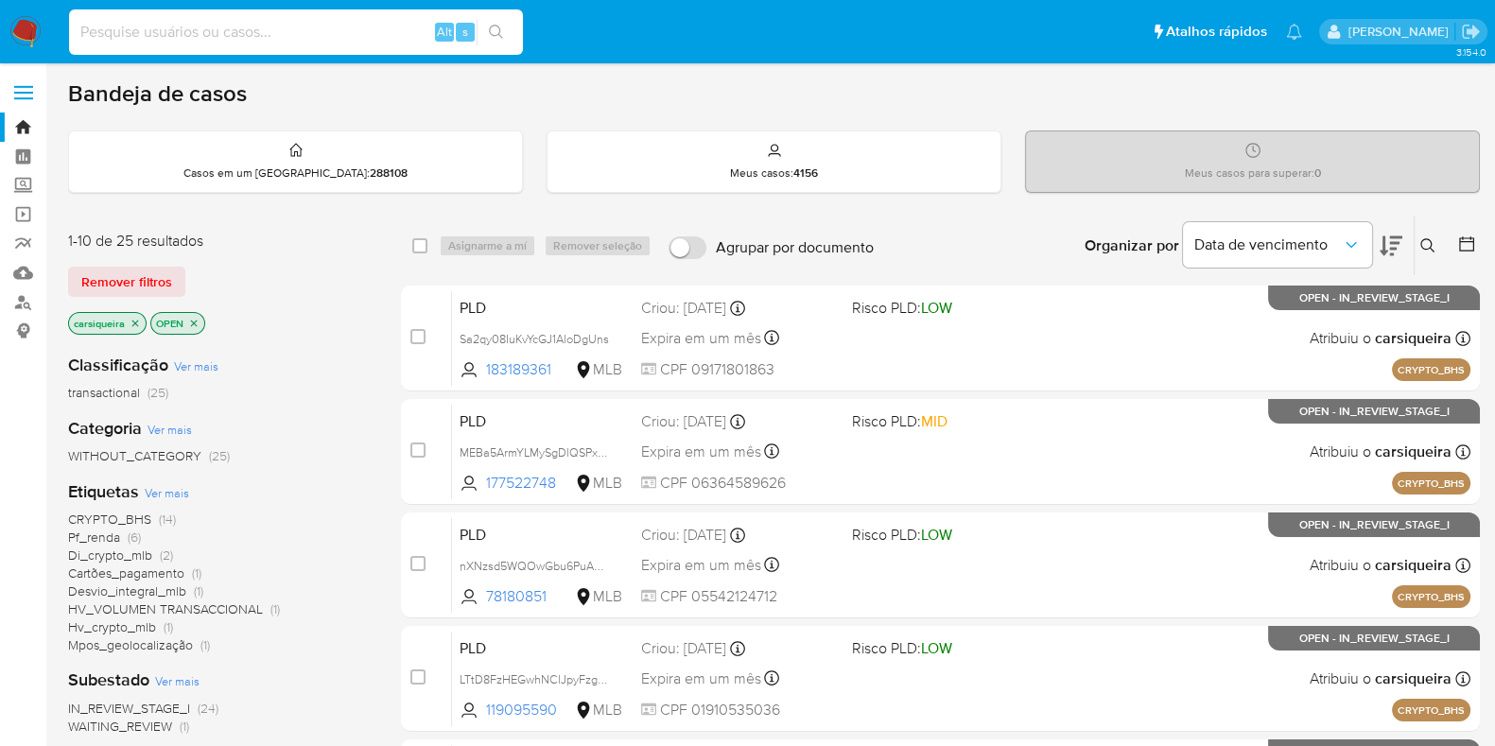
paste input "i1pQEq9LGi4UyOSHhv1TjVOp"
type input "i1pQEq9LGi4UyOSHhv1TjVOp"
click at [491, 26] on icon "search-icon" at bounding box center [496, 32] width 15 height 15
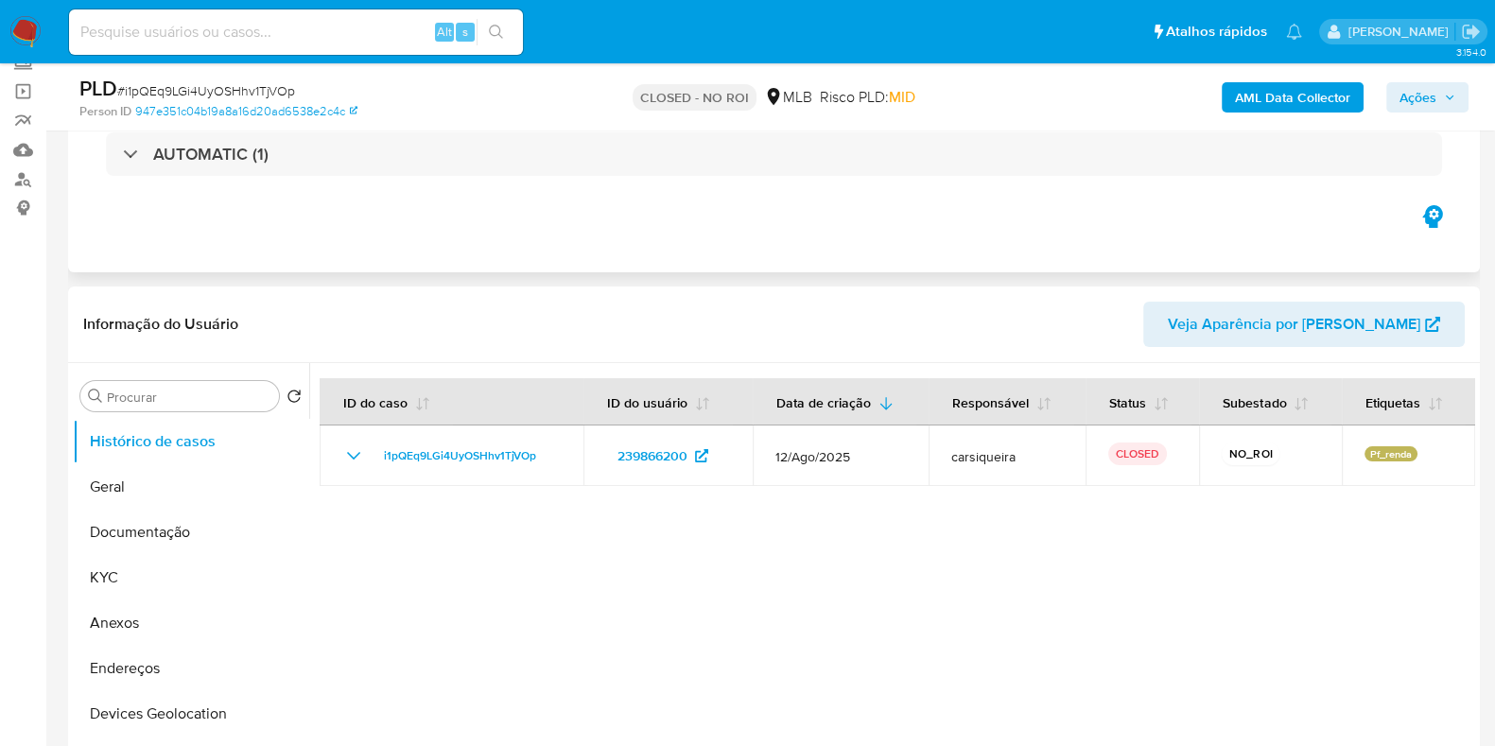
scroll to position [355, 0]
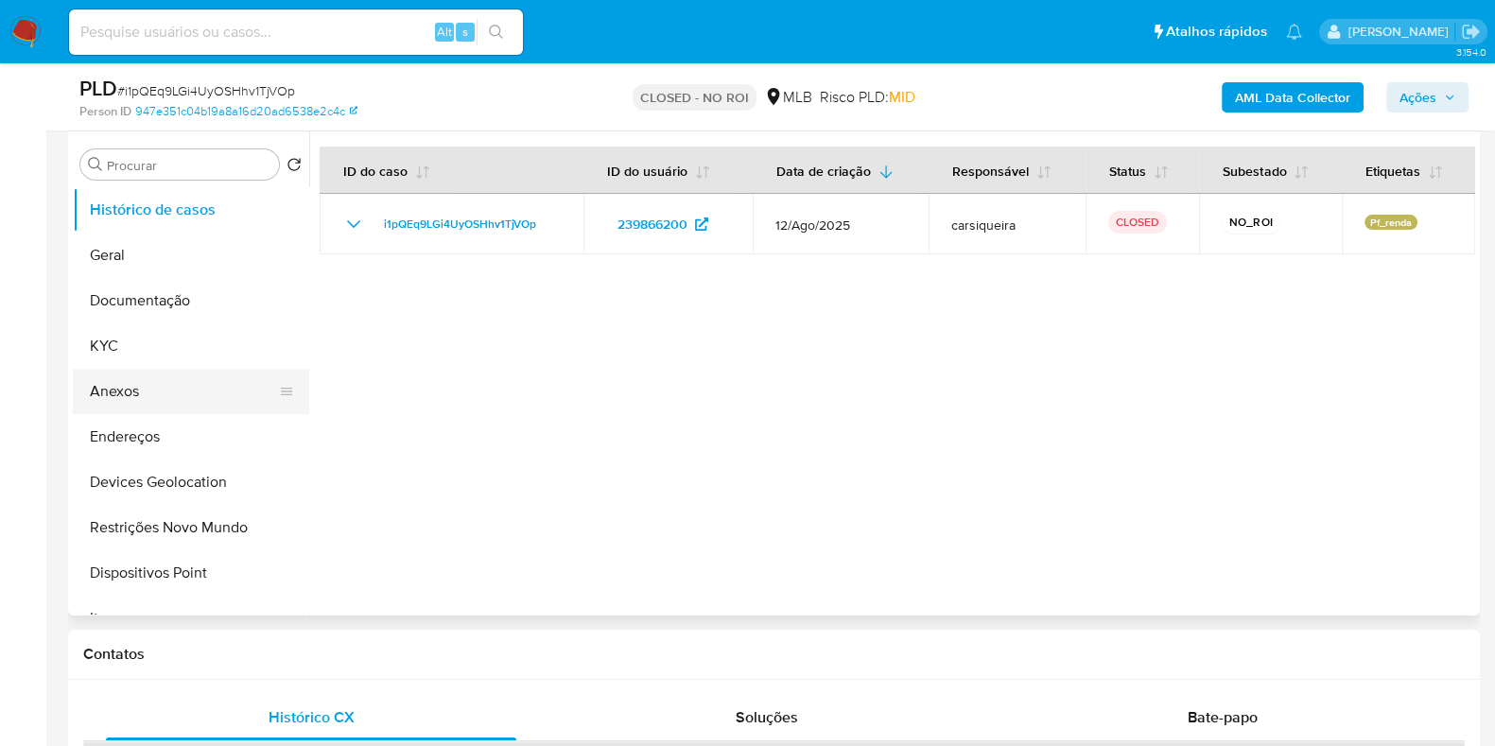
select select "10"
click at [187, 396] on button "Anexos" at bounding box center [183, 391] width 221 height 45
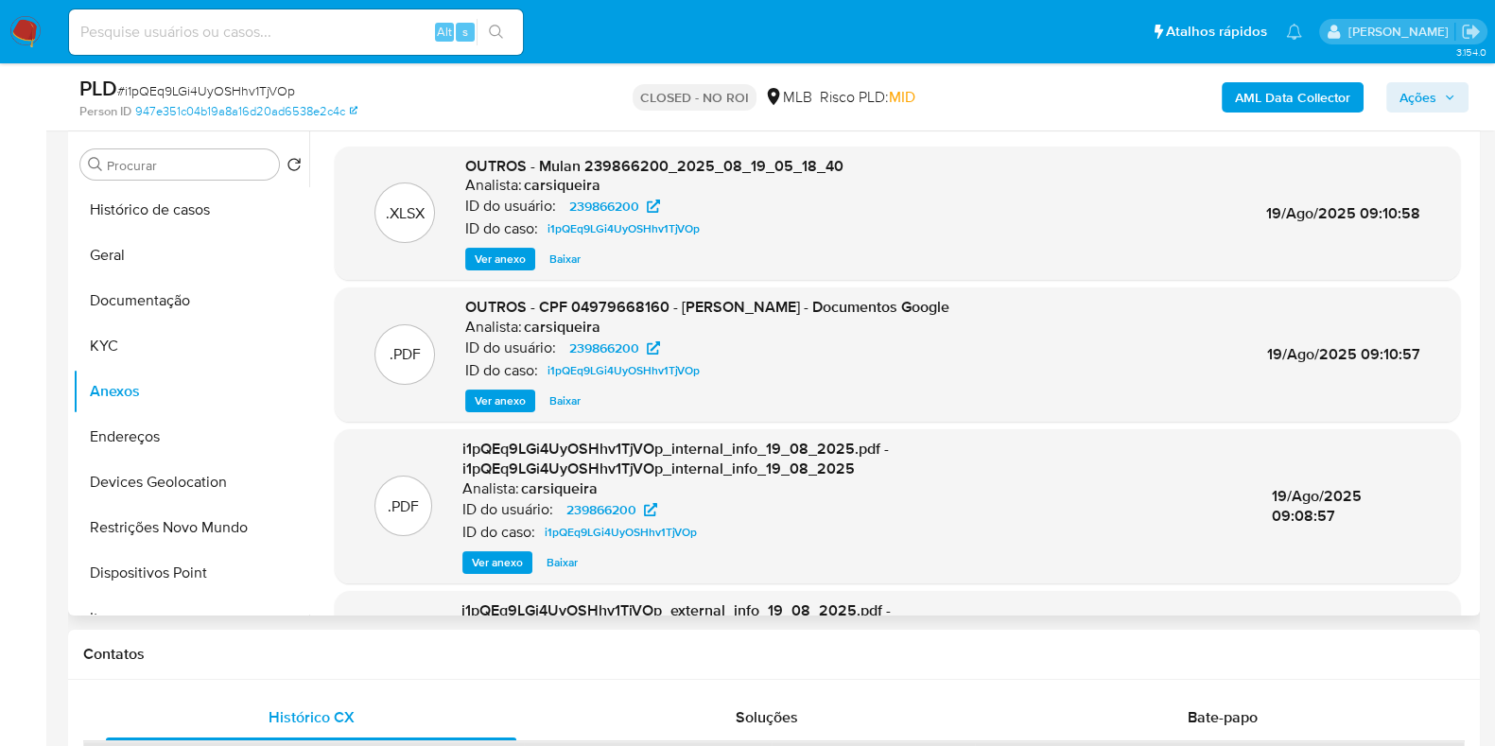
click at [487, 398] on span "Ver anexo" at bounding box center [500, 401] width 51 height 19
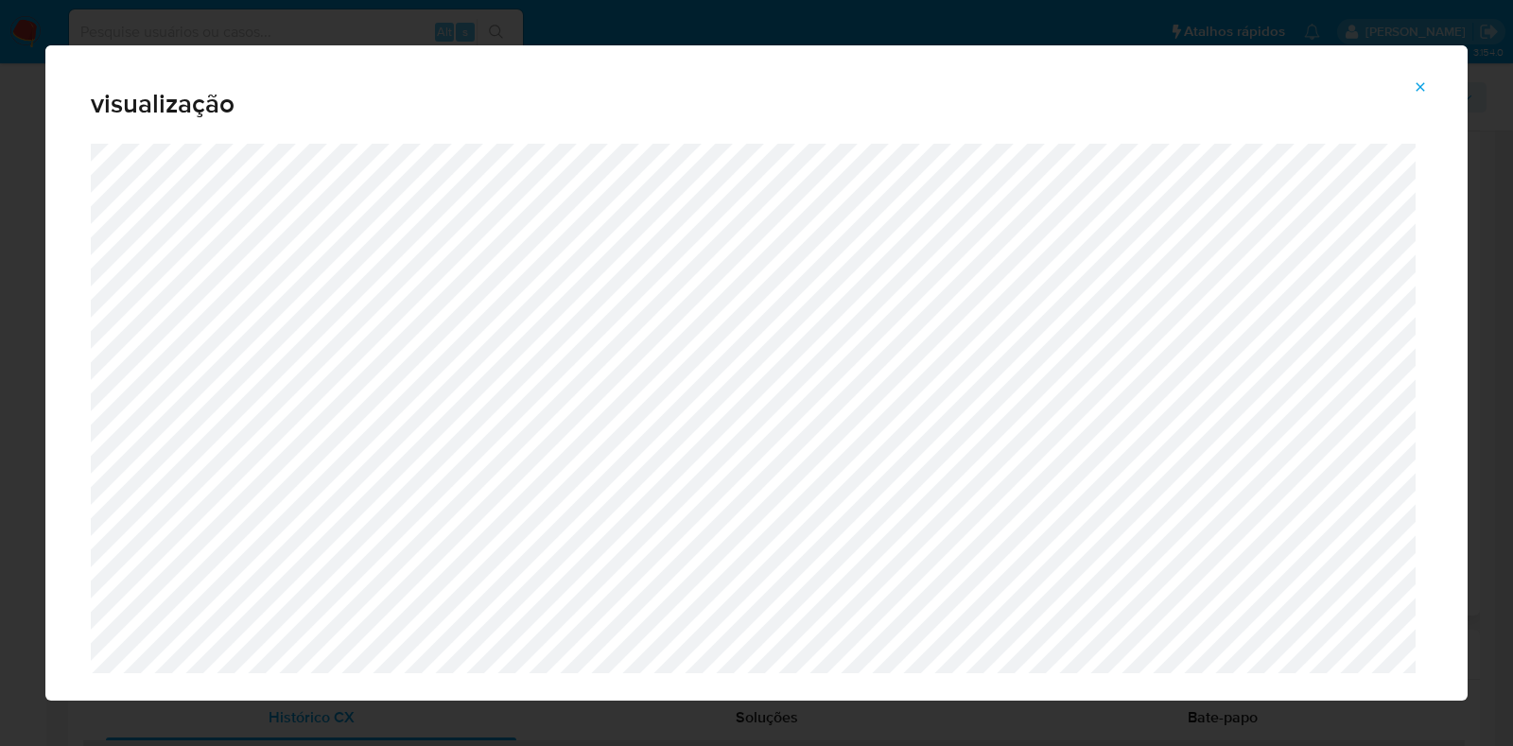
click at [1424, 82] on icon "Attachment preview" at bounding box center [1420, 86] width 15 height 15
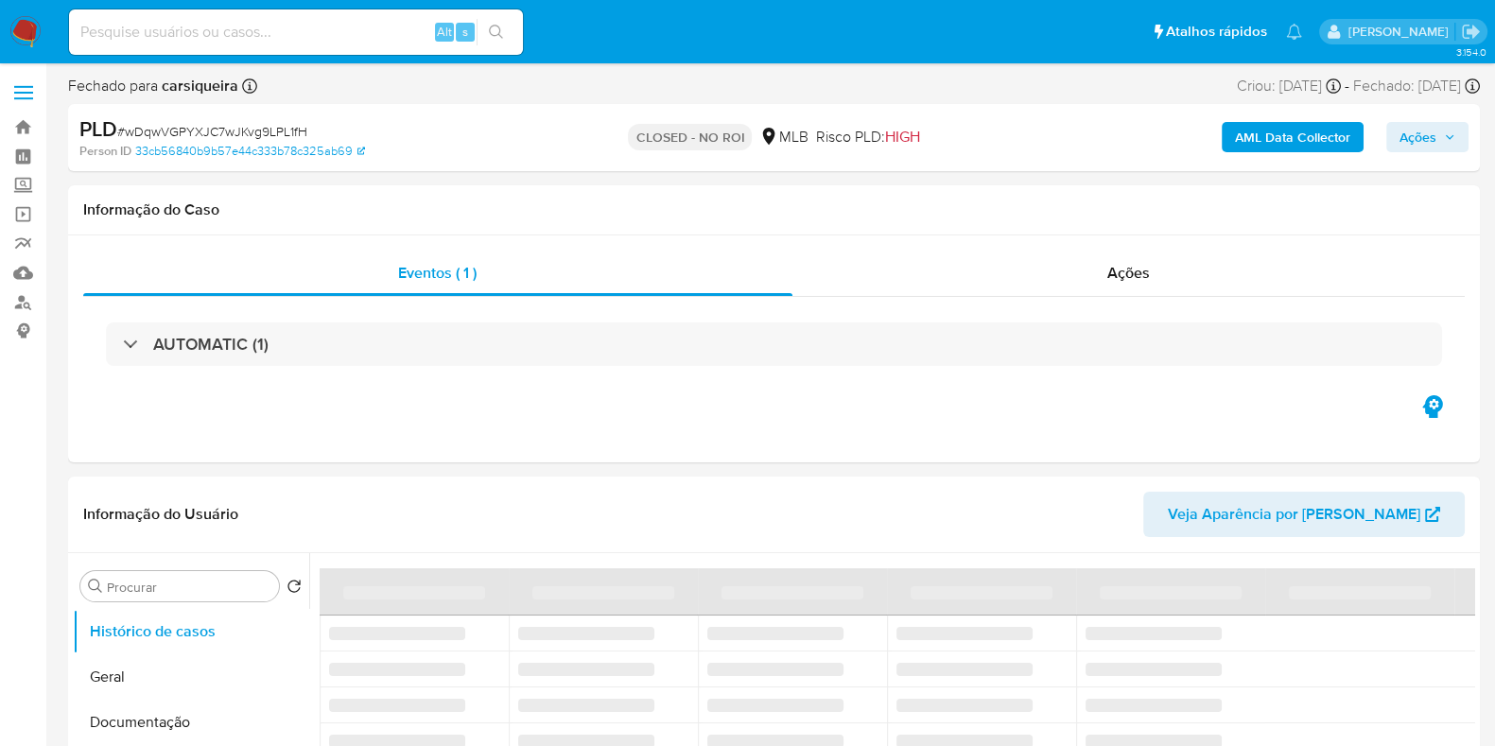
click at [18, 28] on img at bounding box center [25, 32] width 32 height 32
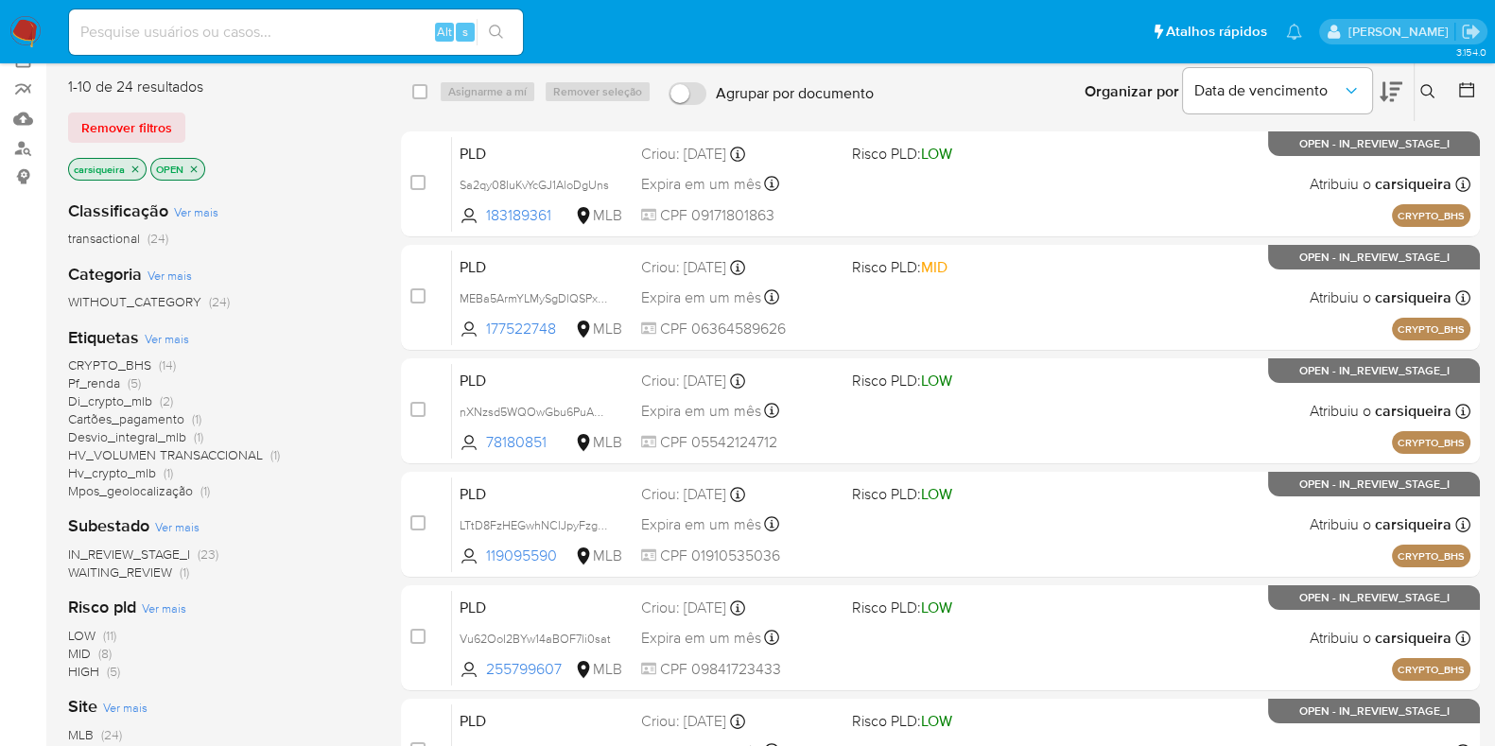
scroll to position [117, 0]
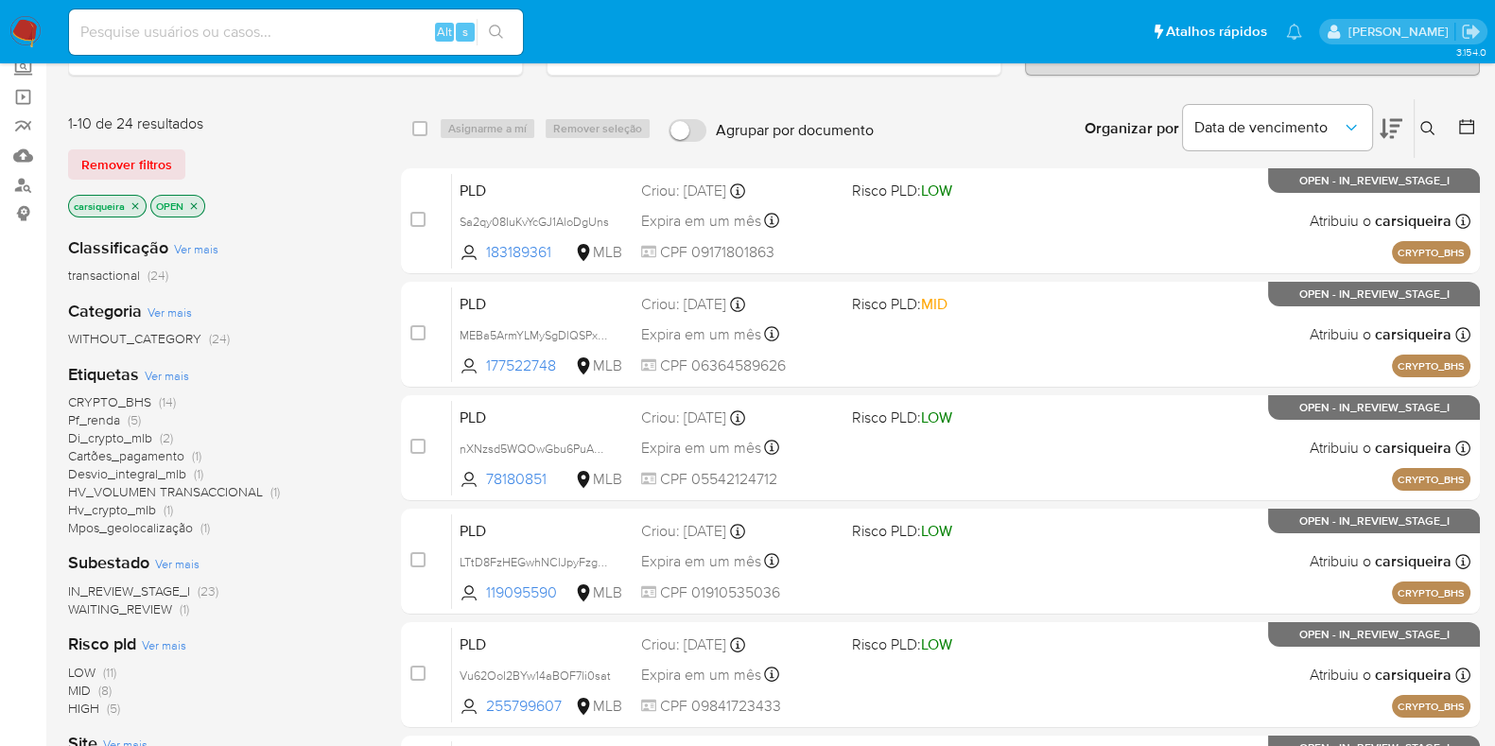
click at [189, 201] on icon "close-filter" at bounding box center [193, 206] width 11 height 11
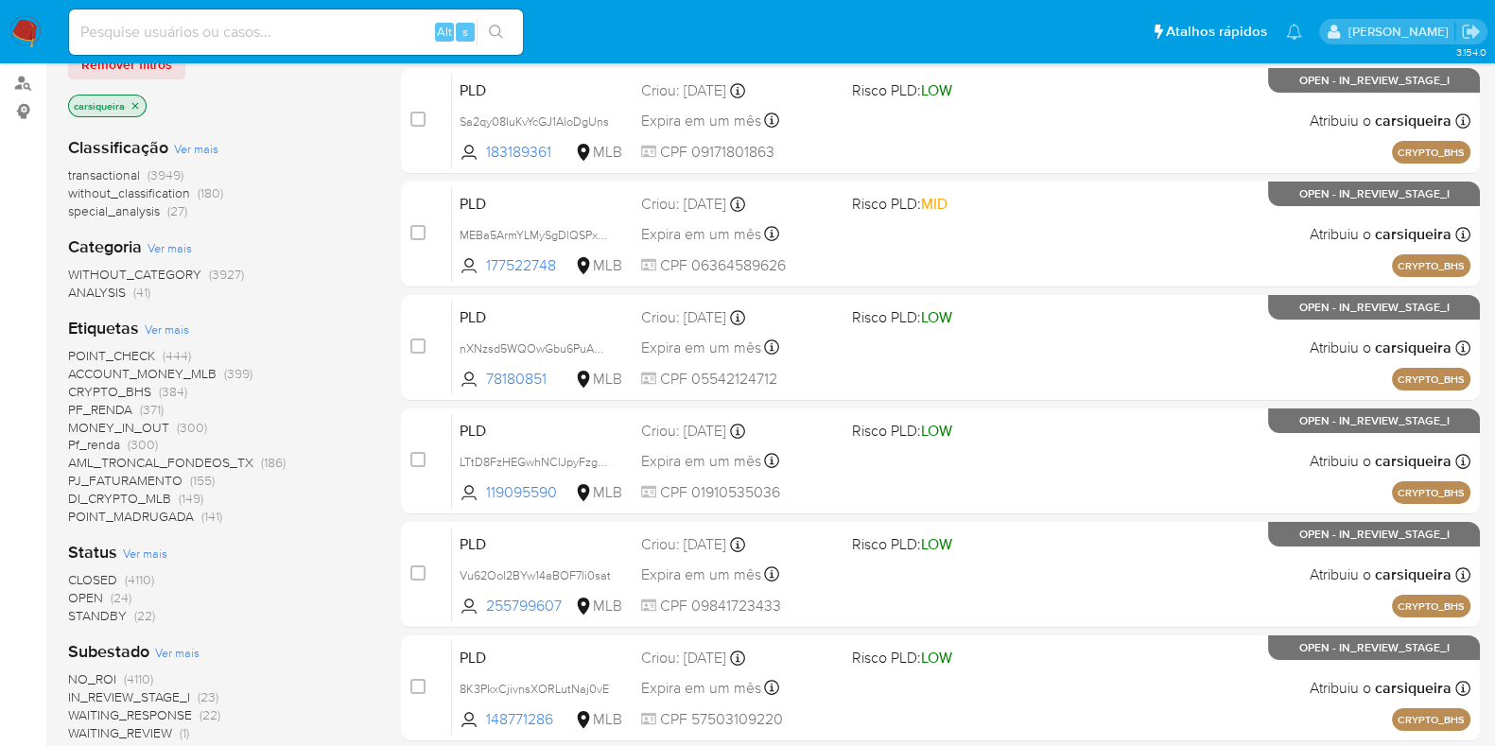
scroll to position [355, 0]
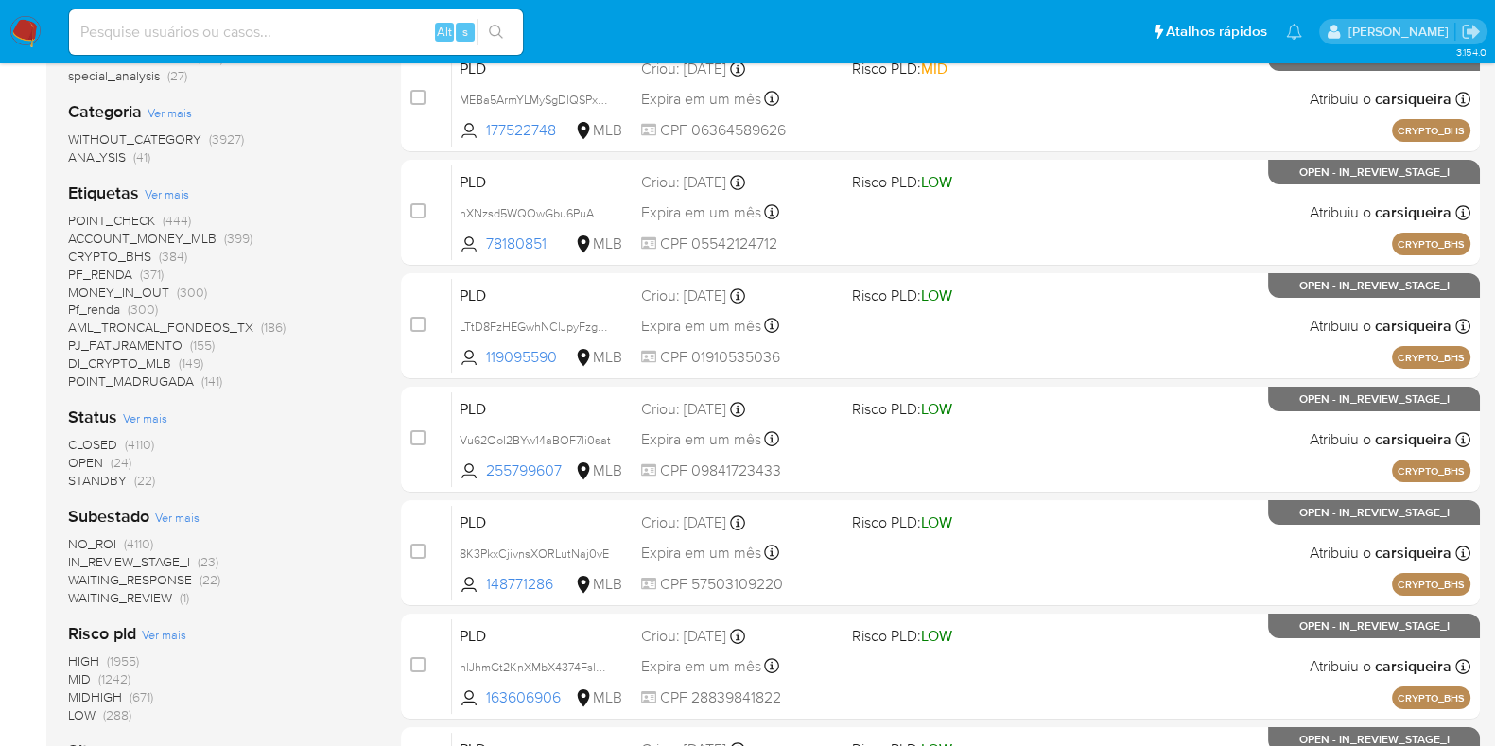
click at [120, 550] on span "NO_ROI (4110)" at bounding box center [110, 544] width 85 height 18
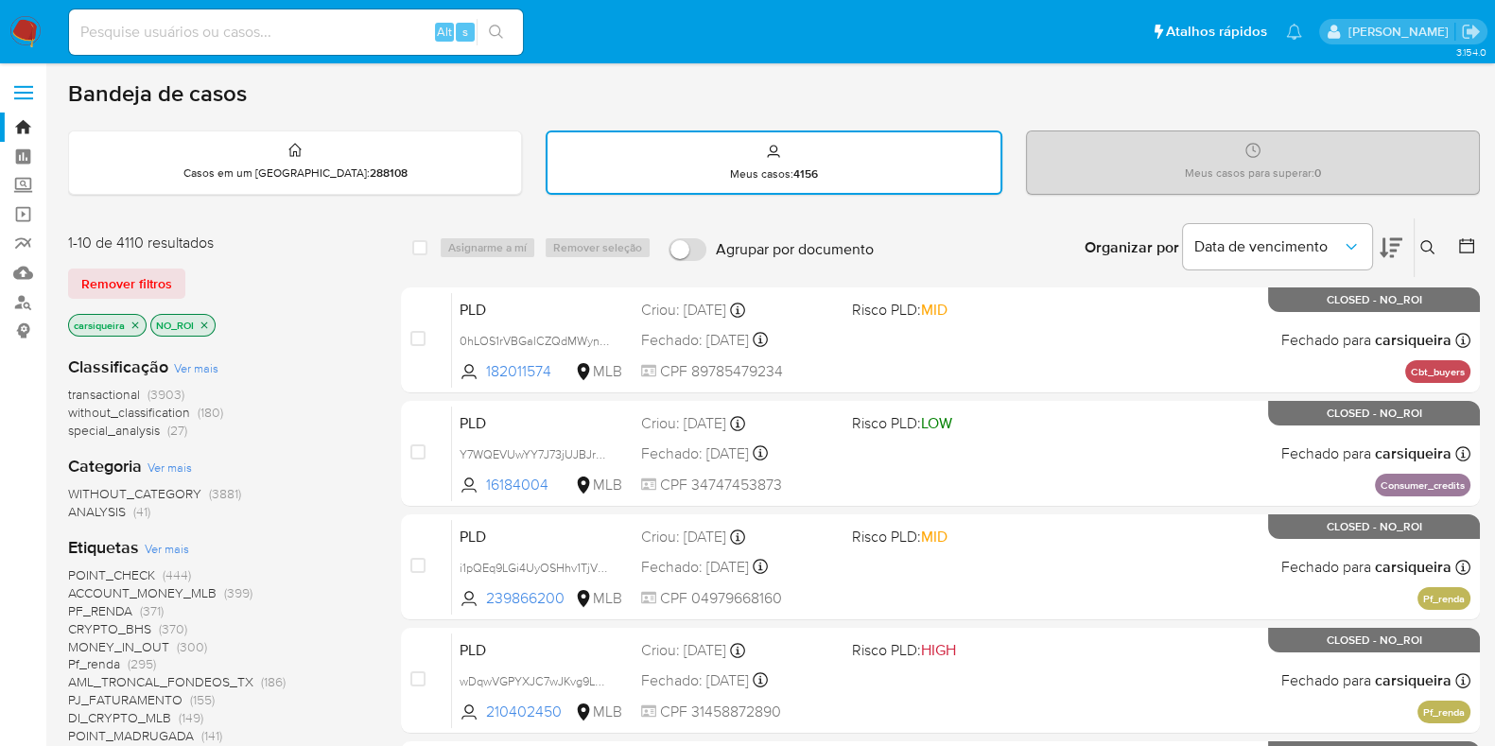
click at [1464, 239] on icon at bounding box center [1467, 245] width 19 height 19
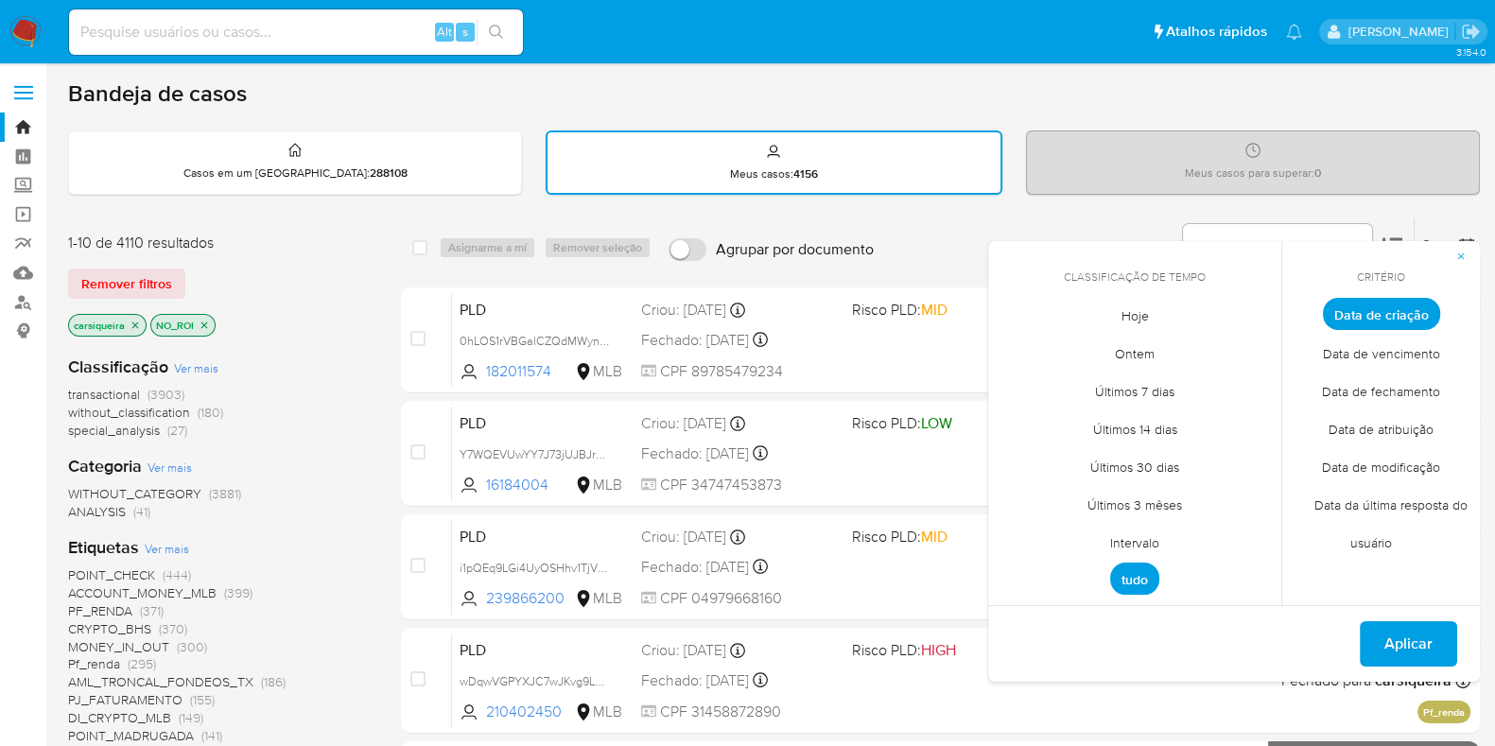
click at [1399, 384] on span "Data de fechamento" at bounding box center [1381, 391] width 158 height 39
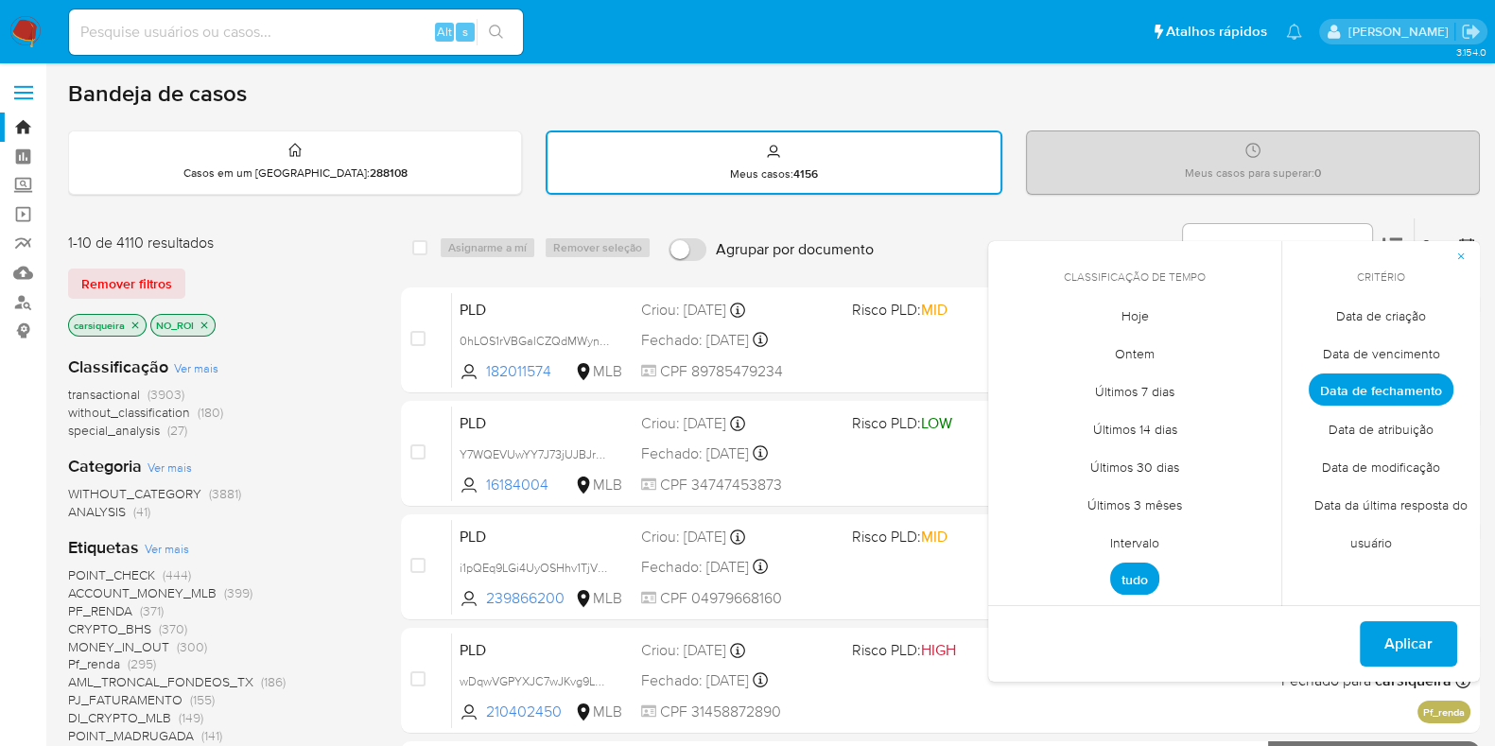
click at [1126, 317] on span "Hoje" at bounding box center [1135, 315] width 67 height 39
click at [1394, 617] on div "19 de agosto de 2025 Aplicar" at bounding box center [1234, 643] width 492 height 77
click at [1405, 636] on span "Aplicar" at bounding box center [1409, 644] width 48 height 42
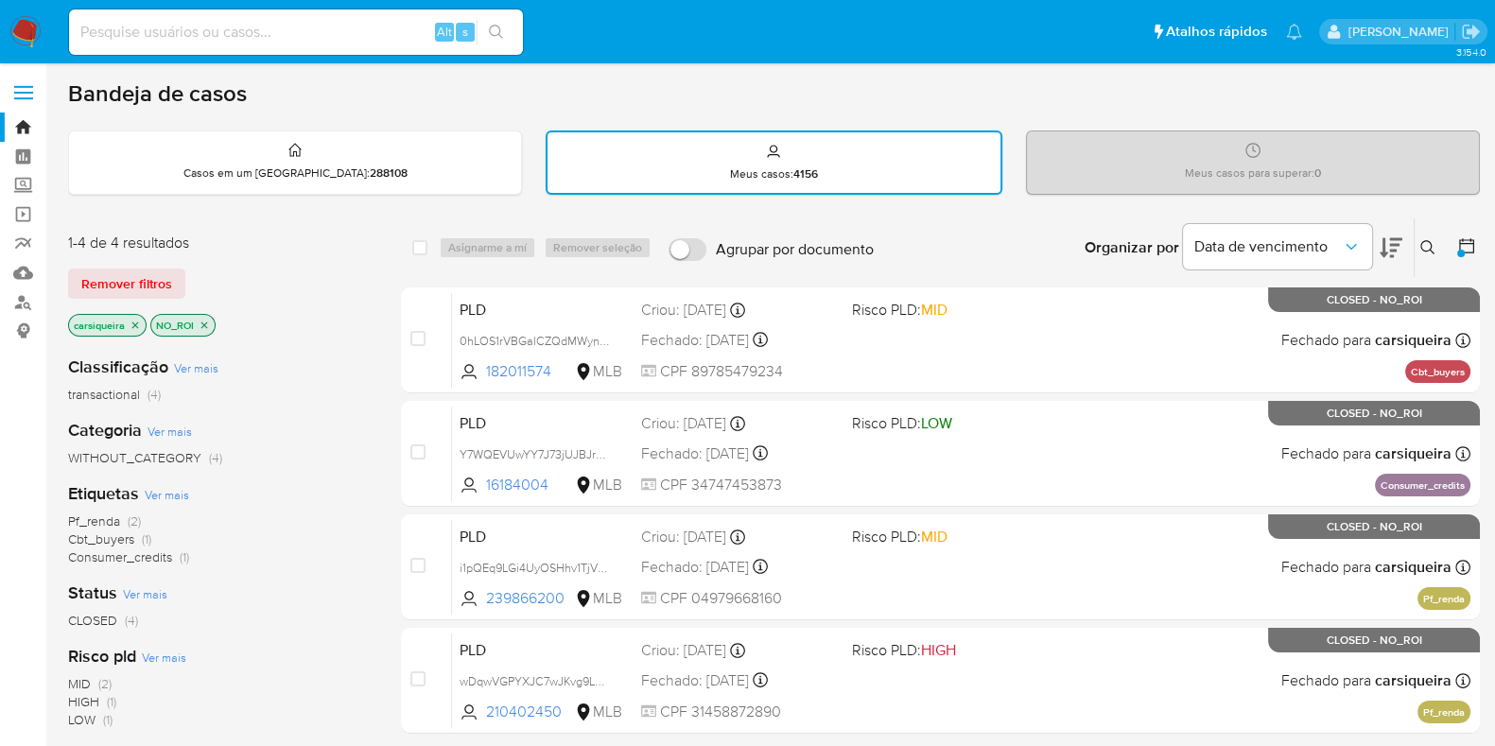
click at [24, 30] on img at bounding box center [25, 32] width 32 height 32
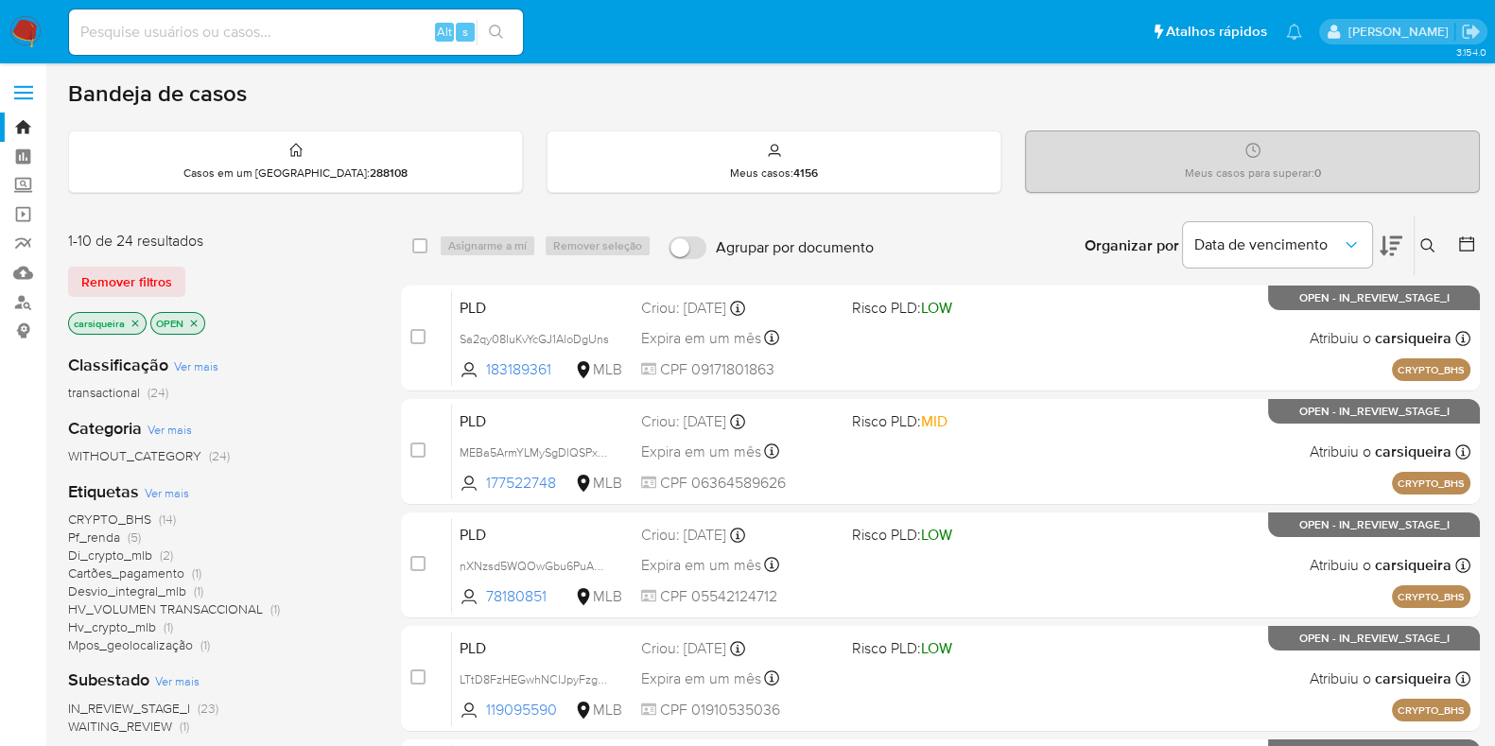
click at [20, 22] on img at bounding box center [25, 32] width 32 height 32
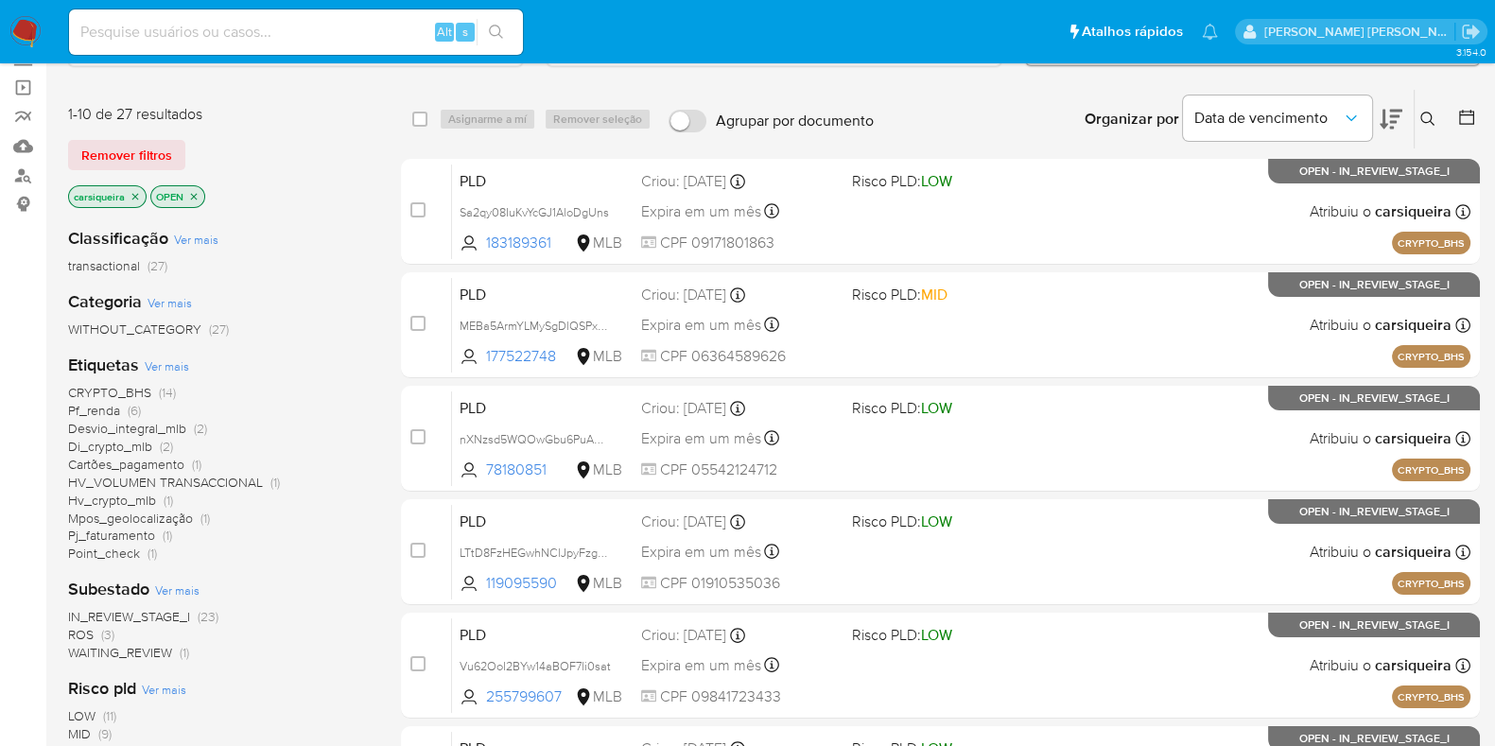
scroll to position [117, 0]
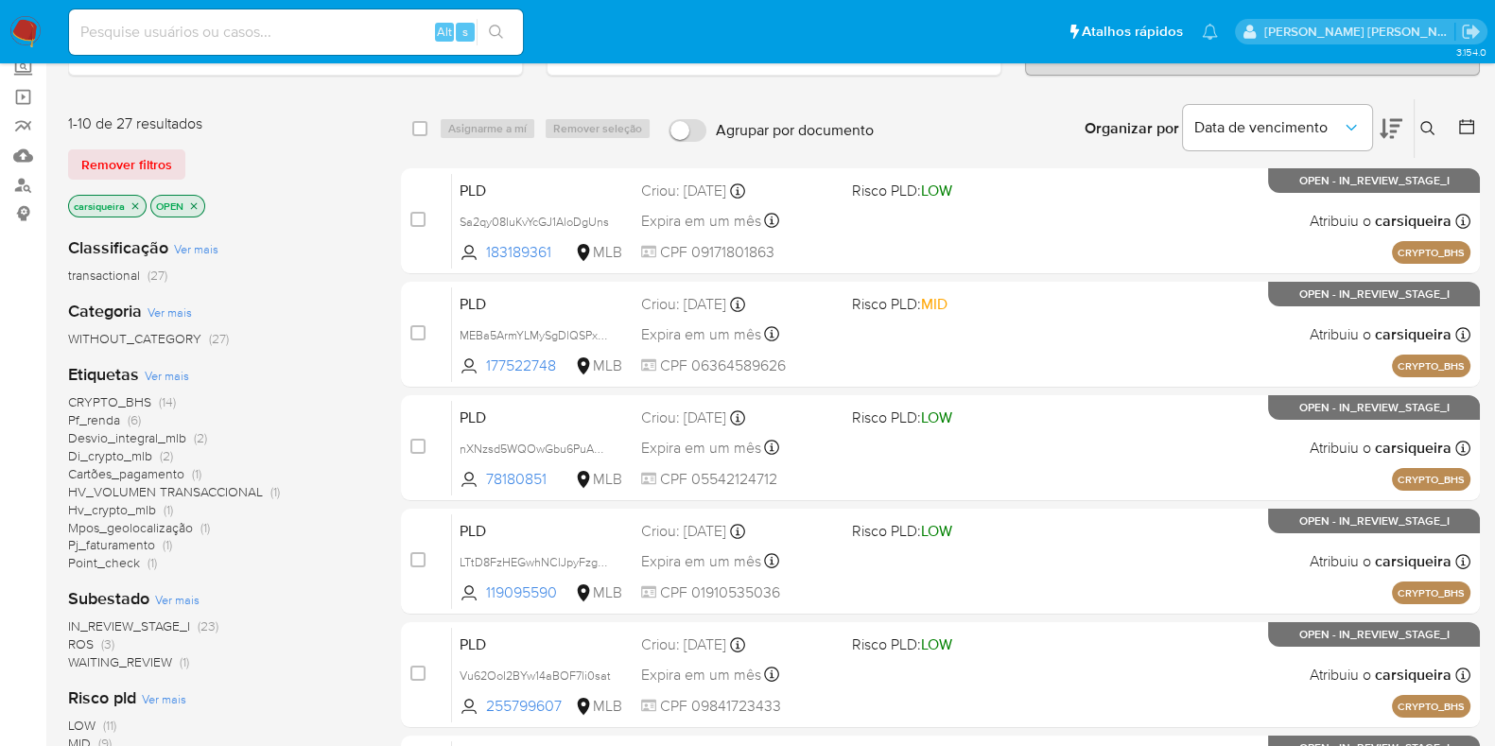
click at [90, 640] on span "ROS" at bounding box center [81, 644] width 26 height 19
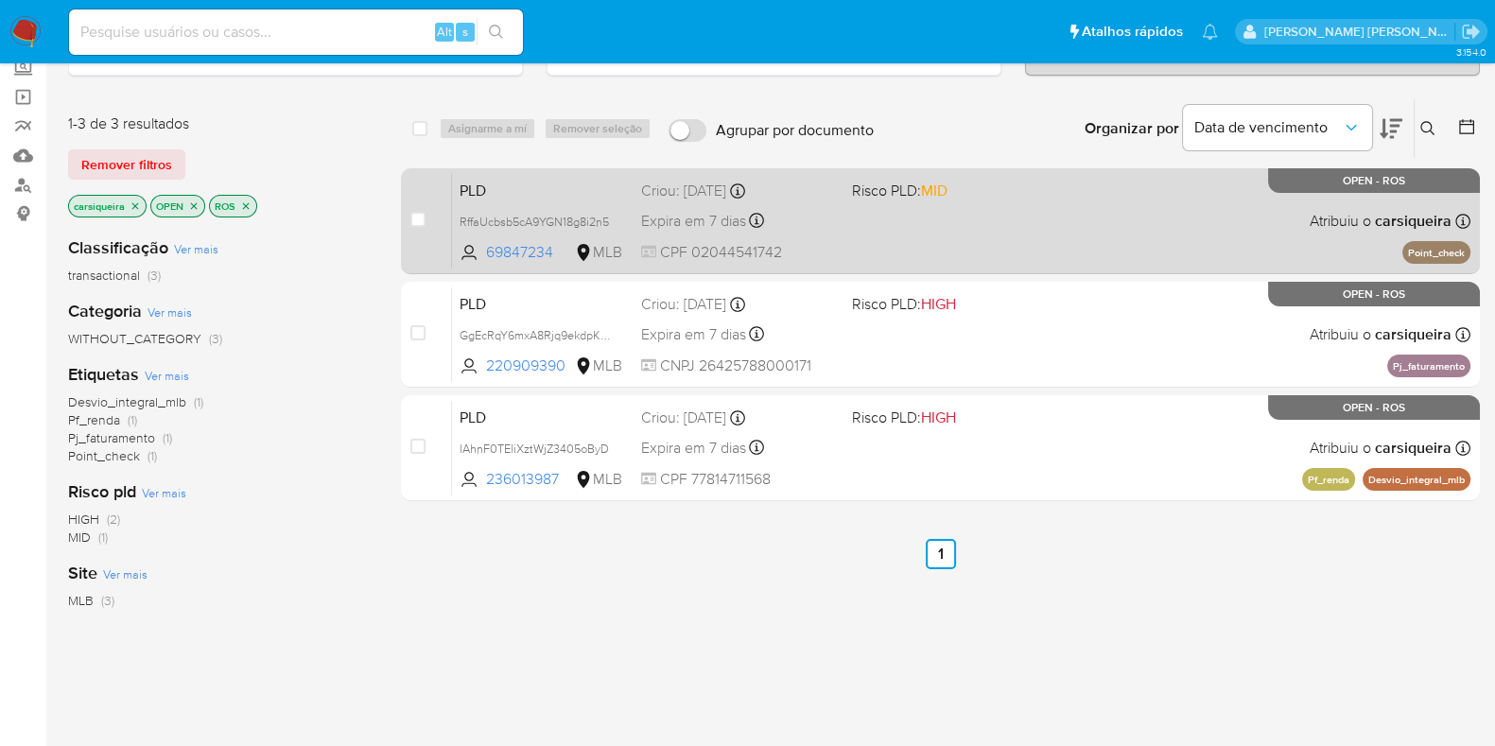
click at [992, 221] on div "PLD RffaUcbsb5cA9YGN18g8i2n5 69847234 MLB Risco PLD: MID Criou: [DATE] Criou: […" at bounding box center [961, 221] width 1019 height 96
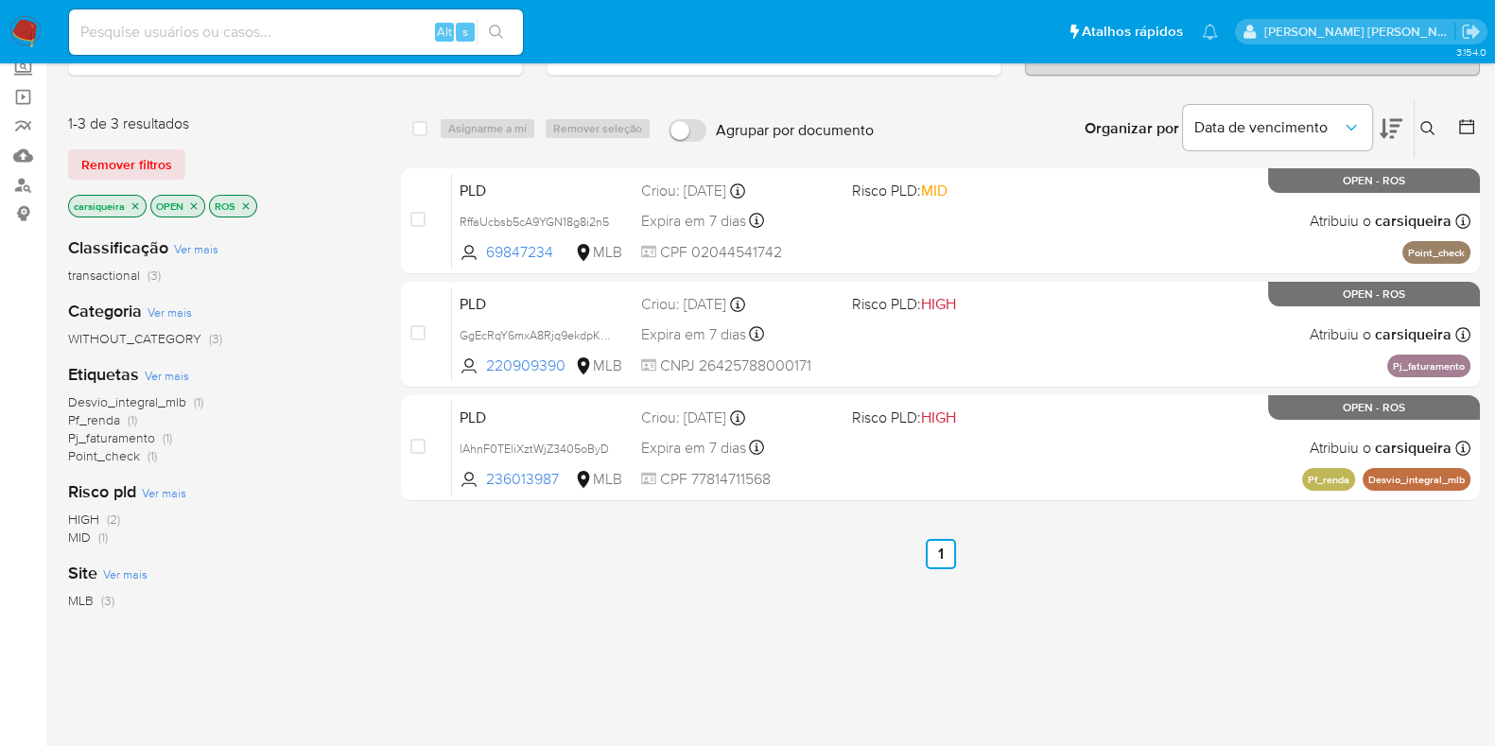
click at [21, 9] on nav "Pausado Ver notificaciones Alt s Atalhos rápidos Presiona las siguientes teclas…" at bounding box center [747, 31] width 1495 height 63
click at [191, 27] on input at bounding box center [296, 32] width 454 height 25
paste input "208117403"
type input "208117403"
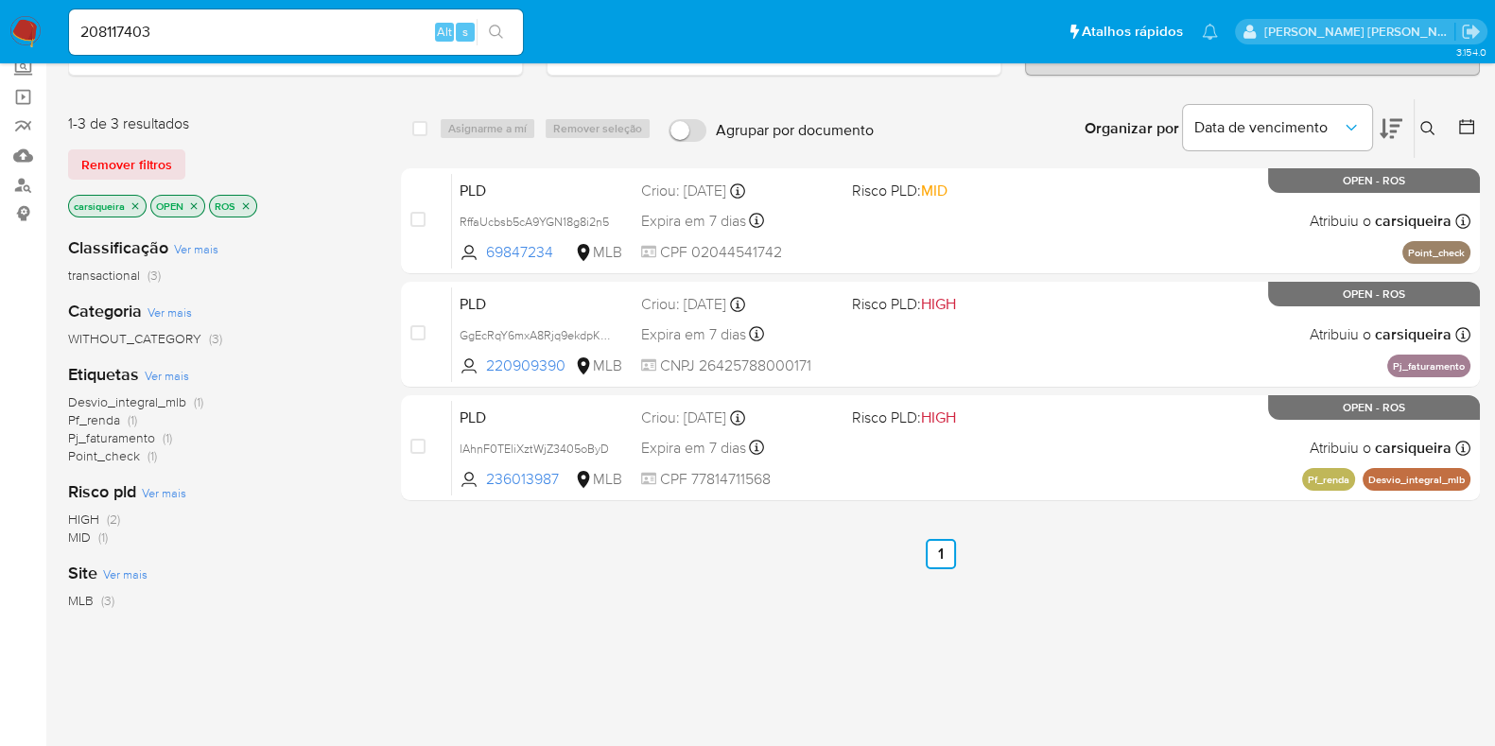
click at [479, 26] on button "search-icon" at bounding box center [496, 32] width 39 height 26
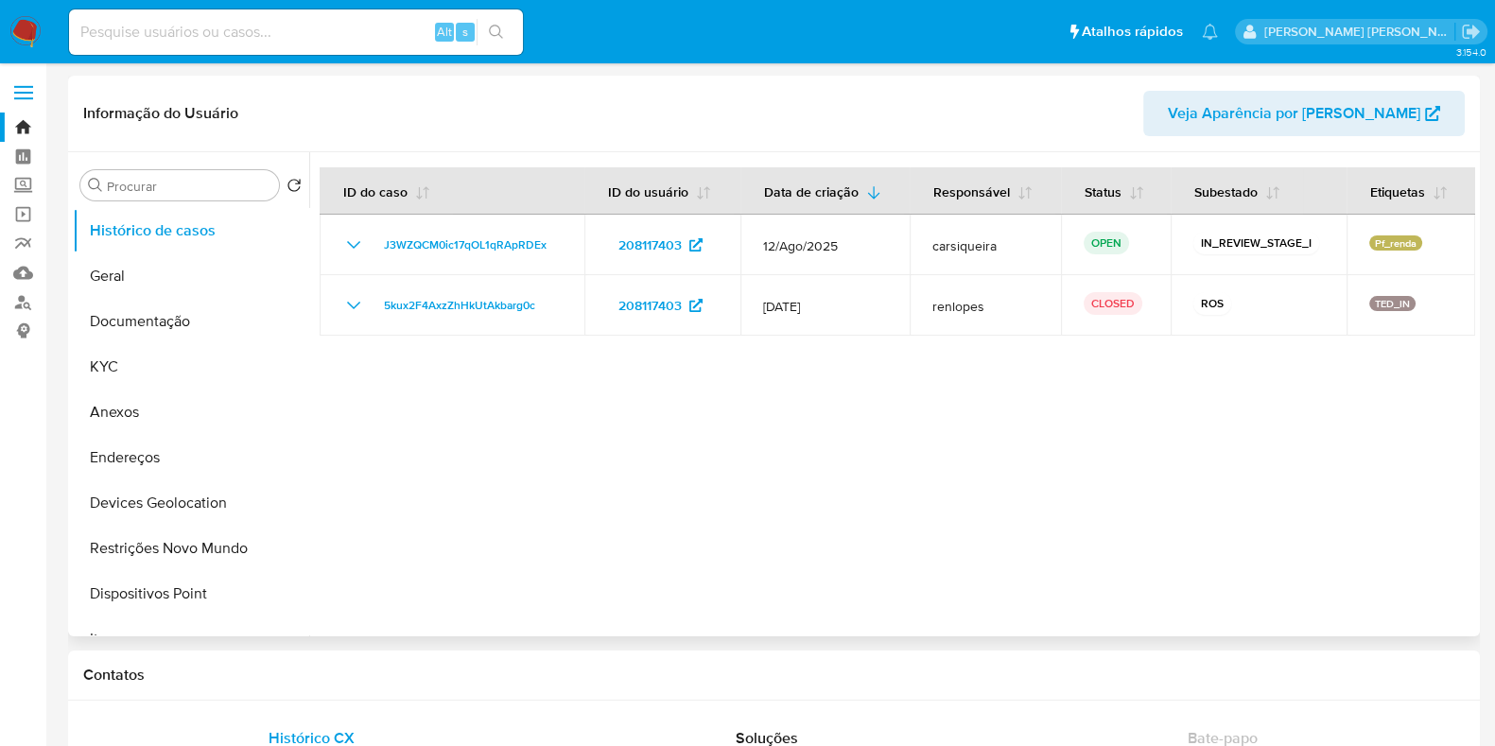
select select "10"
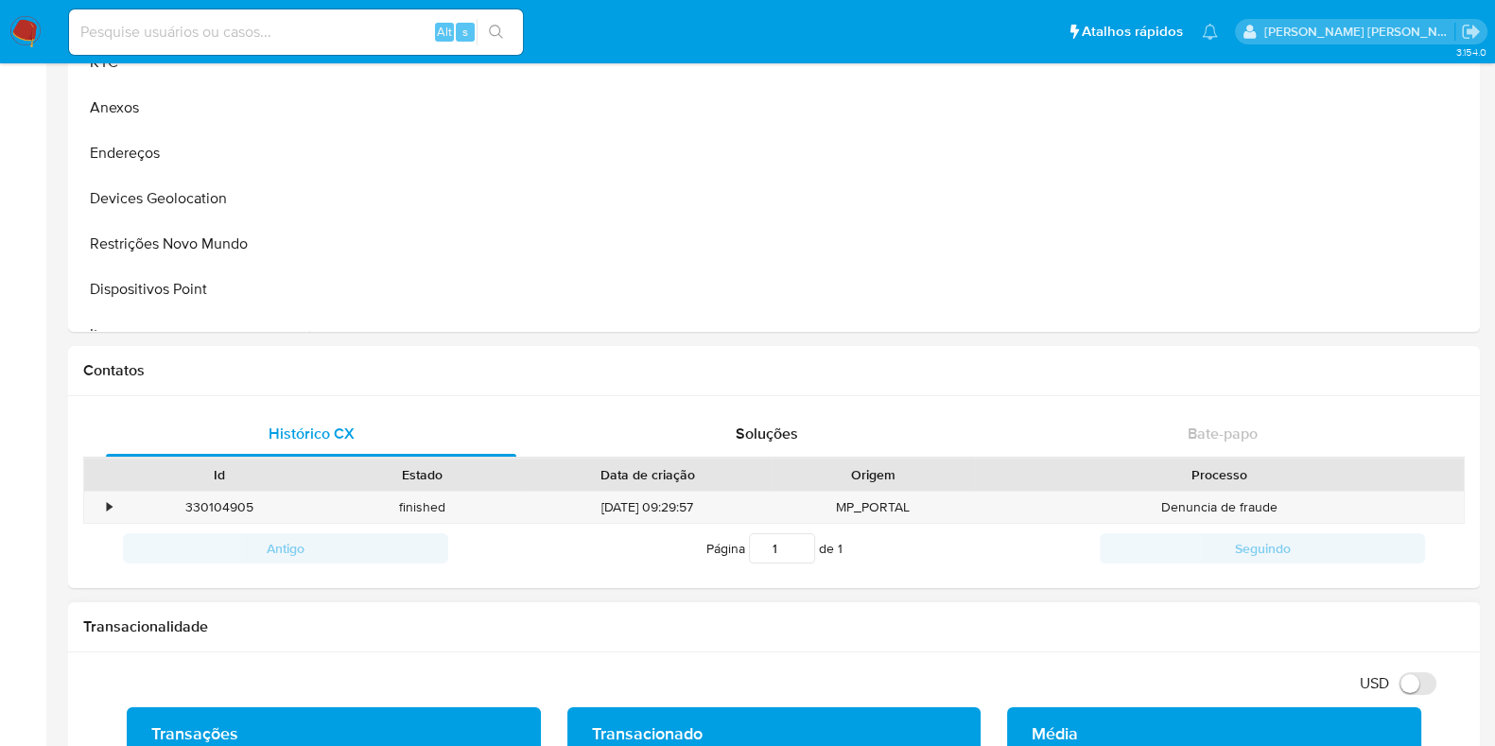
scroll to position [591, 0]
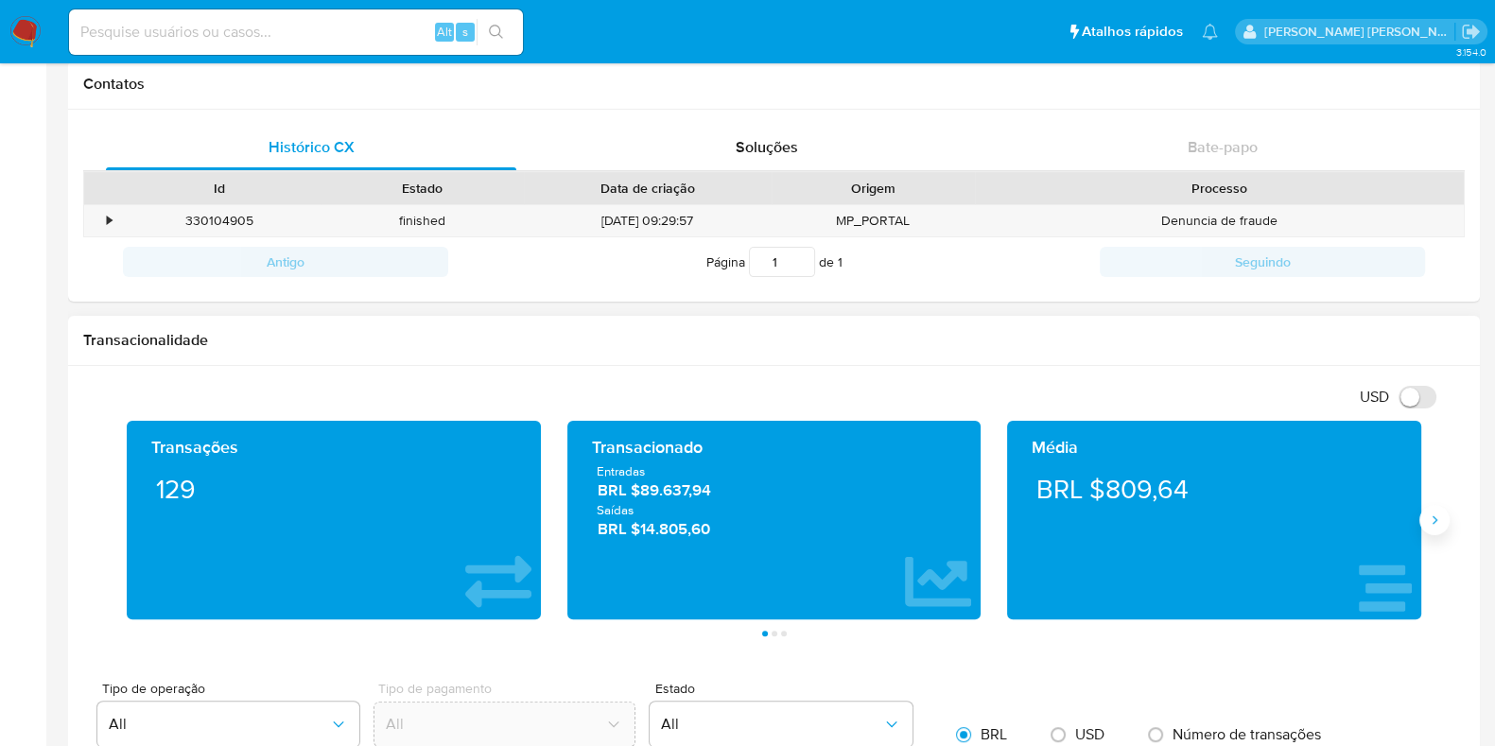
click at [1427, 515] on icon "Siguiente" at bounding box center [1434, 520] width 15 height 15
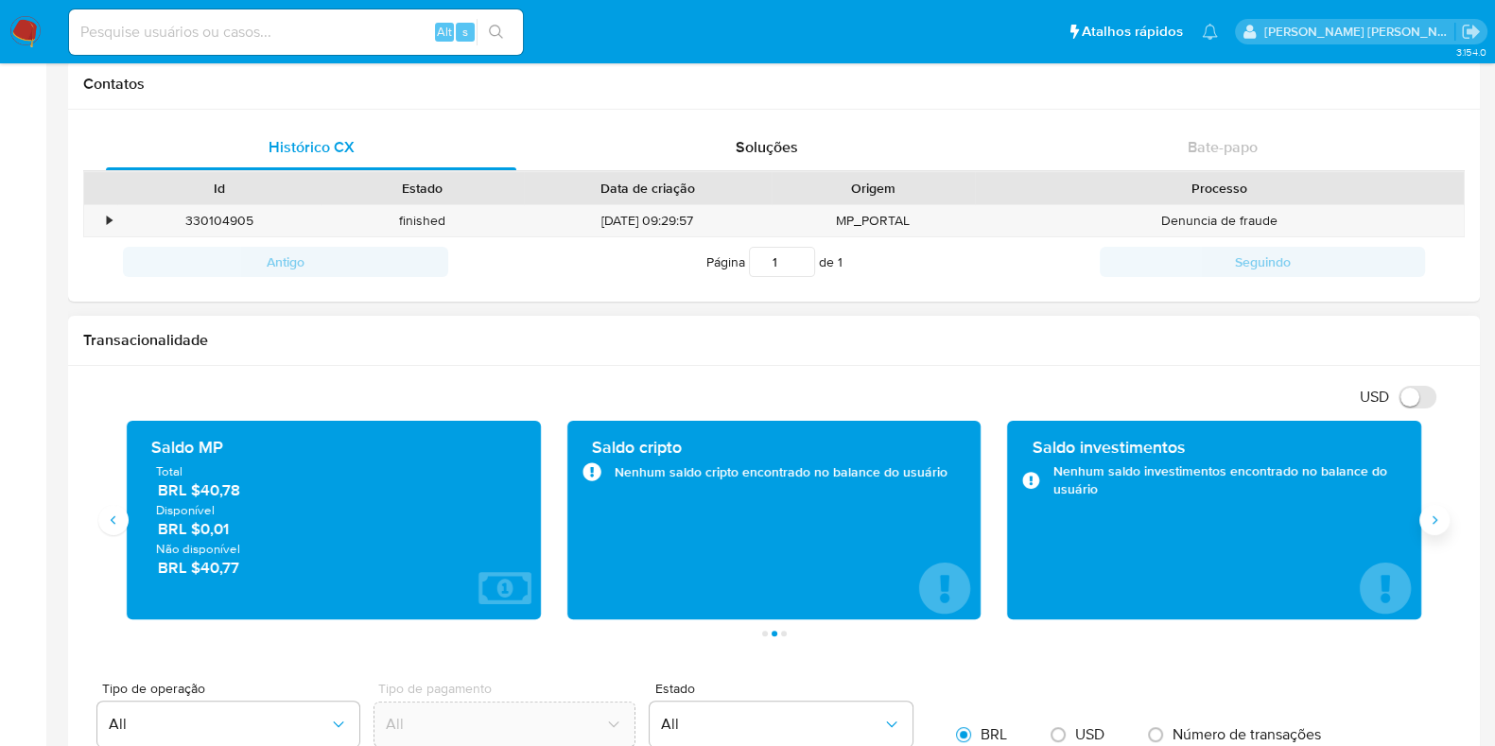
click at [1427, 515] on icon "Siguiente" at bounding box center [1434, 520] width 15 height 15
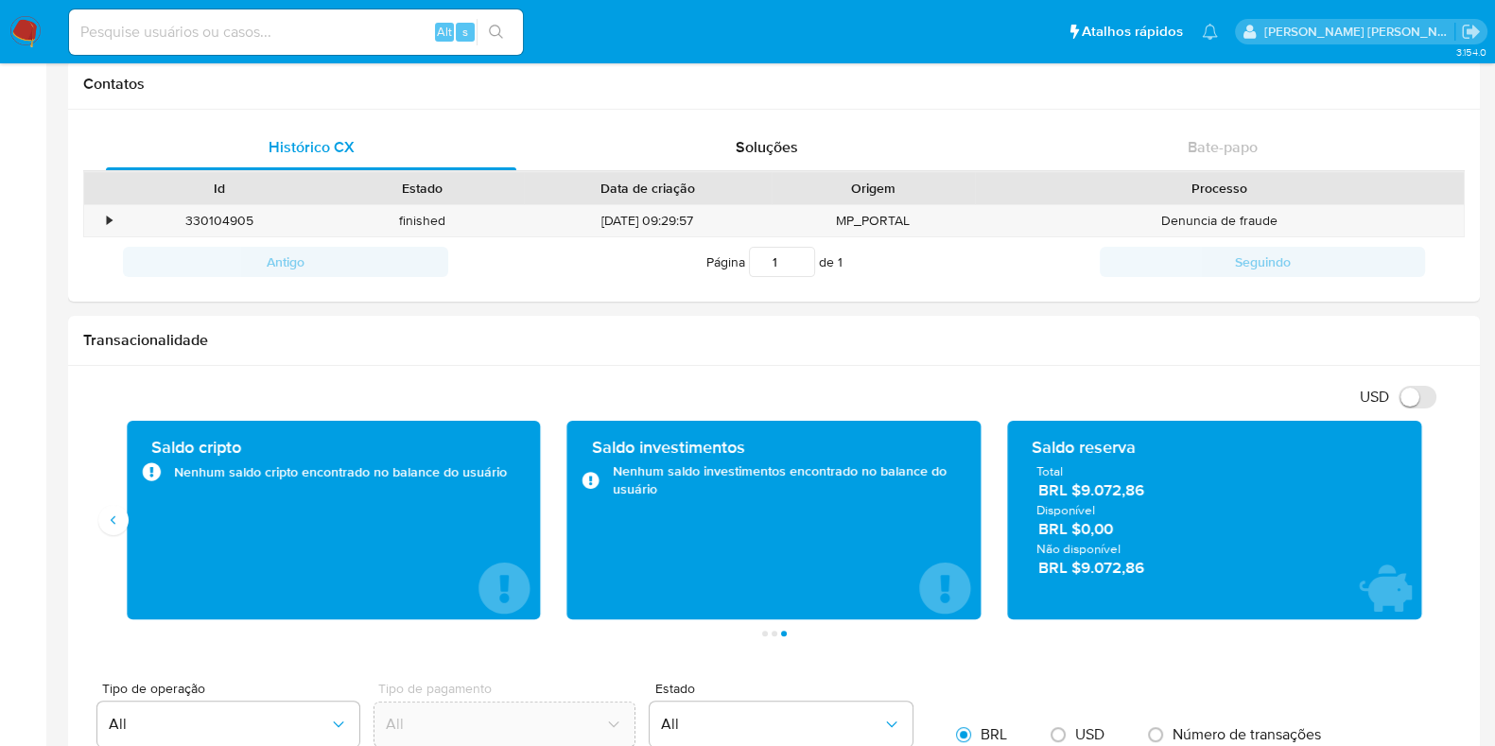
click at [123, 27] on input at bounding box center [296, 32] width 454 height 25
paste input "208117403"
drag, startPoint x: 219, startPoint y: 27, endPoint x: 0, endPoint y: 34, distance: 219.5
click at [0, 34] on nav "Pausado Ver notificaciones 208117403 Alt s Atalhos rápidos Presiona las siguien…" at bounding box center [747, 31] width 1495 height 63
paste input "30111469"
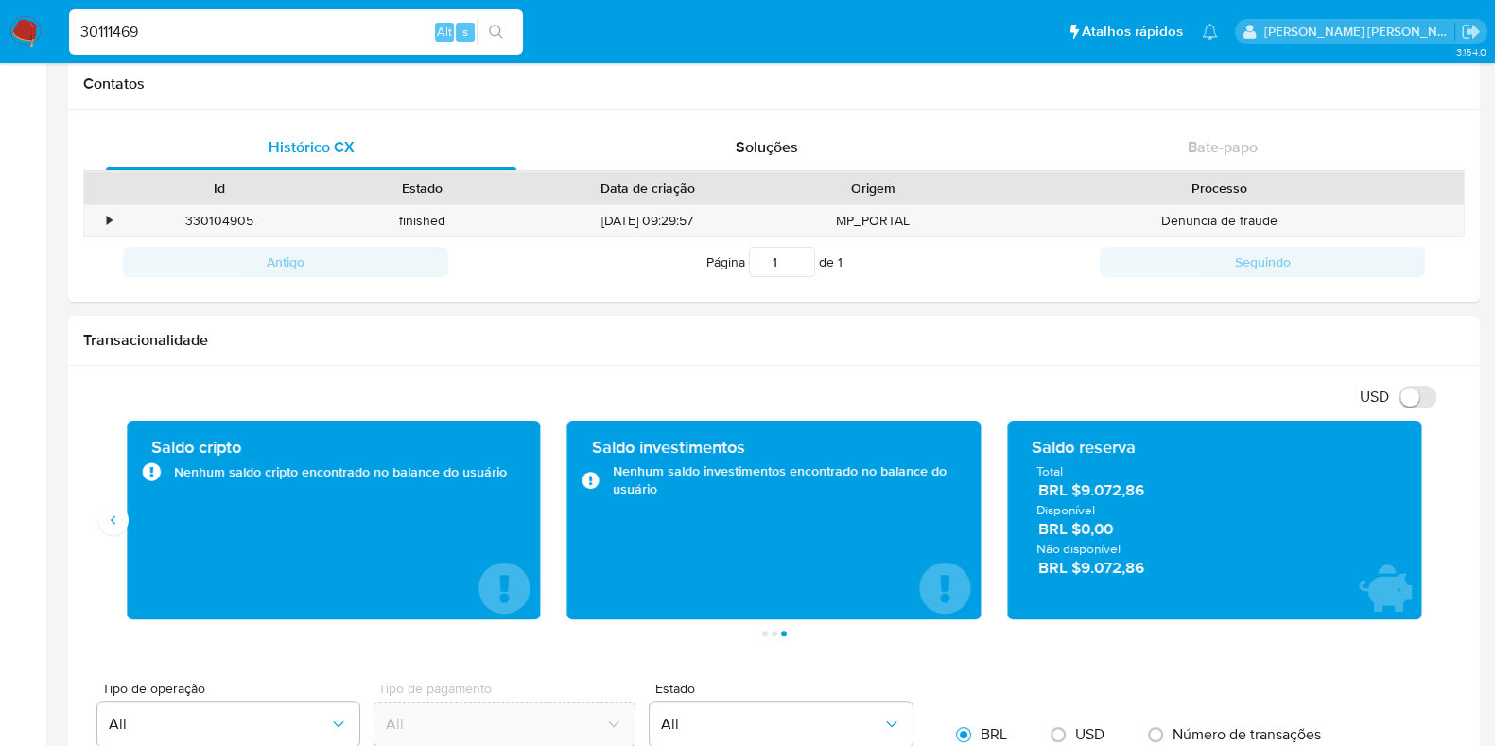
type input "30111469"
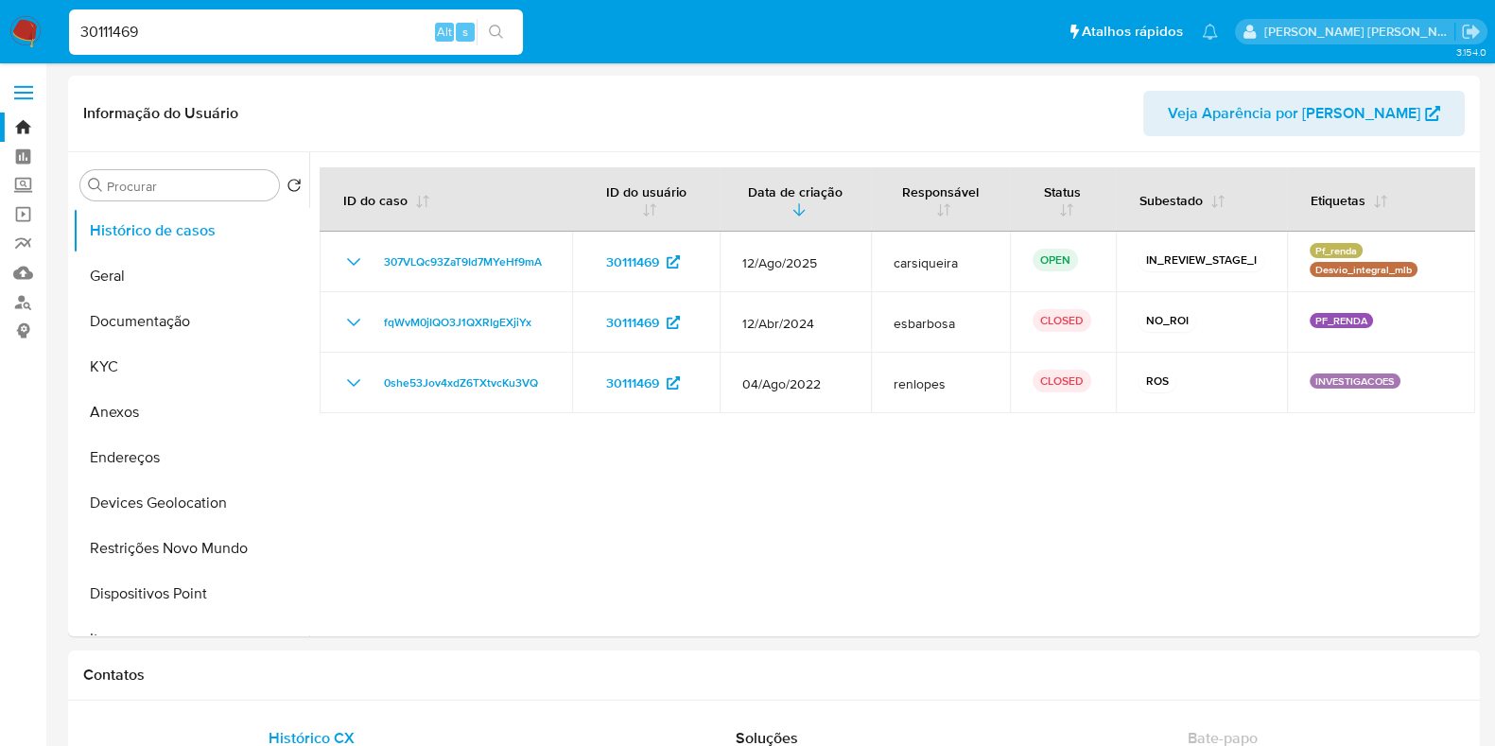
select select "10"
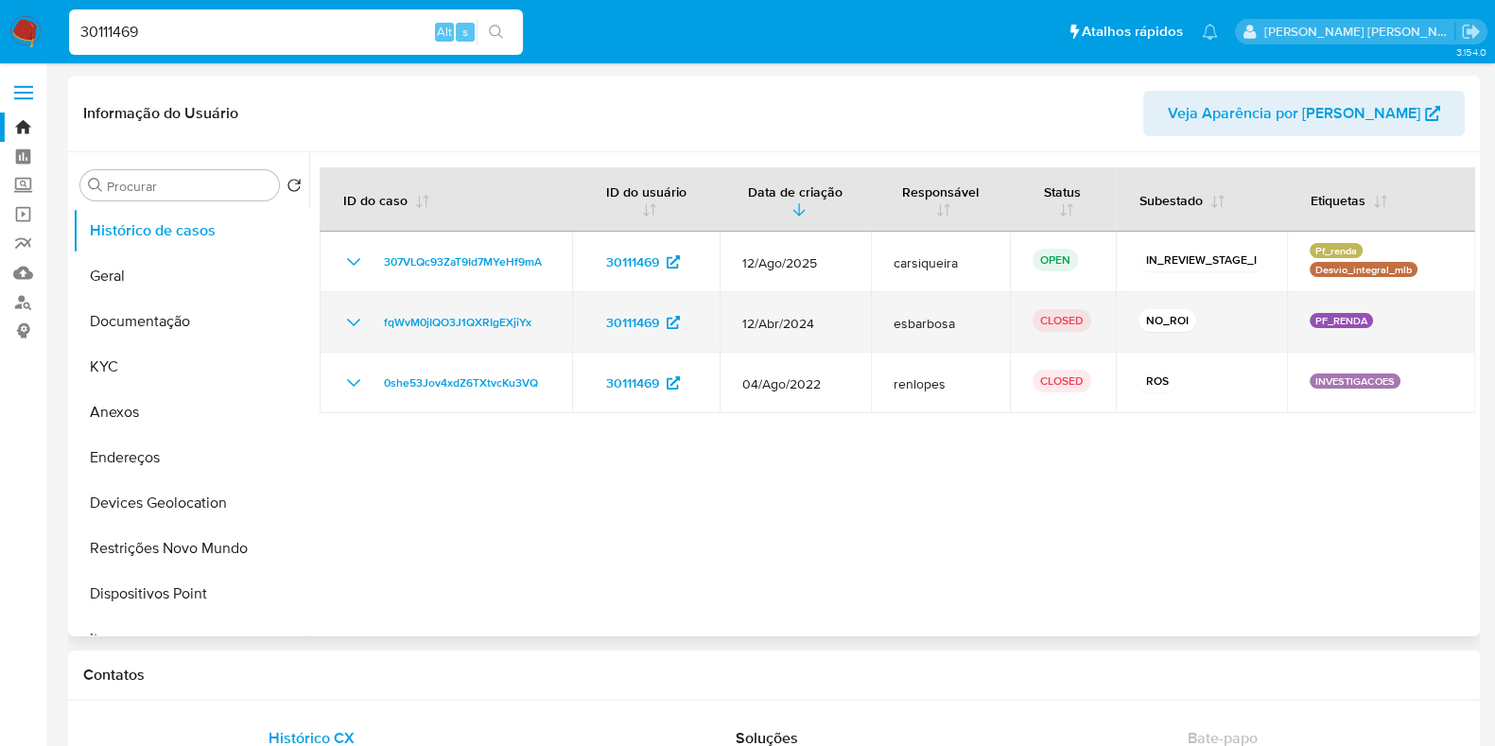
click at [343, 322] on icon "Mostrar/Ocultar" at bounding box center [353, 322] width 23 height 23
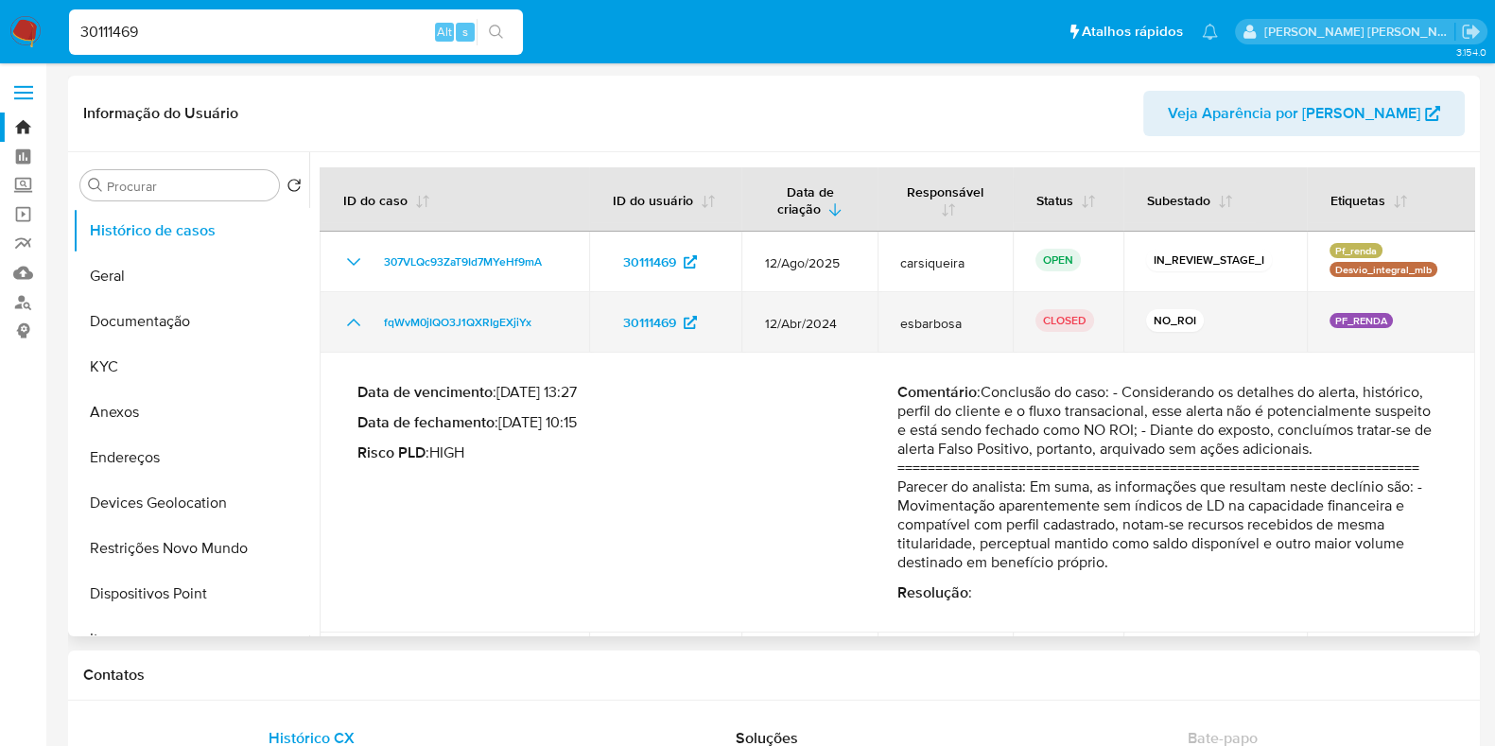
click at [345, 319] on icon "Mostrar/Ocultar" at bounding box center [353, 322] width 23 height 23
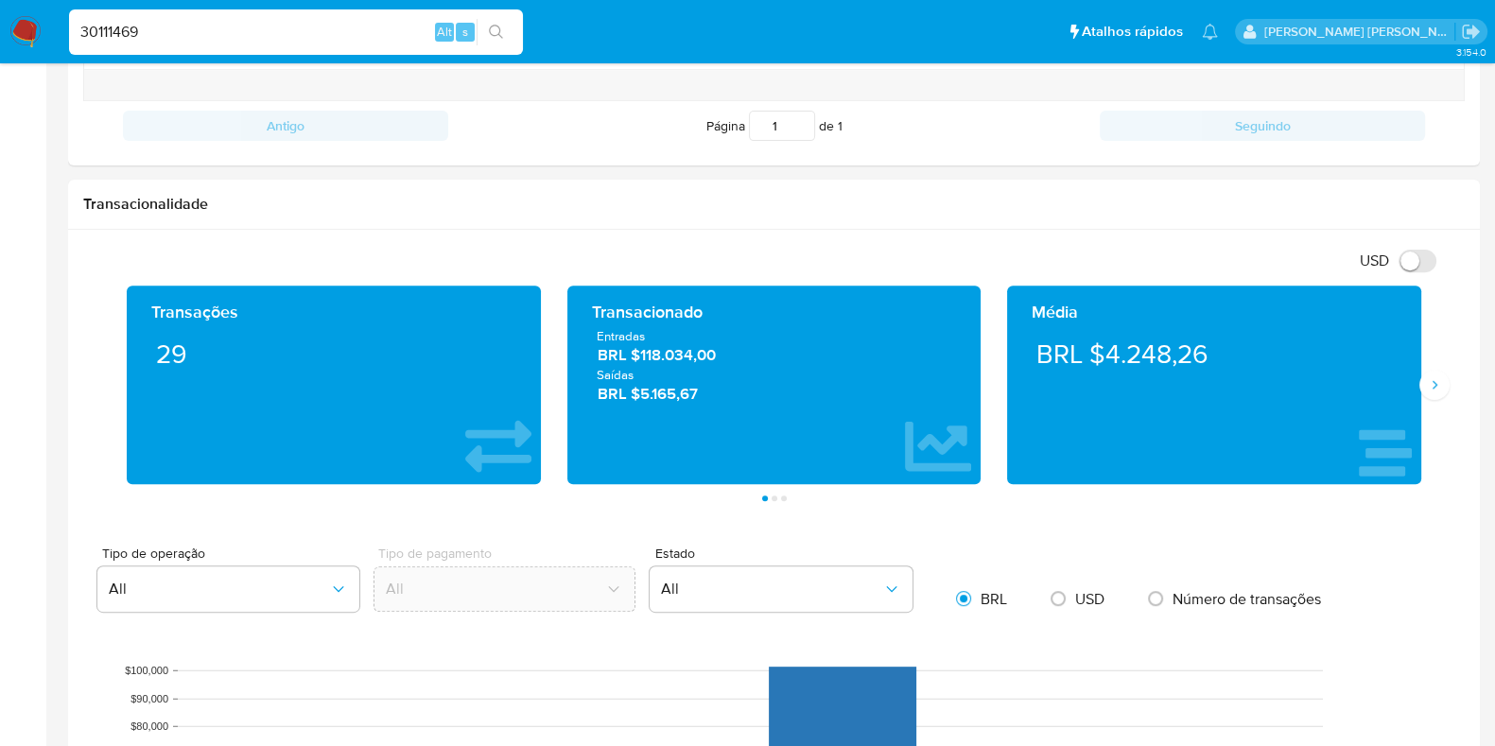
scroll to position [862, 0]
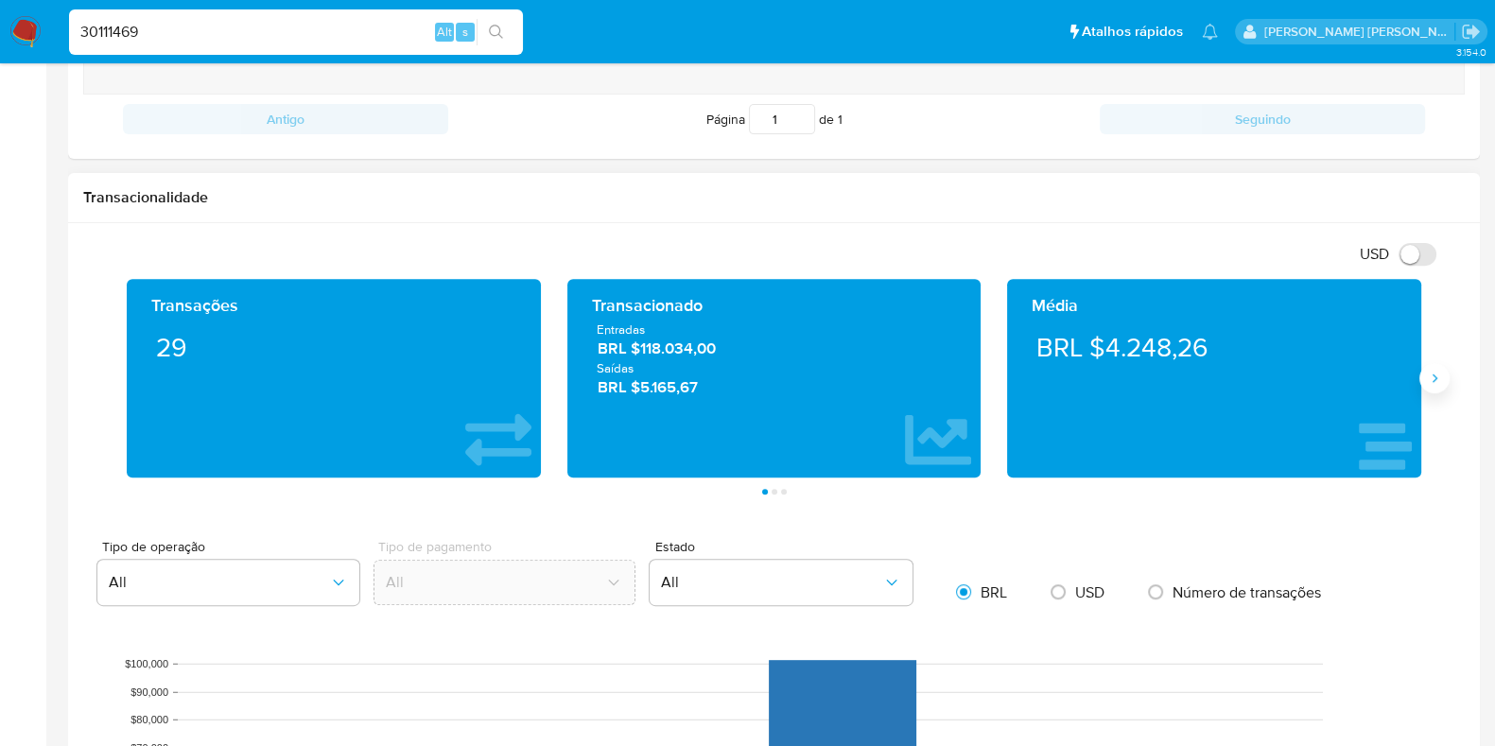
click at [1426, 367] on button "Siguiente" at bounding box center [1435, 378] width 30 height 30
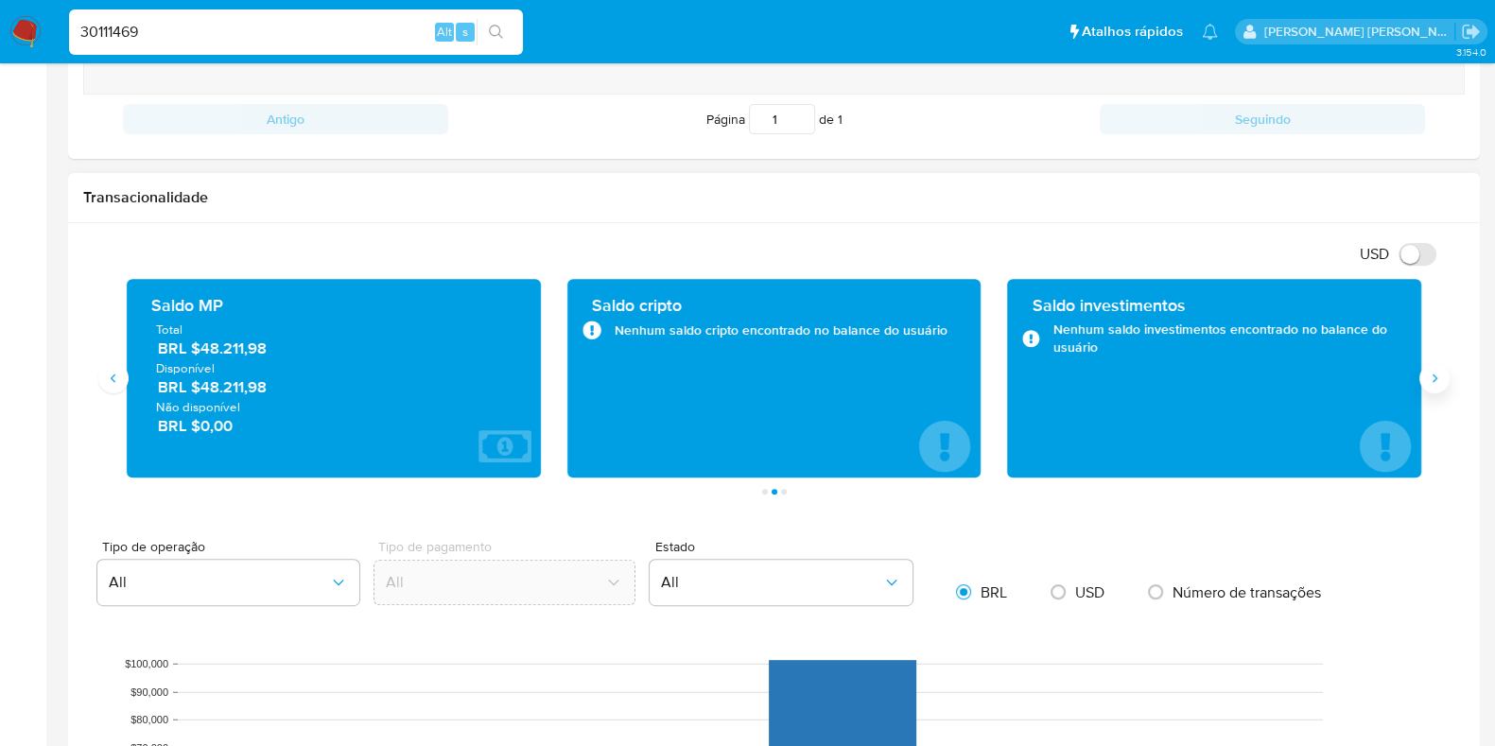
click at [1426, 367] on button "Siguiente" at bounding box center [1435, 378] width 30 height 30
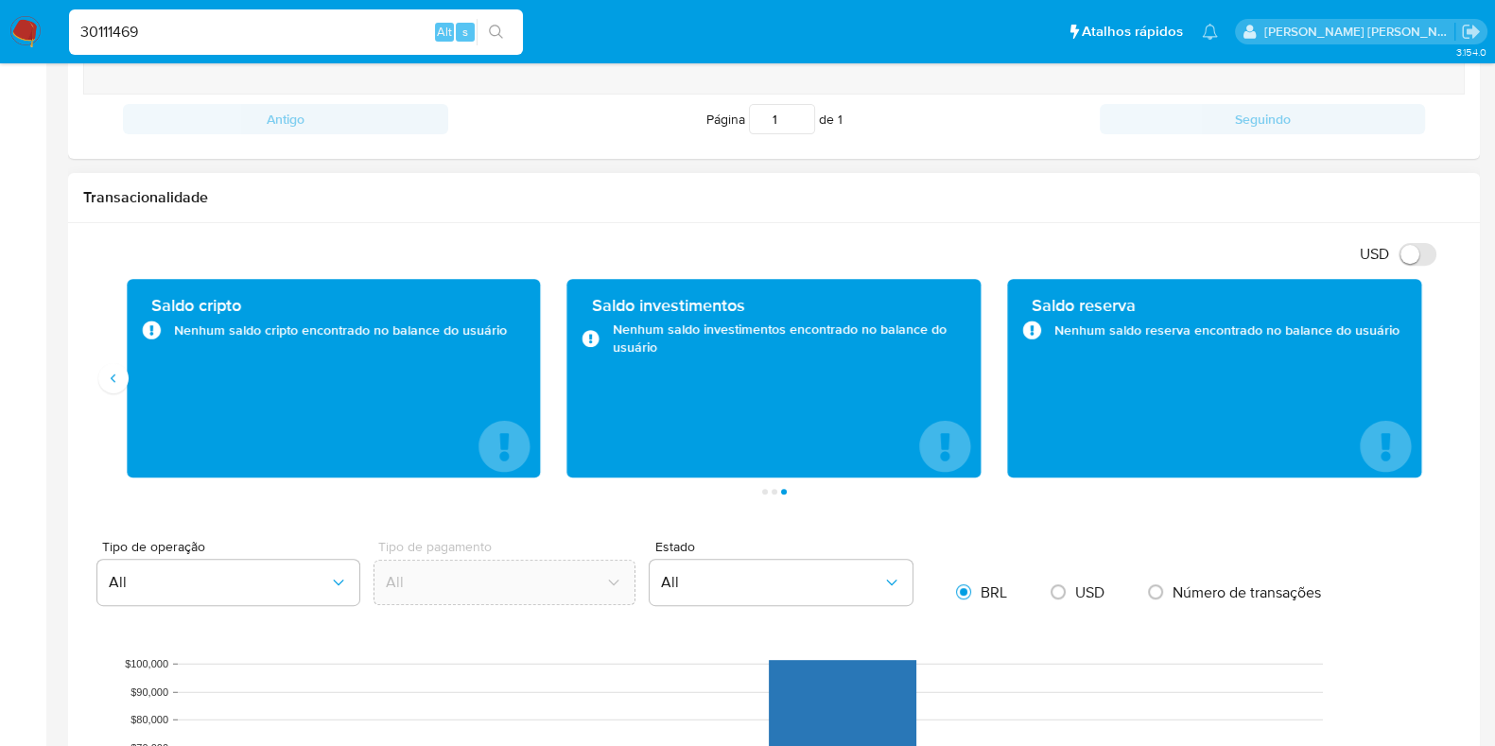
click at [129, 378] on div "Saldo cripto Nenhum saldo cripto encontrado no balance do usuário" at bounding box center [334, 378] width 414 height 199
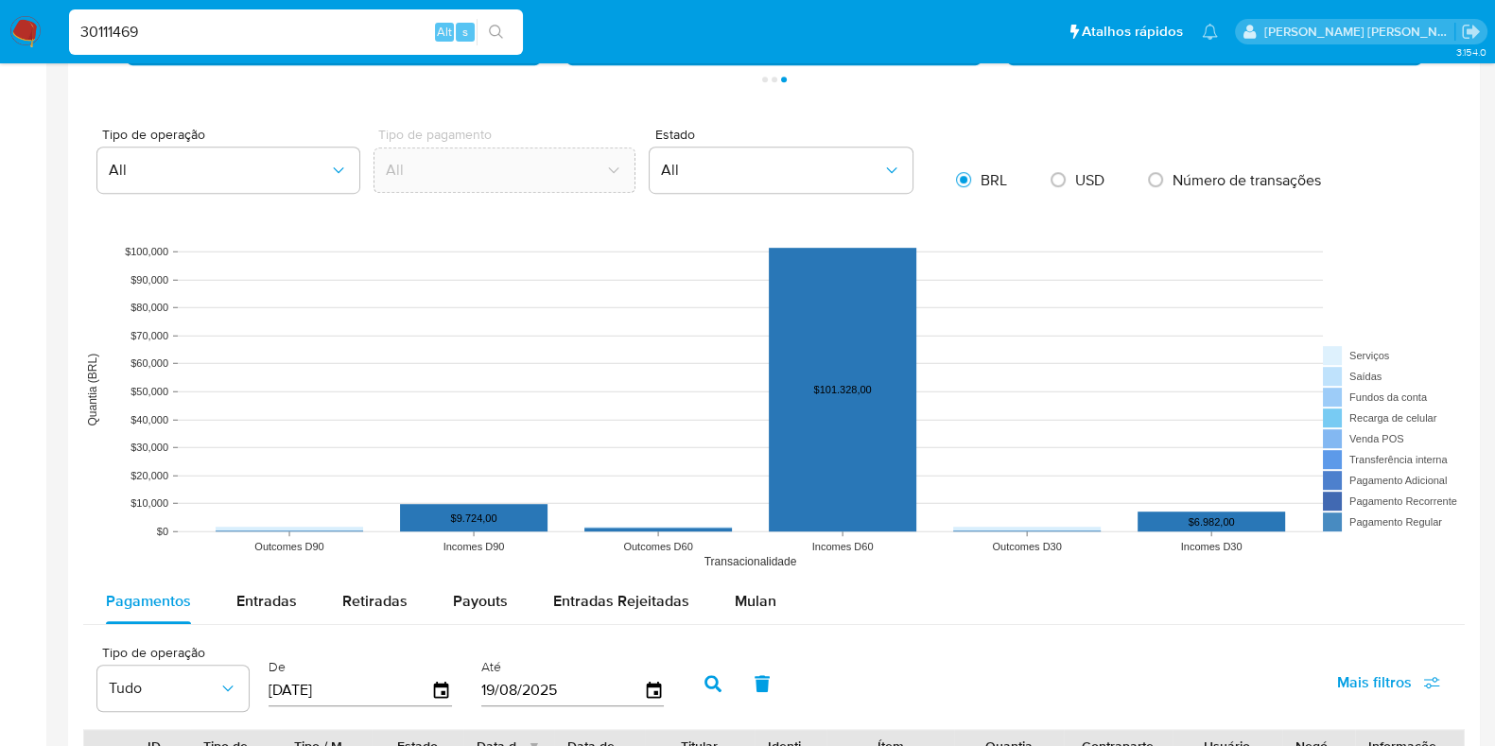
scroll to position [1335, 0]
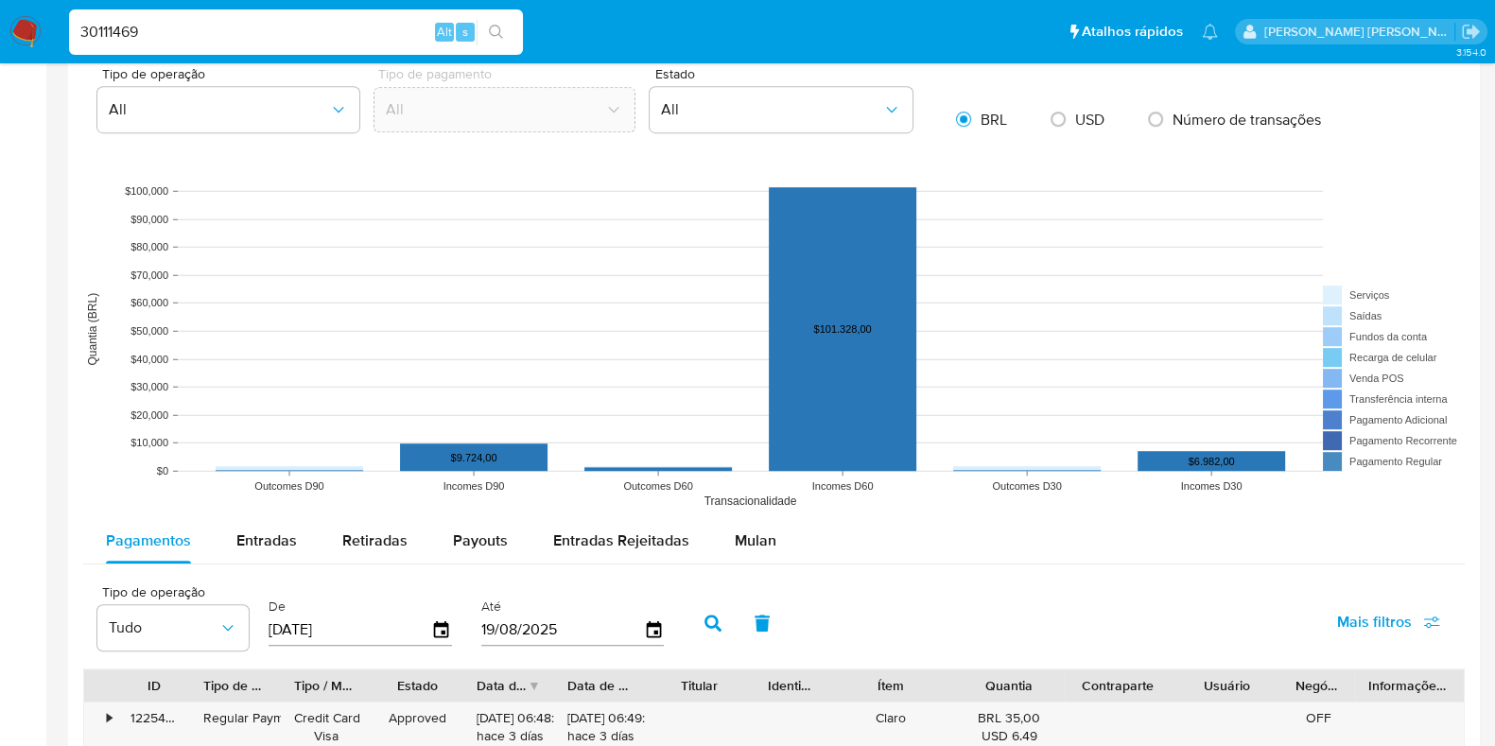
drag, startPoint x: 255, startPoint y: 533, endPoint x: 393, endPoint y: 456, distance: 157.6
click at [255, 526] on div "Entradas" at bounding box center [266, 540] width 61 height 45
select select "10"
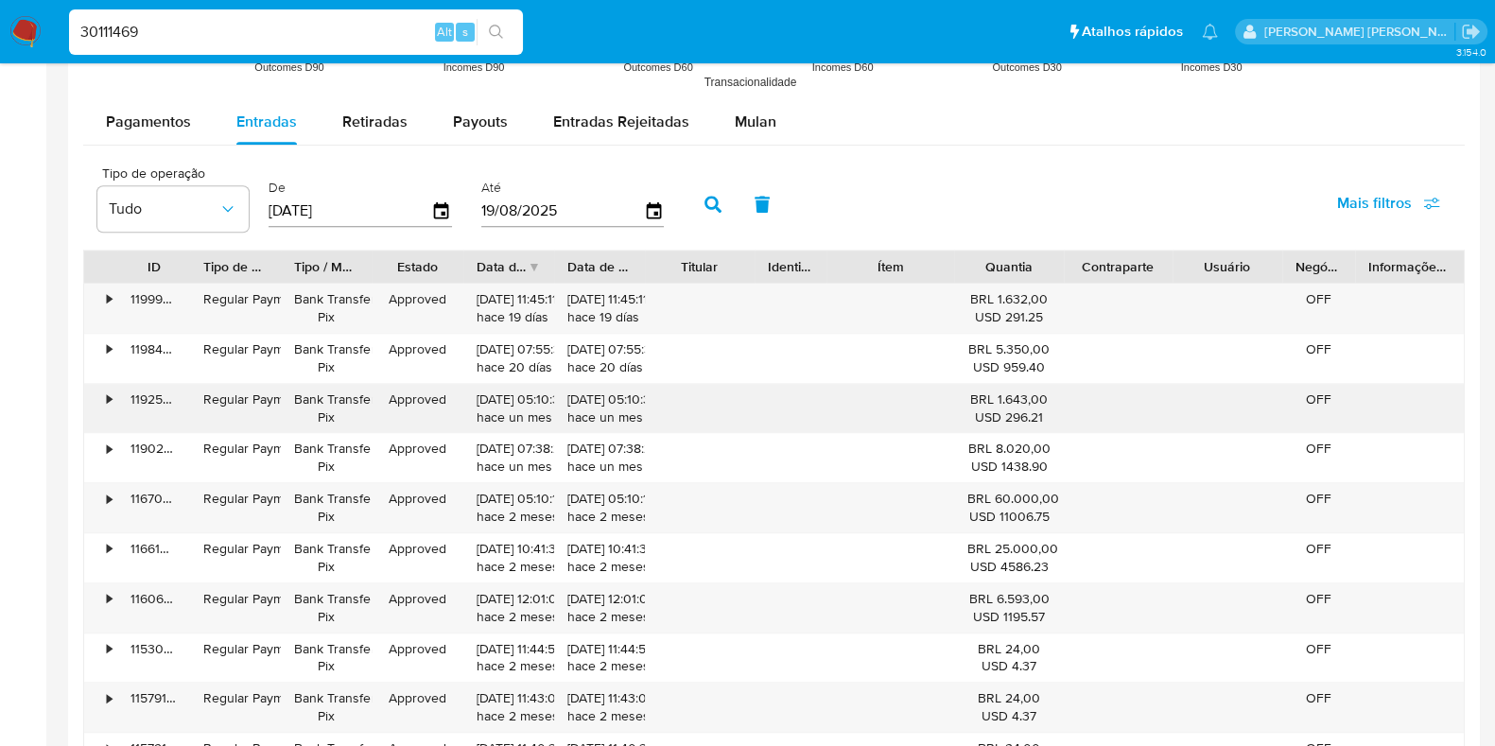
scroll to position [1808, 0]
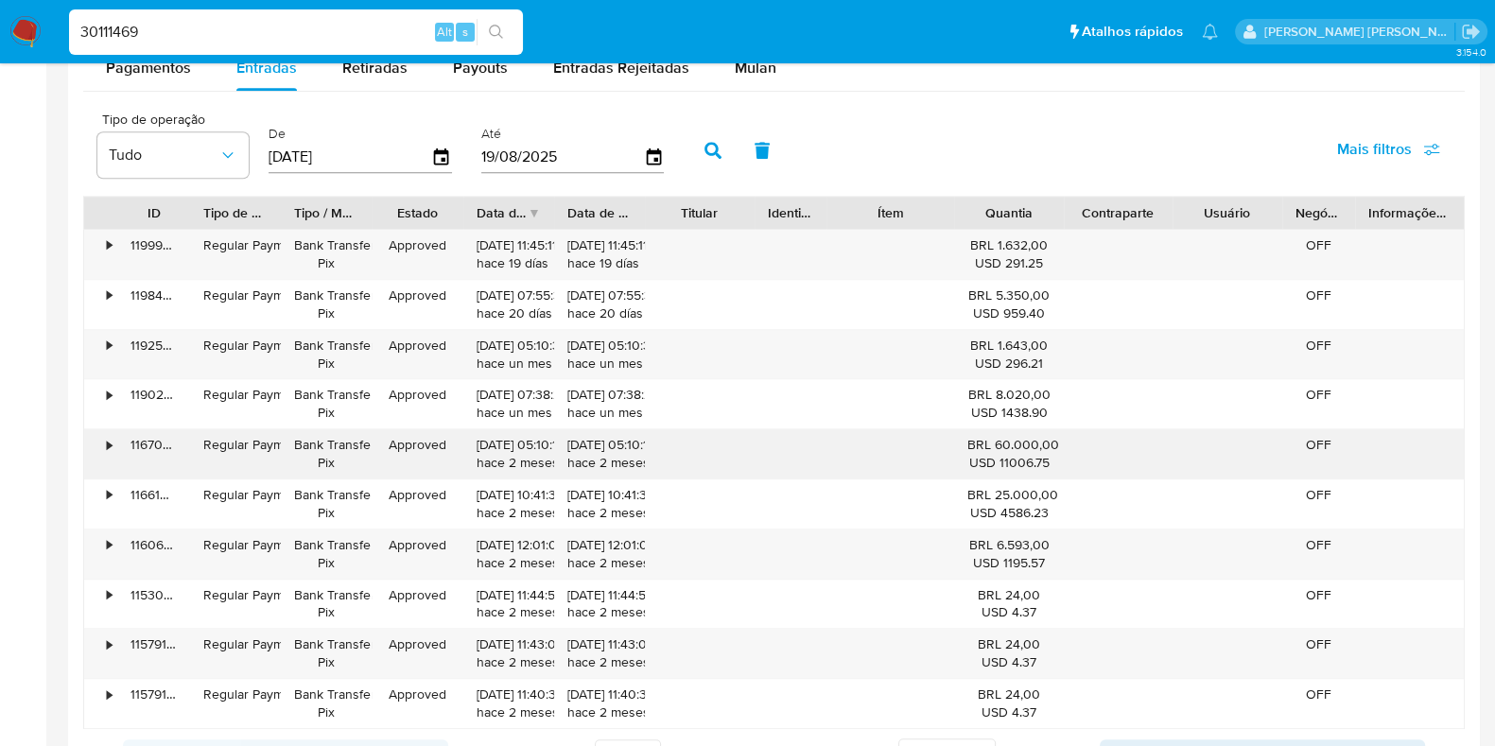
click at [103, 443] on div "•" at bounding box center [100, 453] width 33 height 49
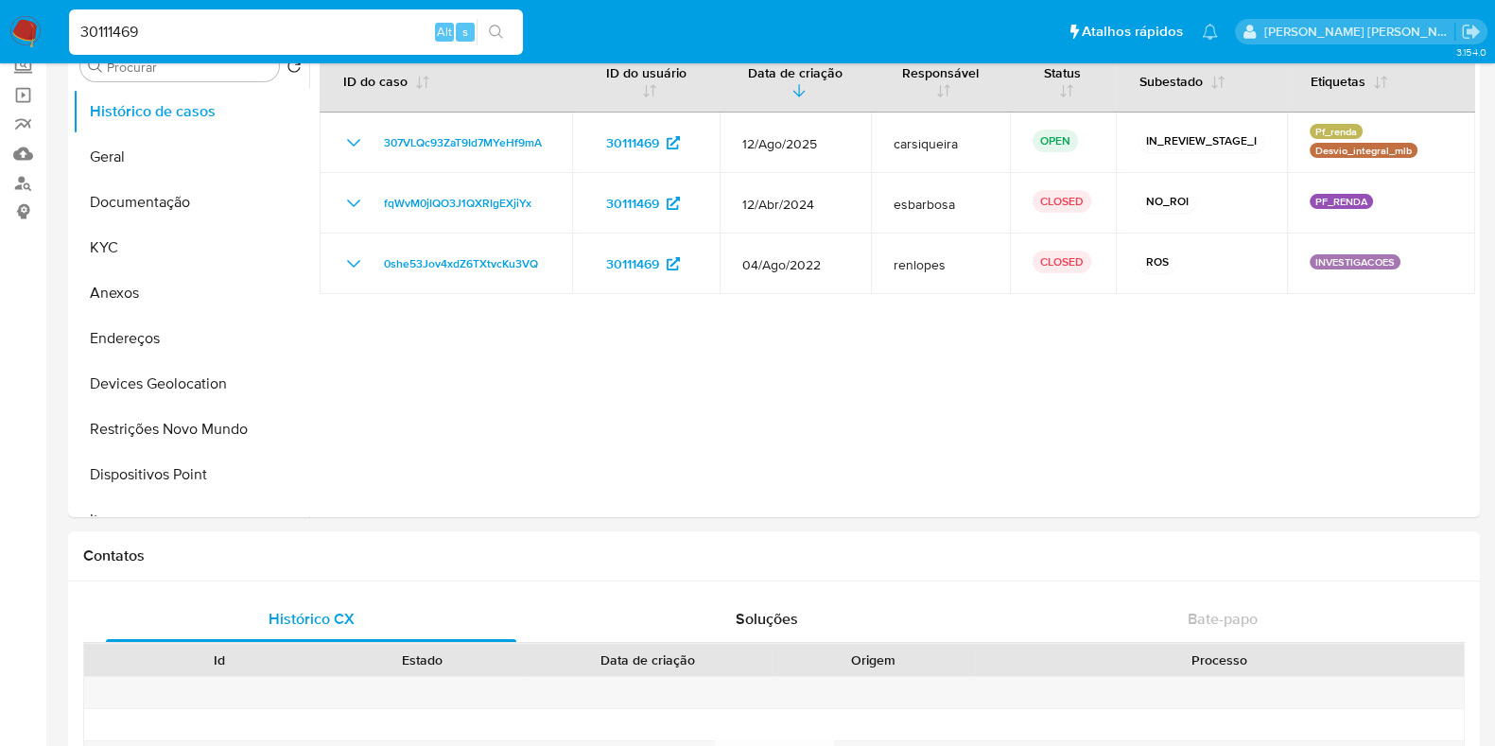
scroll to position [34, 0]
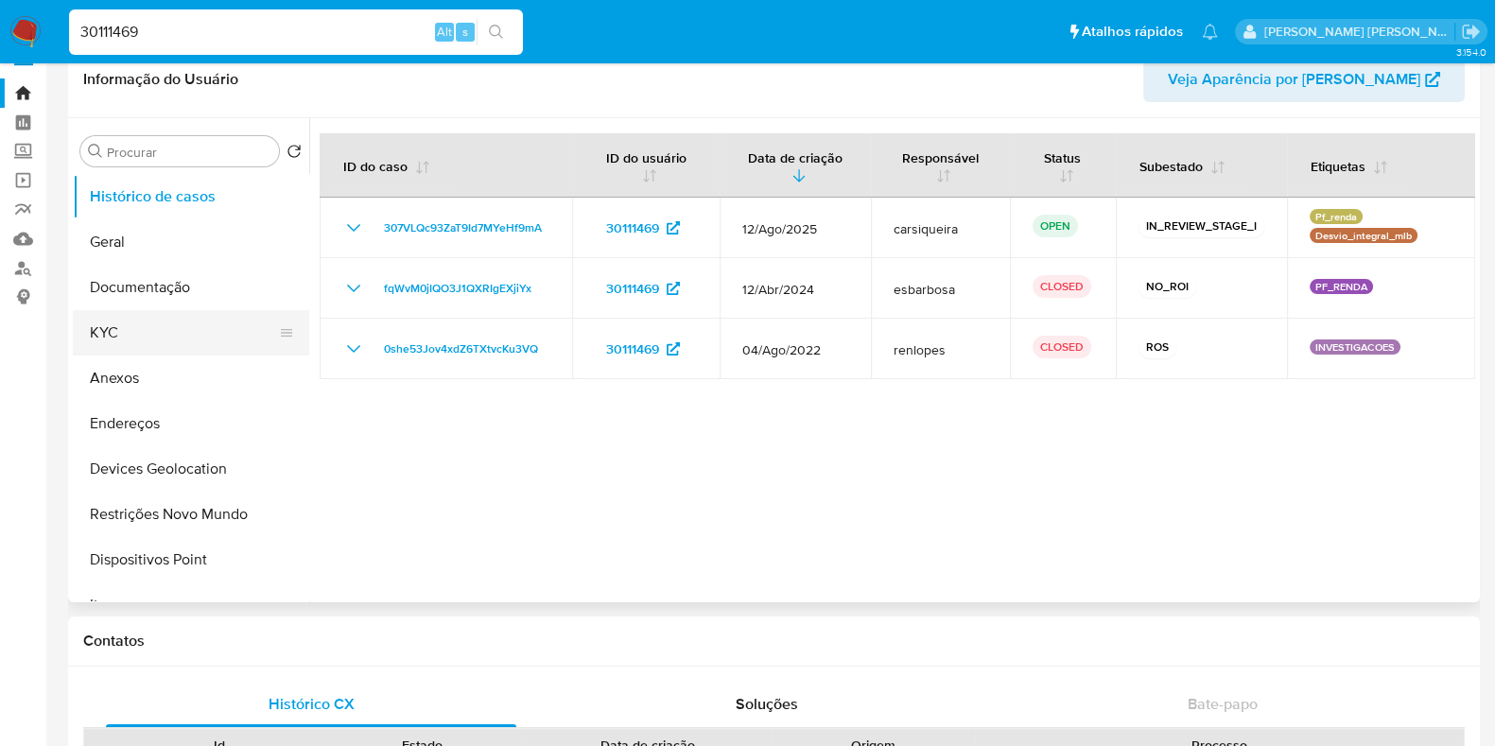
click at [157, 328] on button "KYC" at bounding box center [183, 332] width 221 height 45
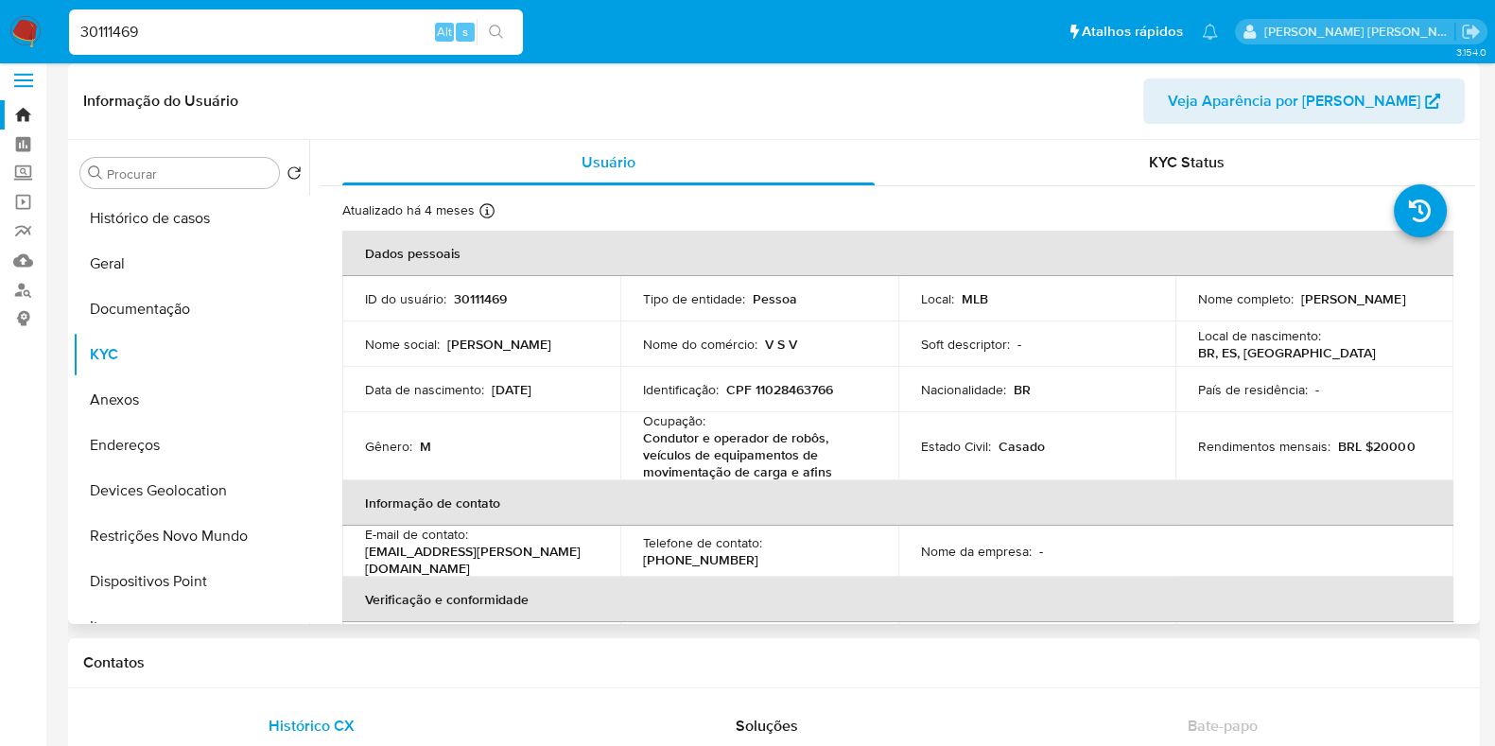
scroll to position [0, 0]
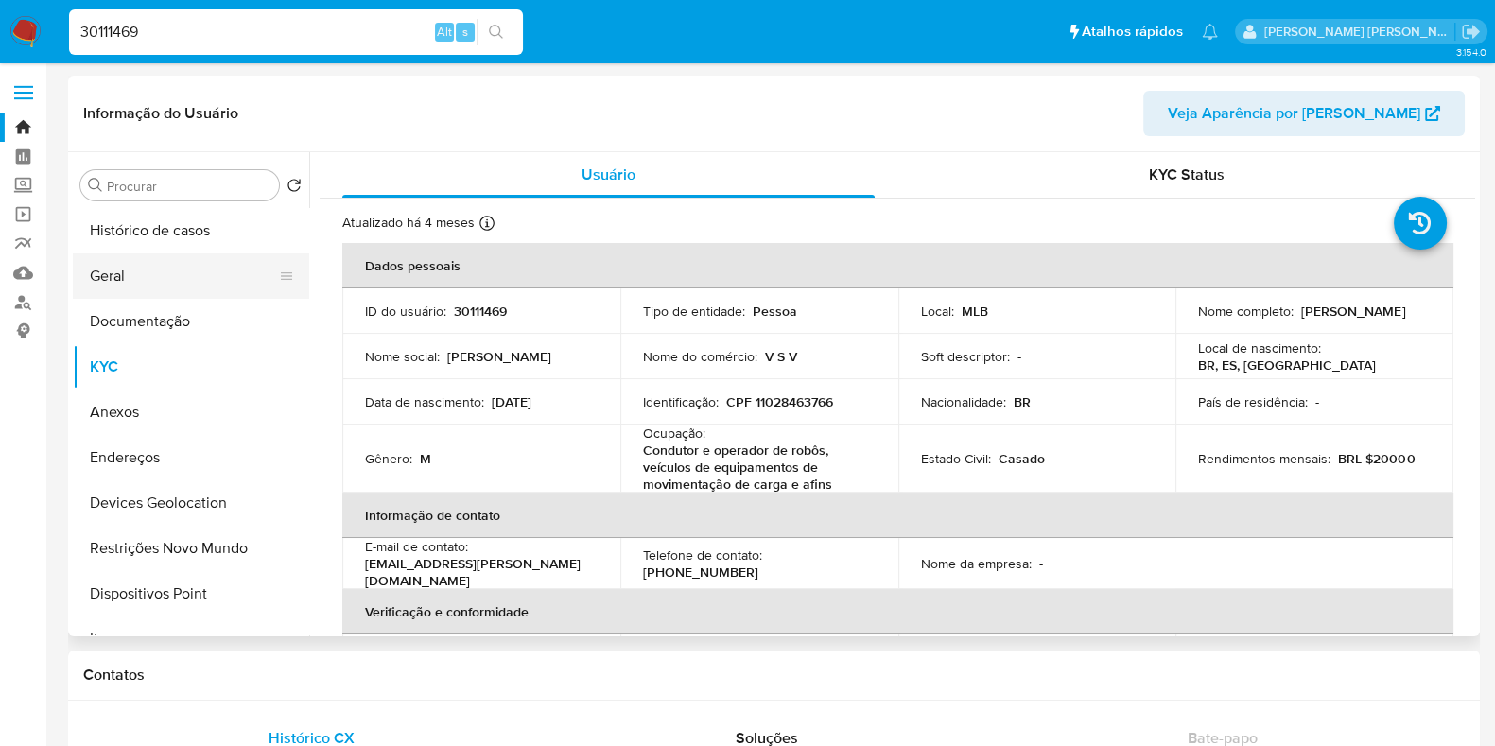
click at [183, 280] on button "Geral" at bounding box center [183, 275] width 221 height 45
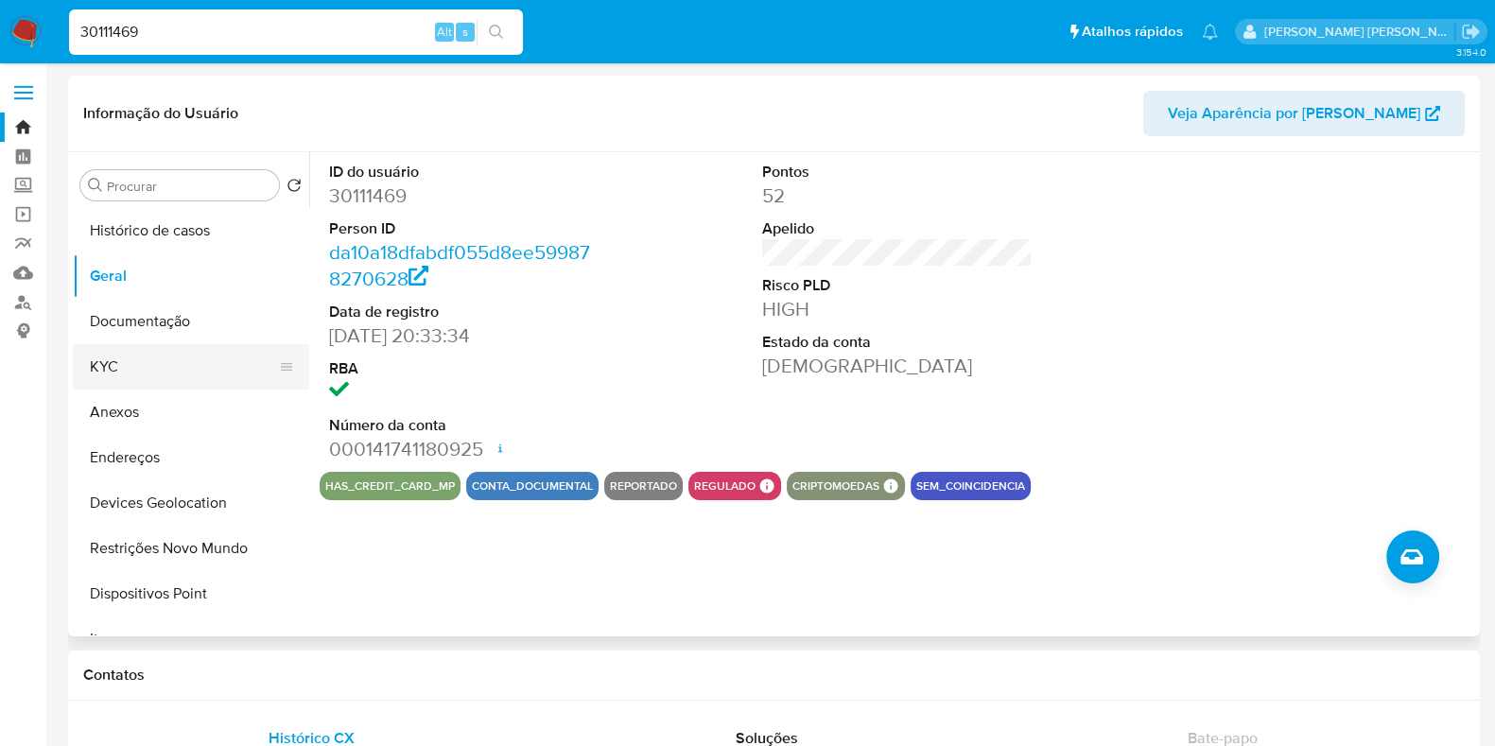
click at [127, 364] on button "KYC" at bounding box center [183, 366] width 221 height 45
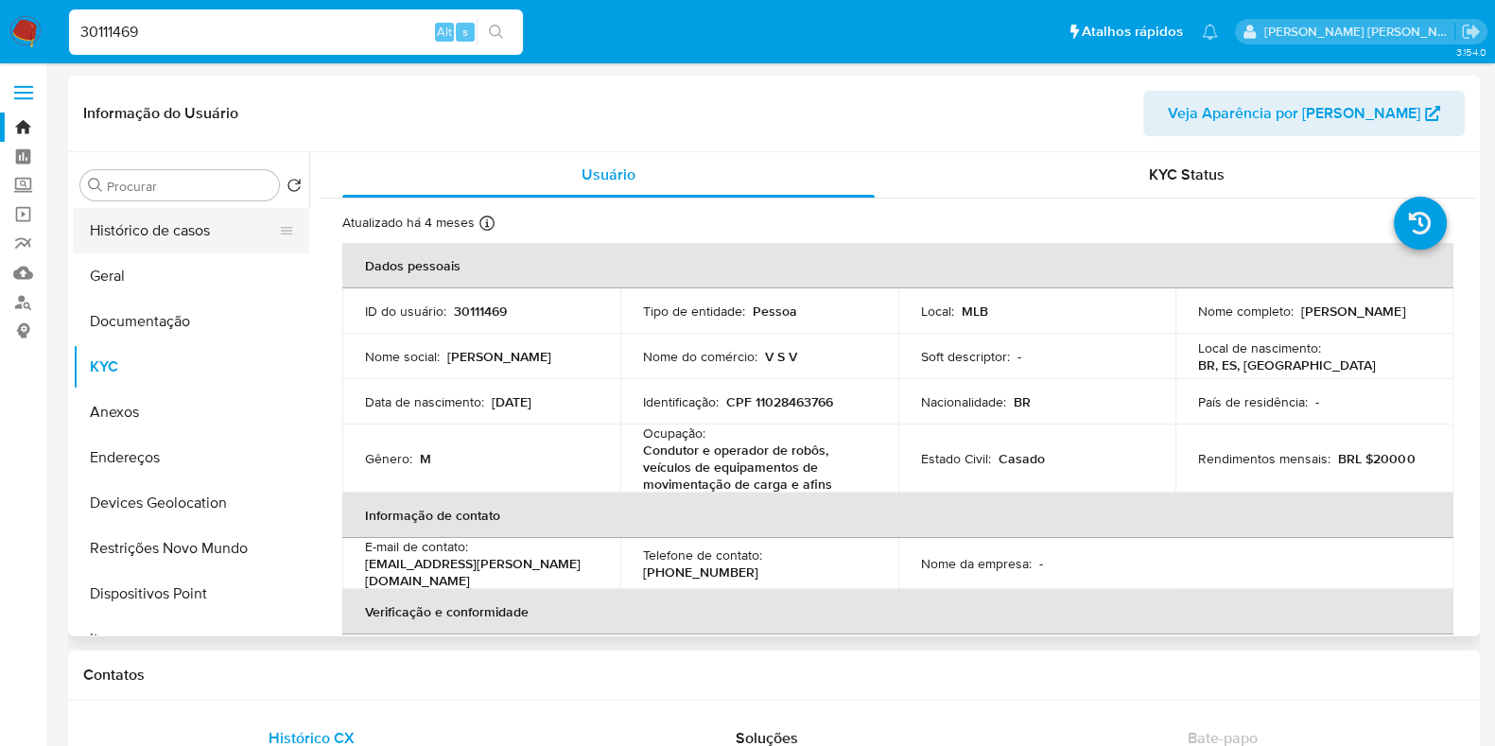
click at [107, 251] on button "Histórico de casos" at bounding box center [183, 230] width 221 height 45
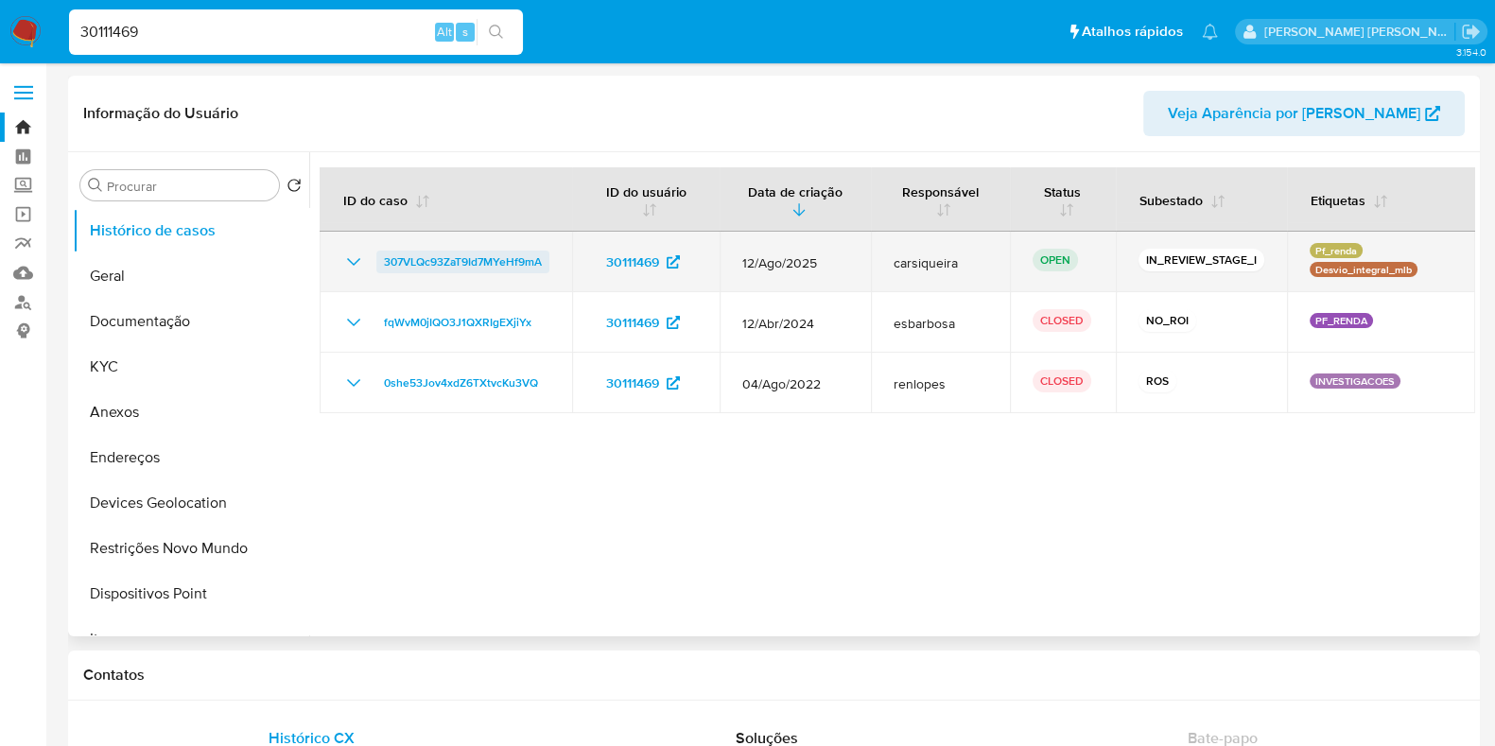
click at [454, 267] on span "307VLQc93ZaT9Id7MYeHf9mA" at bounding box center [463, 262] width 158 height 23
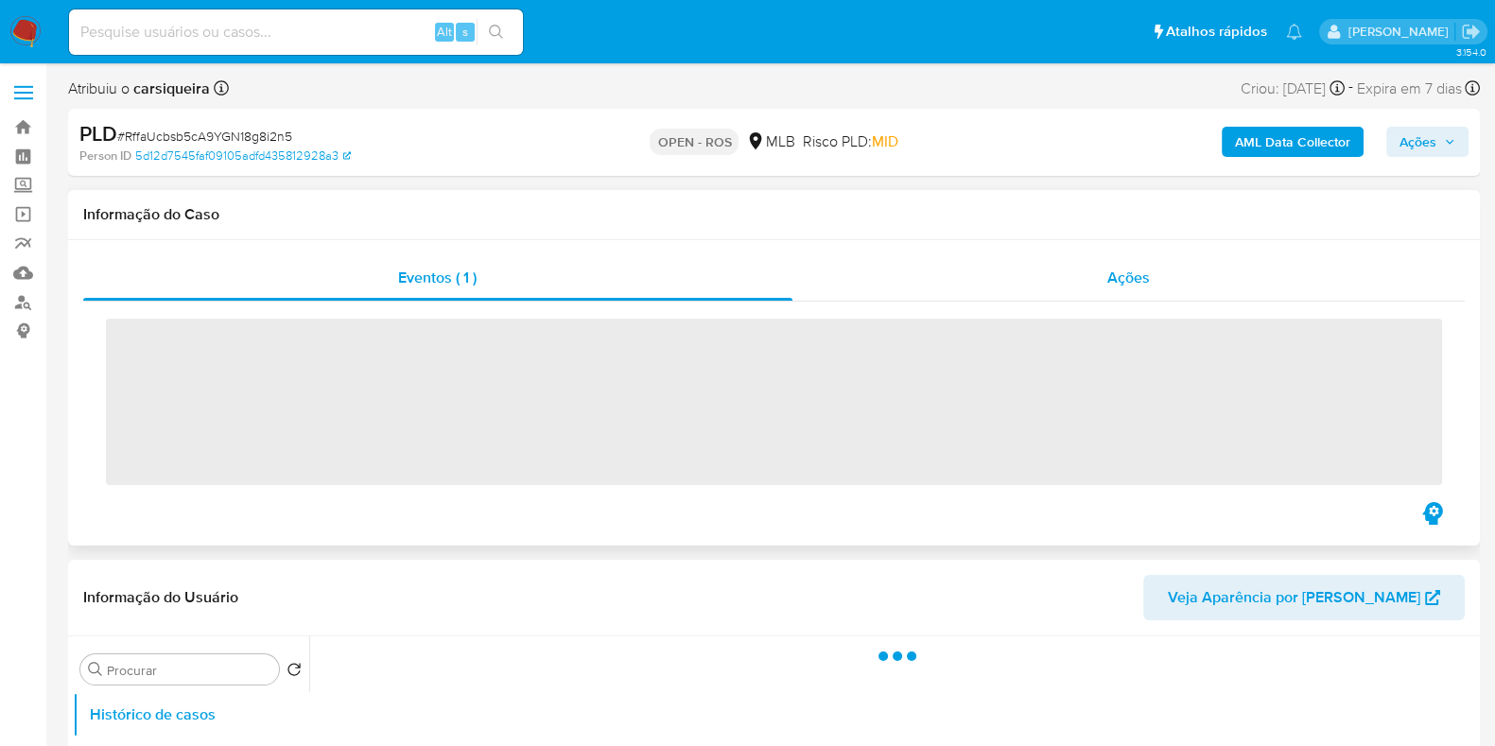
click at [1088, 293] on div "Ações" at bounding box center [1129, 277] width 673 height 45
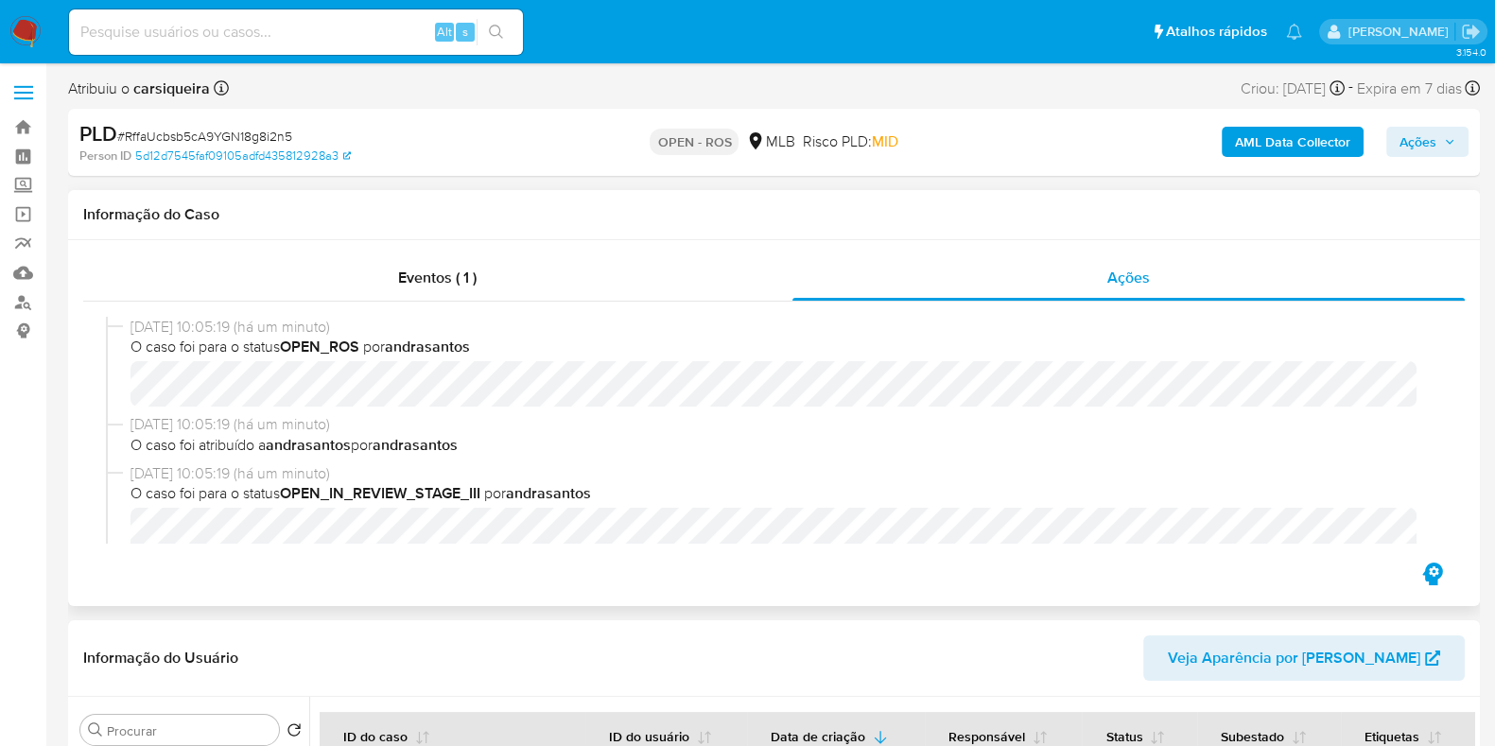
select select "10"
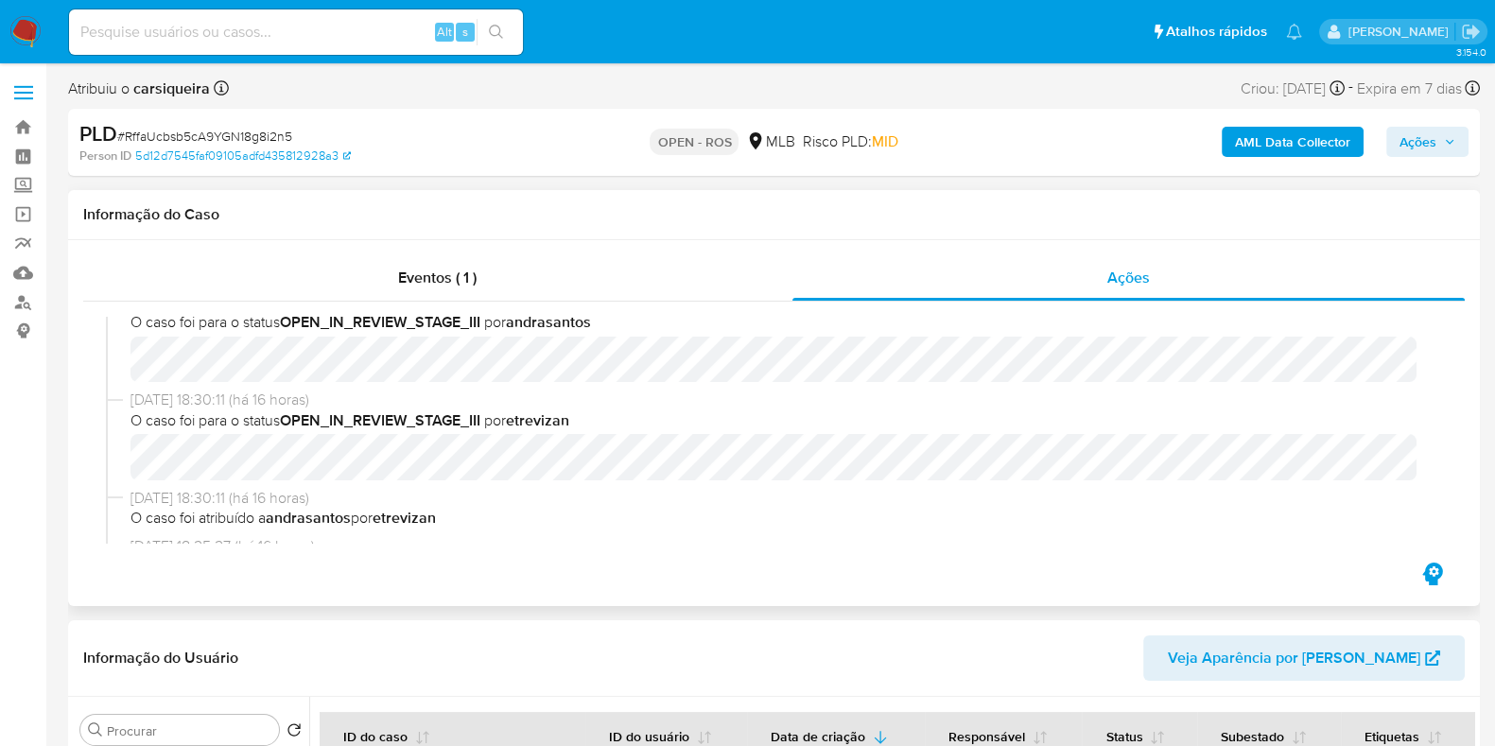
scroll to position [355, 0]
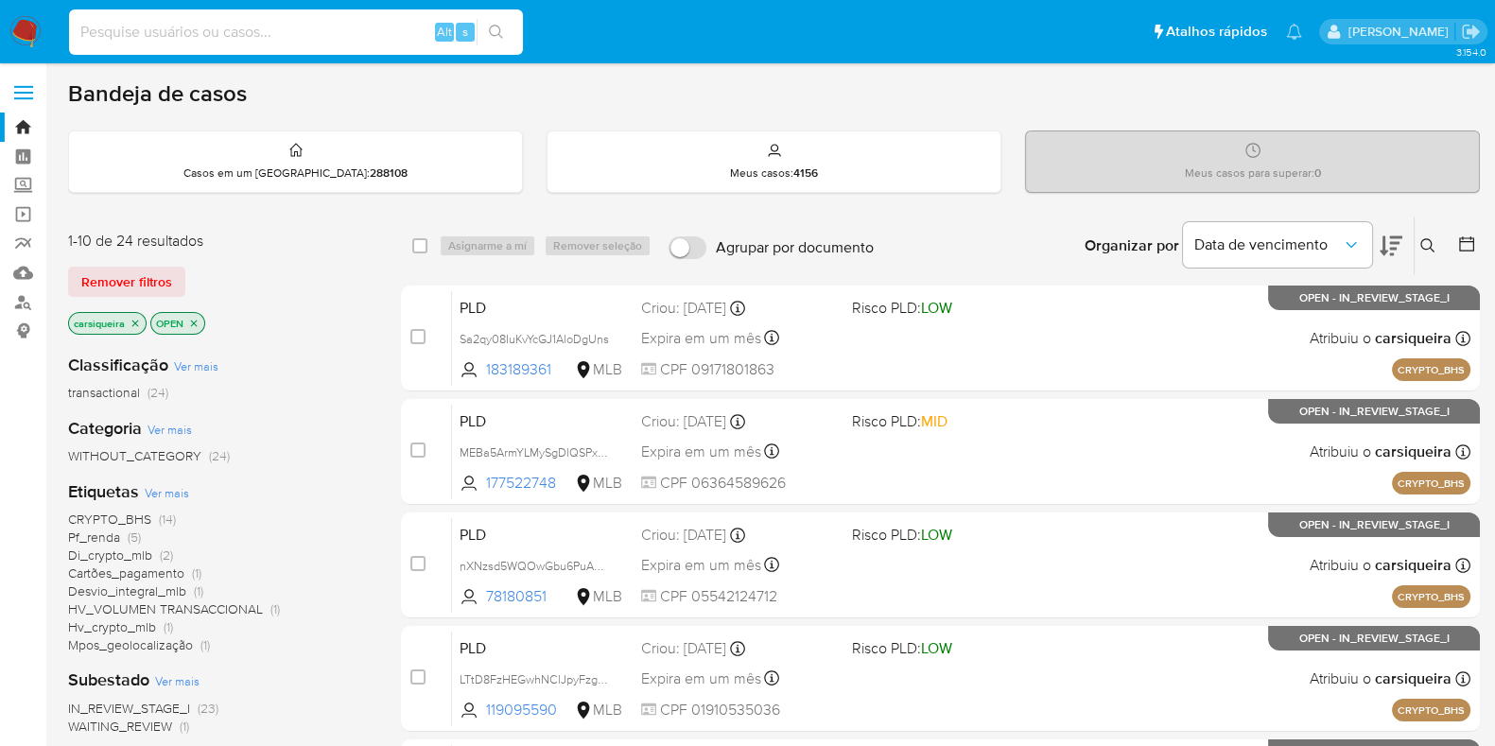
click at [225, 34] on input at bounding box center [296, 32] width 454 height 25
paste input "208117403"
type input "208117403"
click at [501, 26] on icon "search-icon" at bounding box center [496, 32] width 15 height 15
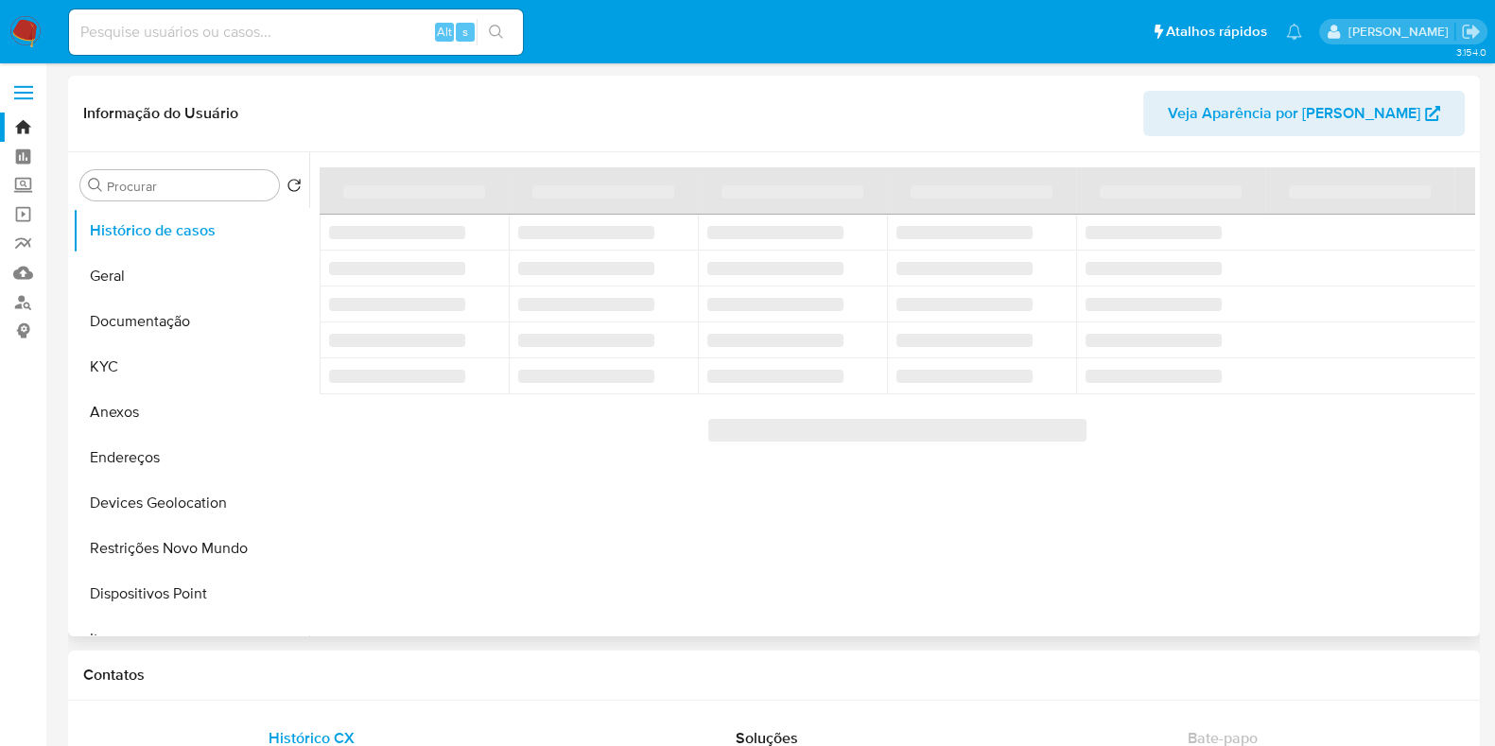
select select "10"
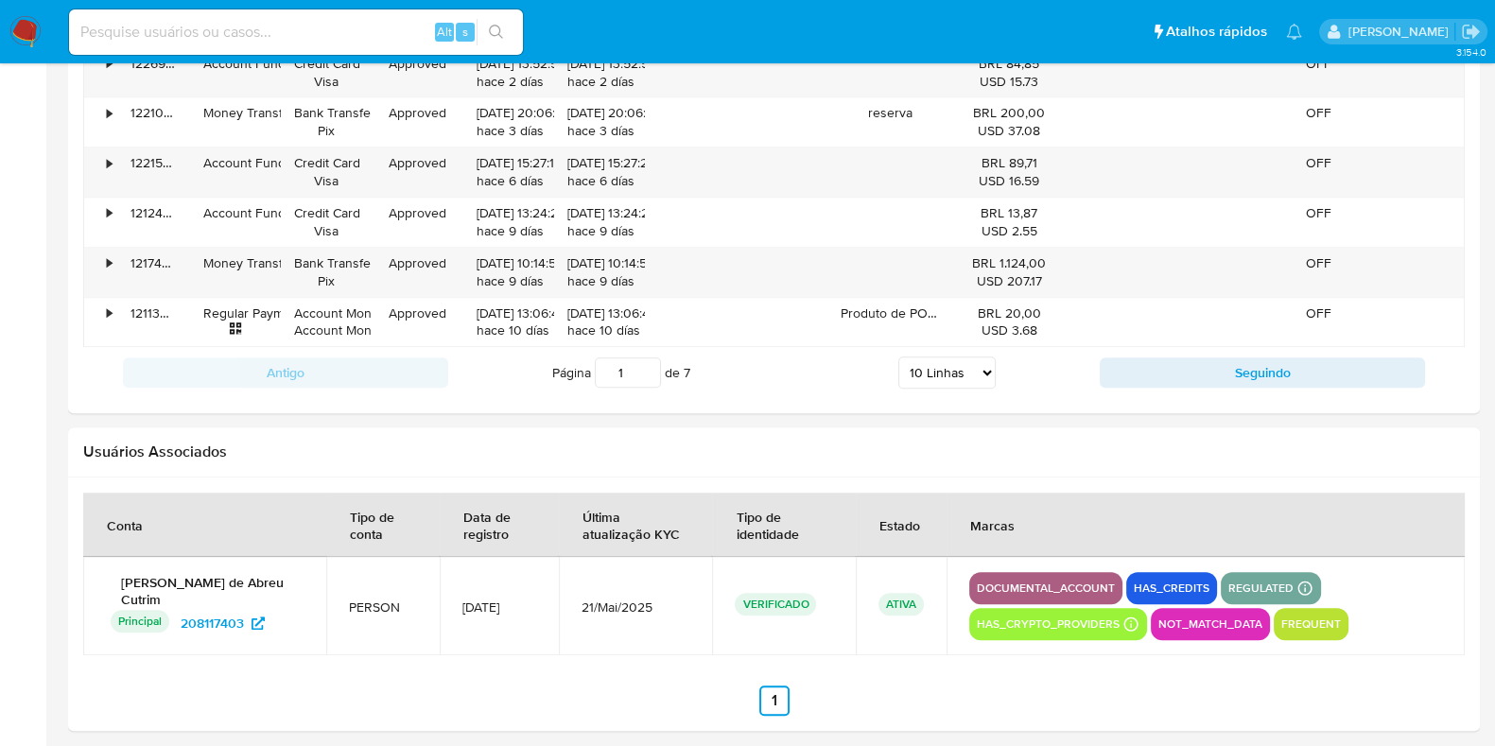
scroll to position [2069, 0]
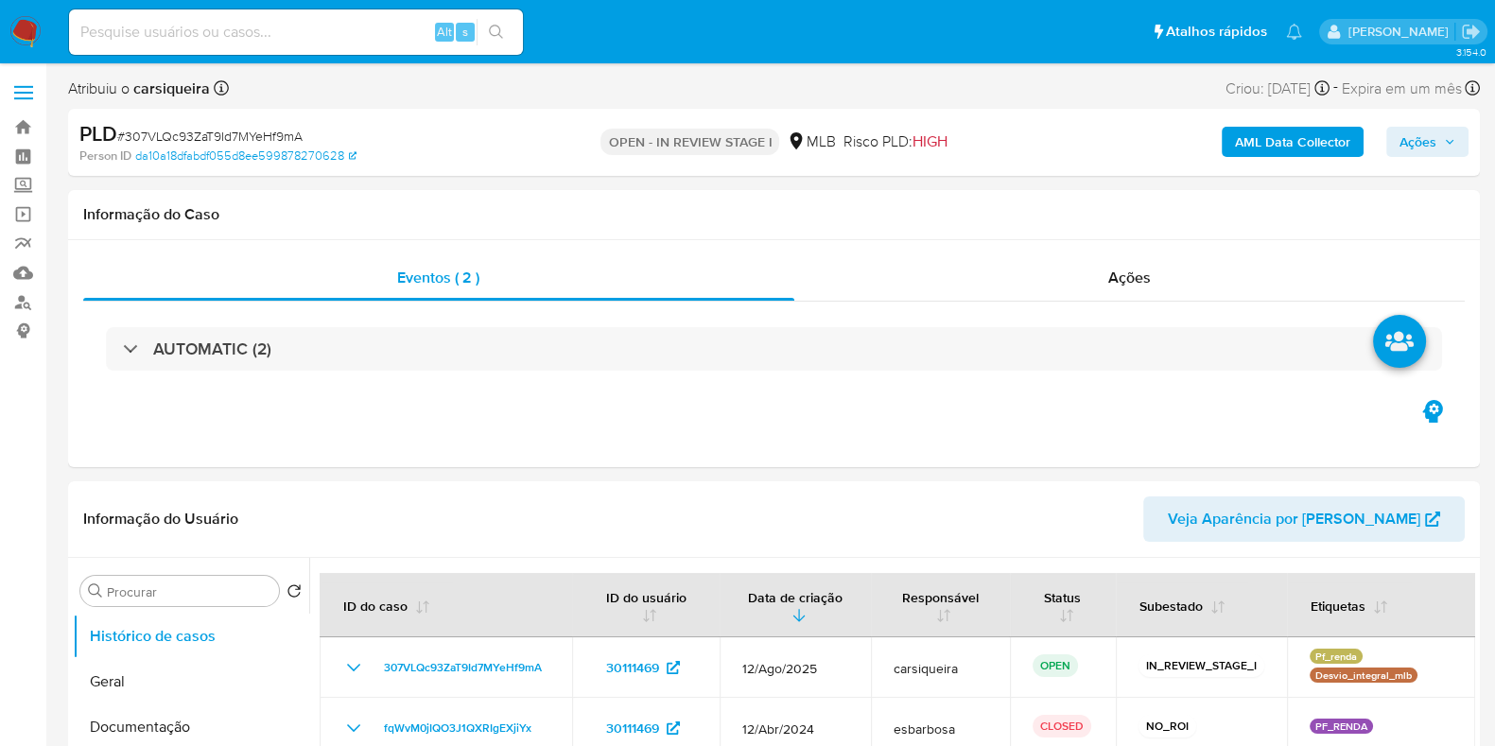
select select "10"
click at [1318, 149] on b "AML Data Collector" at bounding box center [1292, 142] width 115 height 30
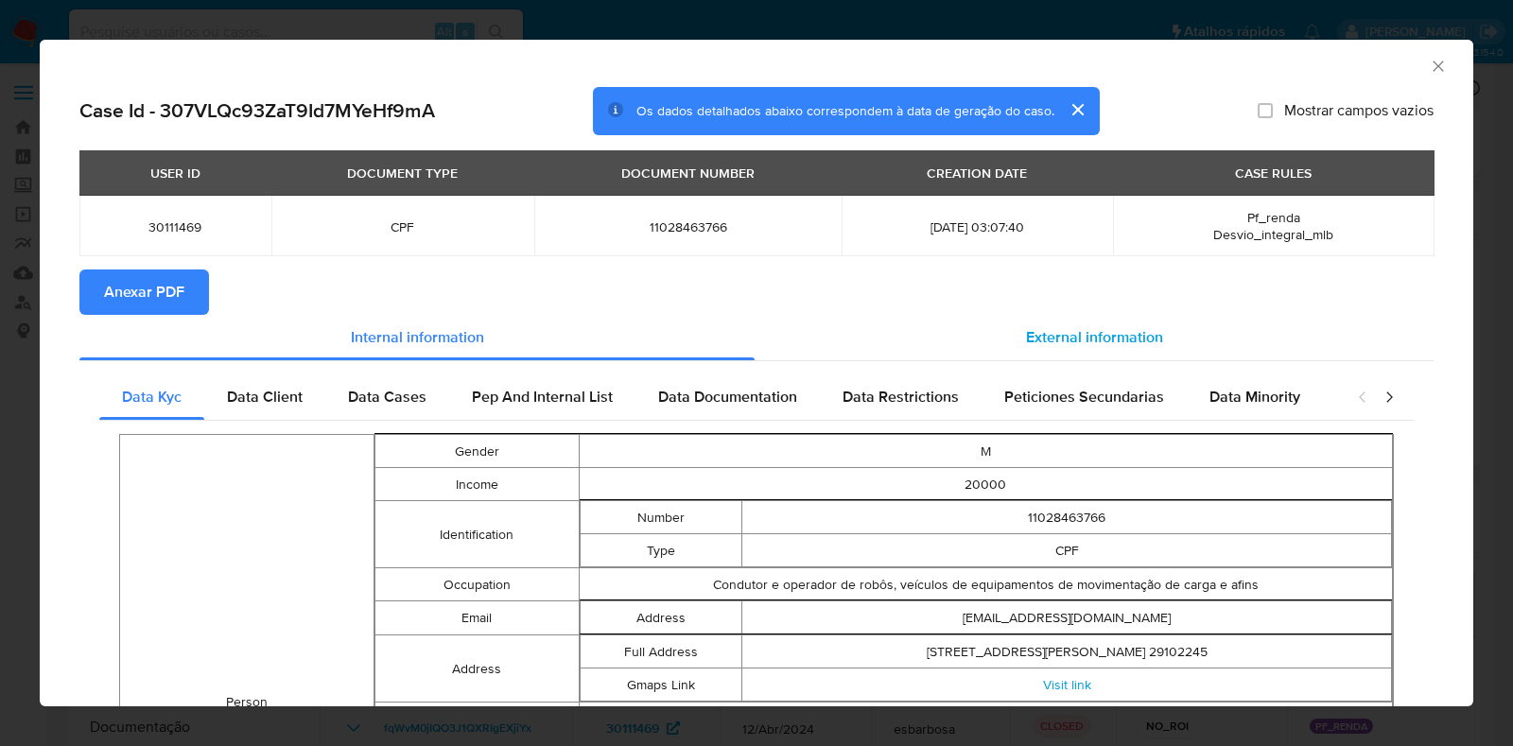
click at [1074, 328] on span "External information" at bounding box center [1094, 337] width 137 height 22
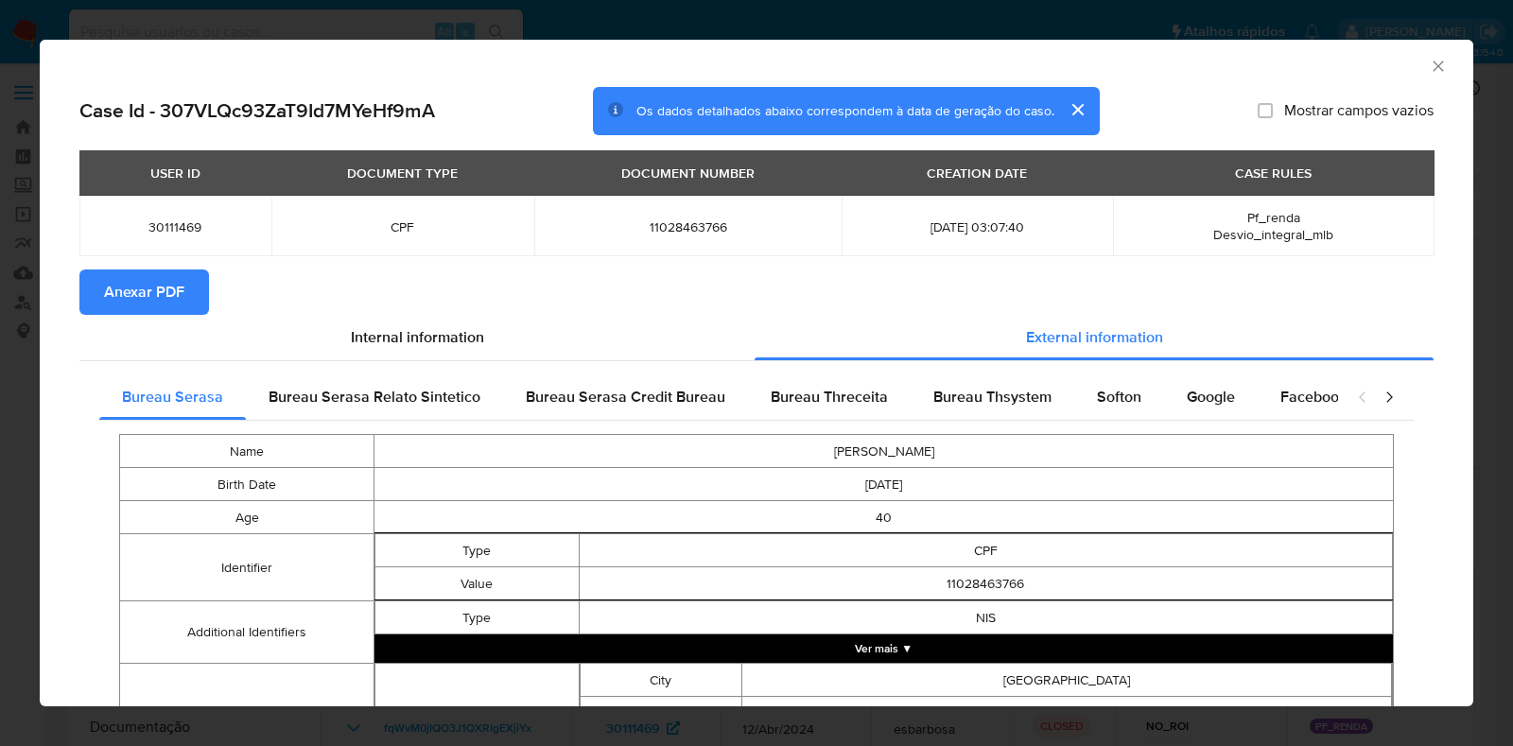
click at [176, 294] on span "Anexar PDF" at bounding box center [144, 292] width 80 height 42
click at [1429, 59] on icon "Fechar a janela" at bounding box center [1438, 66] width 19 height 19
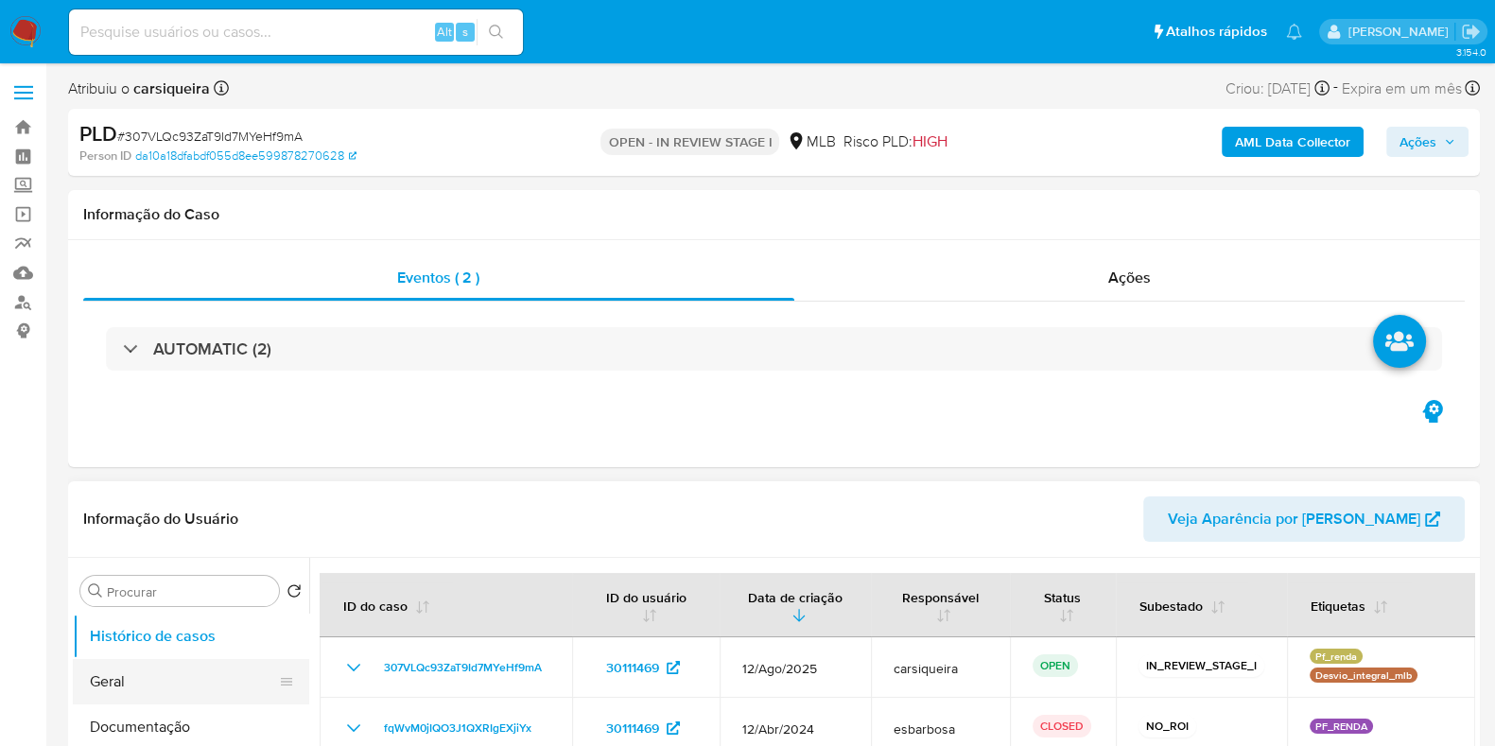
click at [175, 697] on button "Geral" at bounding box center [183, 681] width 221 height 45
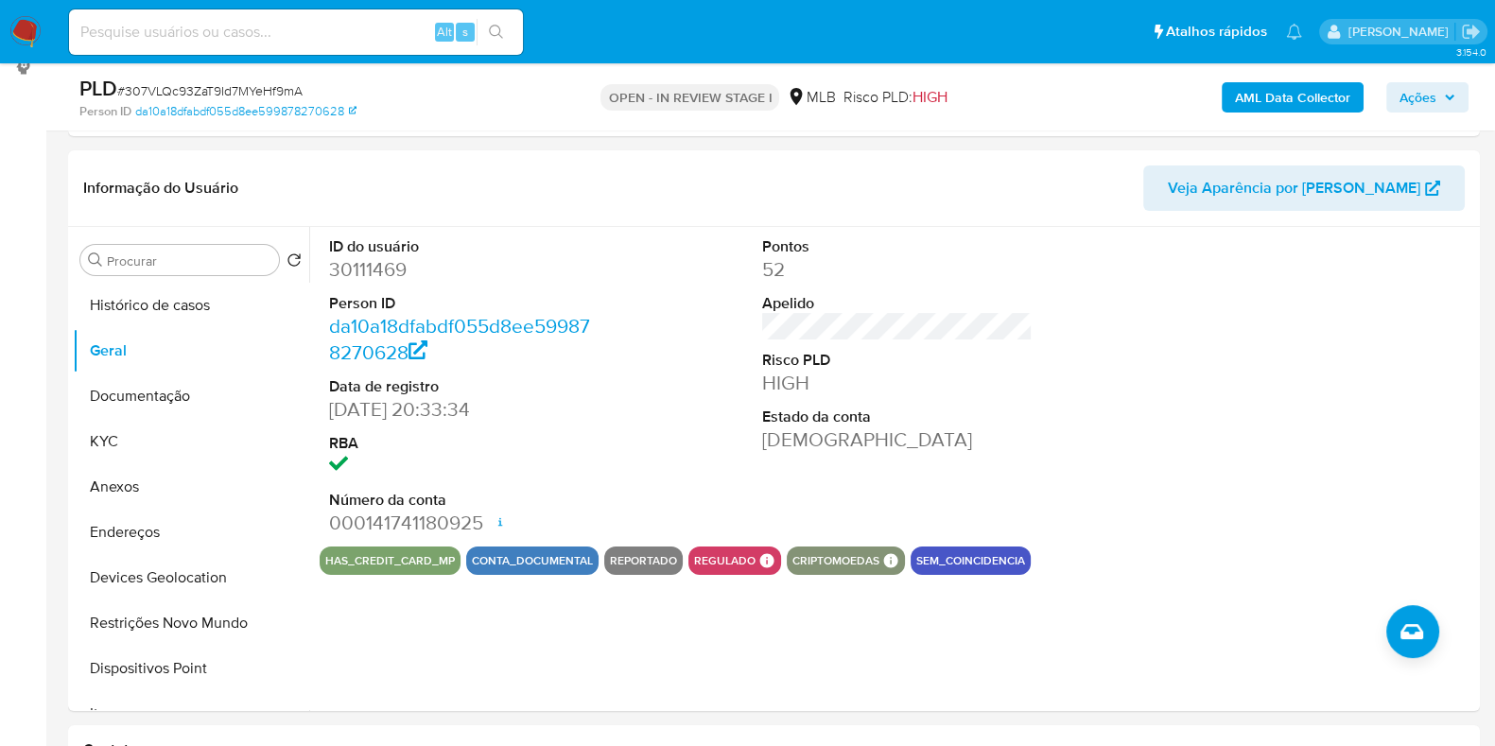
scroll to position [272, 0]
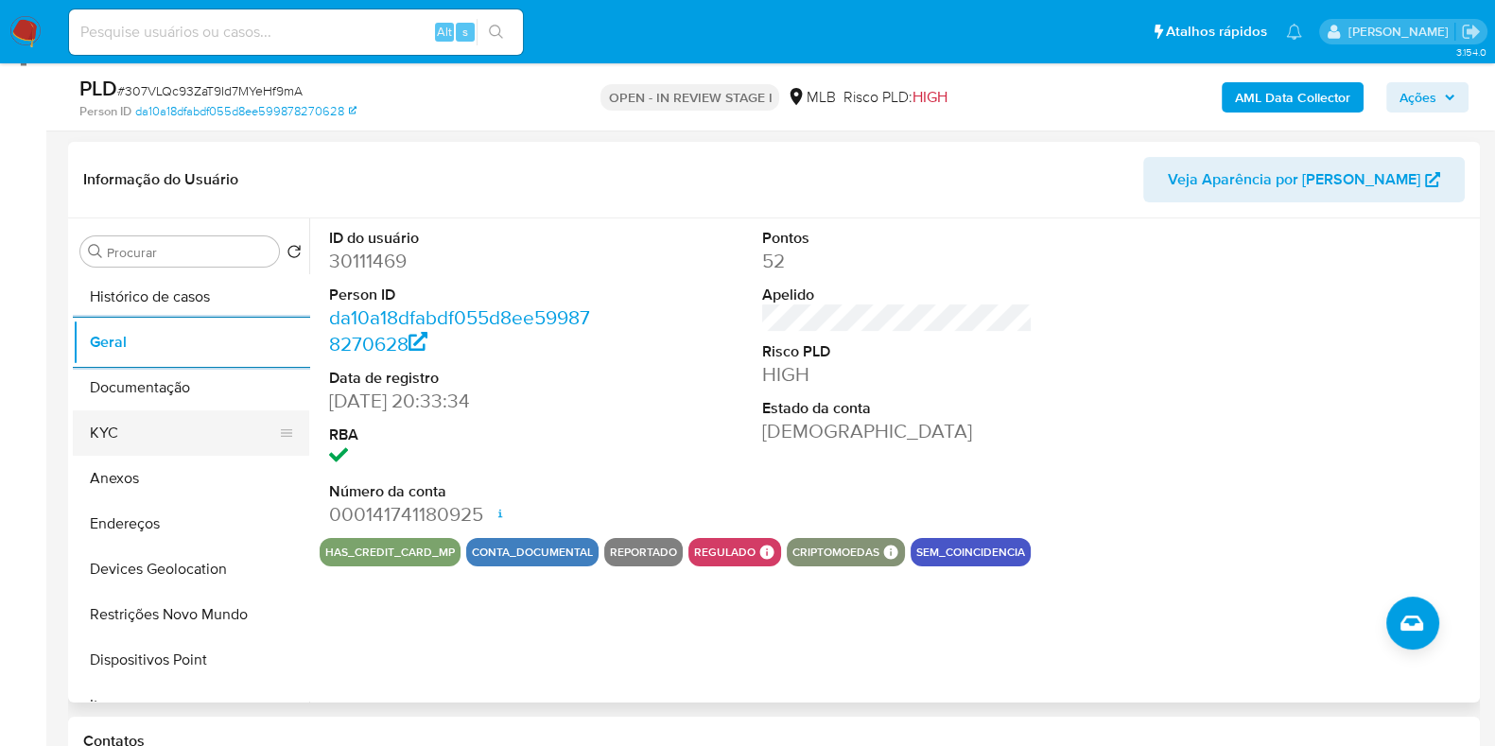
click at [173, 430] on button "KYC" at bounding box center [183, 433] width 221 height 45
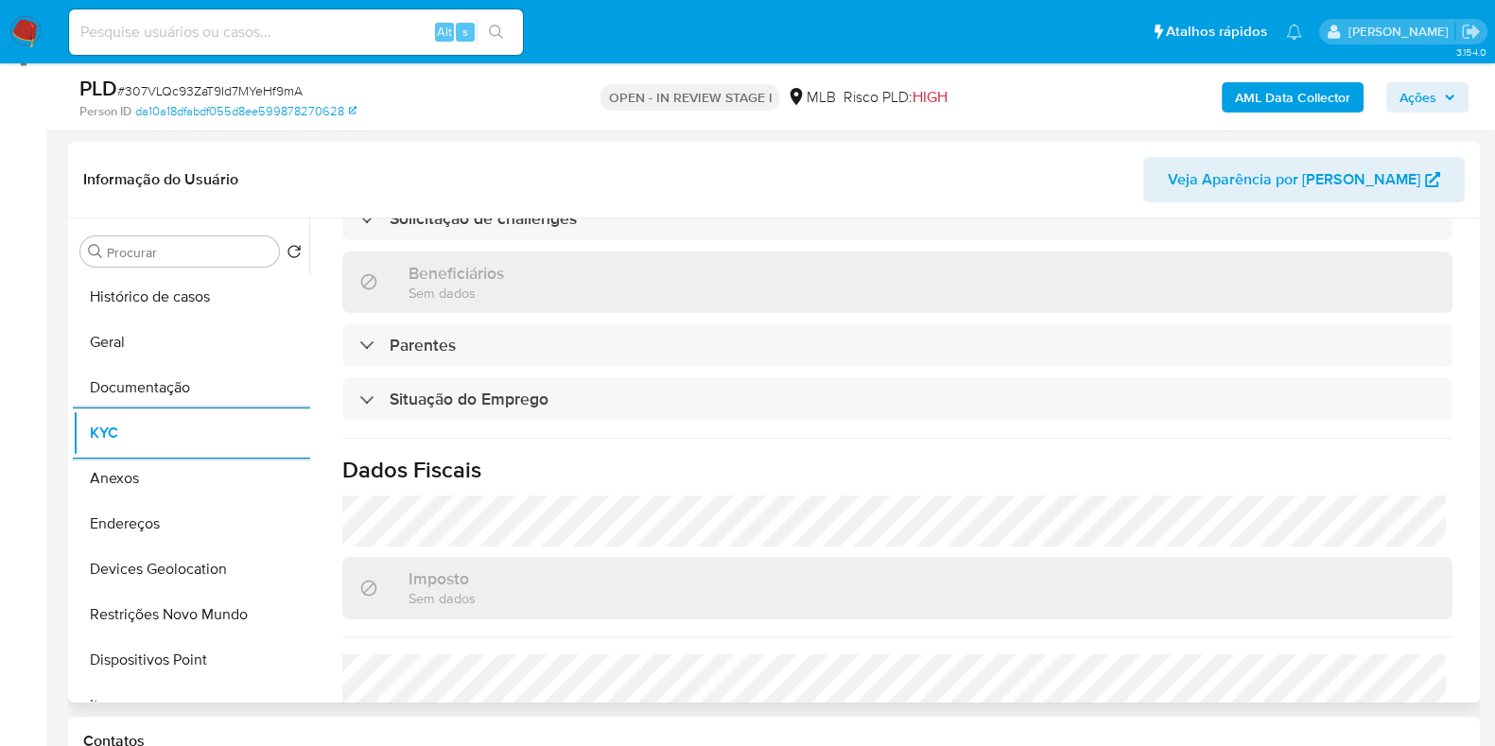
scroll to position [844, 0]
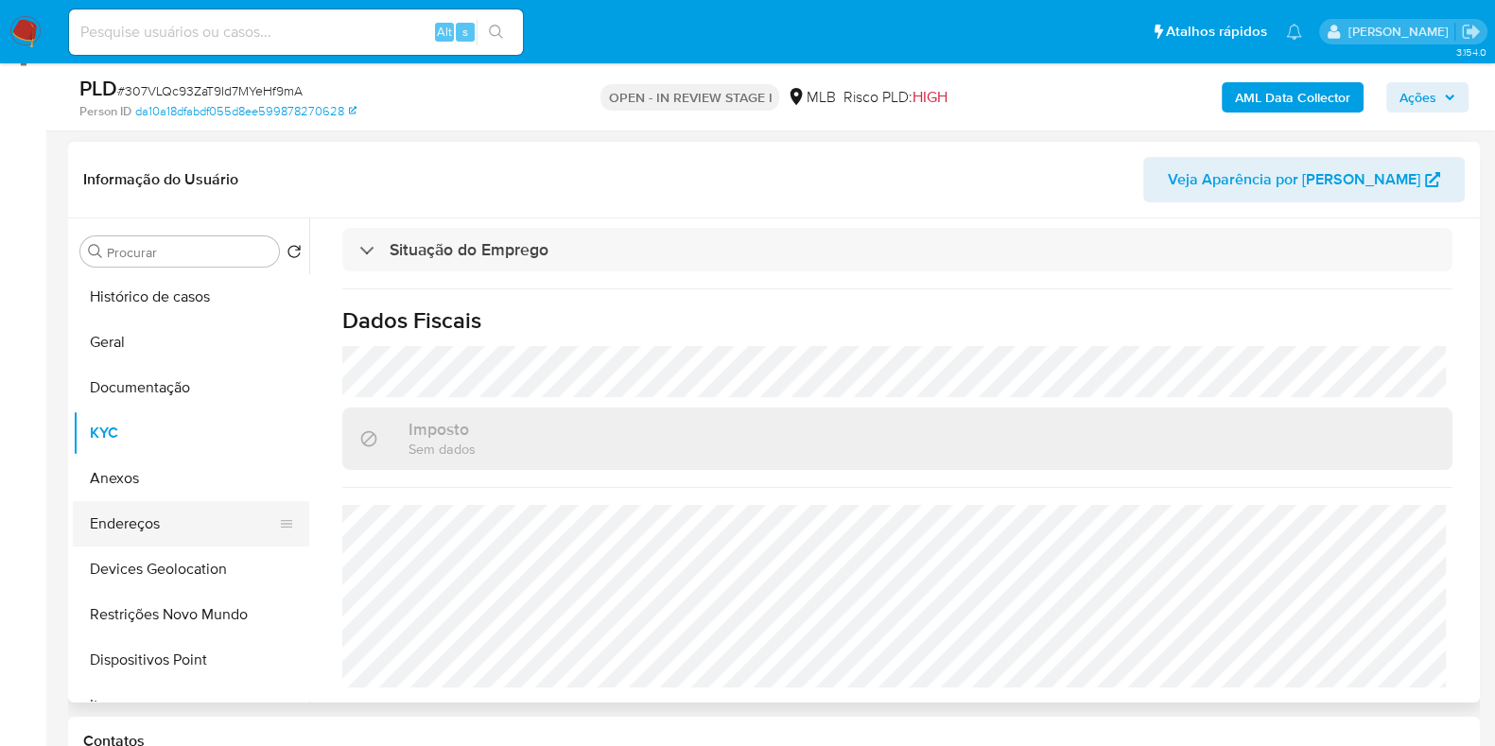
click at [175, 533] on button "Endereços" at bounding box center [183, 523] width 221 height 45
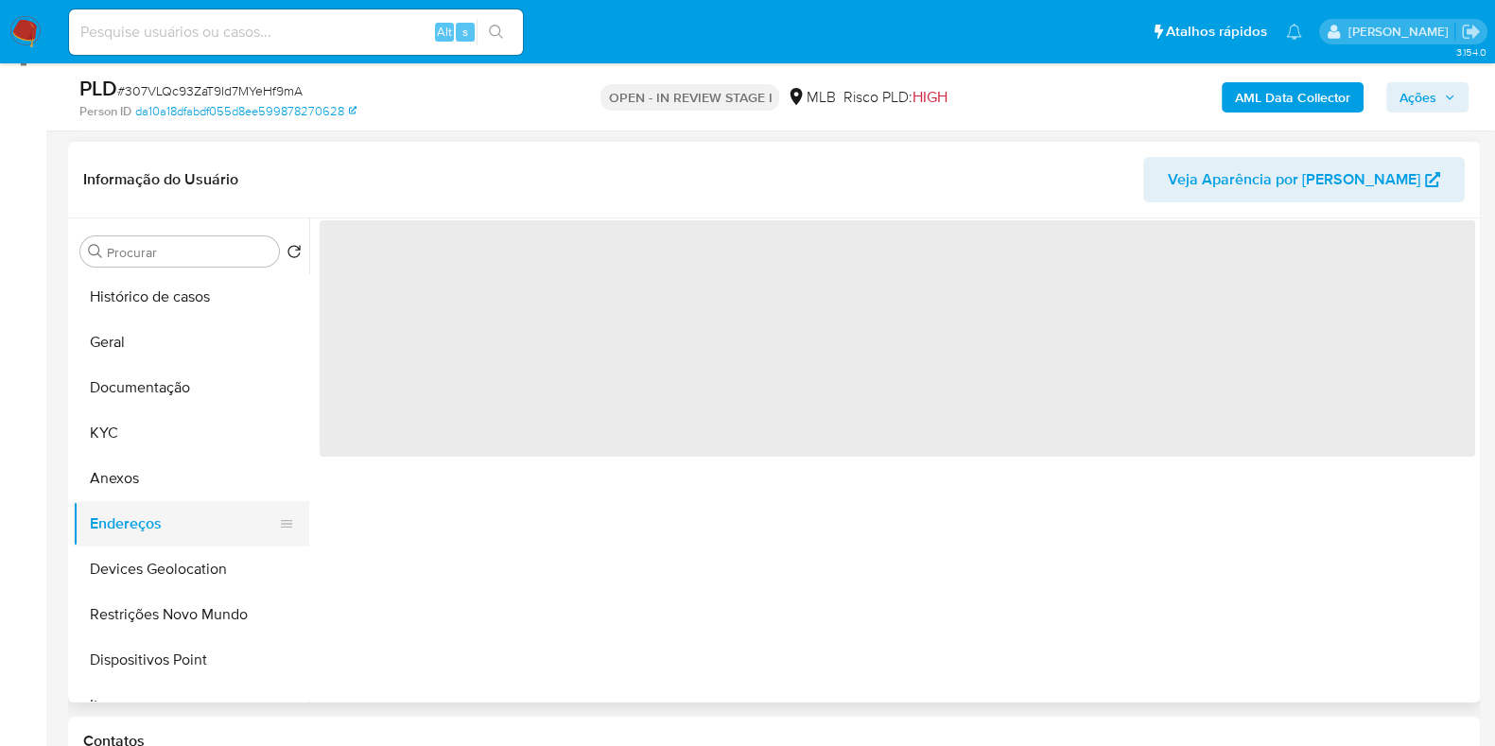
scroll to position [0, 0]
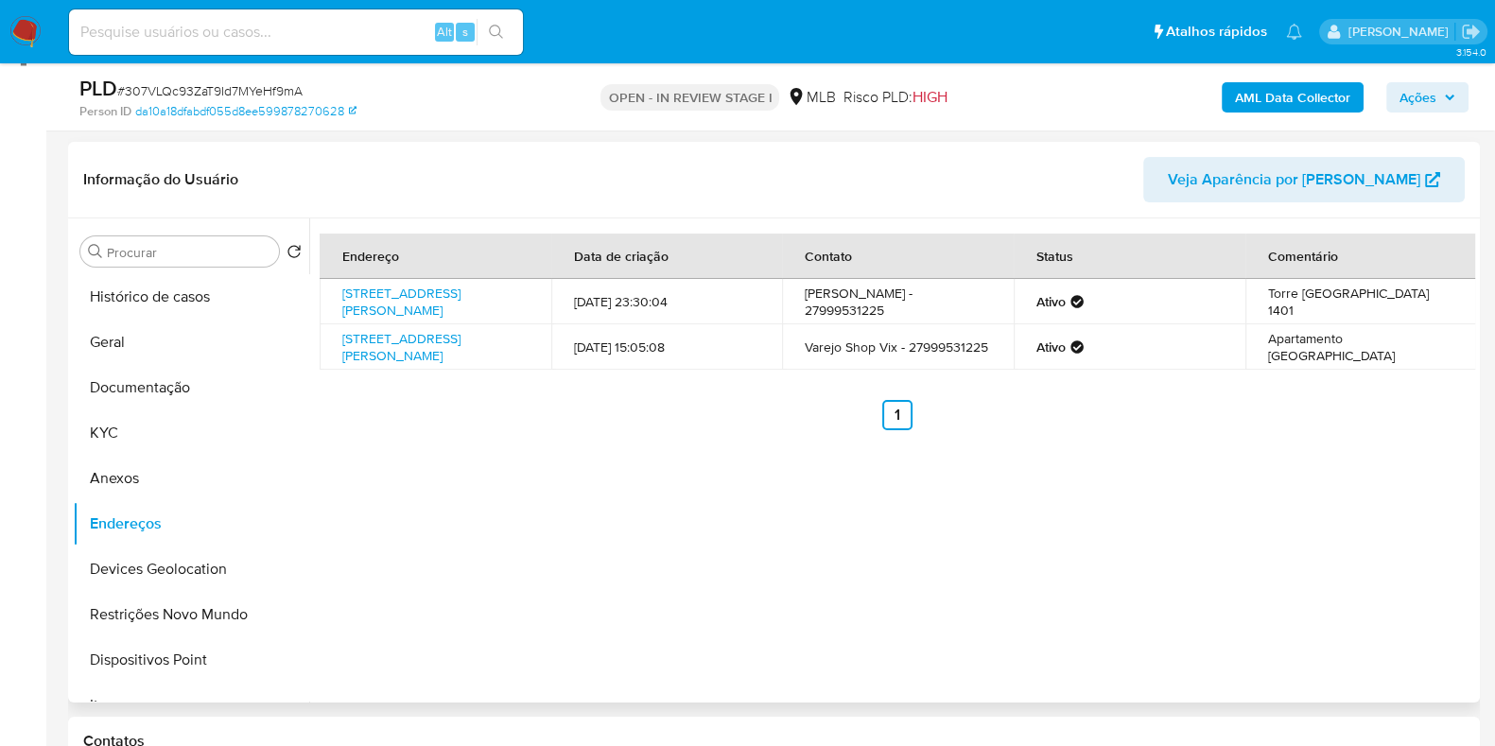
click at [1038, 544] on div "Endereço Data de criação Contato Status Comentário Rua Maria De Oliveira Mares …" at bounding box center [892, 460] width 1166 height 484
click at [132, 573] on button "Devices Geolocation" at bounding box center [183, 569] width 221 height 45
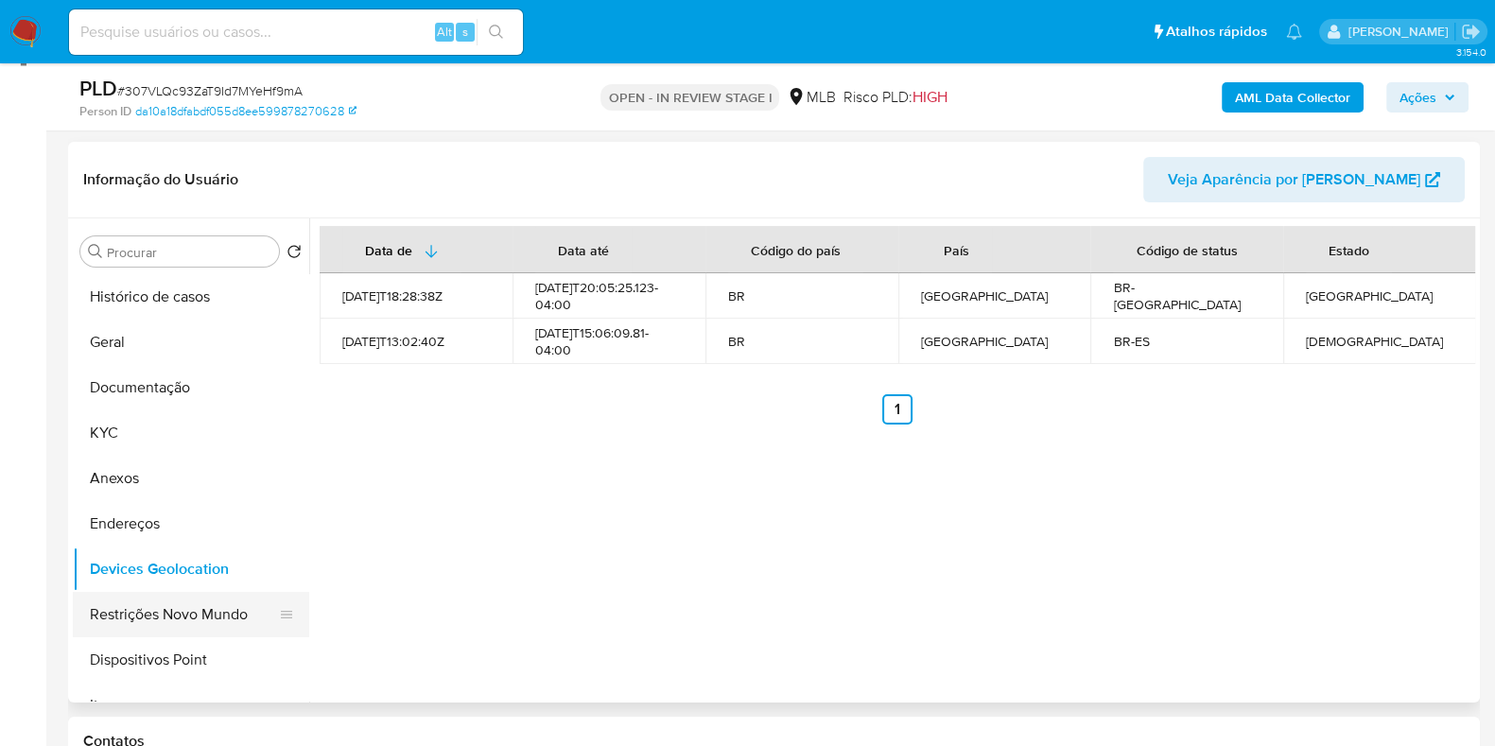
click at [170, 611] on button "Restrições Novo Mundo" at bounding box center [183, 614] width 221 height 45
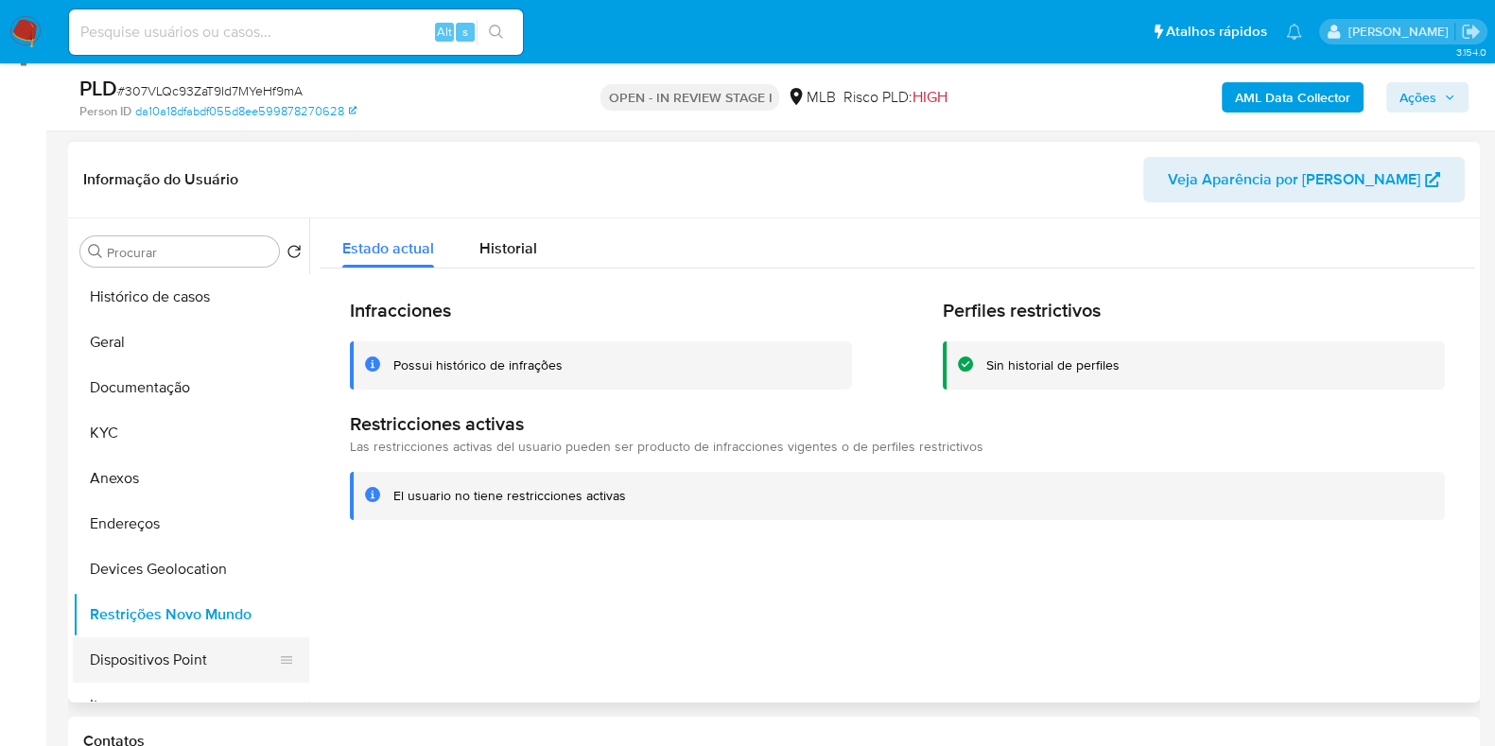
click at [206, 658] on button "Dispositivos Point" at bounding box center [183, 660] width 221 height 45
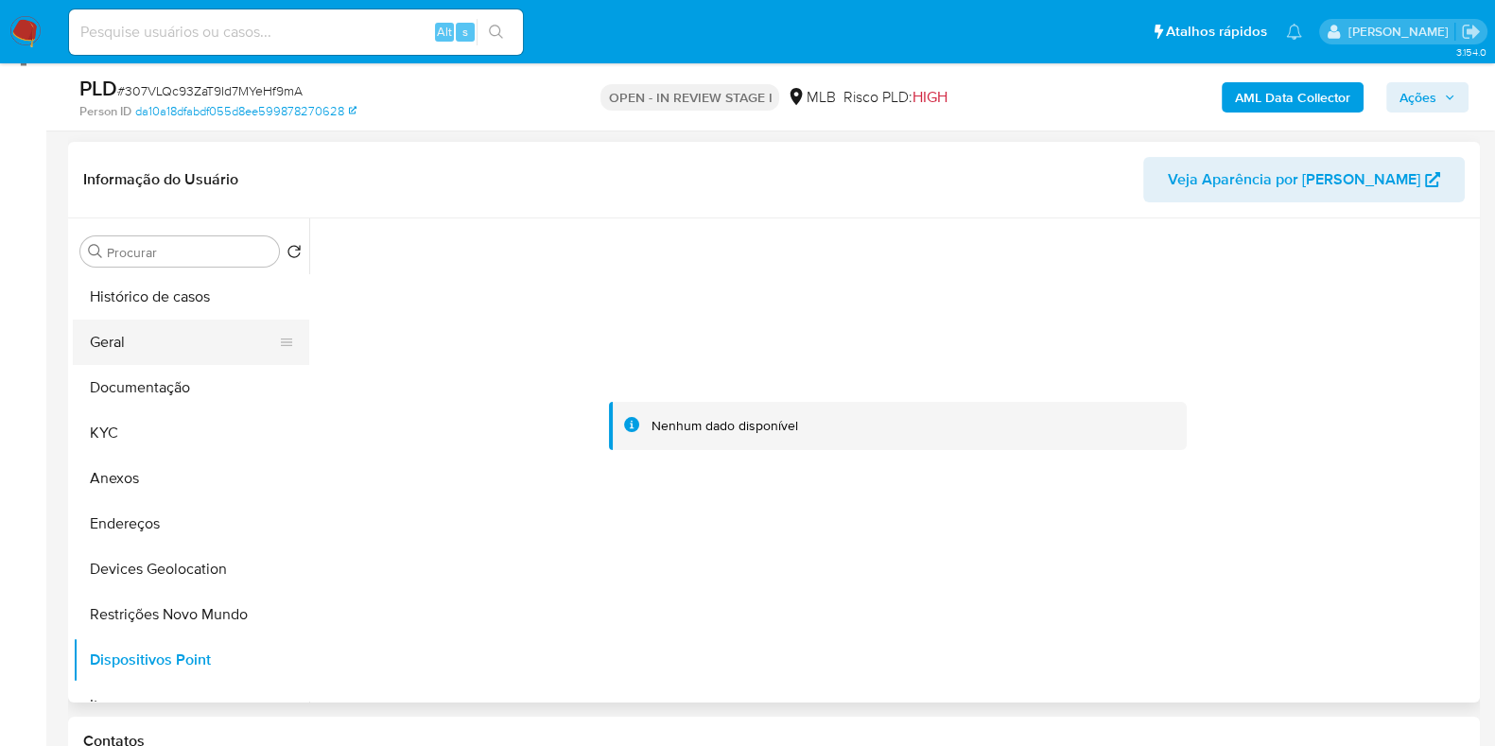
click at [137, 333] on button "Geral" at bounding box center [183, 342] width 221 height 45
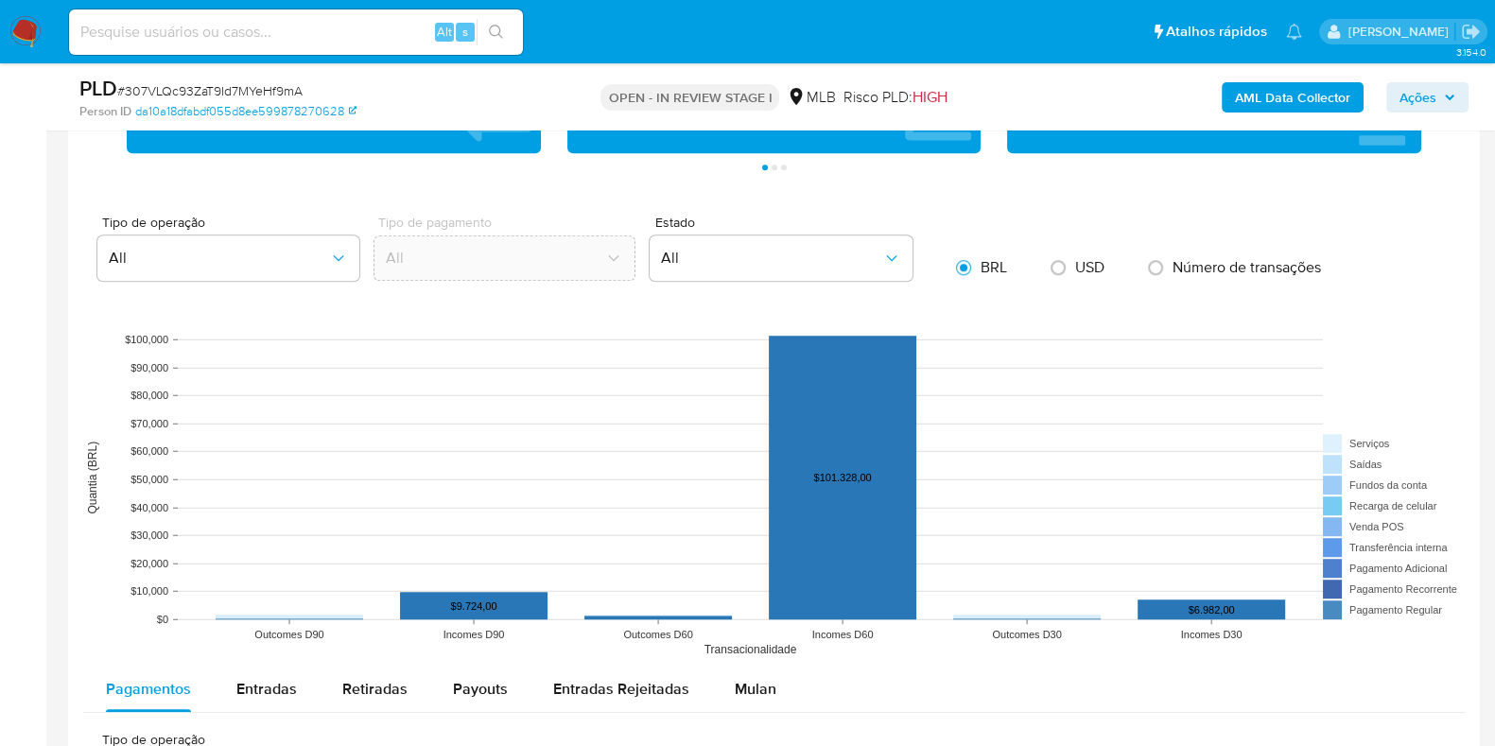
scroll to position [1328, 0]
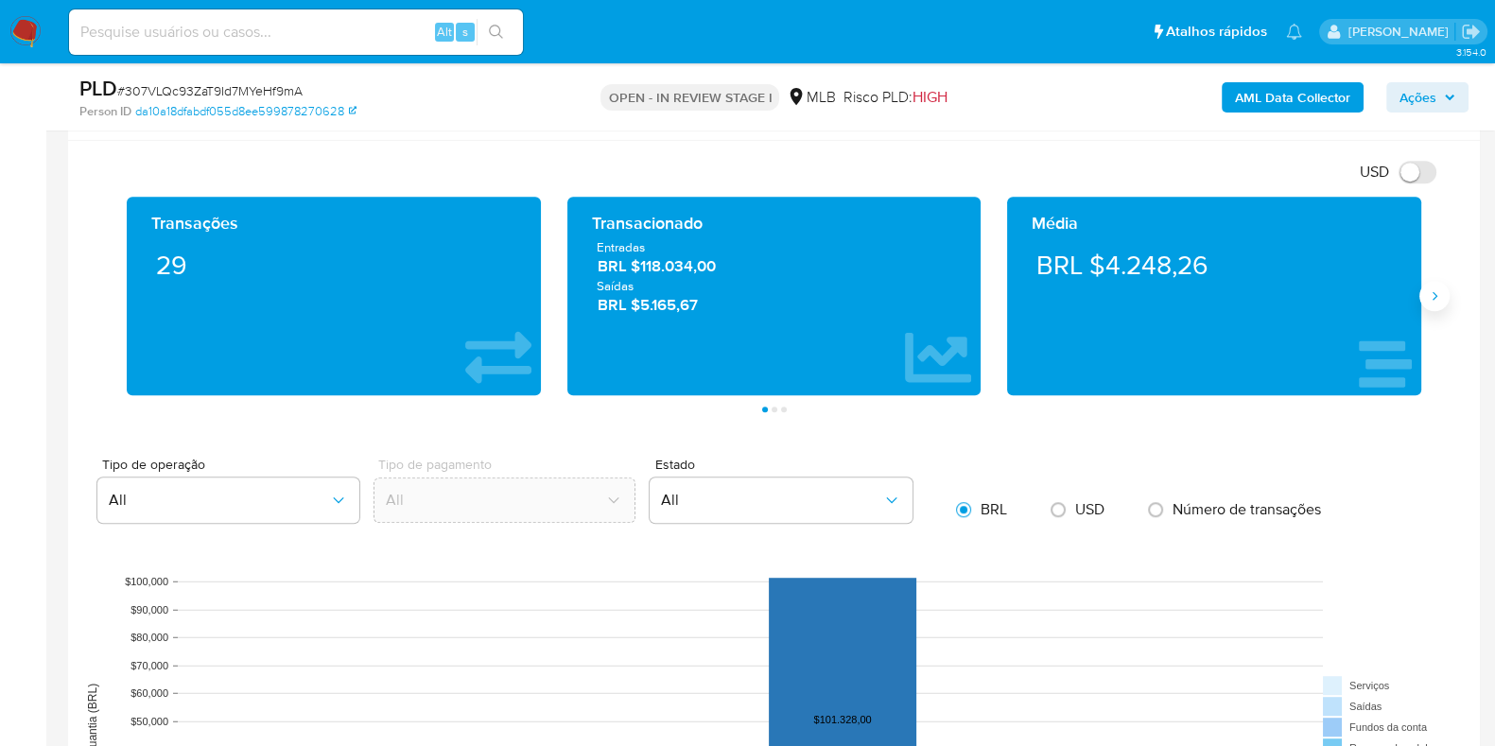
click at [1433, 300] on icon "Siguiente" at bounding box center [1434, 295] width 15 height 15
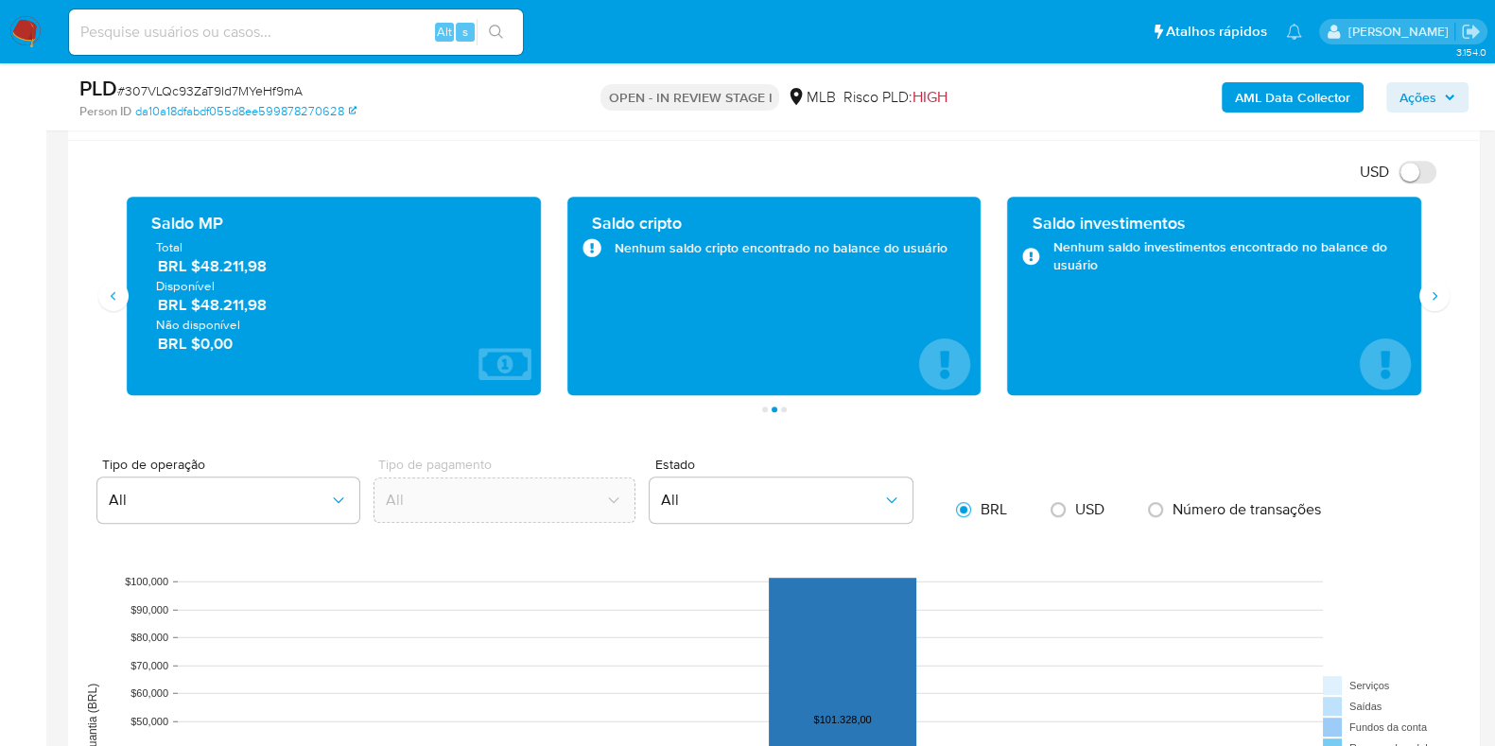
drag, startPoint x: 239, startPoint y: 300, endPoint x: 201, endPoint y: 306, distance: 38.4
click at [201, 306] on span "BRL $48.211,98" at bounding box center [335, 305] width 354 height 22
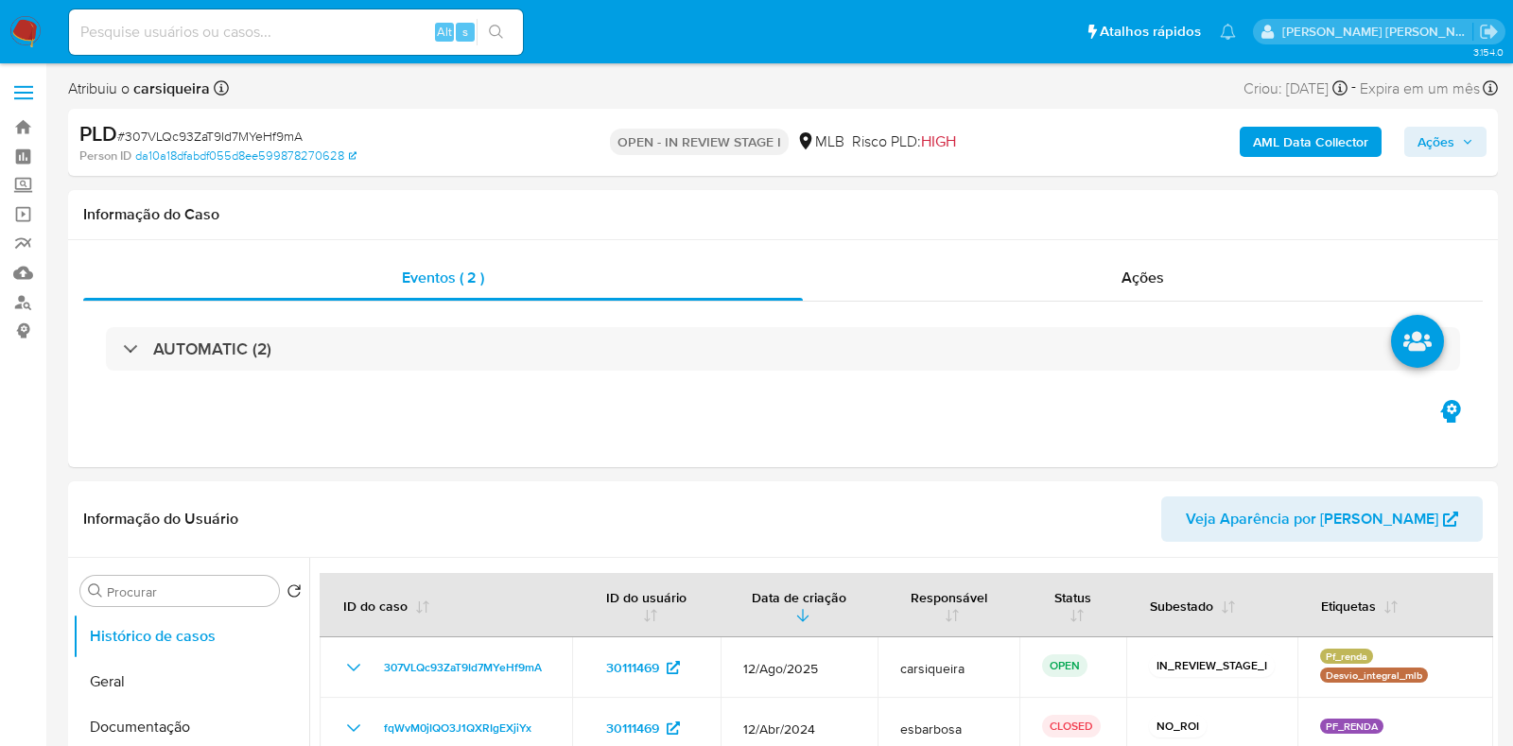
select select "10"
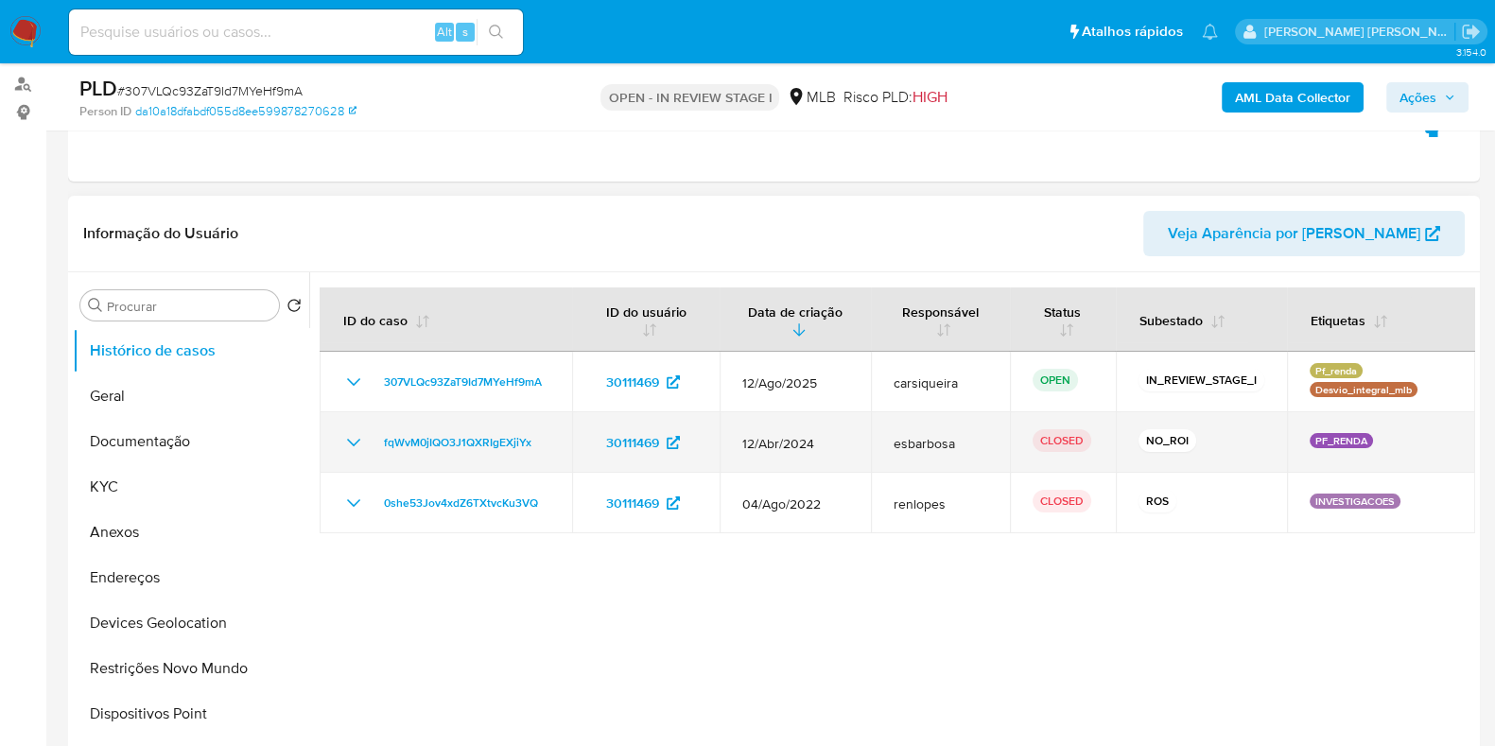
scroll to position [355, 0]
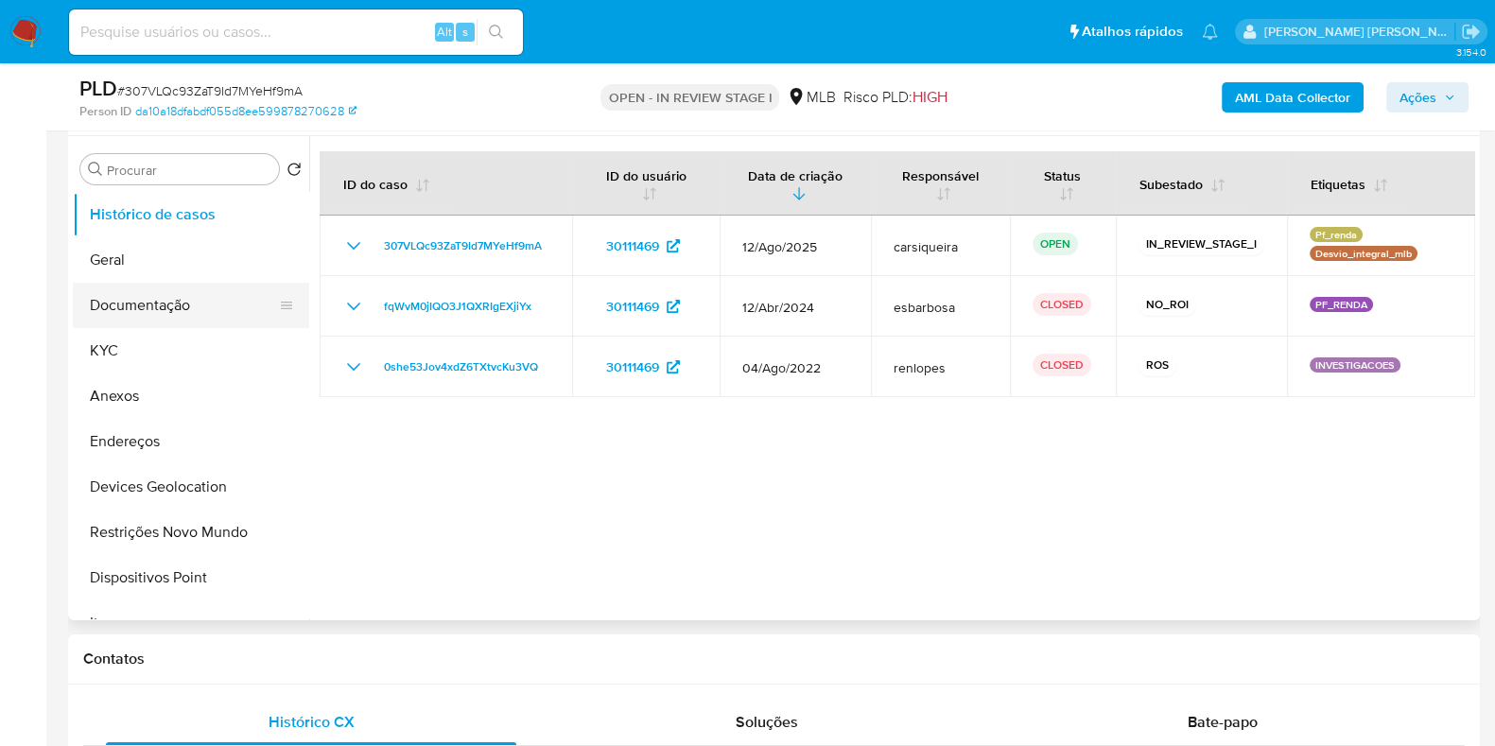
click at [244, 305] on button "Documentação" at bounding box center [183, 305] width 221 height 45
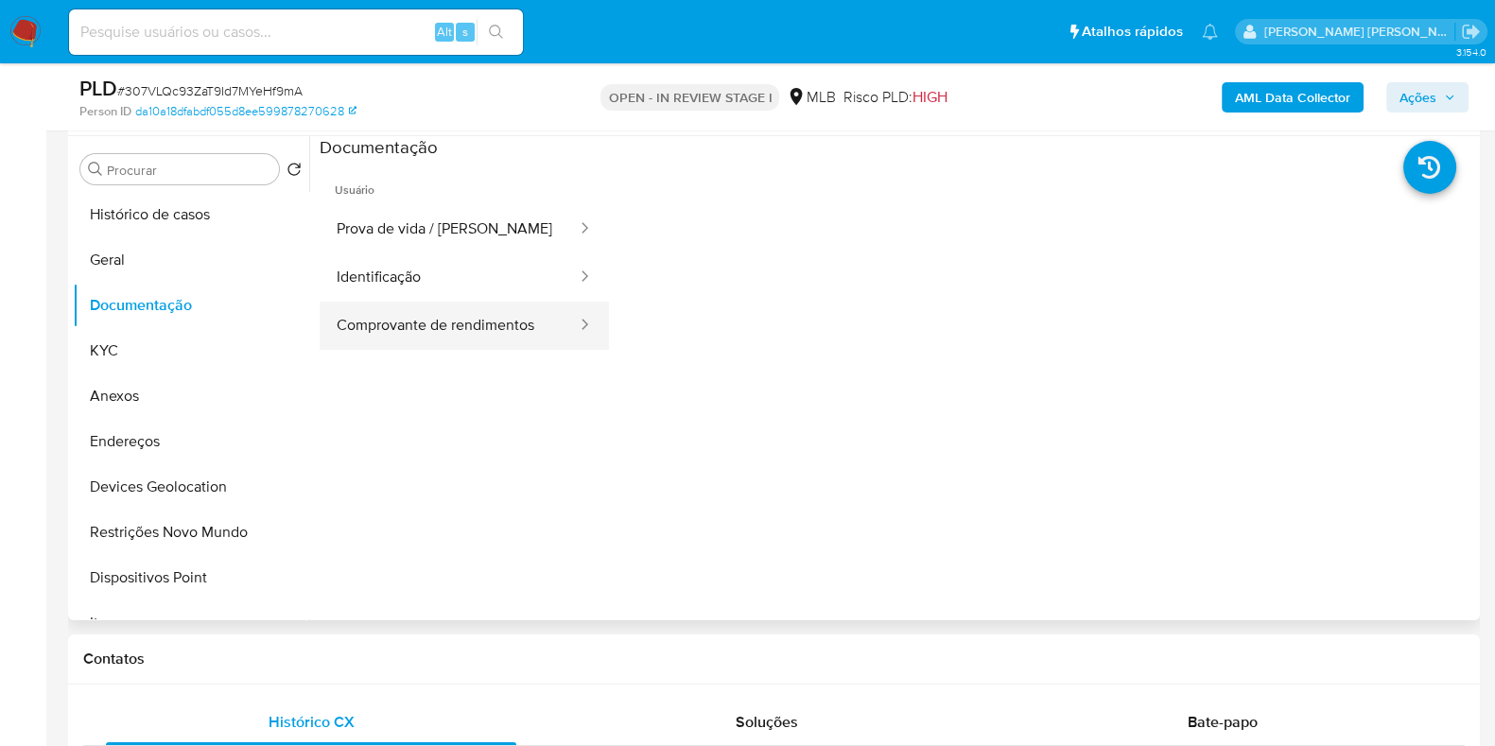
click at [482, 312] on button "Comprovante de rendimentos" at bounding box center [449, 326] width 259 height 48
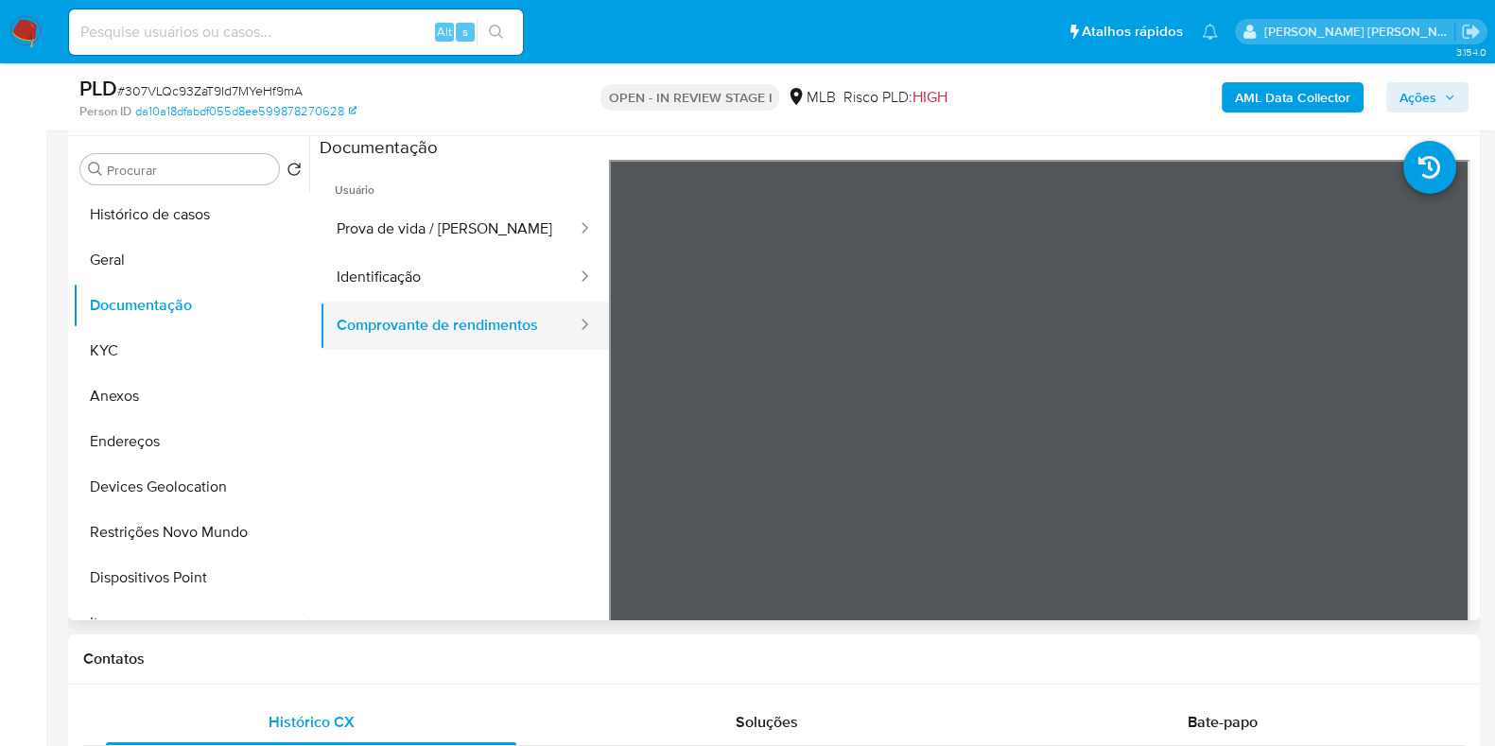
click at [488, 323] on button "Comprovante de rendimentos" at bounding box center [449, 326] width 259 height 48
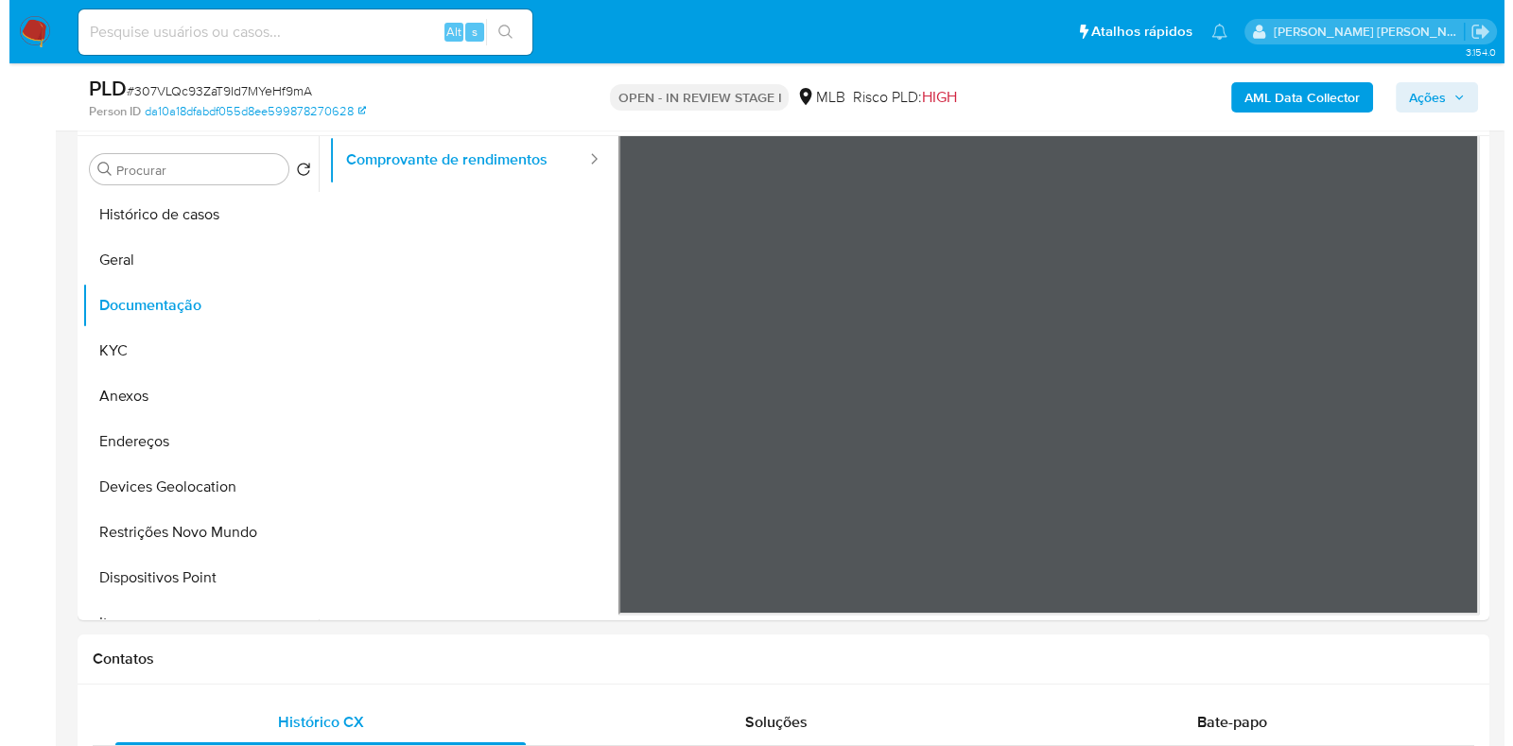
scroll to position [0, 0]
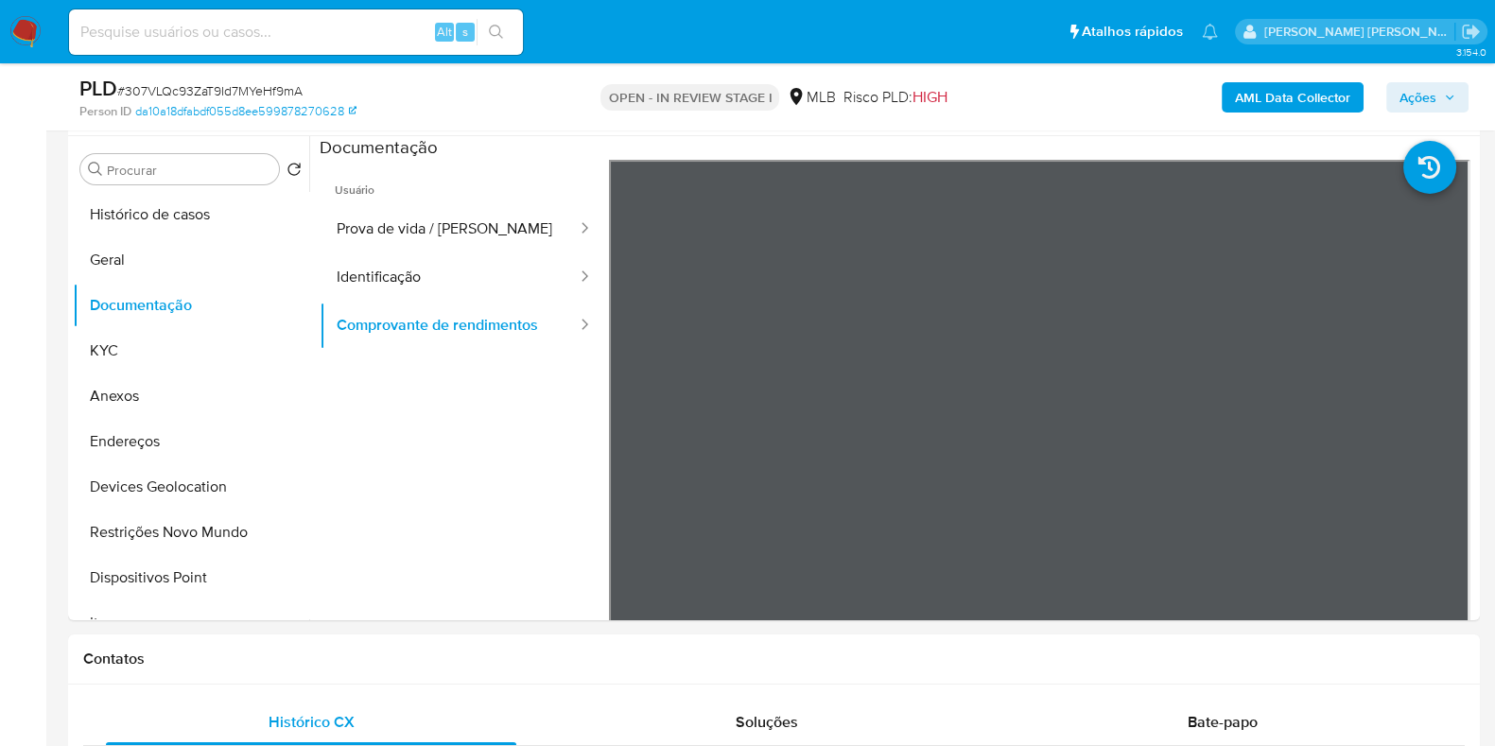
click at [1258, 99] on b "AML Data Collector" at bounding box center [1292, 97] width 115 height 30
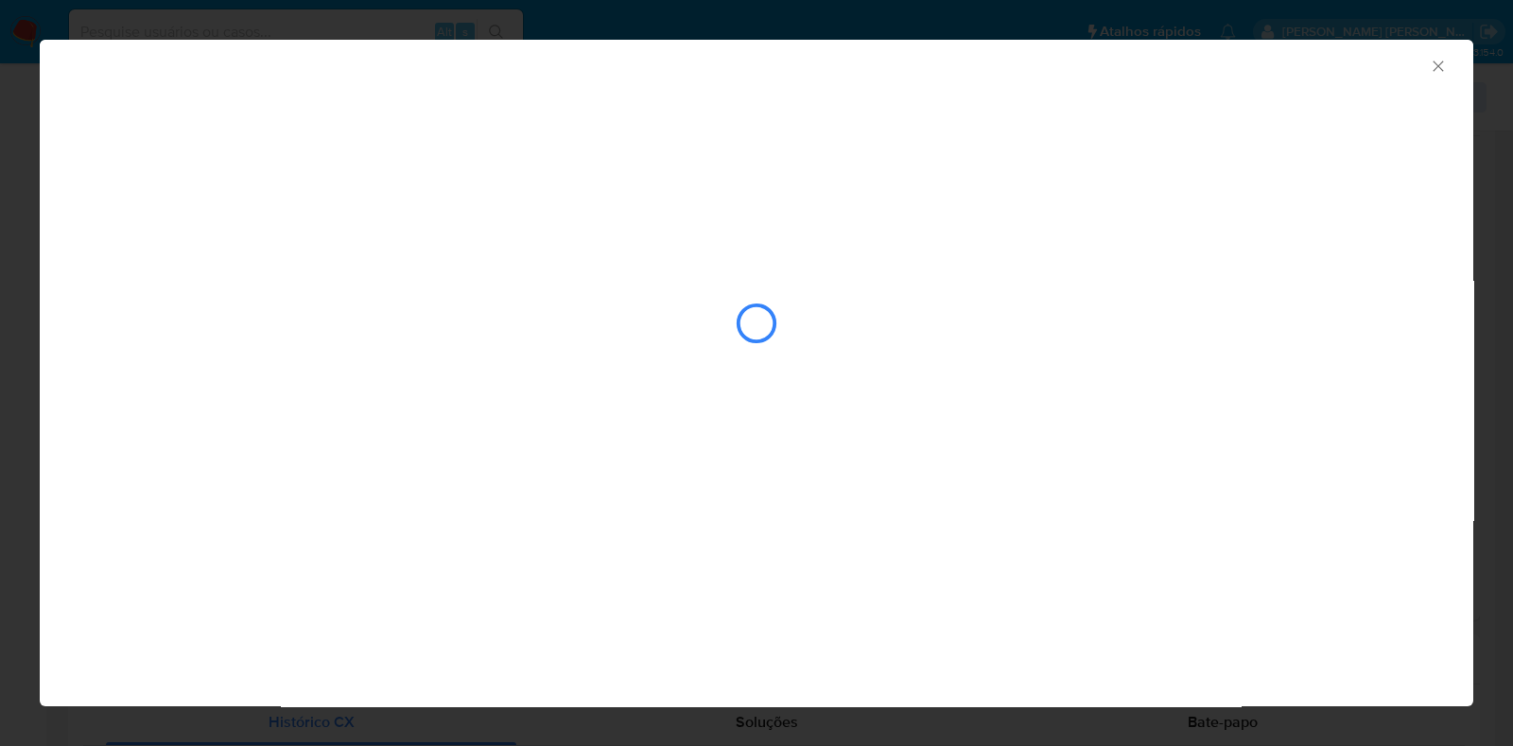
drag, startPoint x: 437, startPoint y: 3, endPoint x: 983, endPoint y: 152, distance: 565.9
click at [983, 152] on div "AML Data Collector" at bounding box center [757, 249] width 1434 height 418
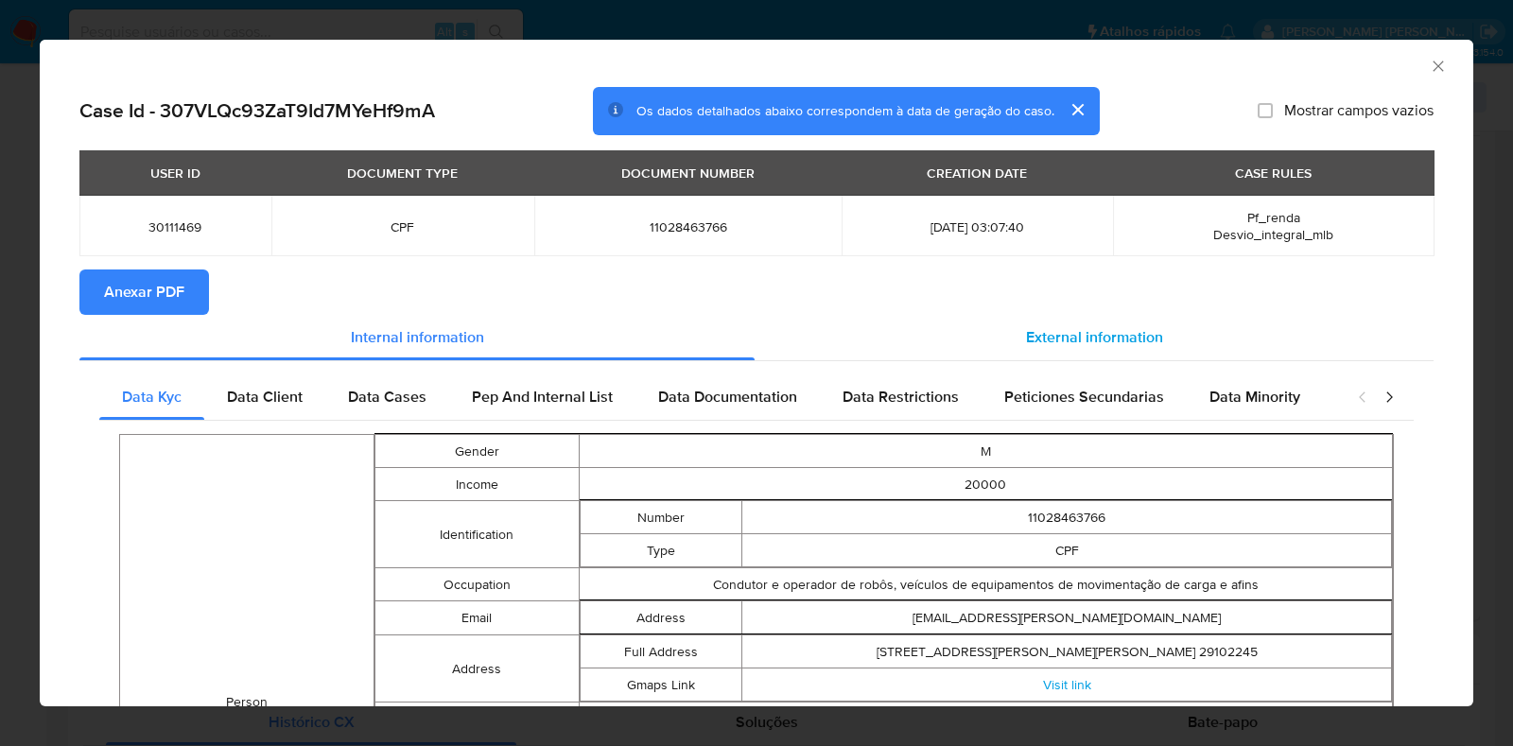
click at [1082, 333] on span "External information" at bounding box center [1094, 337] width 137 height 22
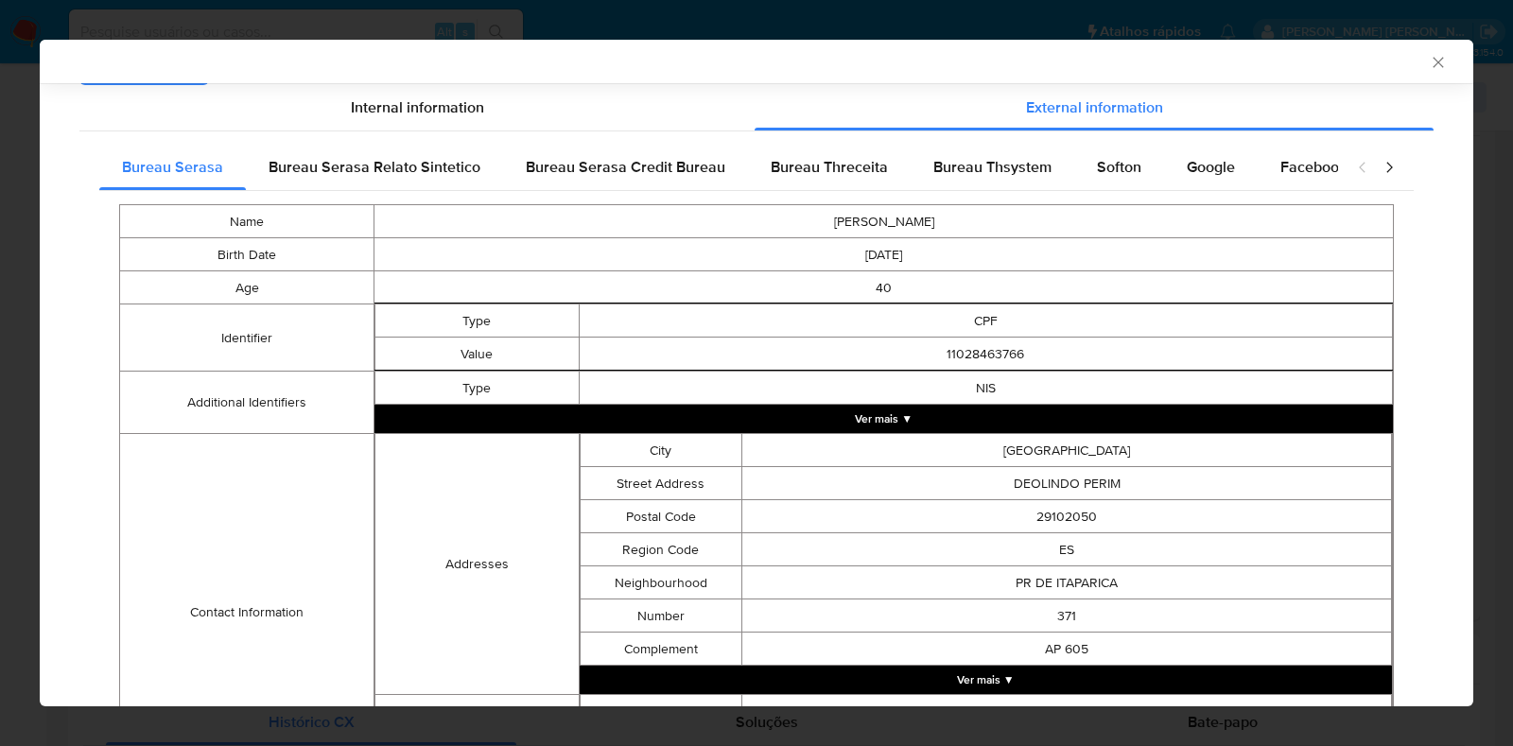
scroll to position [232, 0]
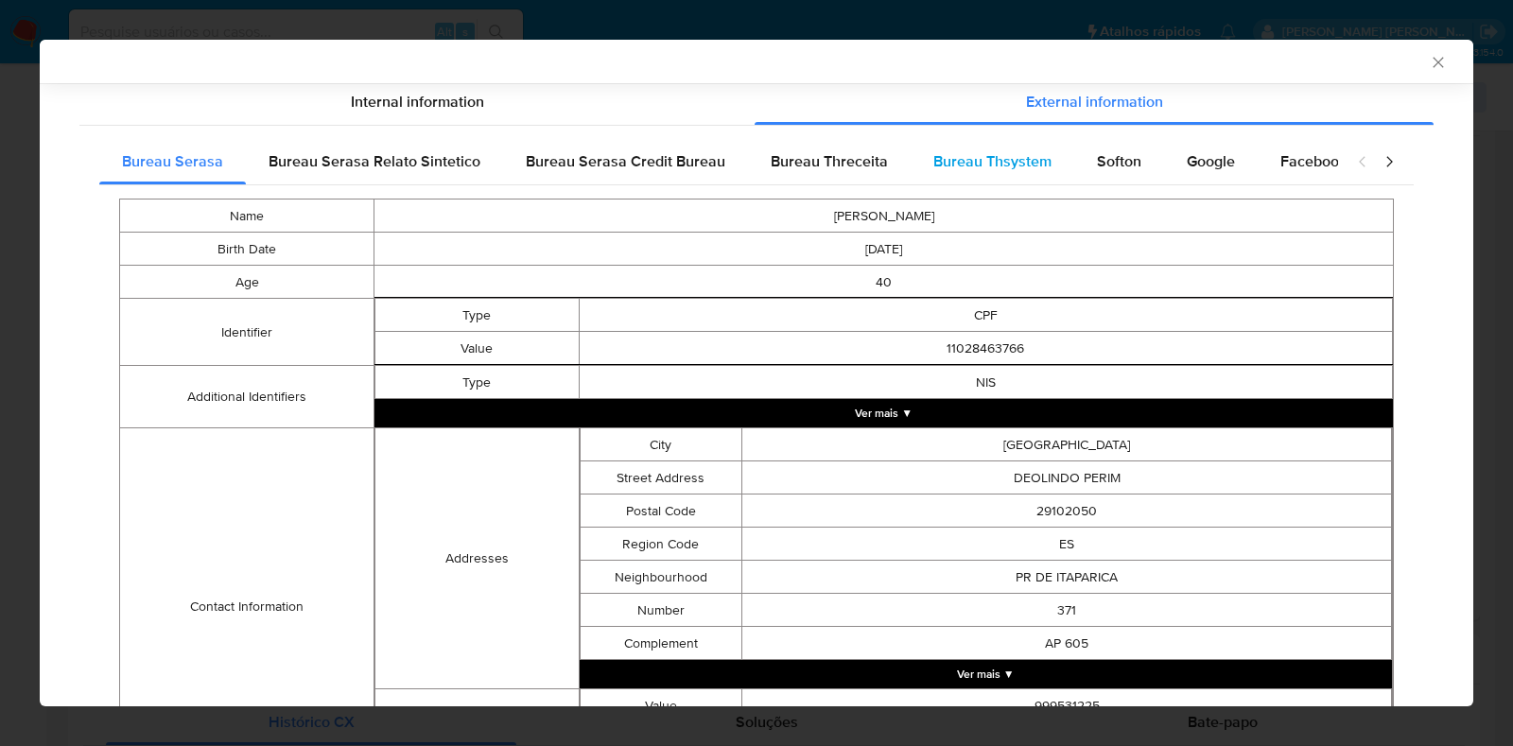
click at [958, 171] on span "Bureau Thsystem" at bounding box center [993, 161] width 118 height 22
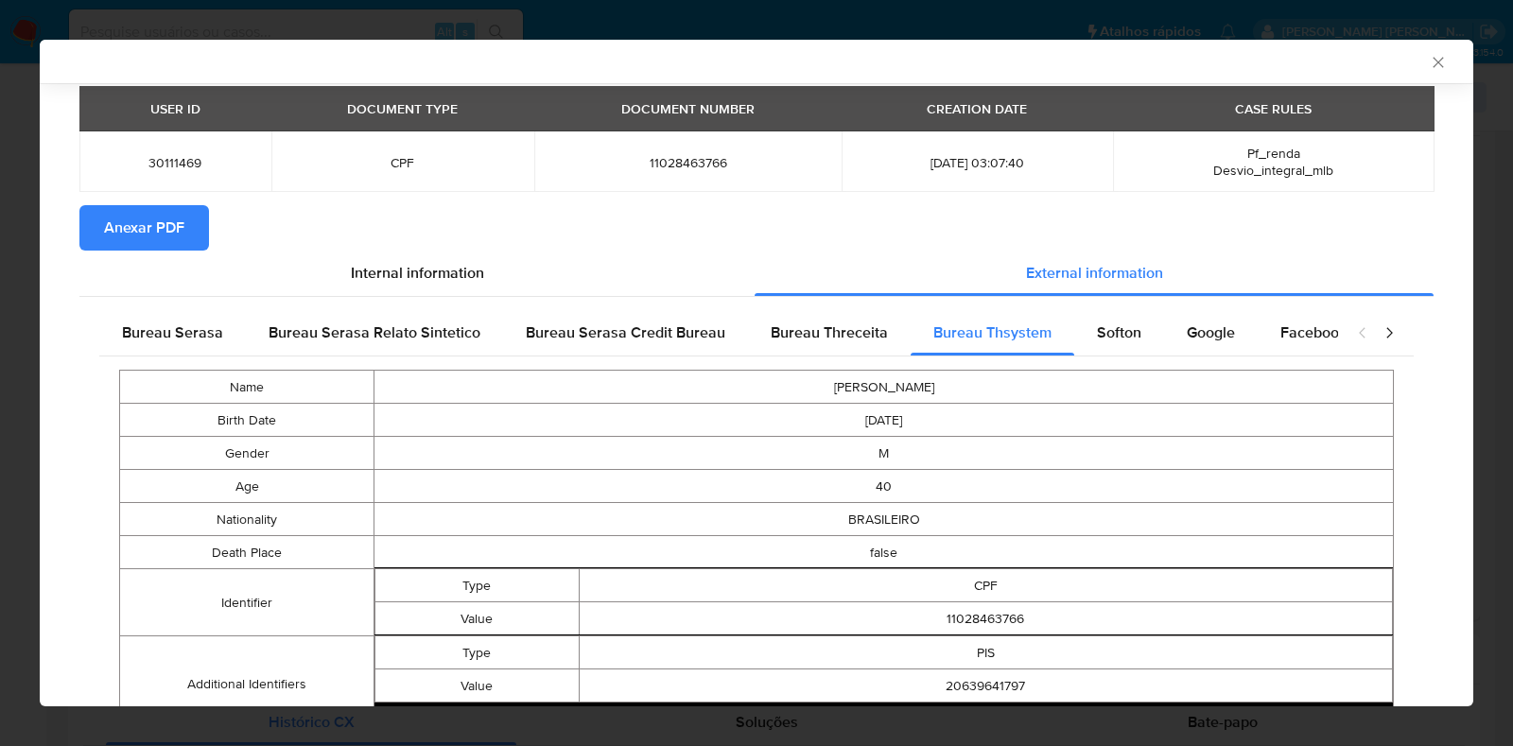
scroll to position [114, 0]
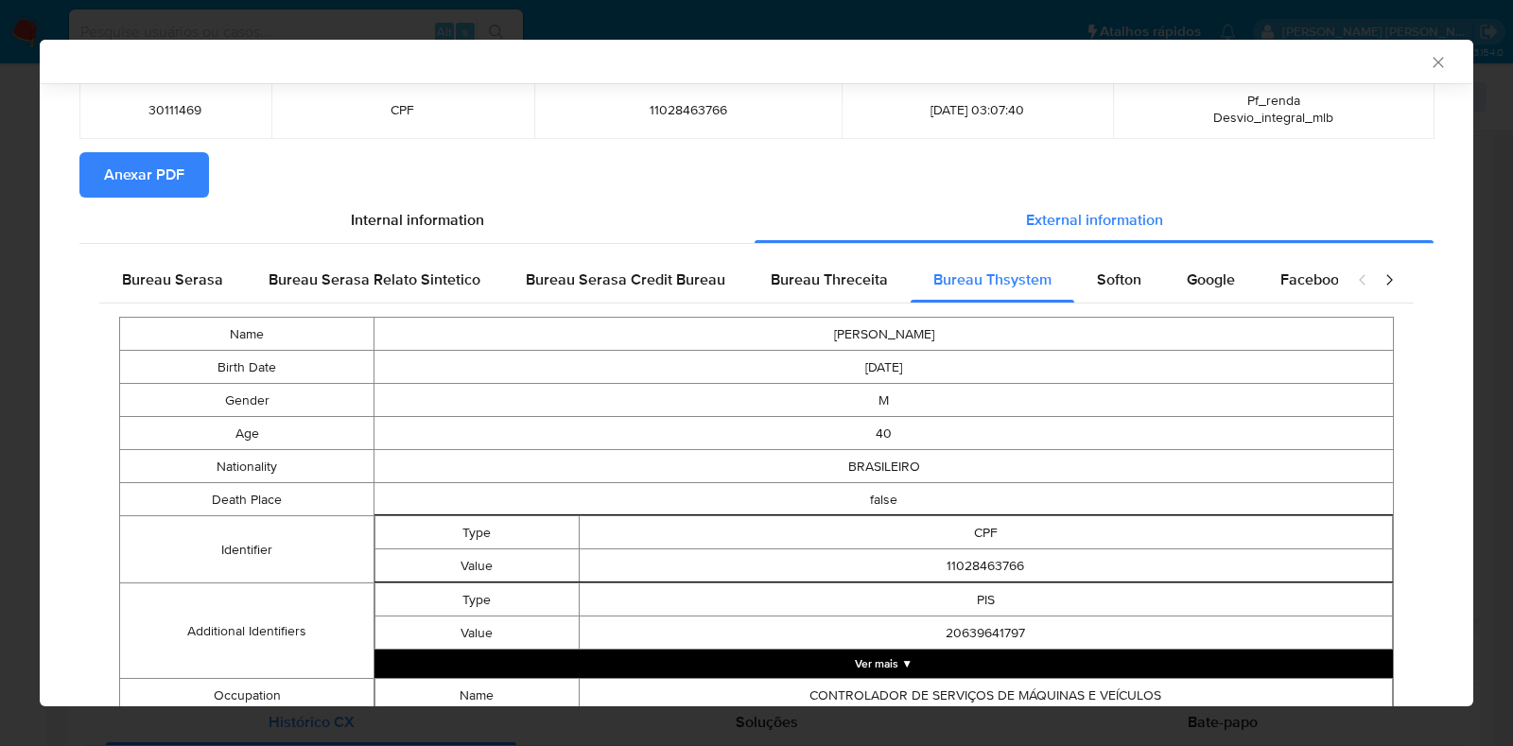
click at [0, 289] on div "AML Data Collector Case Id - 307VLQc93ZaT9Id7MYeHf9mA Os dados detalhados abaix…" at bounding box center [756, 373] width 1513 height 746
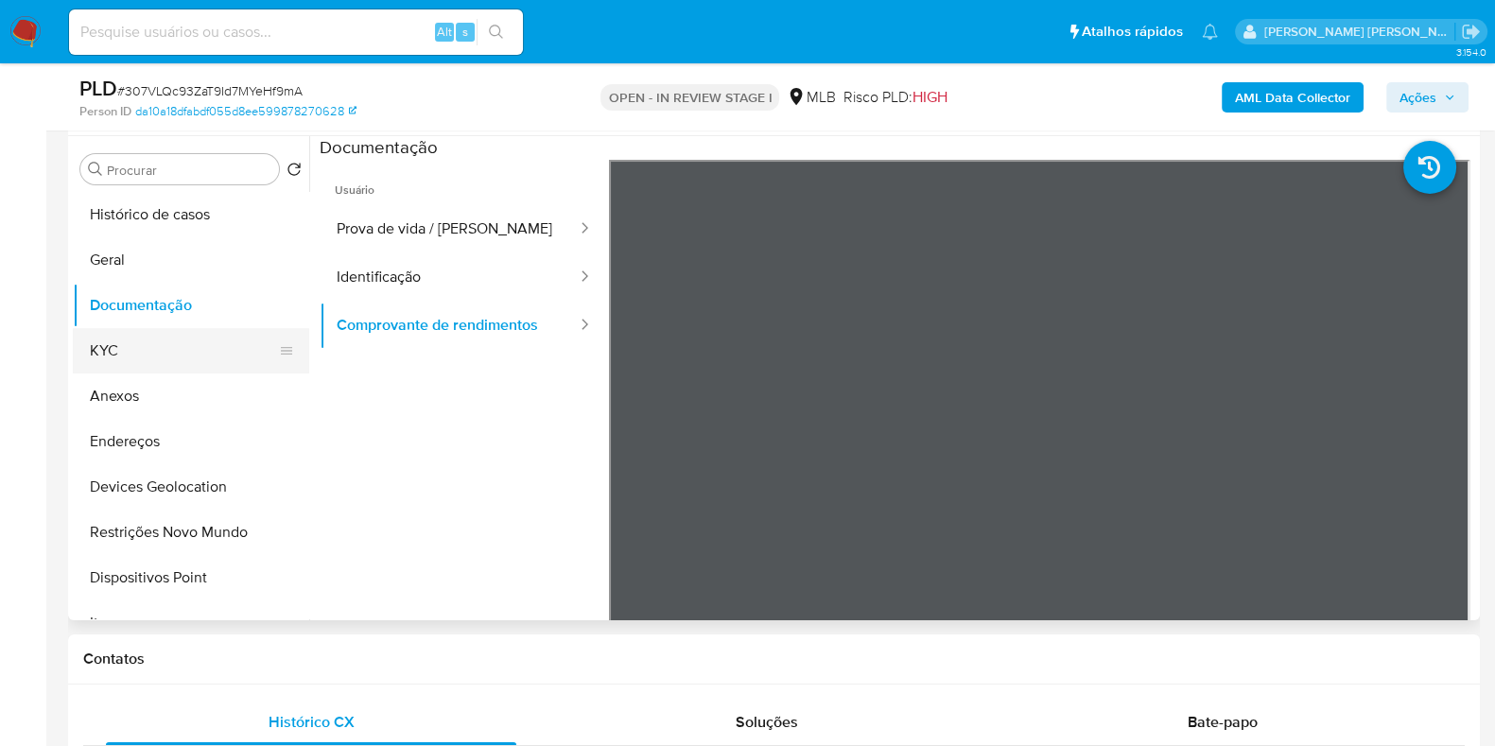
click at [184, 344] on button "KYC" at bounding box center [183, 350] width 221 height 45
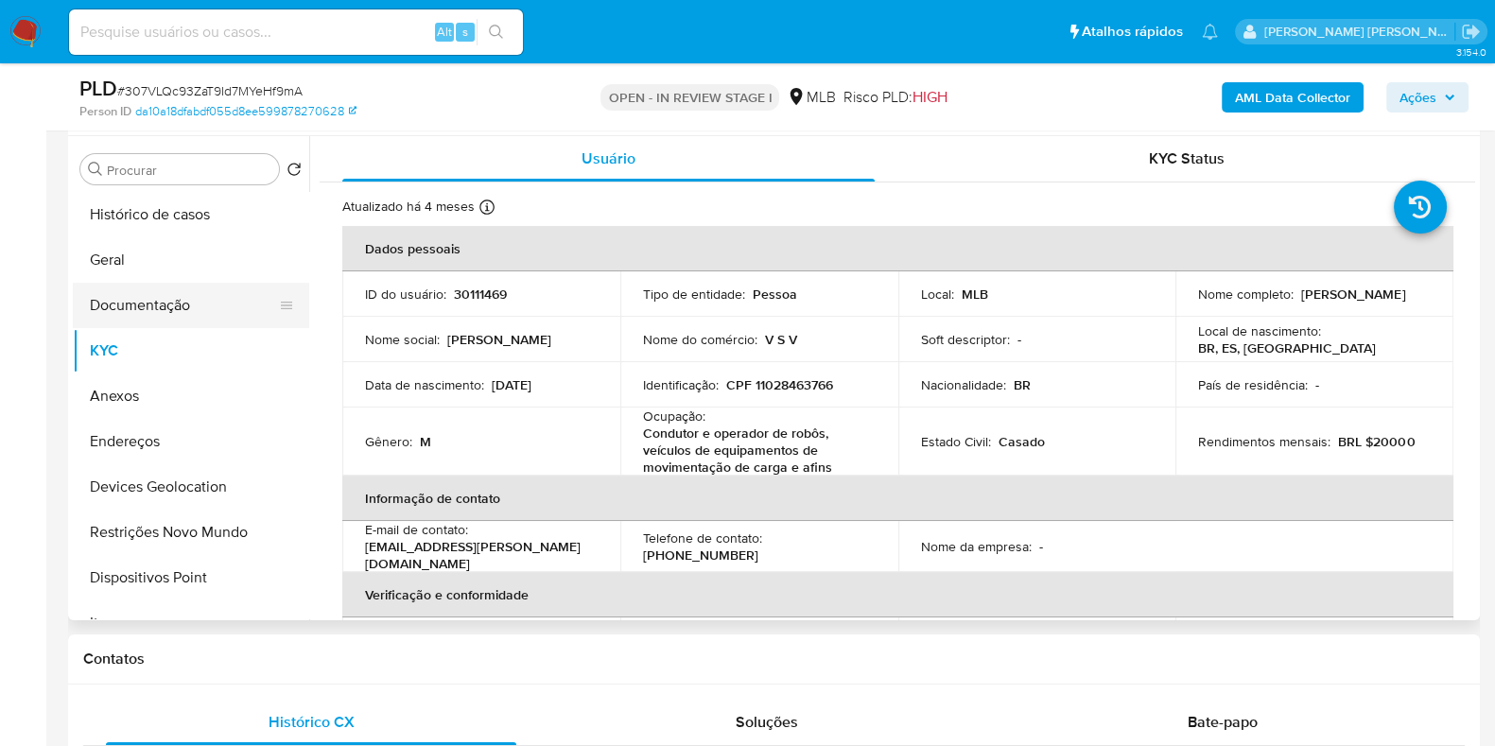
click at [212, 304] on button "Documentação" at bounding box center [183, 305] width 221 height 45
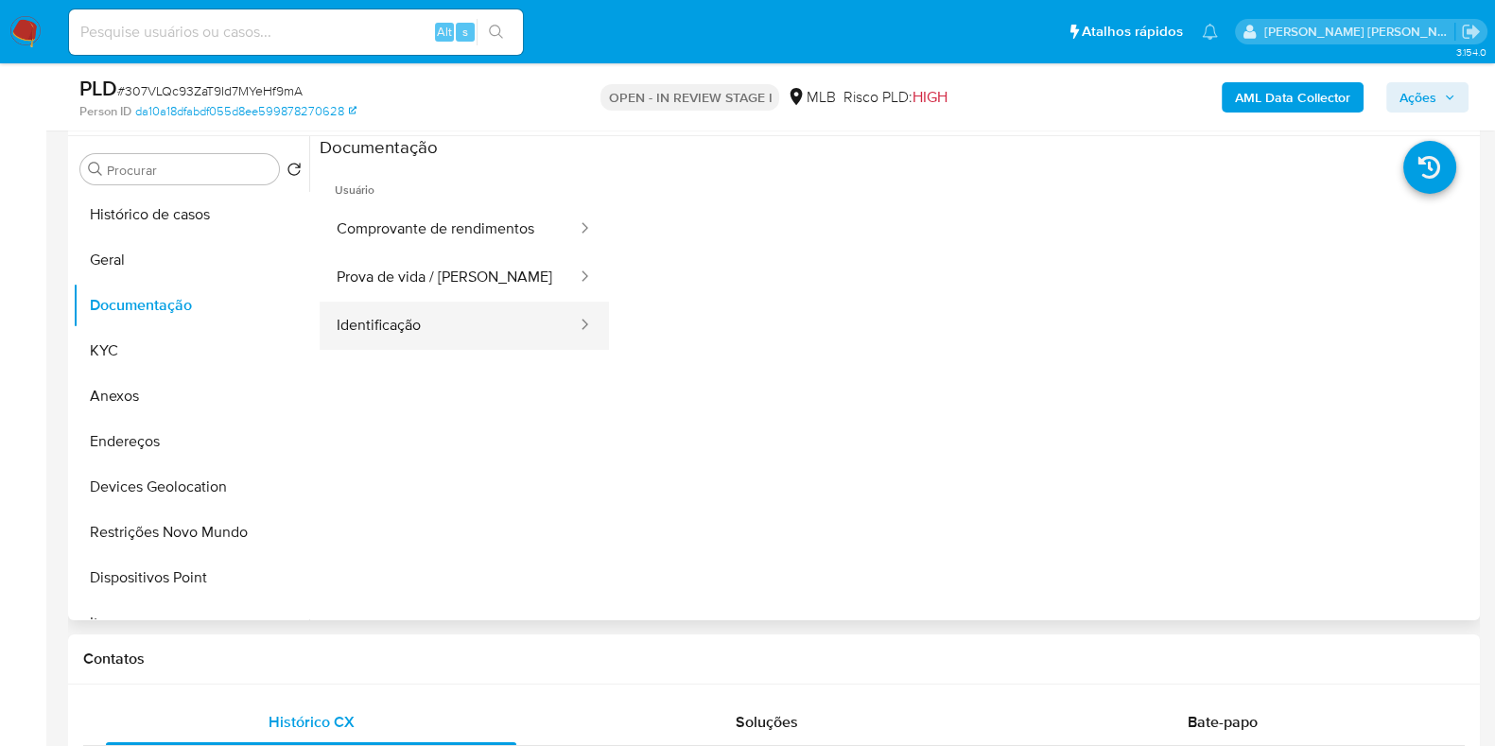
click at [426, 314] on button "Identificação" at bounding box center [449, 326] width 259 height 48
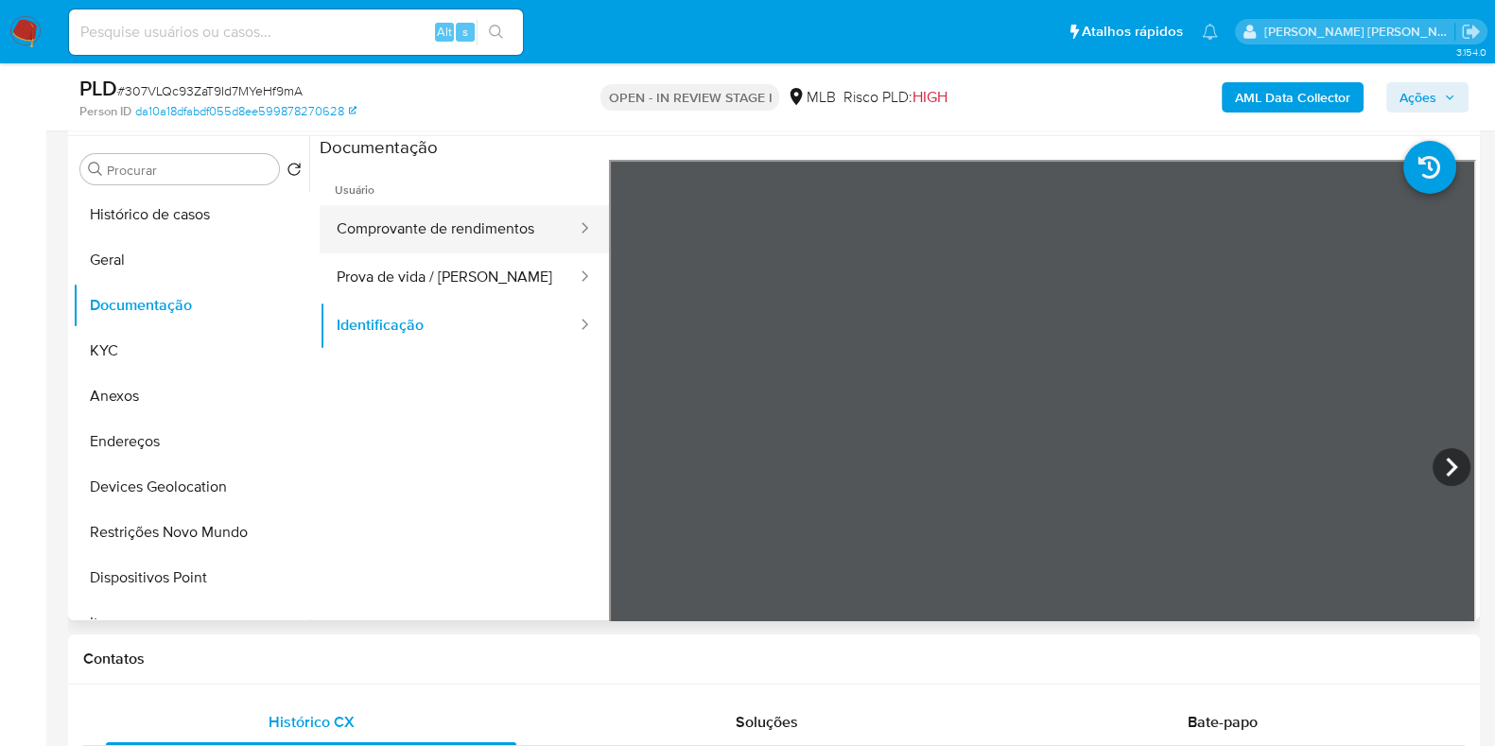
click at [448, 215] on button "Comprovante de rendimentos" at bounding box center [449, 229] width 259 height 48
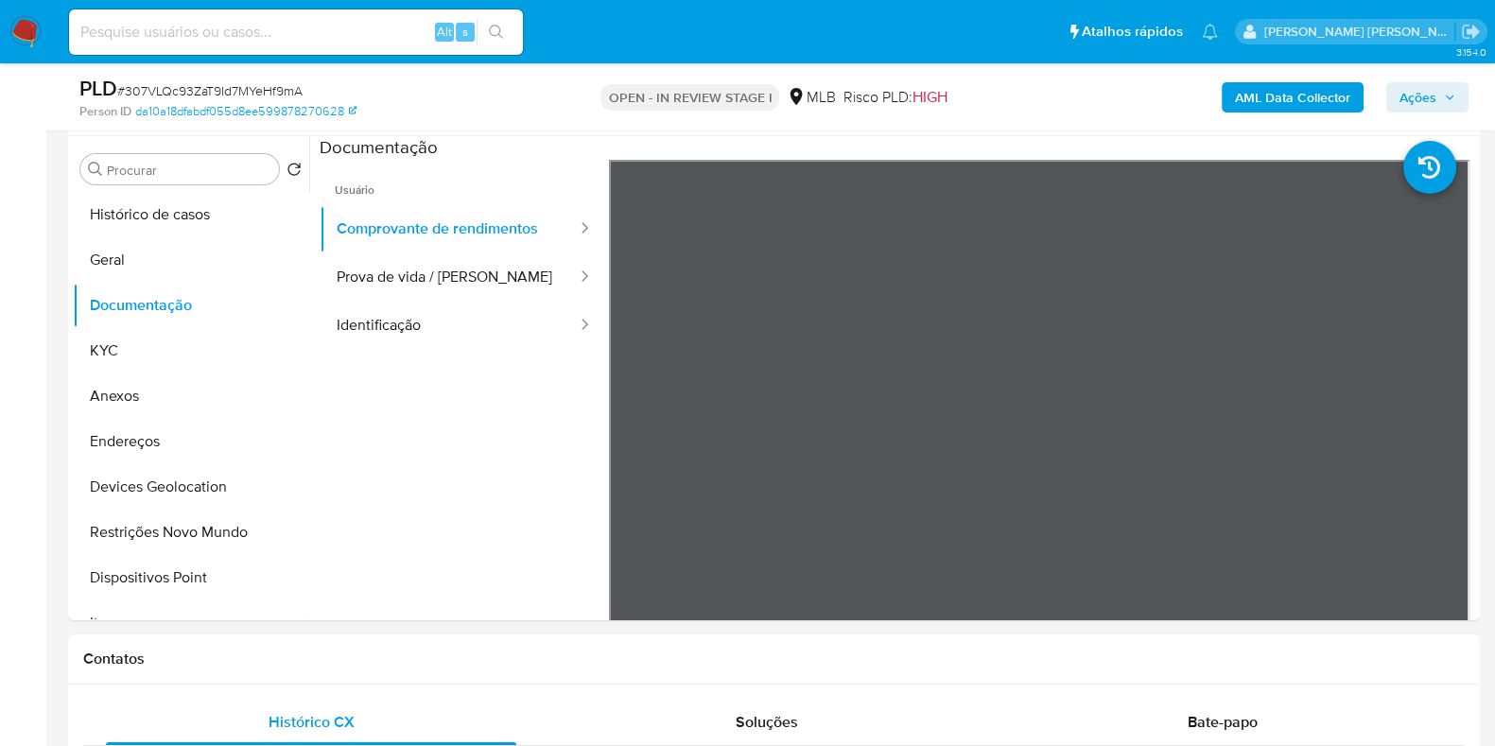
click at [1408, 108] on span "Ações" at bounding box center [1418, 97] width 37 height 30
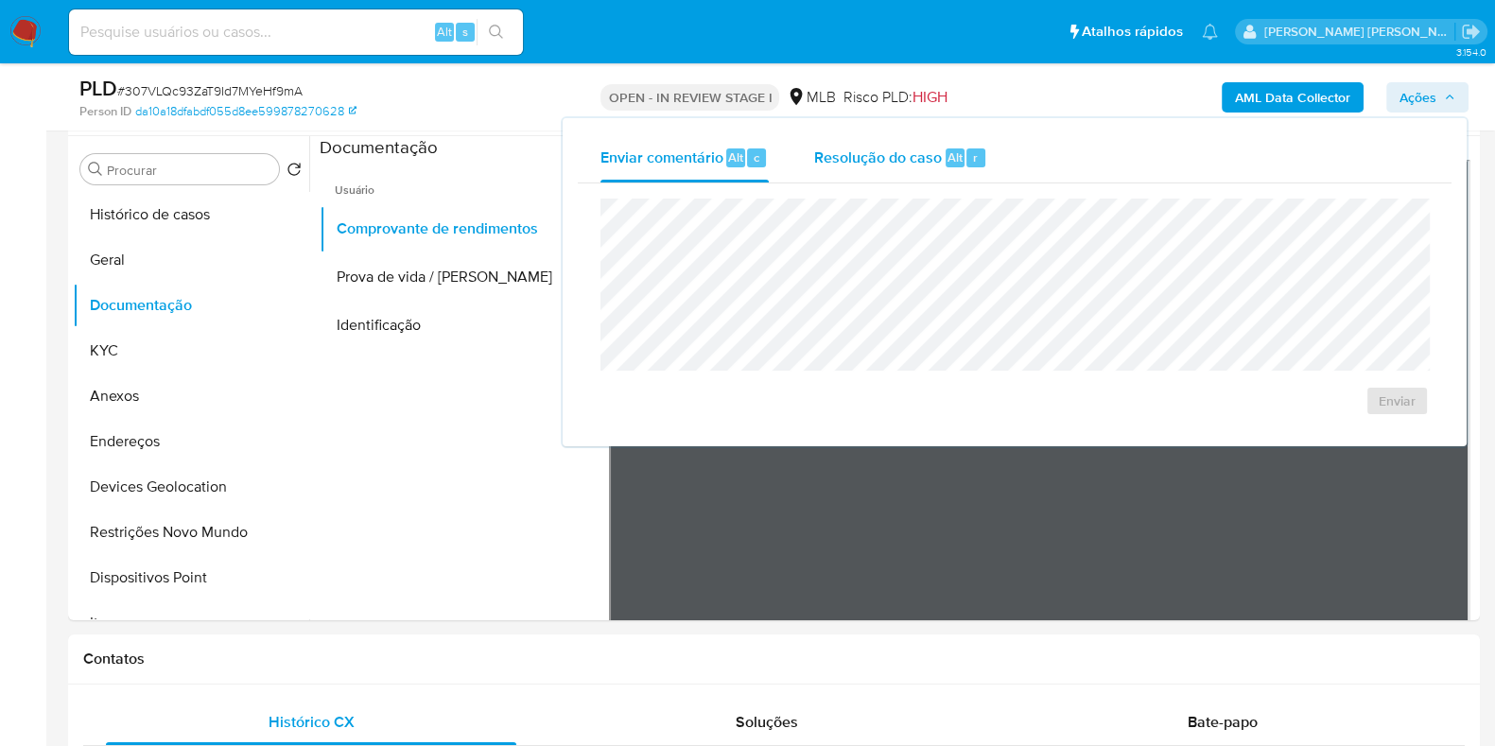
click at [900, 158] on span "Resolução do caso" at bounding box center [878, 157] width 128 height 22
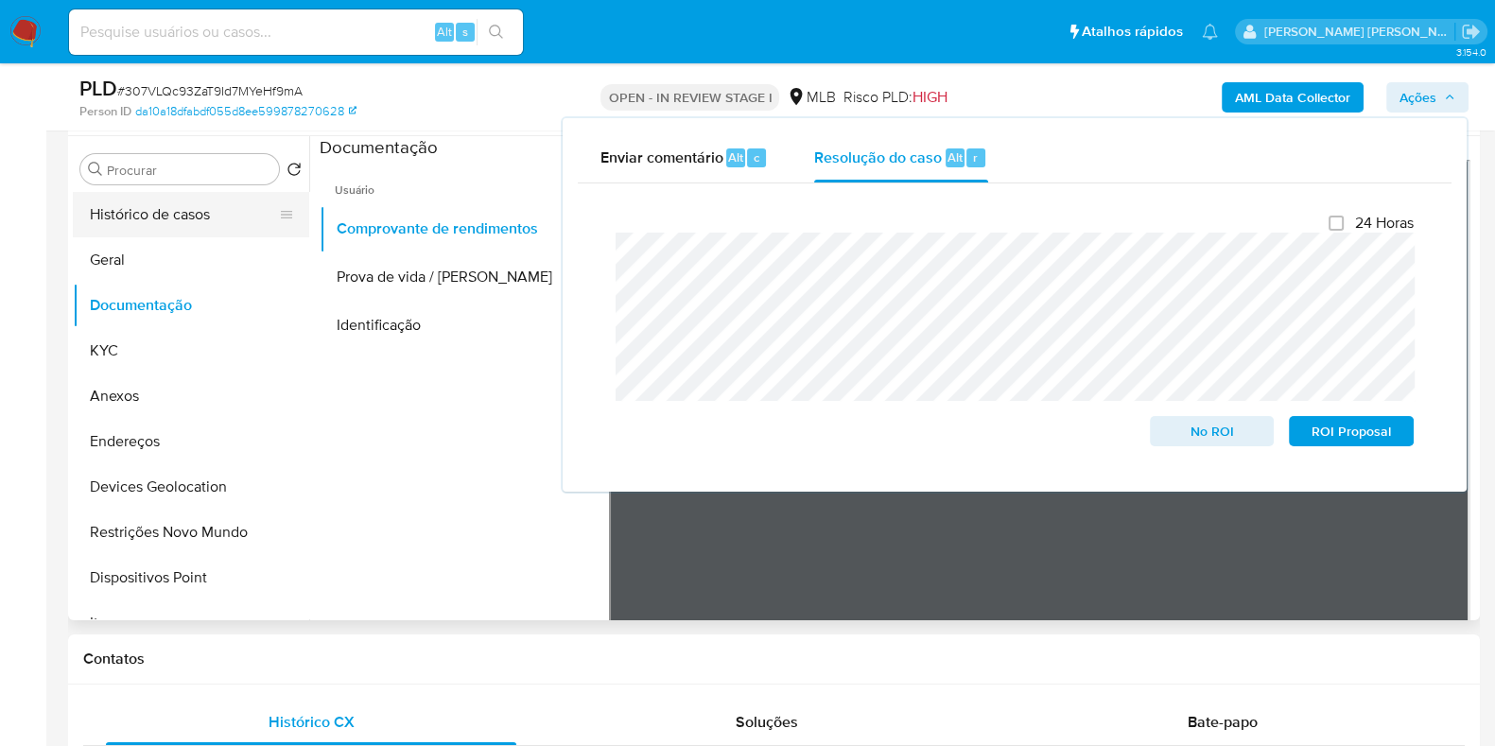
click at [137, 219] on button "Histórico de casos" at bounding box center [183, 214] width 221 height 45
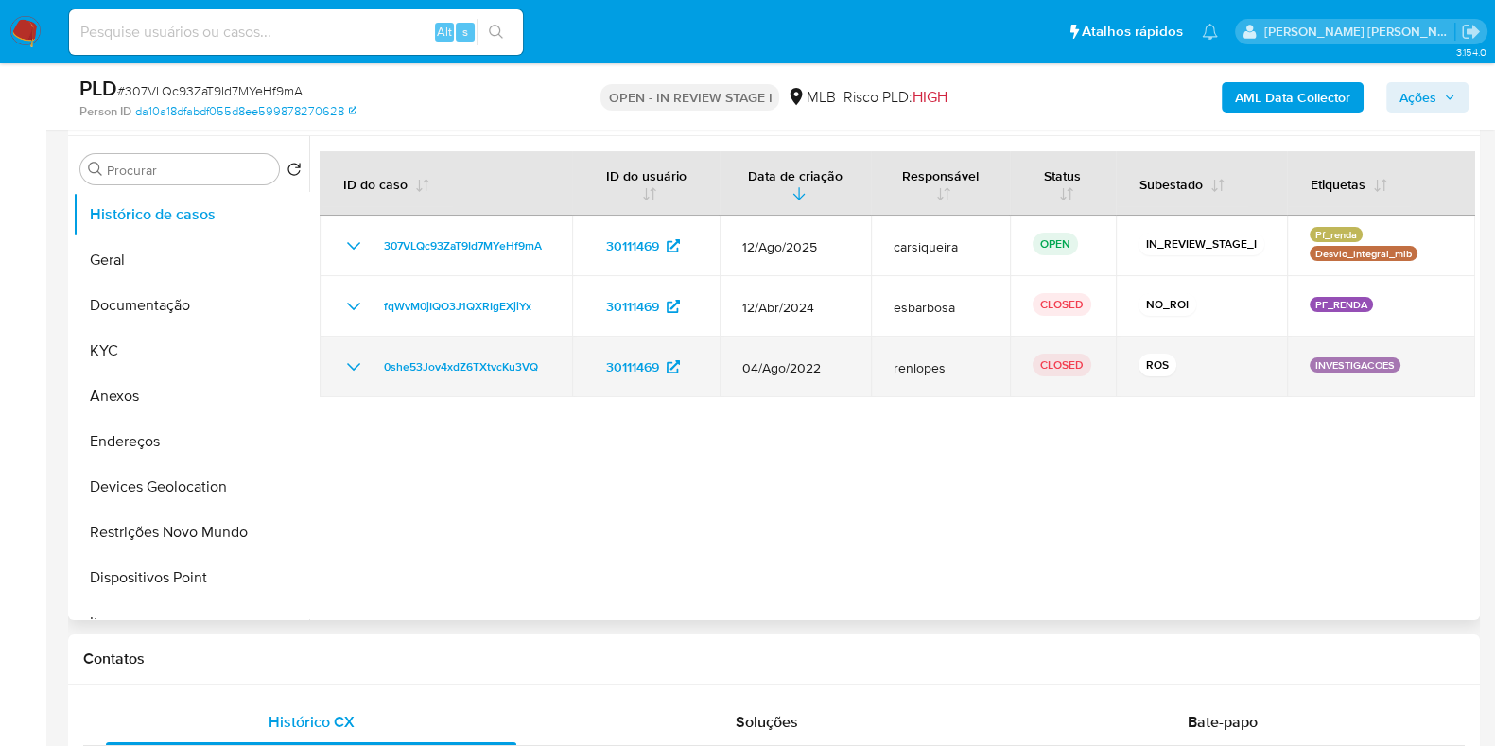
click at [346, 371] on icon "Mostrar/Ocultar" at bounding box center [353, 367] width 23 height 23
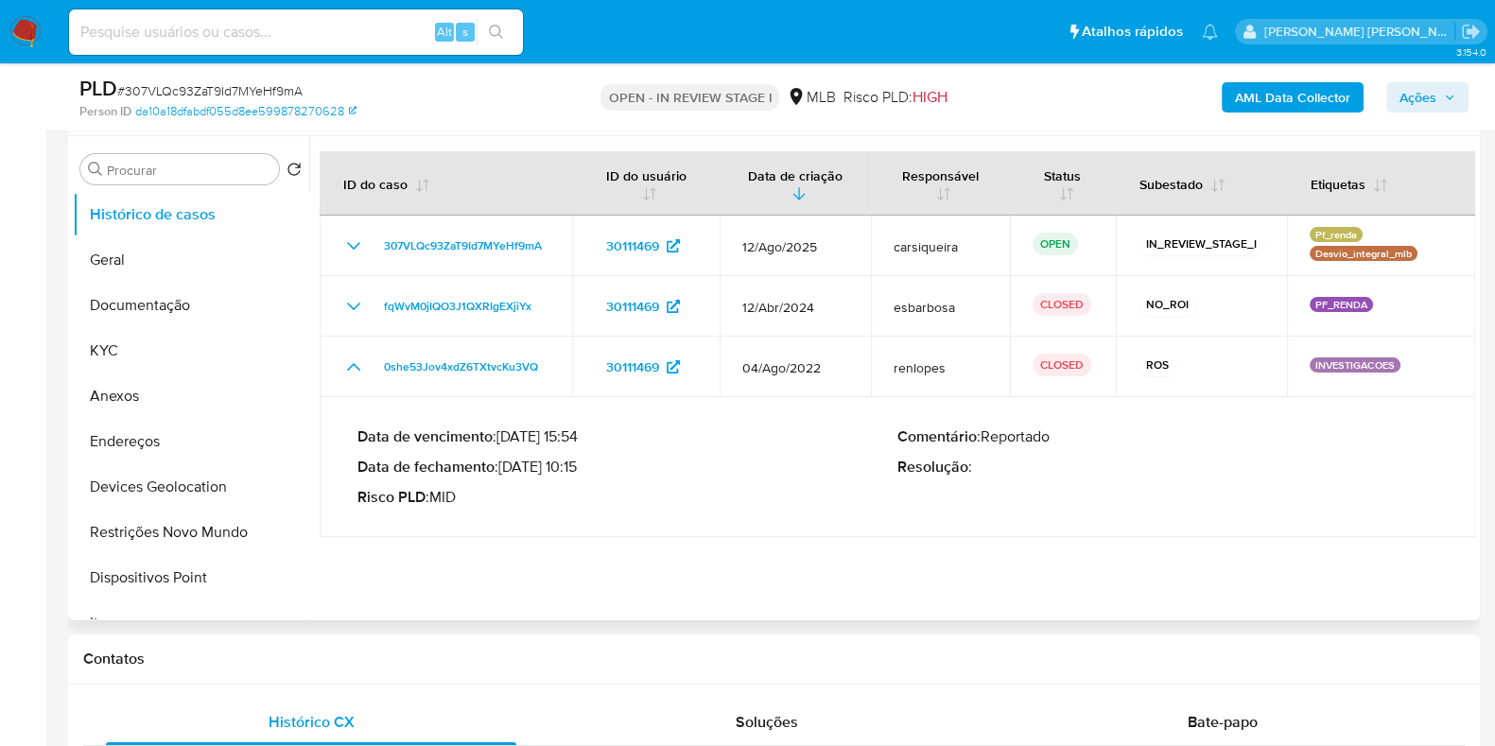
drag, startPoint x: 505, startPoint y: 467, endPoint x: 585, endPoint y: 466, distance: 79.5
click at [585, 466] on p "Data de fechamento : [DATE] 10:15" at bounding box center [628, 467] width 540 height 19
click at [1441, 82] on button "Ações" at bounding box center [1428, 97] width 82 height 30
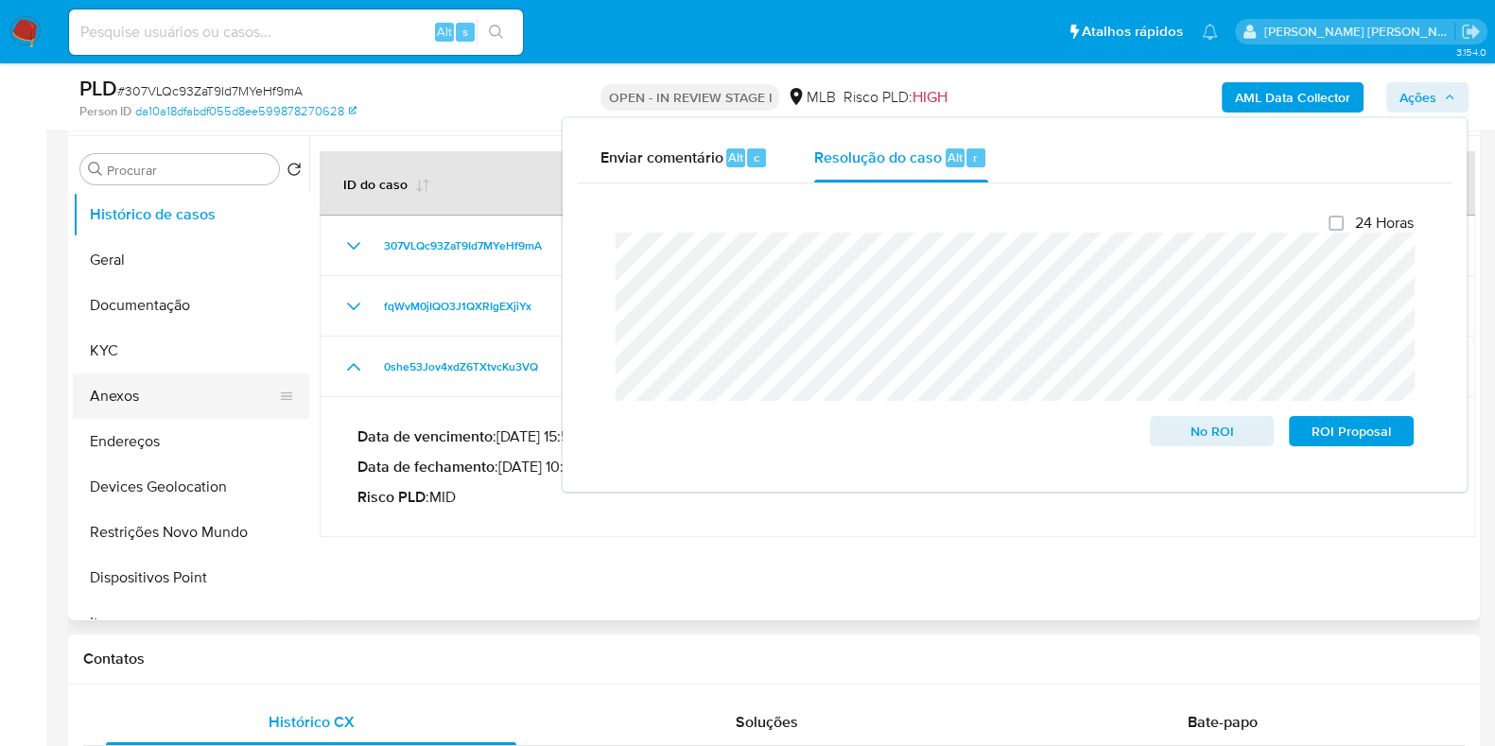
click at [210, 390] on button "Anexos" at bounding box center [183, 396] width 221 height 45
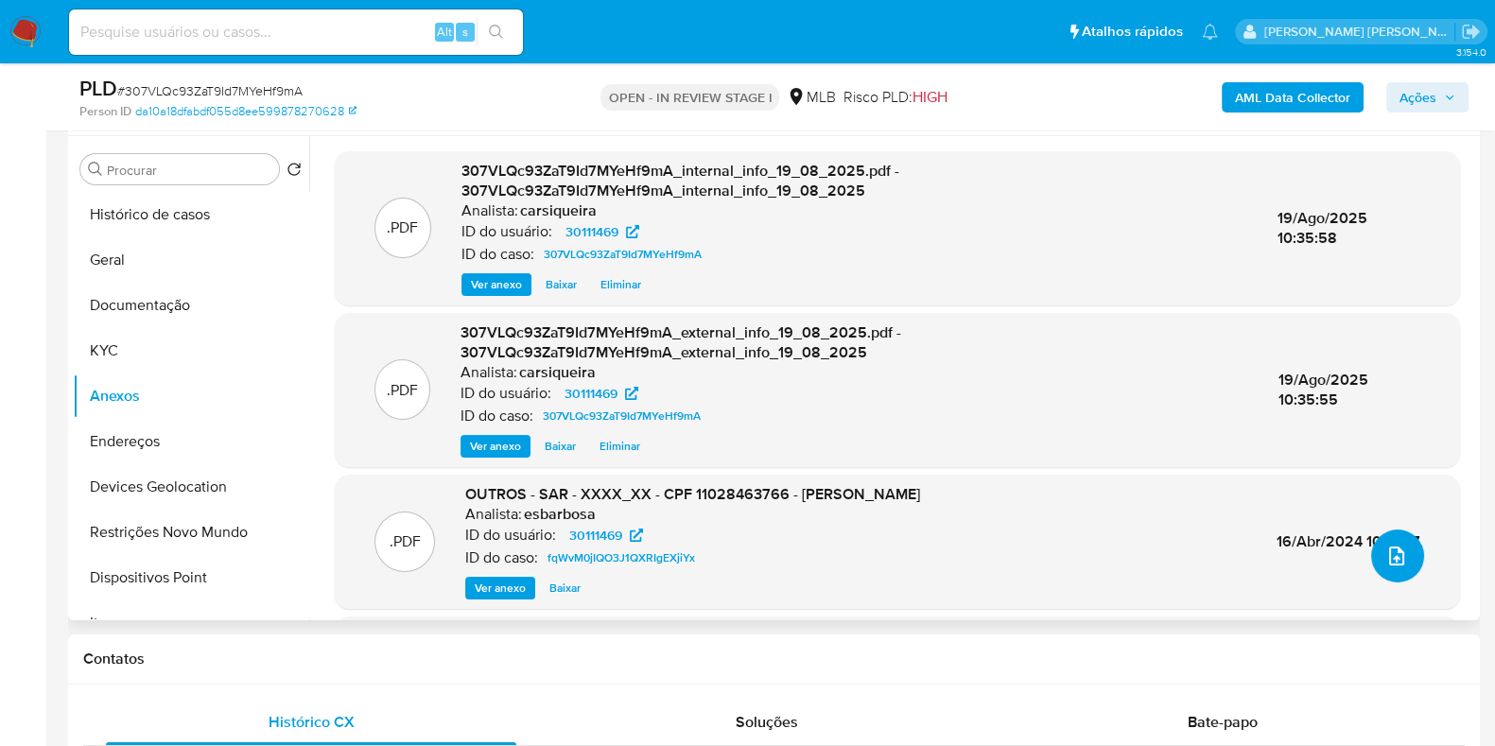
click at [1386, 550] on icon "upload-file" at bounding box center [1397, 556] width 23 height 23
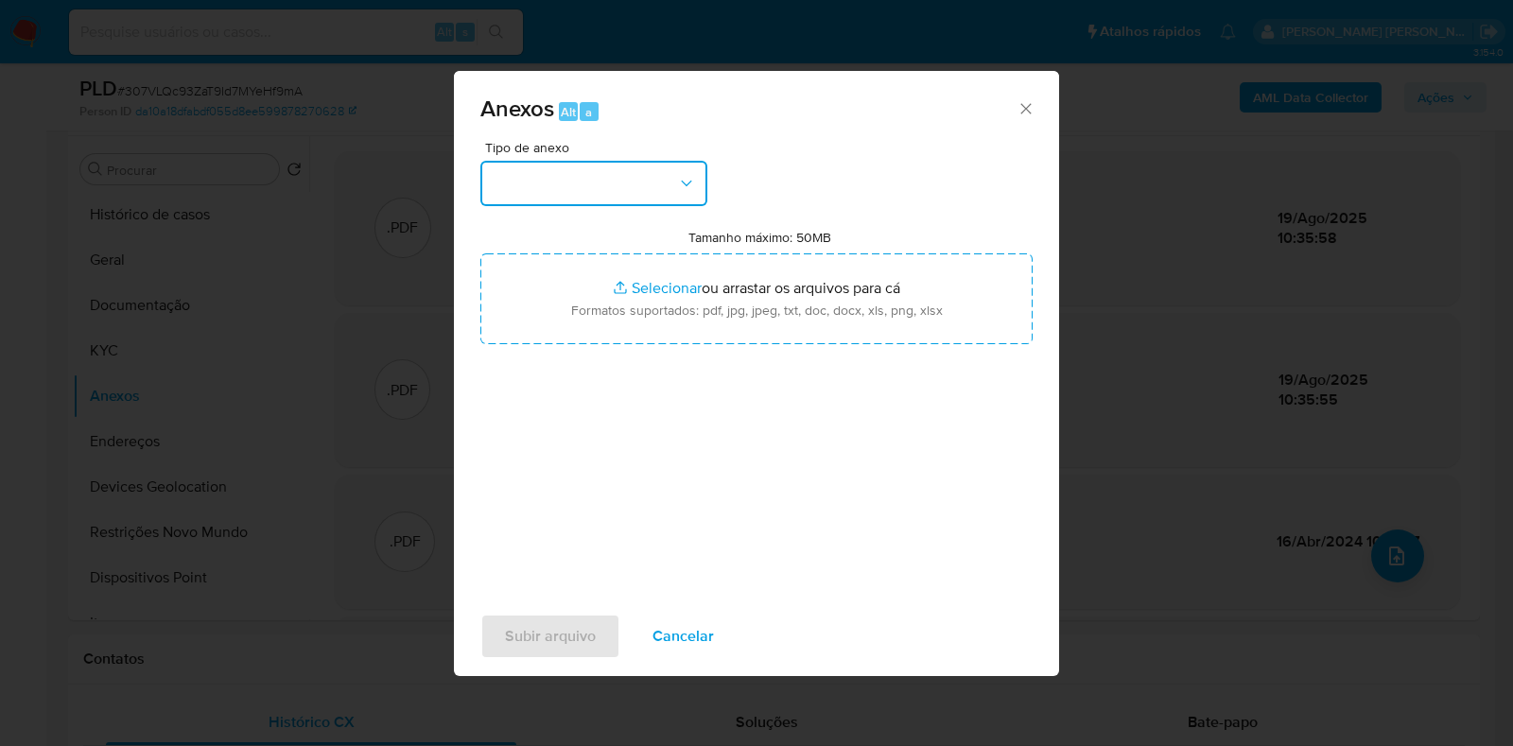
click at [600, 185] on button "button" at bounding box center [593, 183] width 227 height 45
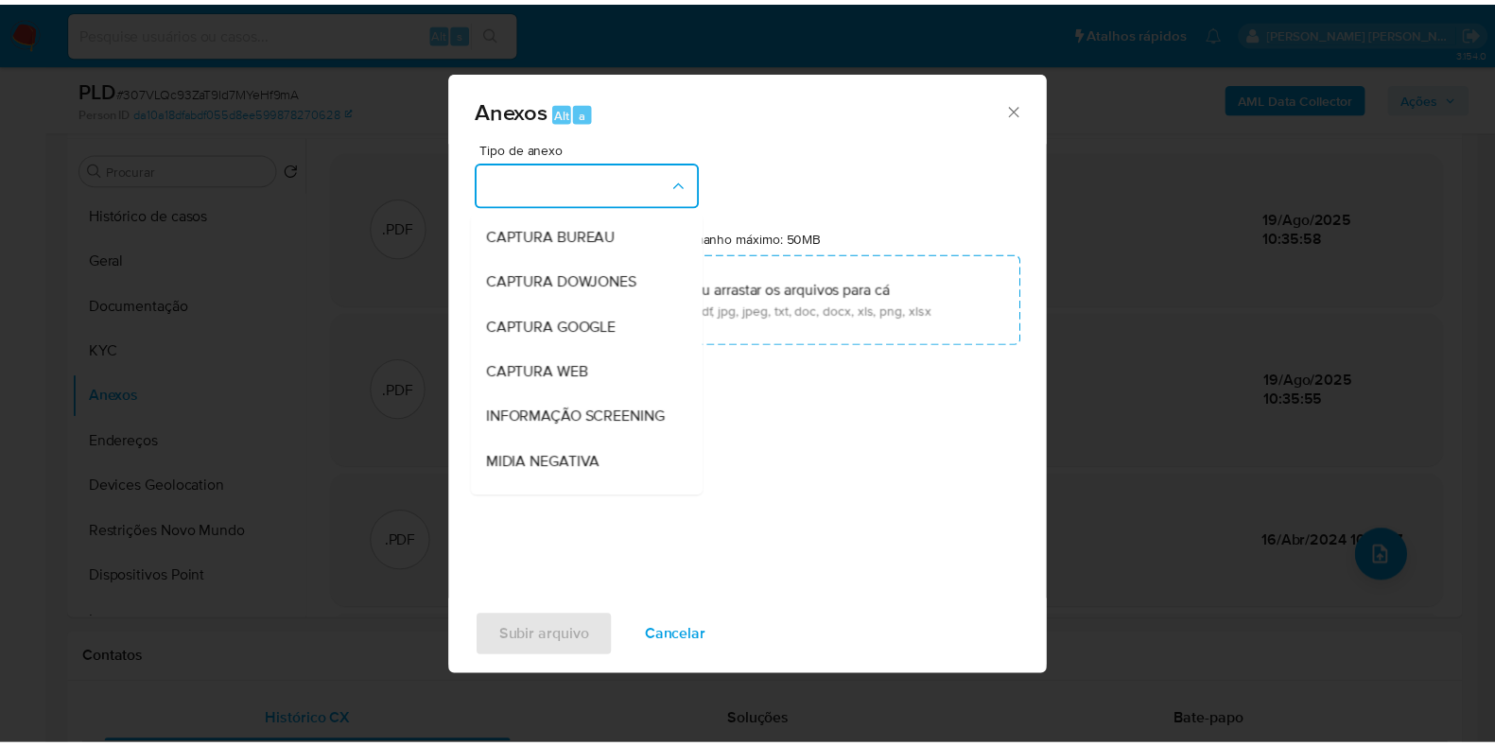
scroll to position [291, 0]
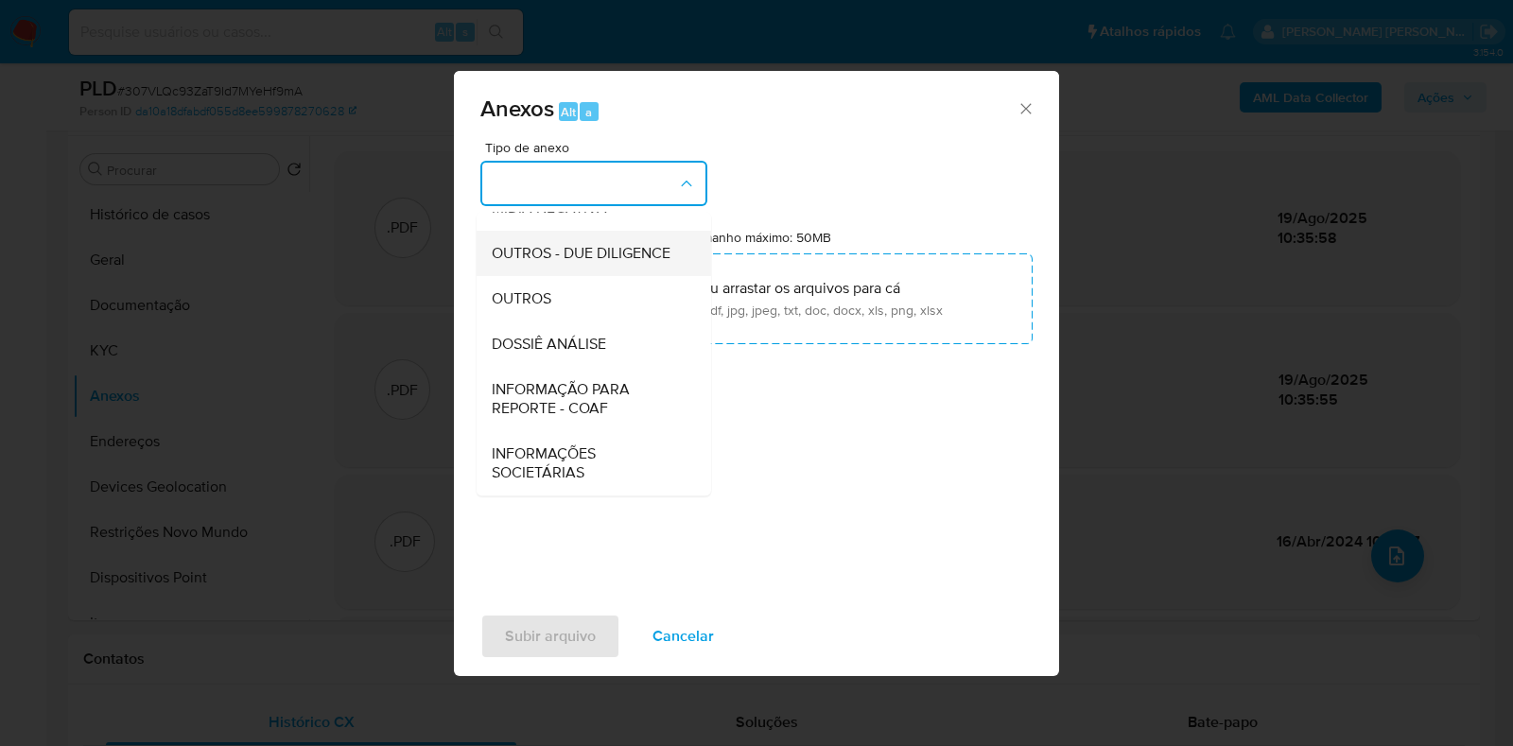
click at [549, 271] on div "OUTROS - DUE DILIGENCE" at bounding box center [588, 253] width 193 height 45
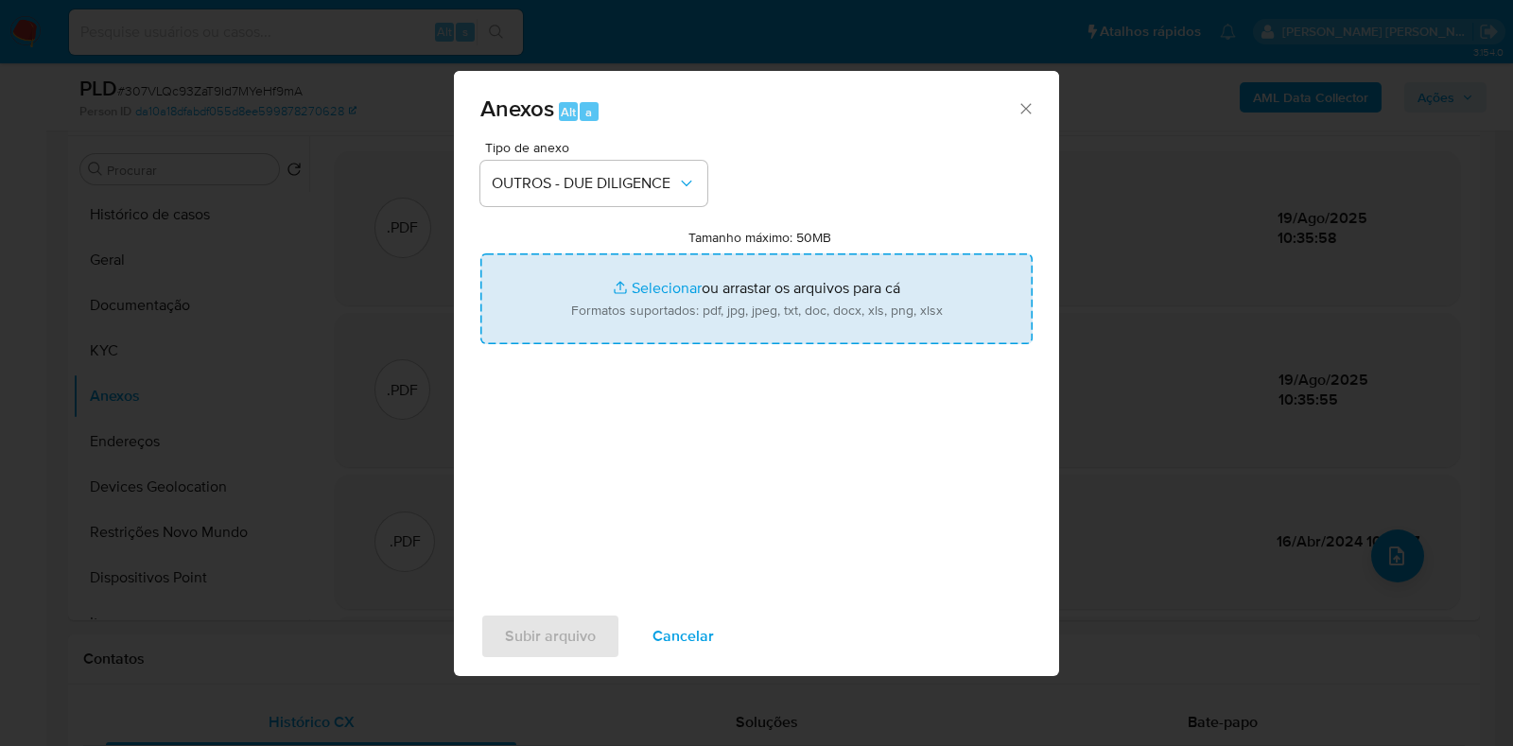
click at [622, 290] on input "Tamanho máximo: 50MB Selecionar arquivos" at bounding box center [756, 298] width 552 height 91
type input "C:\fakepath\CPF 11028463766 - ADRIAN CARLOS PEREIRA - Documentos Google.pdf"
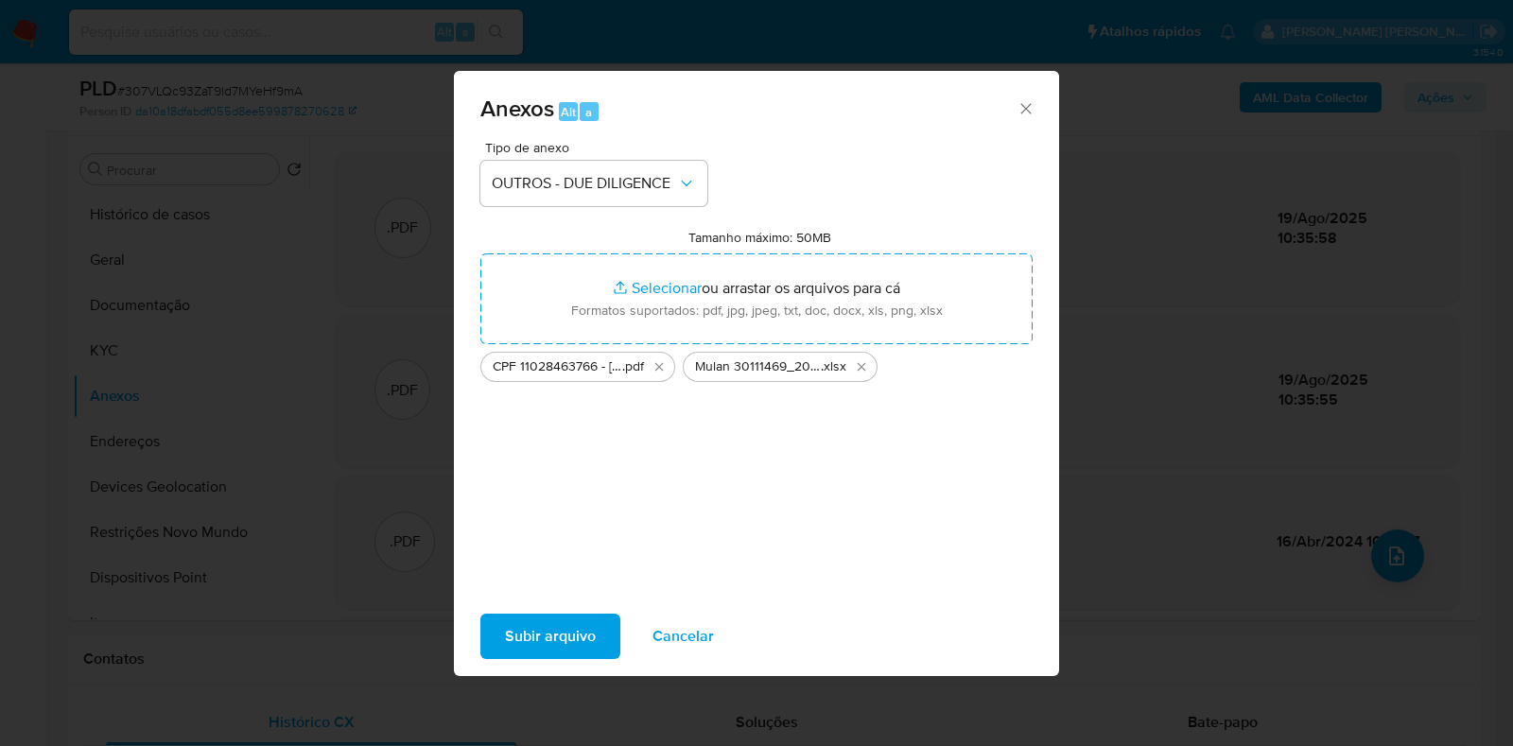
click at [573, 626] on span "Subir arquivo" at bounding box center [550, 637] width 91 height 42
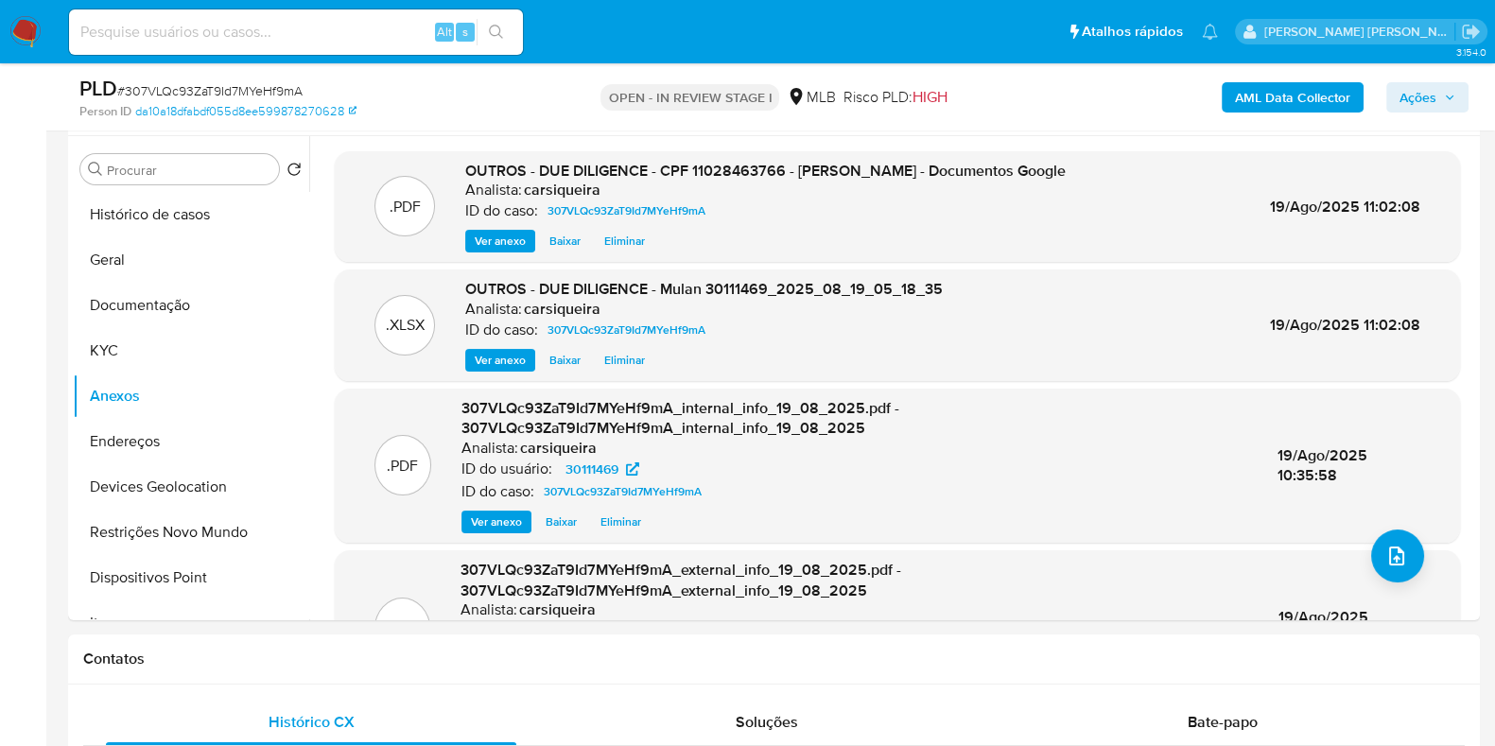
click at [1423, 108] on span "Ações" at bounding box center [1418, 97] width 37 height 30
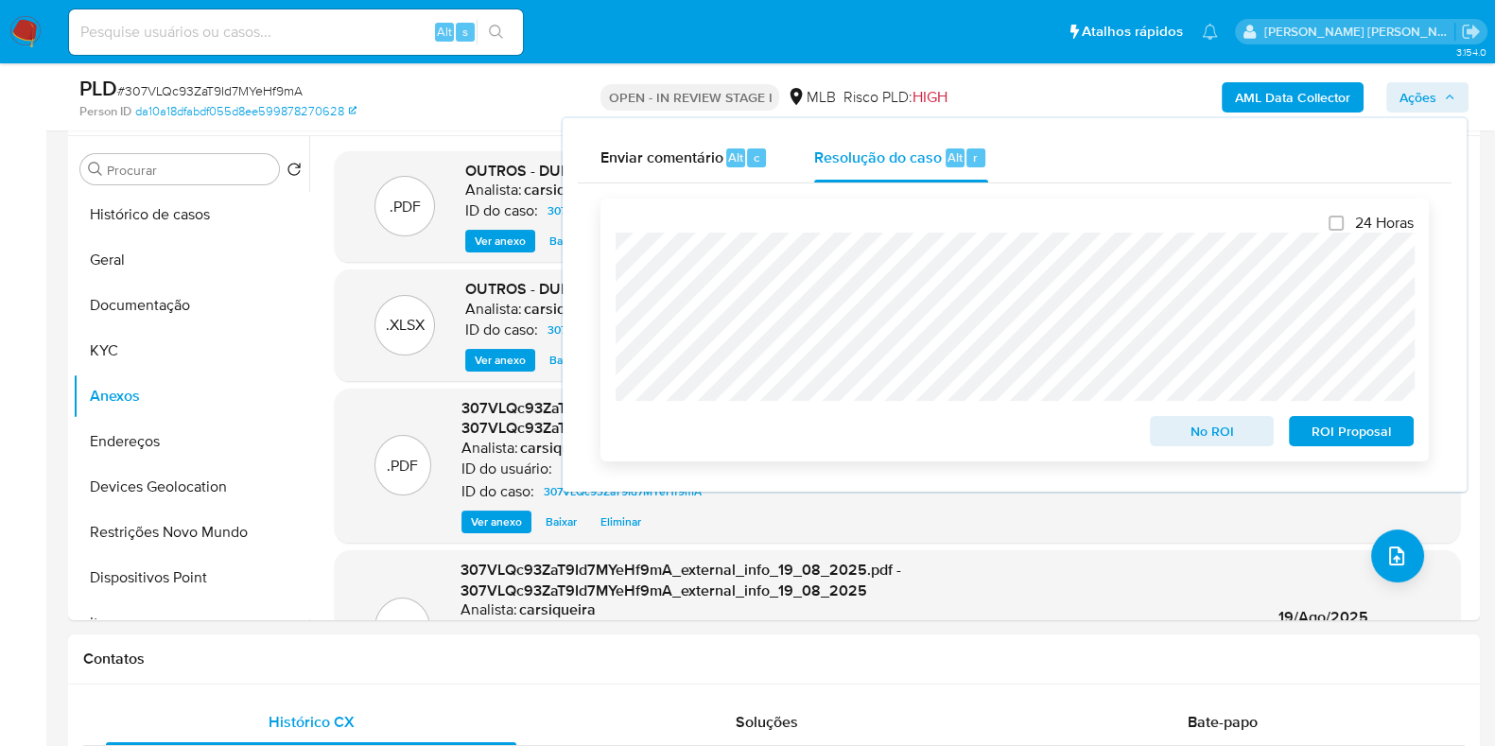
click at [1205, 437] on span "No ROI" at bounding box center [1212, 431] width 98 height 26
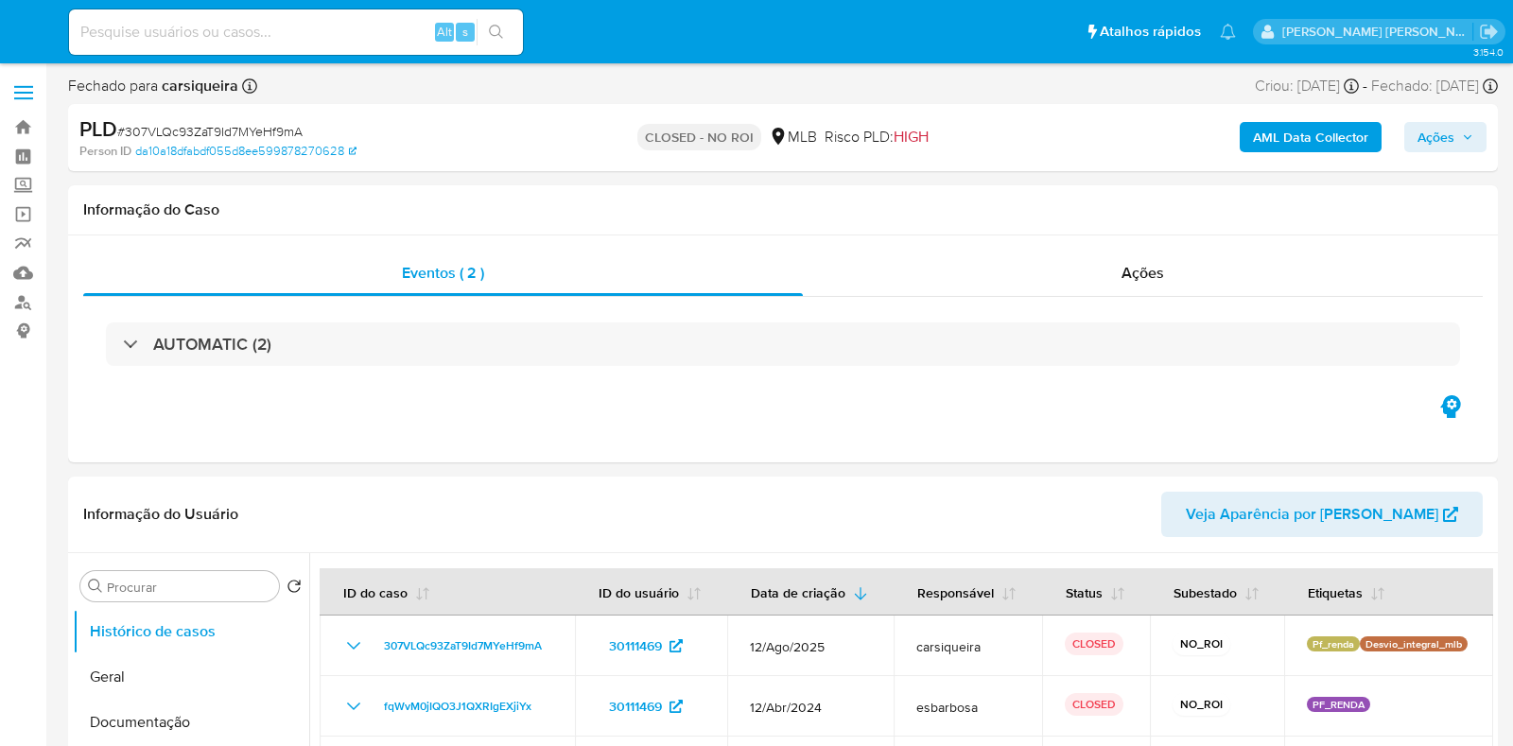
select select "10"
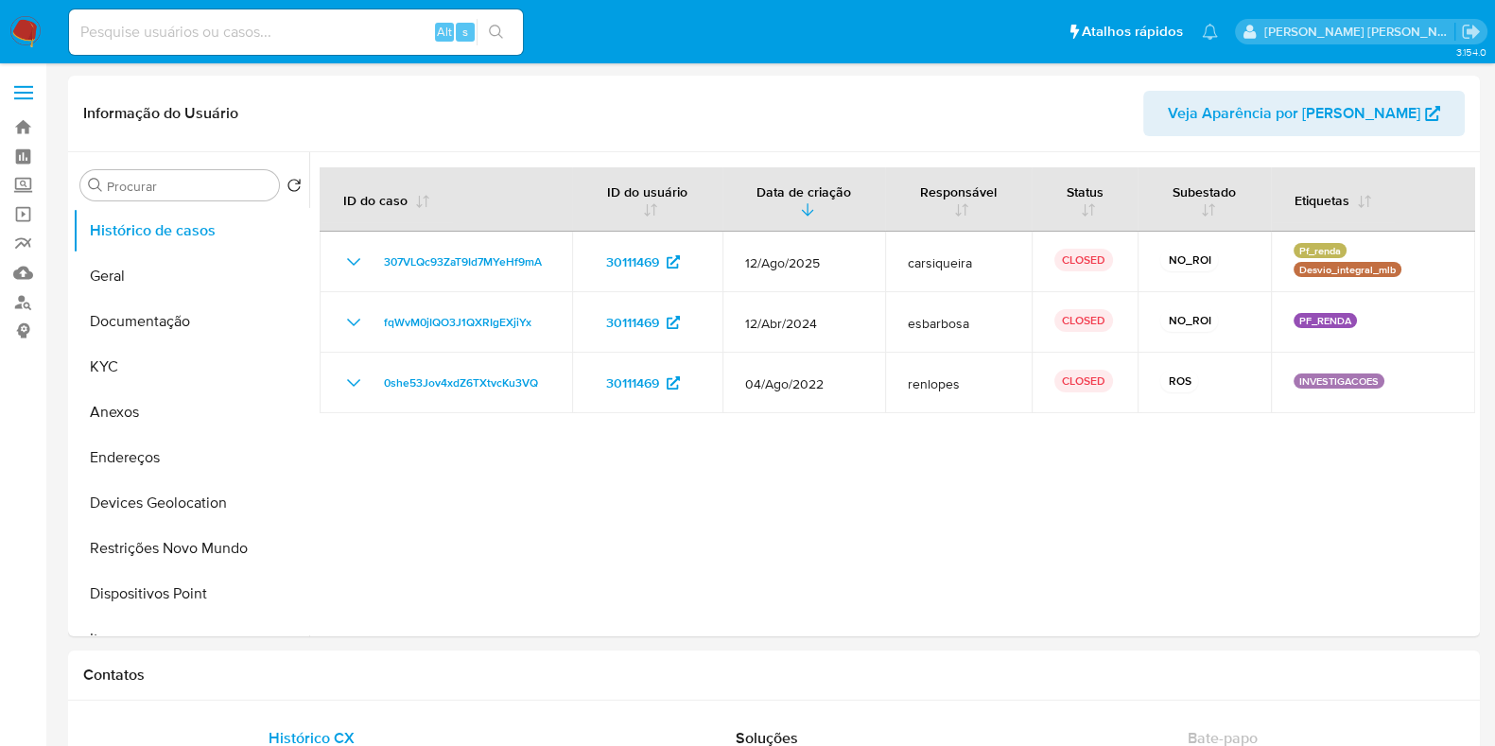
select select "10"
click at [38, 24] on img at bounding box center [25, 32] width 32 height 32
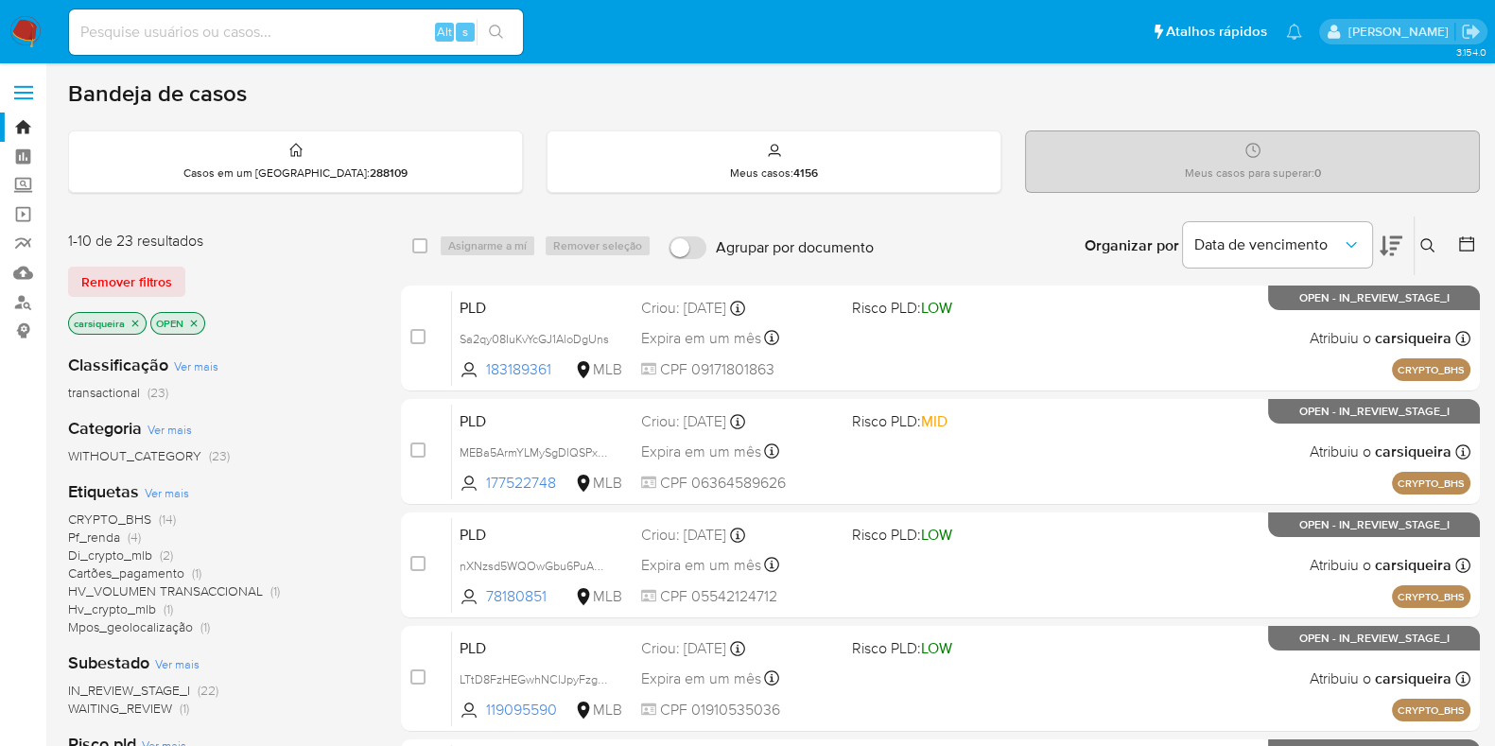
click at [1292, 154] on div "Meus casos para superar : 0" at bounding box center [1252, 161] width 453 height 61
click at [28, 35] on img at bounding box center [25, 32] width 32 height 32
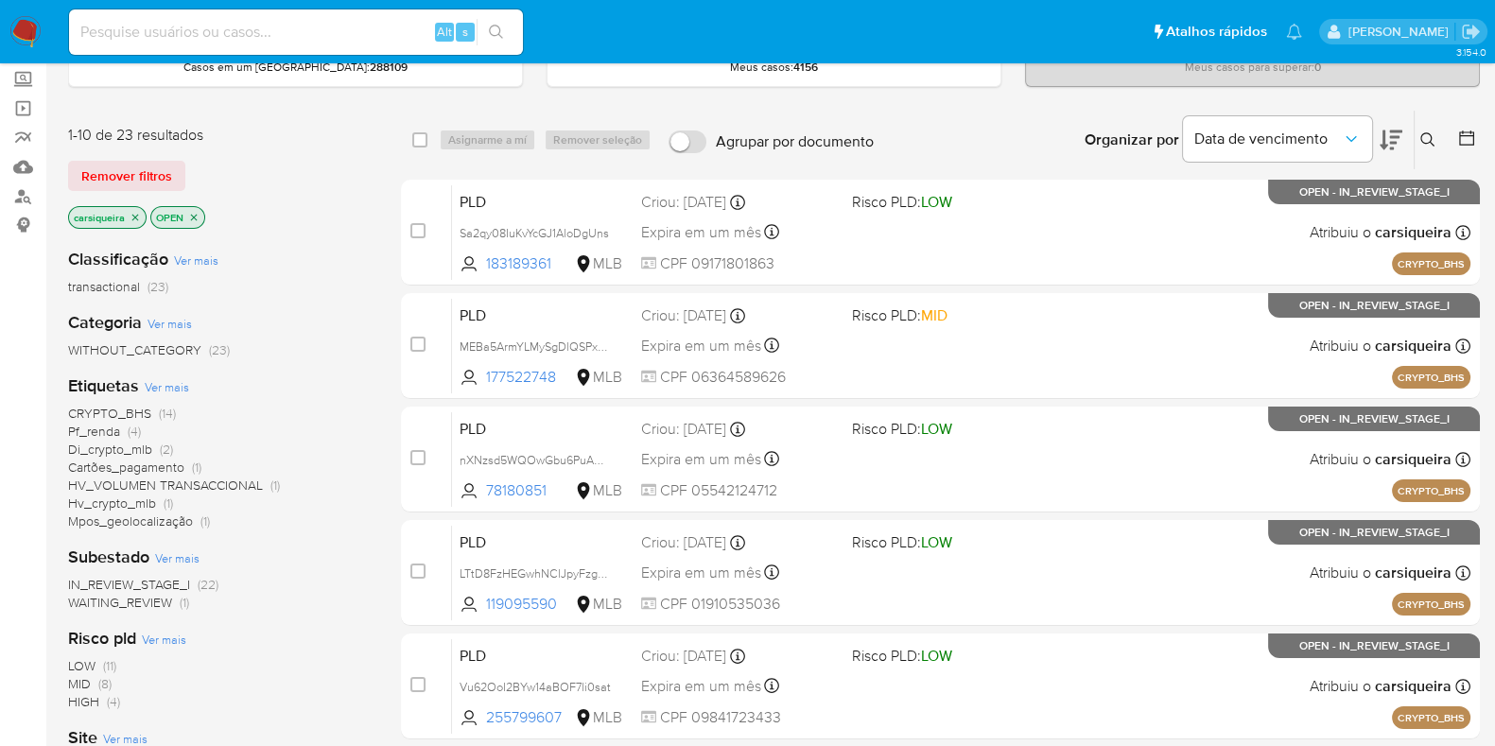
scroll to position [236, 0]
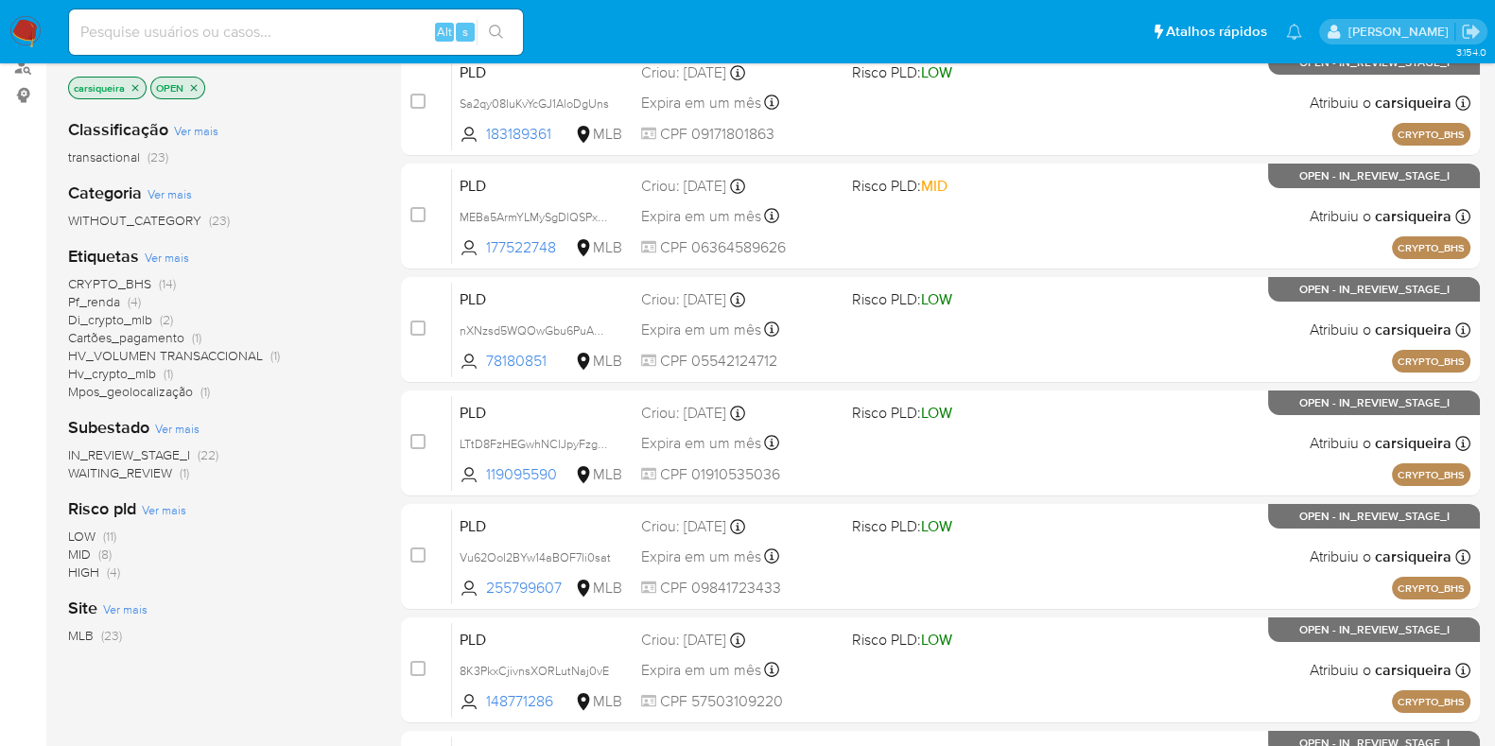
click at [232, 347] on span "HV_VOLUMEN TRANSACCIONAL" at bounding box center [165, 355] width 195 height 19
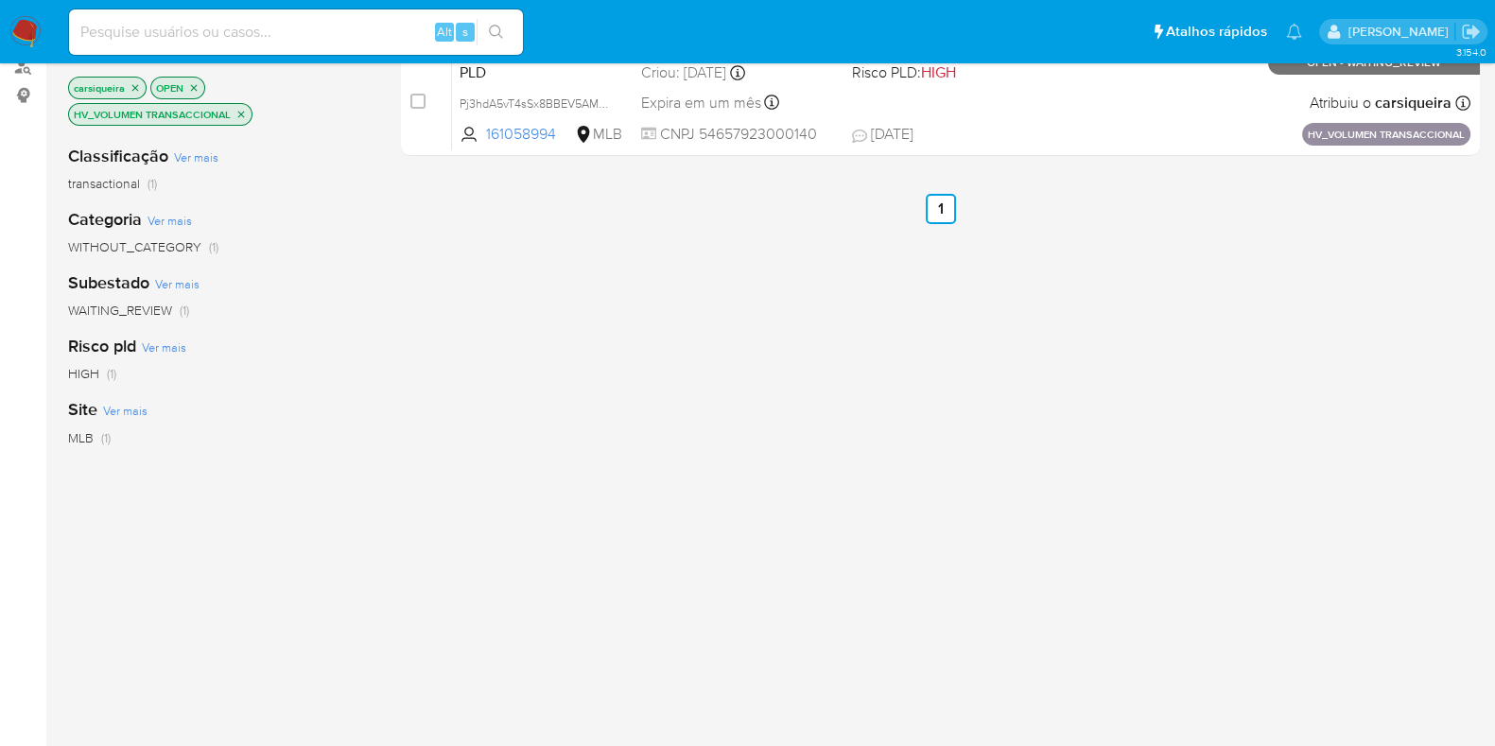
click at [133, 84] on icon "close-filter" at bounding box center [135, 87] width 11 height 11
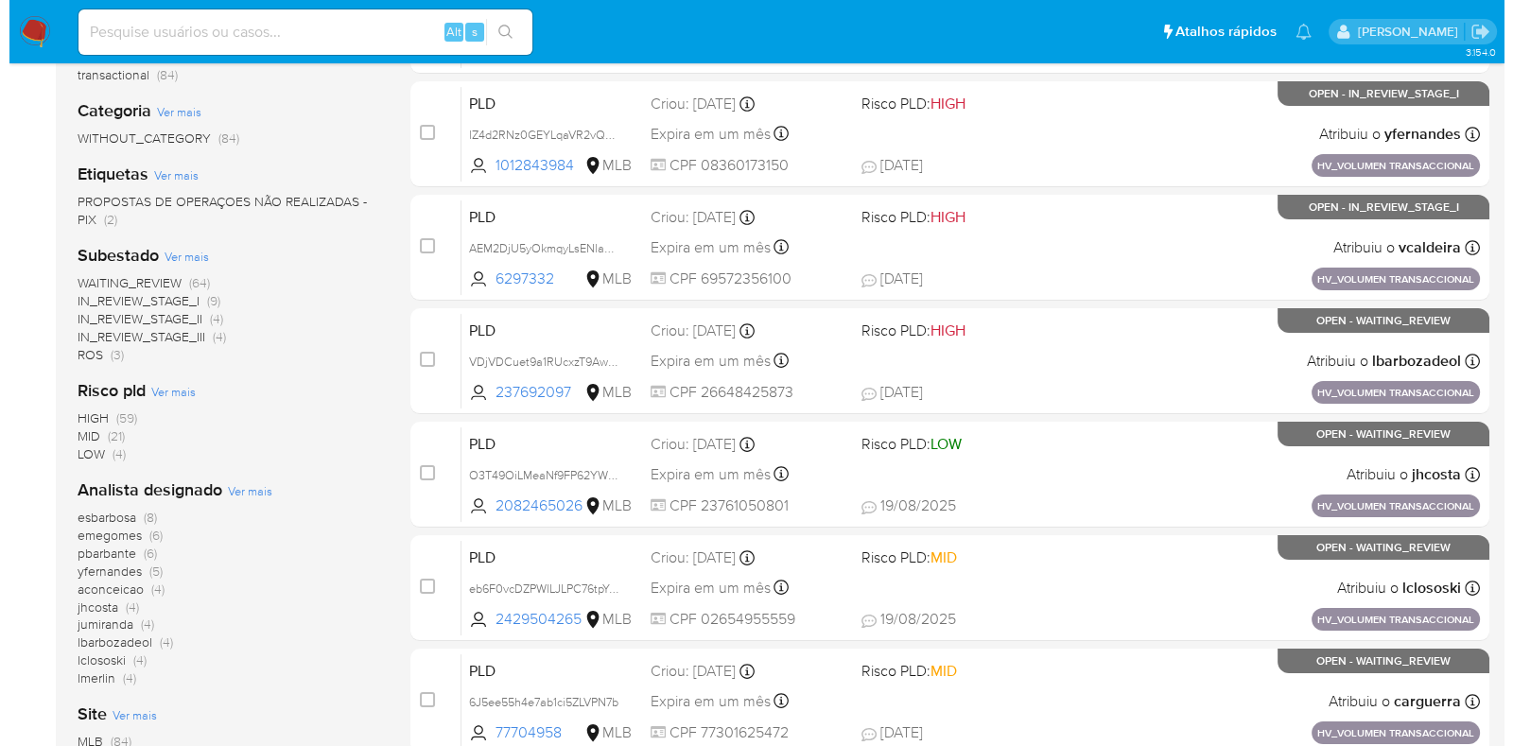
scroll to position [355, 0]
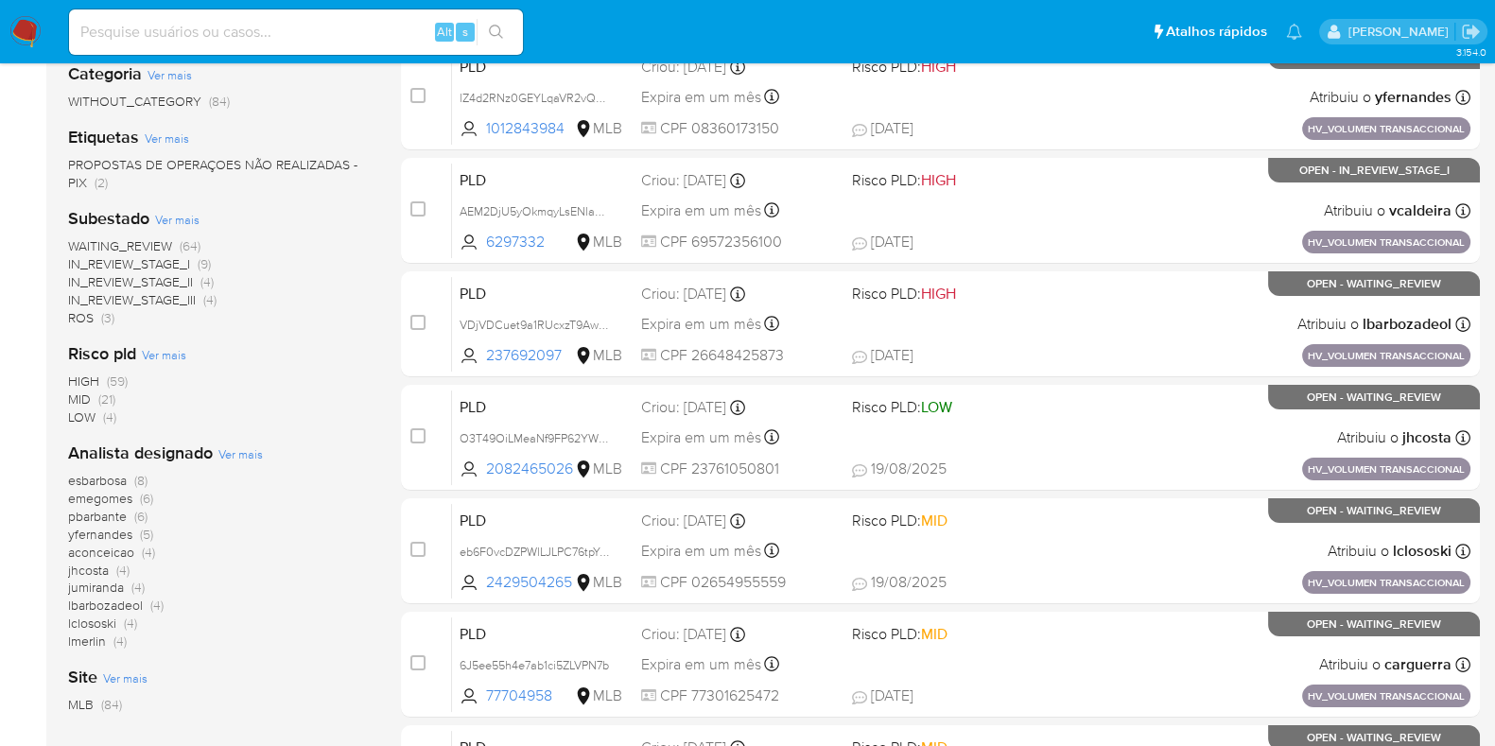
click at [249, 459] on span "Ver mais" at bounding box center [240, 454] width 44 height 17
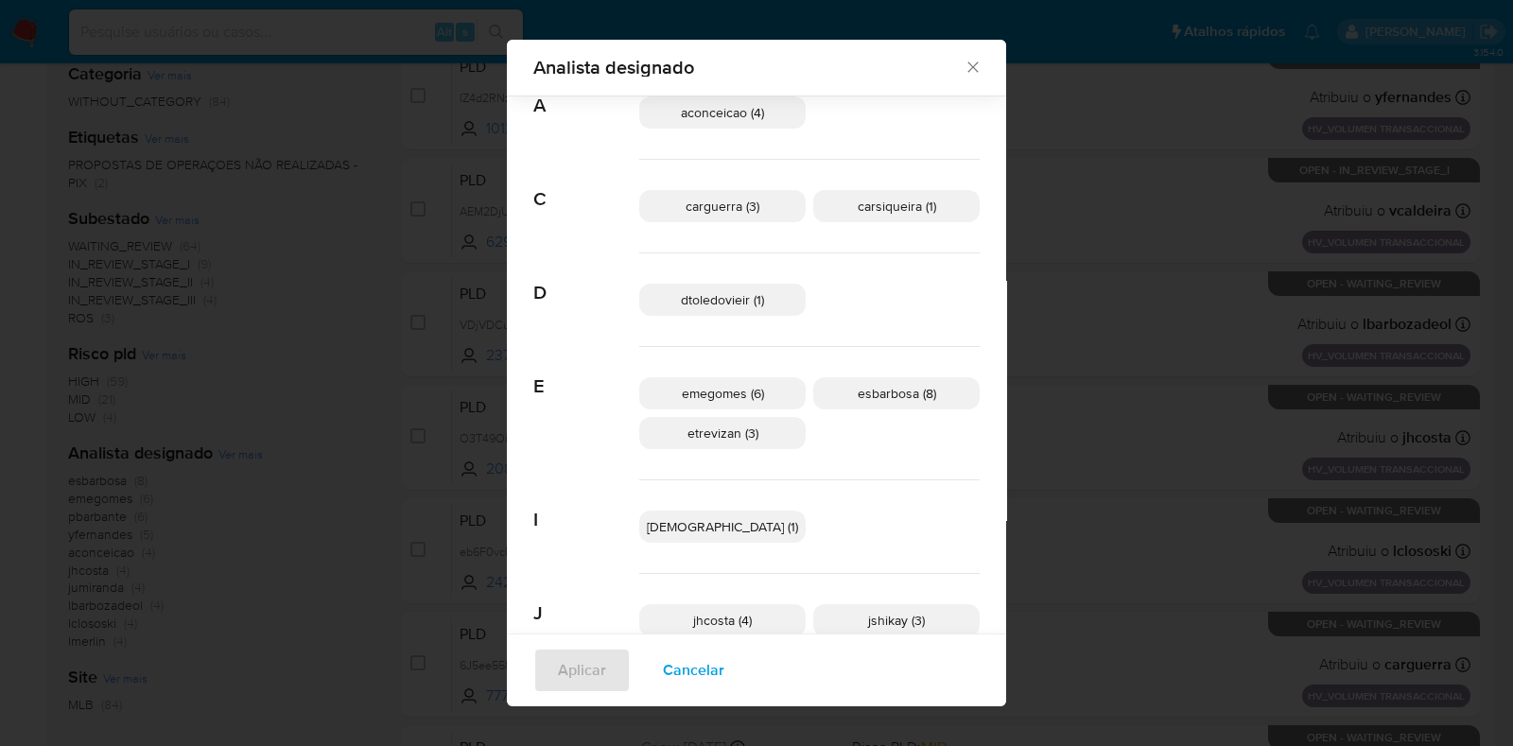
scroll to position [458, 0]
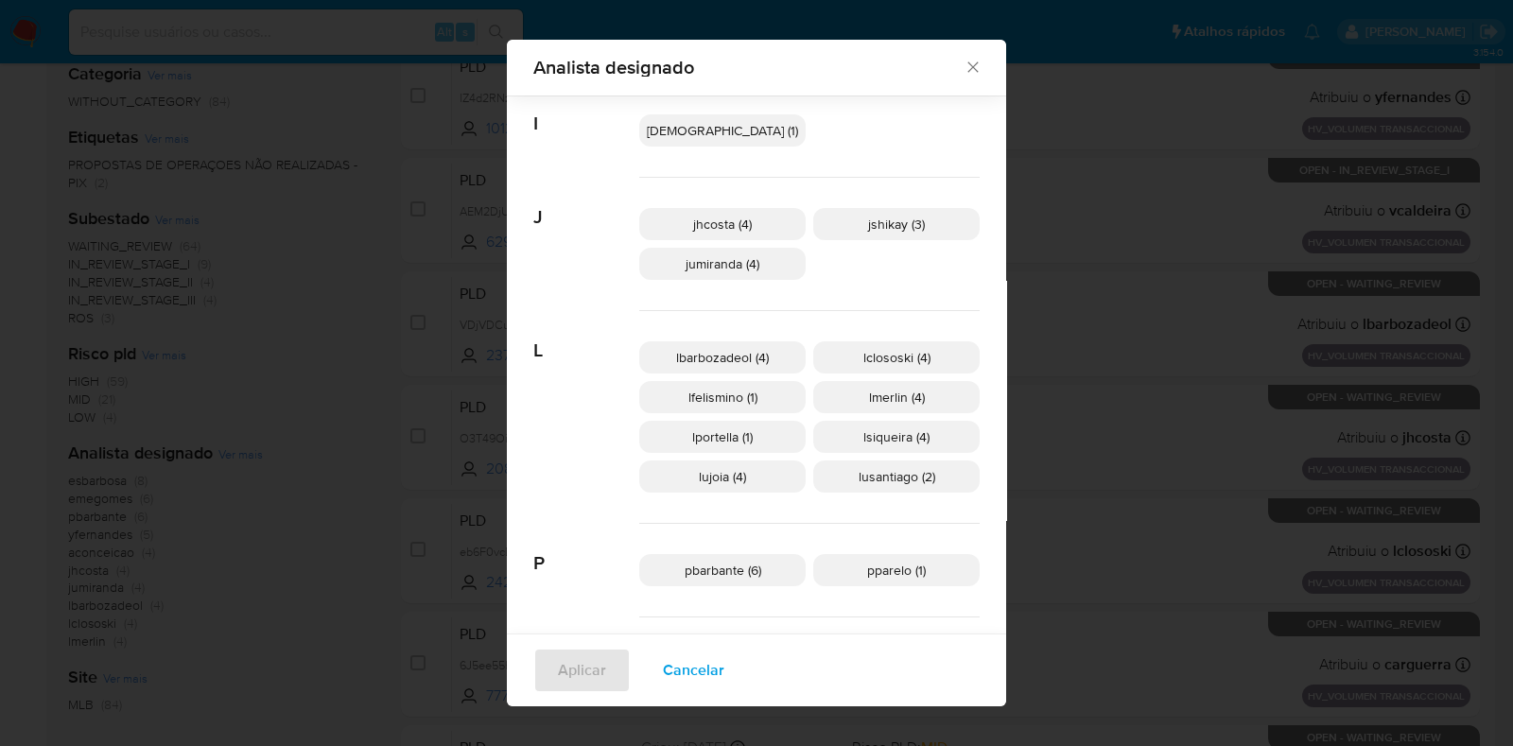
click at [725, 655] on span "Cancelar" at bounding box center [693, 671] width 61 height 42
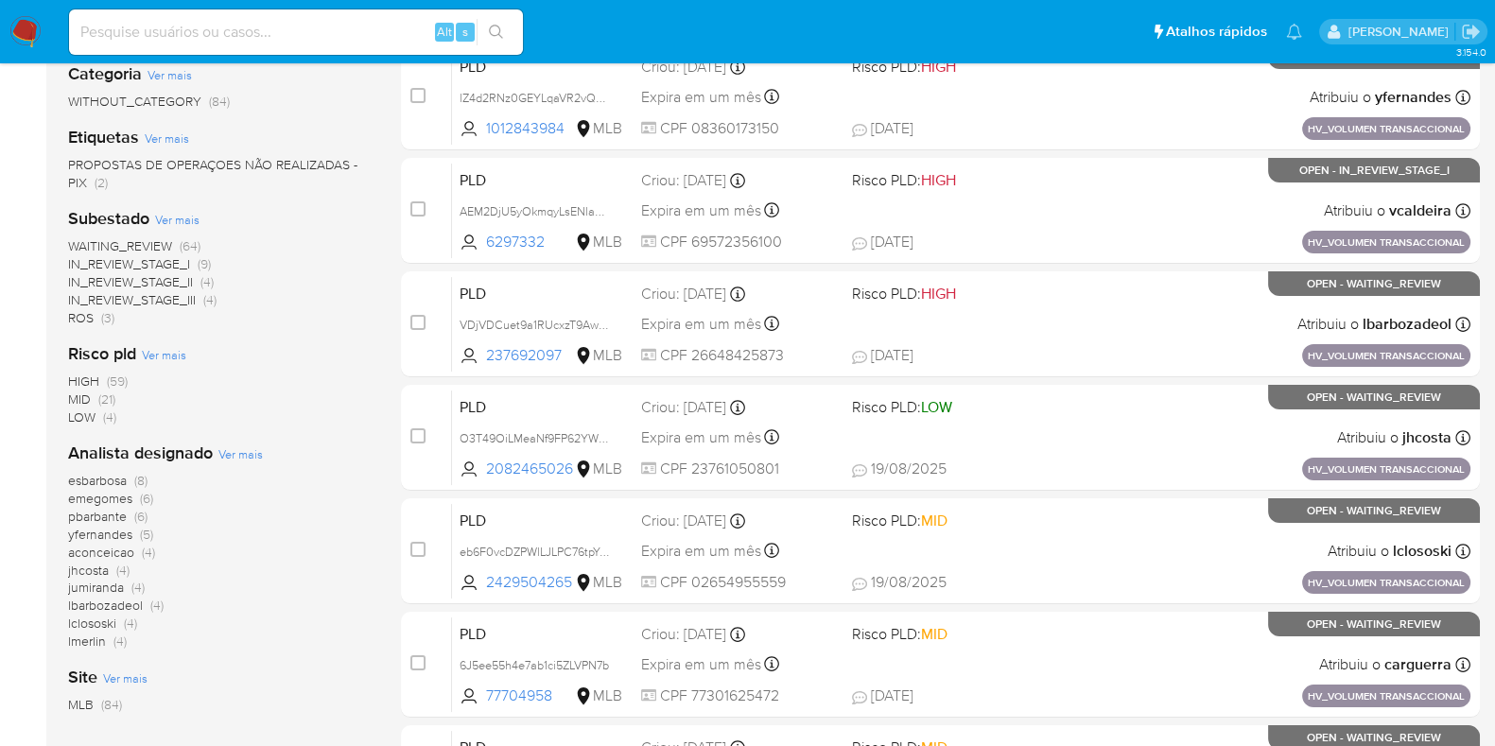
scroll to position [0, 0]
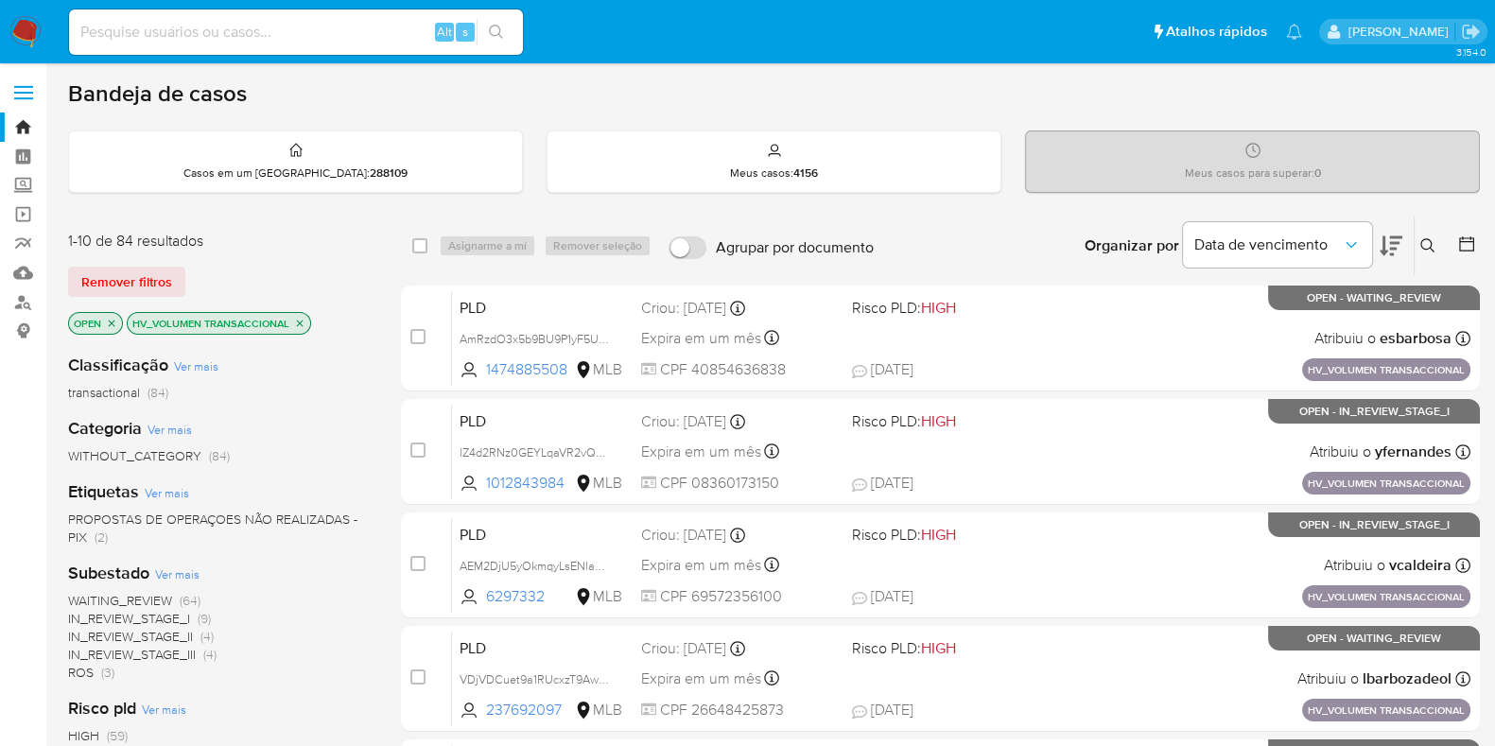
click at [193, 598] on span "(64)" at bounding box center [190, 600] width 21 height 19
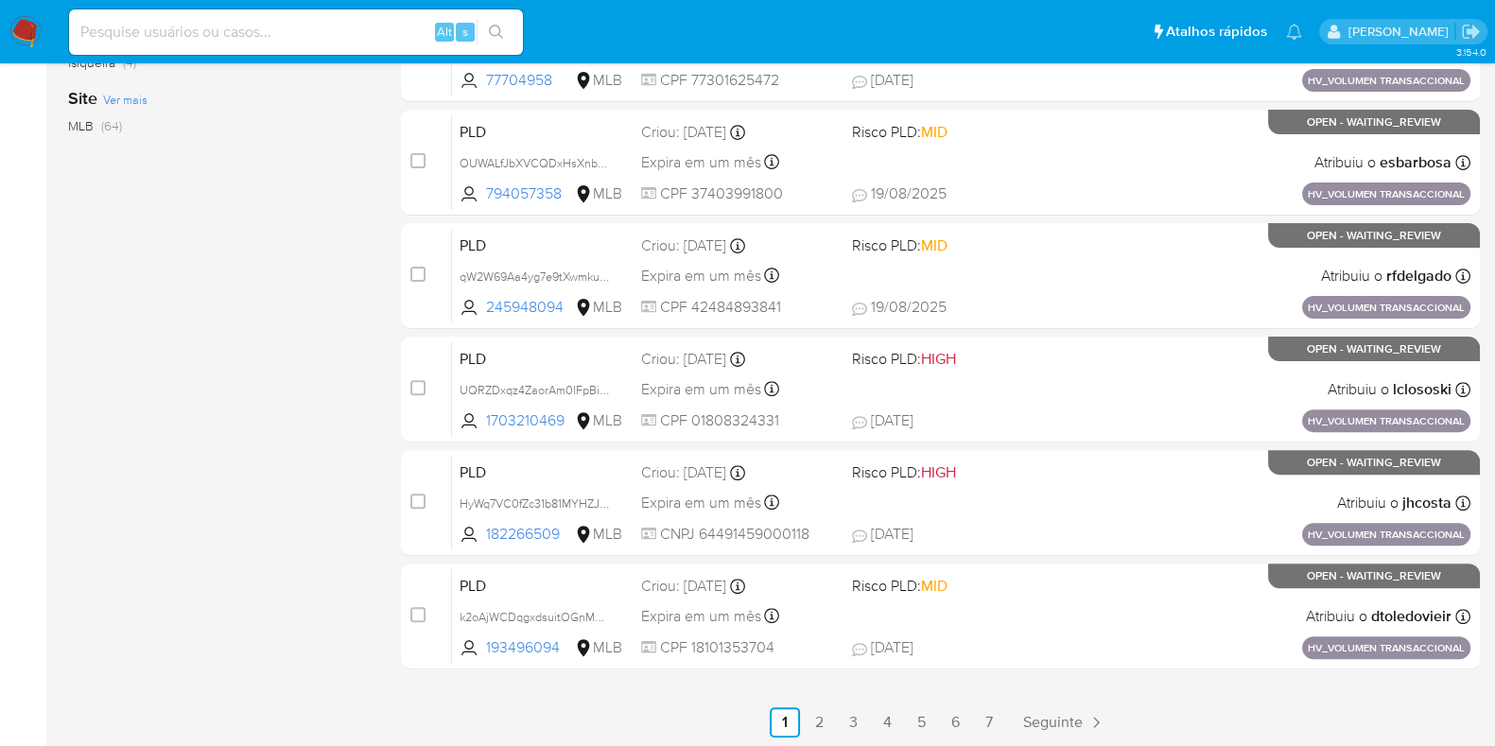
scroll to position [745, 0]
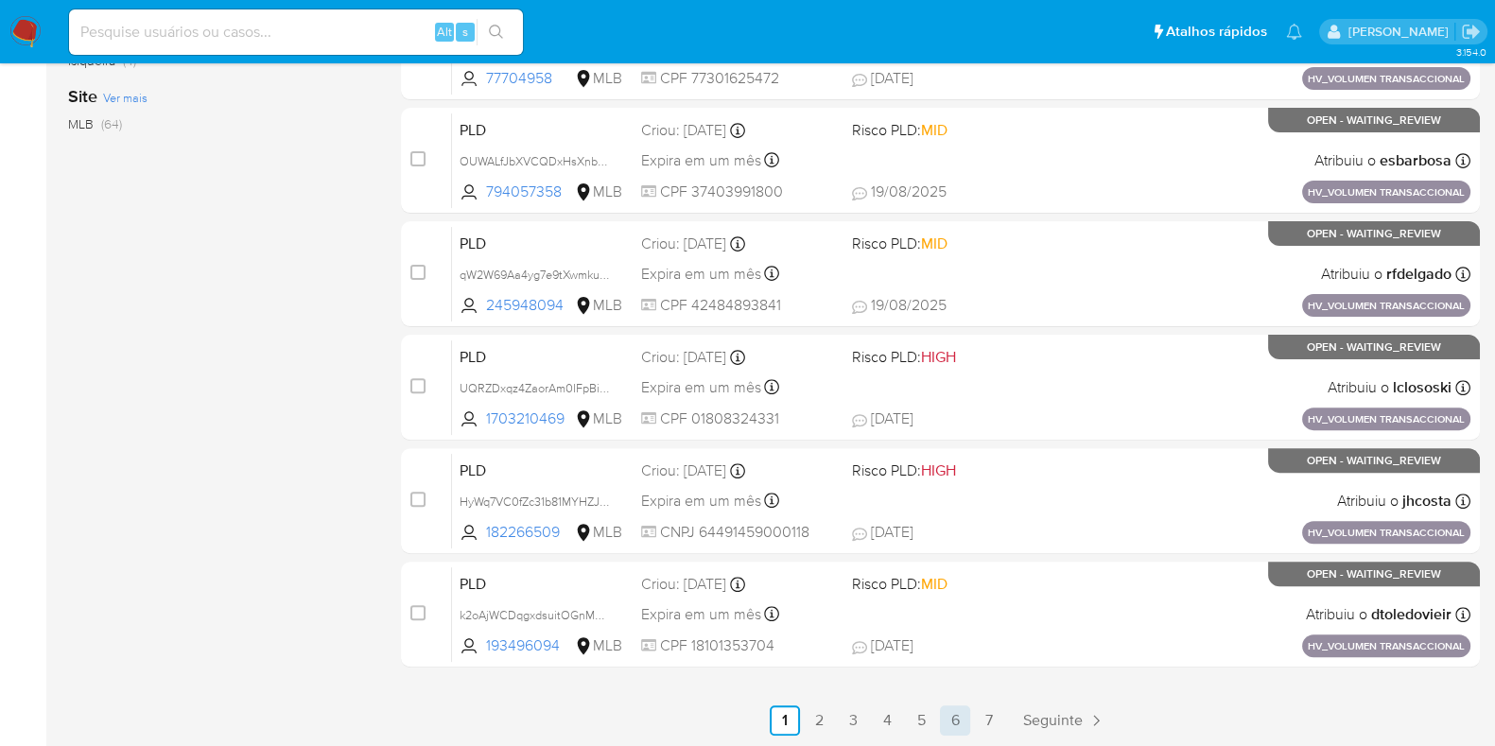
click at [955, 726] on link "6" at bounding box center [955, 721] width 30 height 30
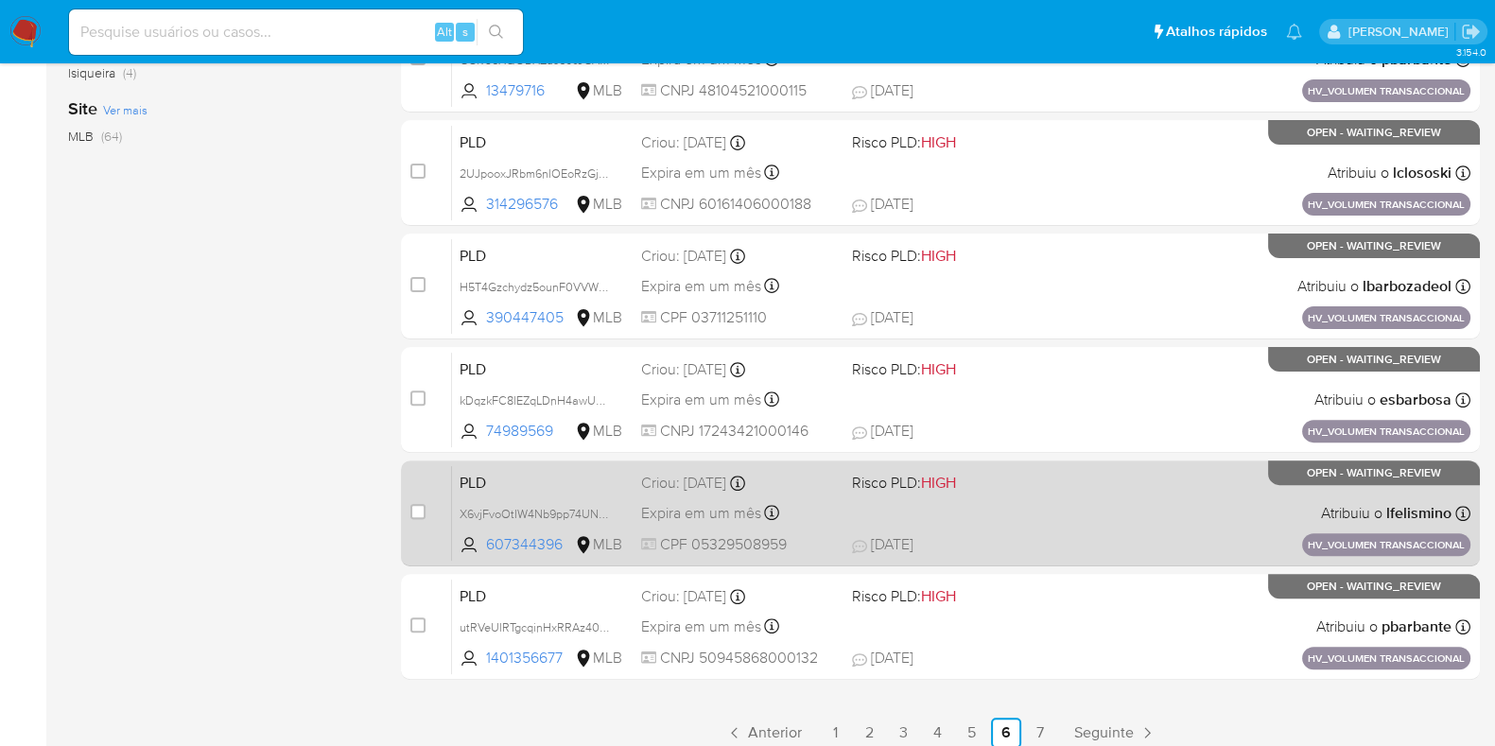
scroll to position [745, 0]
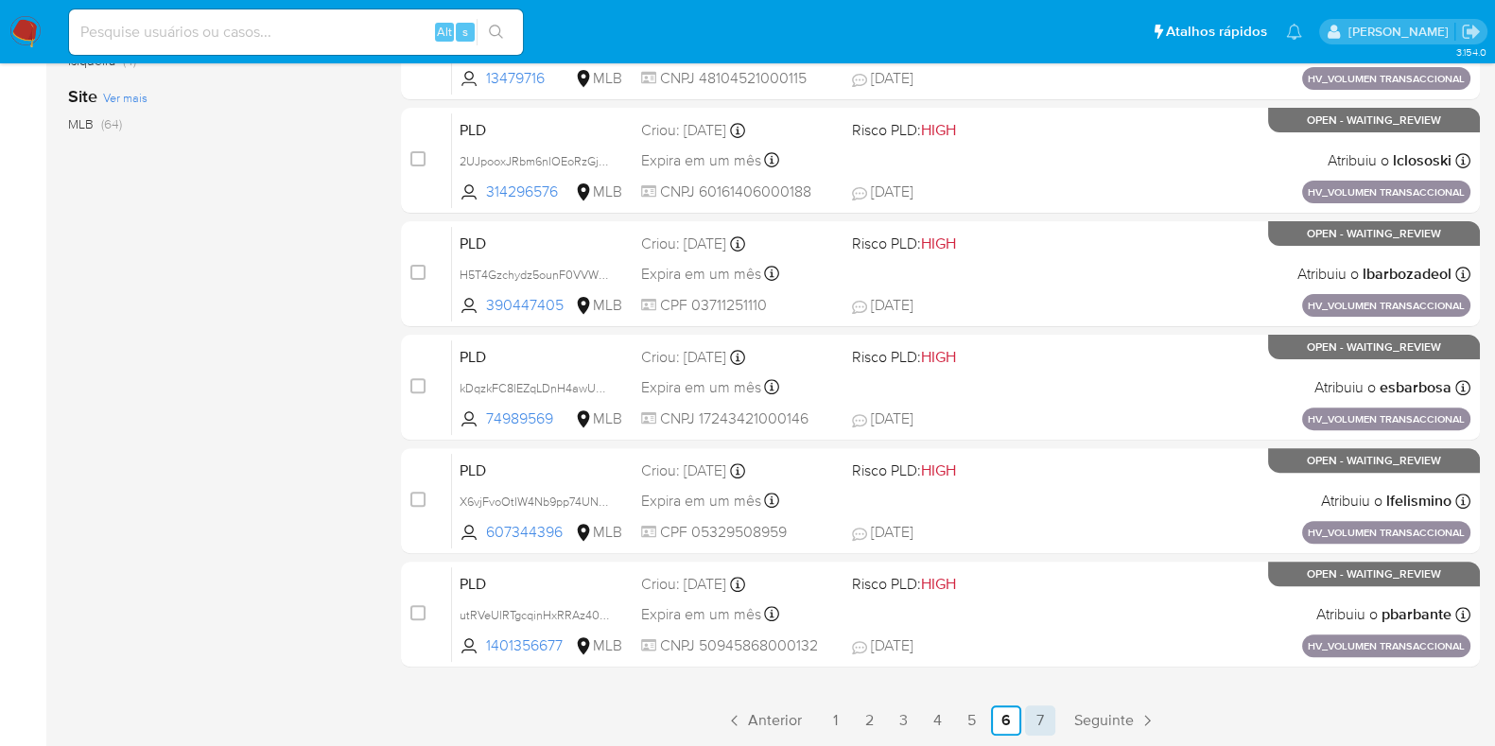
click at [1042, 719] on link "7" at bounding box center [1040, 721] width 30 height 30
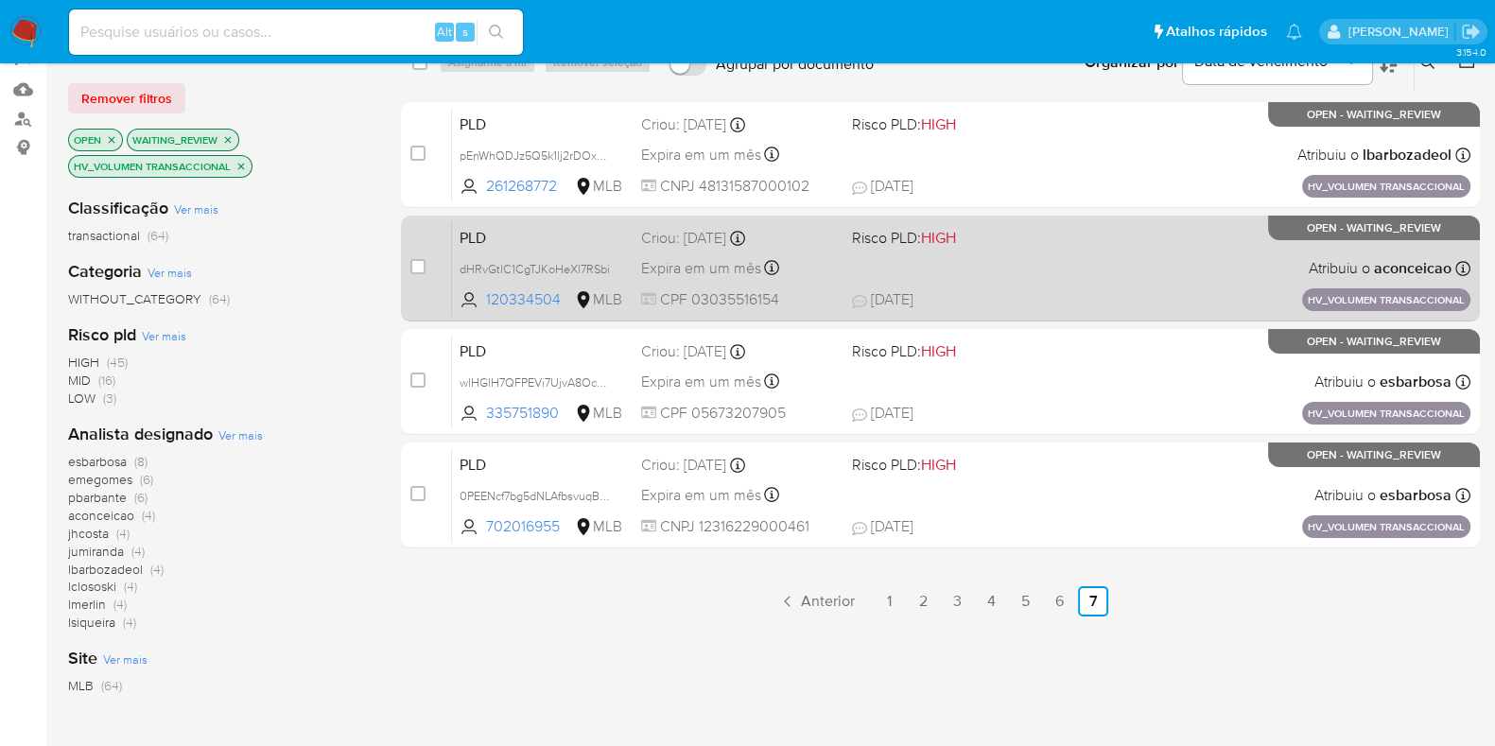
scroll to position [363, 0]
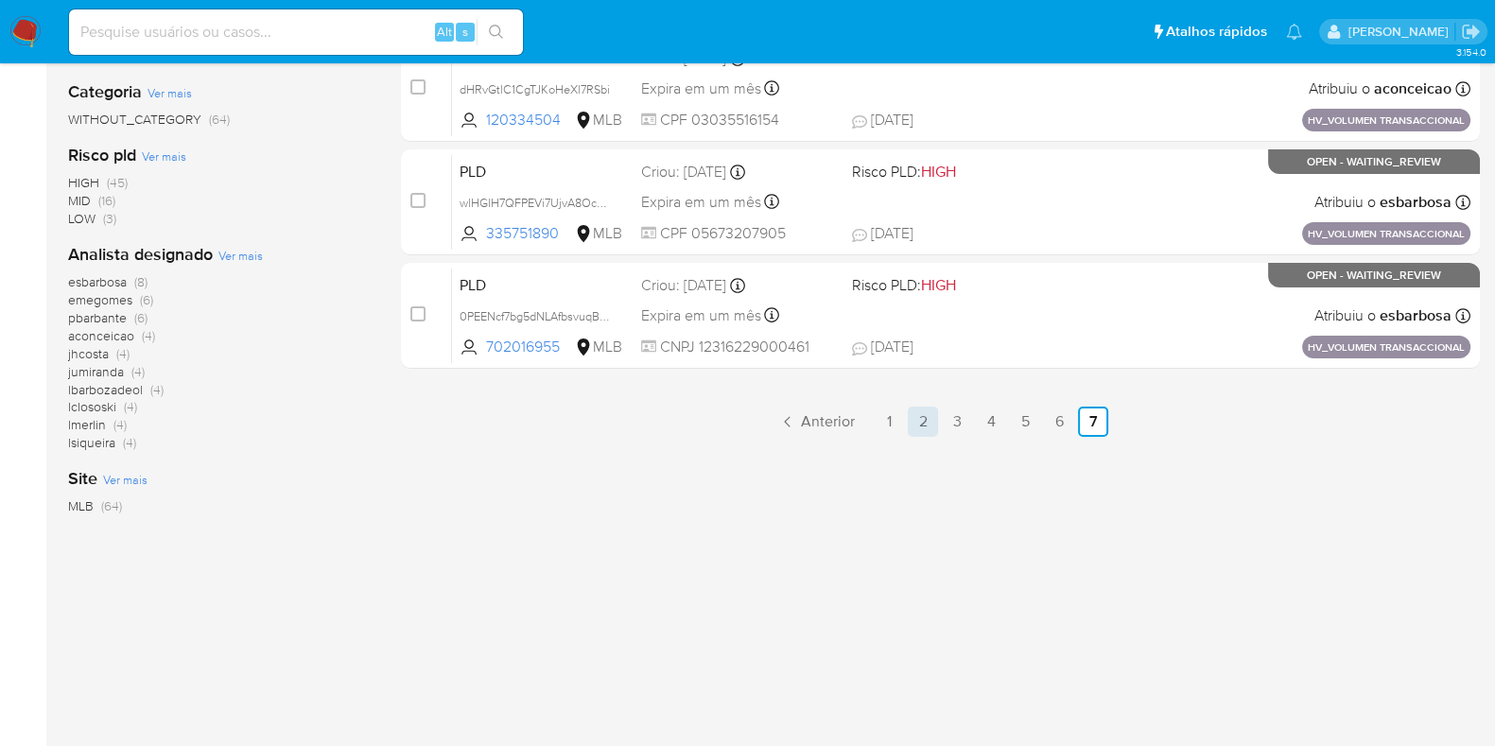
click at [926, 425] on link "2" at bounding box center [923, 422] width 30 height 30
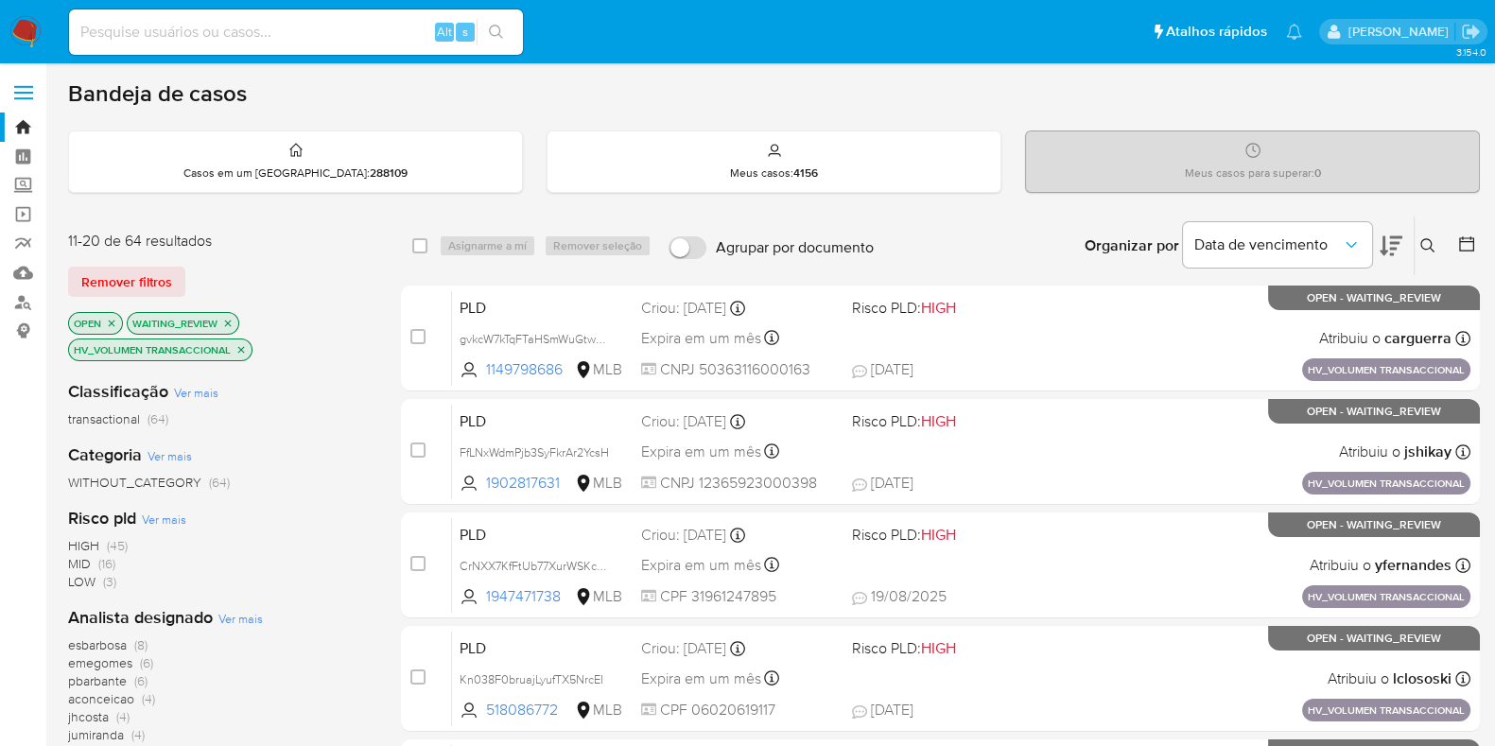
click at [223, 323] on icon "close-filter" at bounding box center [227, 323] width 11 height 11
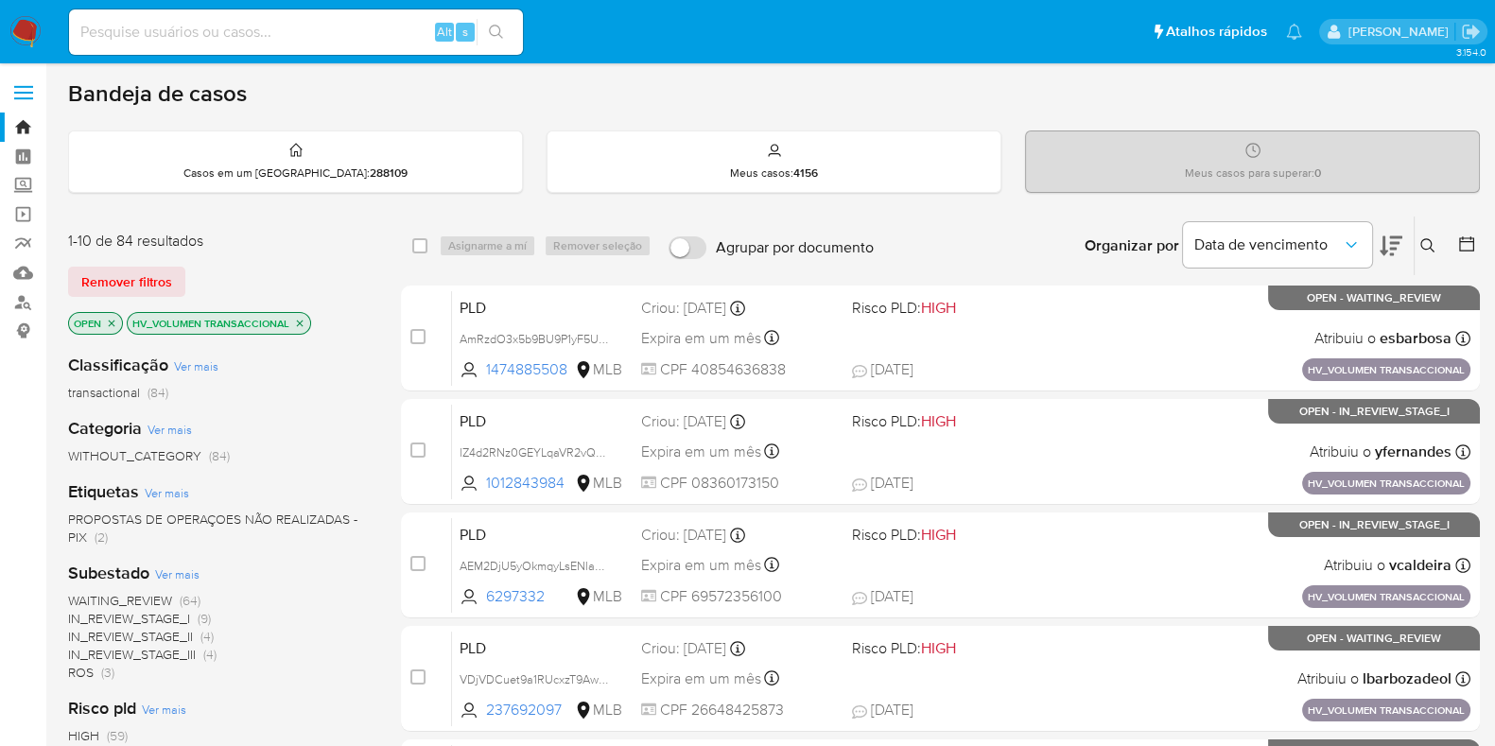
click at [114, 319] on icon "close-filter" at bounding box center [111, 323] width 11 height 11
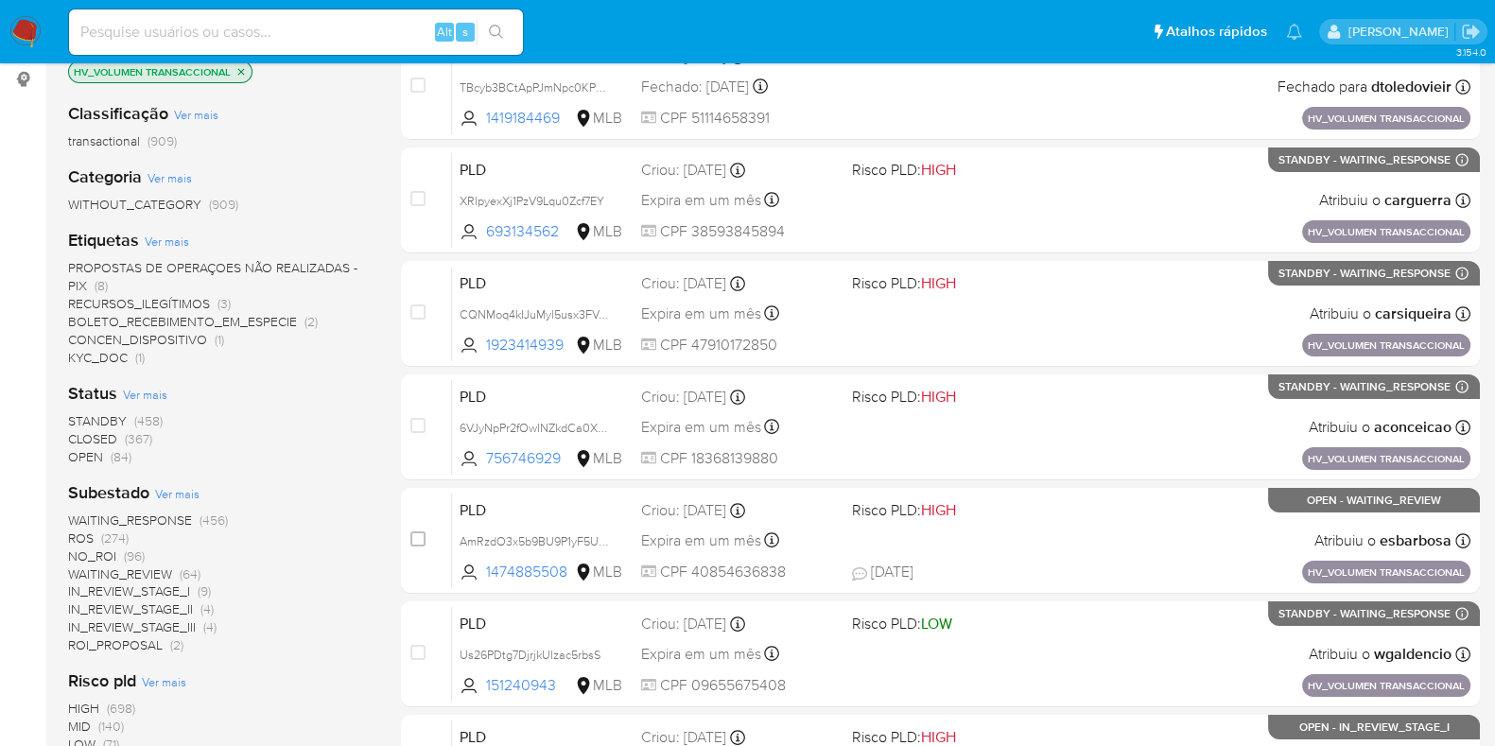
scroll to position [355, 0]
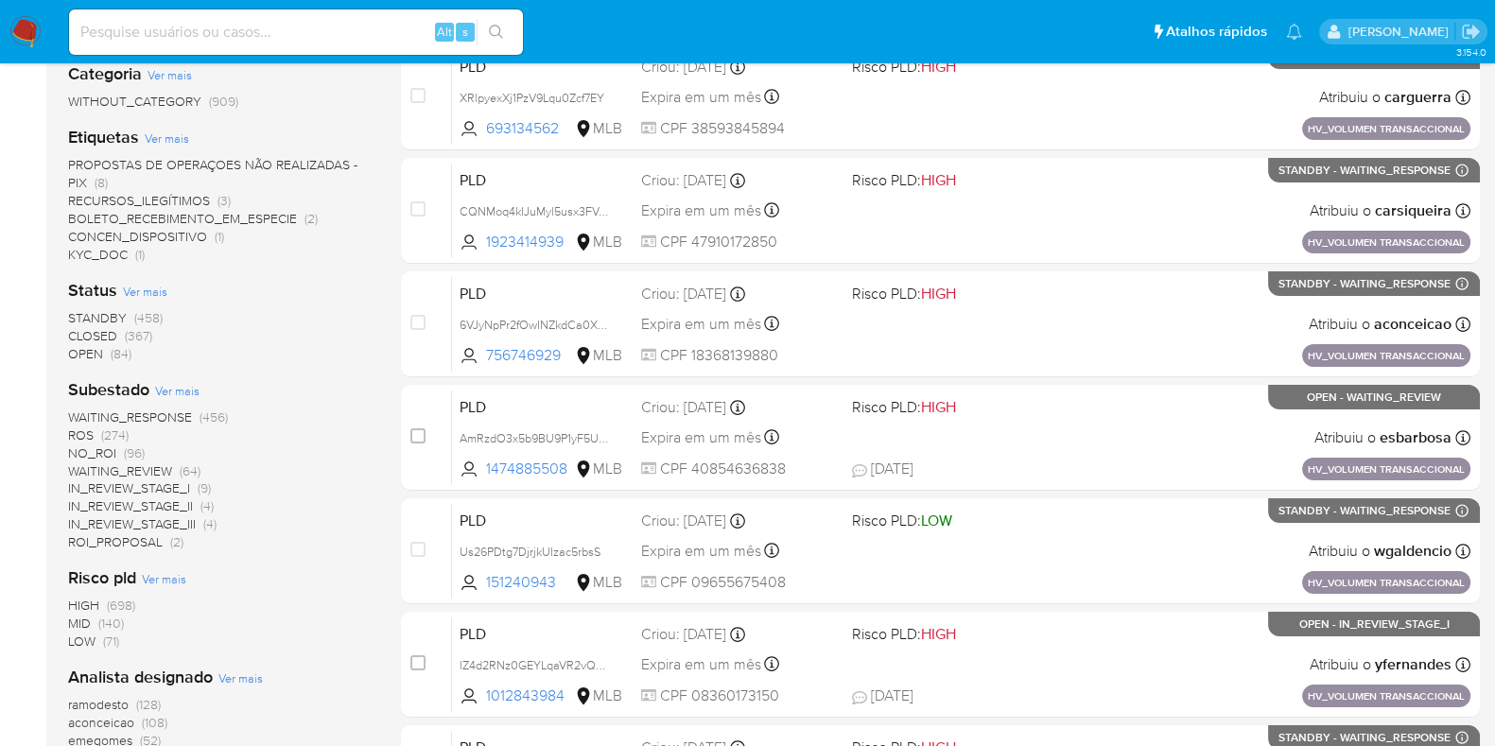
click at [224, 415] on span "(456)" at bounding box center [214, 417] width 28 height 19
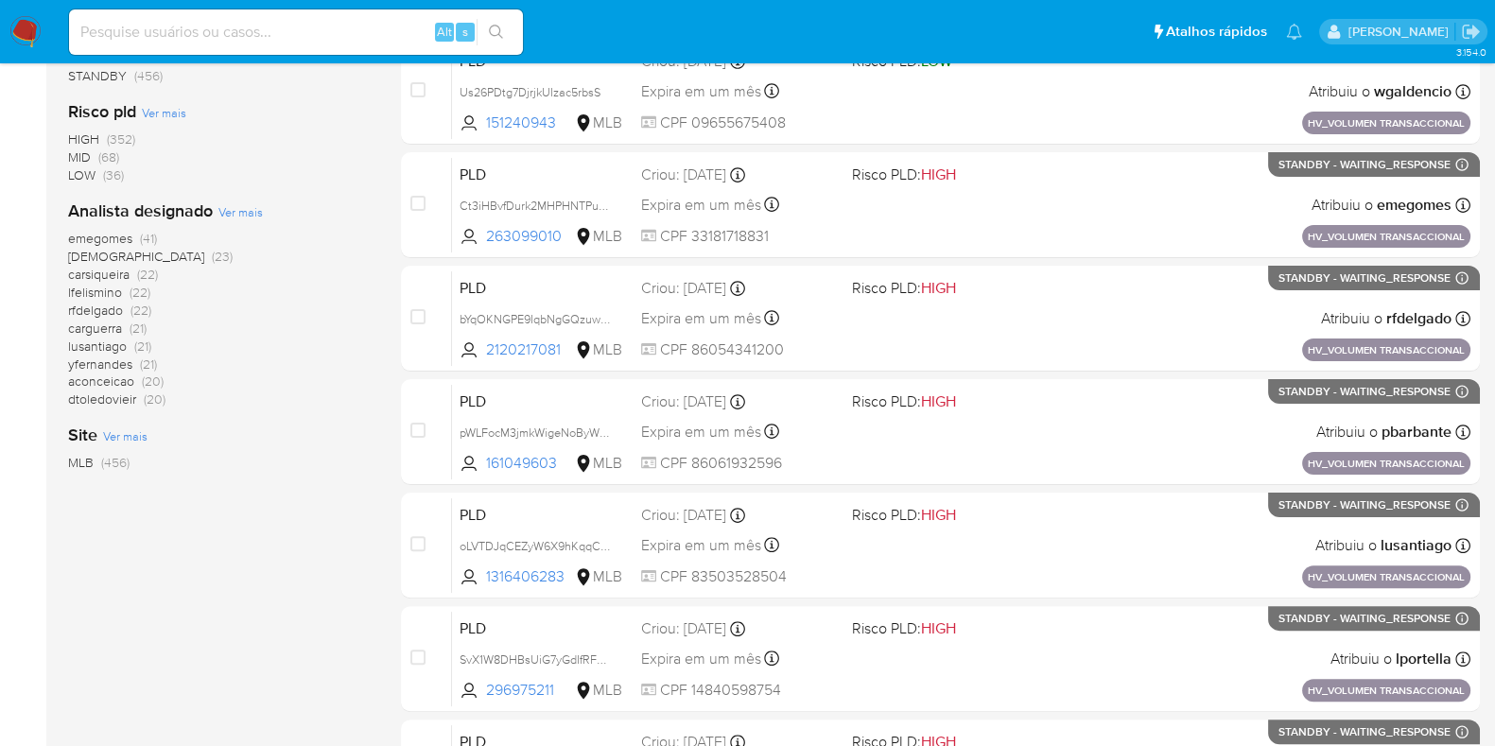
scroll to position [591, 0]
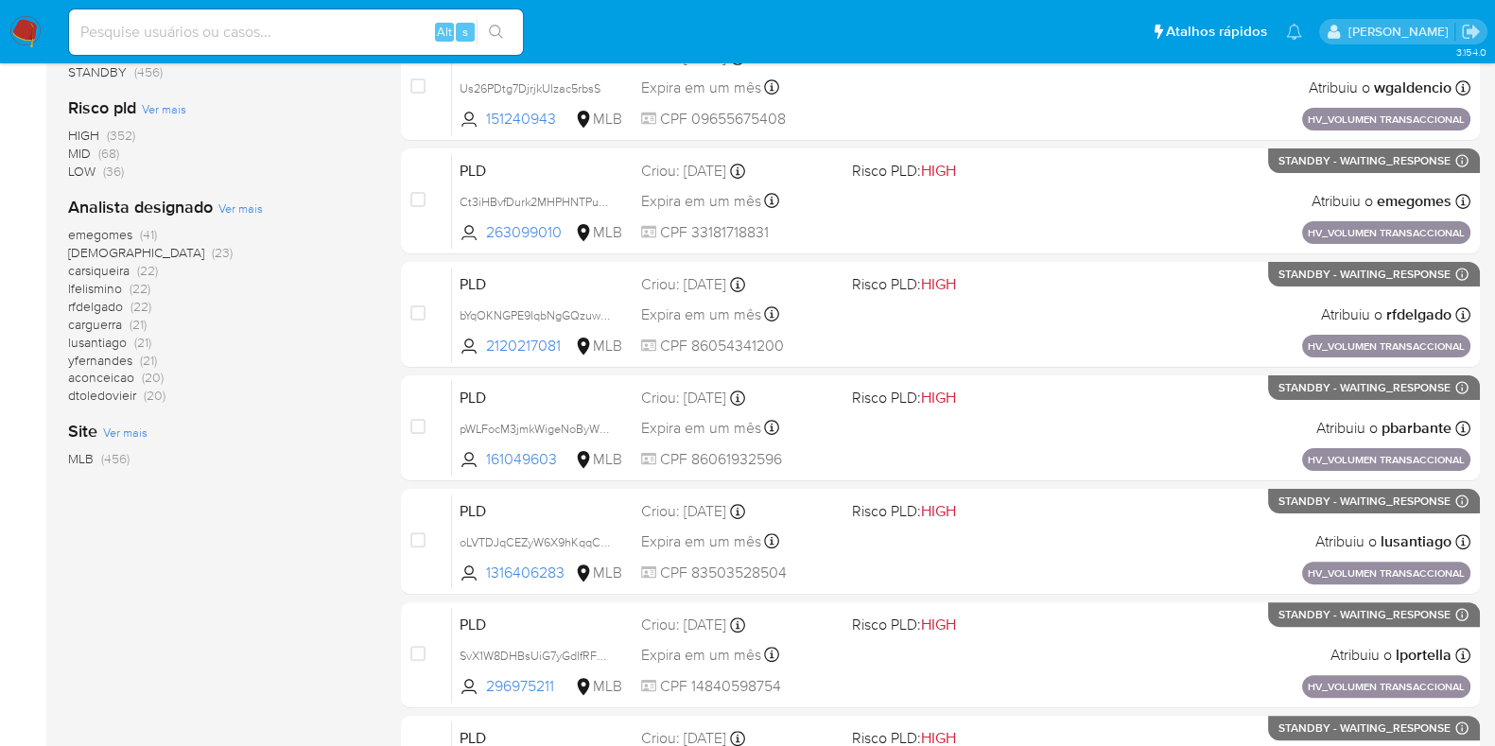
click at [149, 271] on span "(22)" at bounding box center [147, 270] width 21 height 19
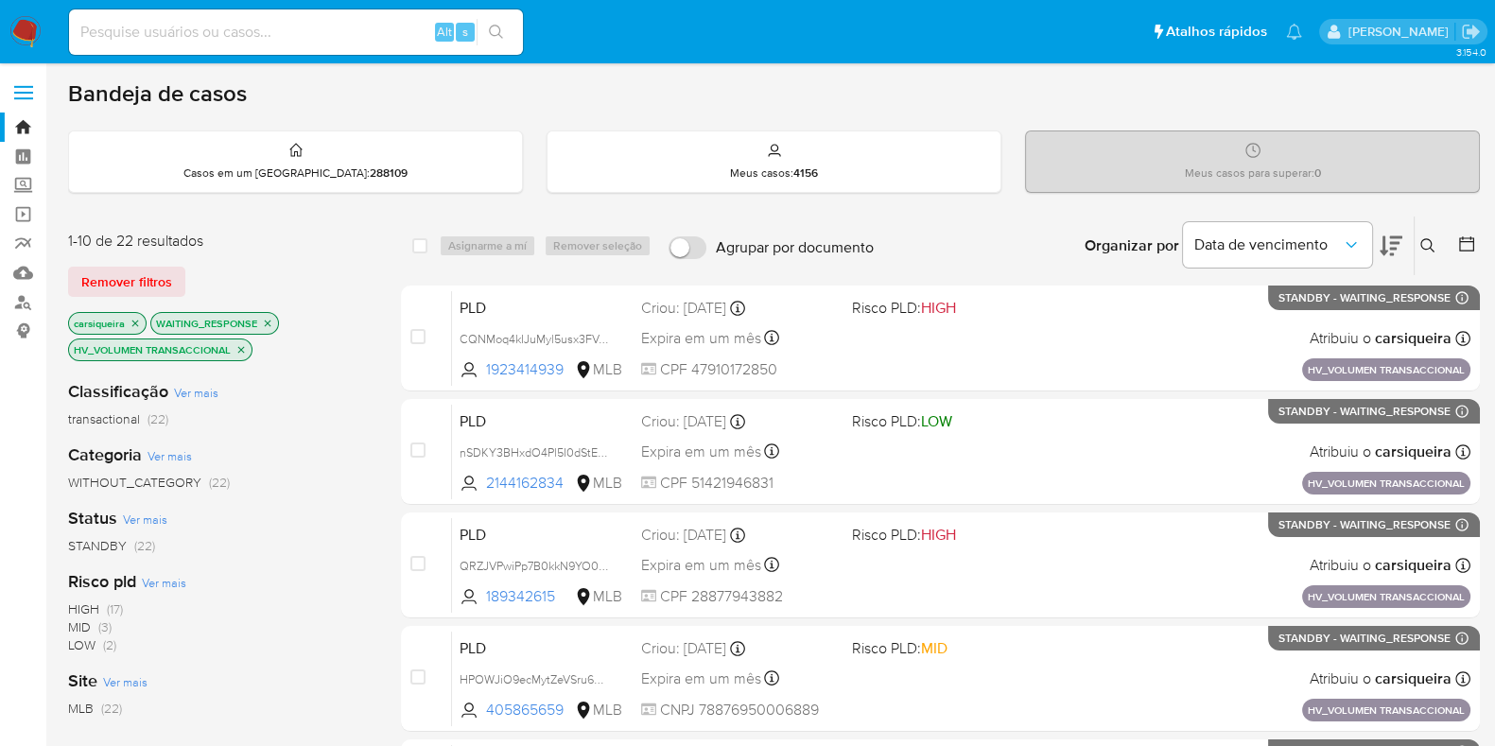
click at [104, 610] on span "HIGH (17)" at bounding box center [95, 610] width 55 height 18
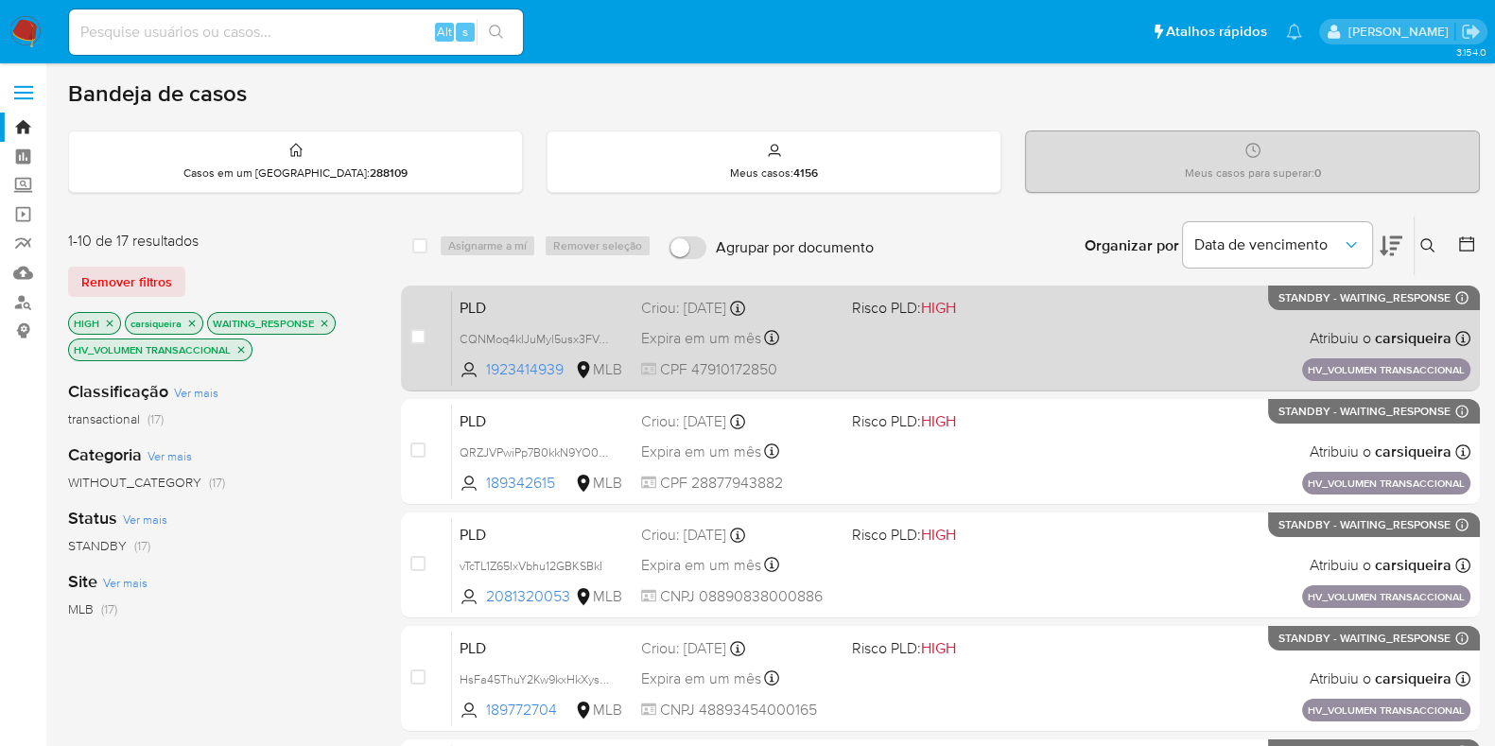
click at [930, 369] on div "PLD CQNMoq4kIJuMyl5usx3FVgTy 1923414939 MLB Risco PLD: HIGH Criou: 14/08/2025 C…" at bounding box center [961, 338] width 1019 height 96
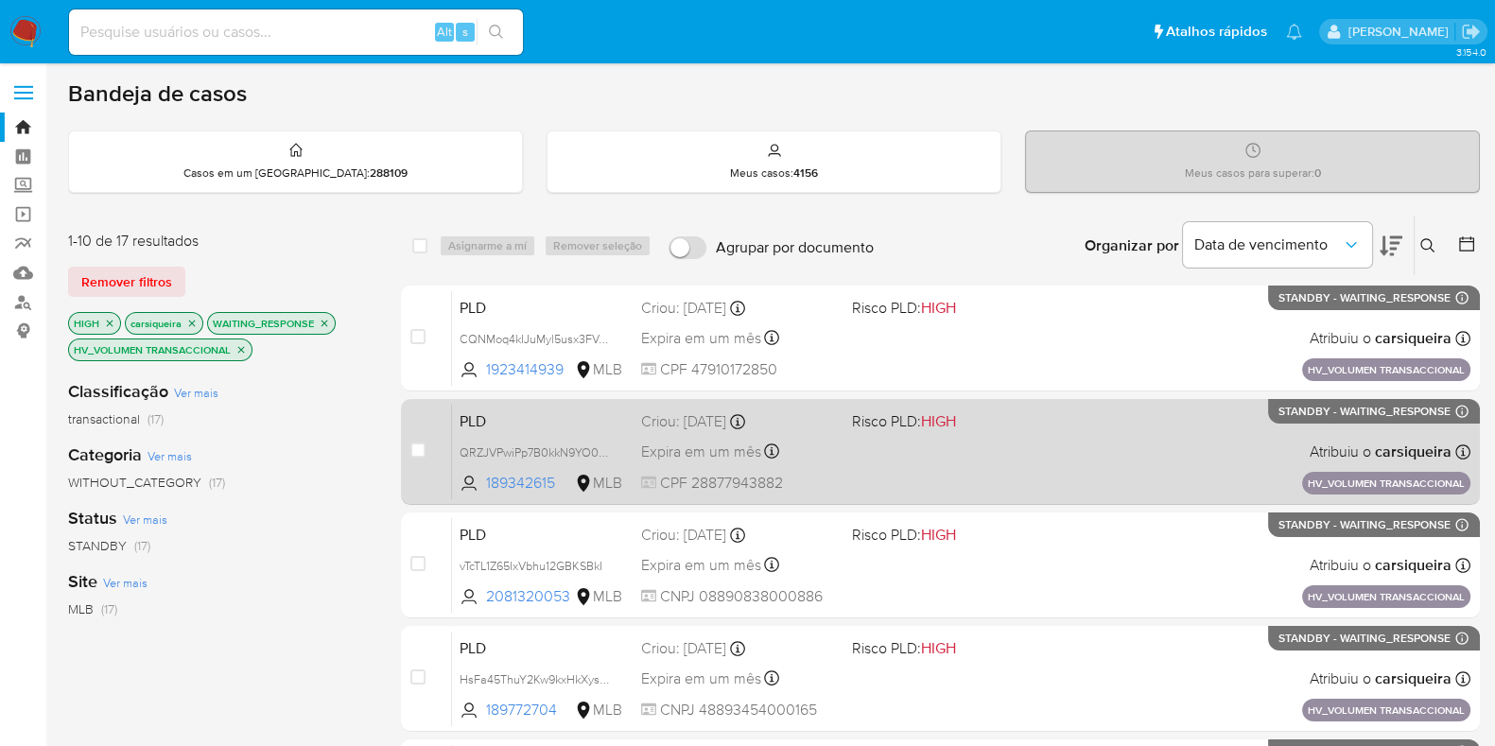
click at [999, 428] on span "Risco PLD: HIGH" at bounding box center [950, 420] width 196 height 25
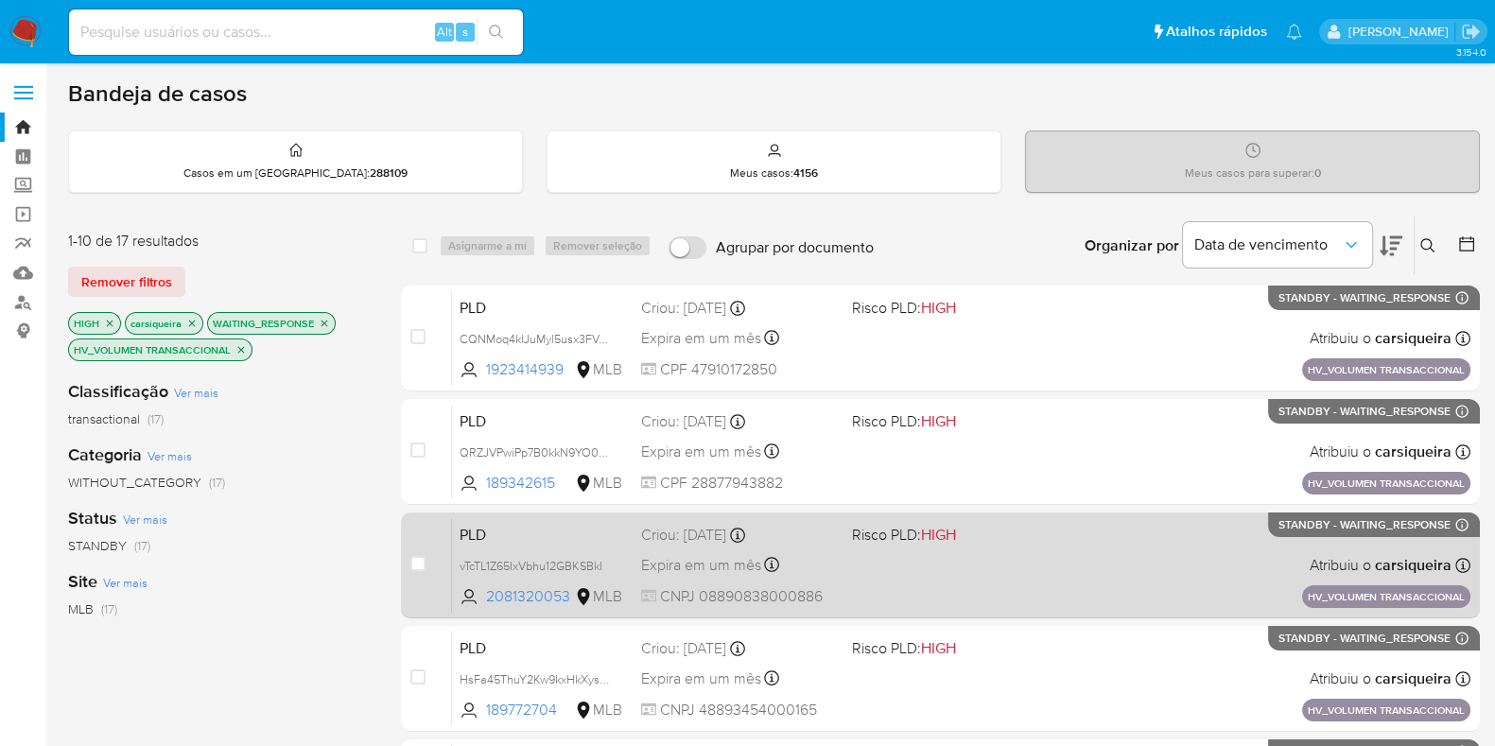
click at [984, 575] on div "PLD vTcTL1Z65IxVbhu12GBKSBkI 2081320053 MLB Risco PLD: HIGH Criou: 14/08/2025 C…" at bounding box center [961, 565] width 1019 height 96
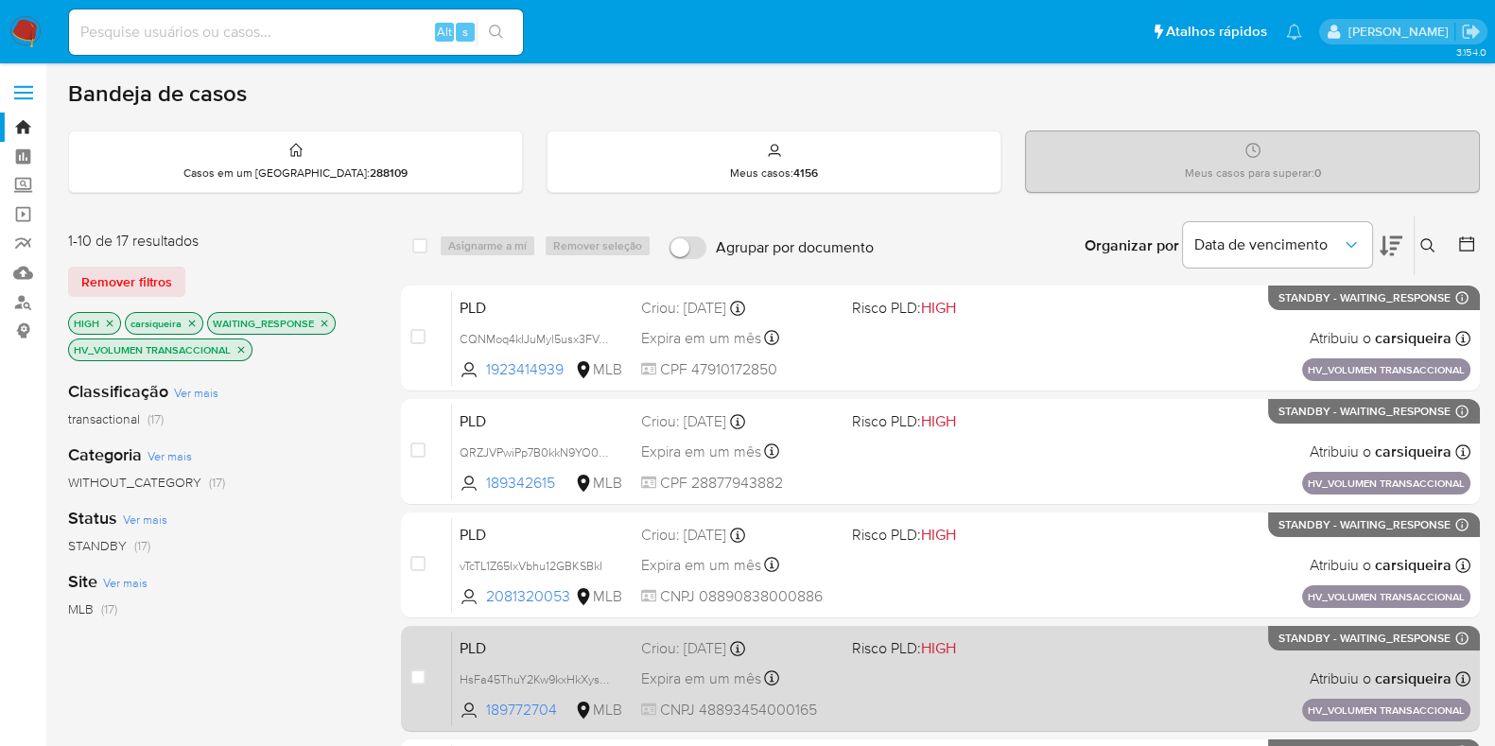
click at [1049, 673] on div "PLD HsFa45ThuY2Kw9kxHkXysUqa 189772704 MLB Risco PLD: HIGH Criou: 14/08/2025 Cr…" at bounding box center [961, 679] width 1019 height 96
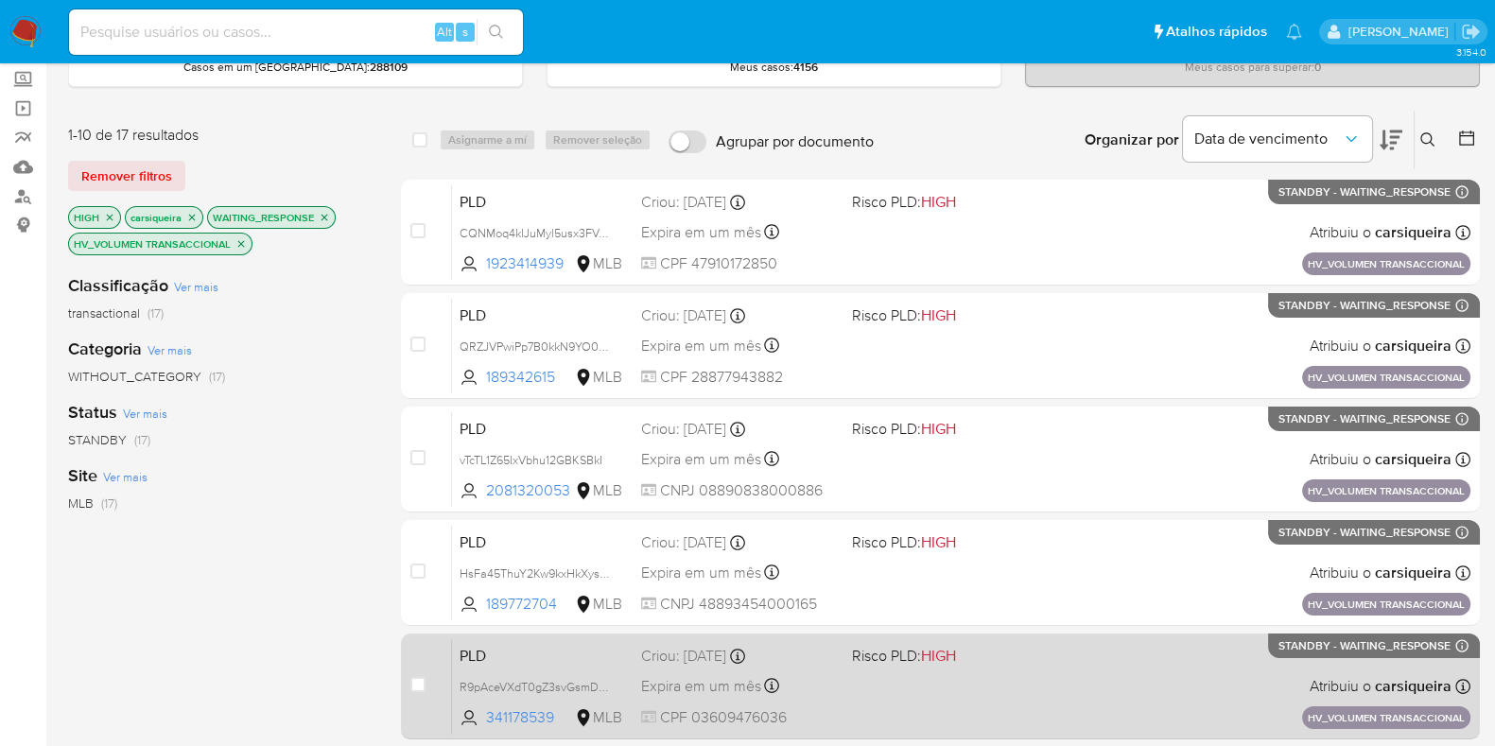
scroll to position [115, 0]
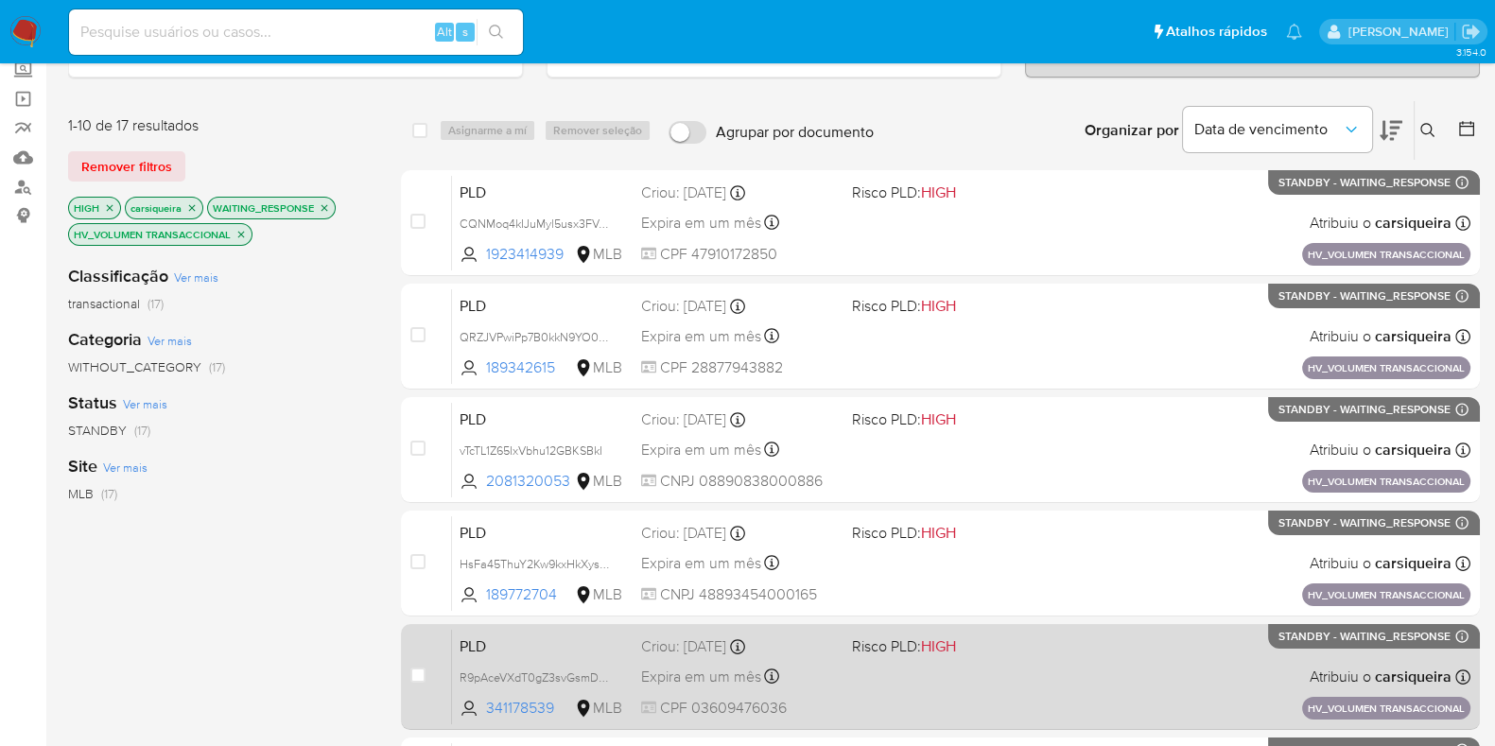
click at [1100, 690] on div "PLD R9pAceVXdT0gZ3svGsmDEUqi 341178539 MLB Risco PLD: HIGH Criou: 14/08/2025 Cr…" at bounding box center [961, 677] width 1019 height 96
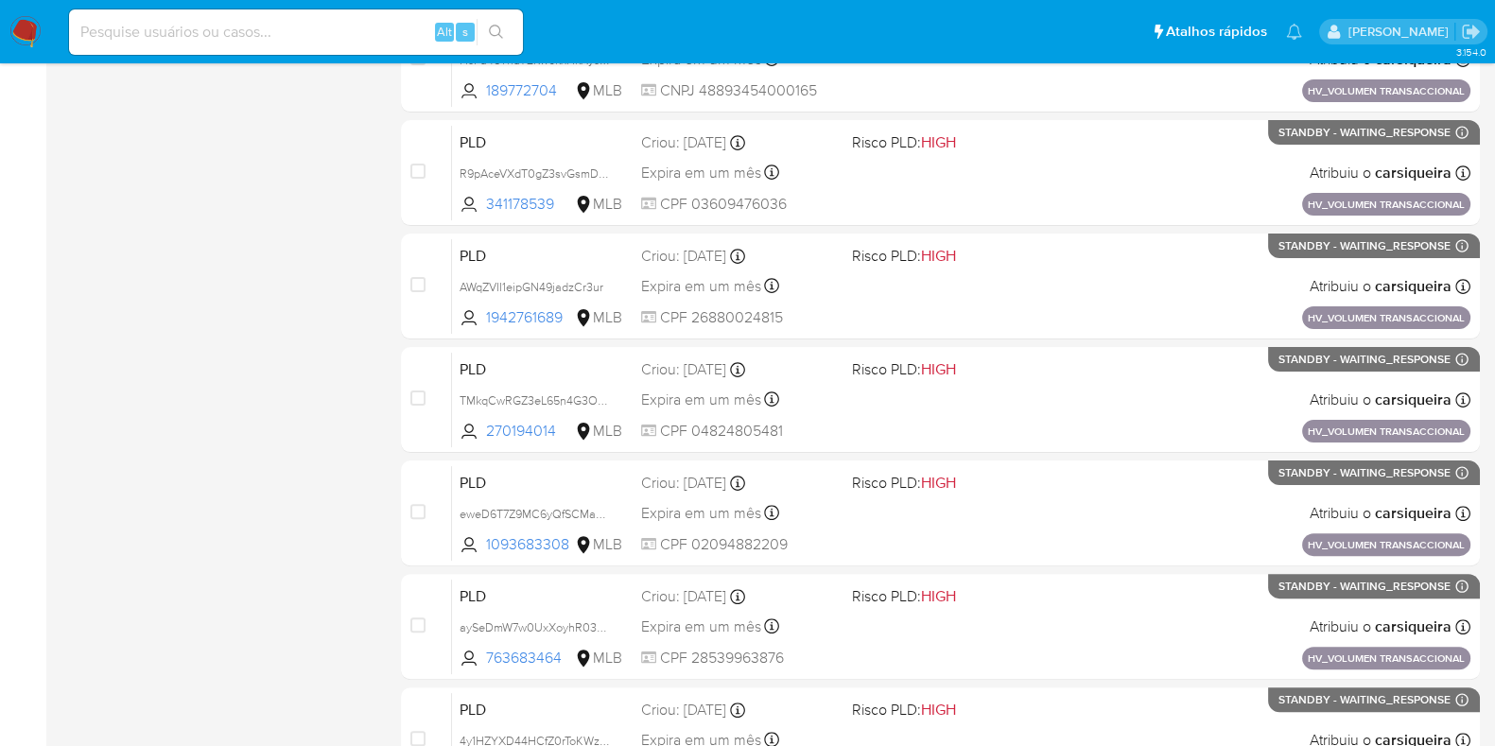
scroll to position [745, 0]
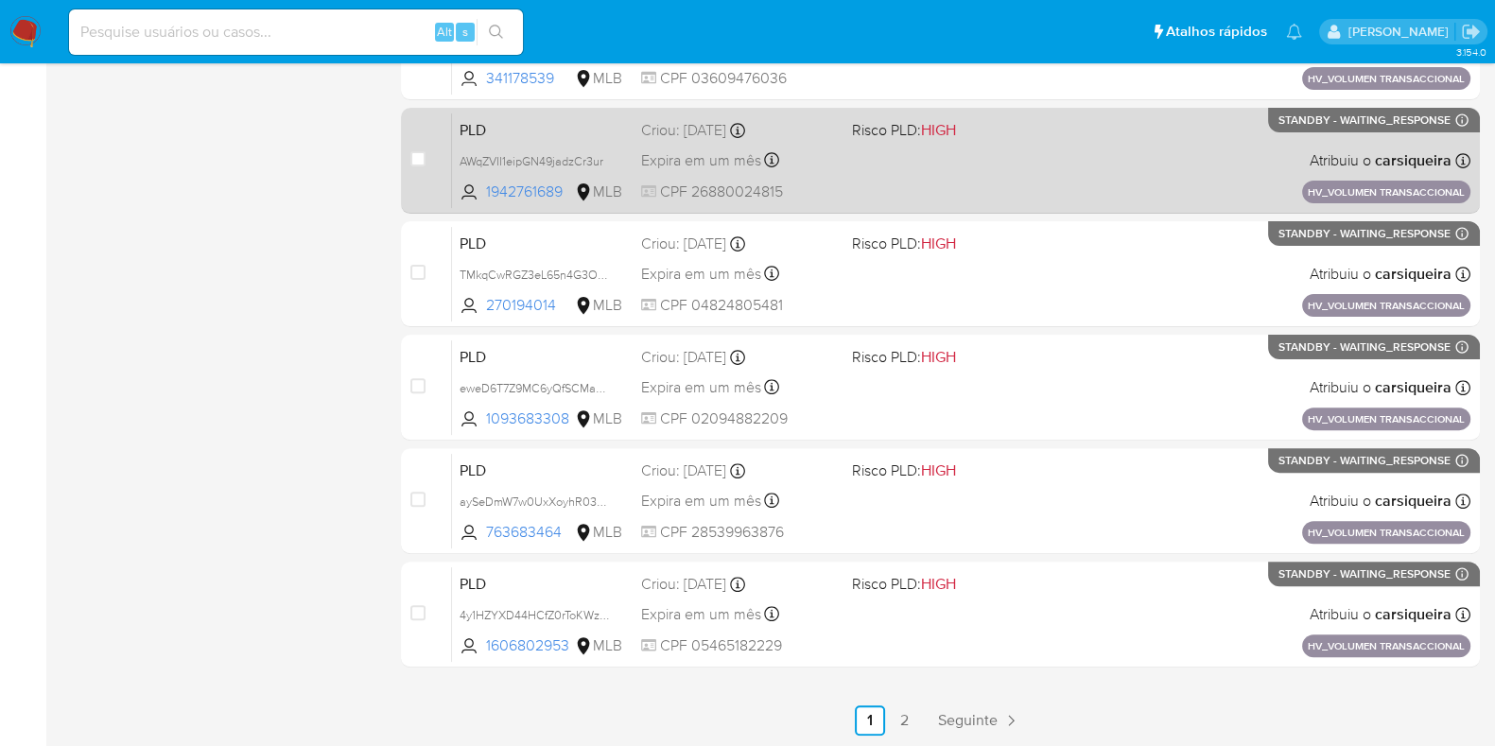
click at [954, 196] on div "PLD AWqZVII1eipGN49jadzCr3ur 1942761689 MLB Risco PLD: HIGH Criou: 14/08/2025 C…" at bounding box center [961, 161] width 1019 height 96
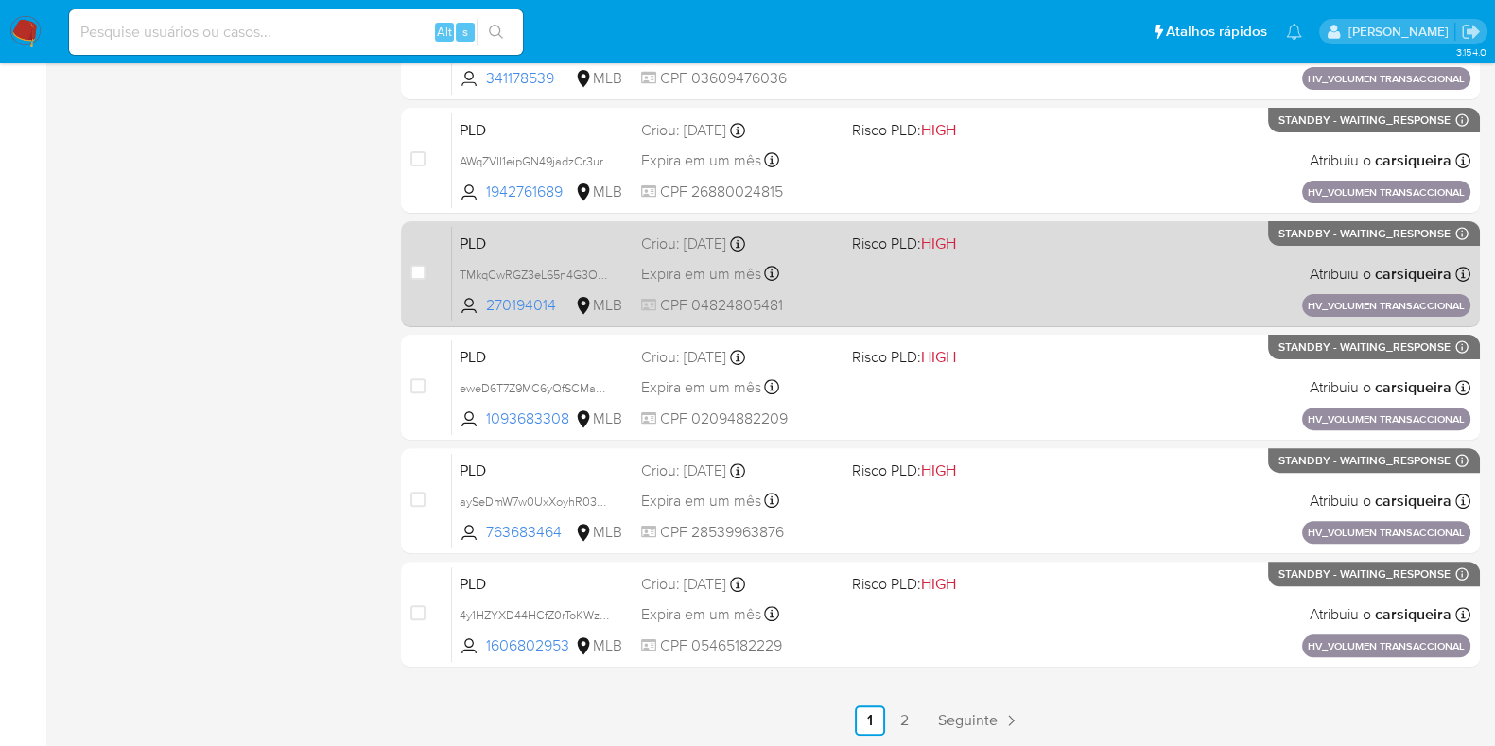
click at [823, 273] on div "Expira em um mês Expira em 28/09/2025 11:17:22" at bounding box center [739, 274] width 196 height 26
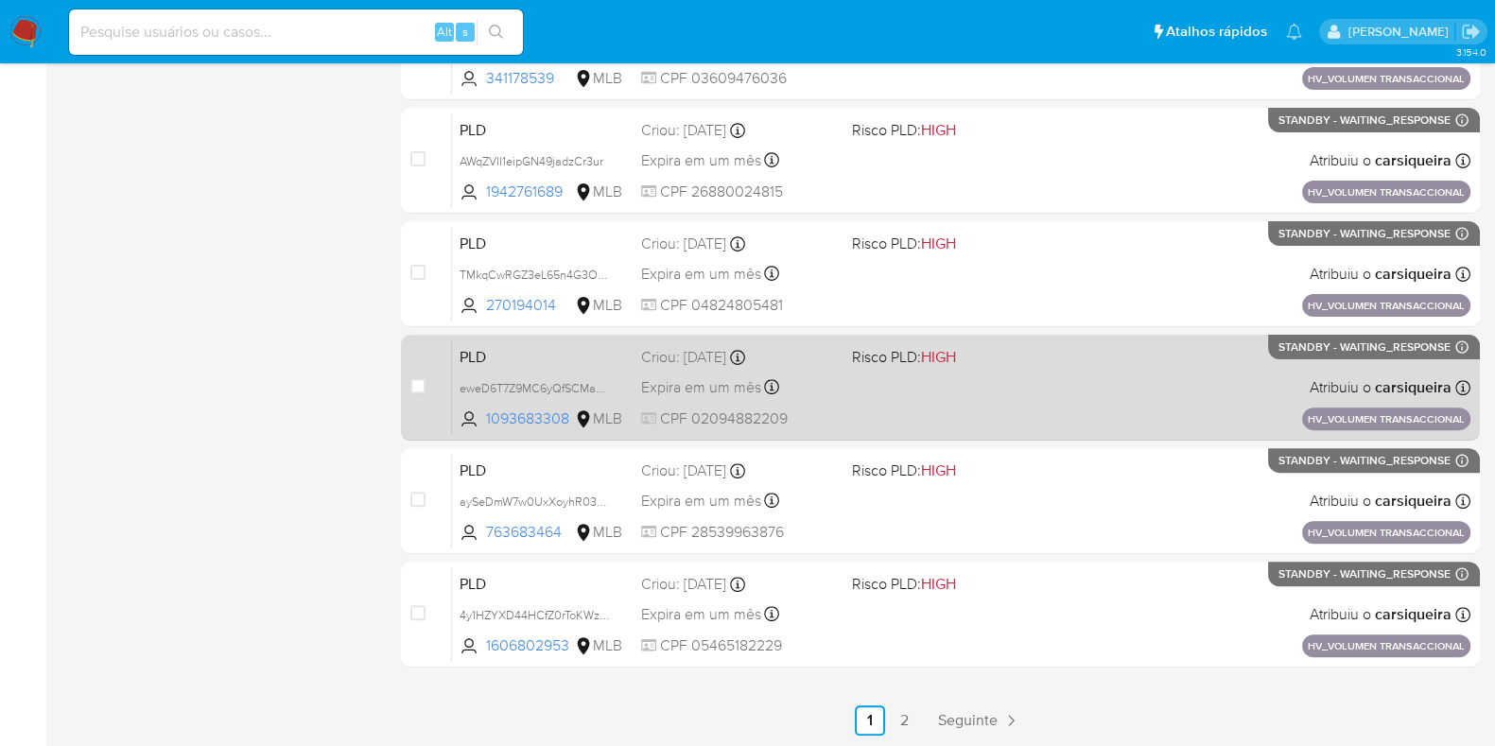
click at [865, 380] on div "PLD eweD6T7Z9MC6yQfSCMauXaLQ 1093683308 MLB Risco PLD: HIGH Criou: 14/08/2025 C…" at bounding box center [961, 388] width 1019 height 96
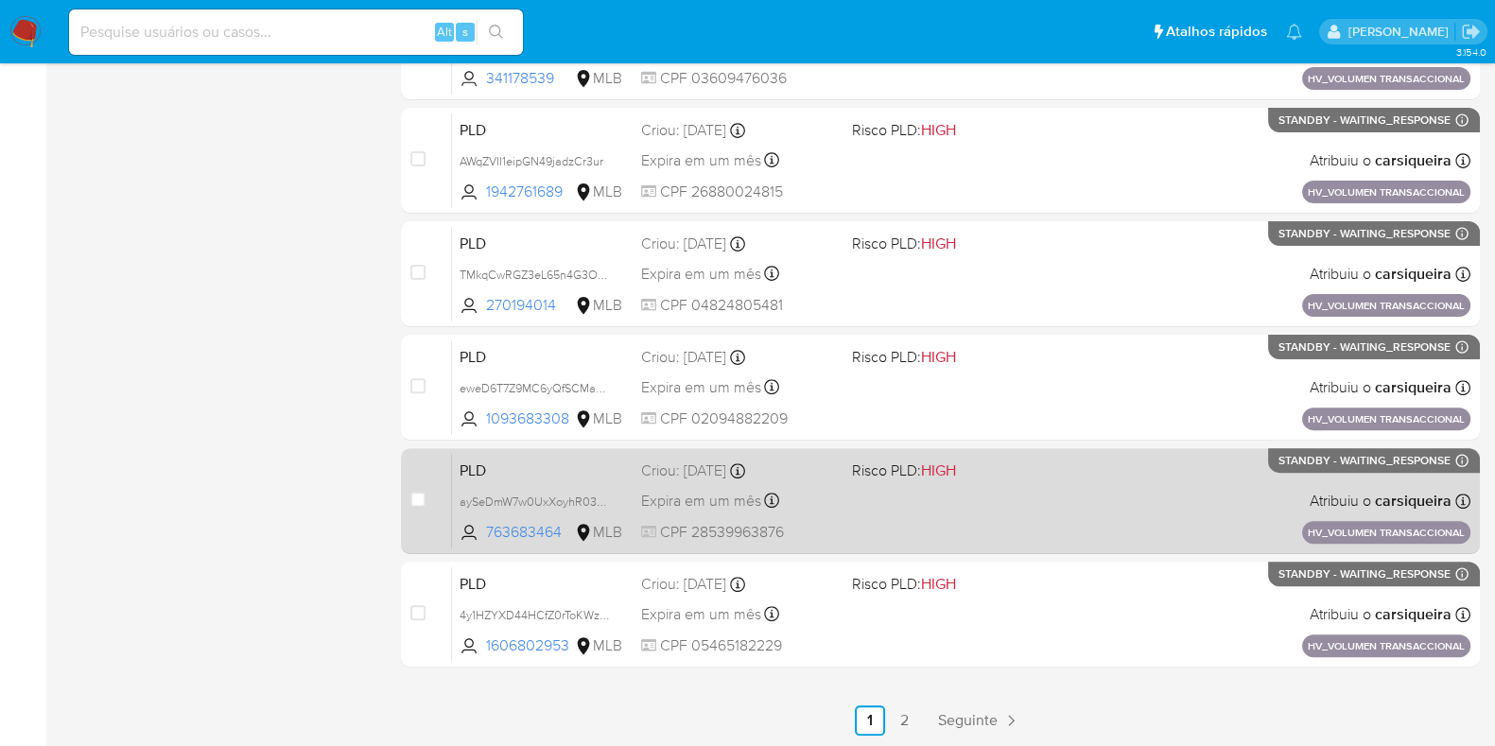
click at [1123, 508] on div "PLD aySeDmW7w0UxXoyhR03mjavX 763683464 MLB Risco PLD: HIGH Criou: 14/08/2025 Cr…" at bounding box center [961, 501] width 1019 height 96
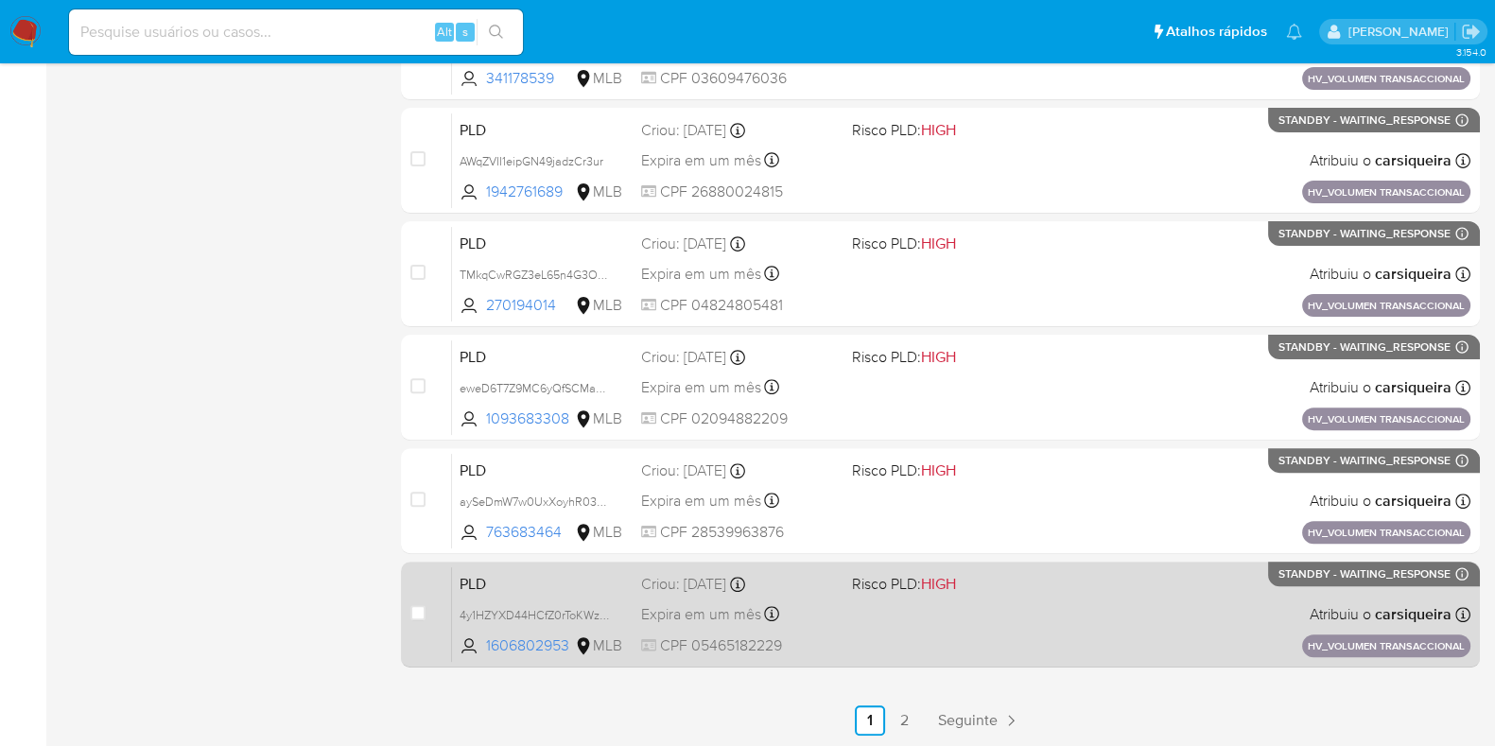
click at [993, 585] on span "Risco PLD: HIGH" at bounding box center [950, 582] width 196 height 25
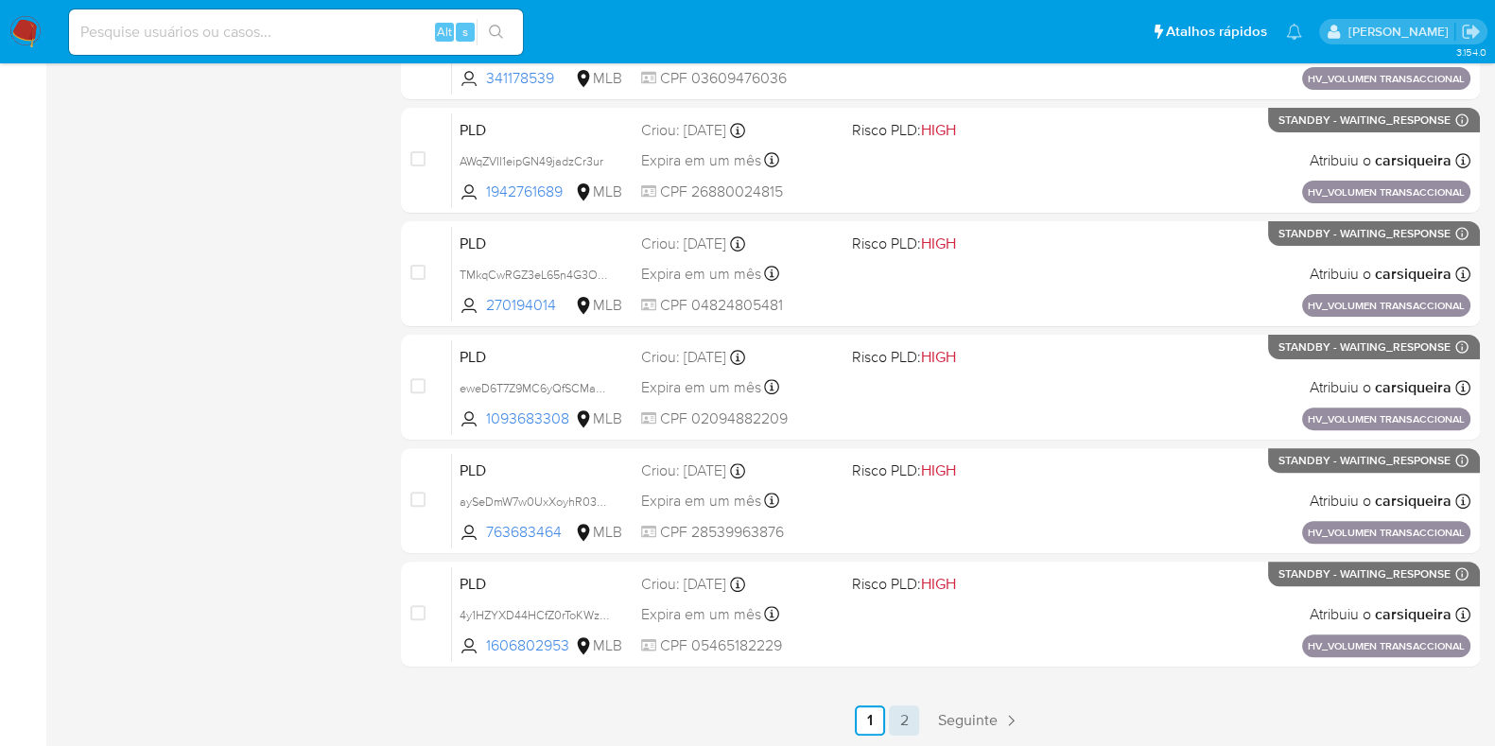
click at [900, 725] on link "2" at bounding box center [904, 721] width 30 height 30
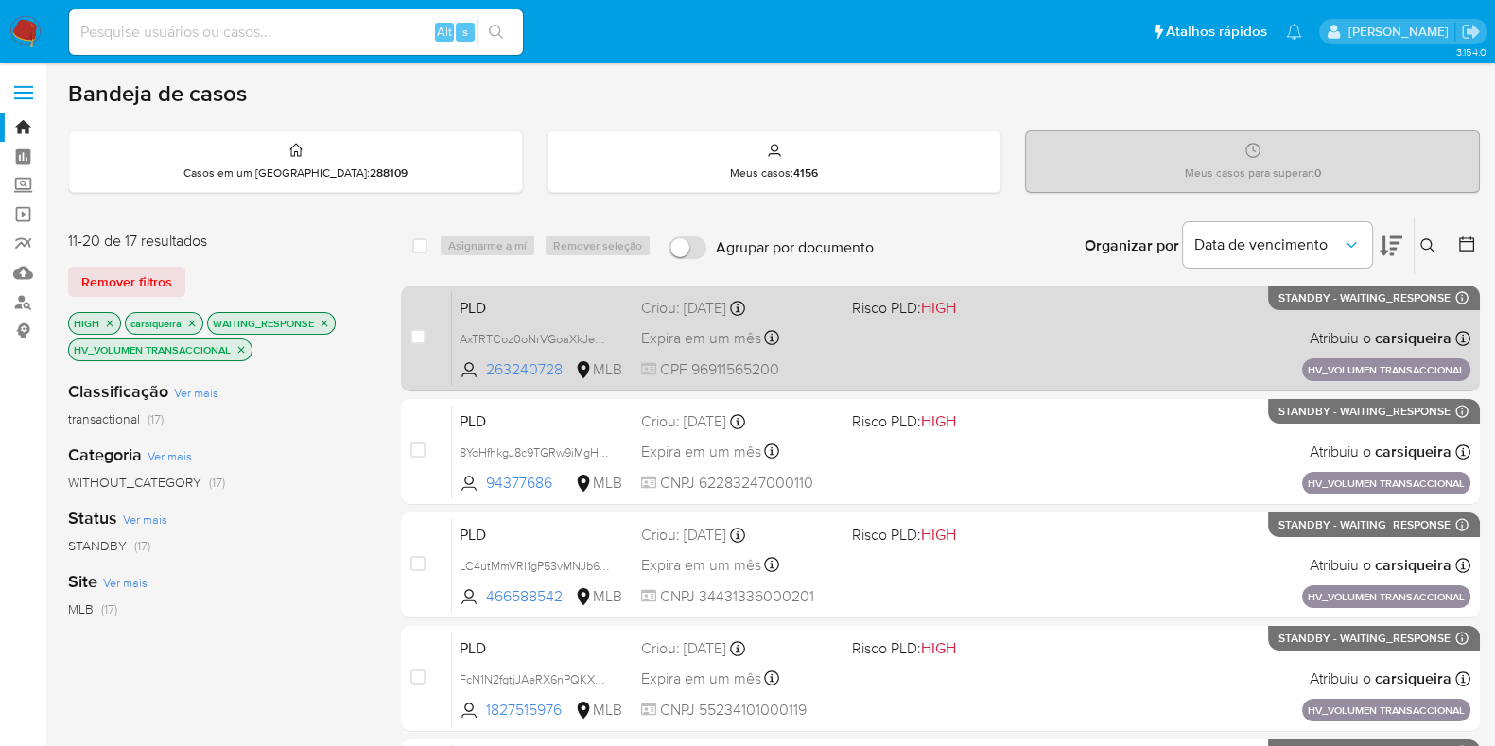
click at [926, 290] on div "PLD AxTRTCoz0oNrVGoaXkJeSl3f 263240728 MLB Risco PLD: HIGH Criou: 14/08/2025 Cr…" at bounding box center [961, 338] width 1019 height 96
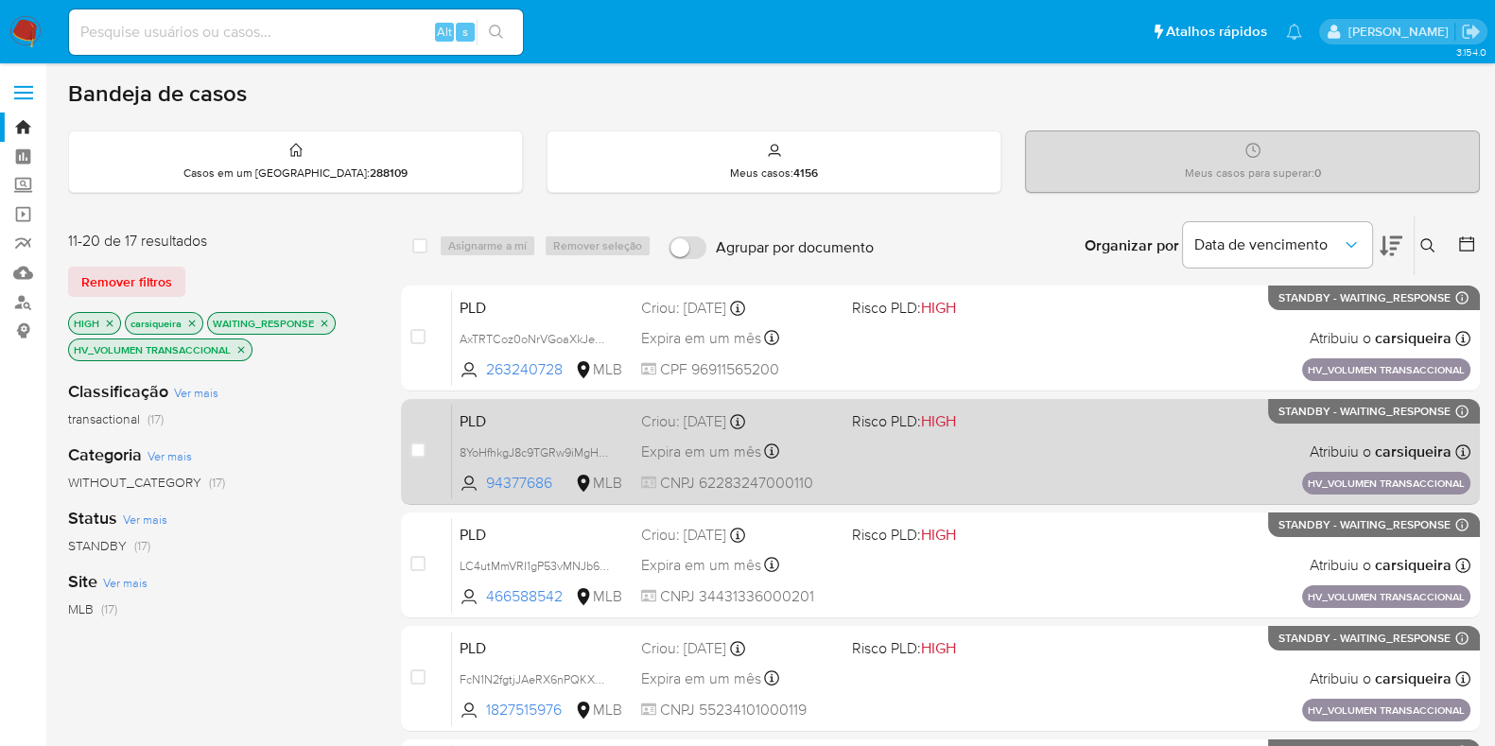
click at [1109, 478] on div "PLD 8YoHfhkgJ8c9TGRw9iMgHfc2 94377686 MLB Risco PLD: HIGH Criou: 14/08/2025 Cri…" at bounding box center [961, 452] width 1019 height 96
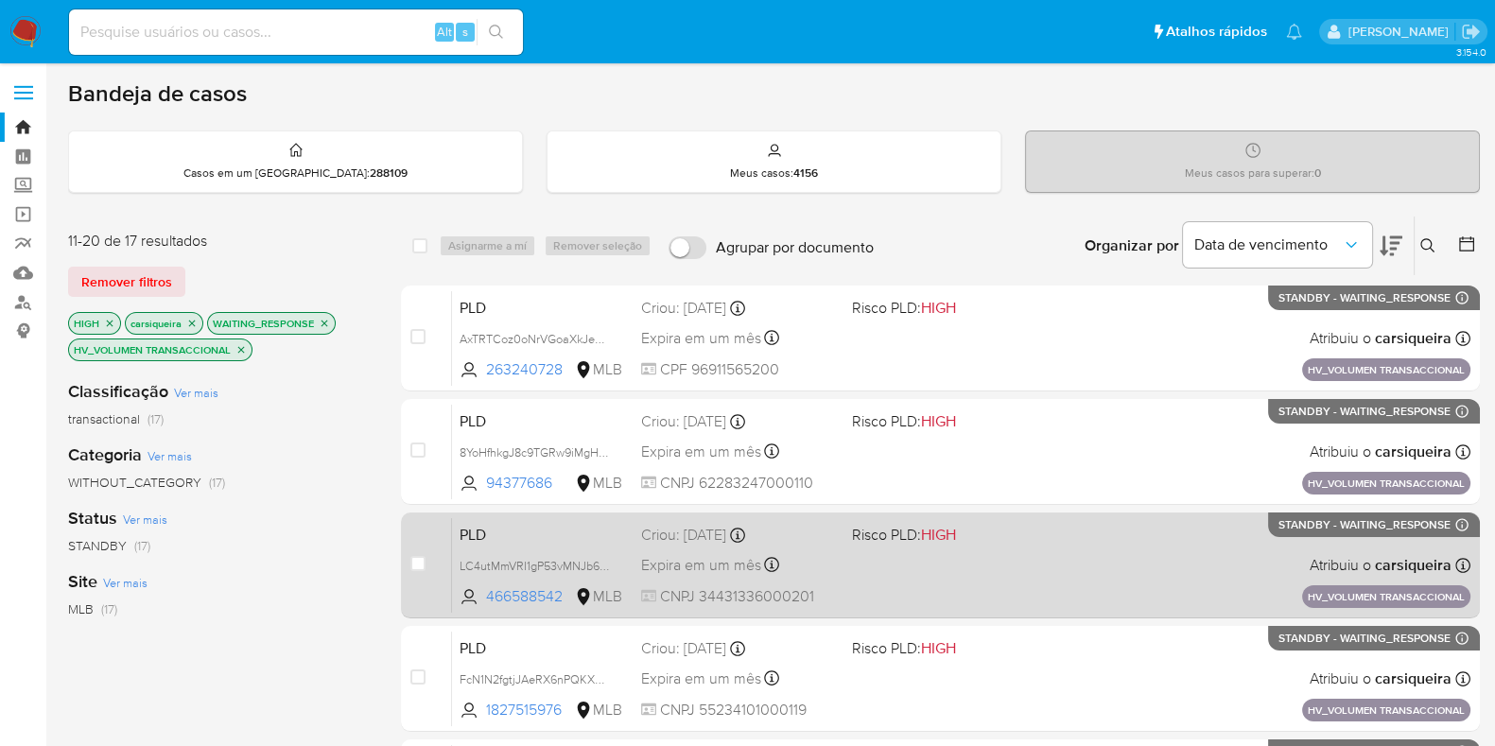
click at [1098, 592] on div "PLD LC4utMmVRI1gP53vMNJb6tTJ 466588542 MLB Risco PLD: HIGH Criou: 14/08/2025 Cr…" at bounding box center [961, 565] width 1019 height 96
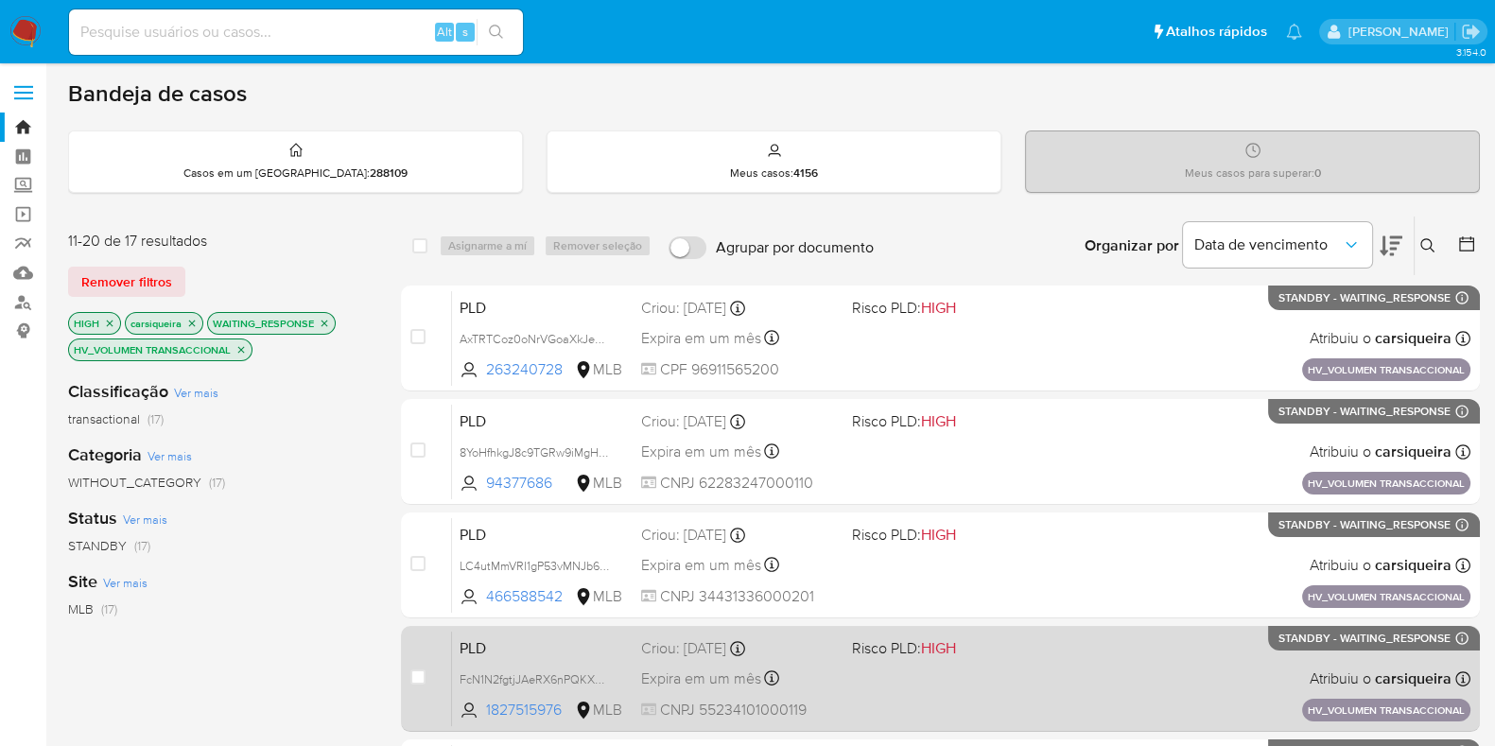
click at [1036, 701] on div "PLD FcN1N2fgtjJAeRX6nPQKXUlQ 1827515976 MLB Risco PLD: HIGH Criou: 14/08/2025 C…" at bounding box center [961, 679] width 1019 height 96
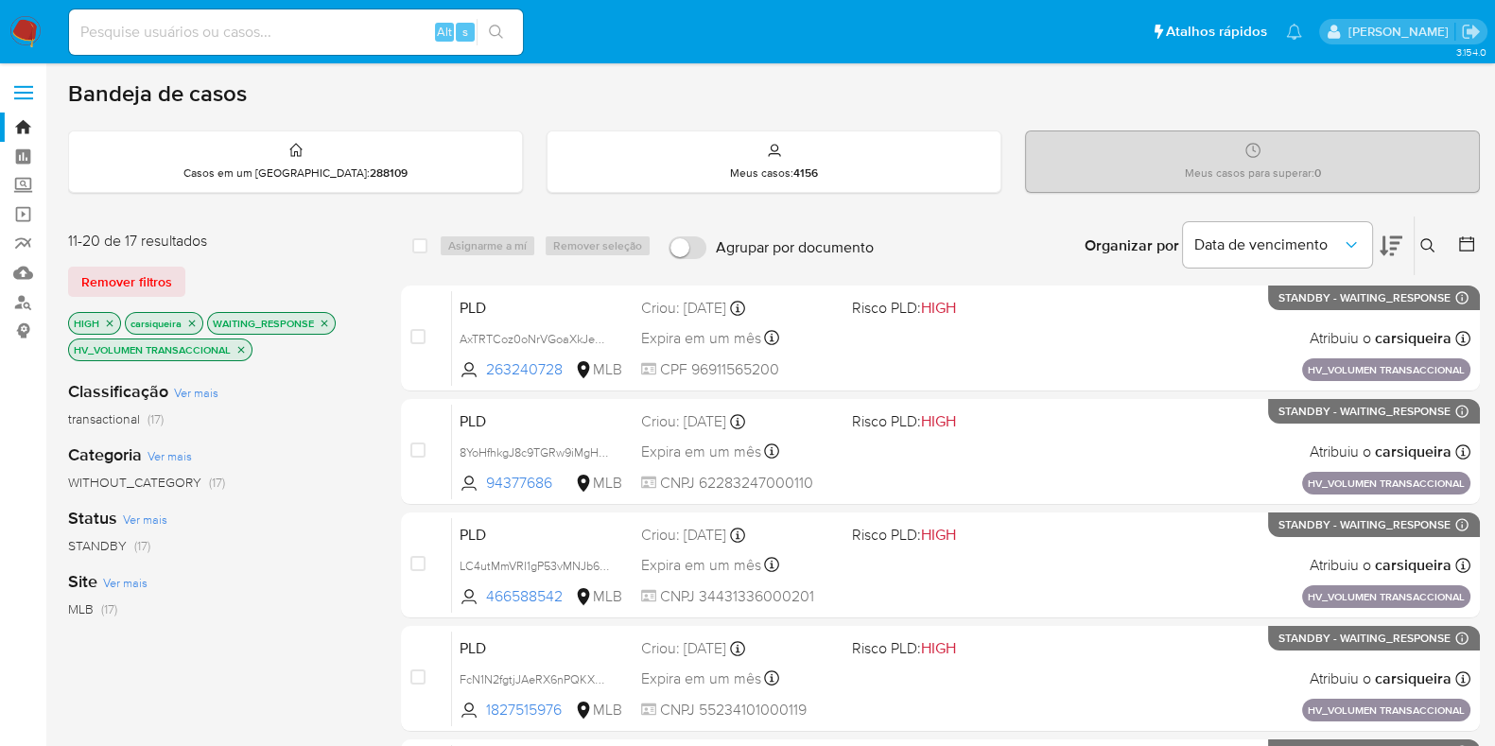
scroll to position [405, 0]
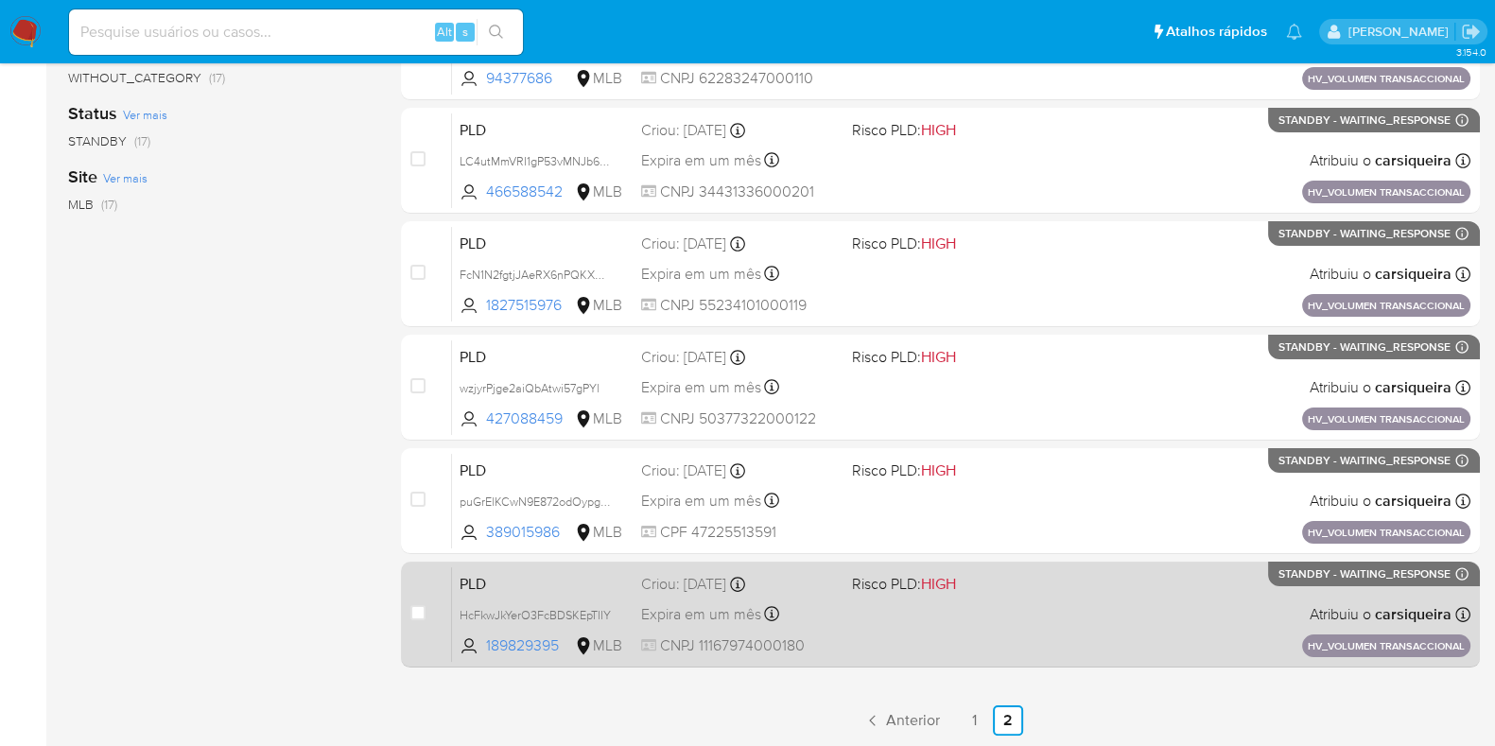
click at [1005, 610] on div "PLD HcFkwJkYerO3FcBDSKEpTlIY 189829395 MLB Risco PLD: HIGH Criou: 14/08/2025 Cr…" at bounding box center [961, 615] width 1019 height 96
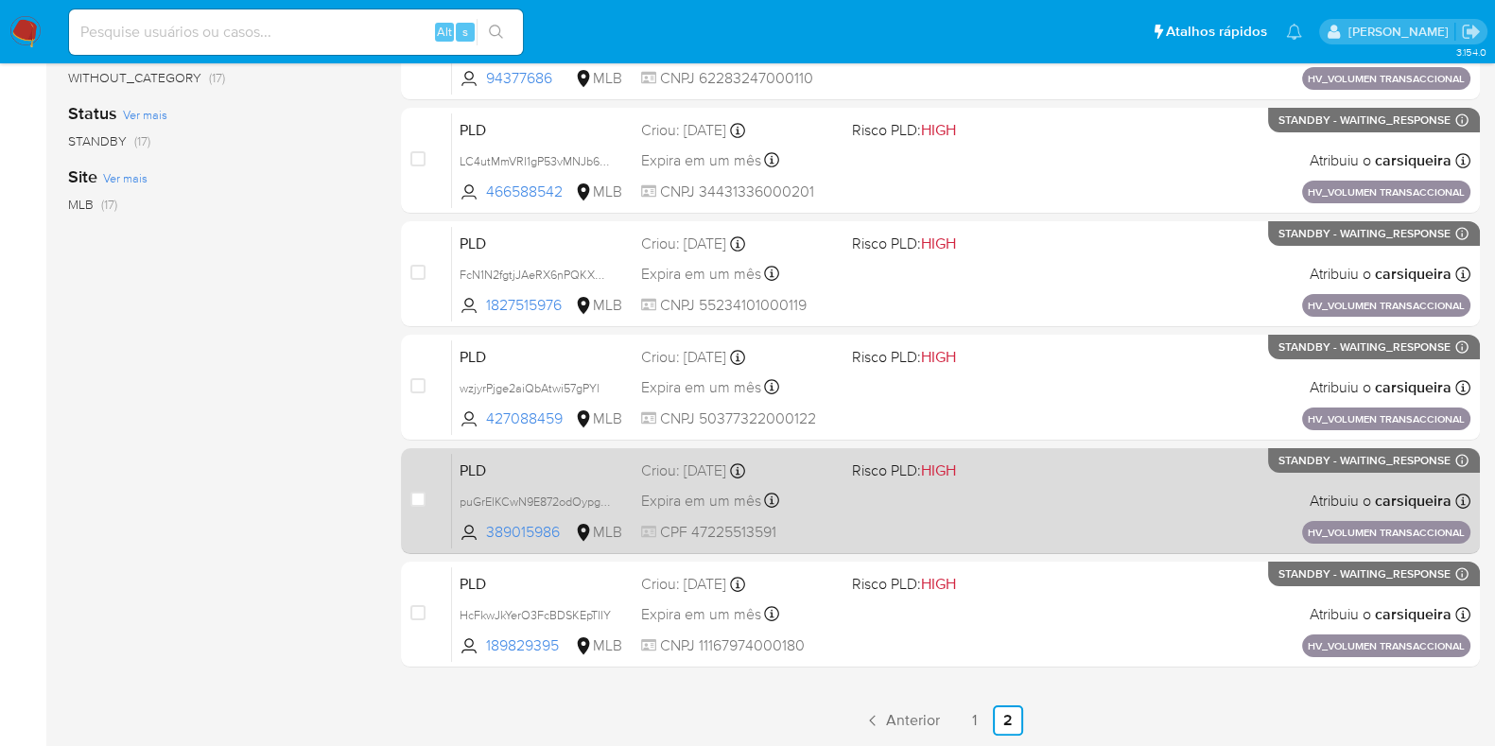
click at [951, 503] on div "PLD puGrElKCwN9E872odOypgEvp 389015986 MLB Risco PLD: HIGH Criou: 14/08/2025 Cr…" at bounding box center [961, 501] width 1019 height 96
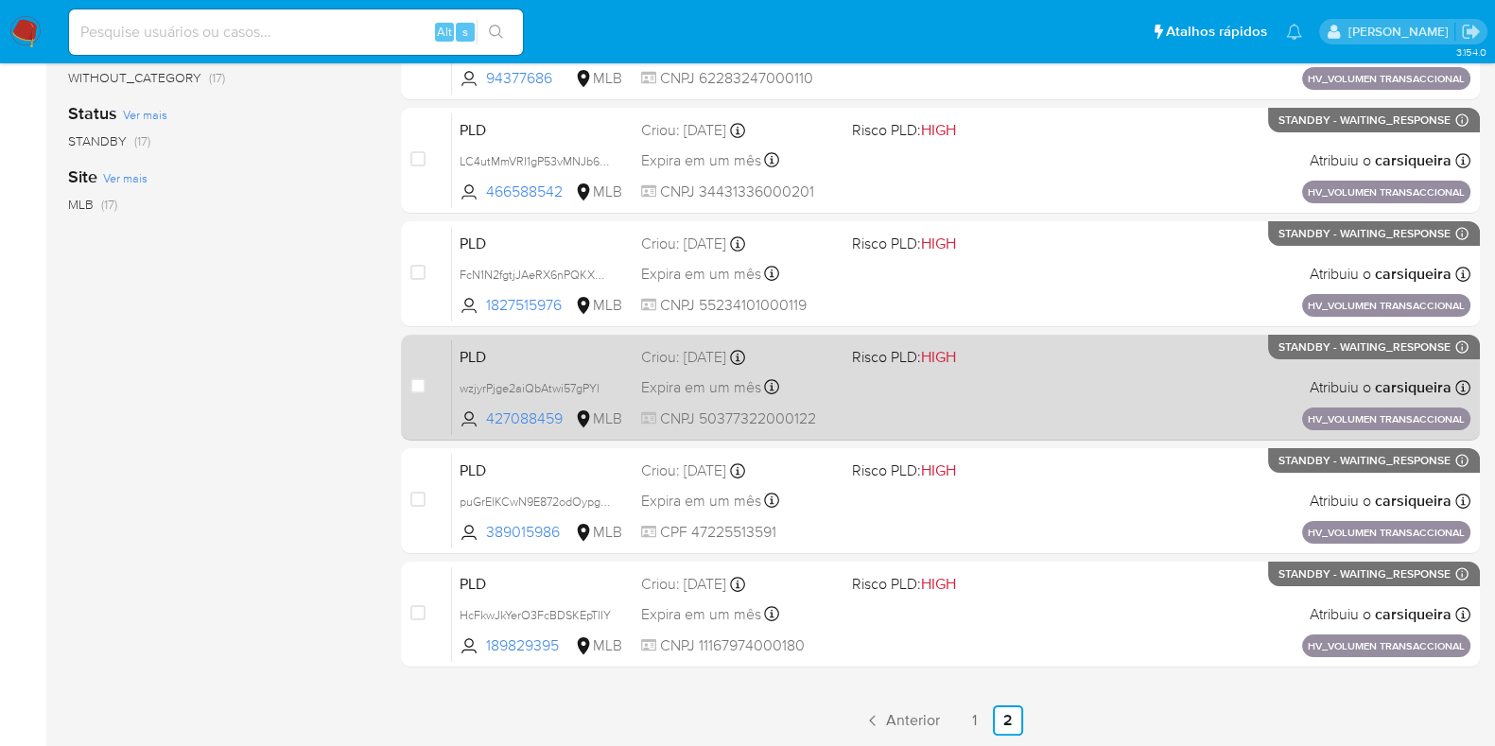
click at [1019, 357] on span "Risco PLD: HIGH" at bounding box center [950, 355] width 196 height 25
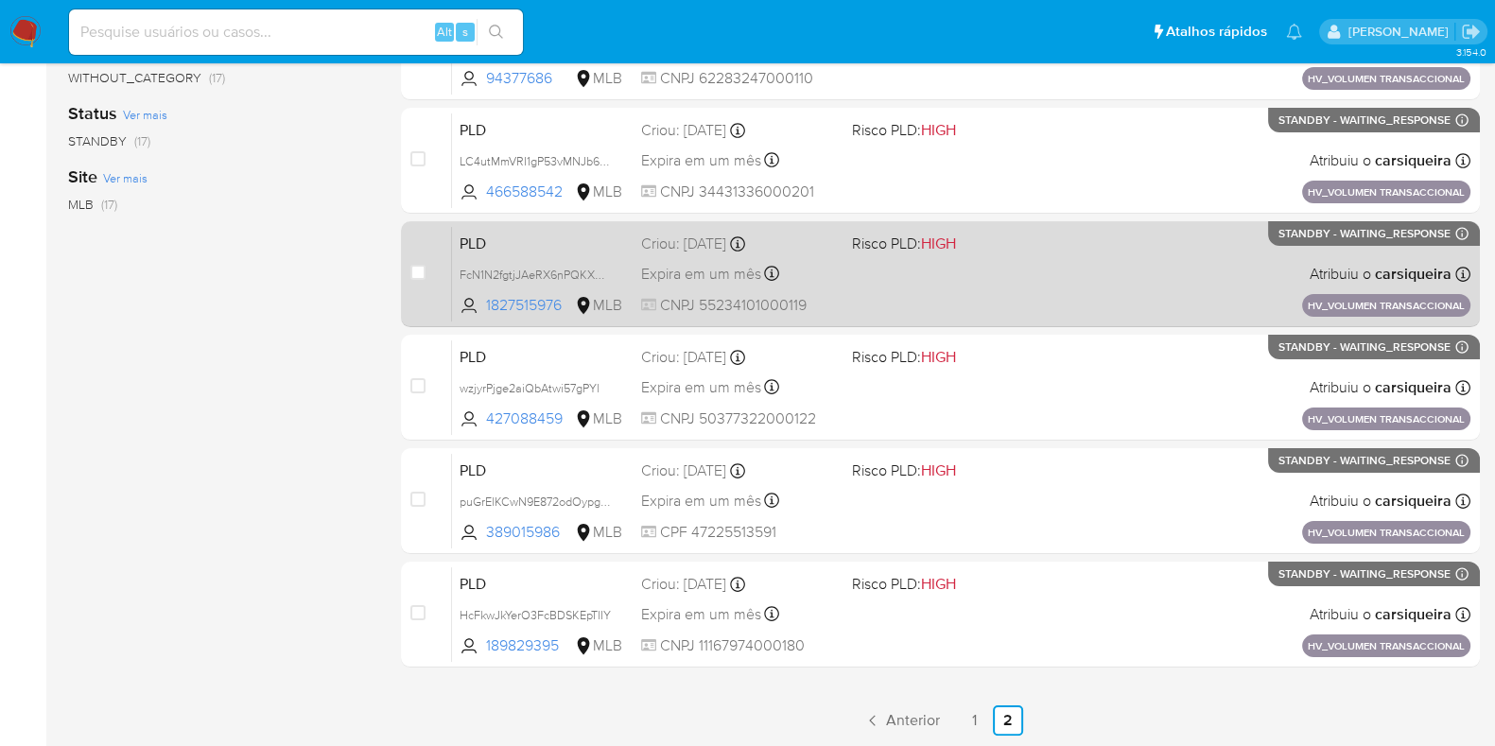
click at [994, 262] on div "PLD FcN1N2fgtjJAeRX6nPQKXUlQ 1827515976 MLB Risco PLD: HIGH Criou: 14/08/2025 C…" at bounding box center [961, 274] width 1019 height 96
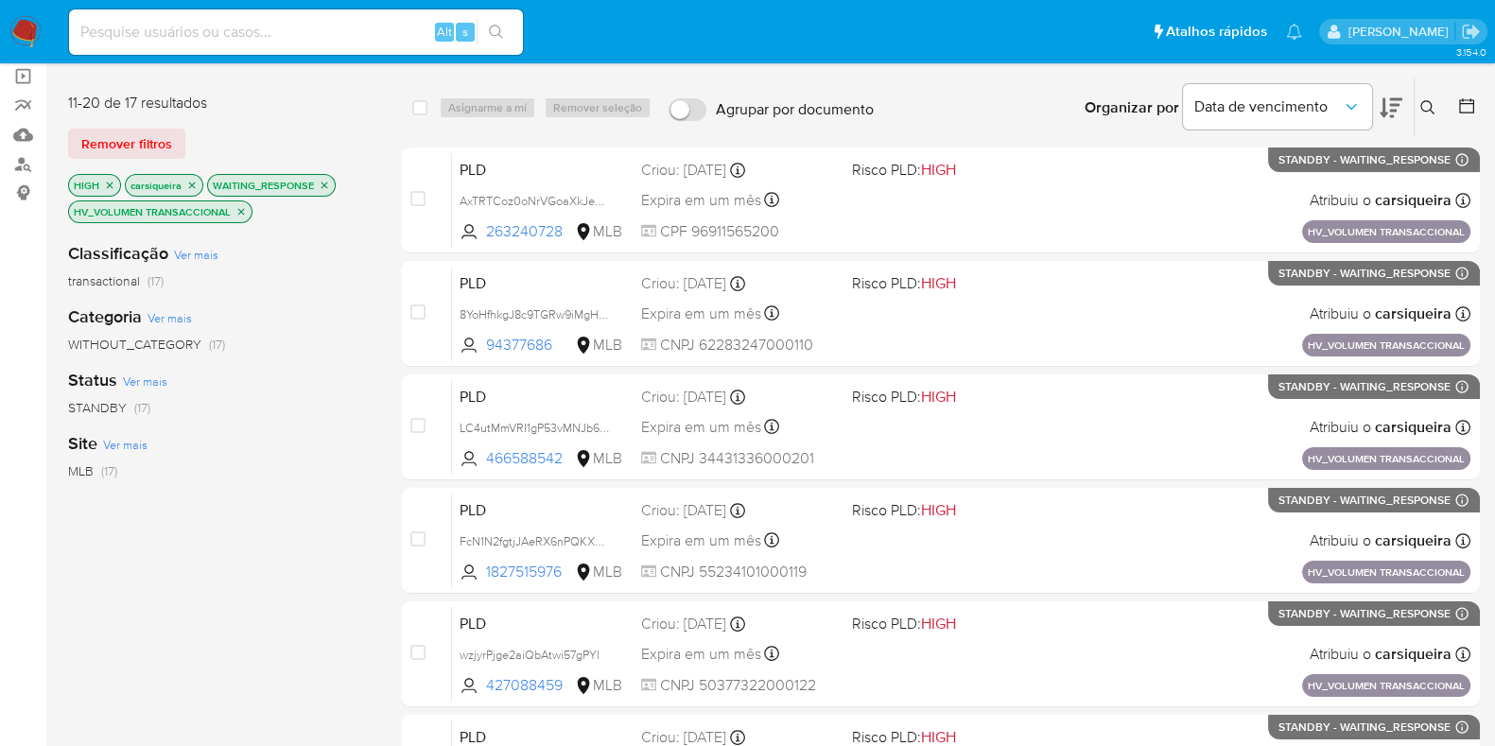
scroll to position [0, 0]
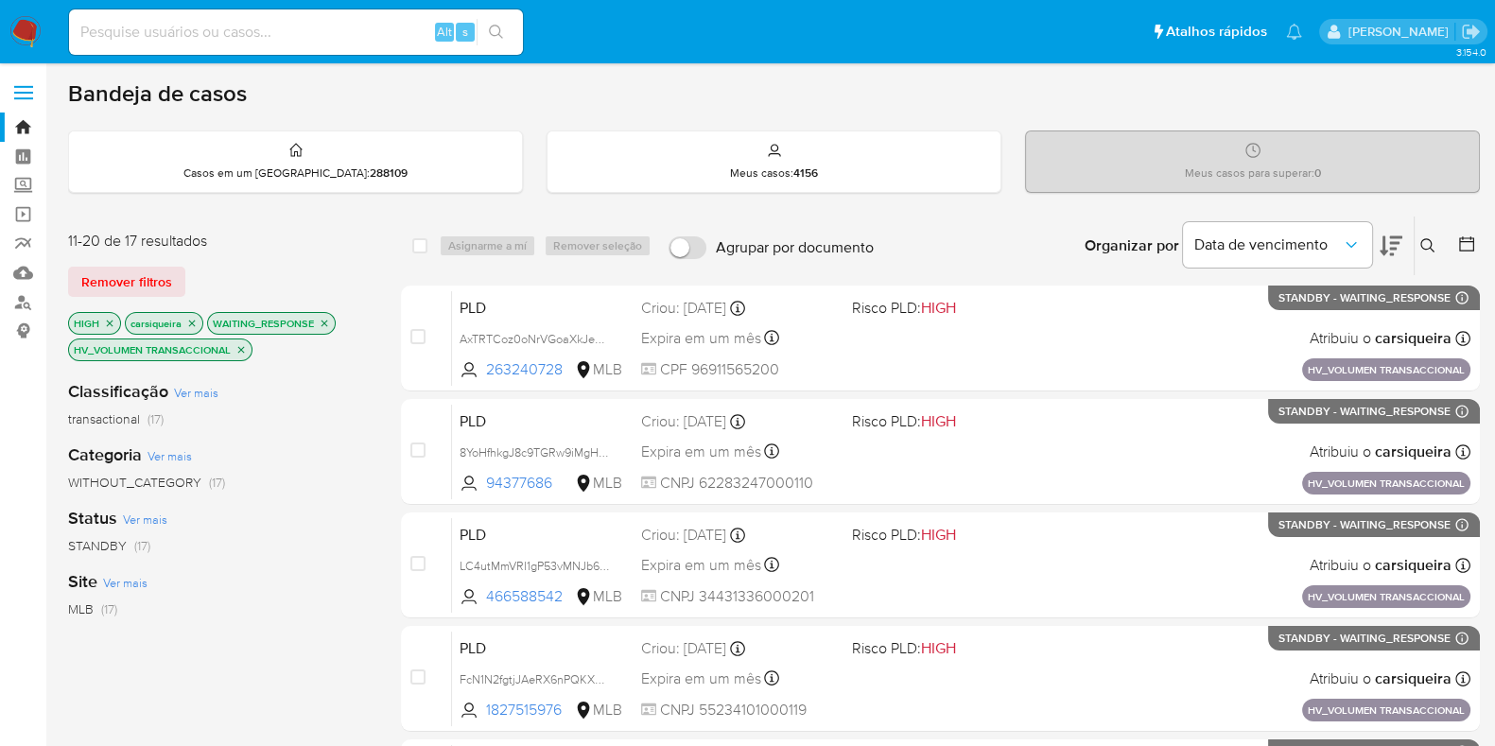
click at [243, 348] on icon "close-filter" at bounding box center [241, 349] width 11 height 11
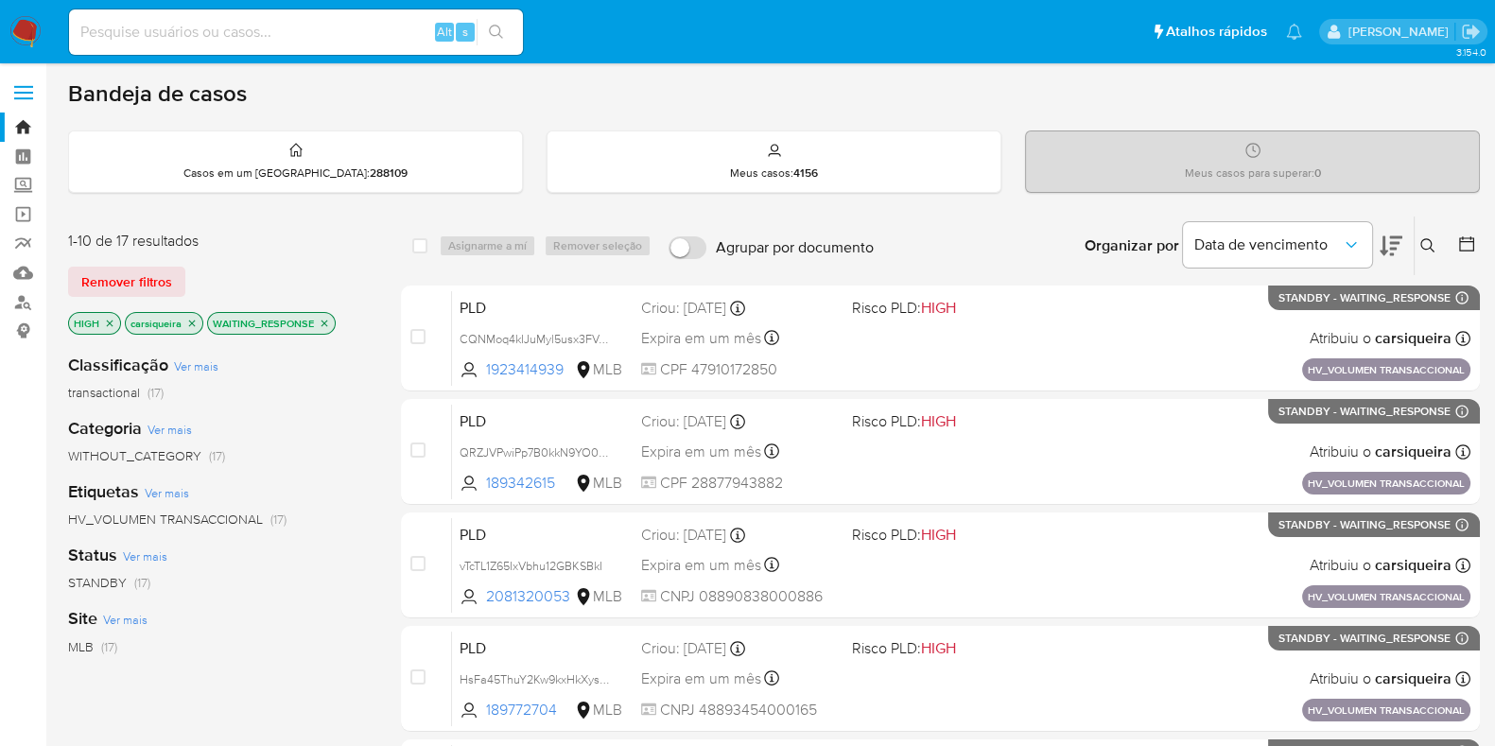
click at [326, 322] on icon "close-filter" at bounding box center [324, 323] width 11 height 11
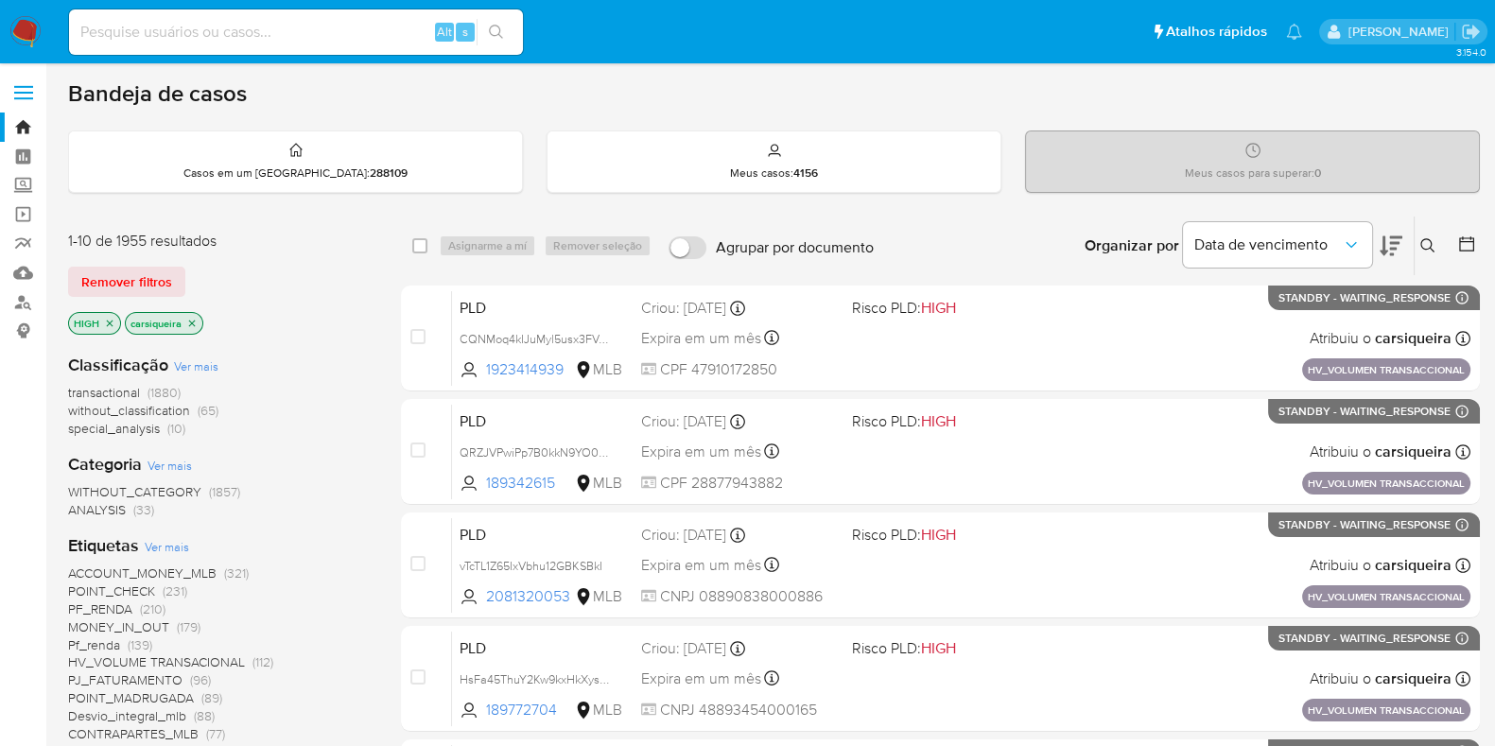
click at [107, 321] on icon "close-filter" at bounding box center [109, 323] width 11 height 11
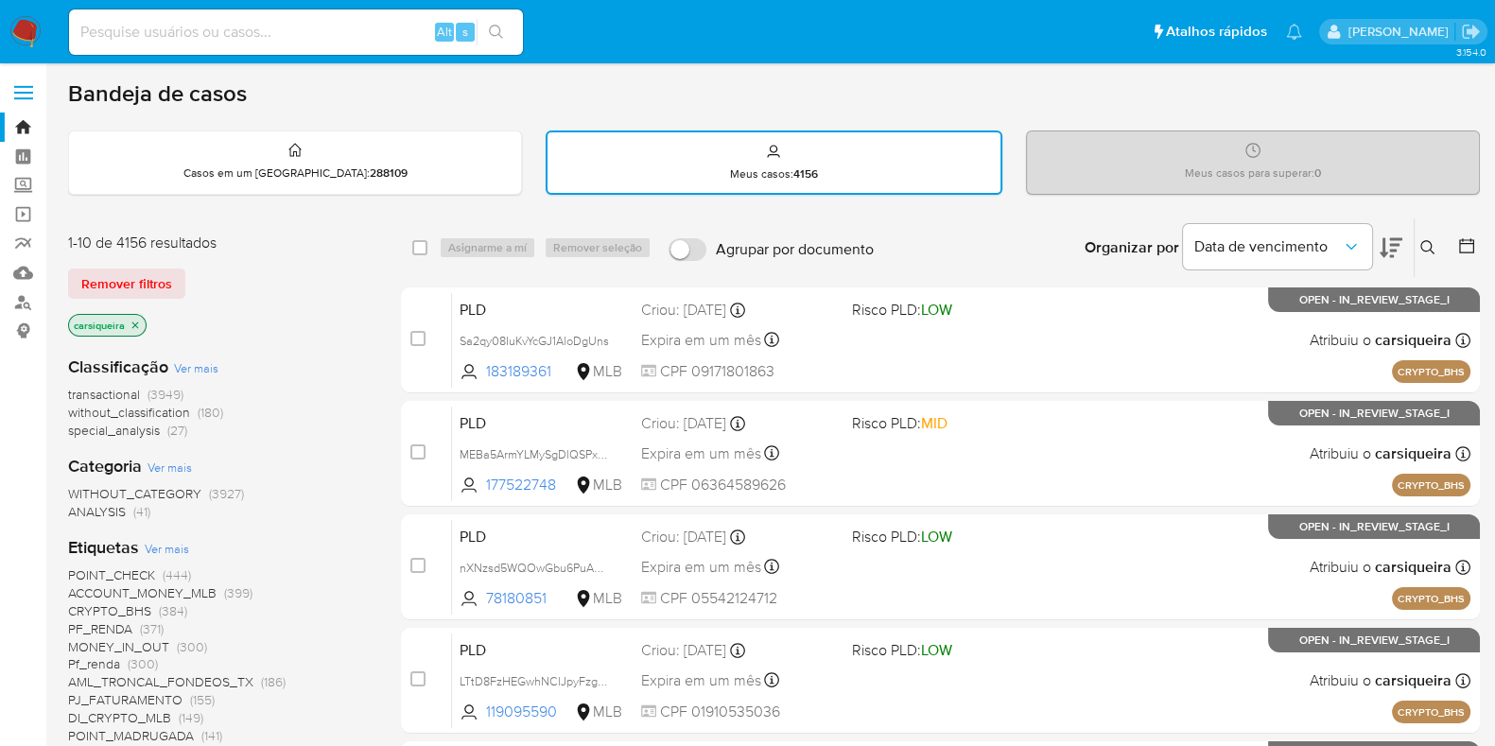
click at [136, 323] on icon "close-filter" at bounding box center [135, 325] width 11 height 11
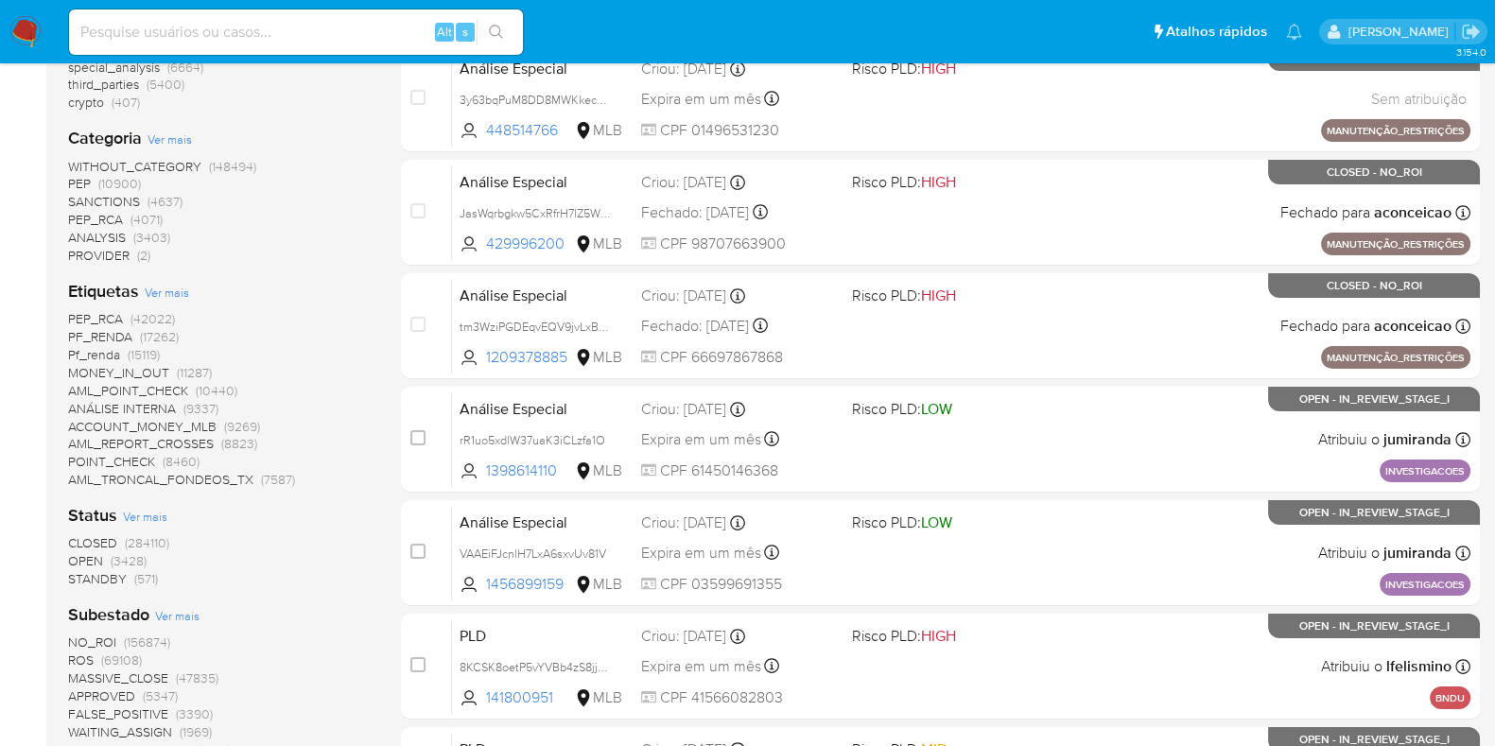
scroll to position [827, 0]
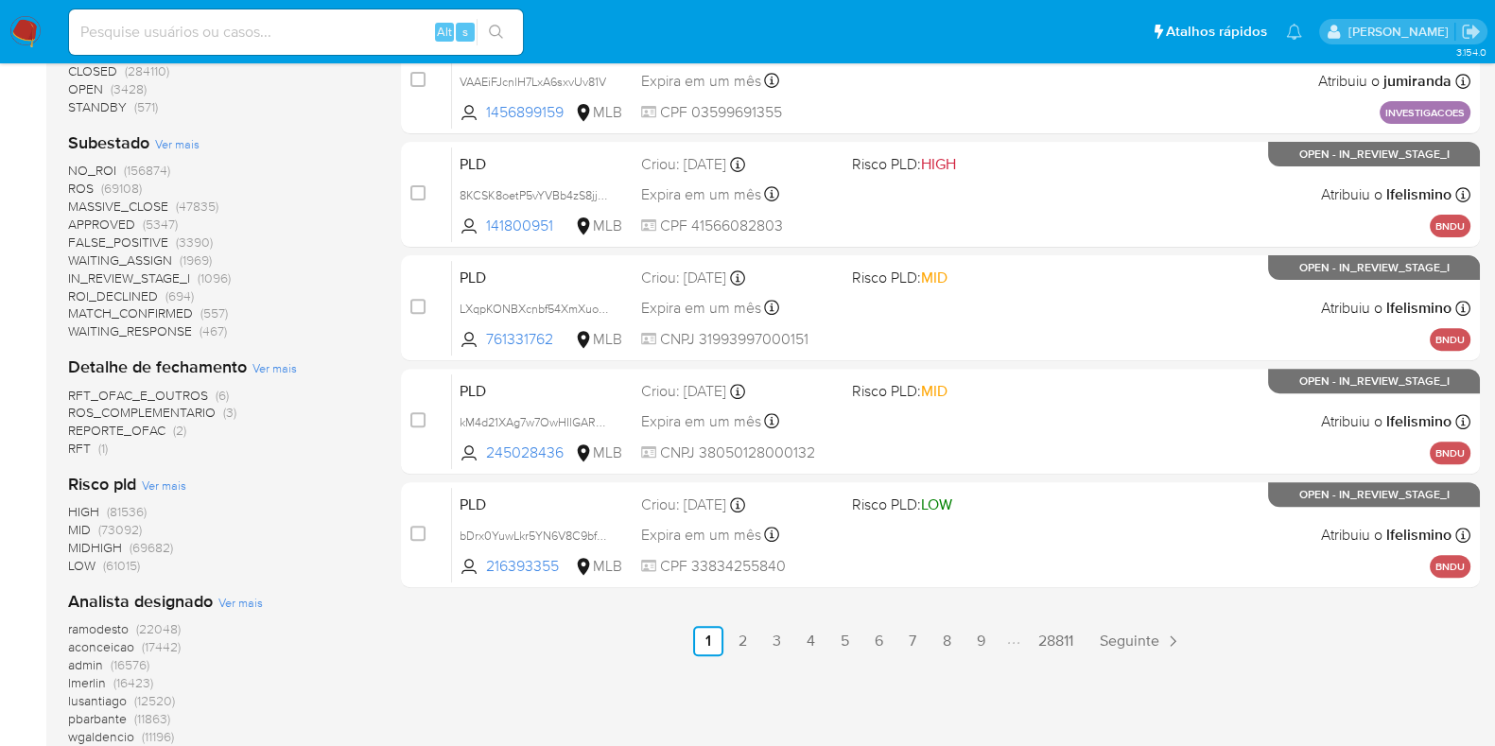
click at [128, 513] on span "(81536)" at bounding box center [127, 511] width 40 height 19
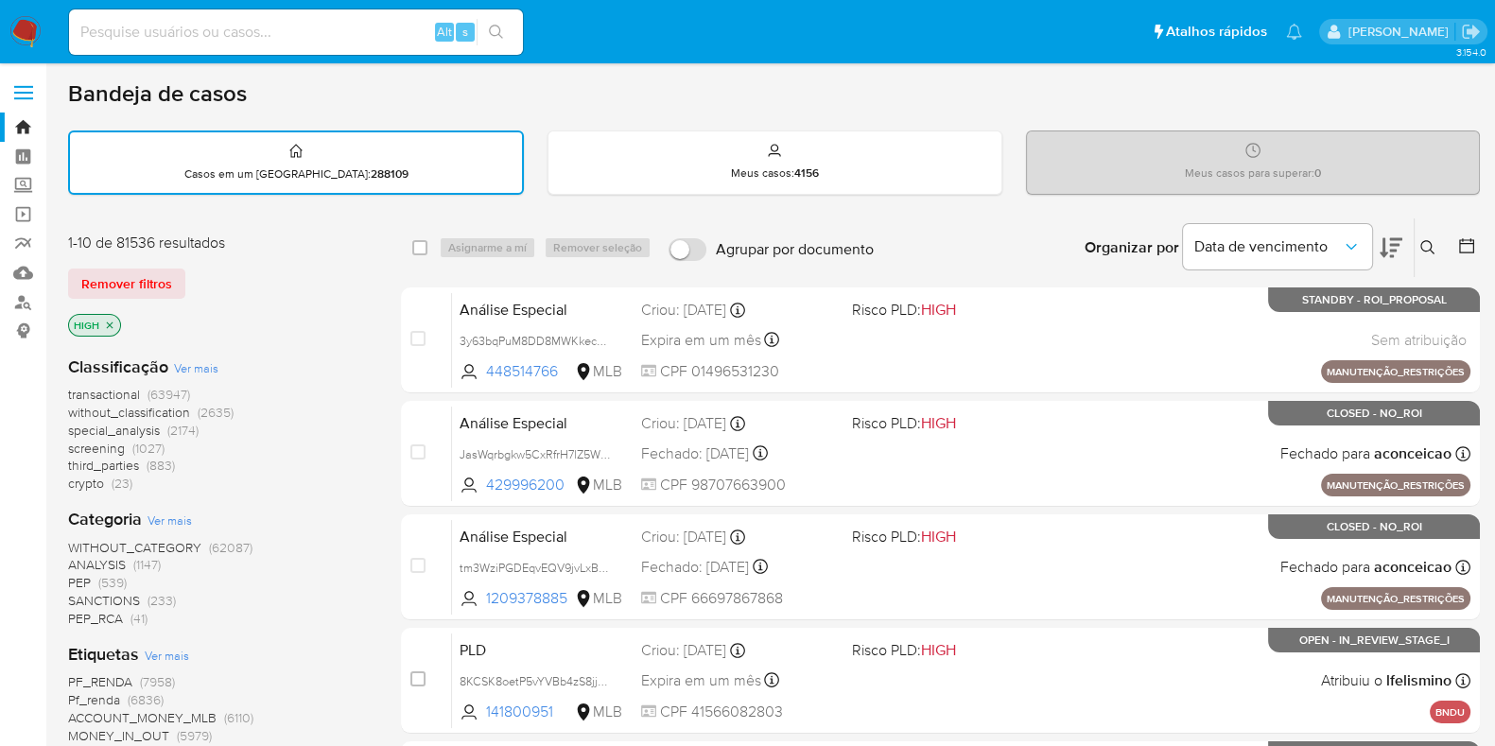
click at [19, 40] on img at bounding box center [25, 32] width 32 height 32
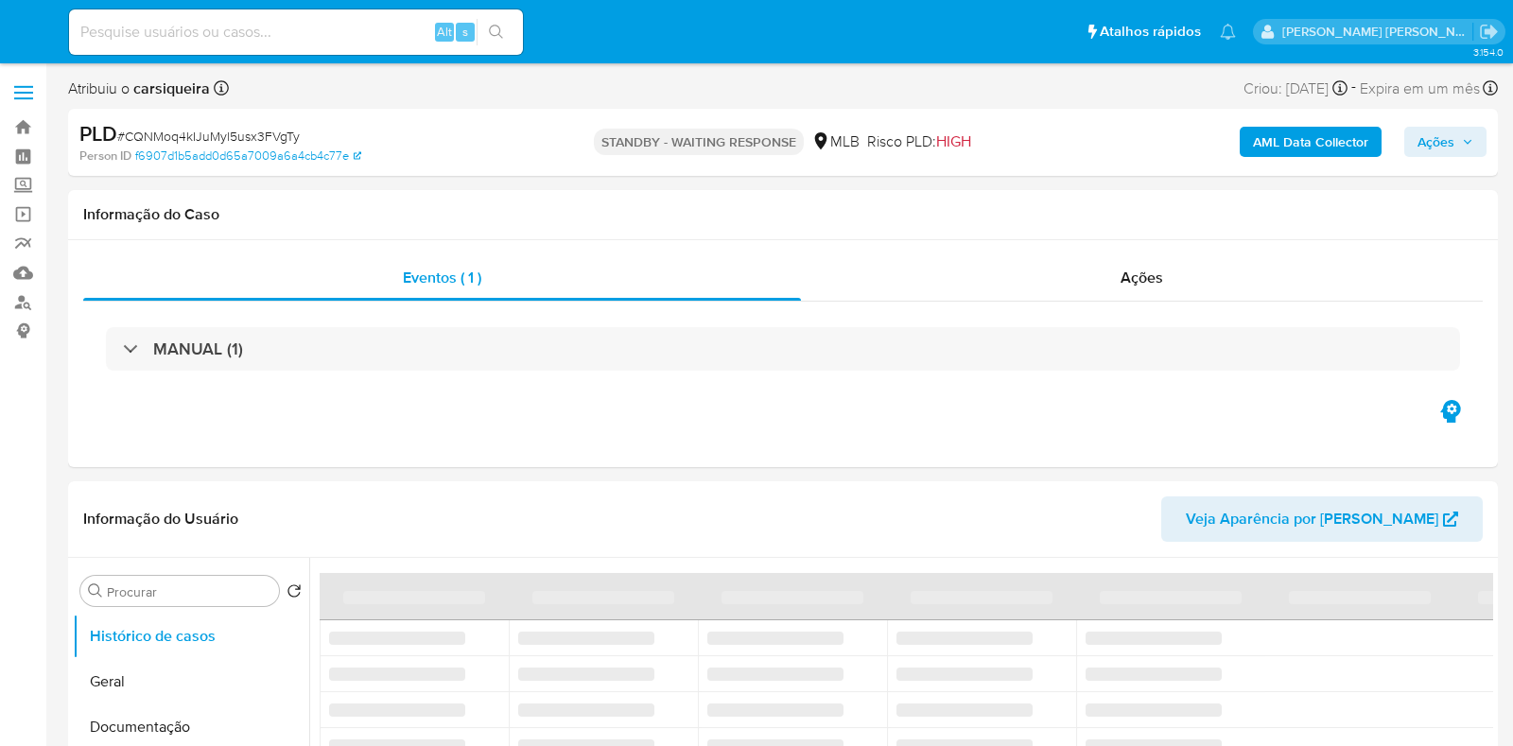
select select "10"
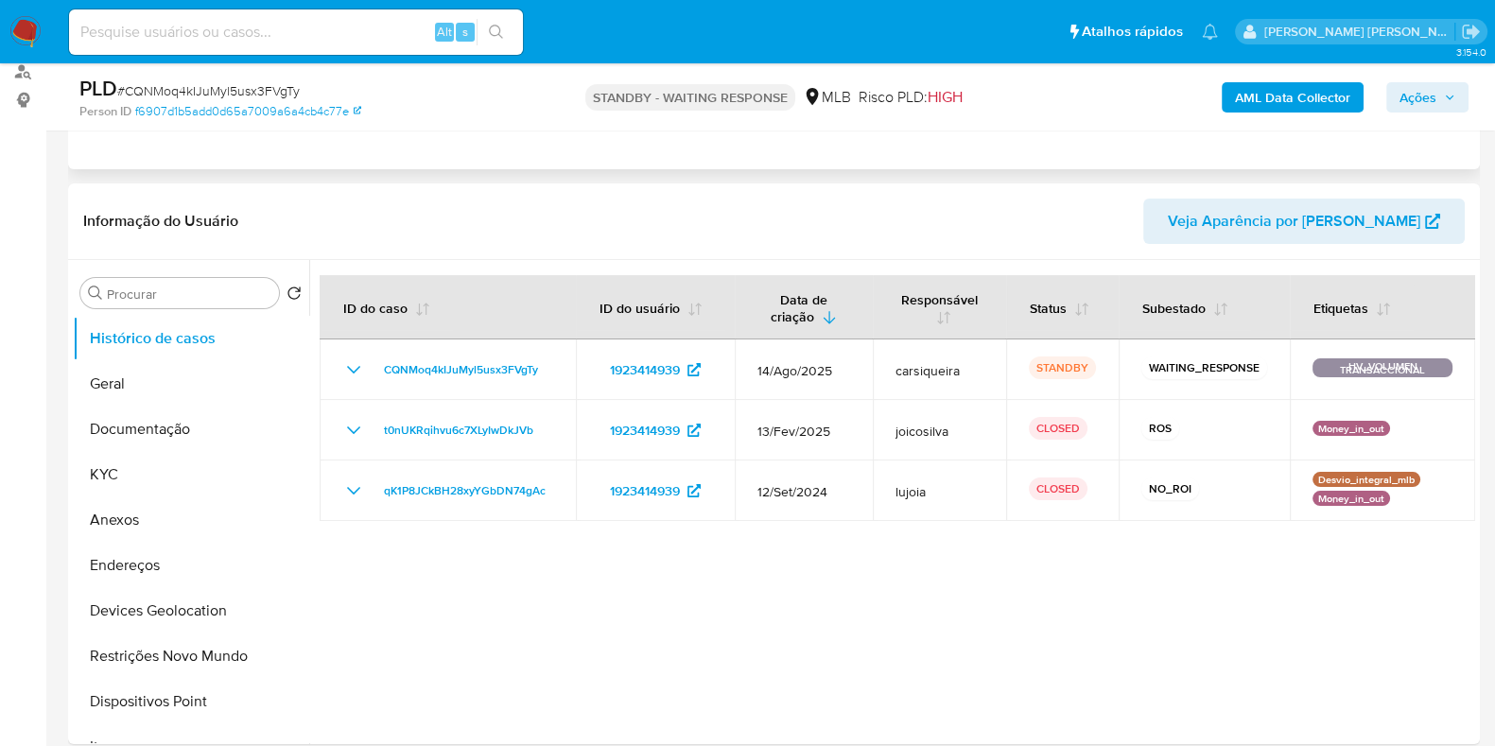
scroll to position [236, 0]
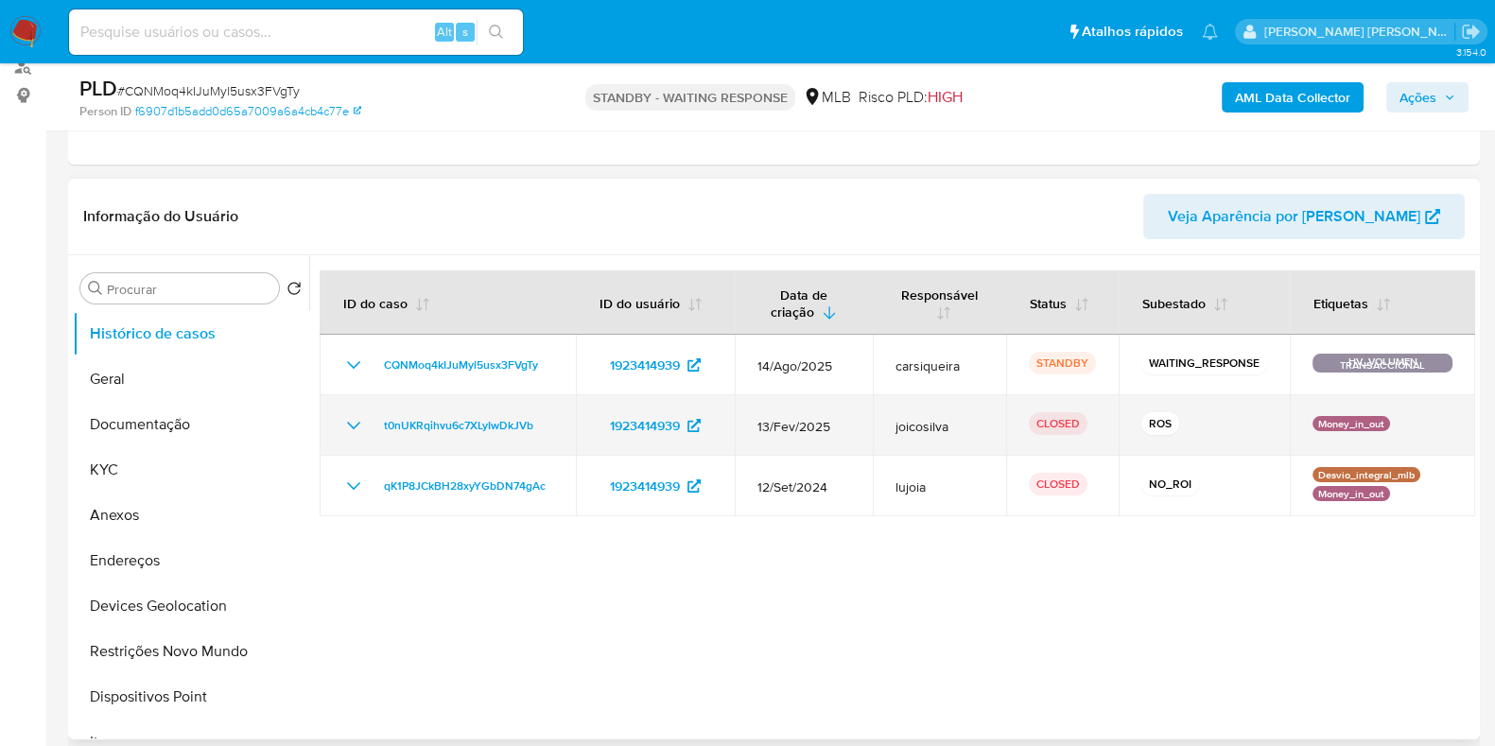
click at [353, 424] on icon "Mostrar/Ocultar" at bounding box center [353, 425] width 23 height 23
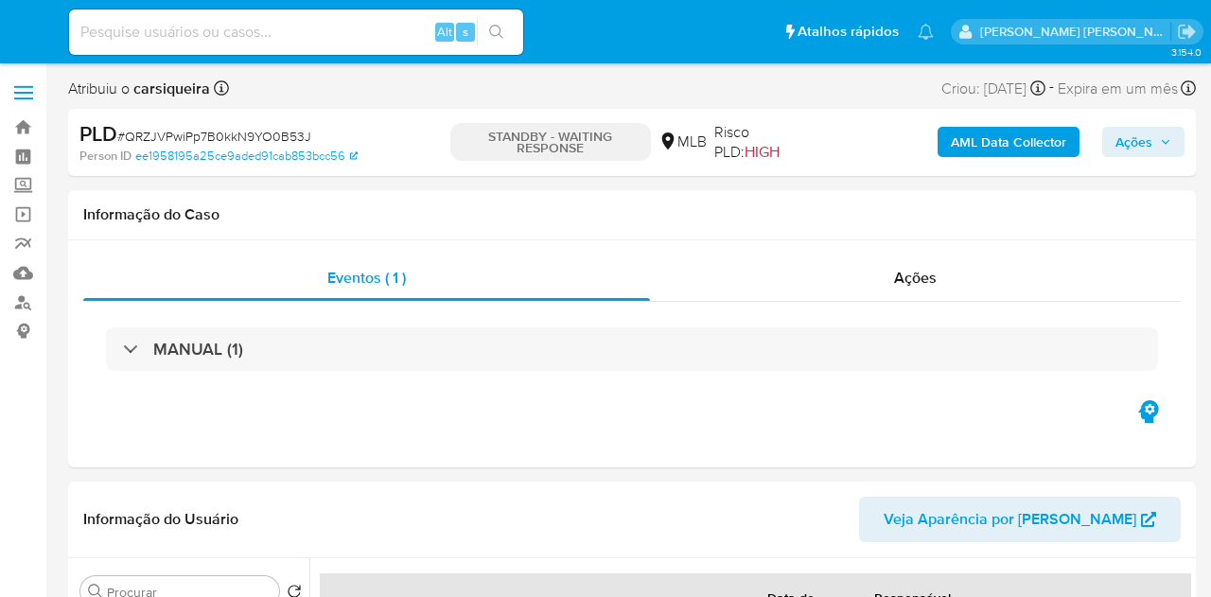
select select "10"
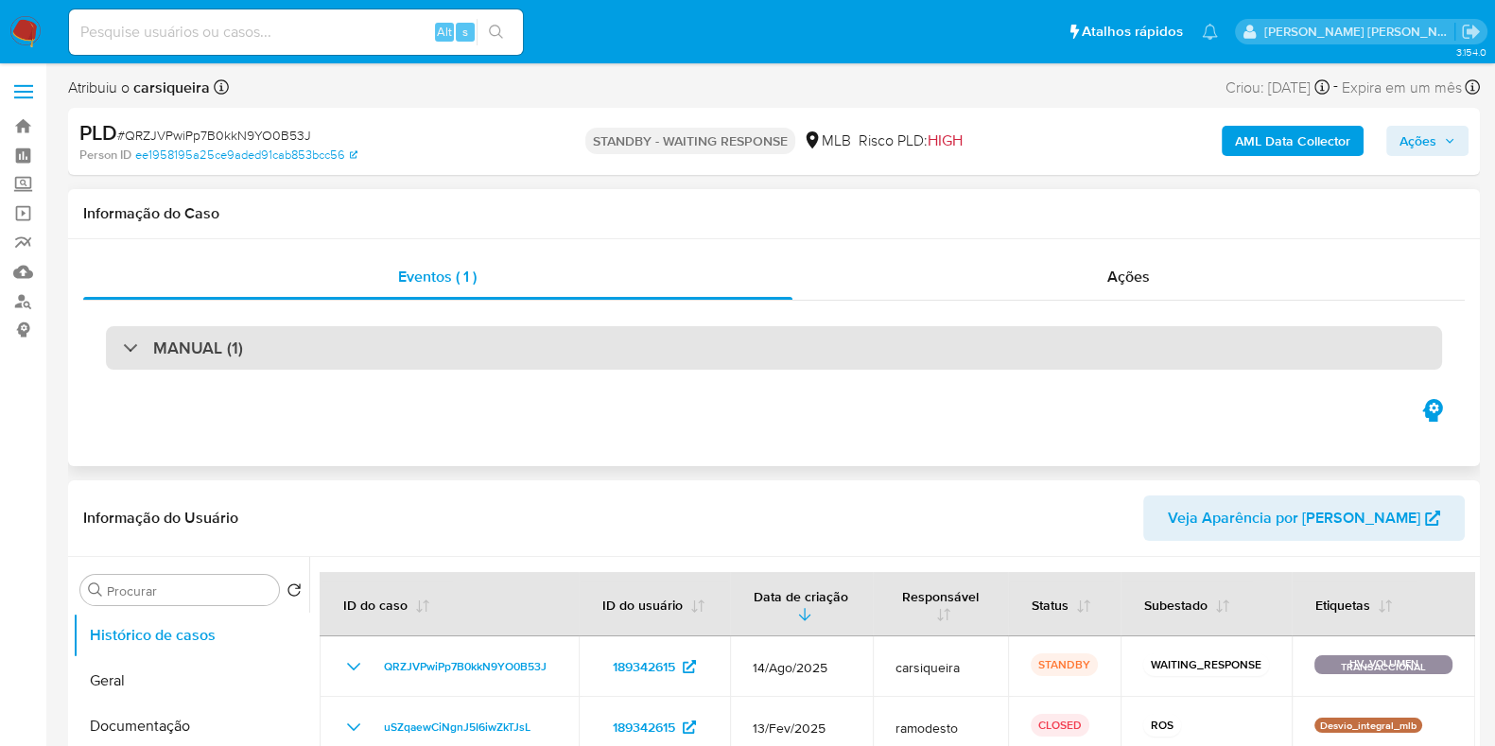
scroll to position [117, 0]
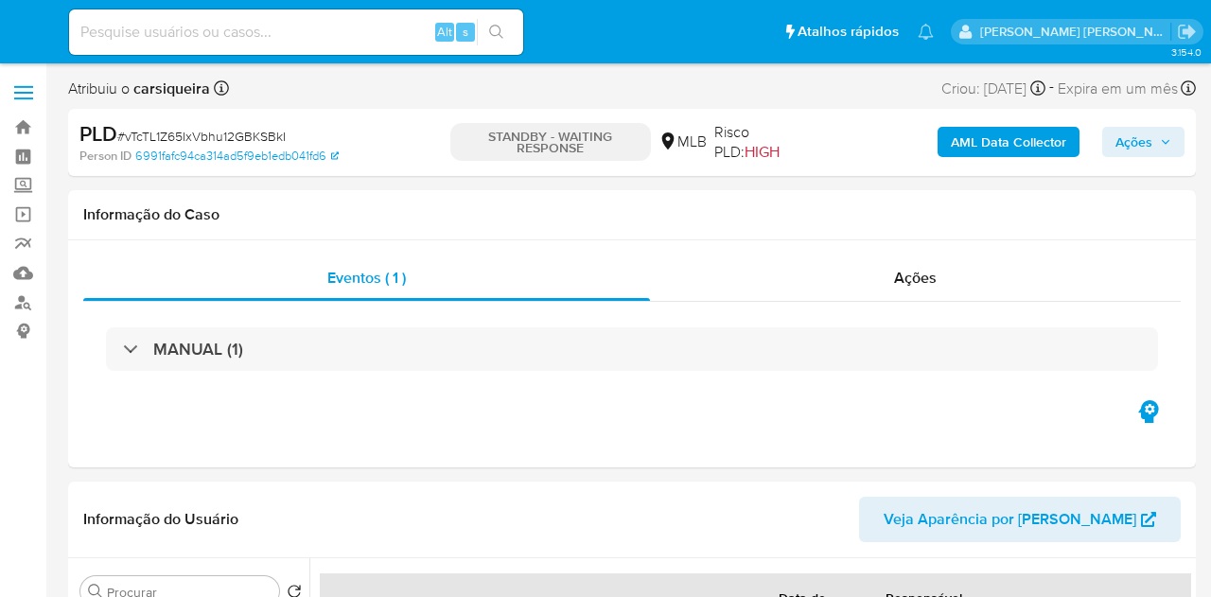
select select "10"
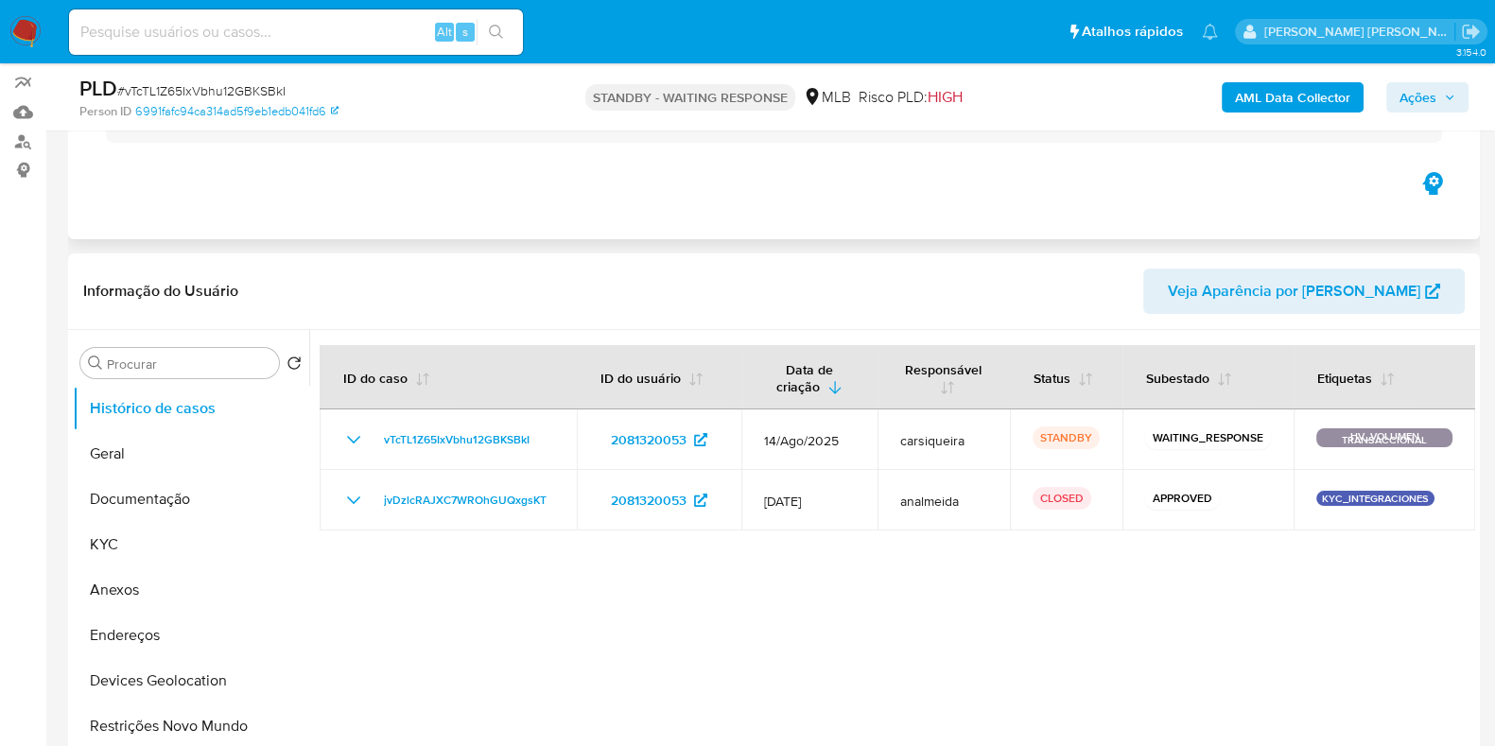
scroll to position [236, 0]
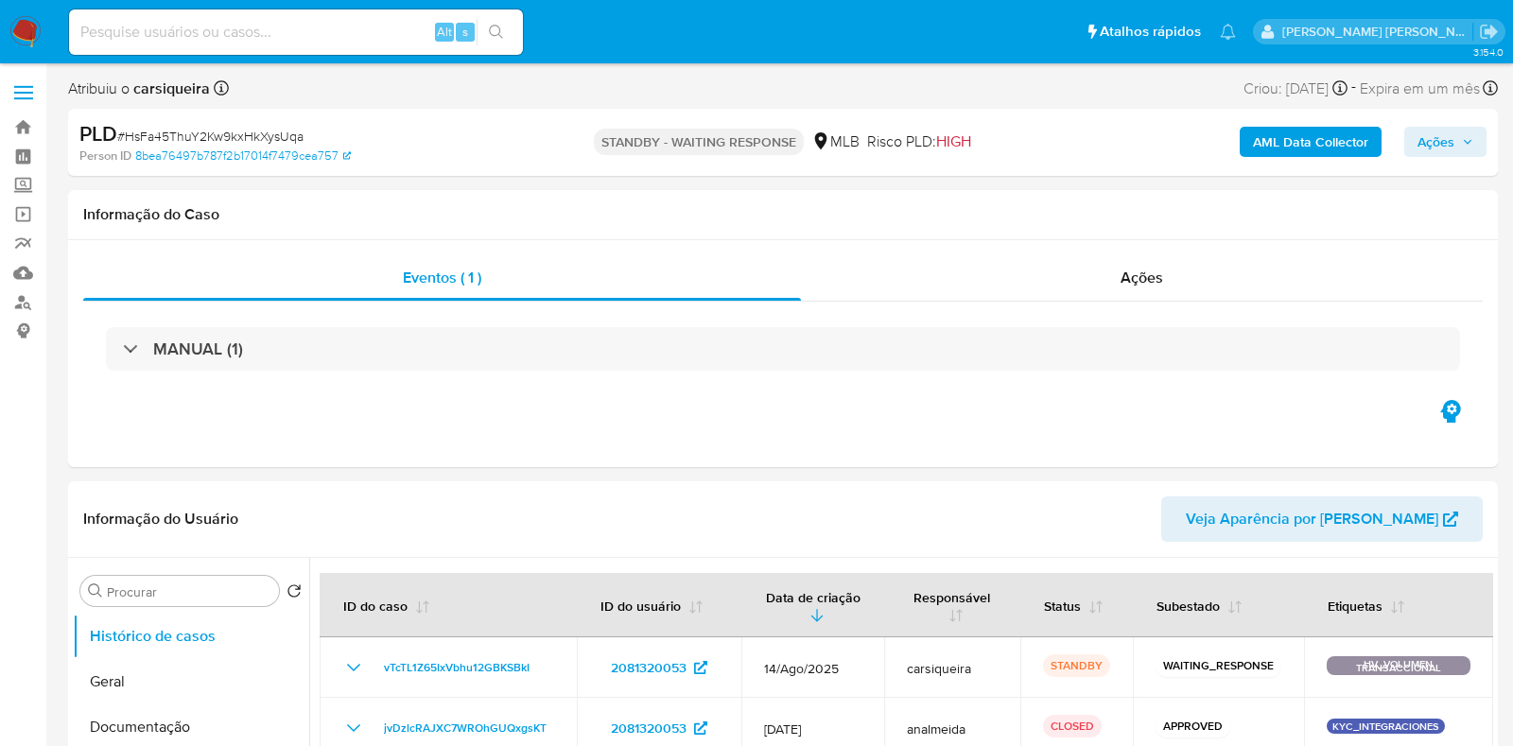
select select "10"
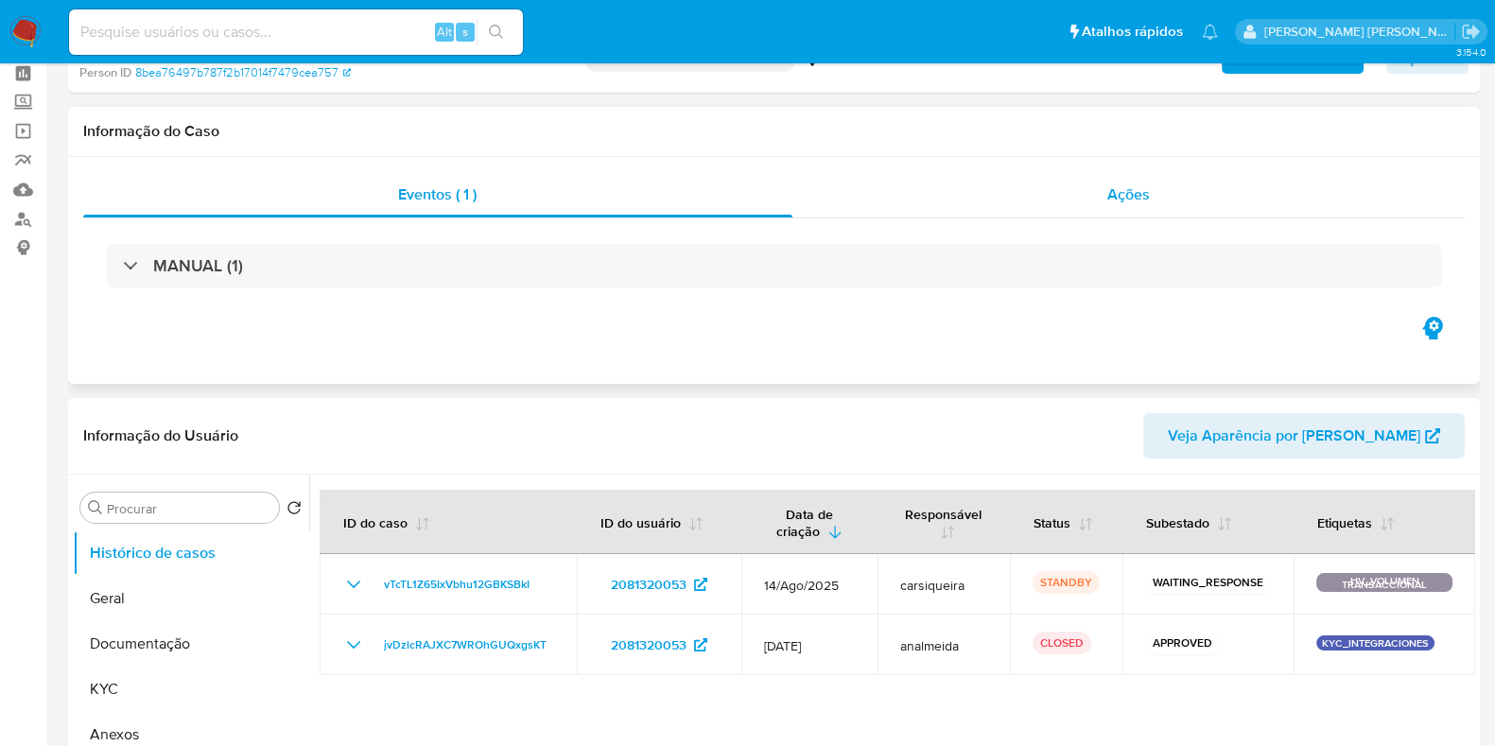
scroll to position [117, 0]
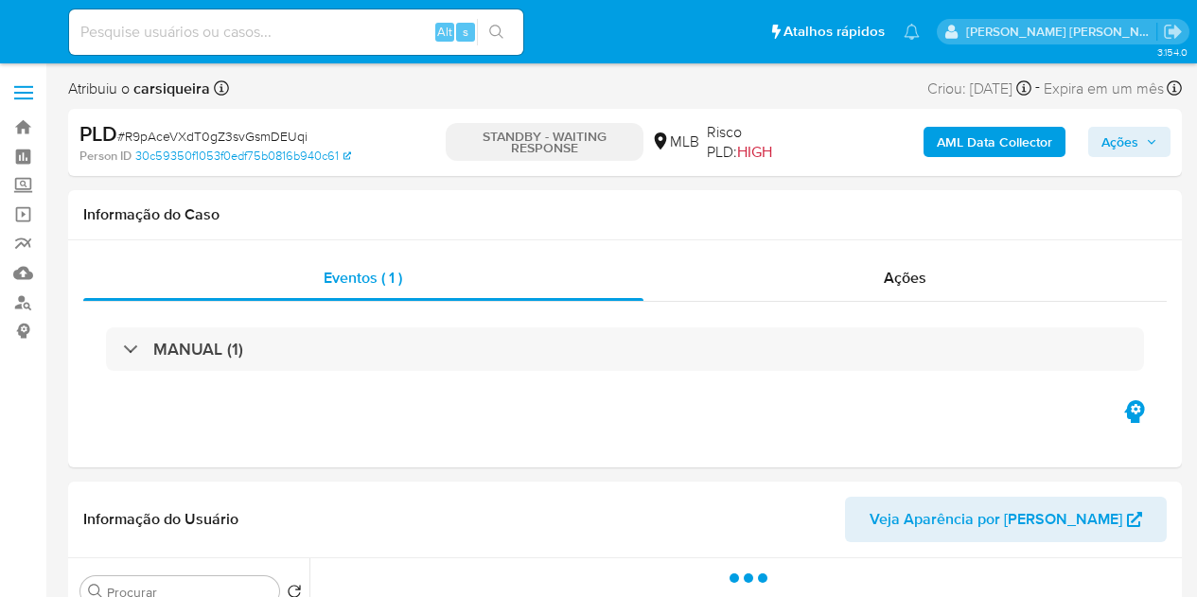
select select "10"
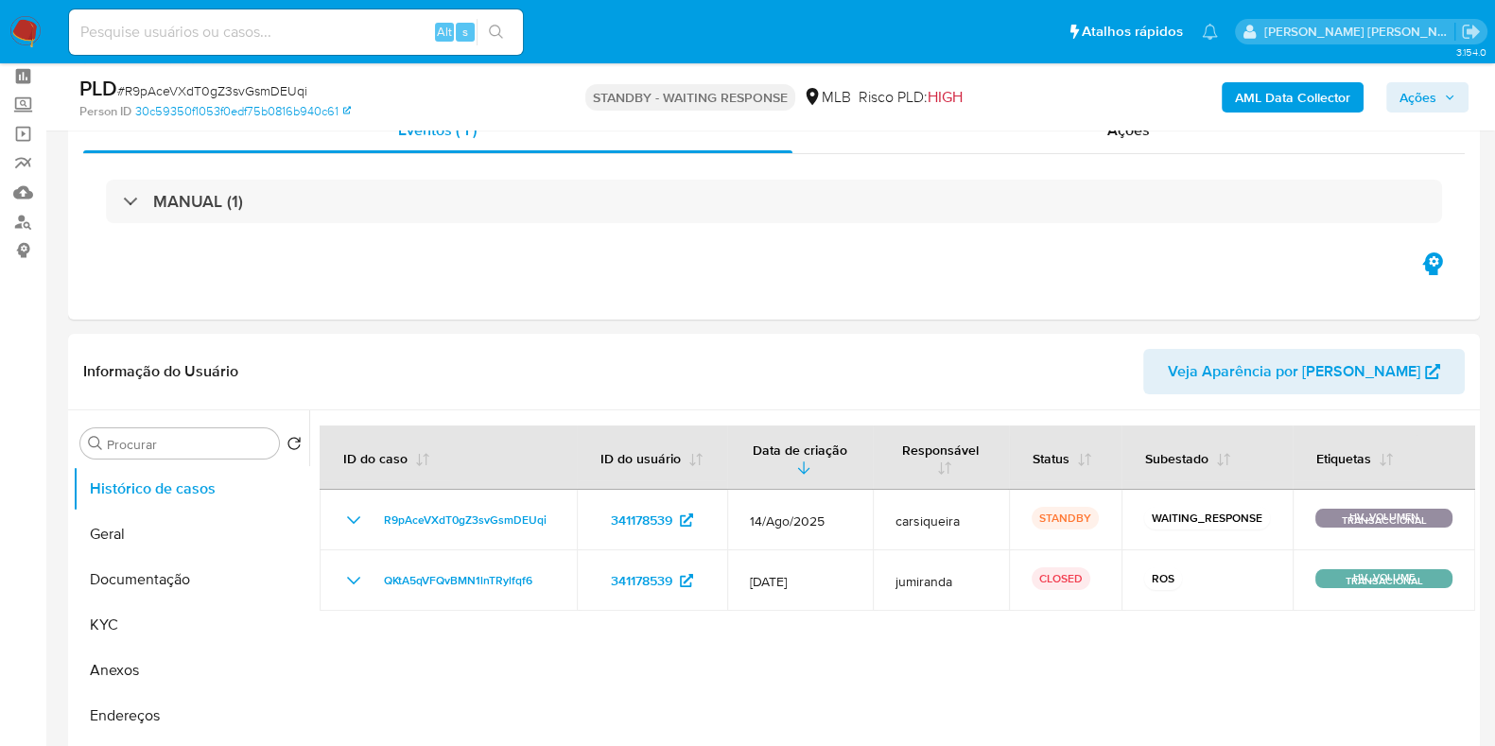
scroll to position [117, 0]
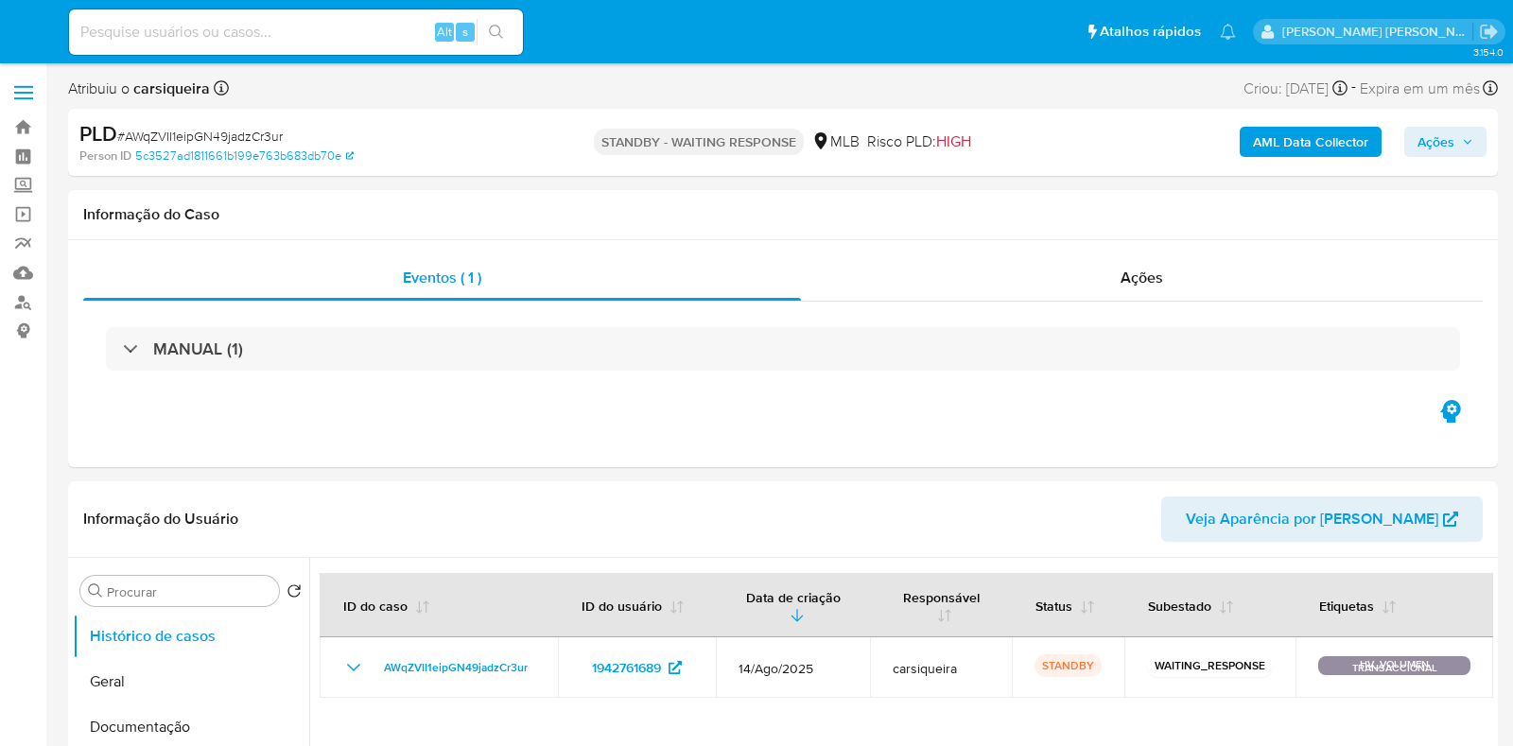
select select "10"
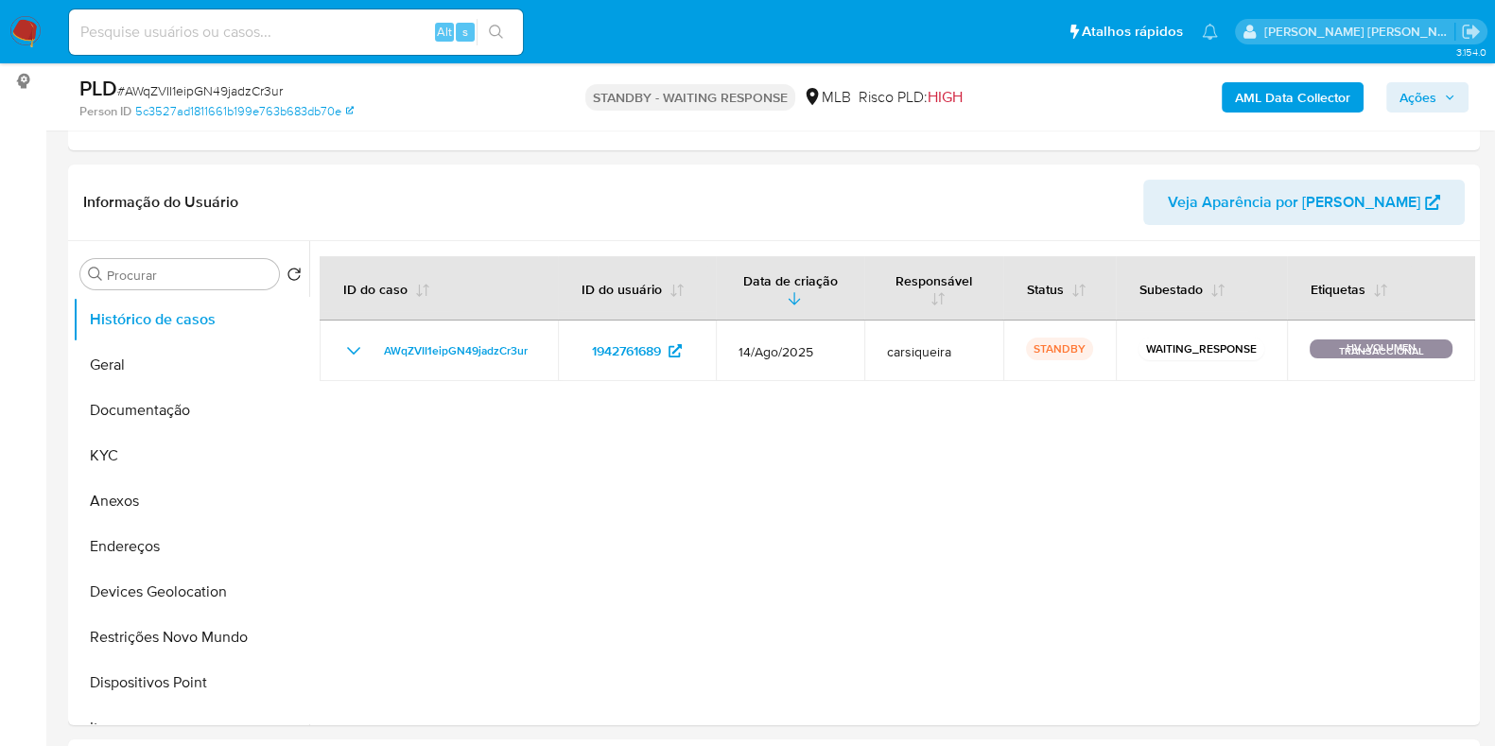
scroll to position [124, 0]
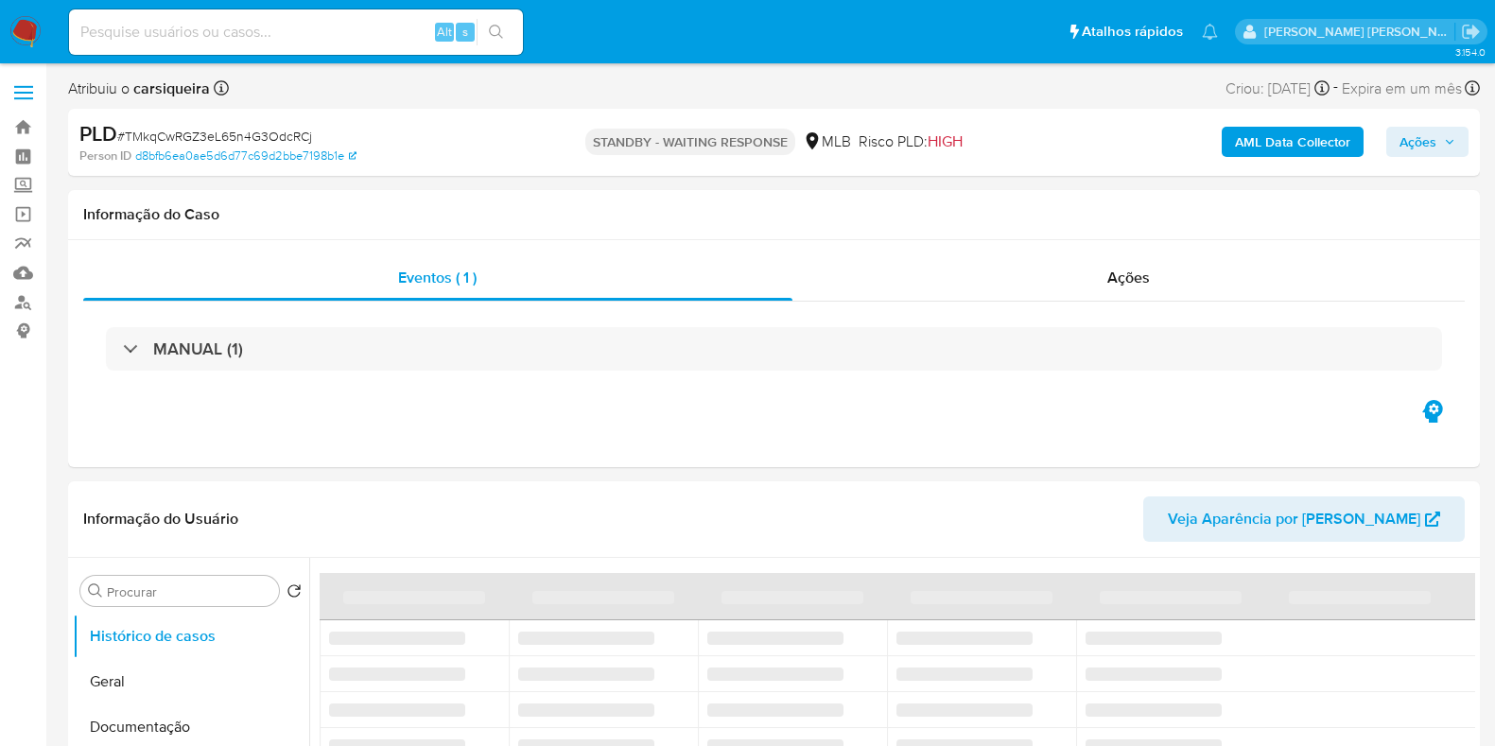
select select "10"
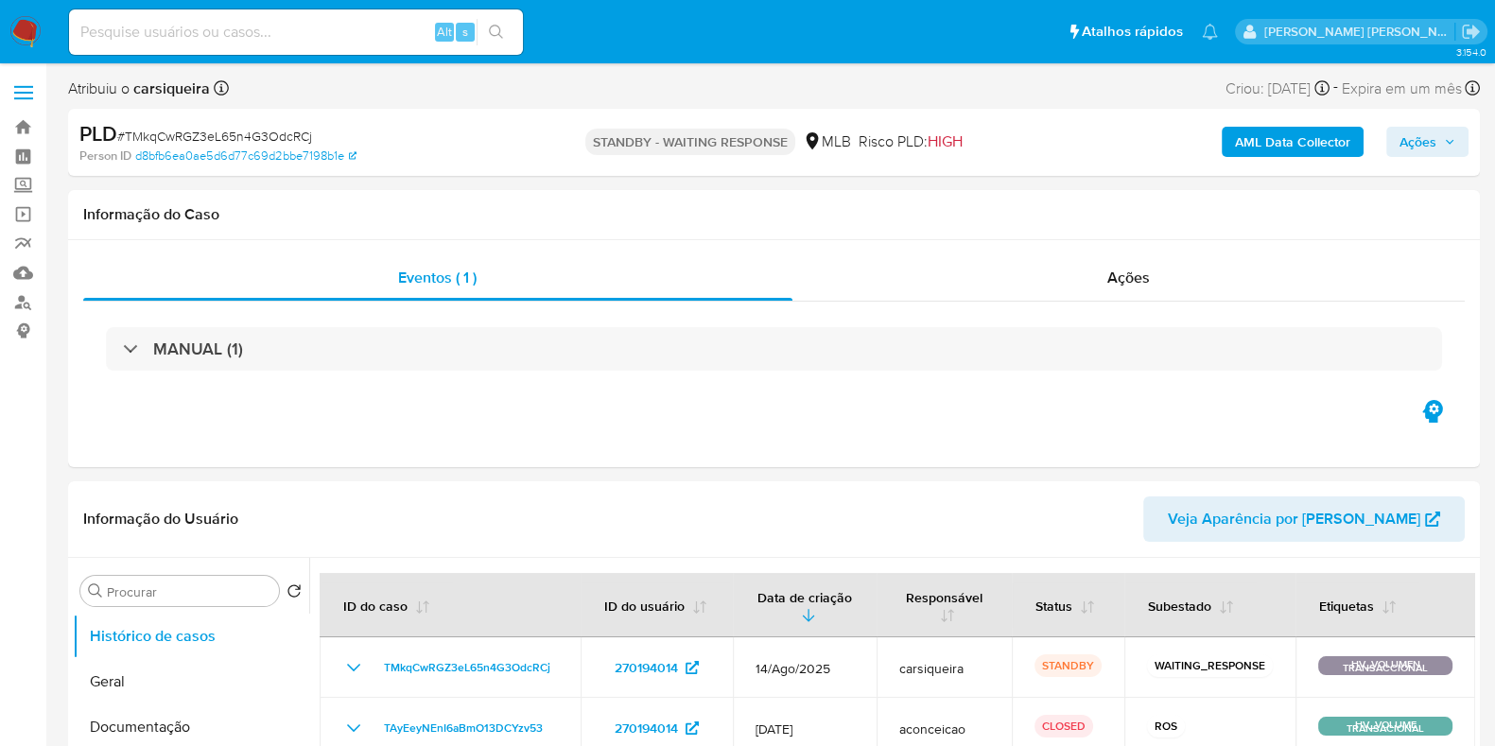
scroll to position [45, 0]
select select "10"
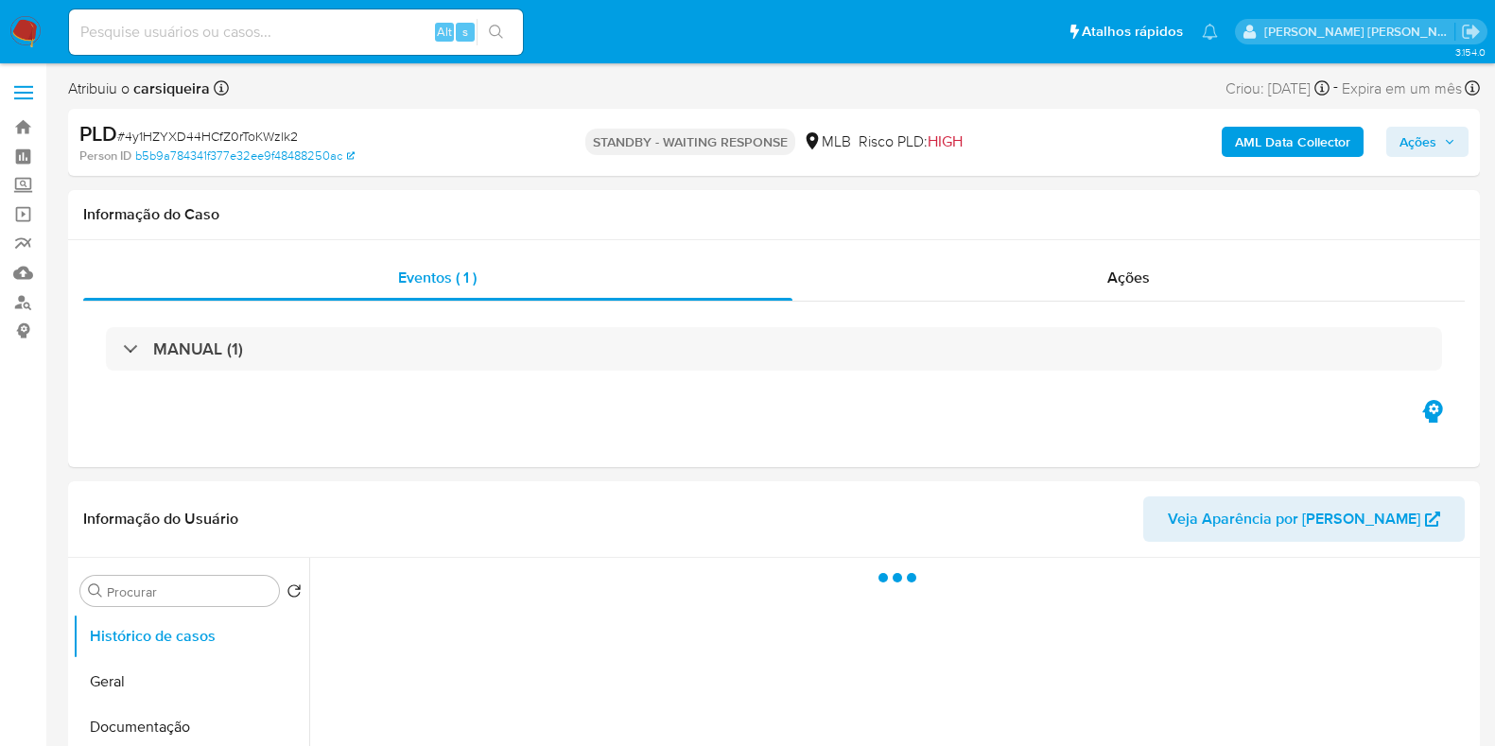
select select "10"
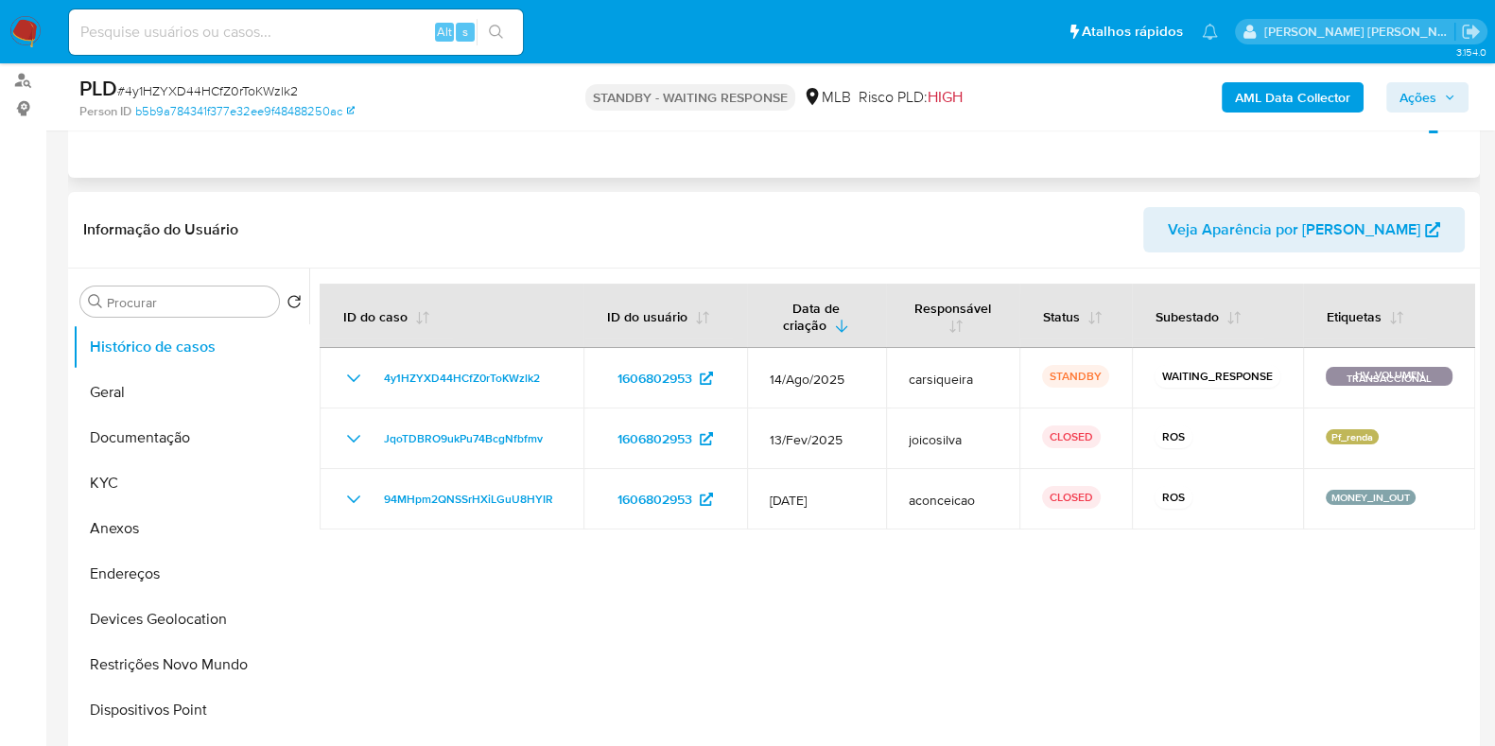
scroll to position [236, 0]
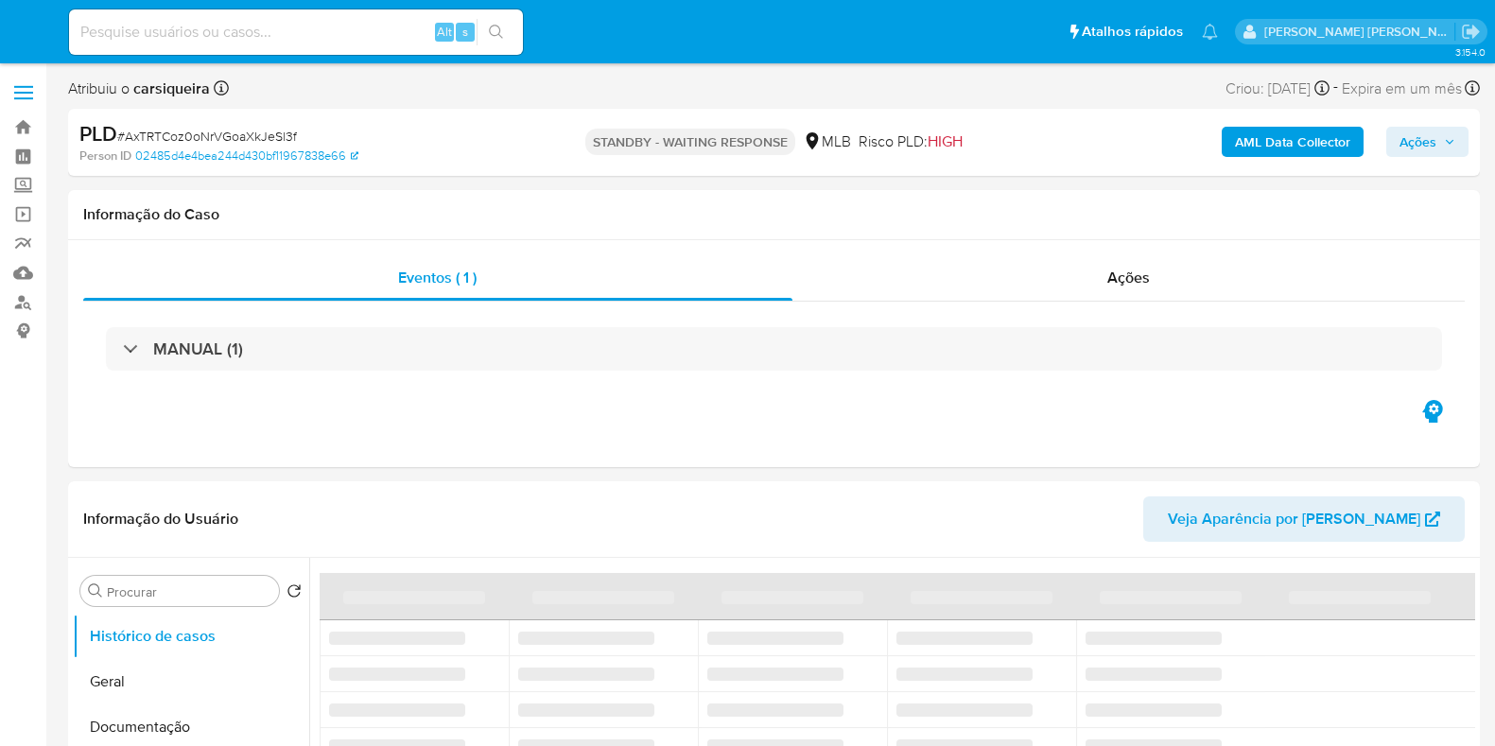
select select "10"
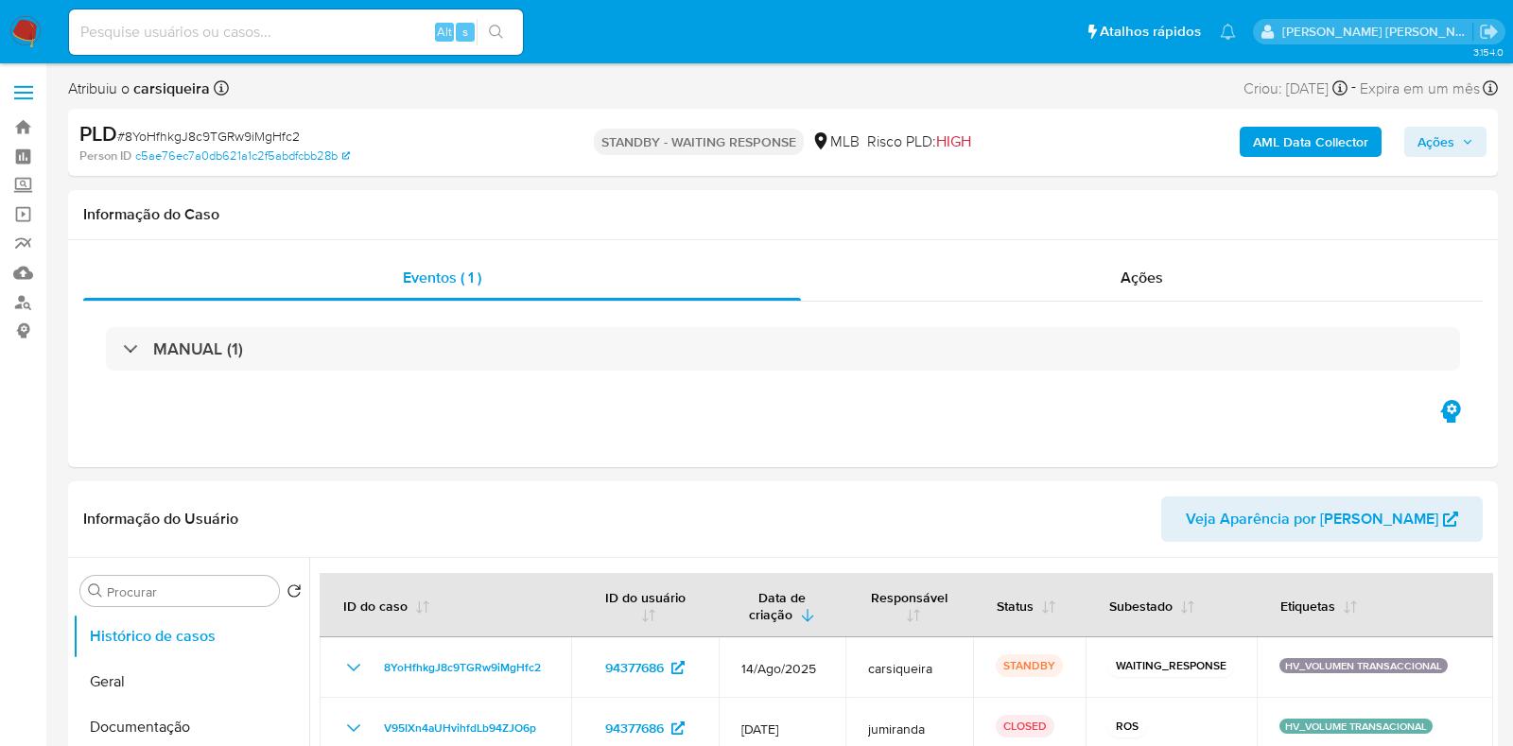
select select "10"
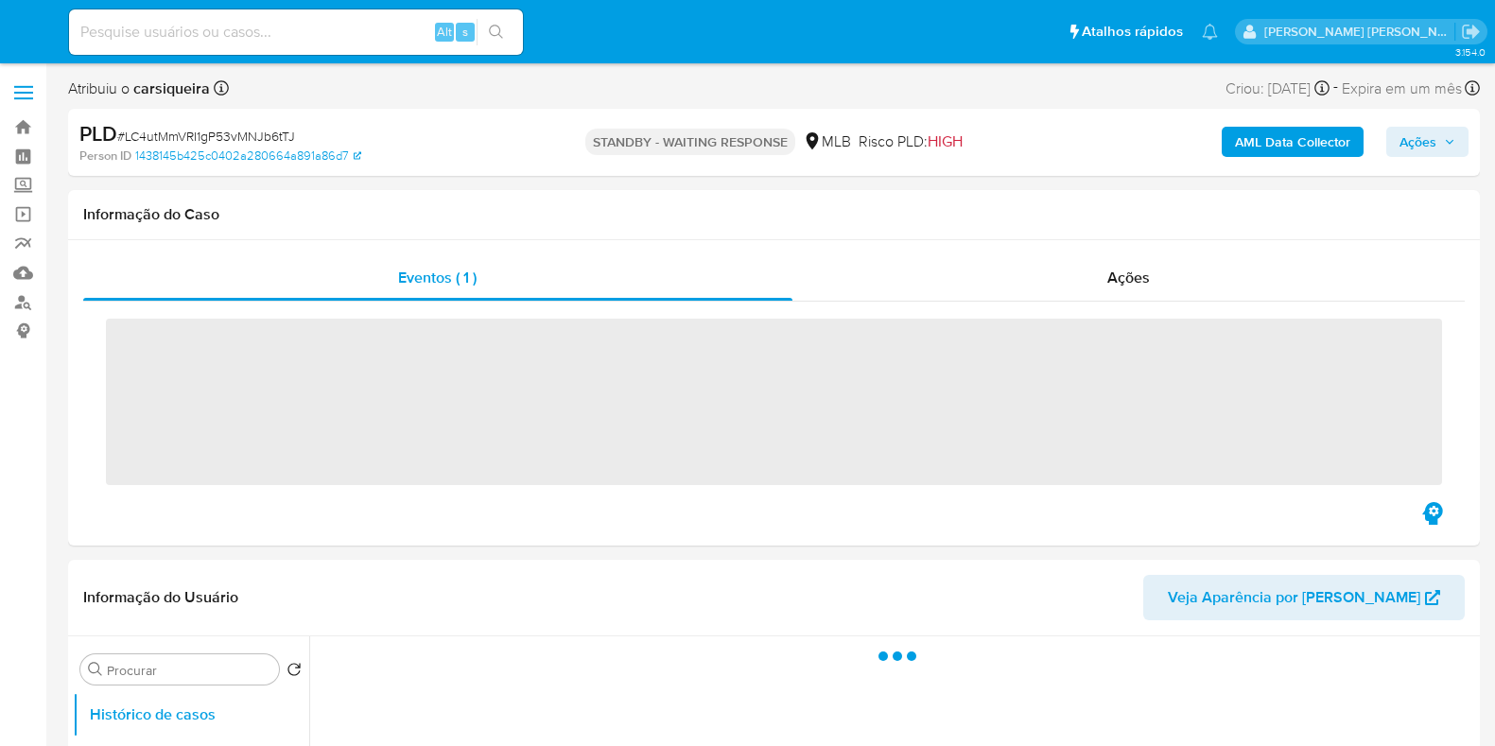
select select "10"
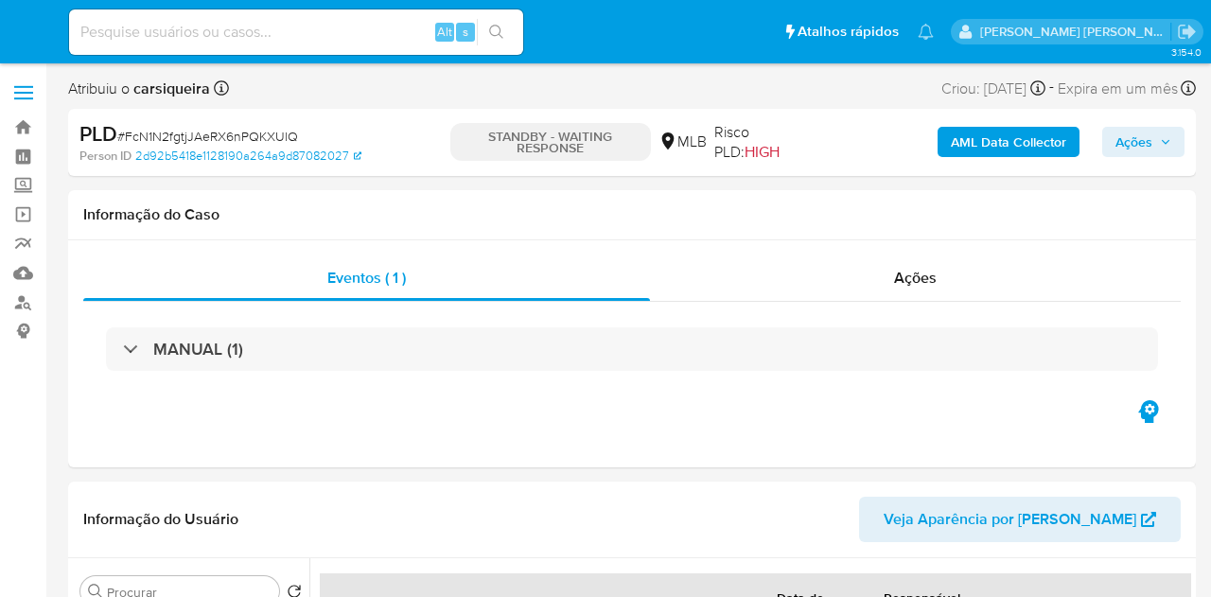
select select "10"
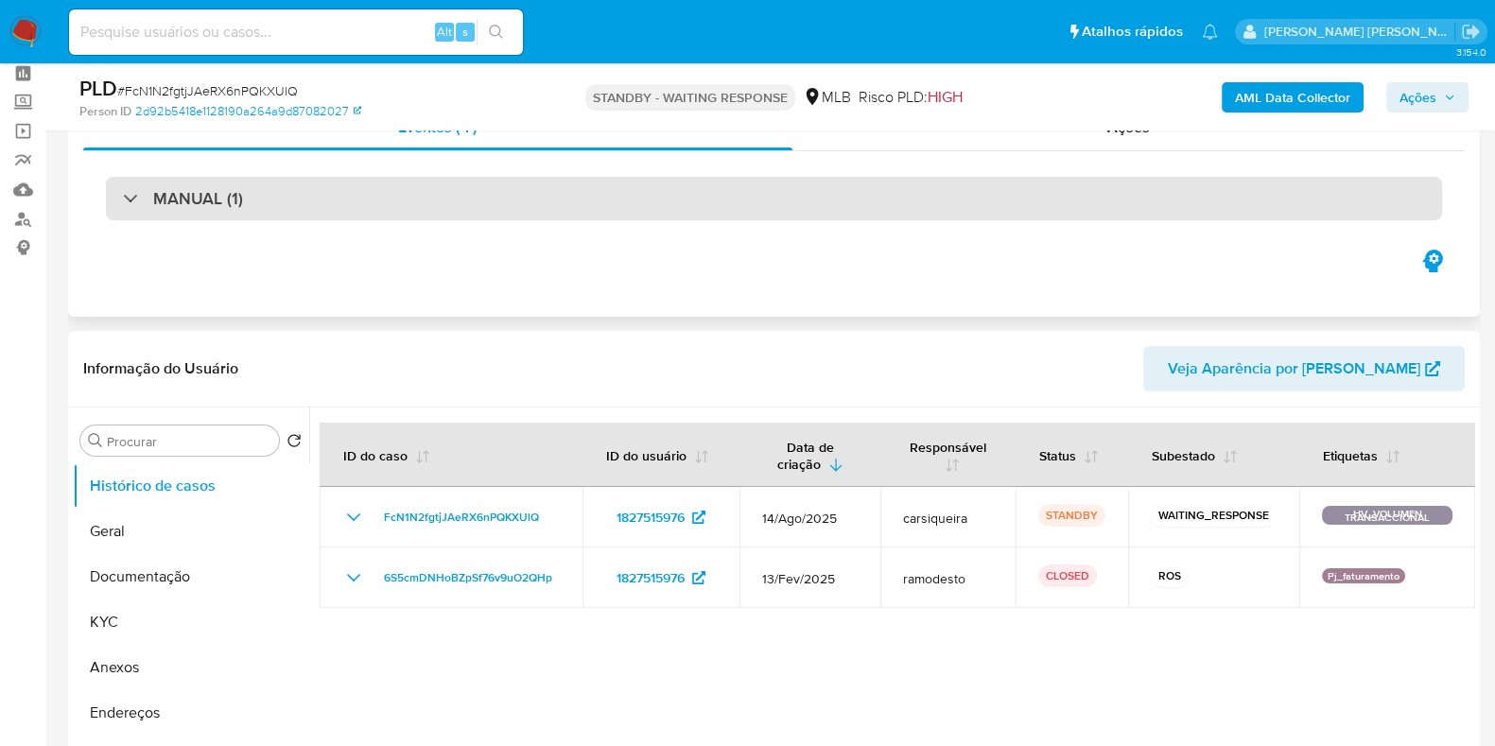
scroll to position [117, 0]
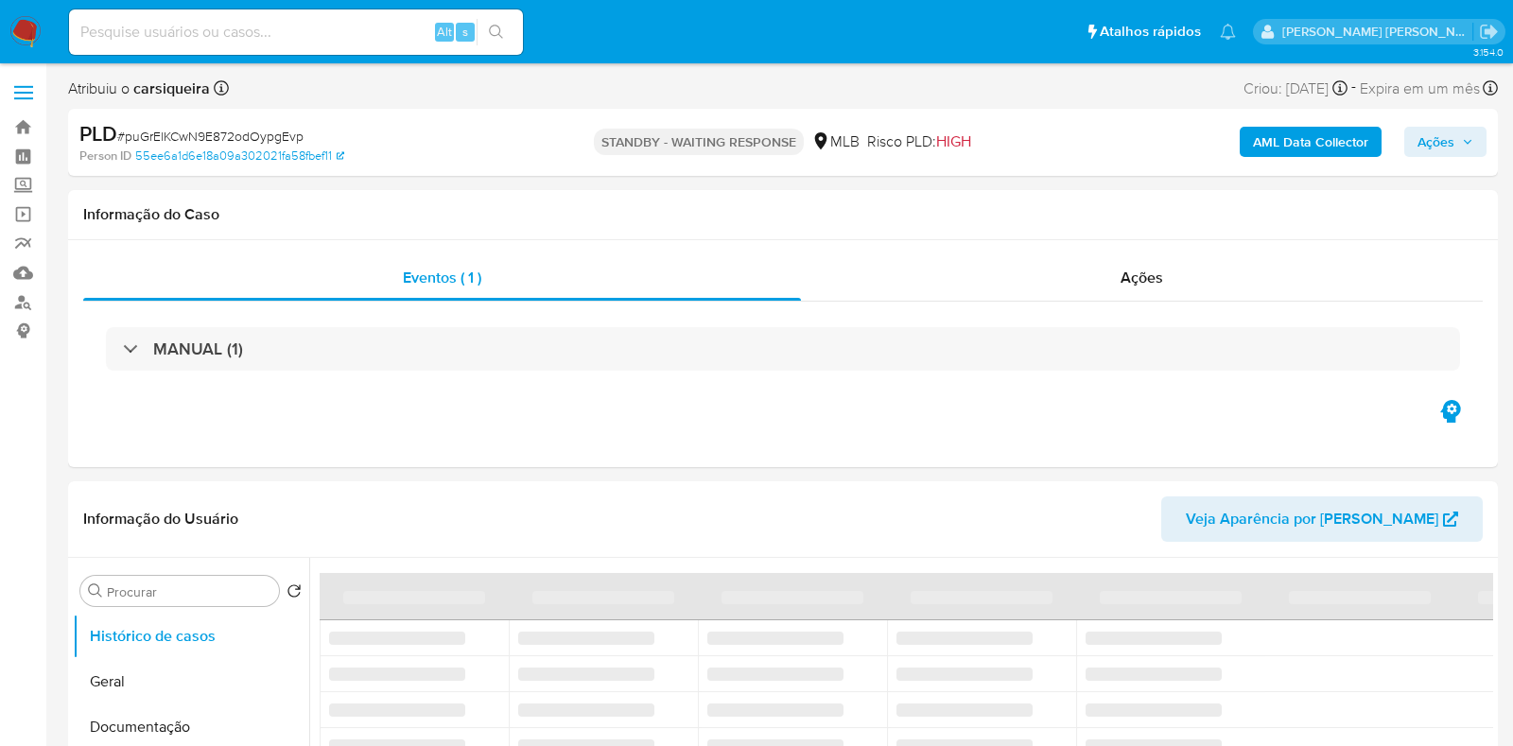
select select "10"
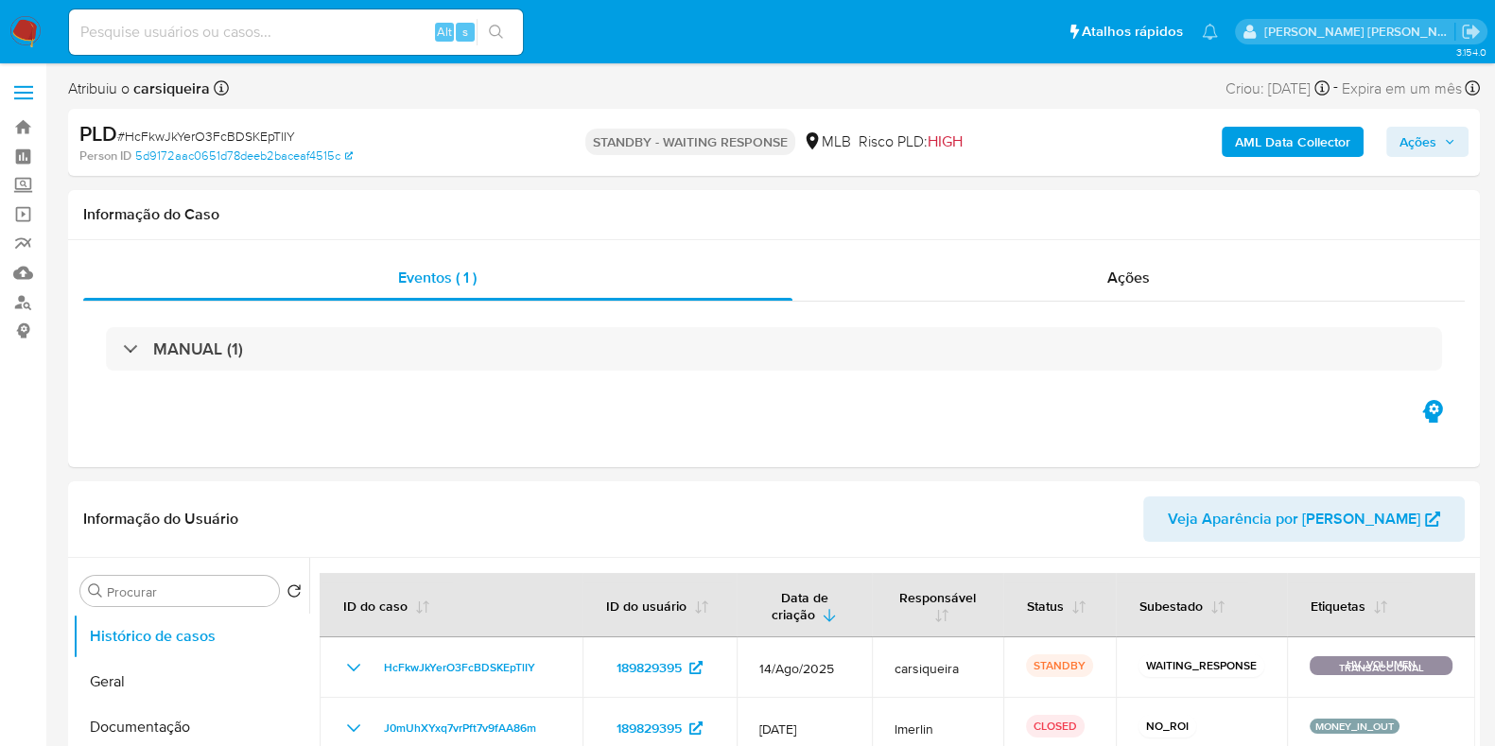
select select "10"
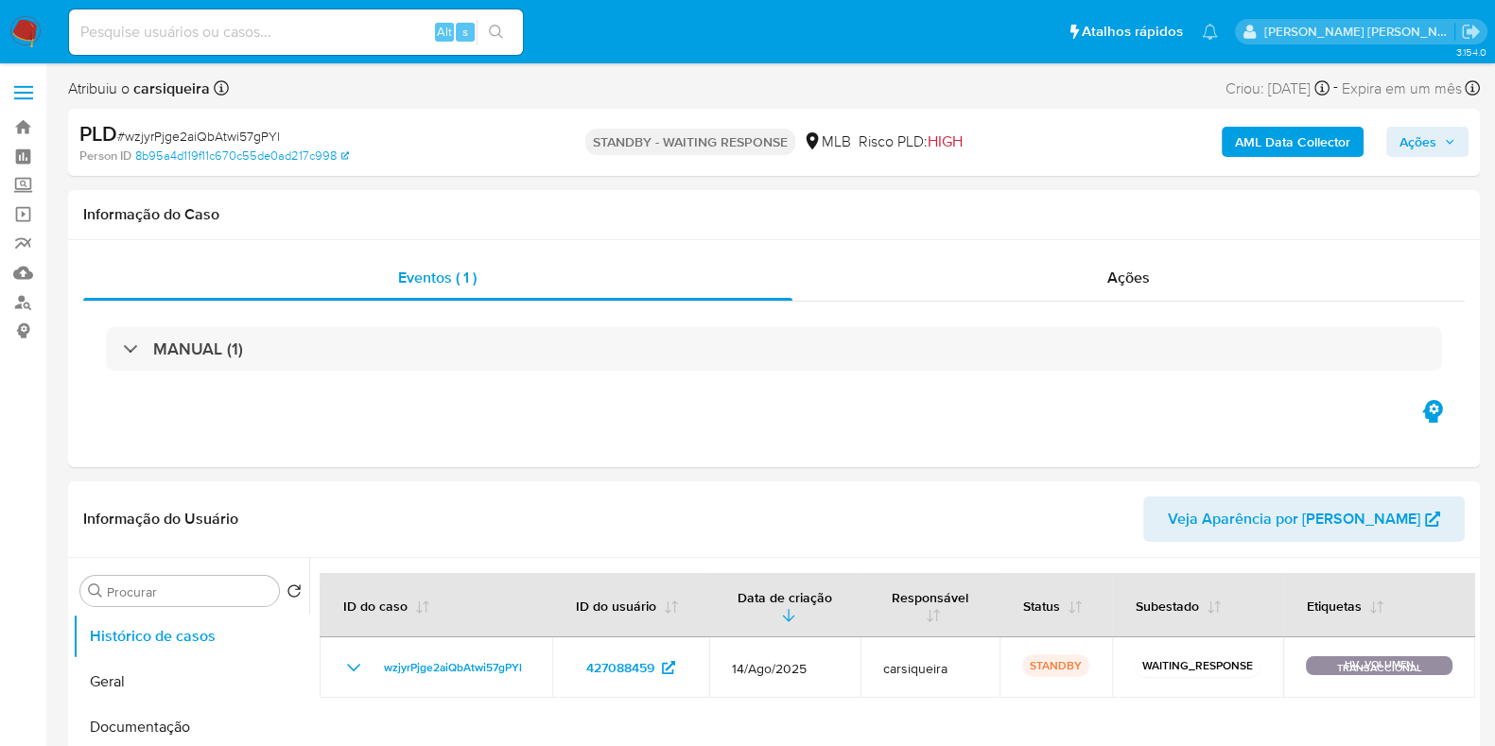
select select "10"
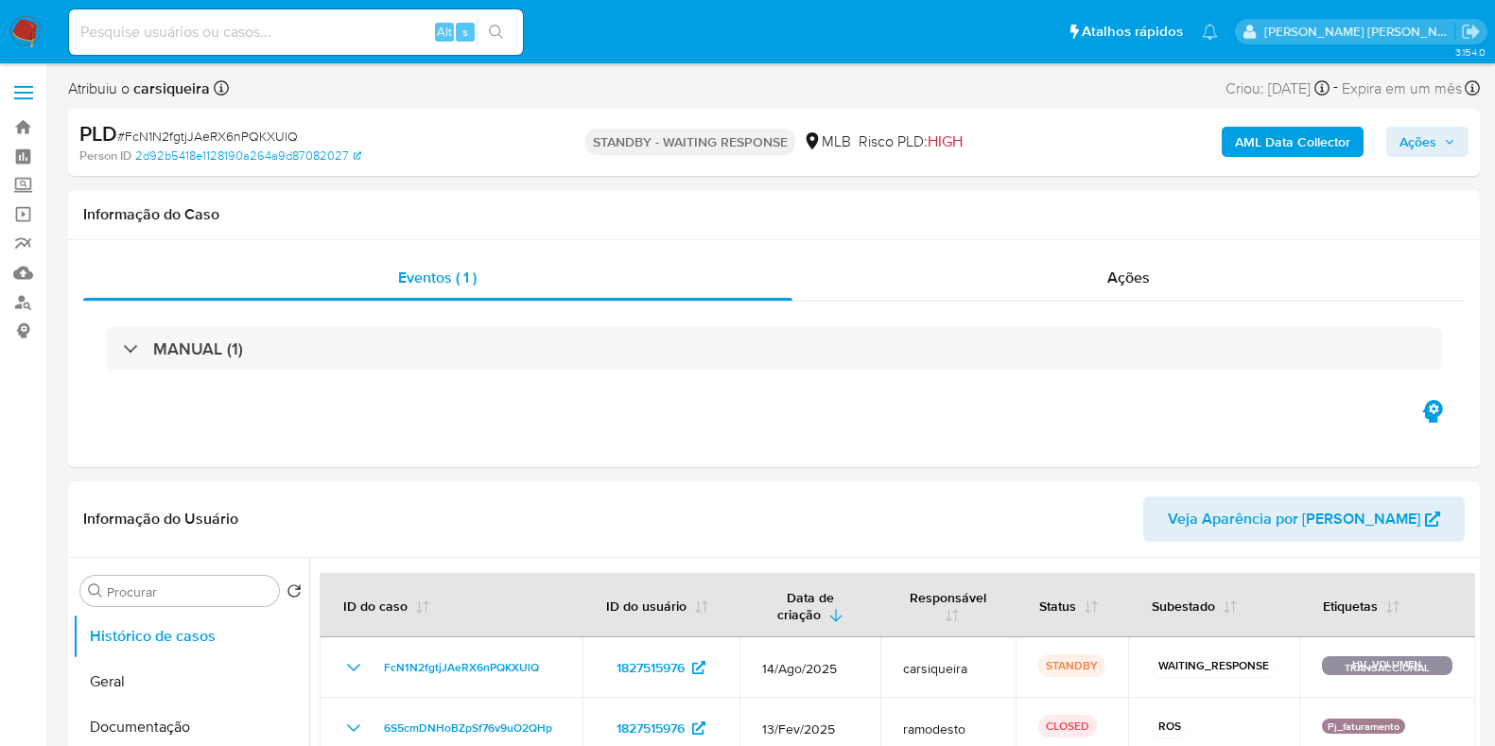
select select "10"
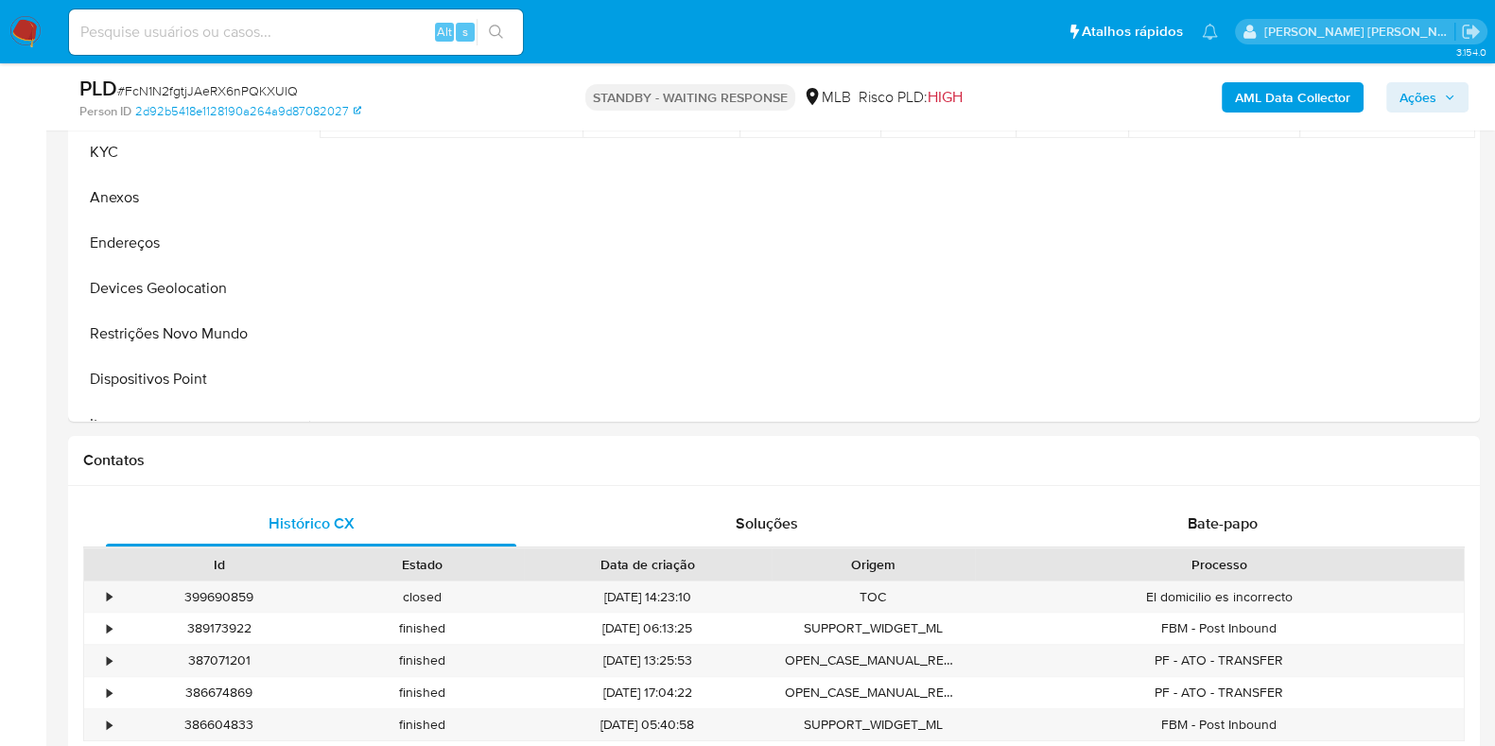
scroll to position [591, 0]
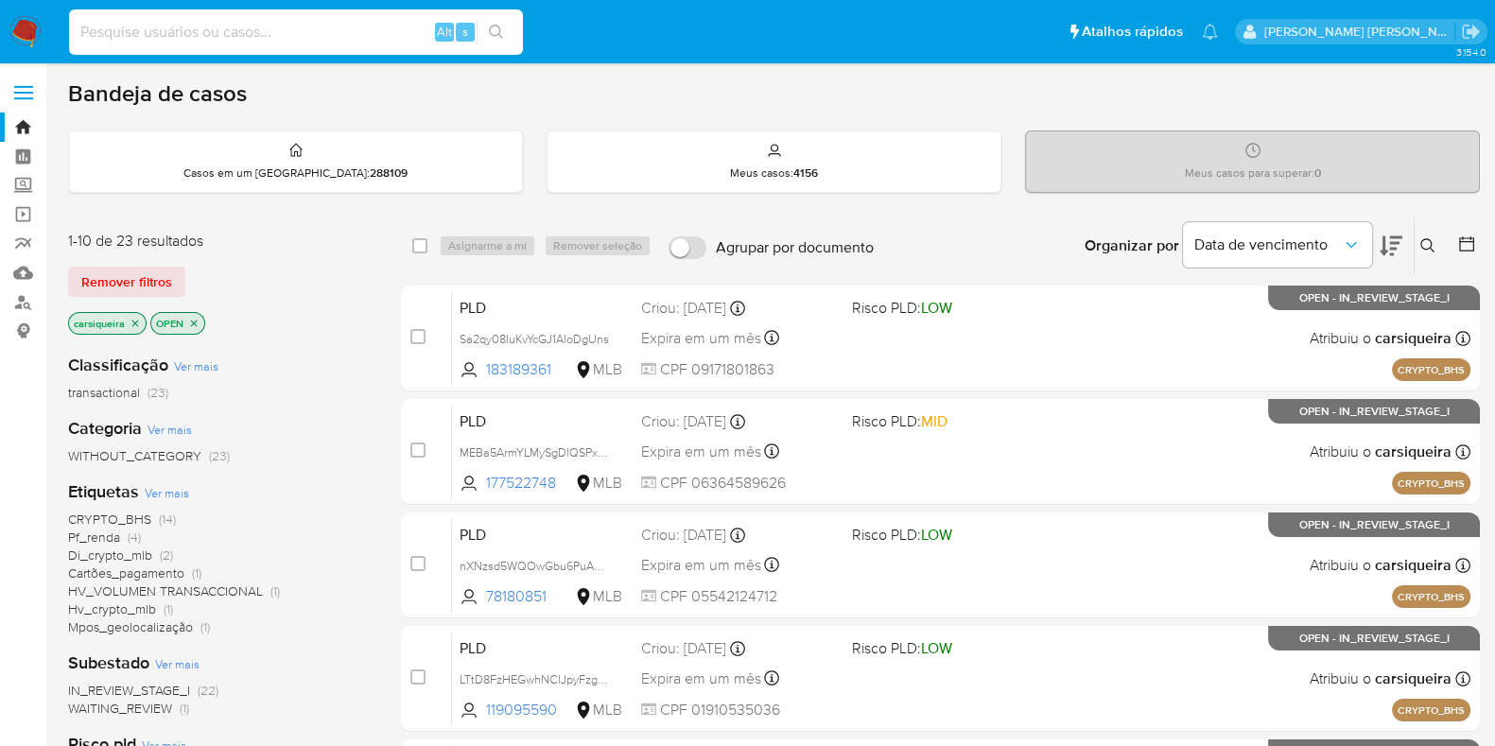
click at [242, 30] on input at bounding box center [296, 32] width 454 height 25
paste input "scAlmWc8e2hZc48SceN8B0ef"
type input "scAlmWc8e2hZc48SceN8B0ef"
click at [487, 32] on button "search-icon" at bounding box center [496, 32] width 39 height 26
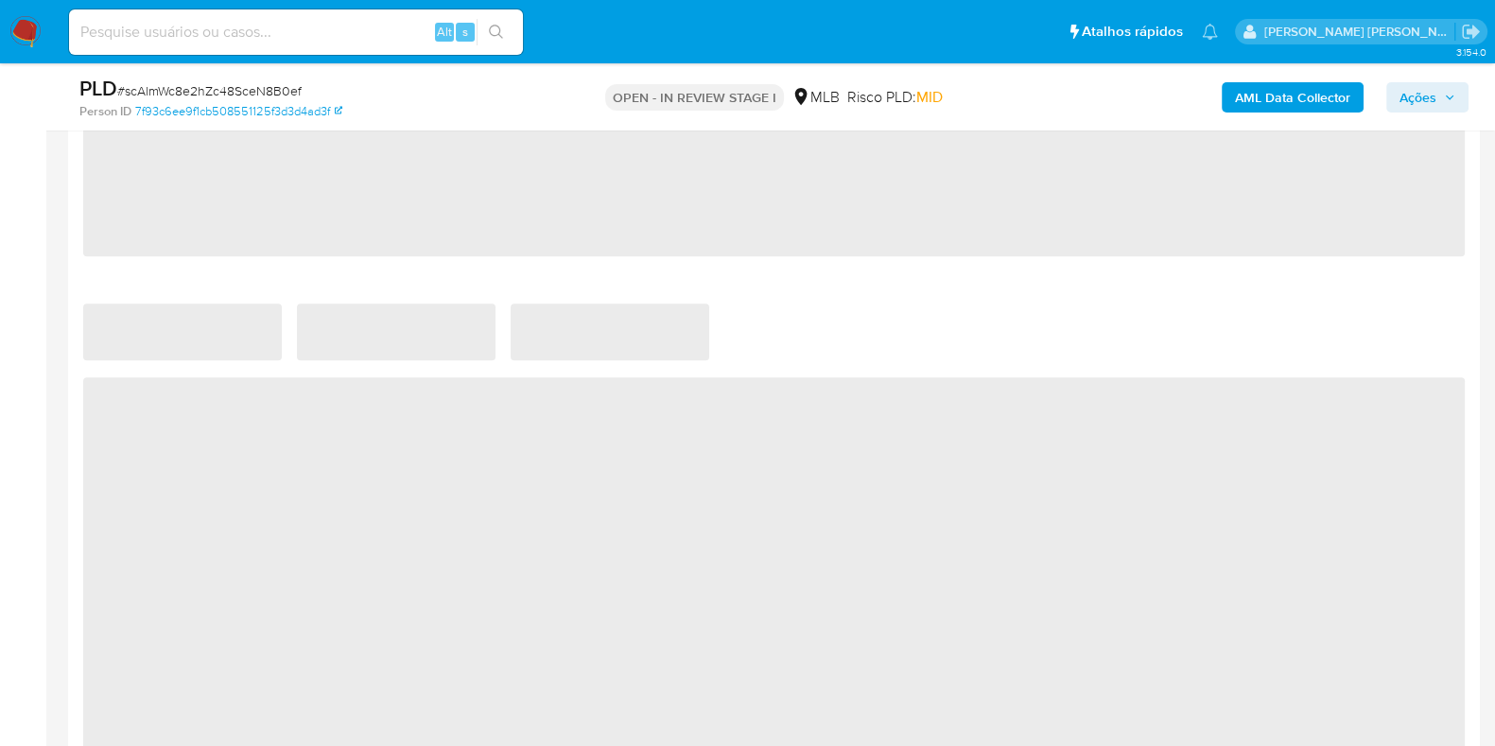
select select "10"
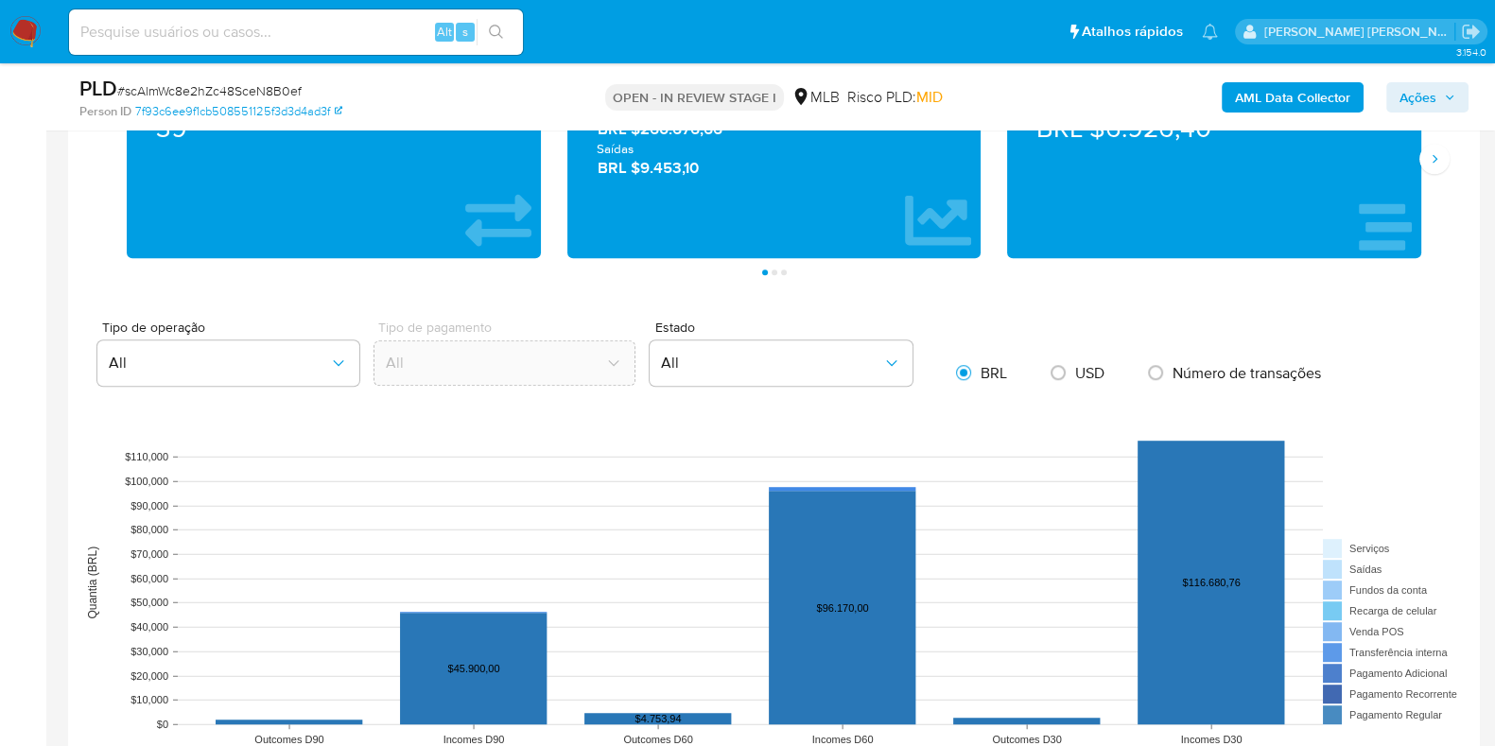
scroll to position [1069, 0]
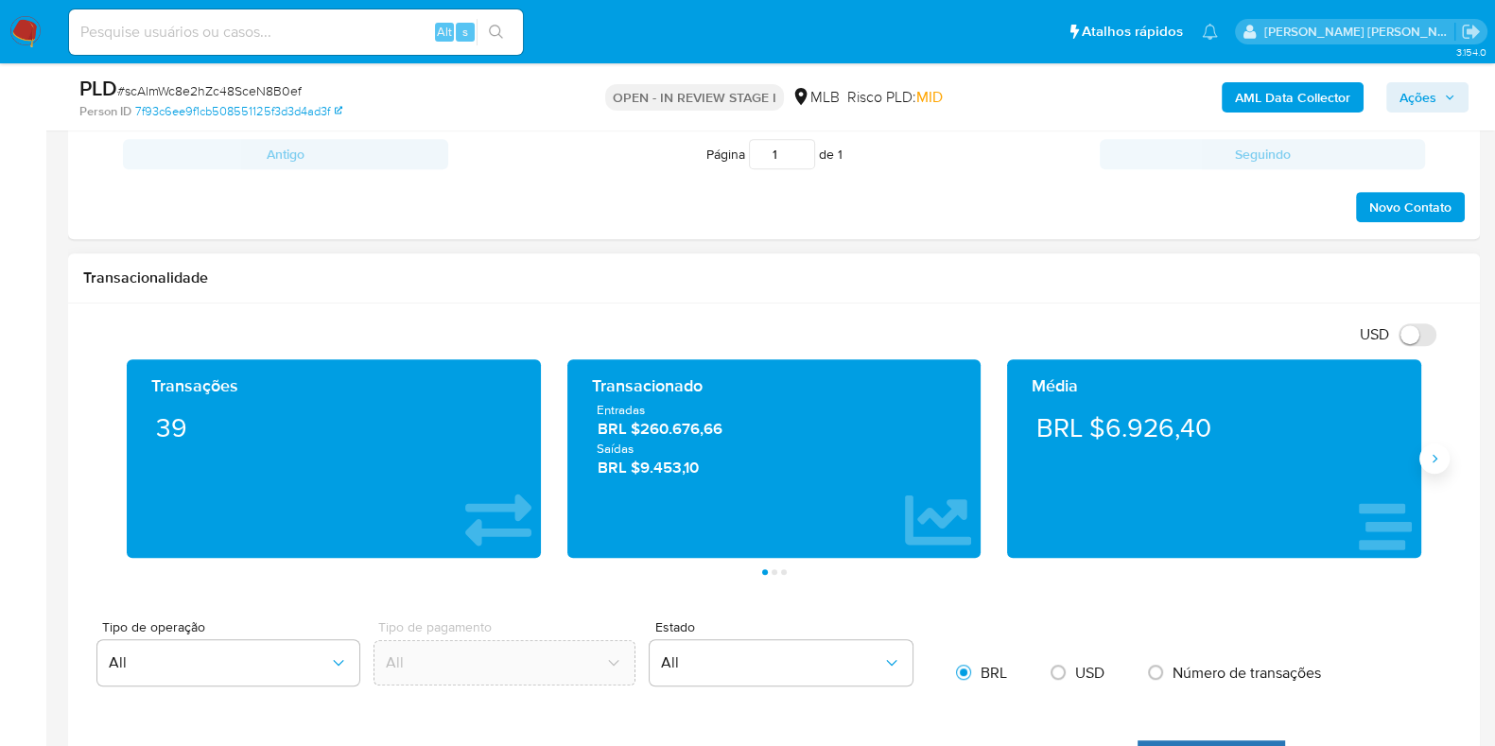
click at [1428, 461] on icon "Siguiente" at bounding box center [1434, 458] width 15 height 15
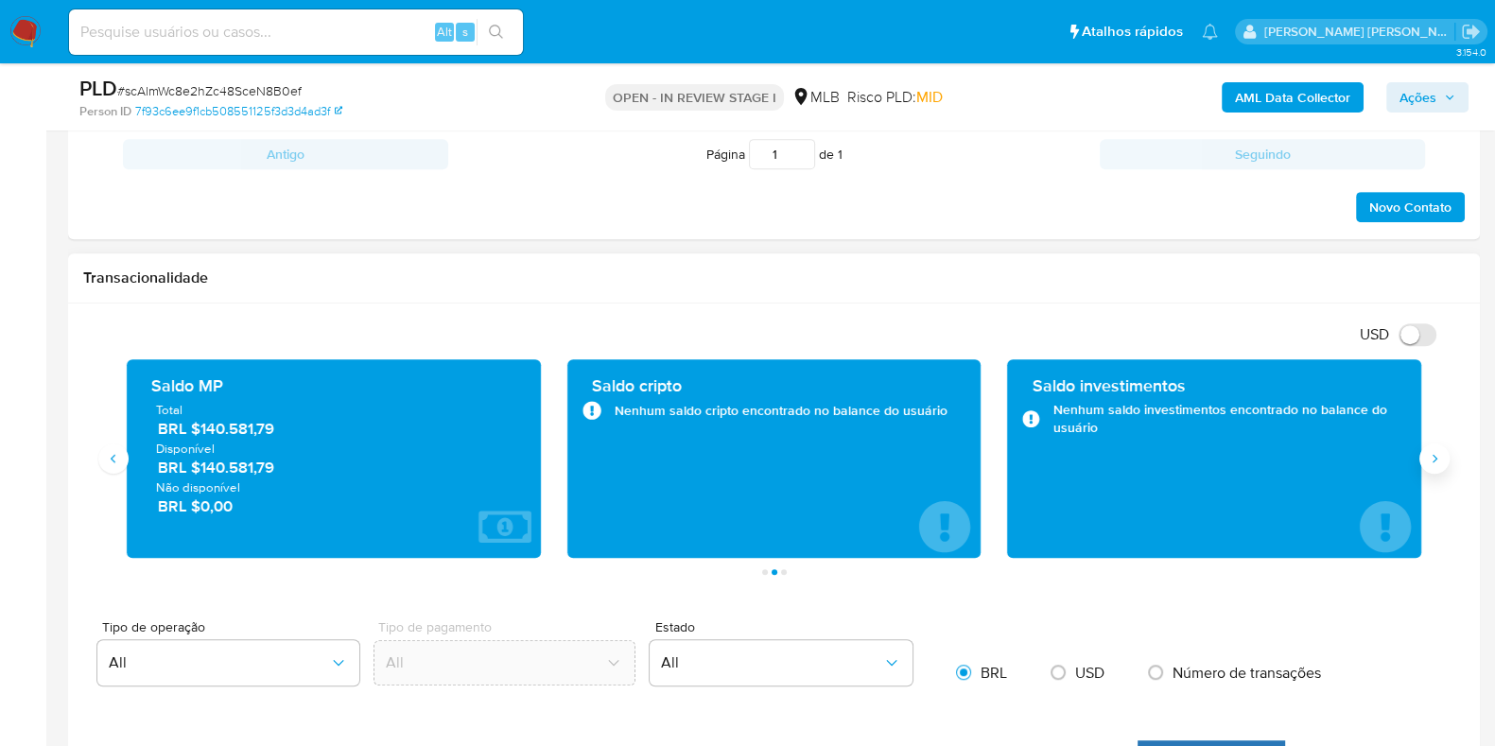
click at [1428, 461] on icon "Siguiente" at bounding box center [1434, 458] width 15 height 15
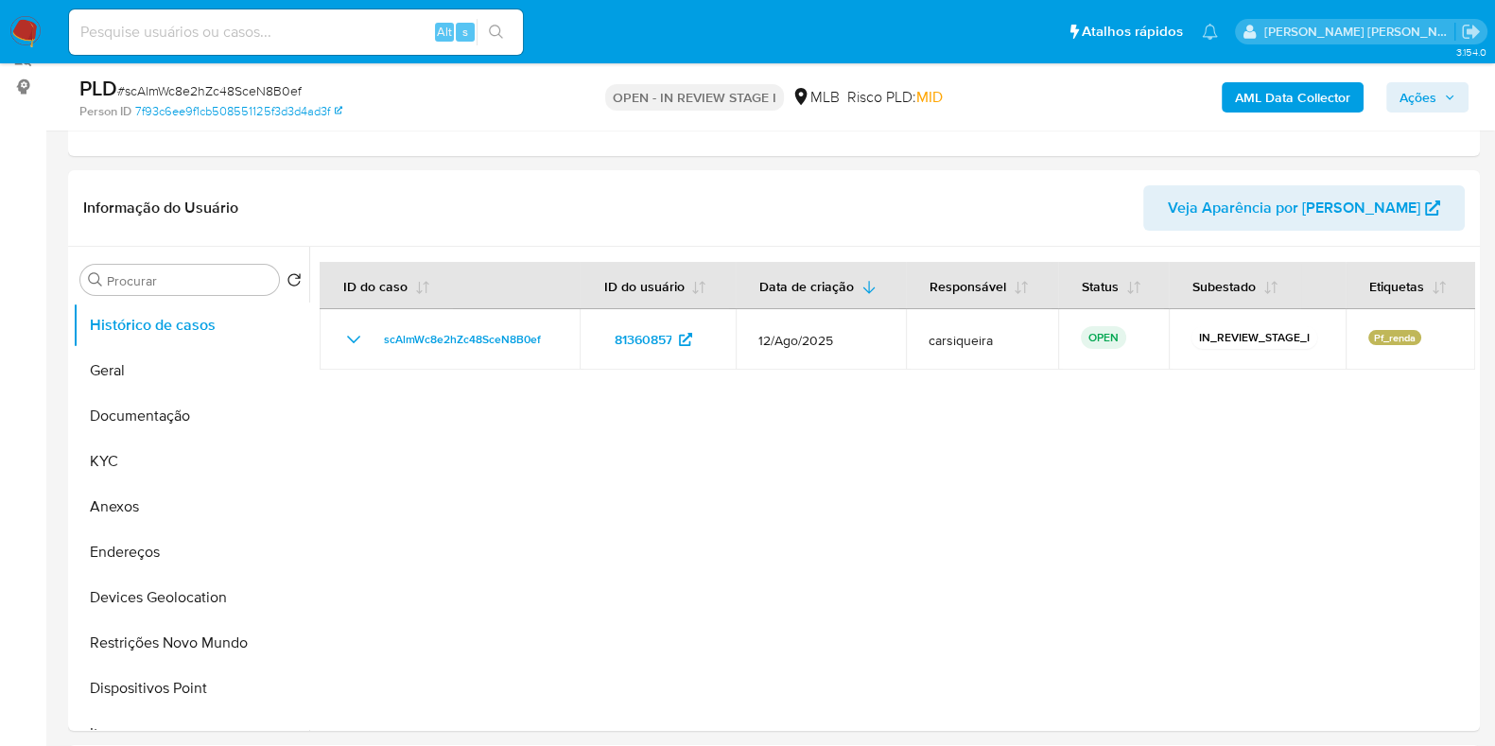
scroll to position [240, 0]
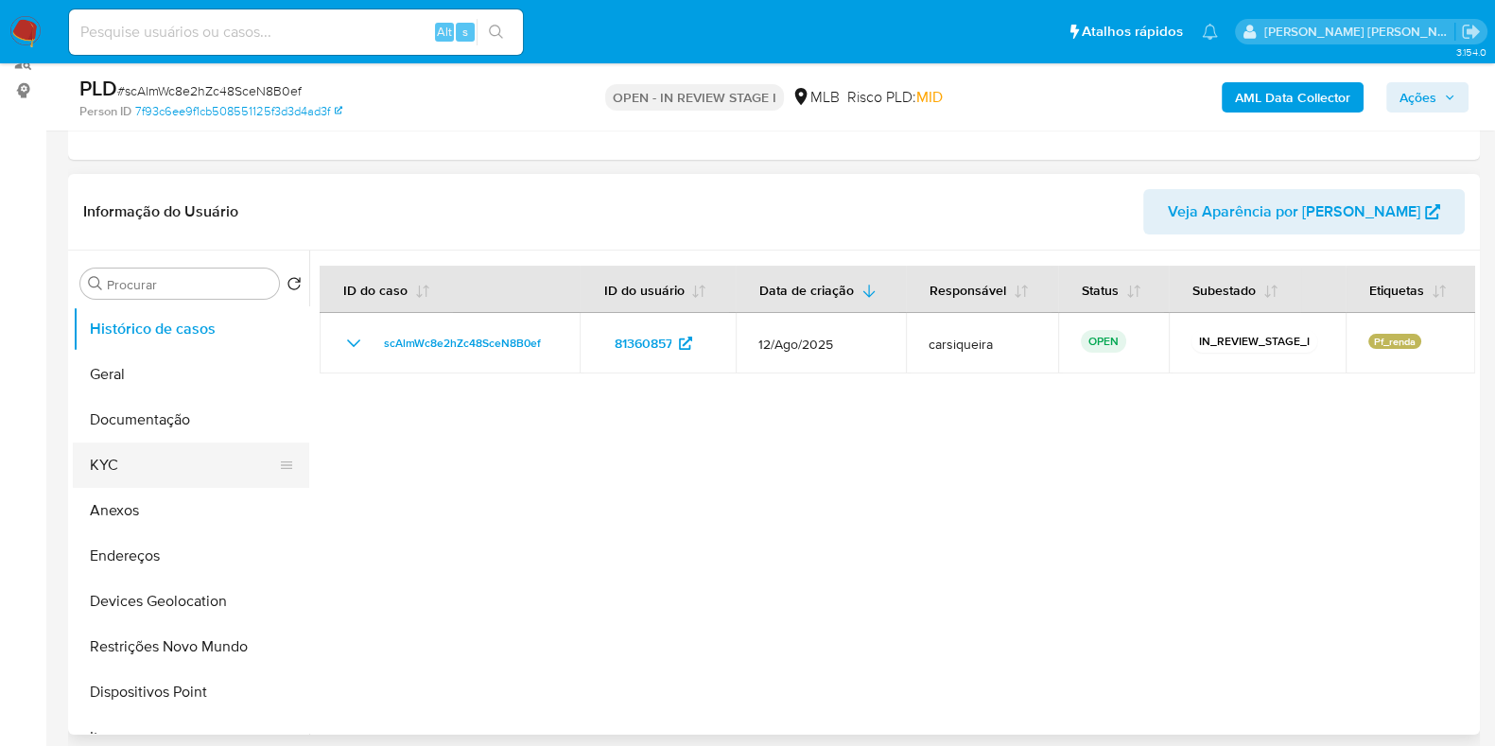
click at [121, 473] on button "KYC" at bounding box center [183, 465] width 221 height 45
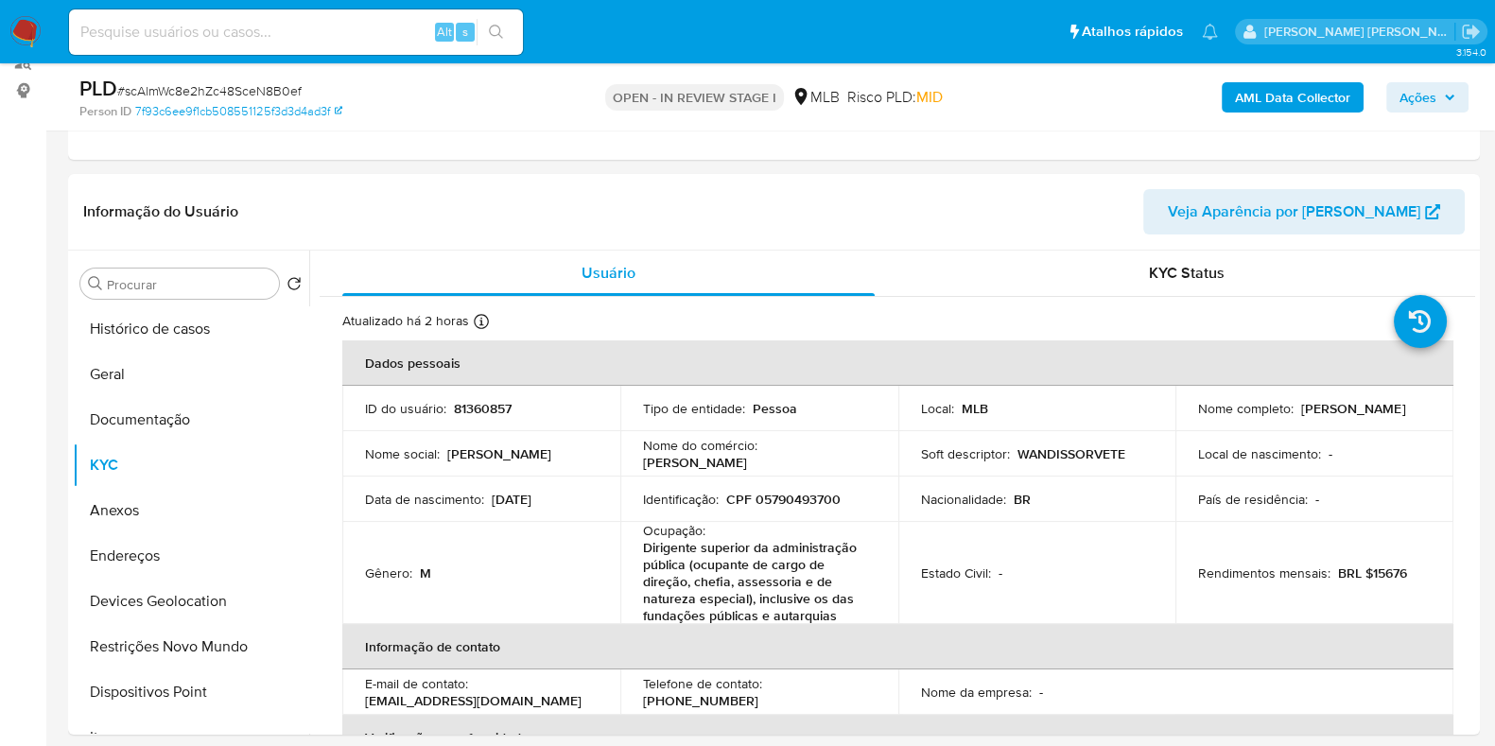
click at [1332, 107] on b "AML Data Collector" at bounding box center [1292, 97] width 115 height 30
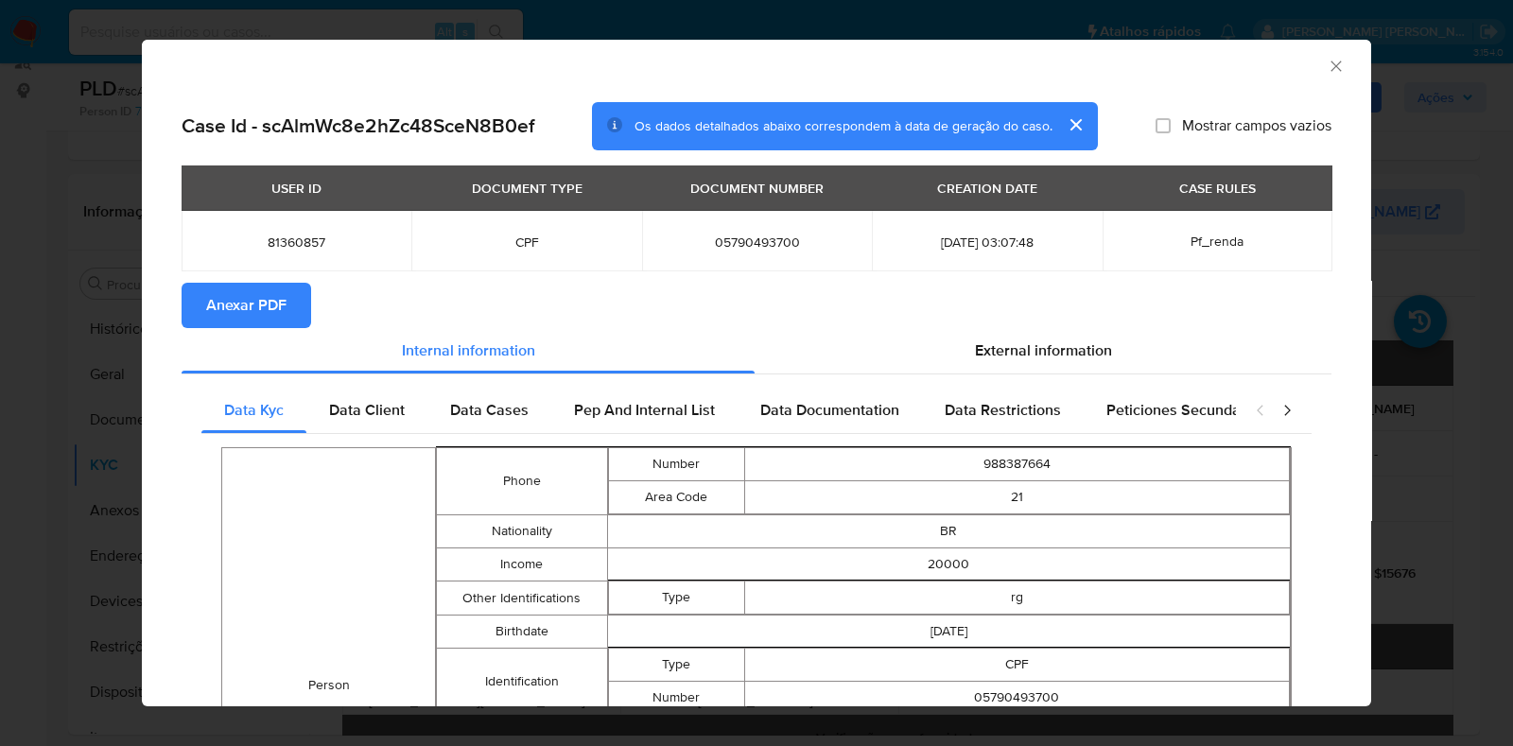
click at [272, 307] on span "Anexar PDF" at bounding box center [246, 306] width 80 height 42
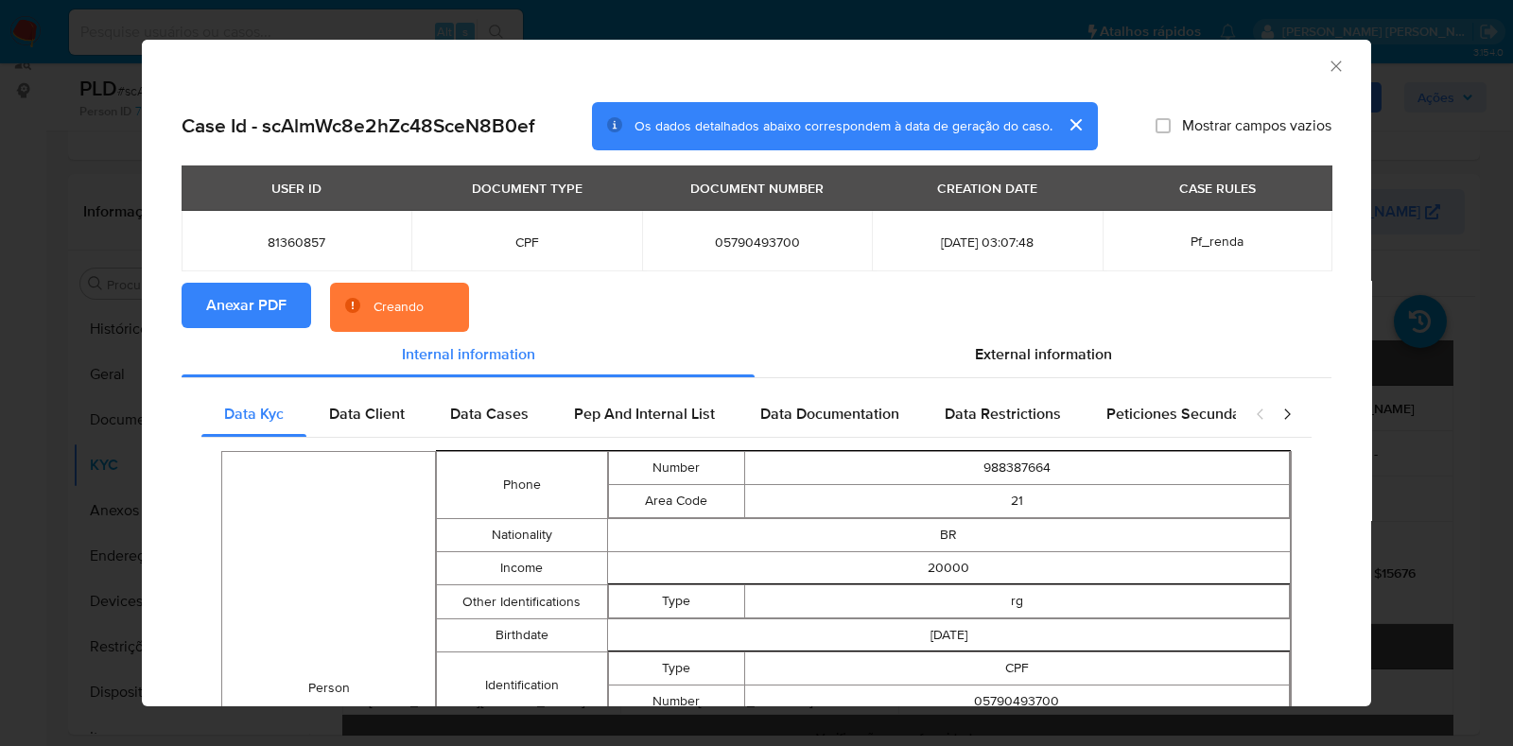
click at [0, 296] on div "AML Data Collector Case Id - scAlmWc8e2hZc48SceN8B0ef Os dados detalhados abaix…" at bounding box center [756, 373] width 1513 height 746
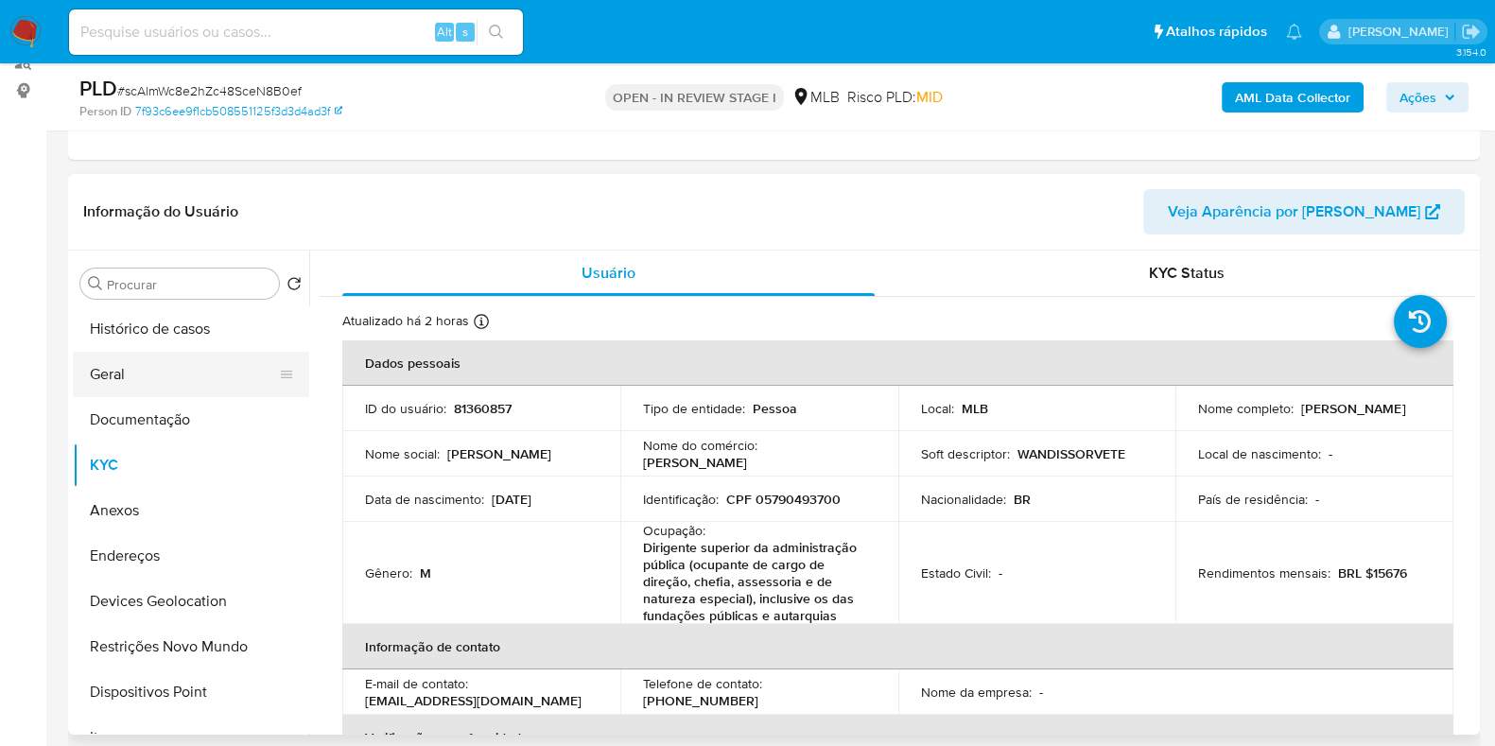
click at [146, 379] on button "Geral" at bounding box center [183, 374] width 221 height 45
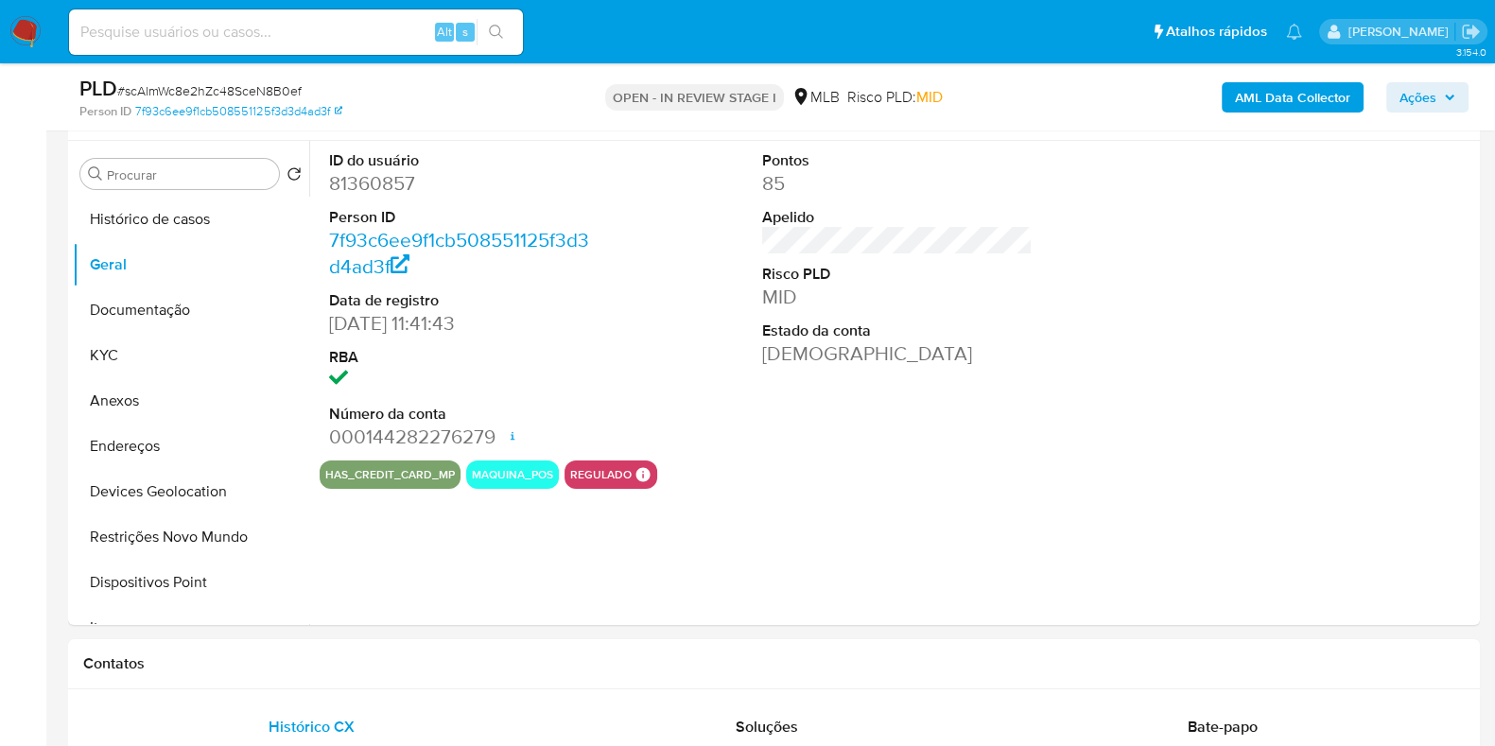
scroll to position [288, 0]
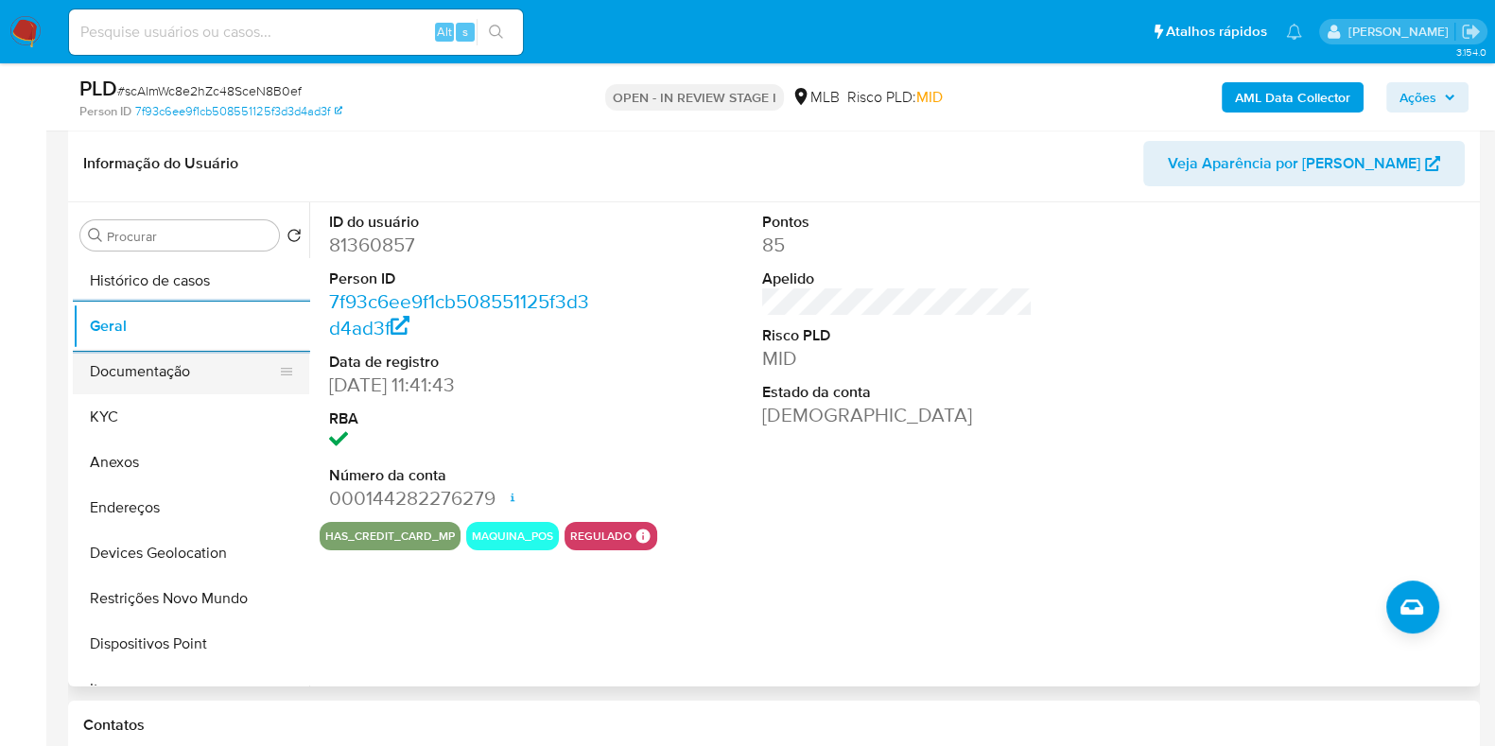
click at [105, 361] on button "Documentação" at bounding box center [183, 371] width 221 height 45
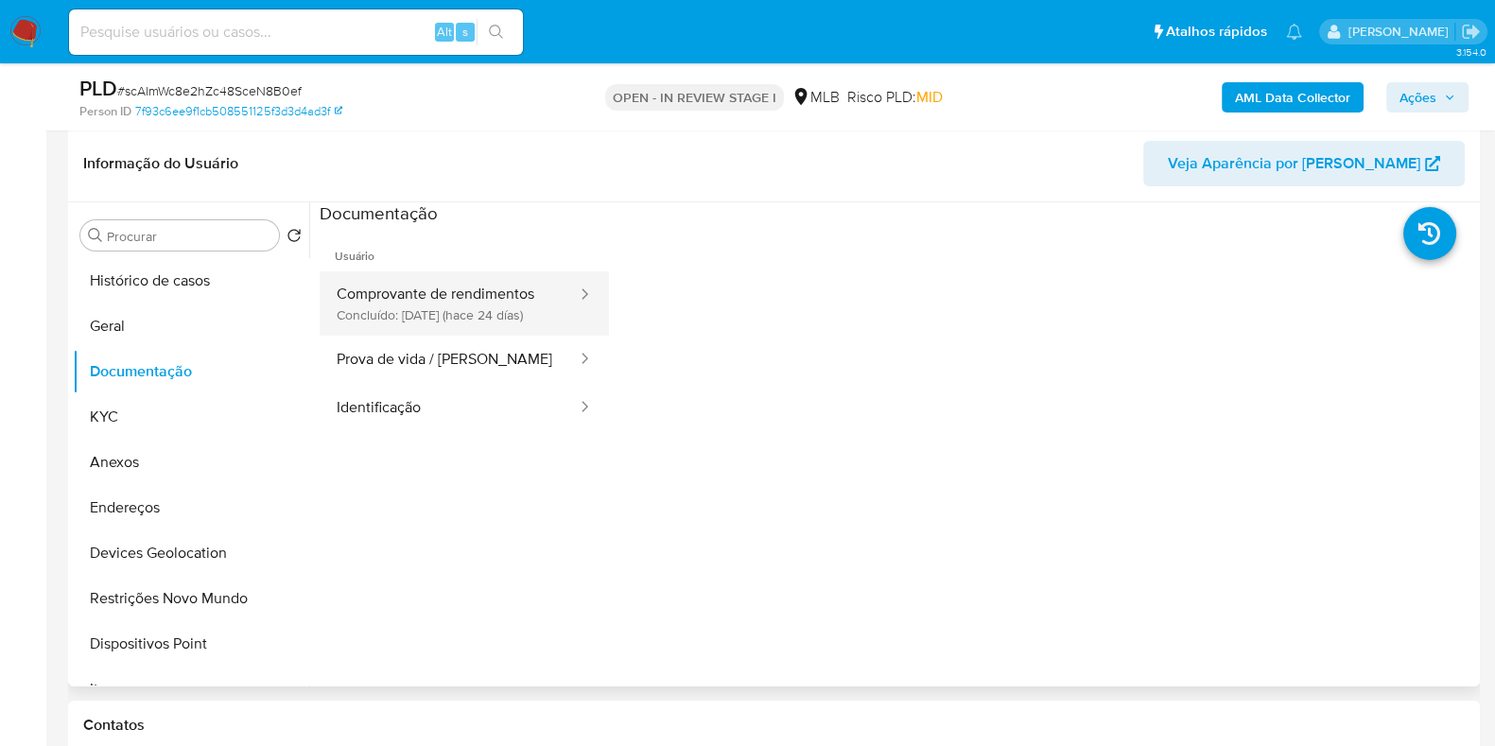
click at [405, 316] on button "Comprovante de rendimentos Concluído: [DATE] (hace 24 días)" at bounding box center [449, 303] width 259 height 64
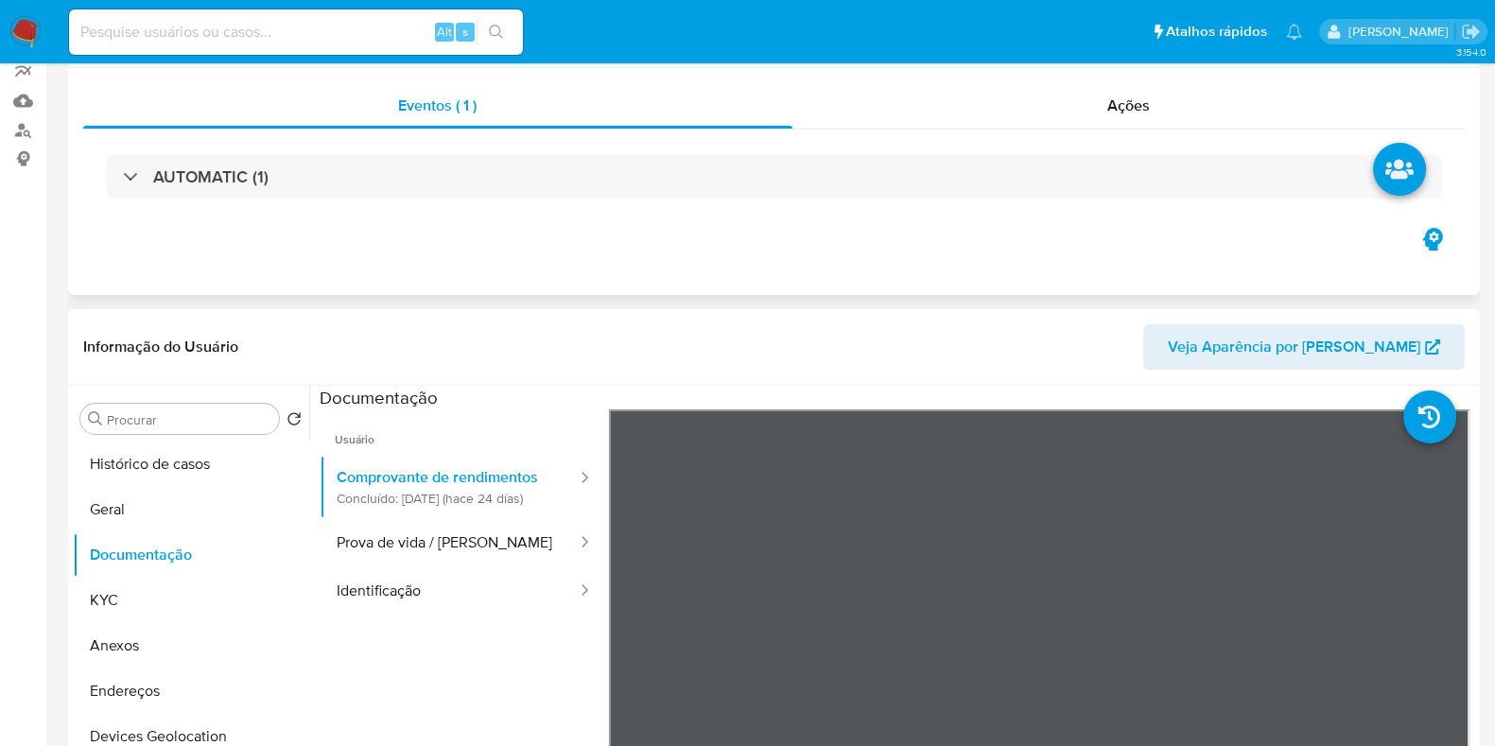
scroll to position [472, 0]
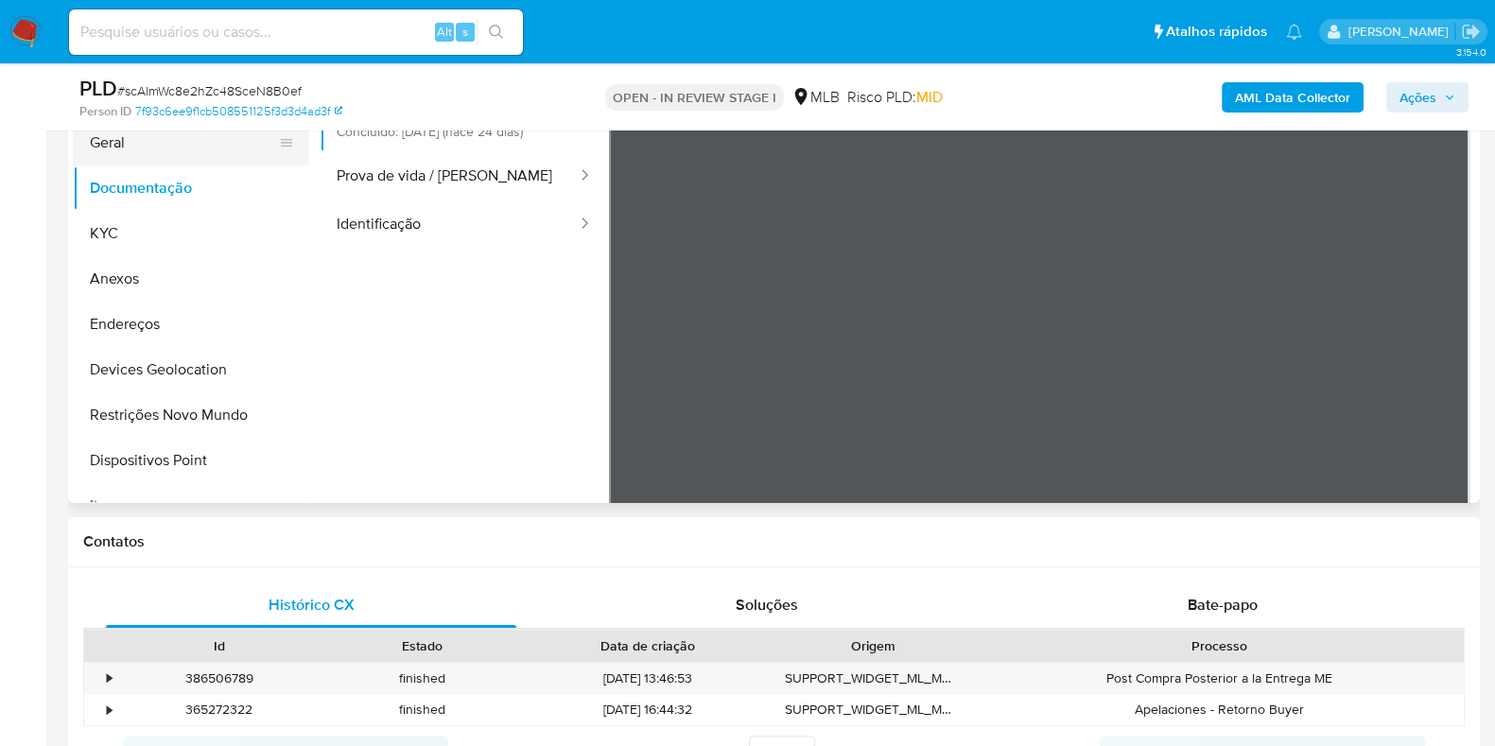
click at [108, 145] on button "Geral" at bounding box center [183, 142] width 221 height 45
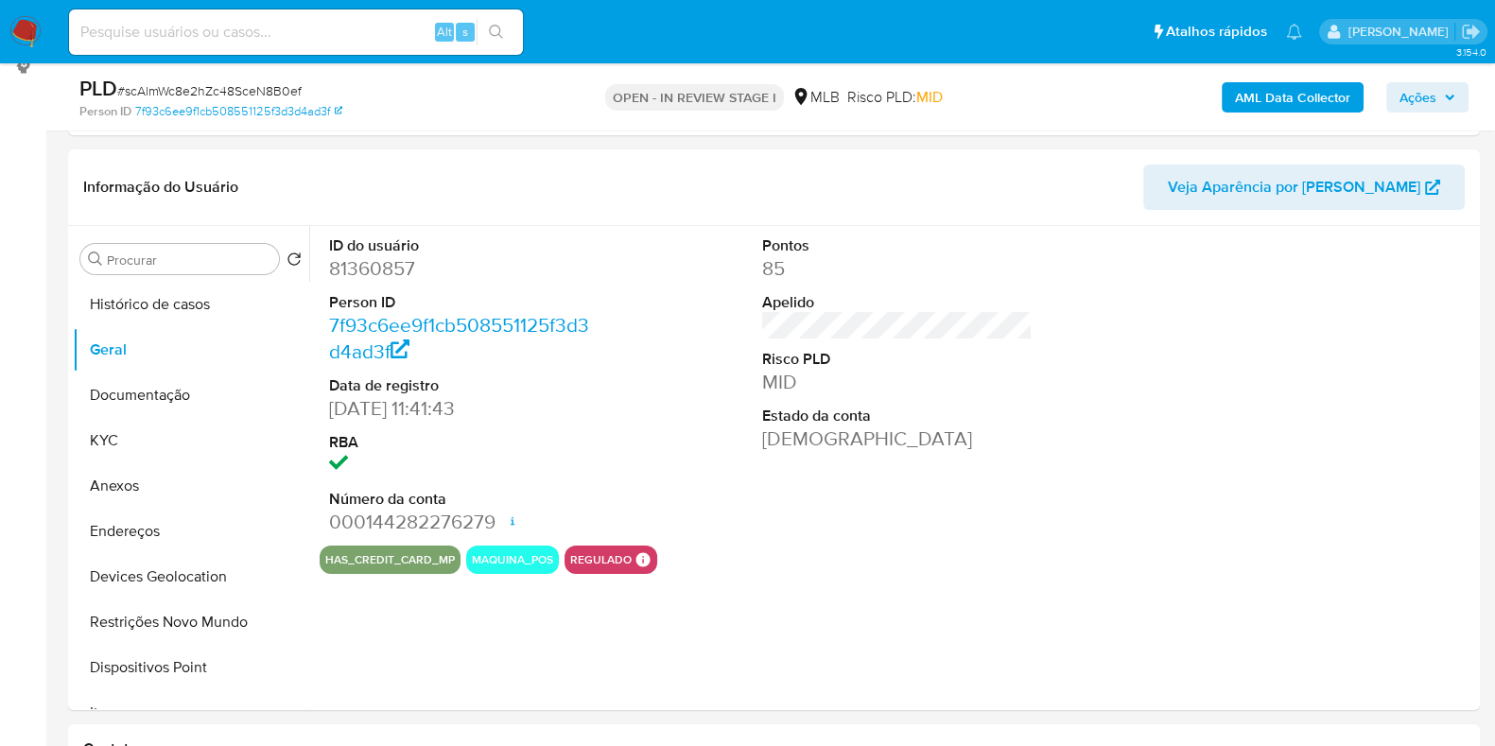
scroll to position [277, 0]
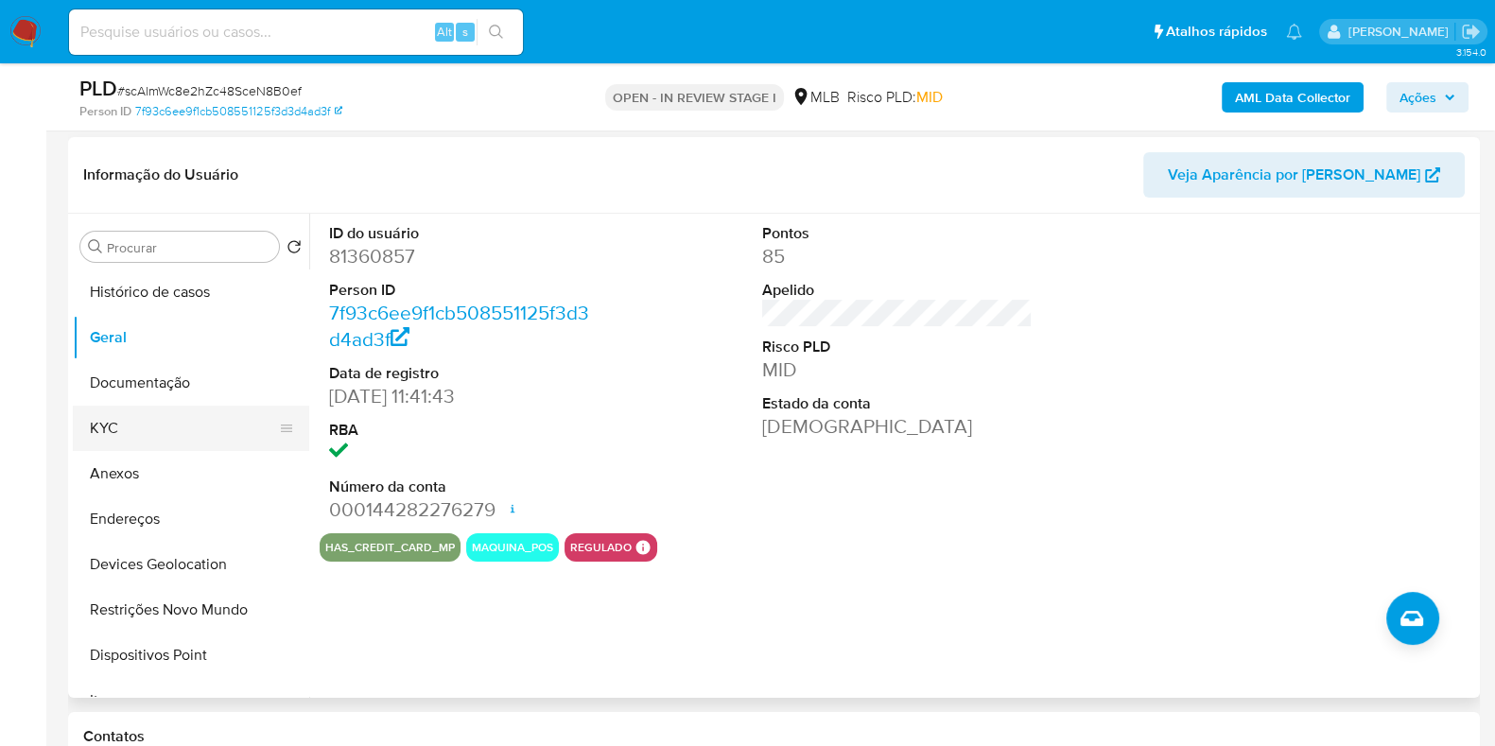
click at [179, 434] on button "KYC" at bounding box center [183, 428] width 221 height 45
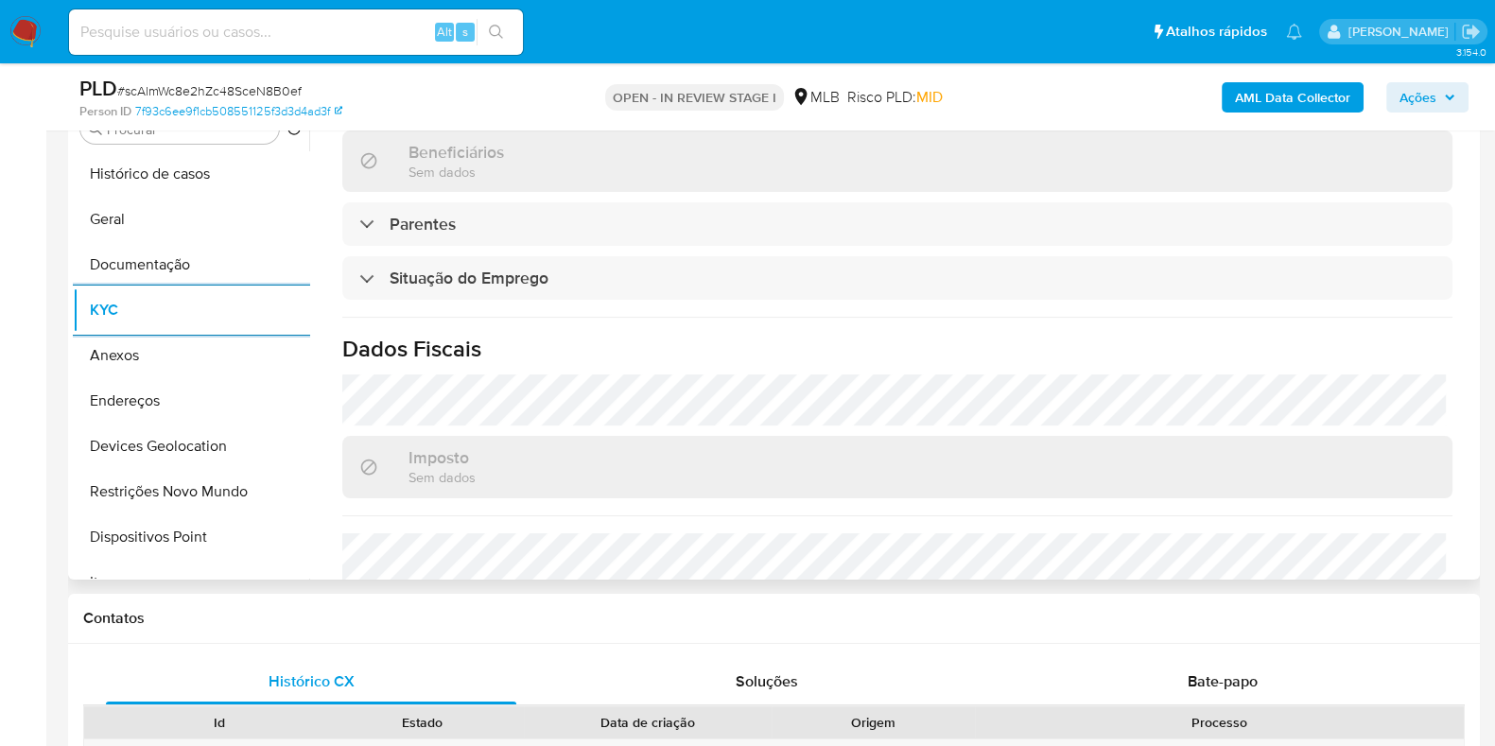
scroll to position [879, 0]
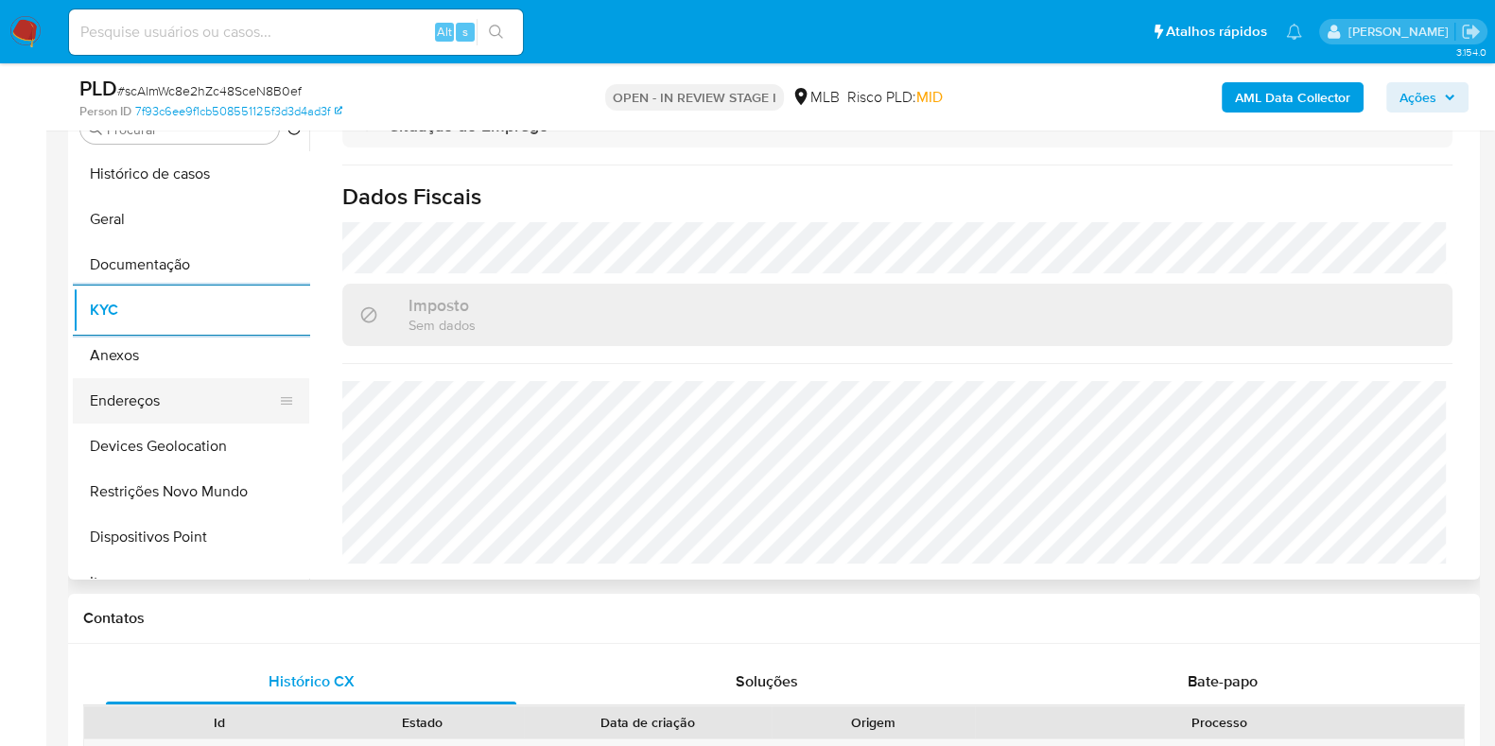
click at [183, 380] on button "Endereços" at bounding box center [183, 400] width 221 height 45
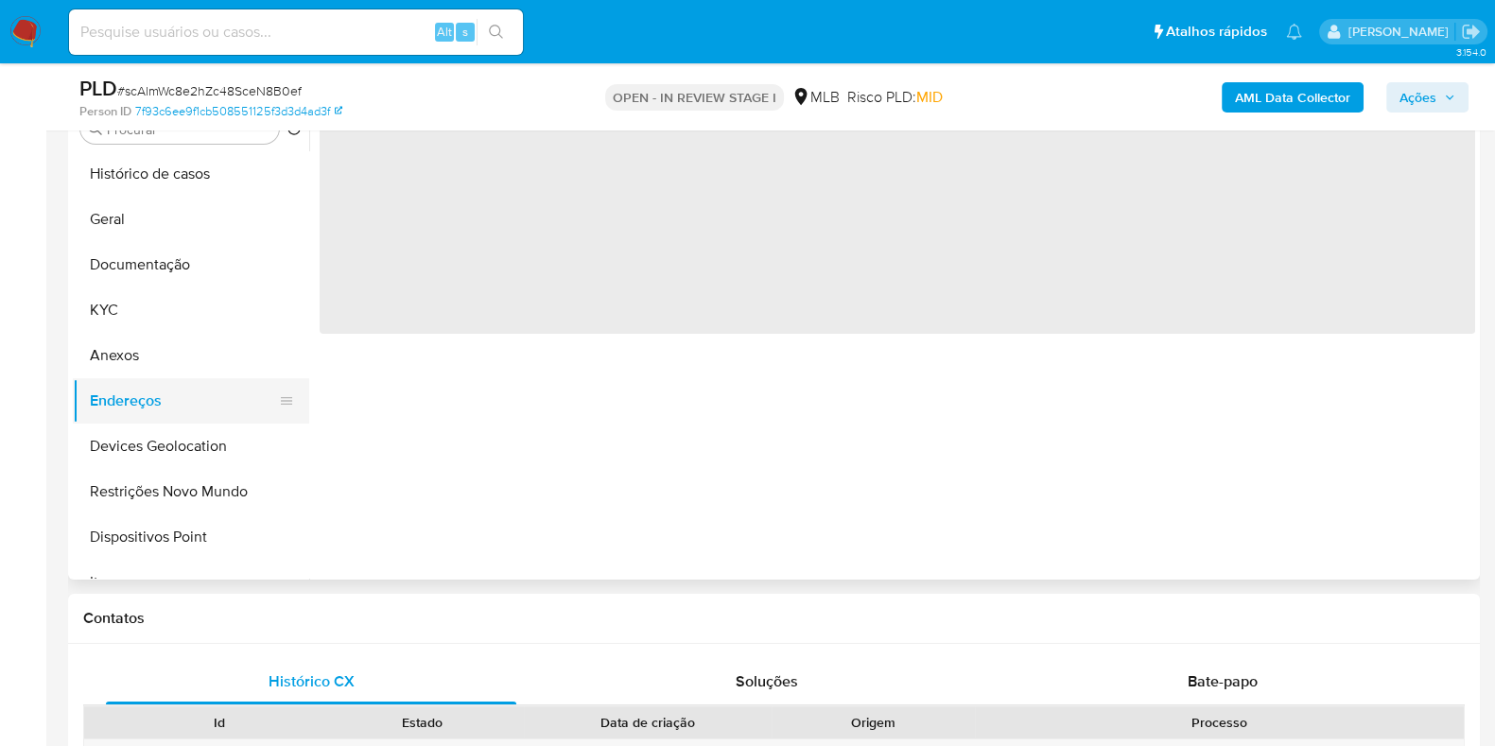
scroll to position [0, 0]
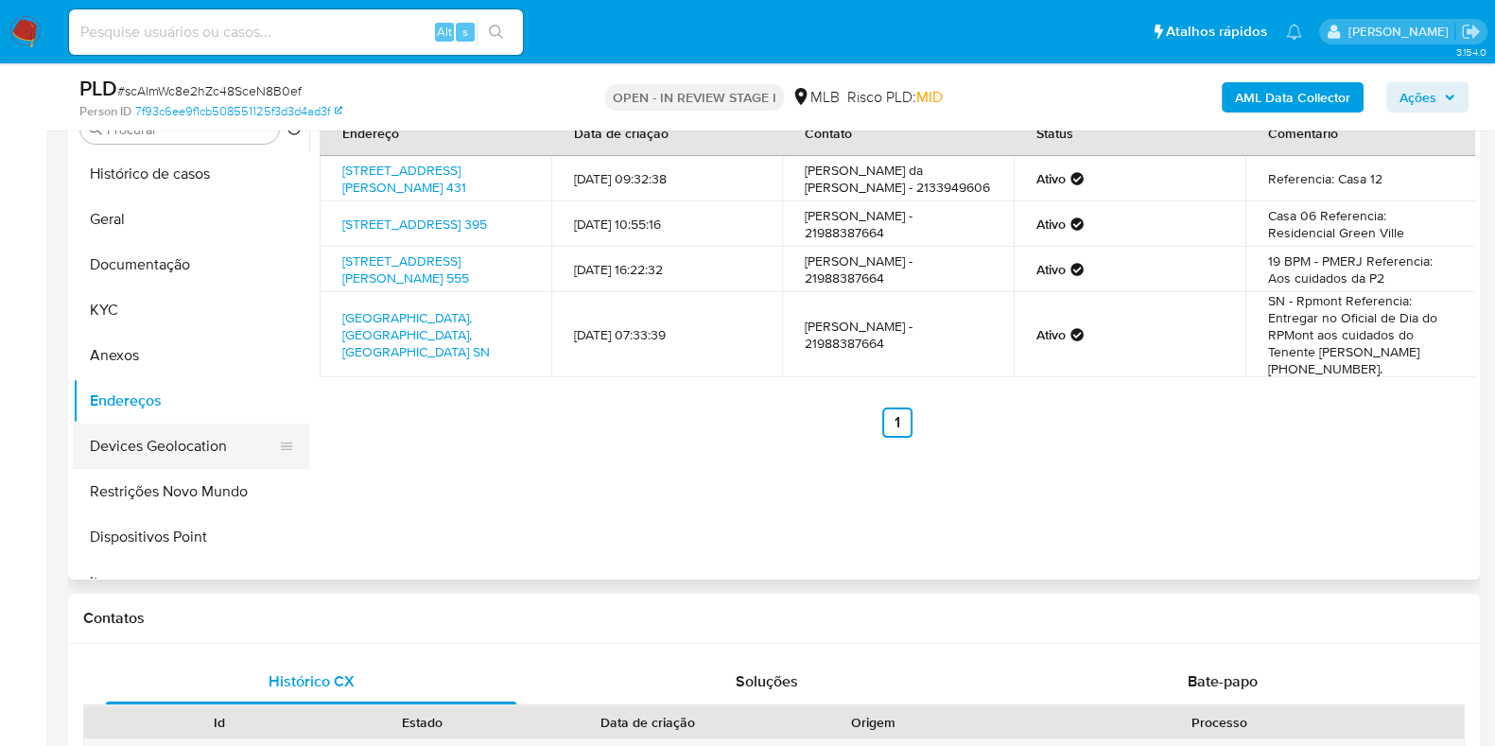
click at [209, 459] on button "Devices Geolocation" at bounding box center [183, 446] width 221 height 45
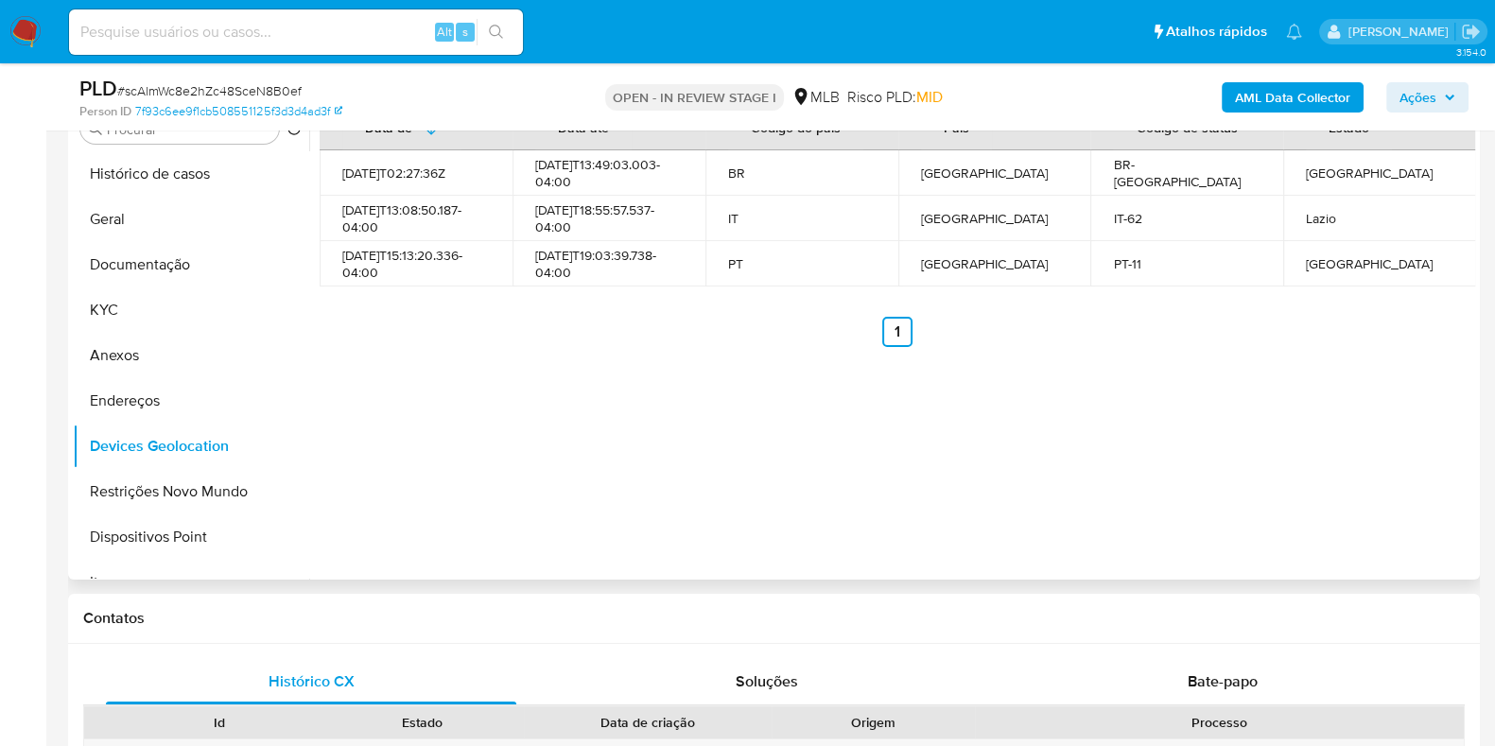
click at [1060, 416] on div "Data de Data até Código do país País Código de status Estado [DATE]T02:27:36Z […" at bounding box center [892, 338] width 1166 height 484
click at [214, 498] on button "Restrições Novo Mundo" at bounding box center [183, 491] width 221 height 45
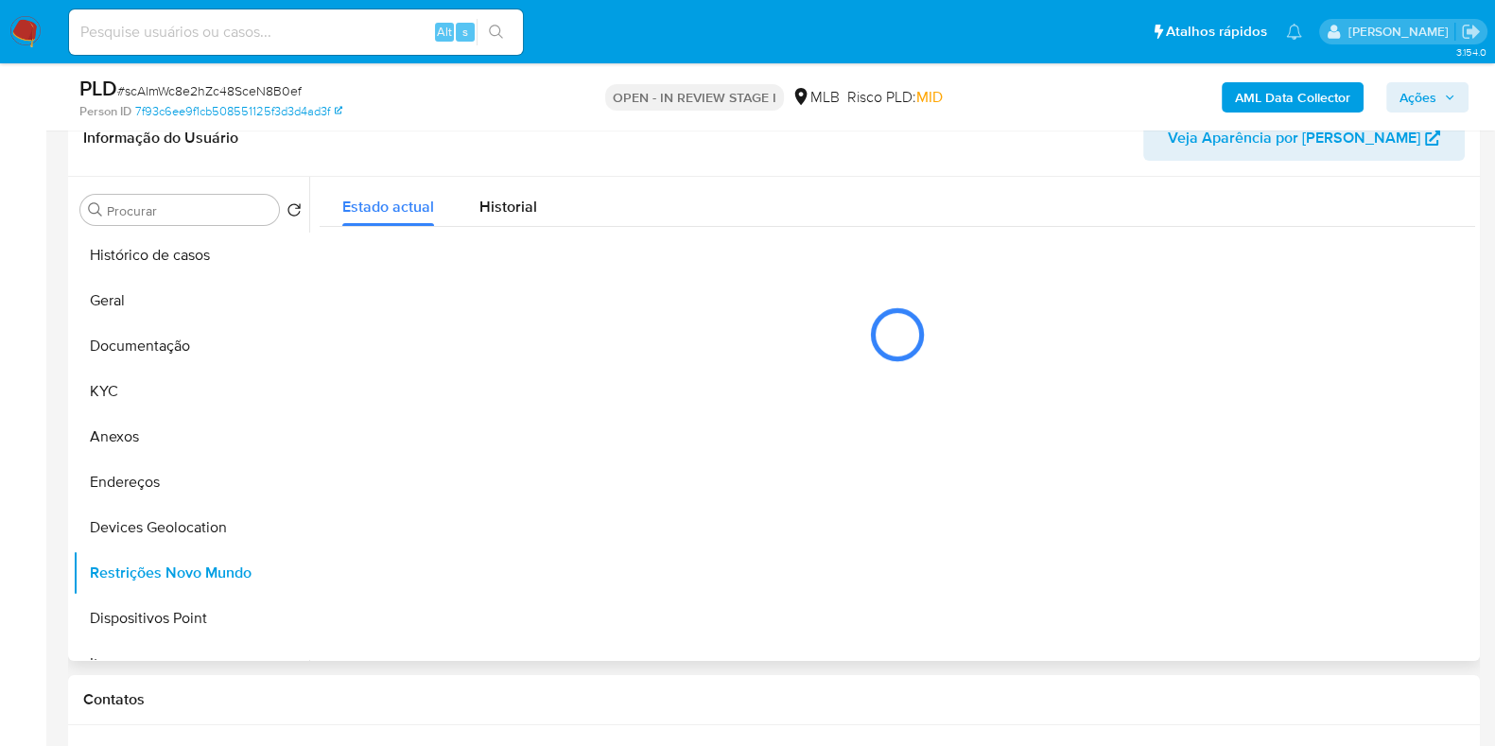
scroll to position [277, 0]
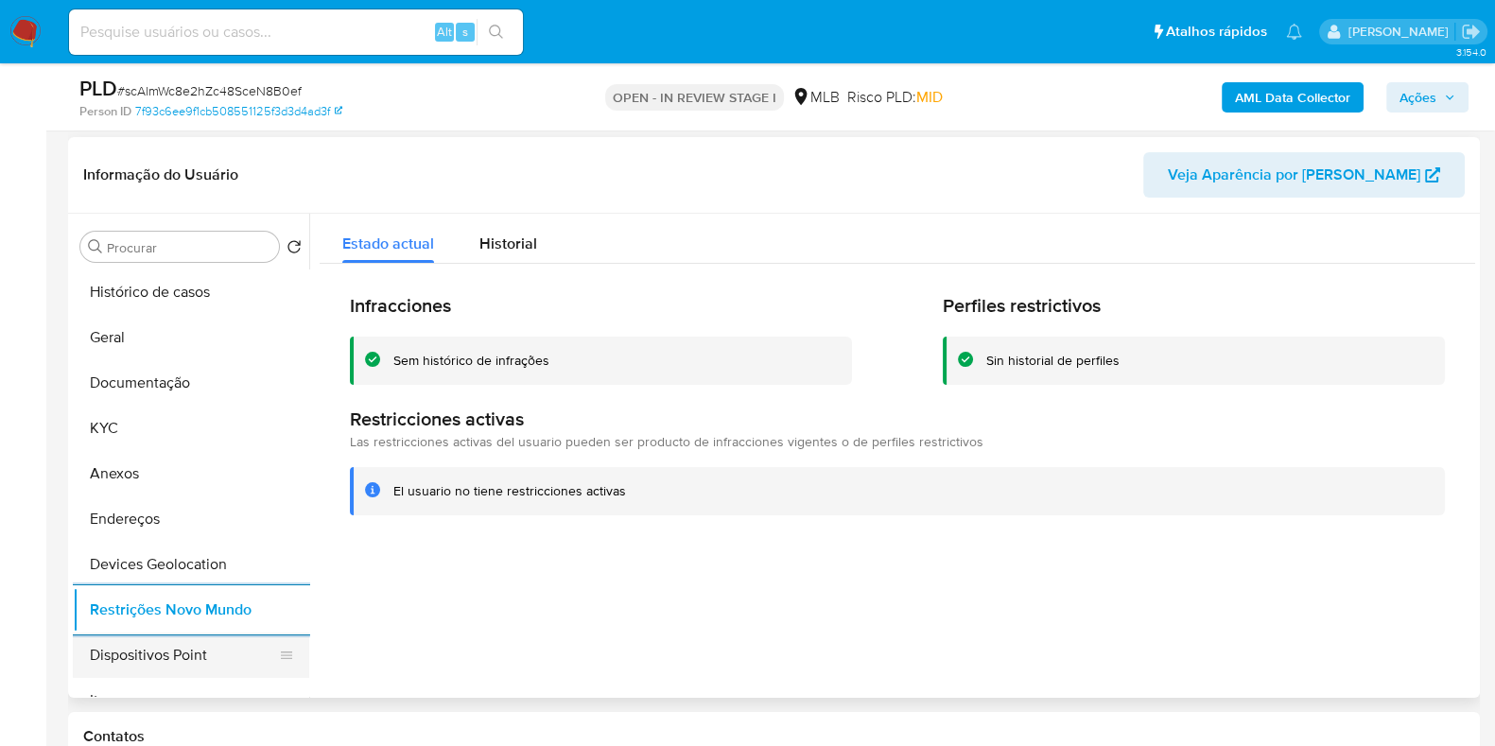
click at [232, 641] on button "Dispositivos Point" at bounding box center [183, 655] width 221 height 45
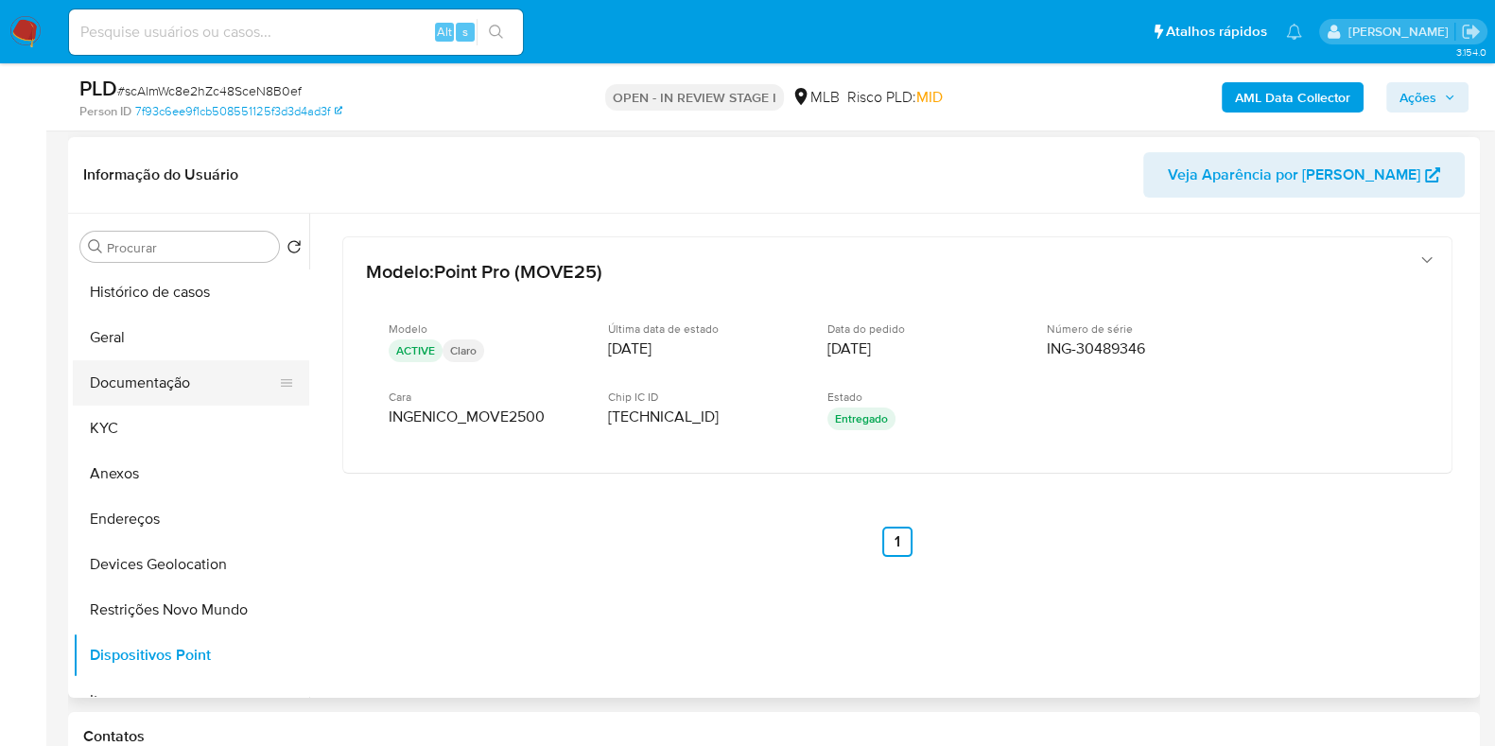
click at [213, 376] on button "Documentação" at bounding box center [183, 382] width 221 height 45
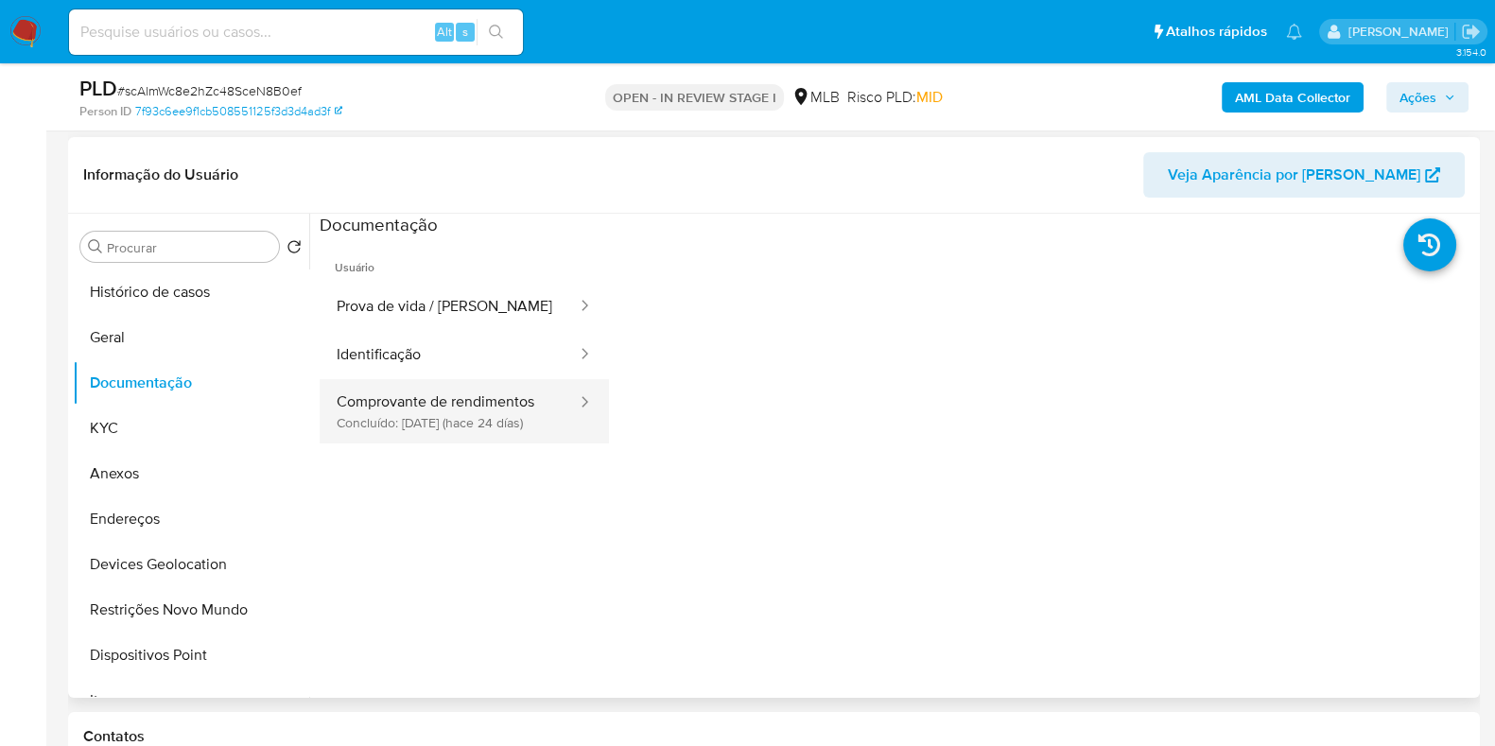
click at [441, 428] on button "Comprovante de rendimentos Concluído: [DATE] (hace 24 días)" at bounding box center [449, 411] width 259 height 64
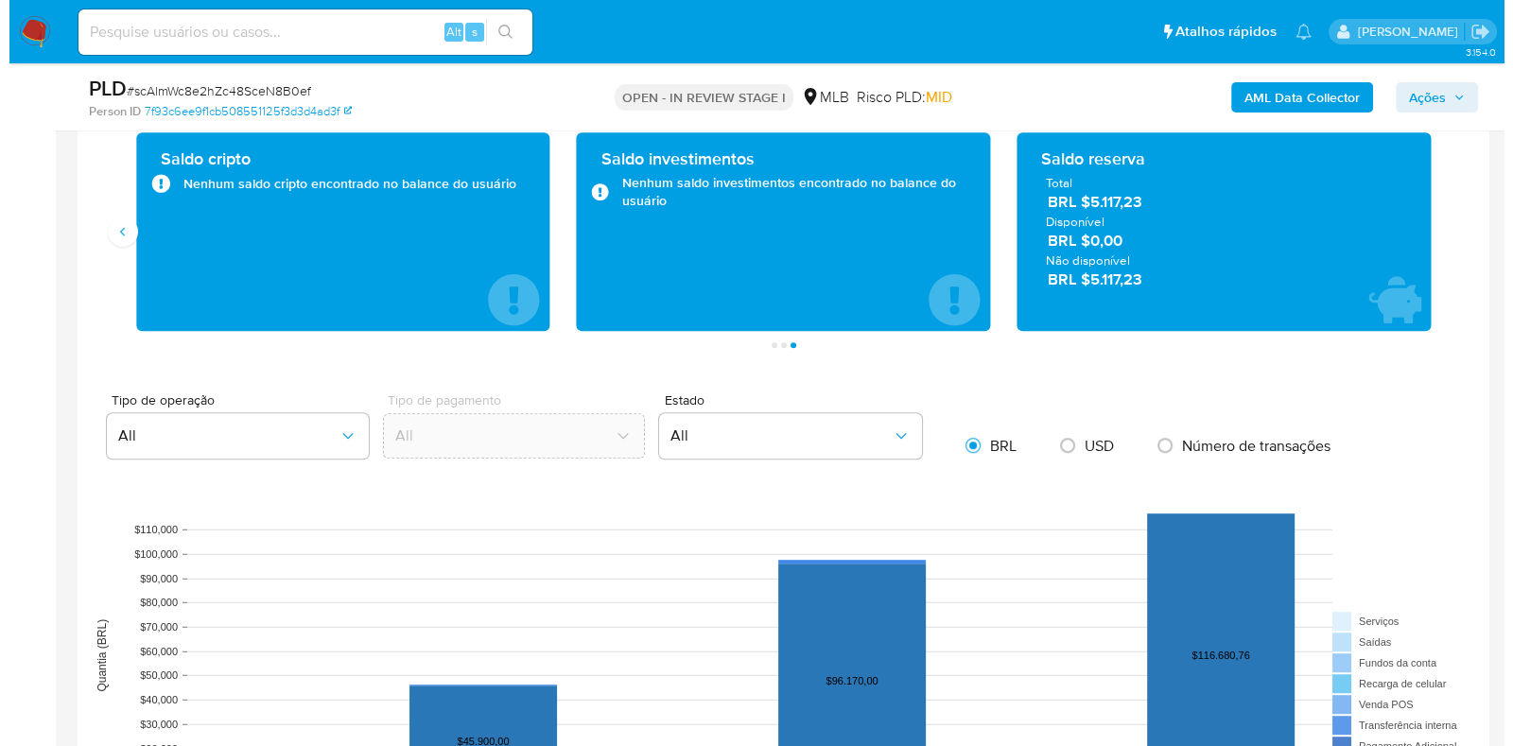
scroll to position [1271, 0]
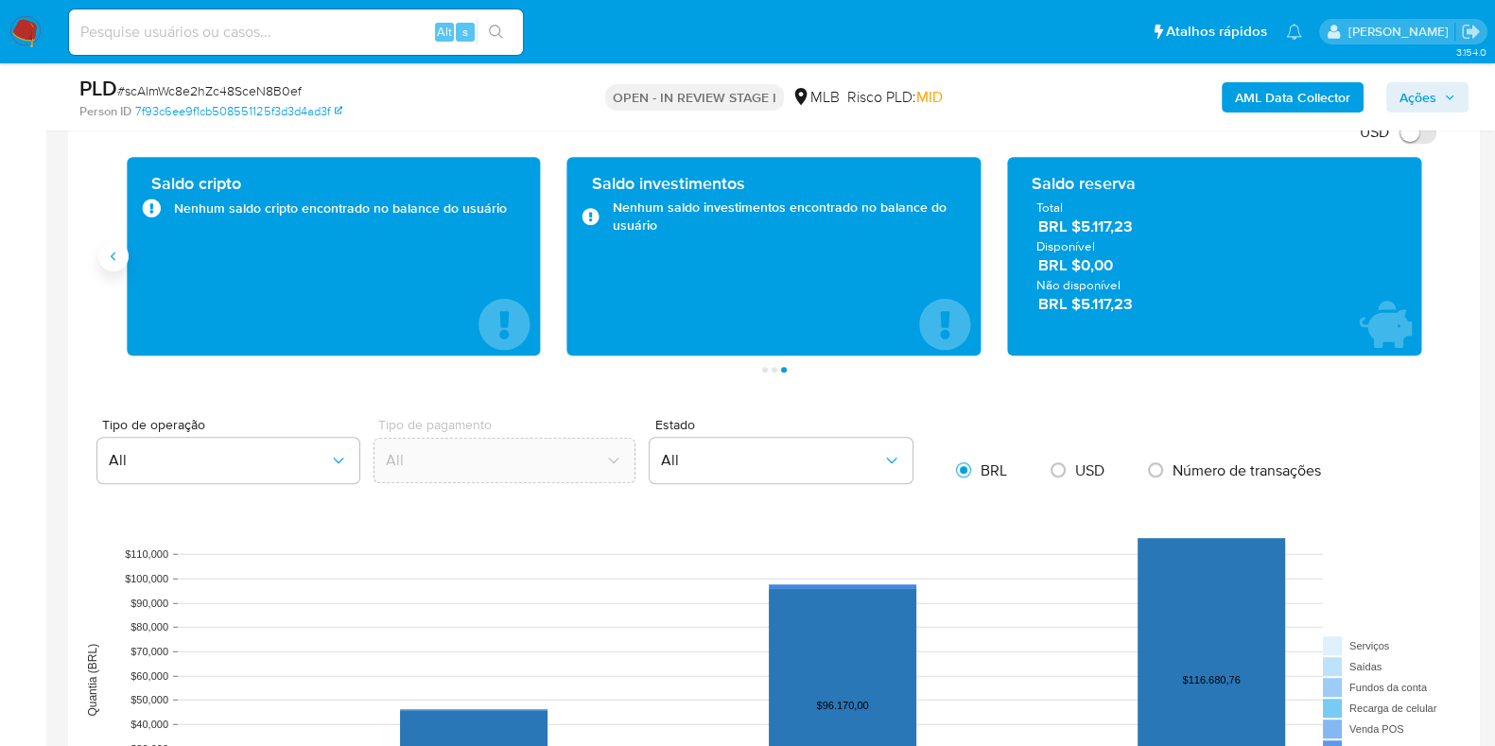
click at [119, 257] on icon "Anterior" at bounding box center [113, 256] width 15 height 15
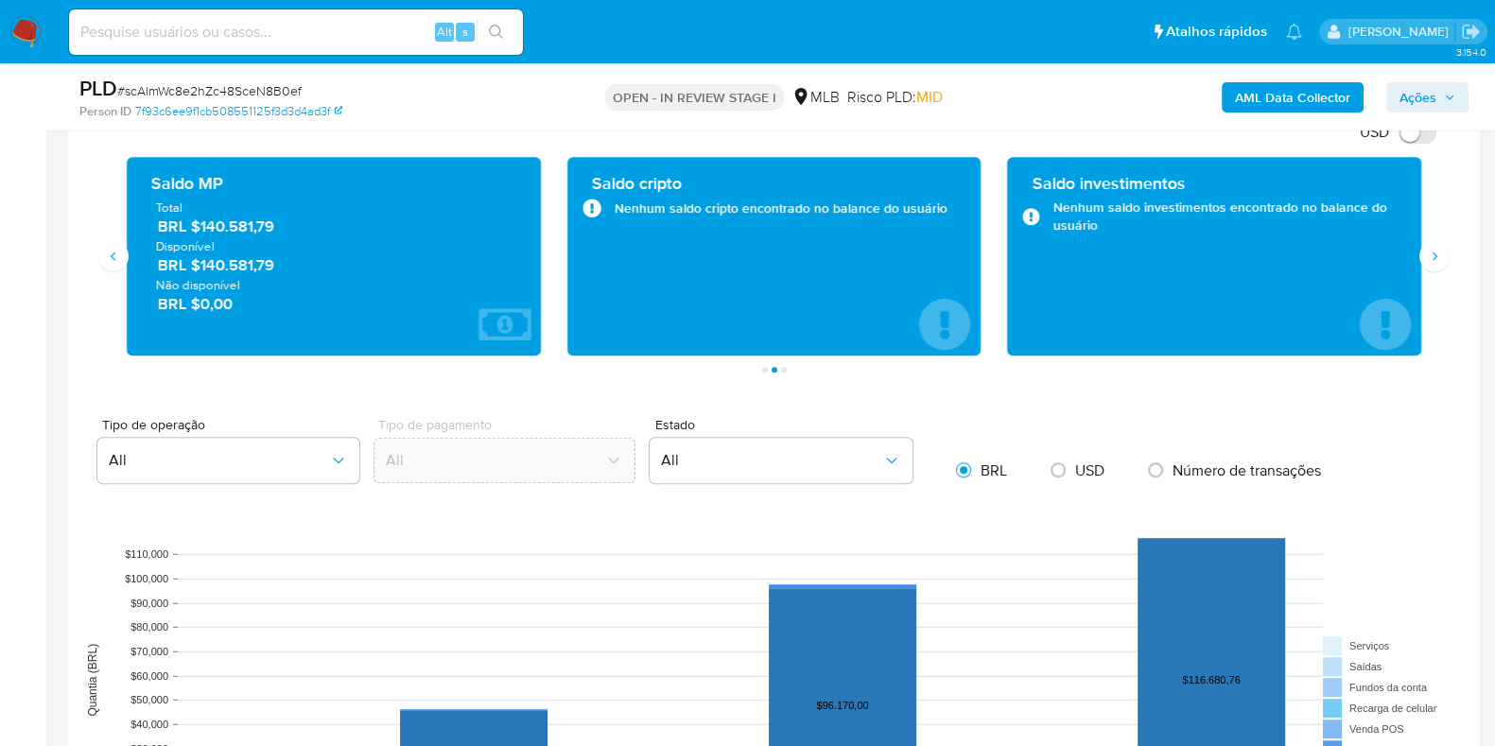
drag, startPoint x: 297, startPoint y: 268, endPoint x: 199, endPoint y: 270, distance: 98.4
click at [199, 270] on span "BRL $140.581,79" at bounding box center [335, 265] width 354 height 22
click at [1281, 91] on b "AML Data Collector" at bounding box center [1292, 97] width 115 height 30
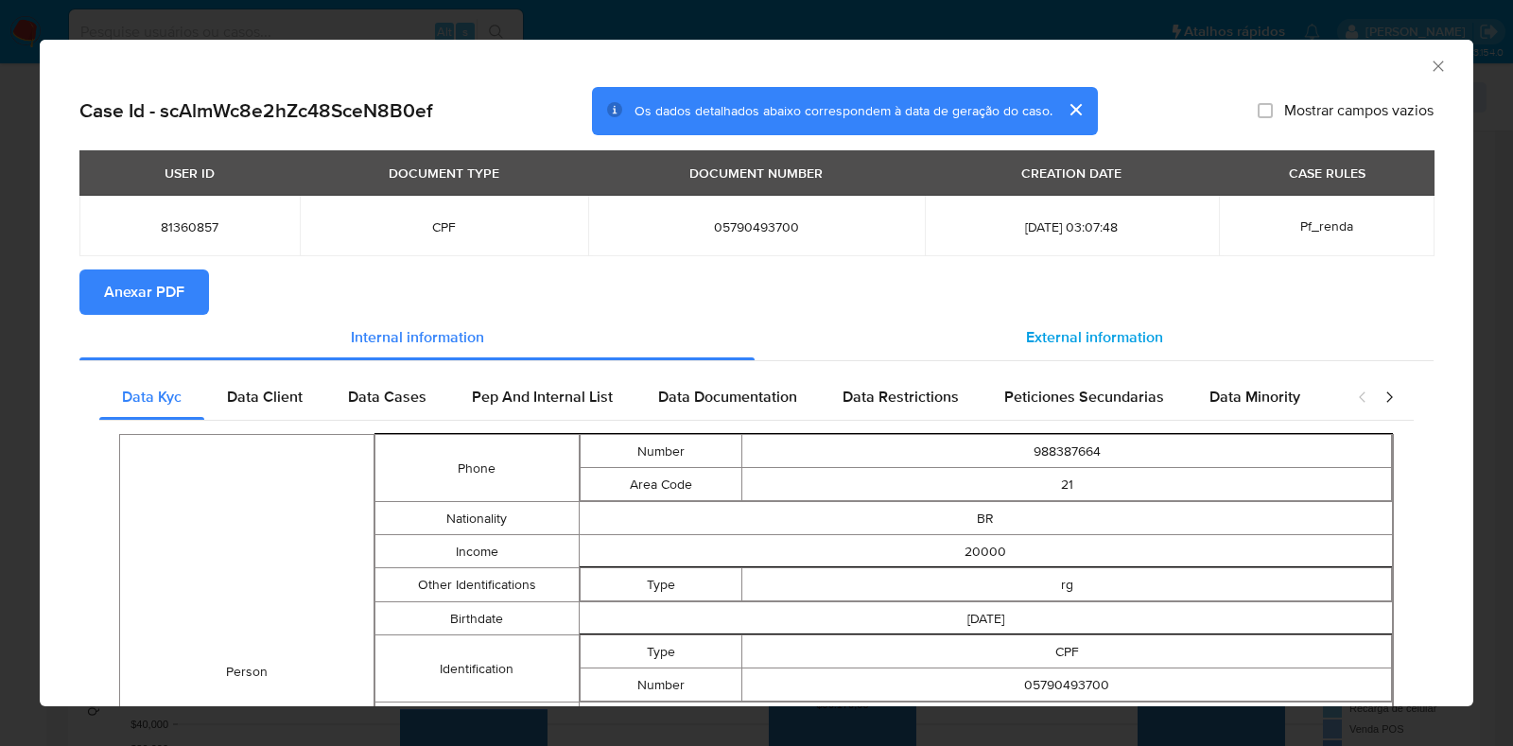
click at [1071, 323] on div "External information" at bounding box center [1094, 337] width 679 height 45
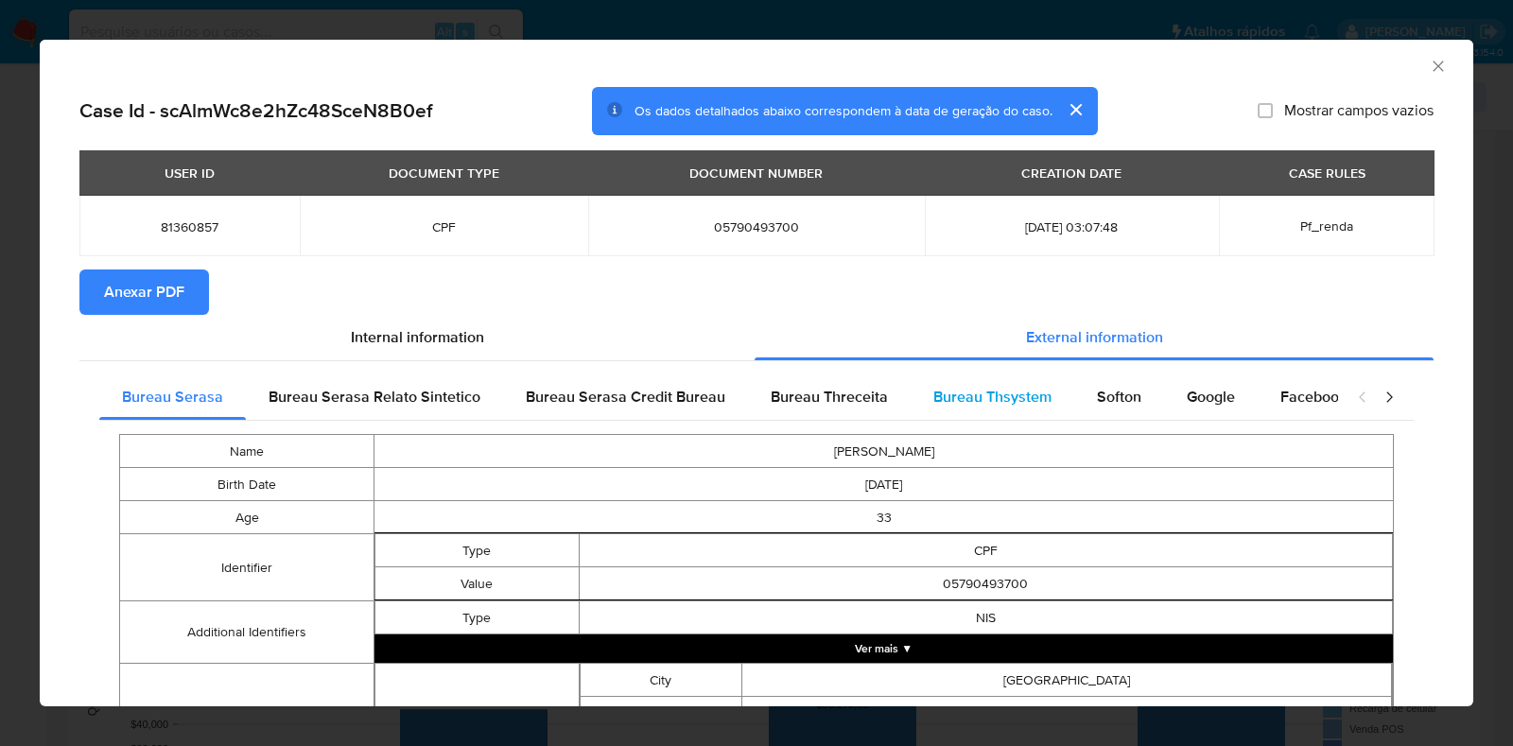
click at [1022, 392] on span "Bureau Thsystem" at bounding box center [993, 397] width 118 height 22
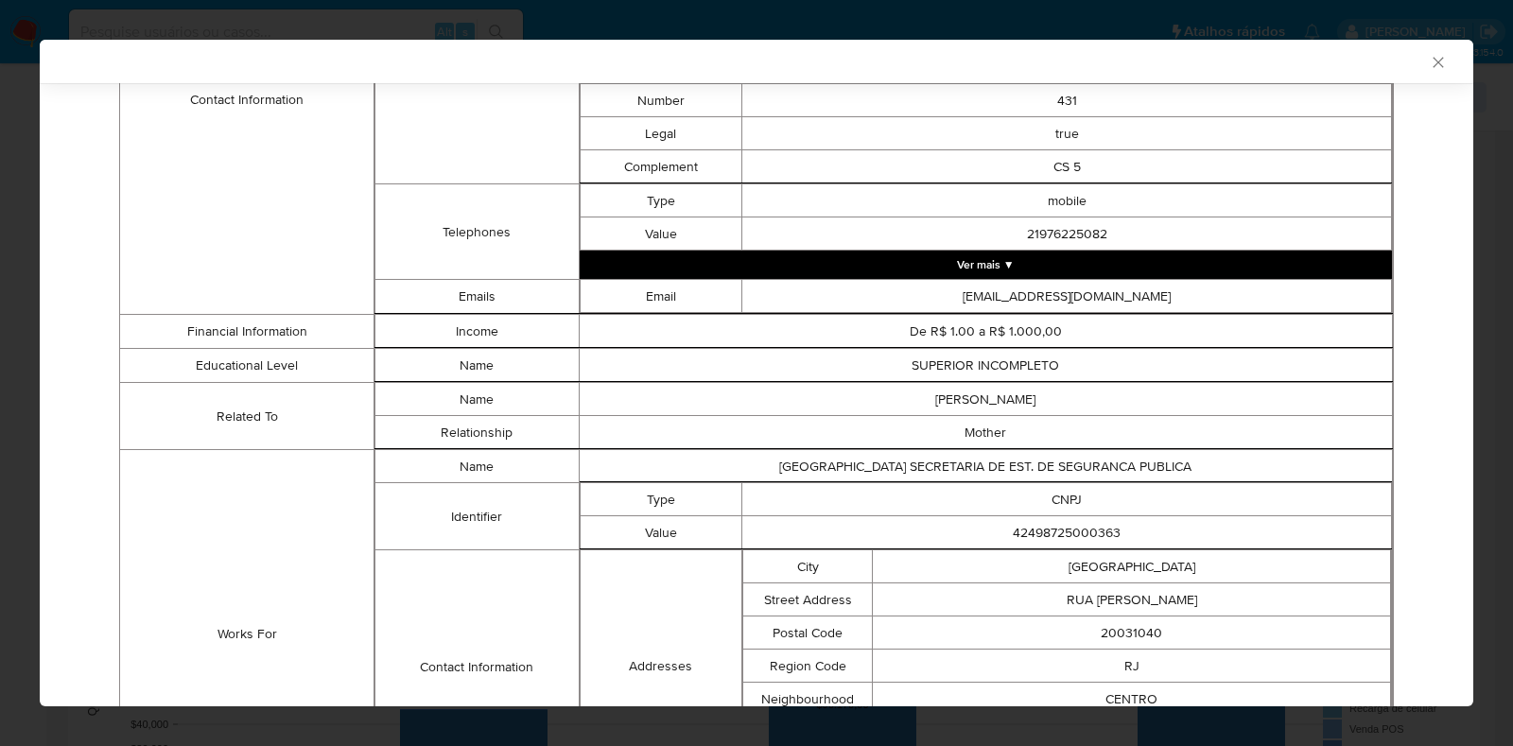
scroll to position [1302, 0]
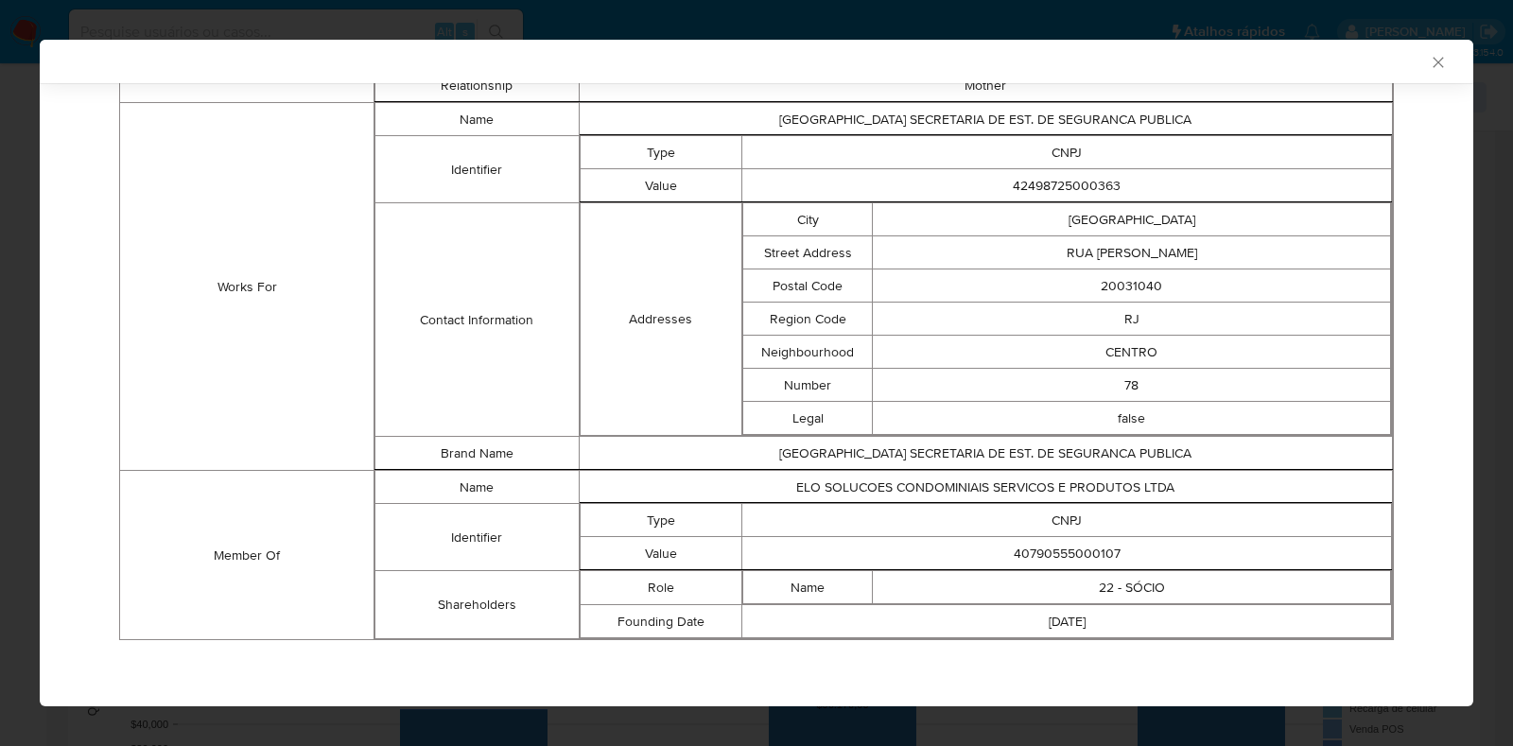
click at [1082, 546] on td "40790555000107" at bounding box center [1068, 553] width 650 height 33
copy td "40790555000107"
